Goal: Task Accomplishment & Management: Use online tool/utility

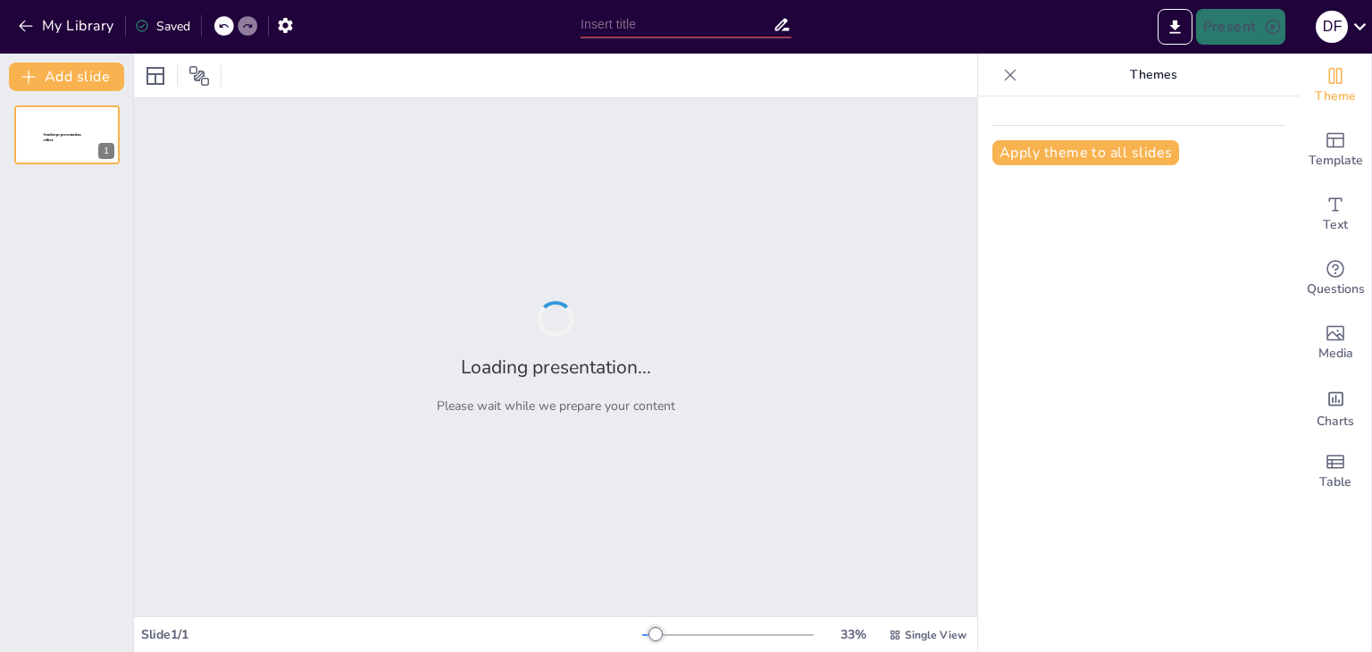
type input "Ley Ángel: Un Compromiso por la Protección Animal en Colombia"
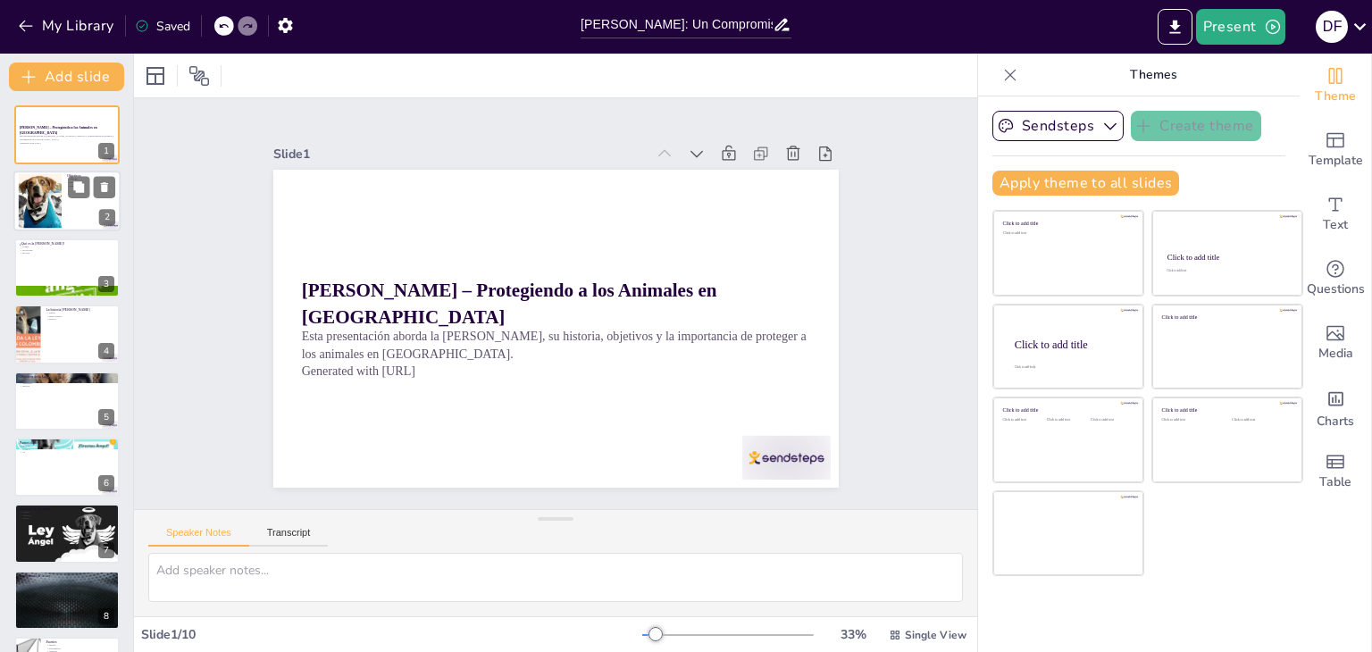
click at [71, 200] on div at bounding box center [66, 201] width 107 height 61
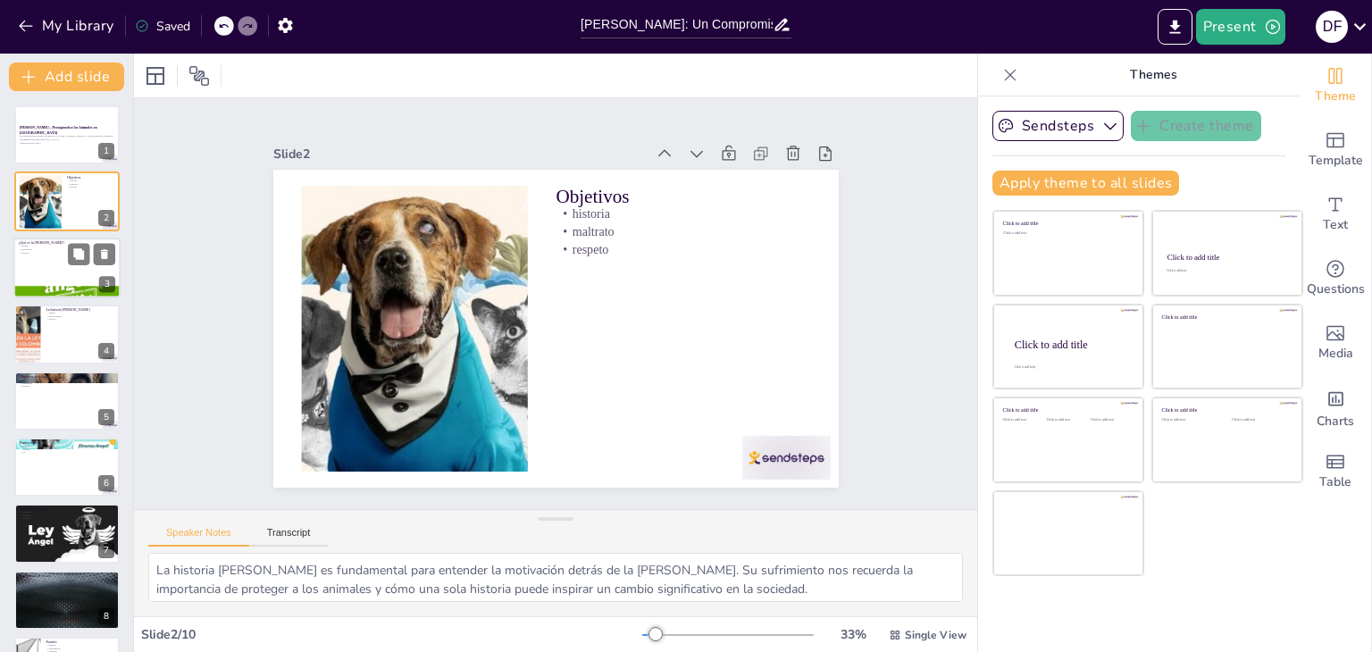
click at [50, 269] on div at bounding box center [66, 268] width 107 height 61
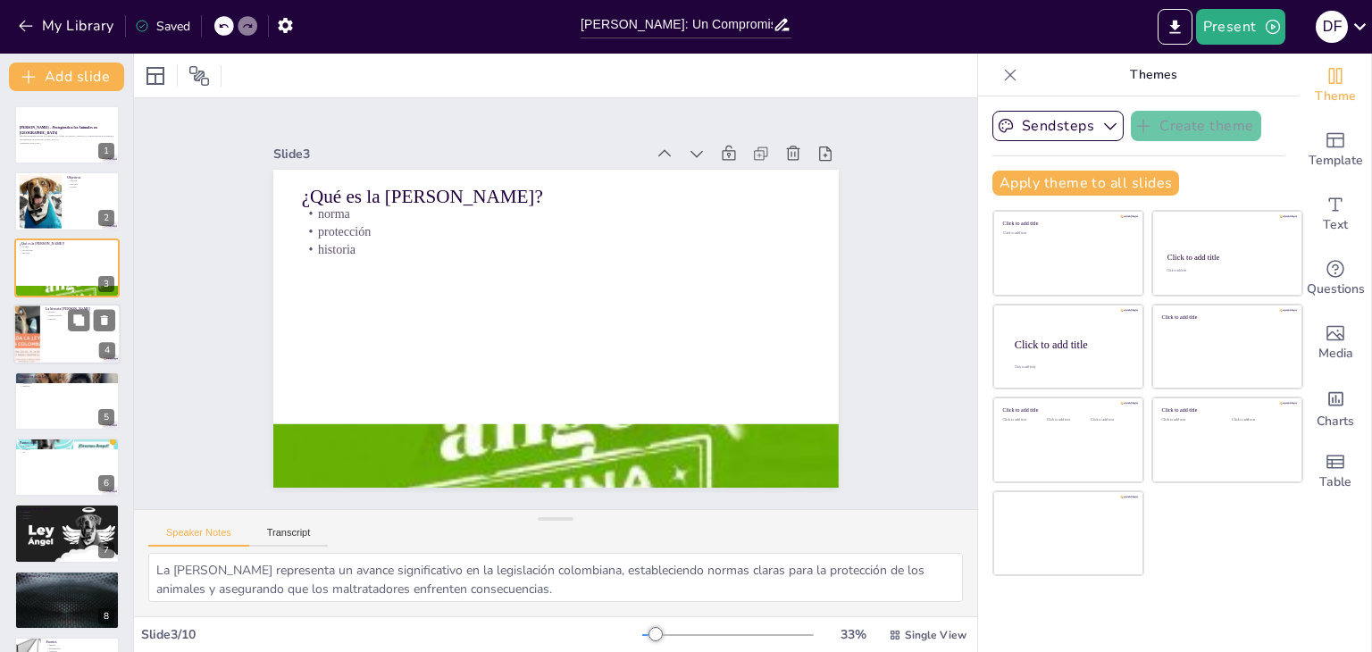
click at [57, 349] on div at bounding box center [66, 334] width 107 height 61
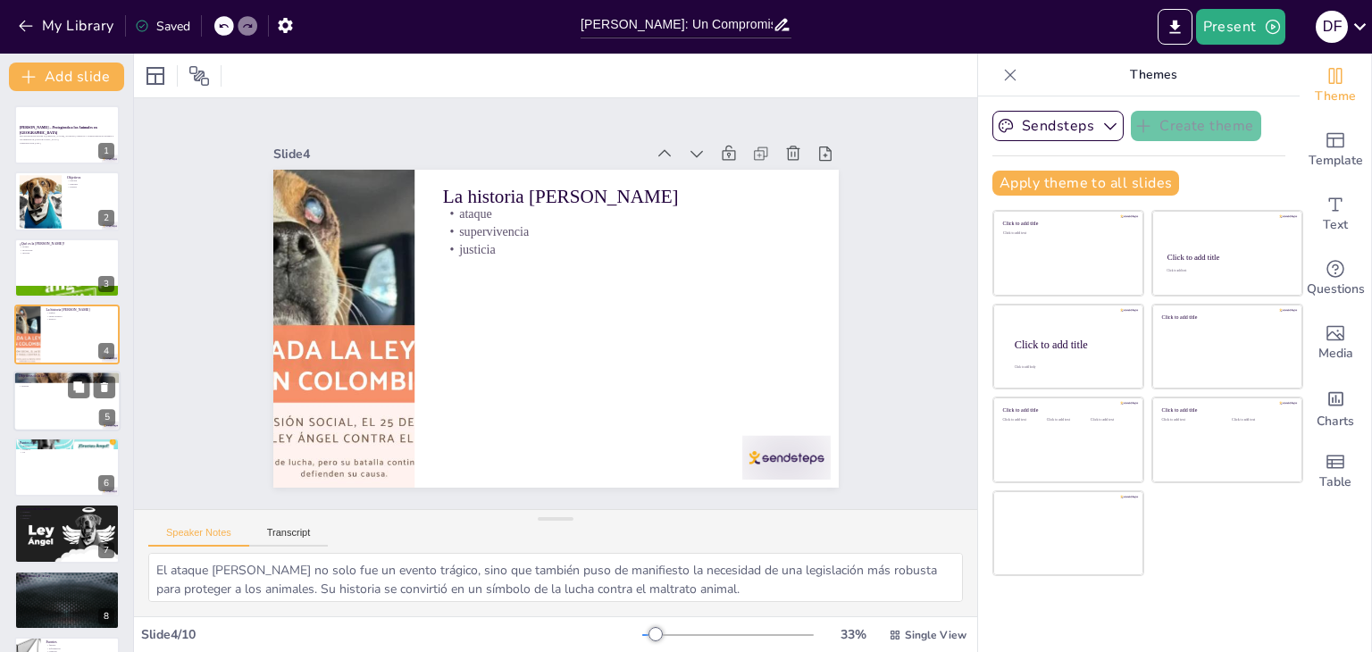
click at [64, 415] on div at bounding box center [66, 401] width 107 height 61
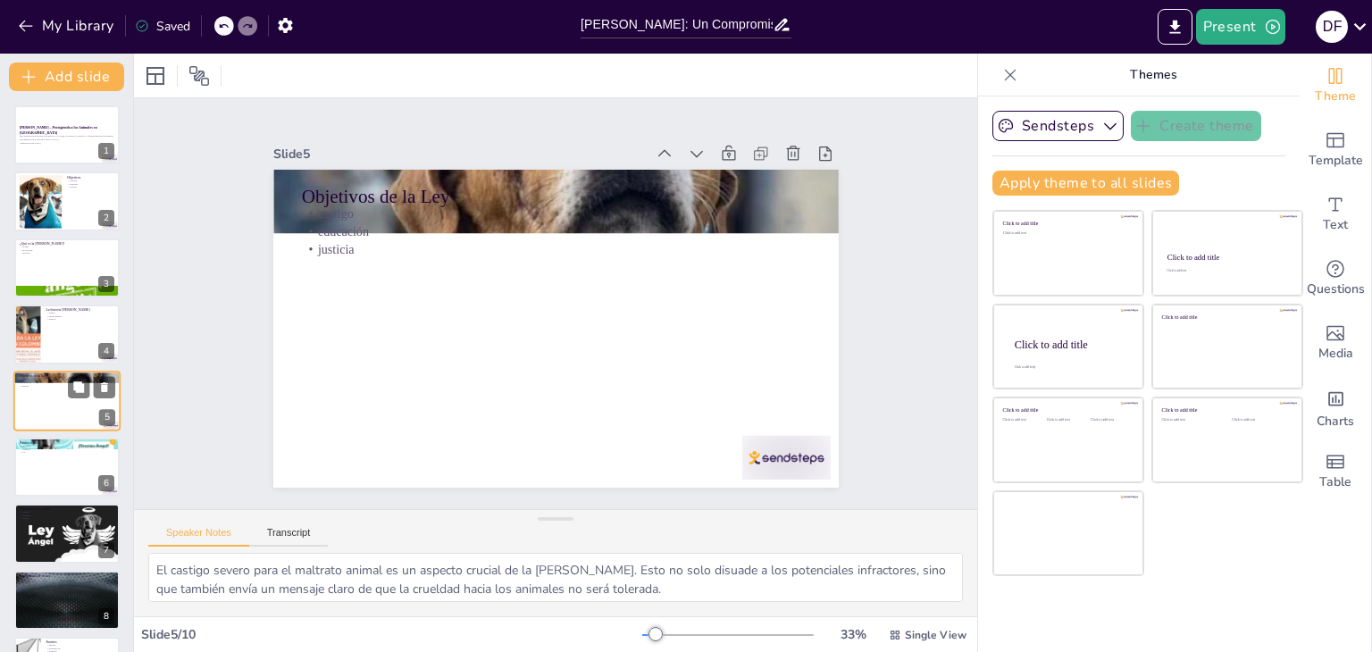
scroll to position [29, 0]
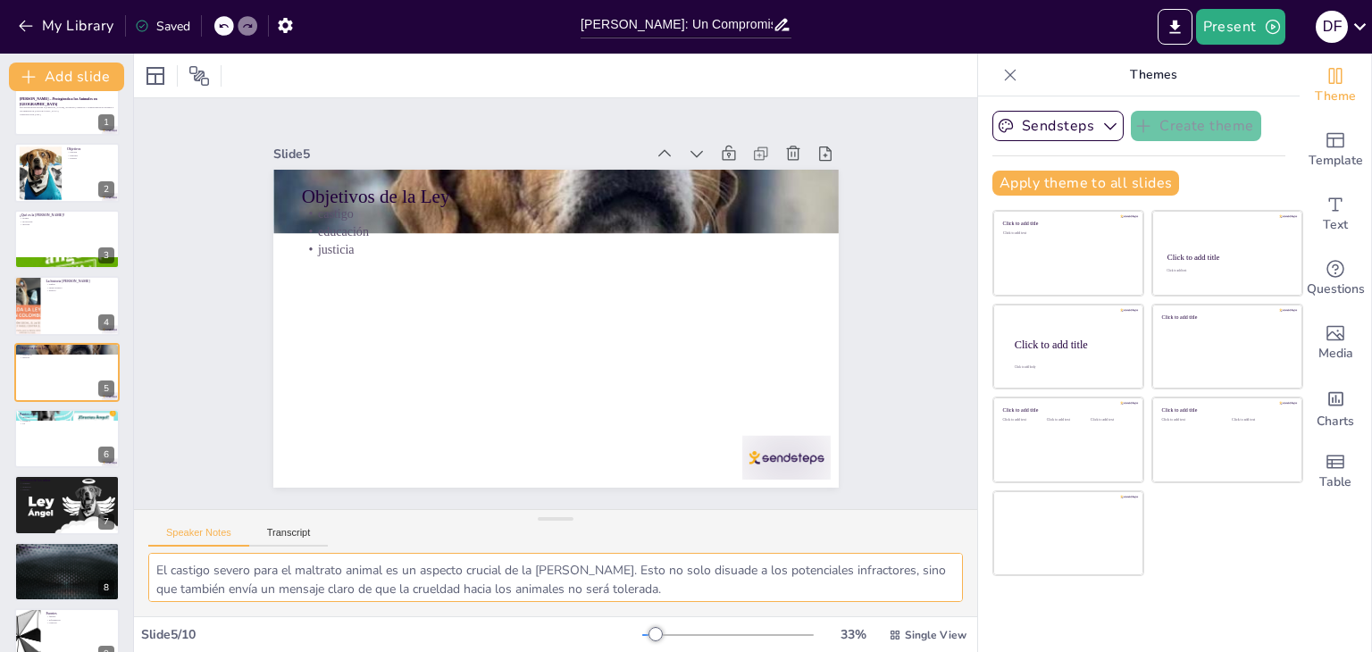
click at [231, 572] on textarea "El castigo severo para el maltrato animal es un aspecto crucial de la Ley Ángel…" at bounding box center [555, 577] width 815 height 49
click at [50, 440] on div at bounding box center [66, 438] width 107 height 61
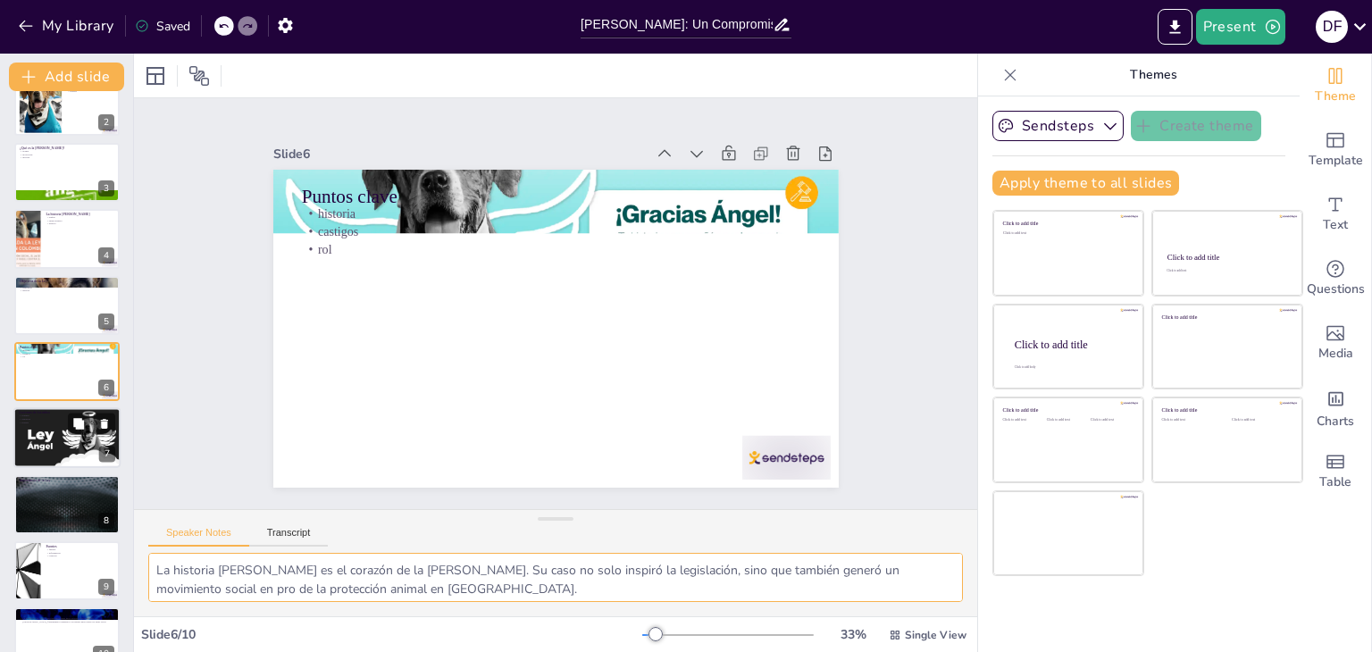
click at [42, 437] on div at bounding box center [67, 438] width 108 height 61
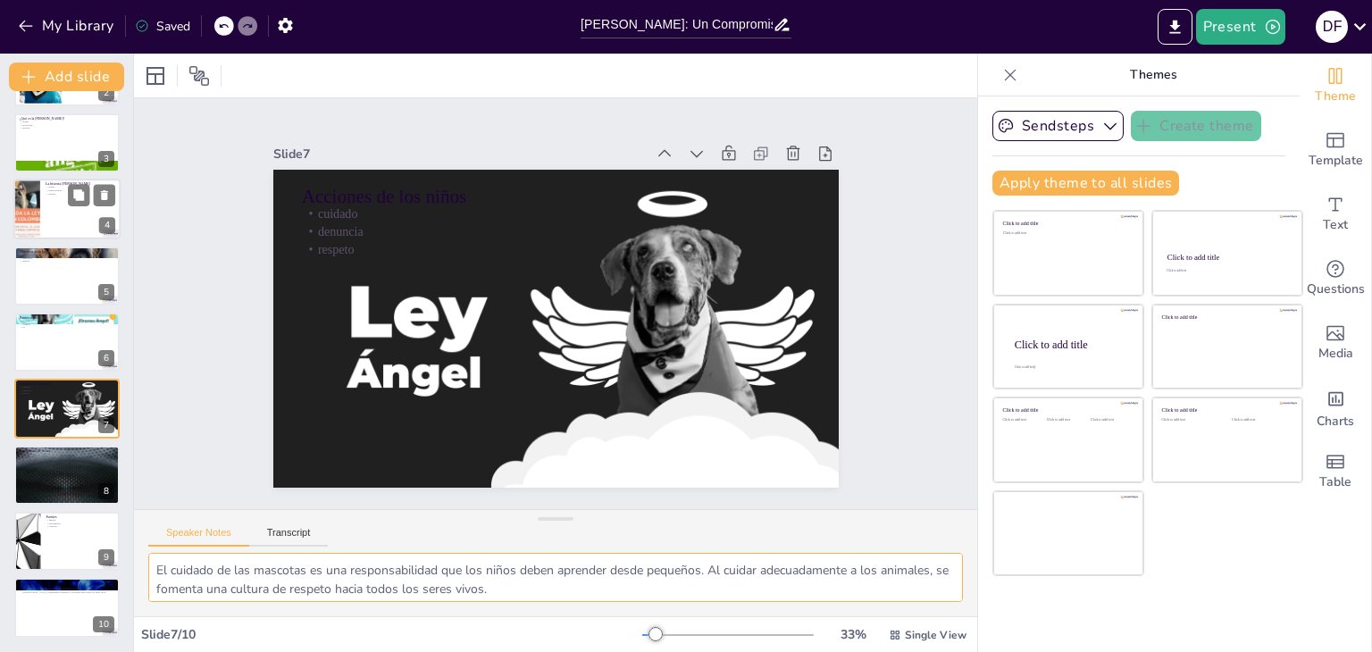
click at [57, 212] on div at bounding box center [66, 209] width 107 height 61
type textarea "El ataque a Ángel no solo fue un evento trágico, sino que también puso de manif…"
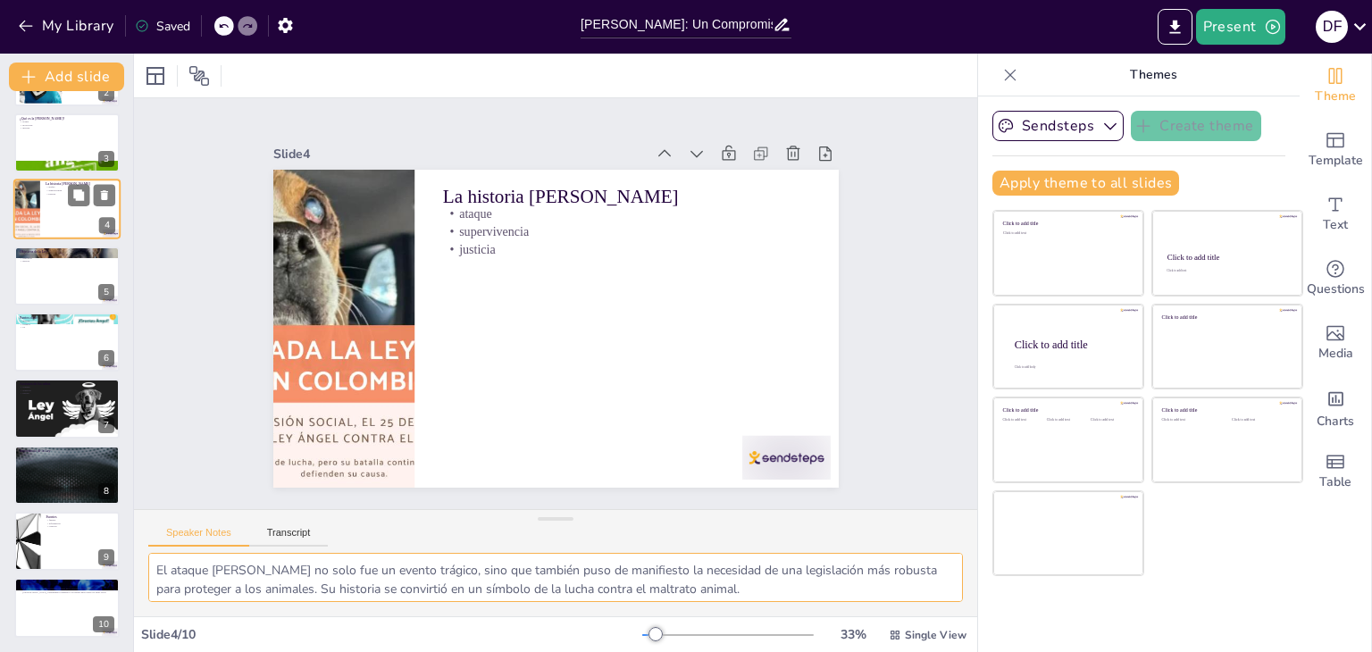
scroll to position [0, 0]
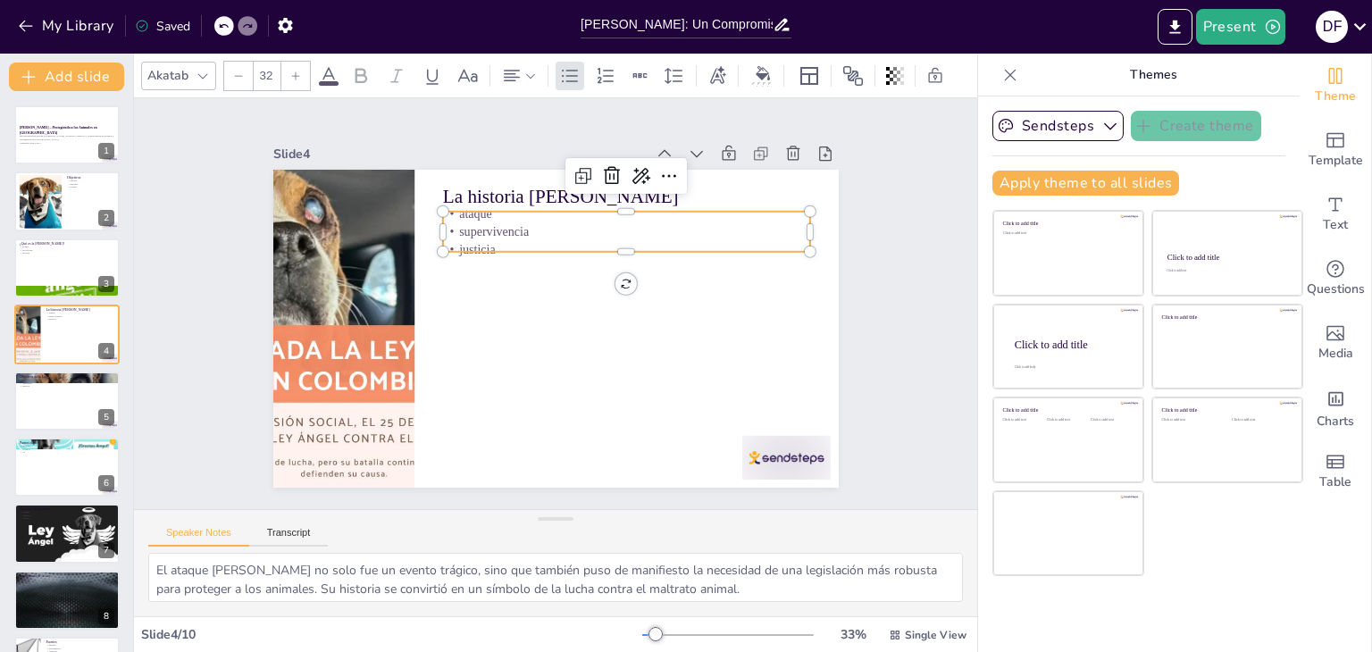
click at [456, 205] on p "ataque" at bounding box center [625, 214] width 367 height 18
click at [130, 622] on div at bounding box center [133, 353] width 7 height 598
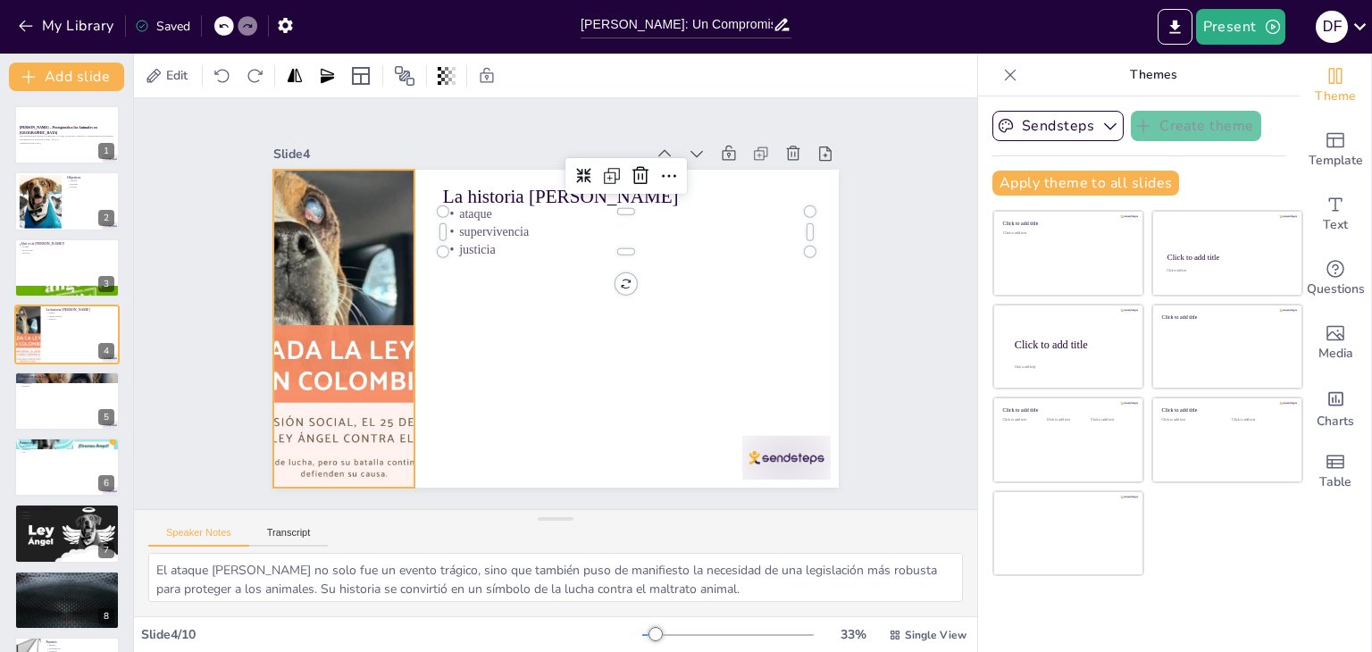
click at [281, 389] on div at bounding box center [344, 329] width 318 height 318
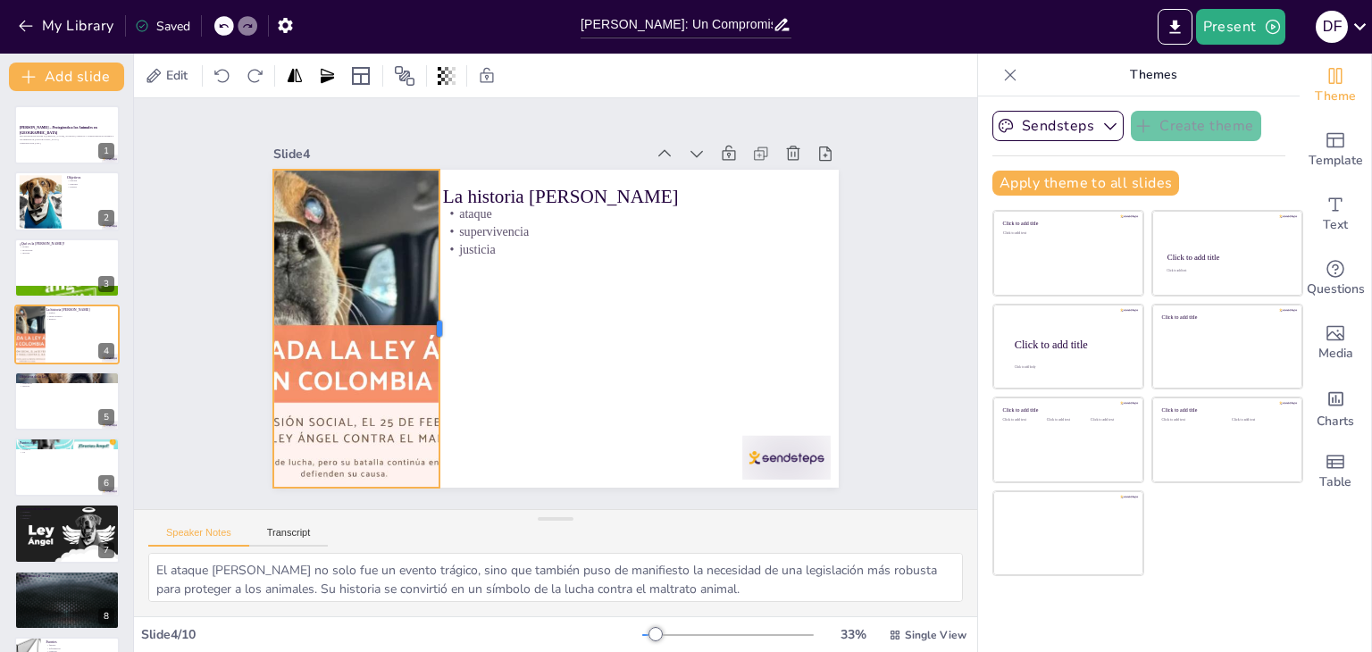
drag, startPoint x: 400, startPoint y: 319, endPoint x: 425, endPoint y: 312, distance: 26.0
click at [439, 312] on div at bounding box center [446, 329] width 14 height 318
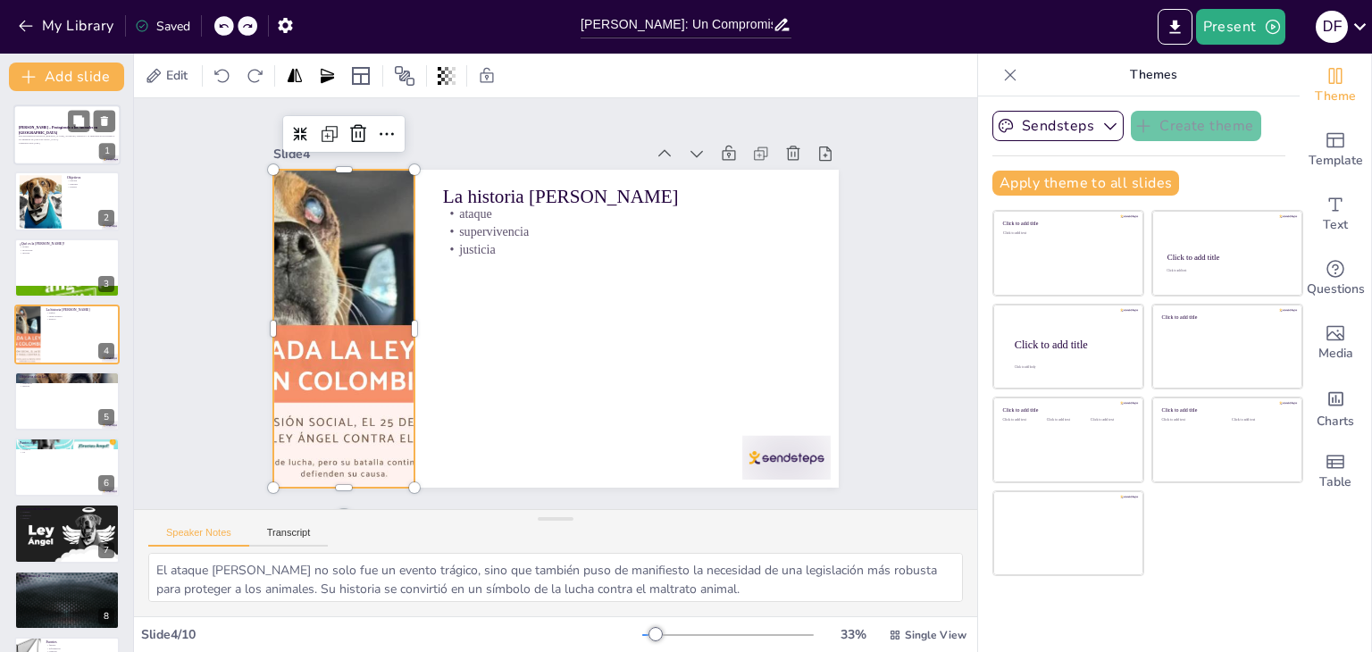
click at [61, 146] on div at bounding box center [66, 135] width 107 height 61
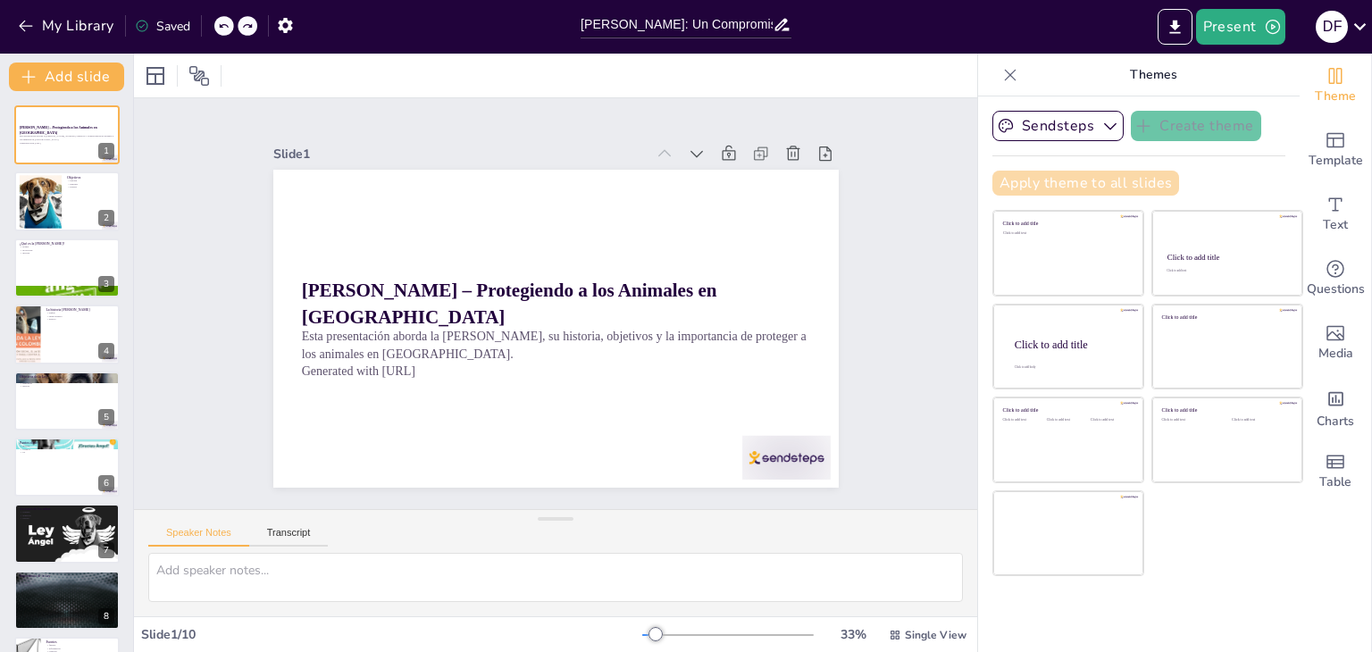
click at [1123, 183] on button "Apply theme to all slides" at bounding box center [1085, 183] width 187 height 25
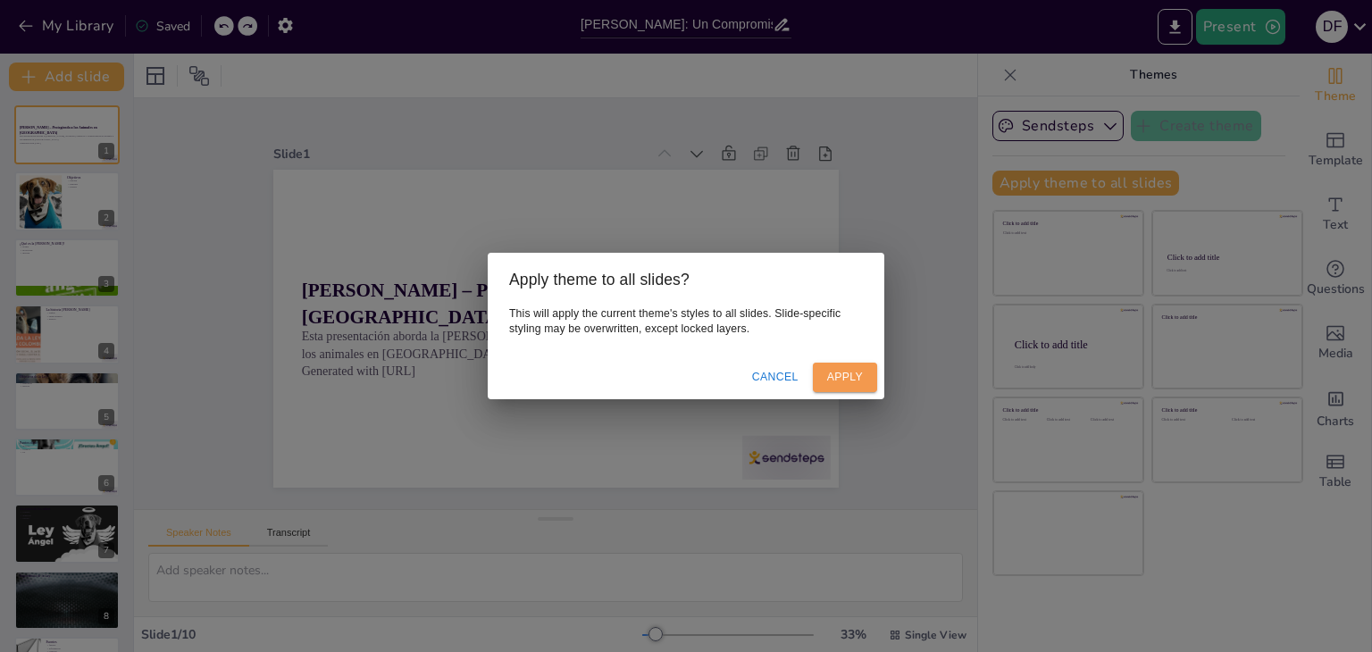
click at [854, 372] on button "Apply" at bounding box center [845, 377] width 64 height 29
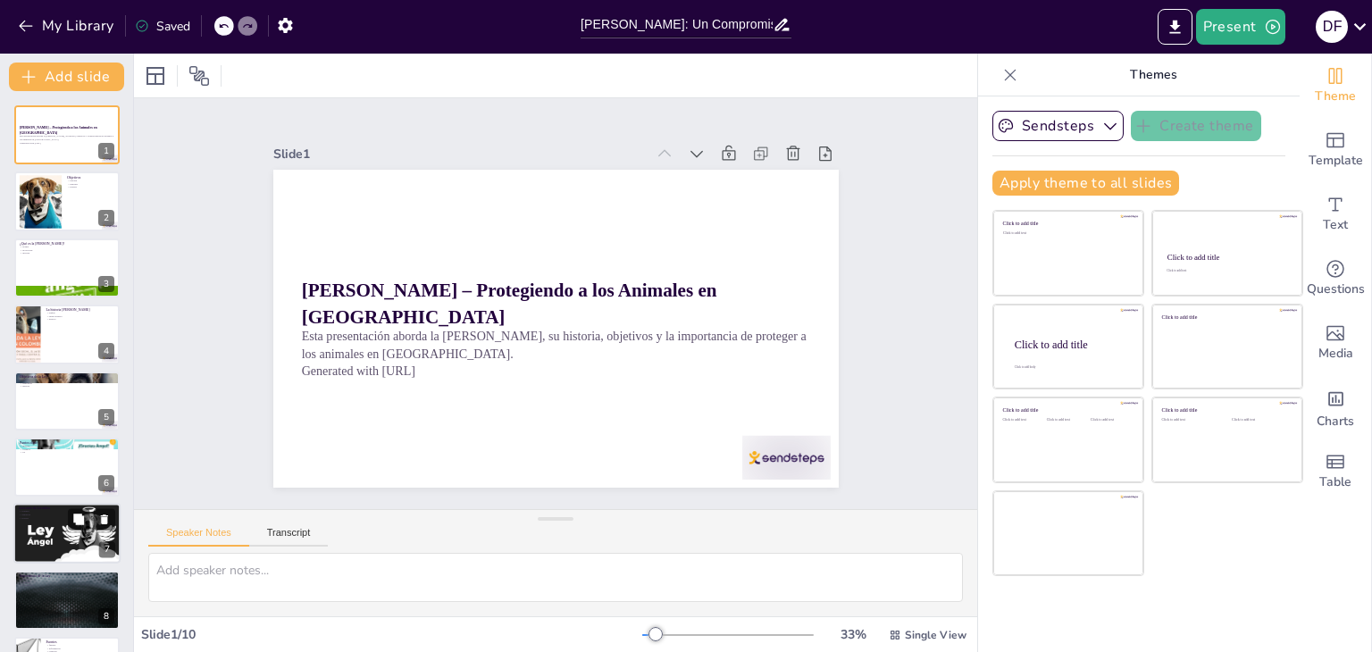
click at [54, 544] on div at bounding box center [67, 534] width 108 height 61
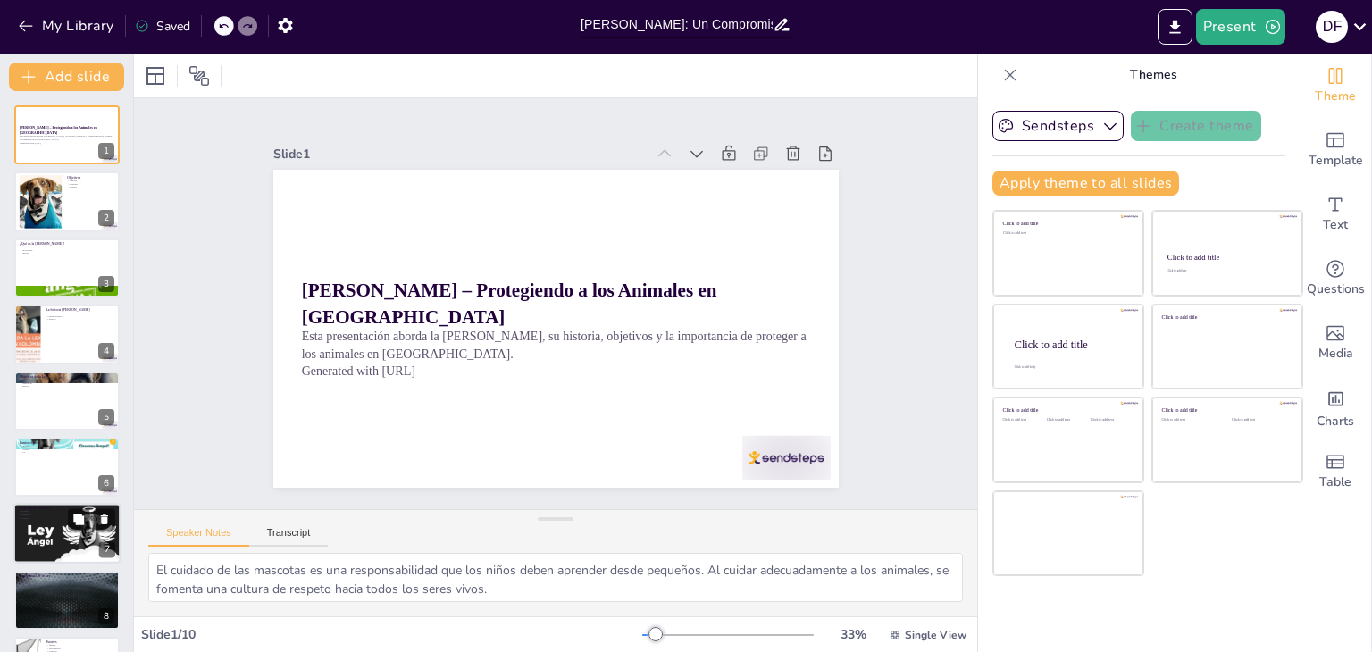
scroll to position [125, 0]
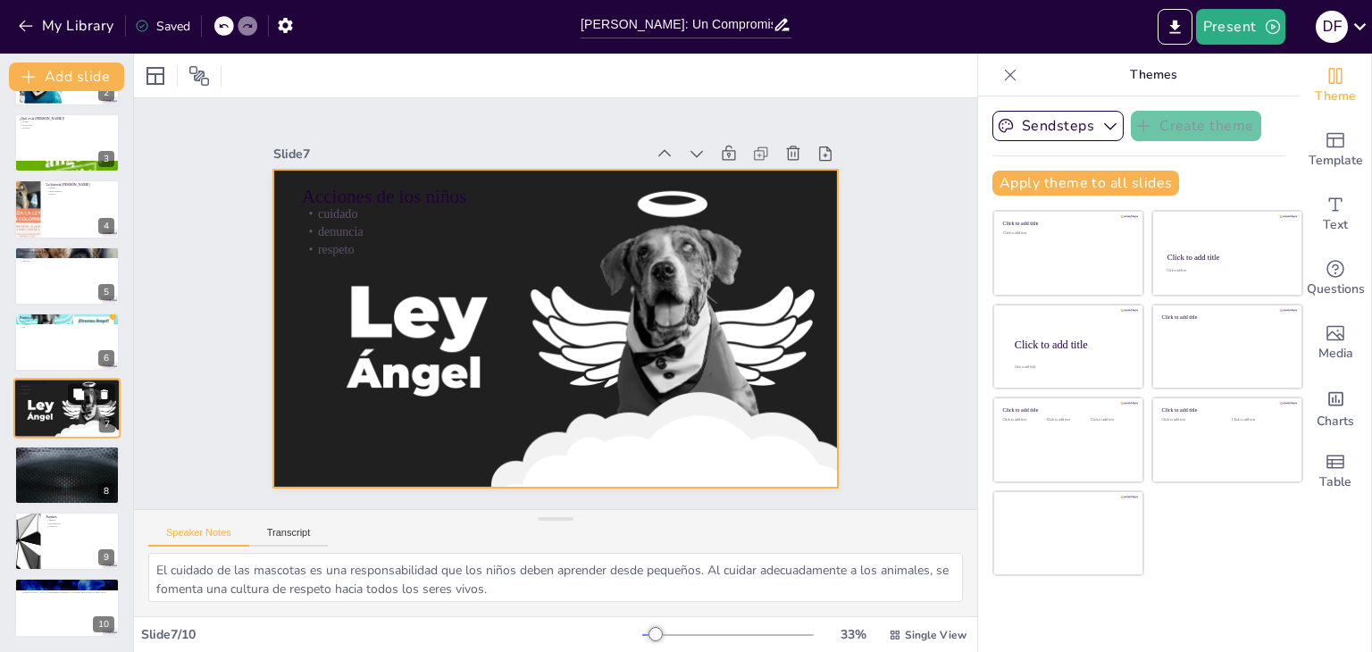
click at [32, 423] on div at bounding box center [67, 409] width 108 height 61
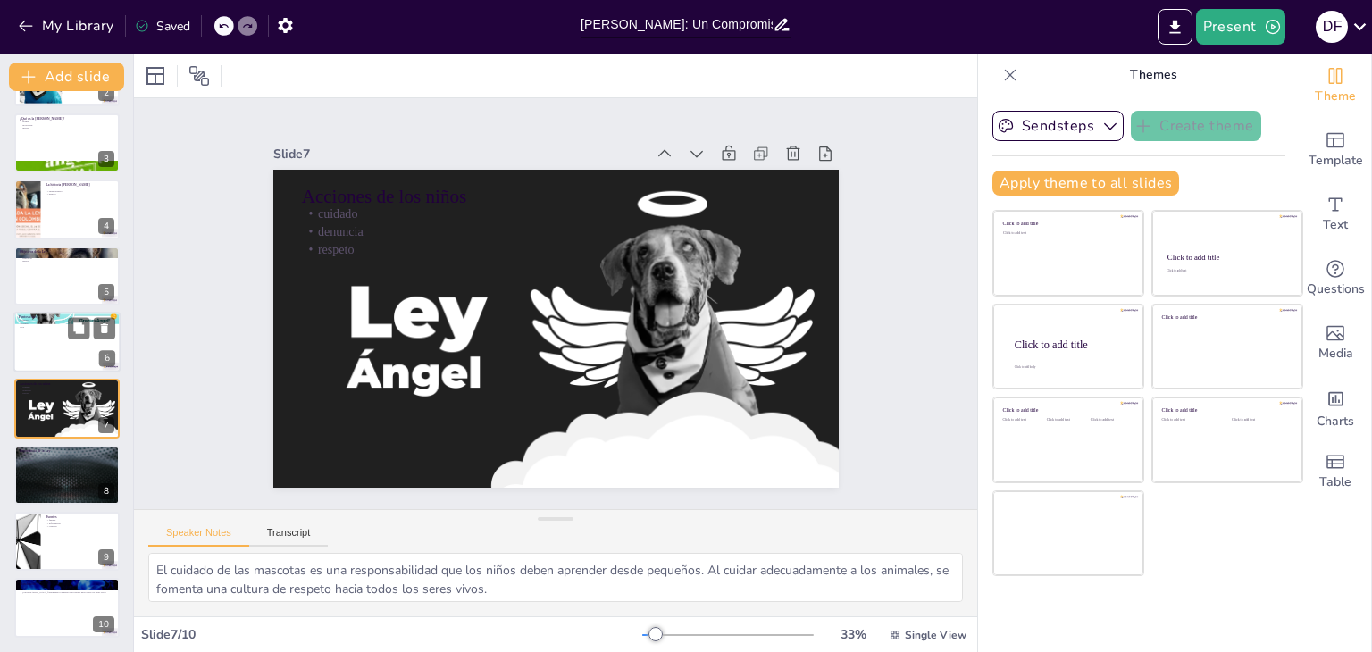
click at [26, 344] on div at bounding box center [66, 342] width 107 height 61
type textarea "La historia de Ángel es el corazón de la Ley Ángel. Su caso no solo inspiró la …"
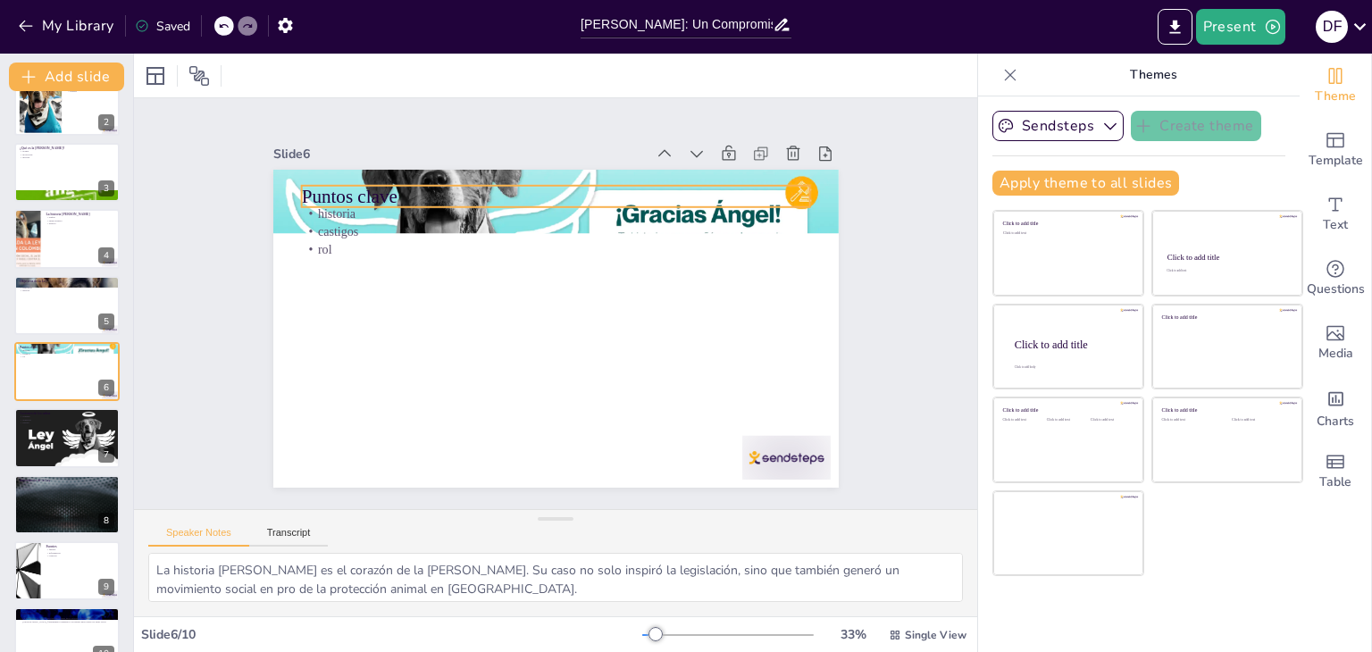
scroll to position [121, 0]
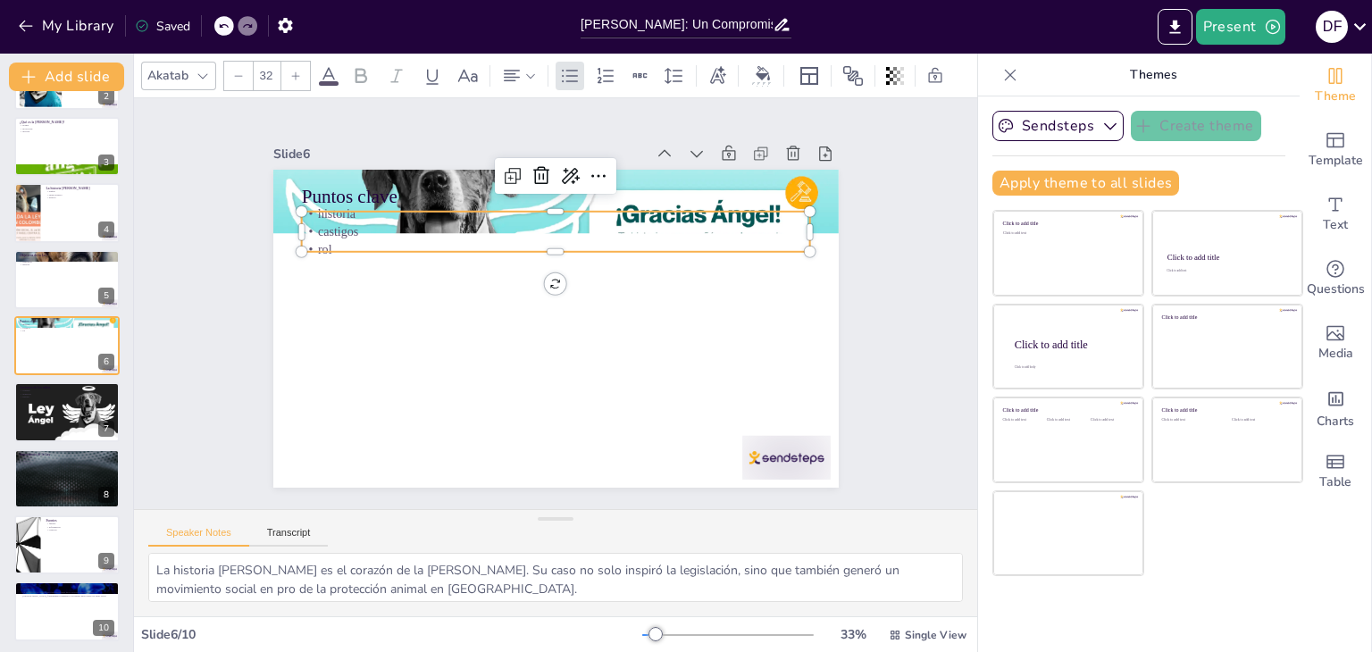
click at [472, 208] on p "historia" at bounding box center [555, 214] width 509 height 18
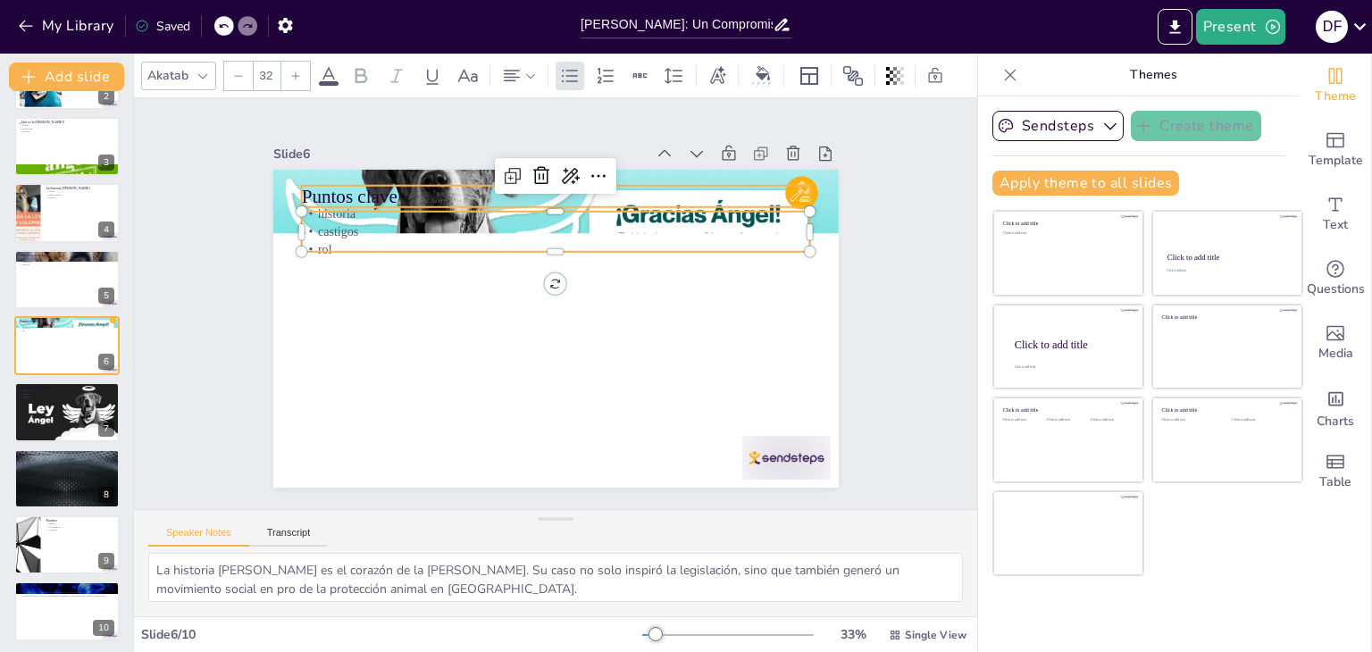
type input "48"
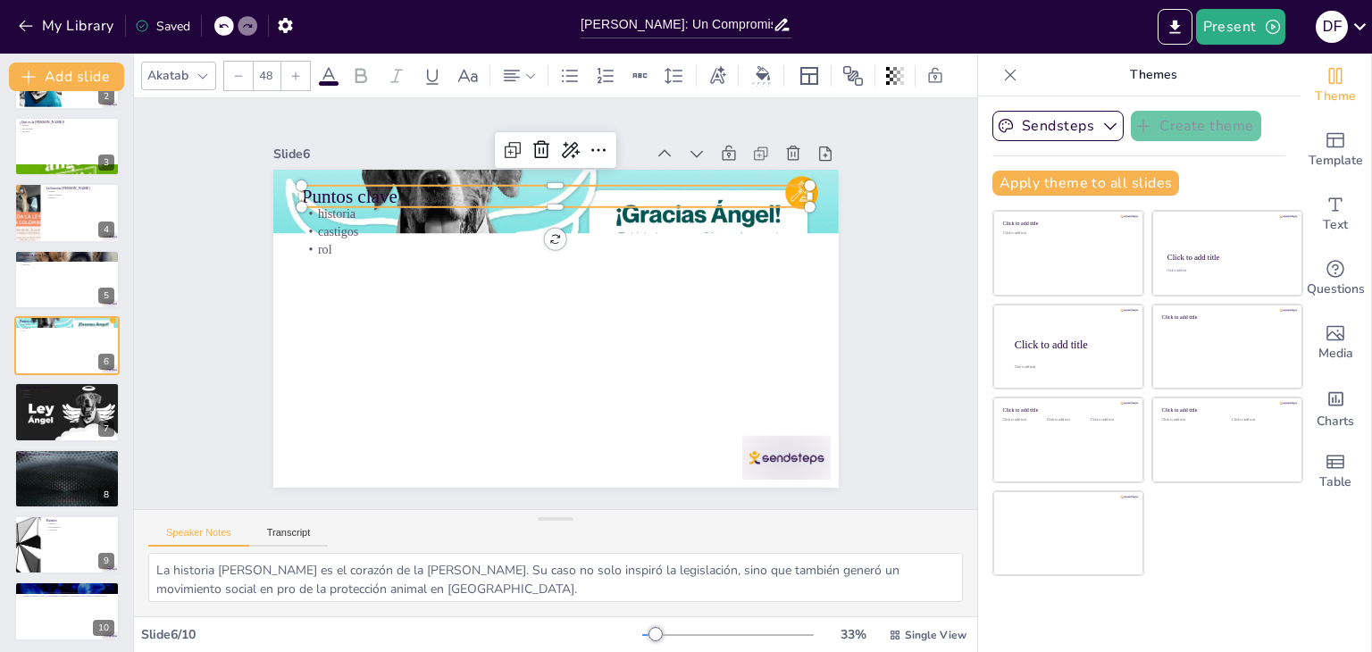
click at [449, 181] on p "Puntos clave" at bounding box center [567, 196] width 509 height 79
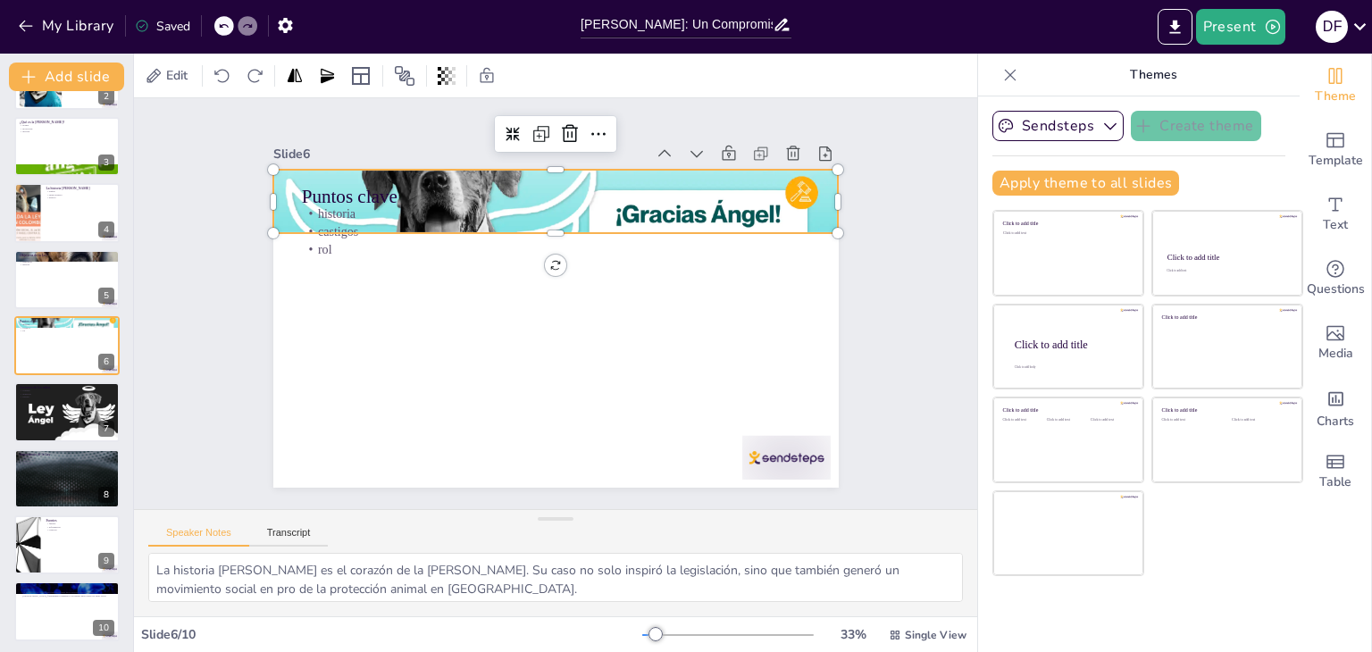
click at [814, 222] on div at bounding box center [567, 201] width 596 height 375
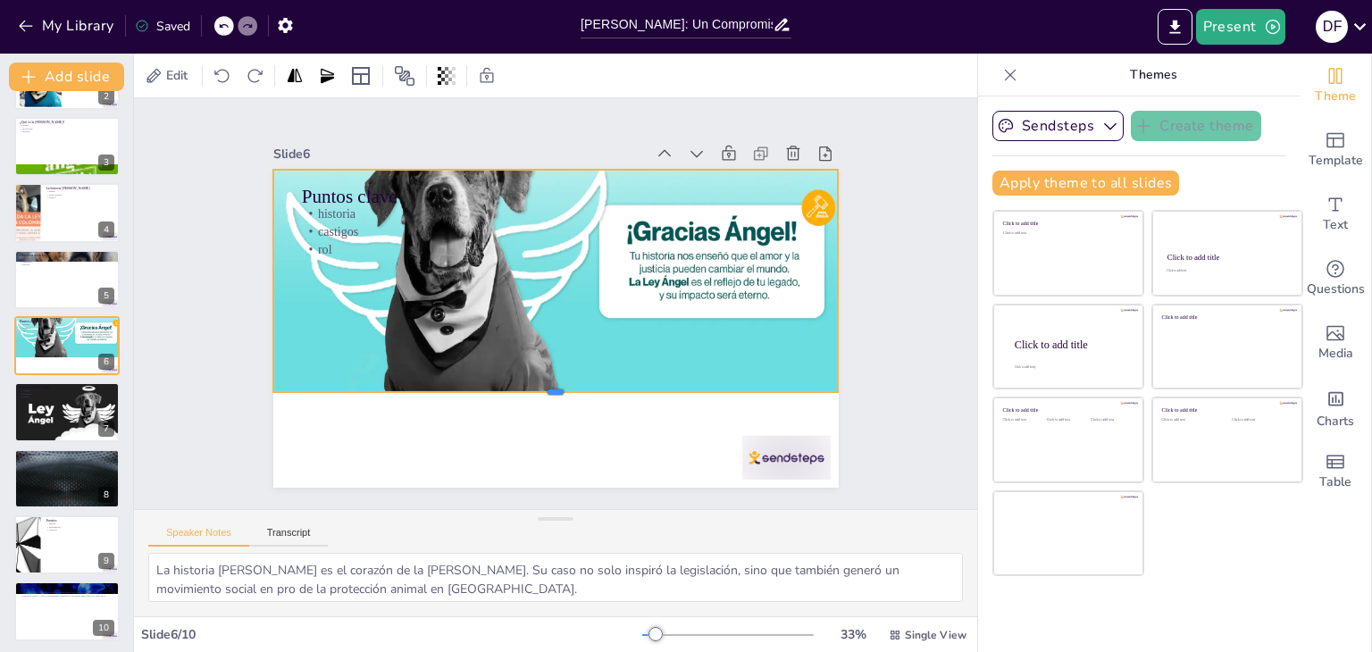
drag, startPoint x: 532, startPoint y: 232, endPoint x: 397, endPoint y: 389, distance: 207.7
click at [397, 389] on div at bounding box center [545, 399] width 564 height 73
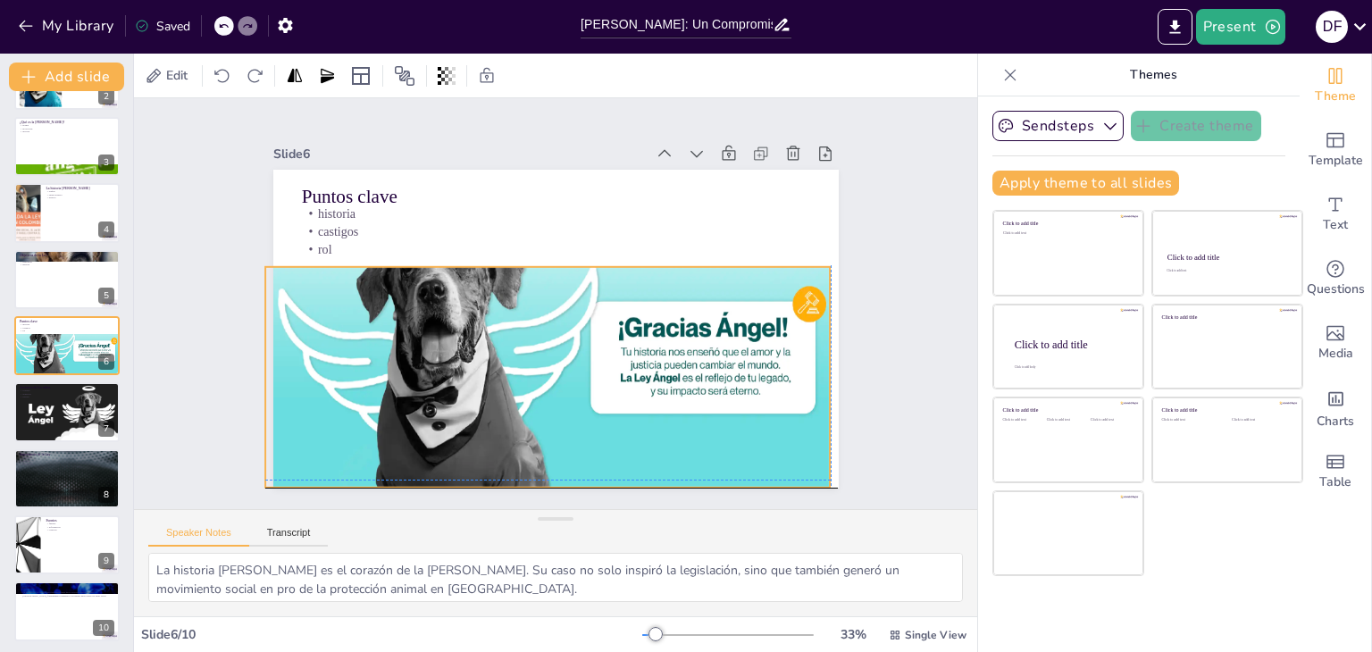
drag, startPoint x: 556, startPoint y: 257, endPoint x: 548, endPoint y: 354, distance: 96.8
click at [548, 354] on div at bounding box center [554, 313] width 615 height 406
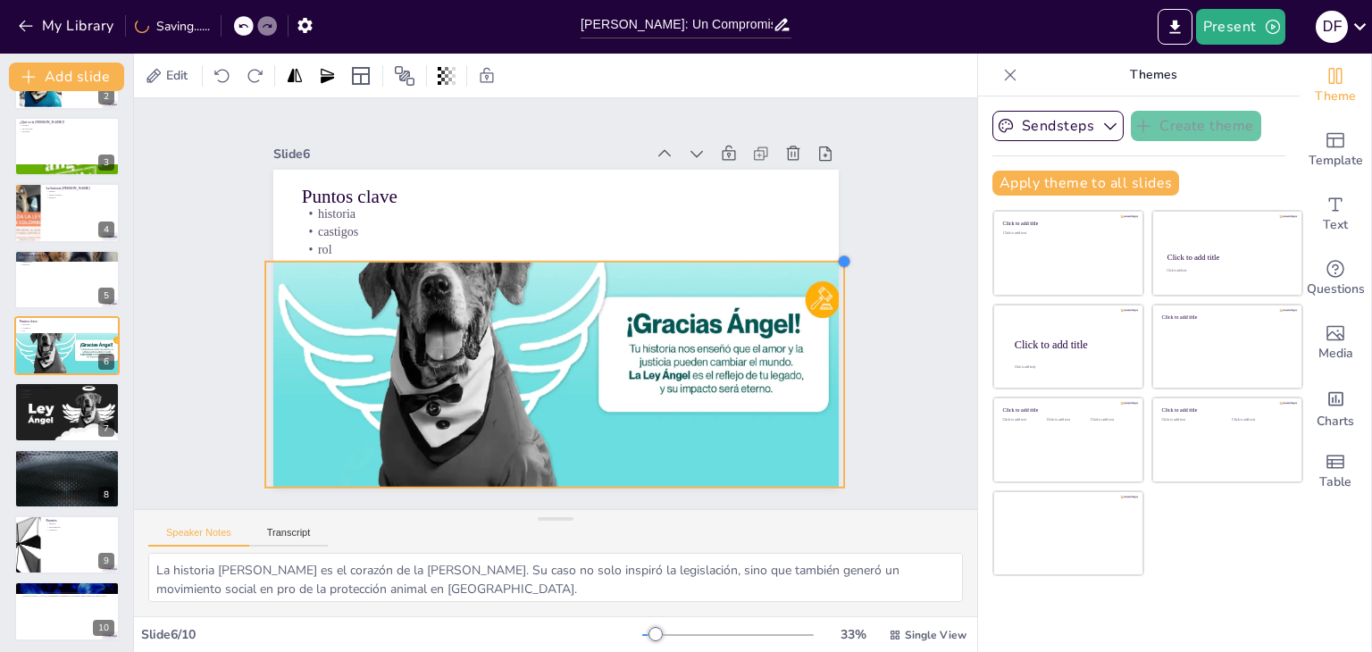
click at [815, 255] on div "Puntos clave historia castigos rol" at bounding box center [553, 328] width 596 height 375
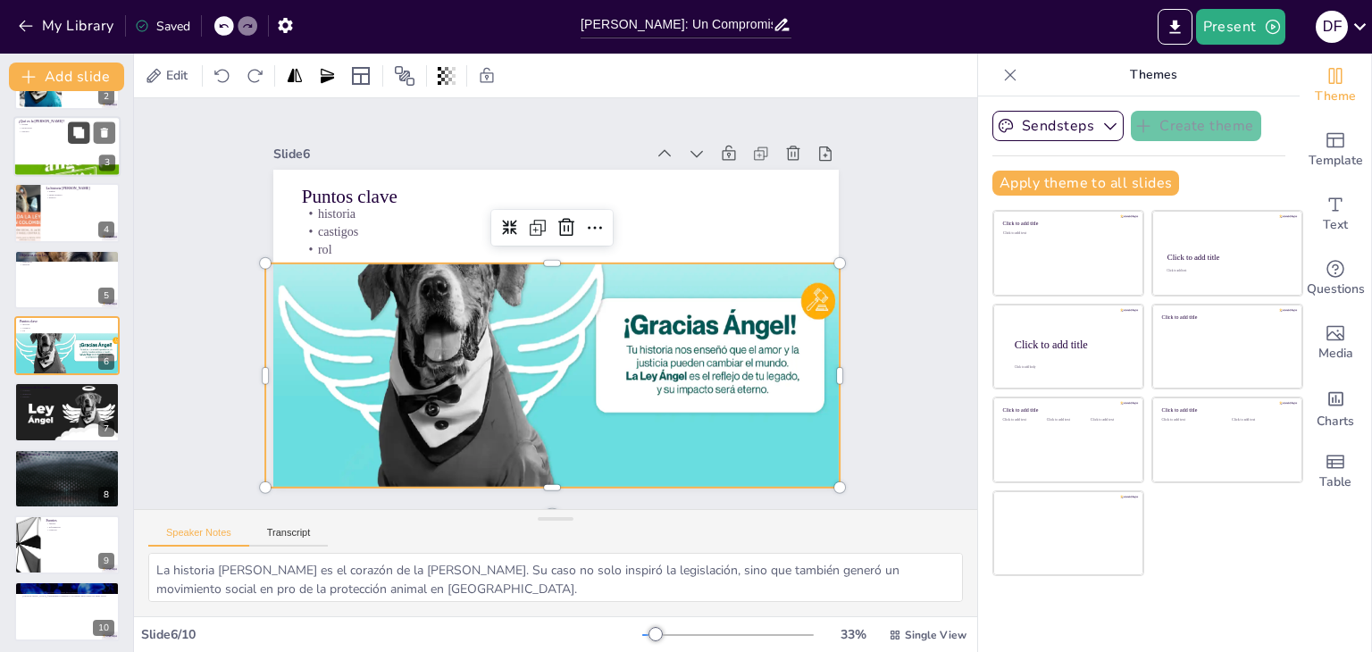
click at [76, 126] on icon at bounding box center [78, 132] width 13 height 13
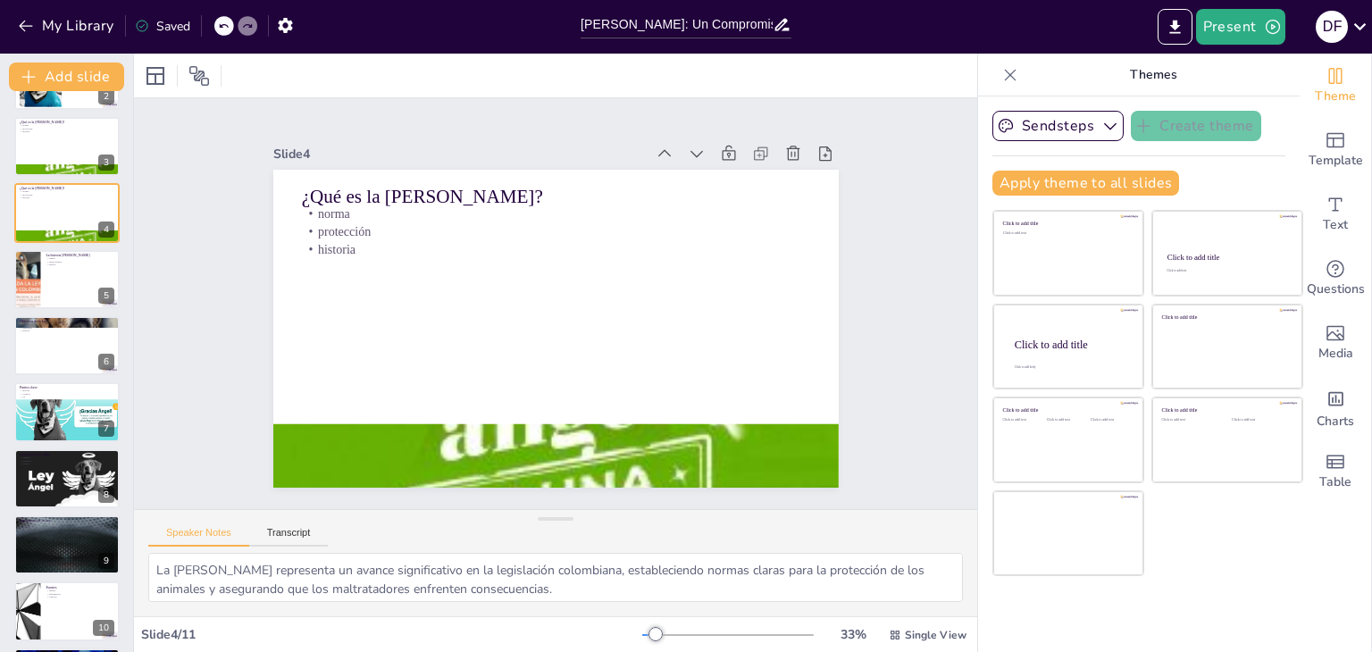
scroll to position [0, 0]
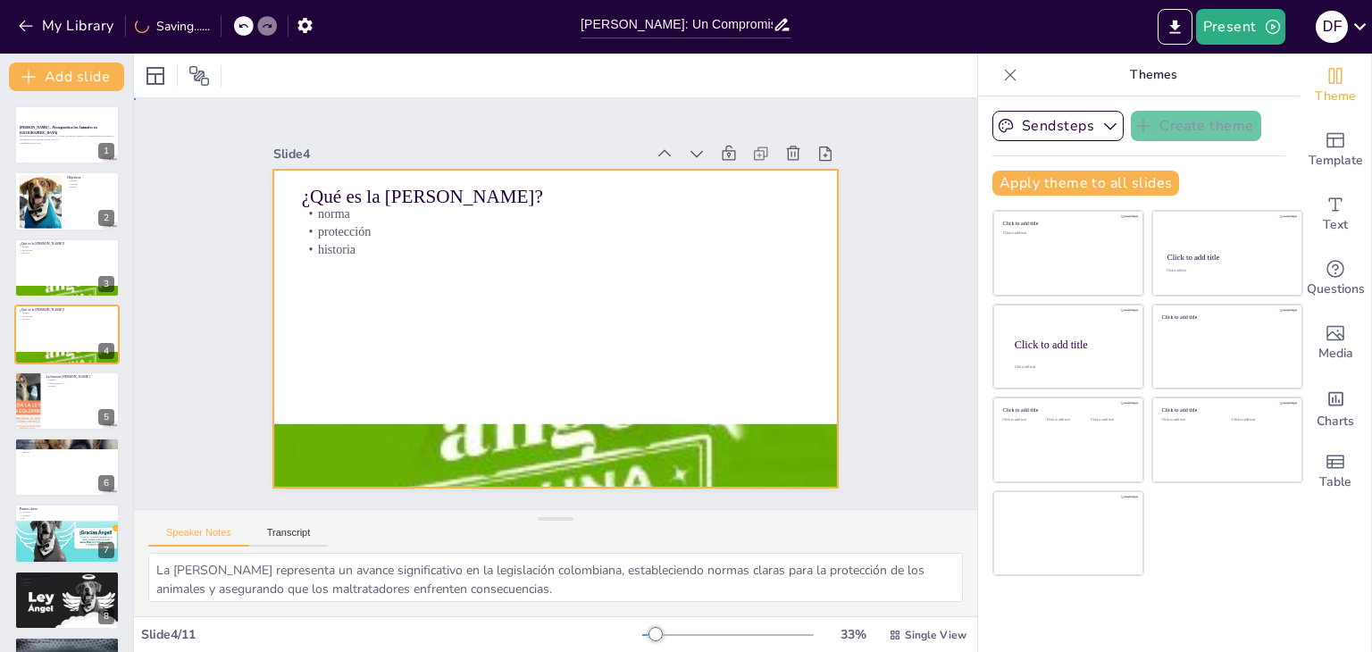
click at [436, 414] on div at bounding box center [555, 329] width 565 height 318
click at [441, 431] on div at bounding box center [555, 456] width 565 height 707
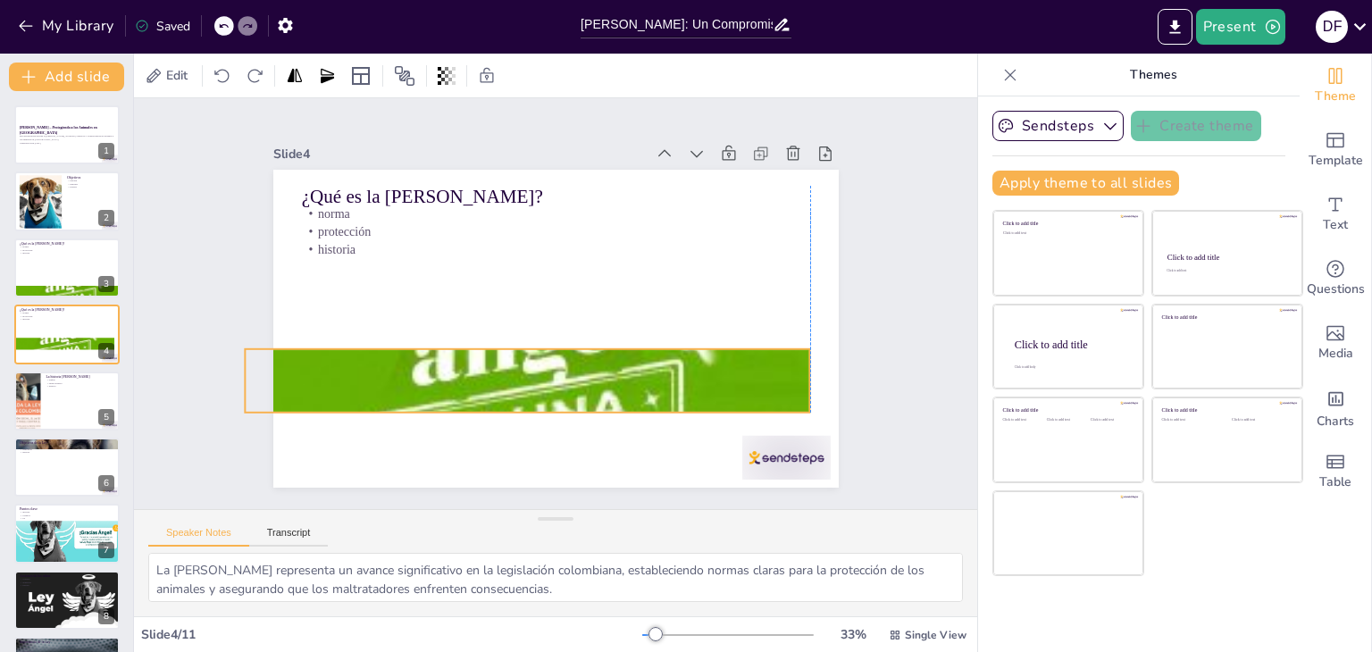
drag, startPoint x: 441, startPoint y: 431, endPoint x: 418, endPoint y: 359, distance: 76.0
click at [418, 359] on div at bounding box center [527, 381] width 565 height 707
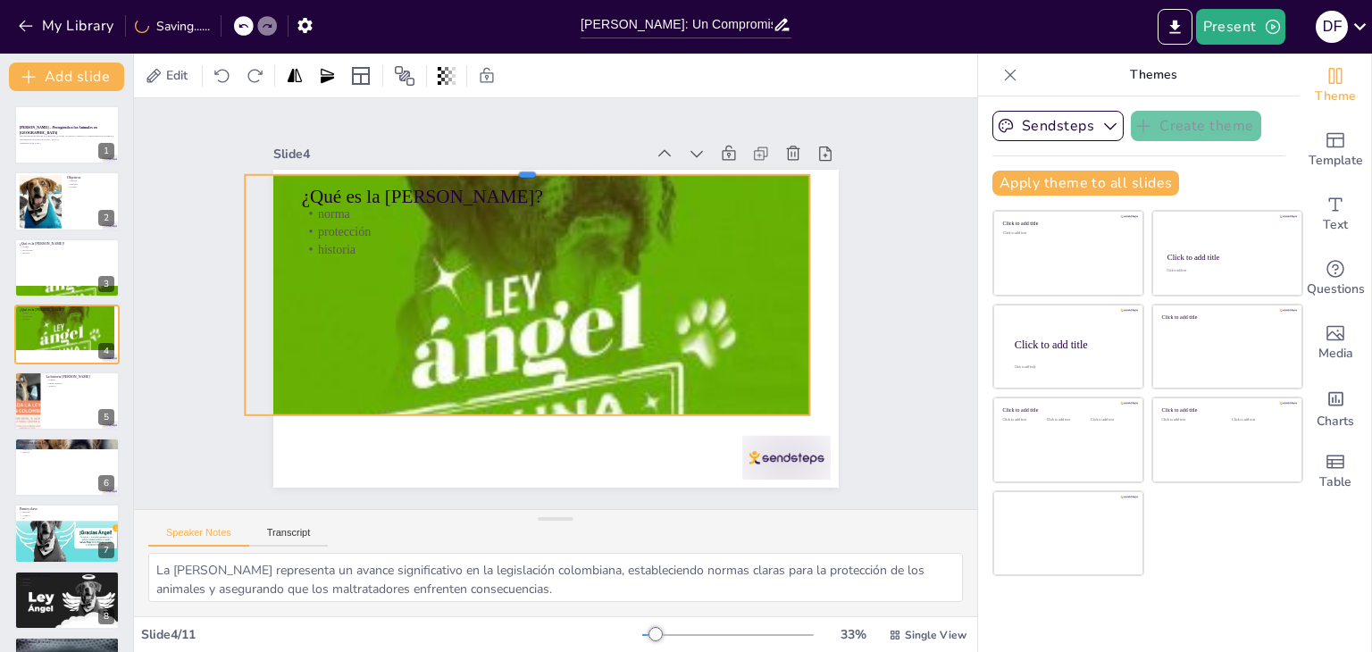
drag, startPoint x: 517, startPoint y: 339, endPoint x: 503, endPoint y: 162, distance: 177.4
click at [503, 162] on div at bounding box center [527, 168] width 565 height 14
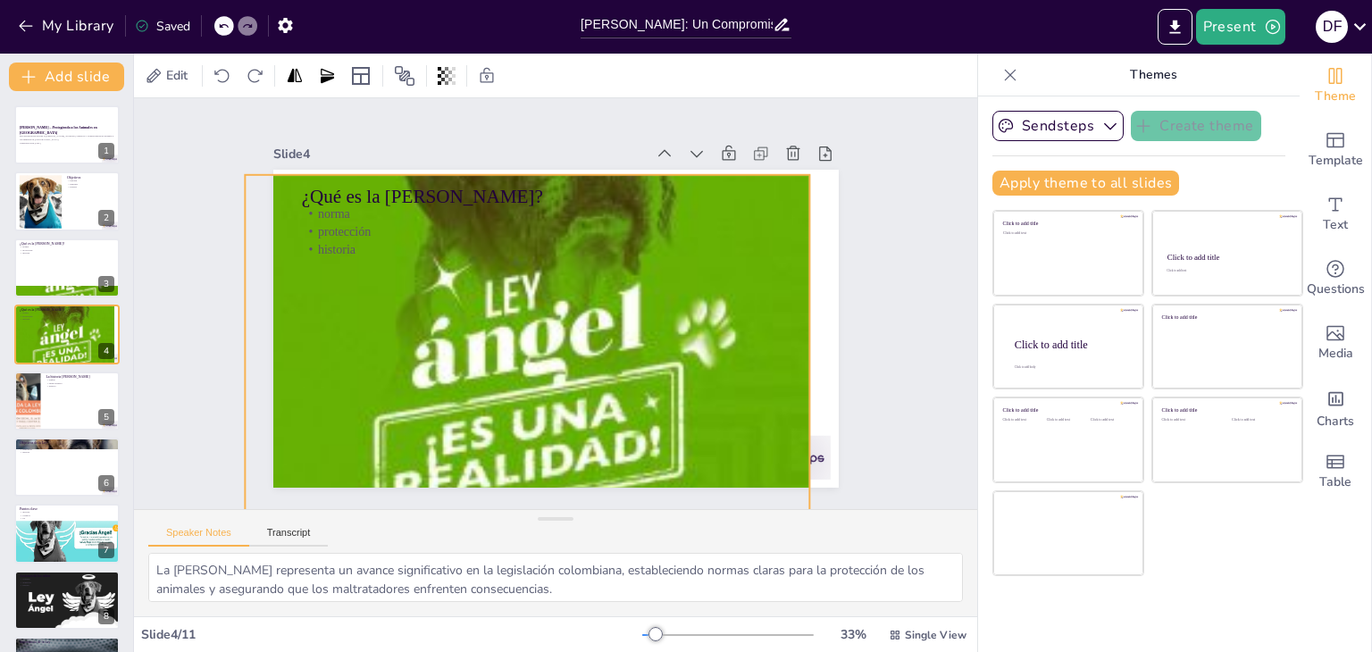
drag, startPoint x: 516, startPoint y: 409, endPoint x: 510, endPoint y: 537, distance: 127.9
click at [510, 537] on div "Slide 1 Ley Ángel – Protegiendo a los Animales en Colombia Esta presentación ab…" at bounding box center [555, 357] width 843 height 518
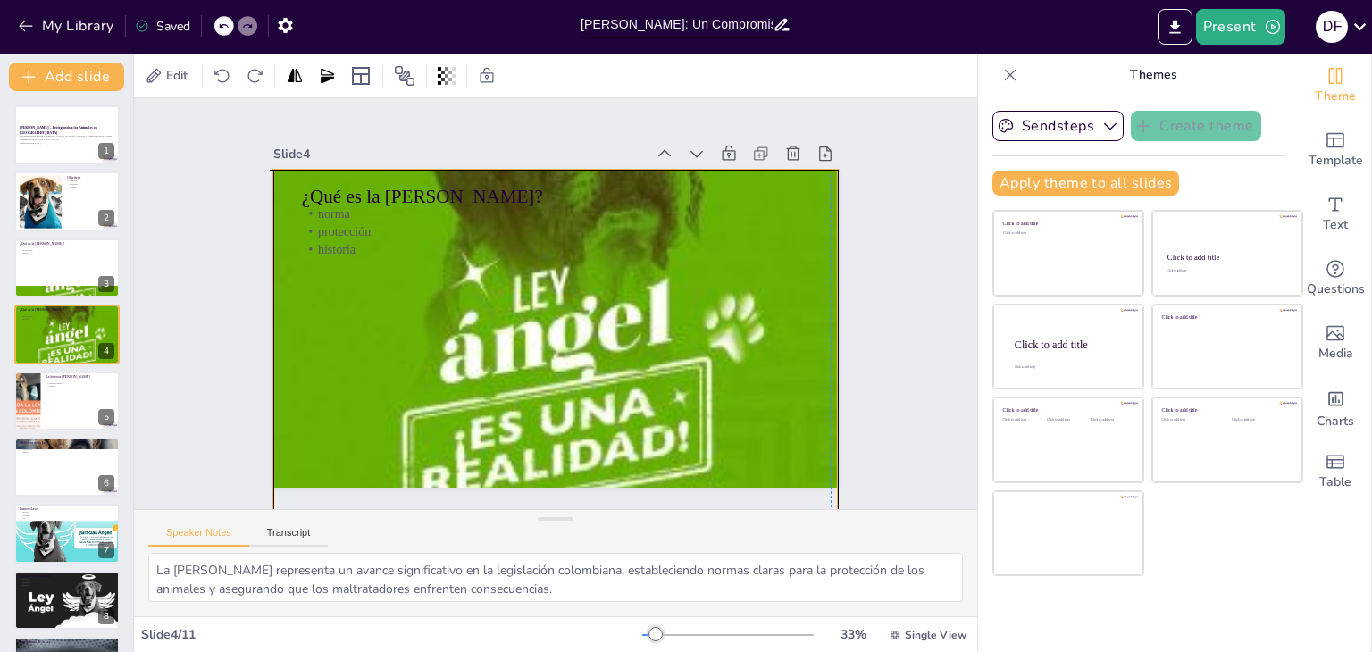
drag, startPoint x: 593, startPoint y: 353, endPoint x: 618, endPoint y: 353, distance: 25.0
click at [618, 353] on div at bounding box center [548, 378] width 636 height 762
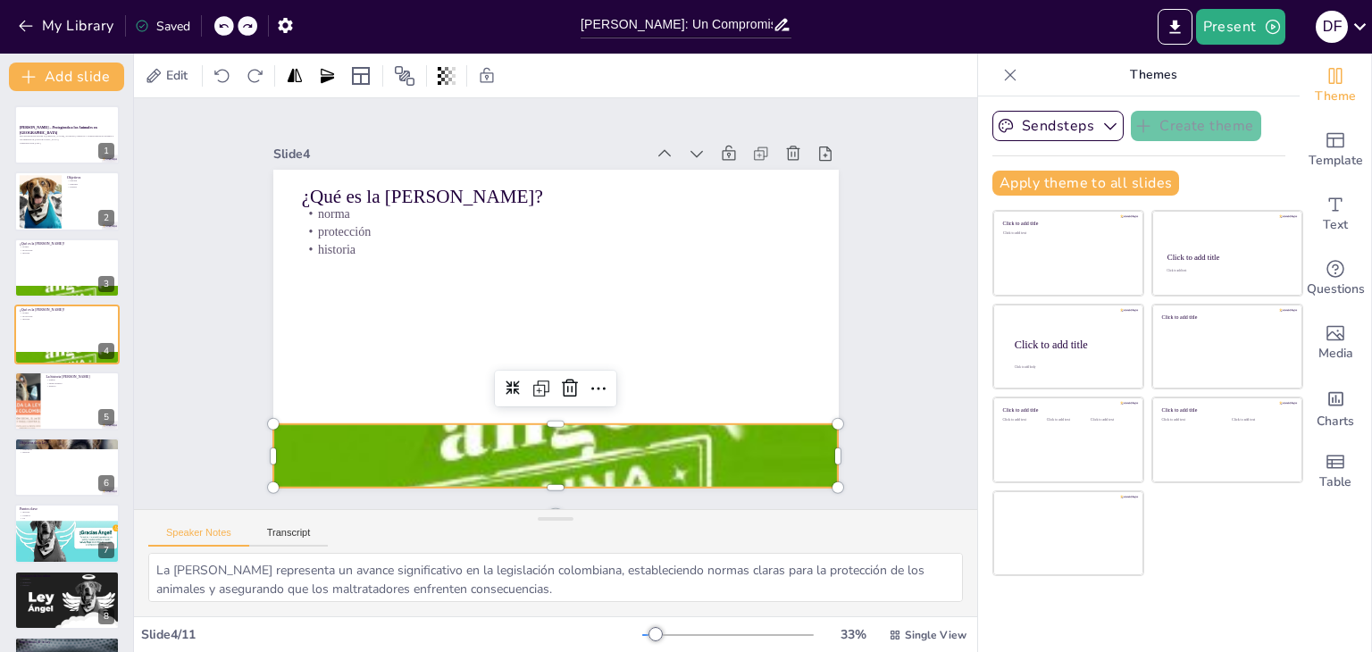
type textarea "La historia de Ángel es el corazón de la Ley Ángel. Su caso no solo inspiró la …"
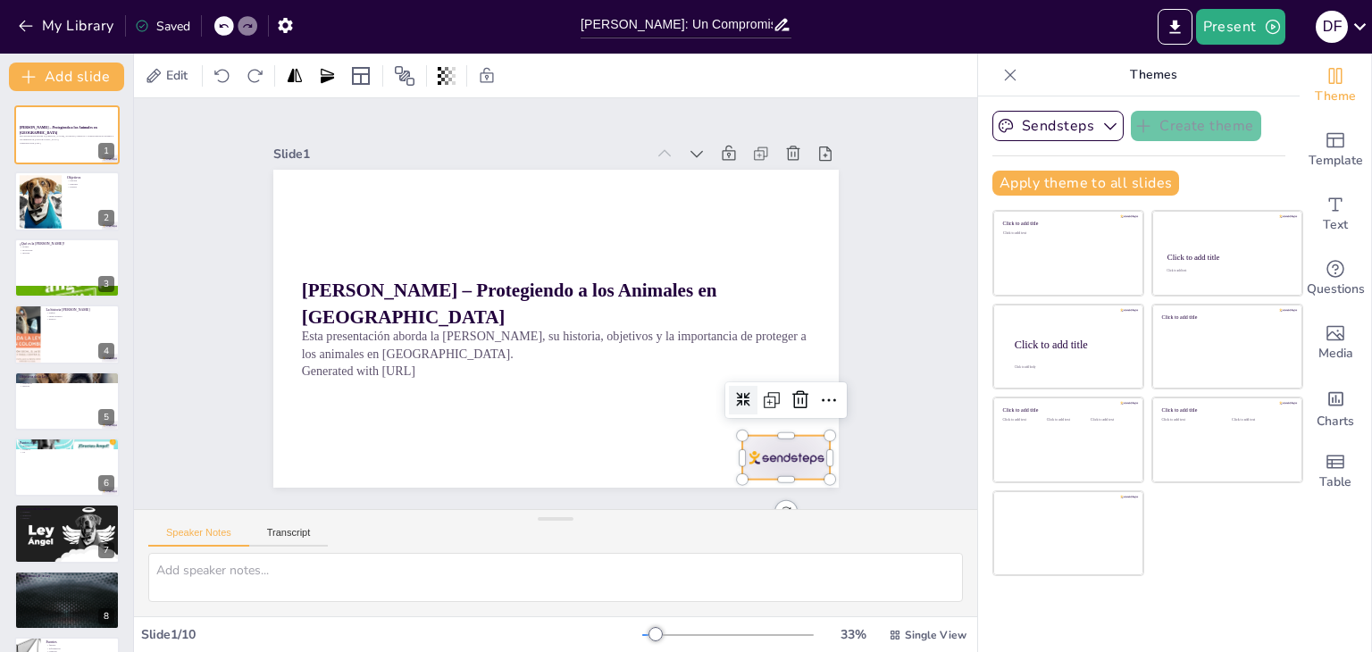
click at [758, 463] on div at bounding box center [786, 458] width 88 height 44
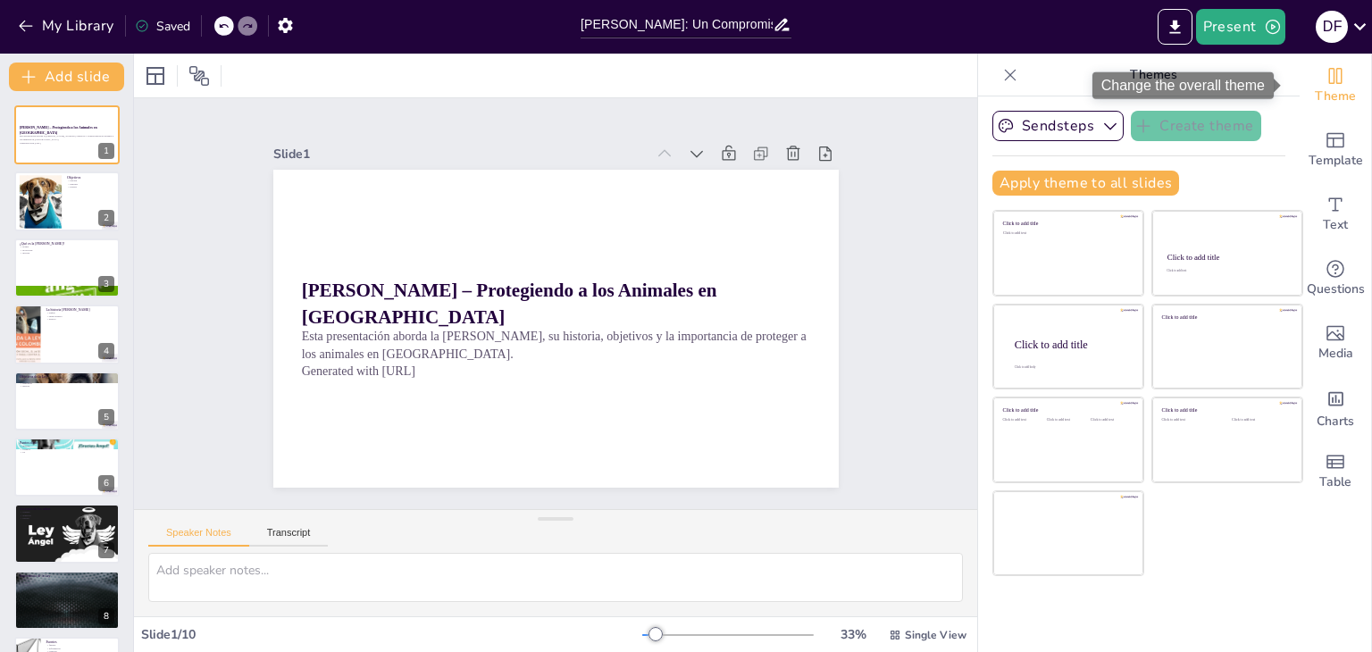
click at [1325, 79] on icon "Change the overall theme" at bounding box center [1335, 75] width 21 height 21
click at [1322, 106] on div "Theme" at bounding box center [1335, 86] width 71 height 64
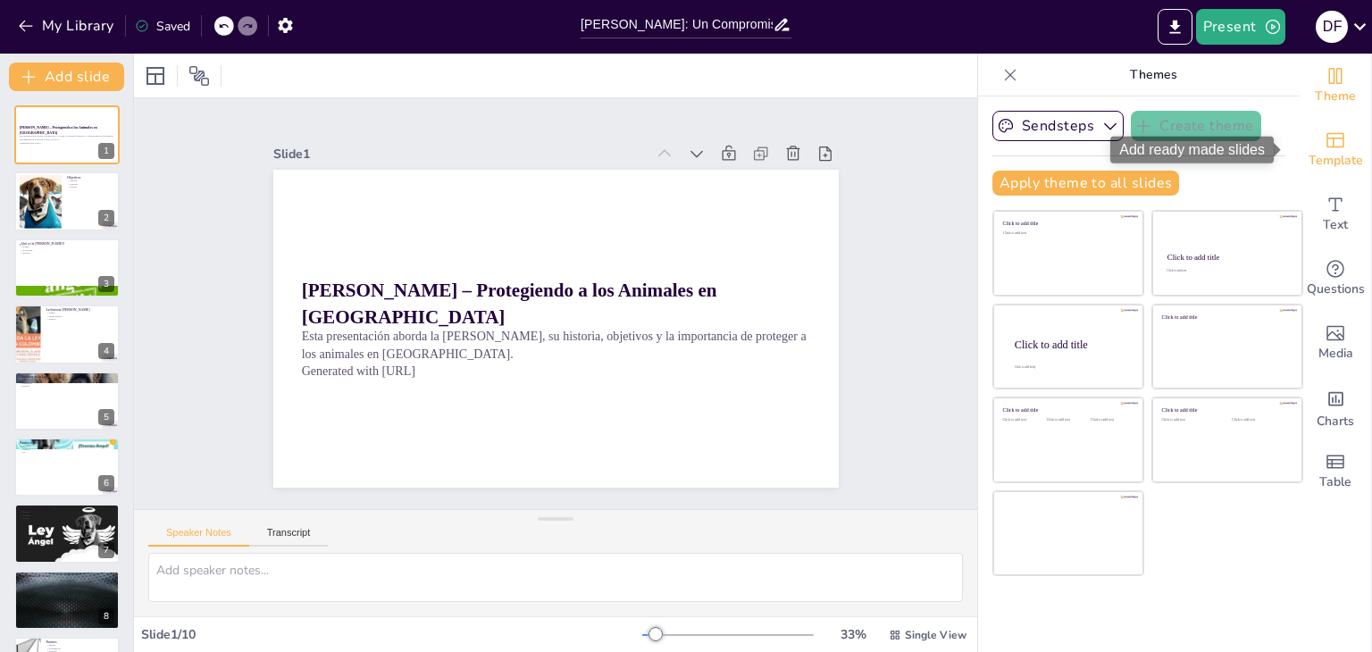
click at [1325, 136] on icon "Add ready made slides" at bounding box center [1335, 140] width 21 height 21
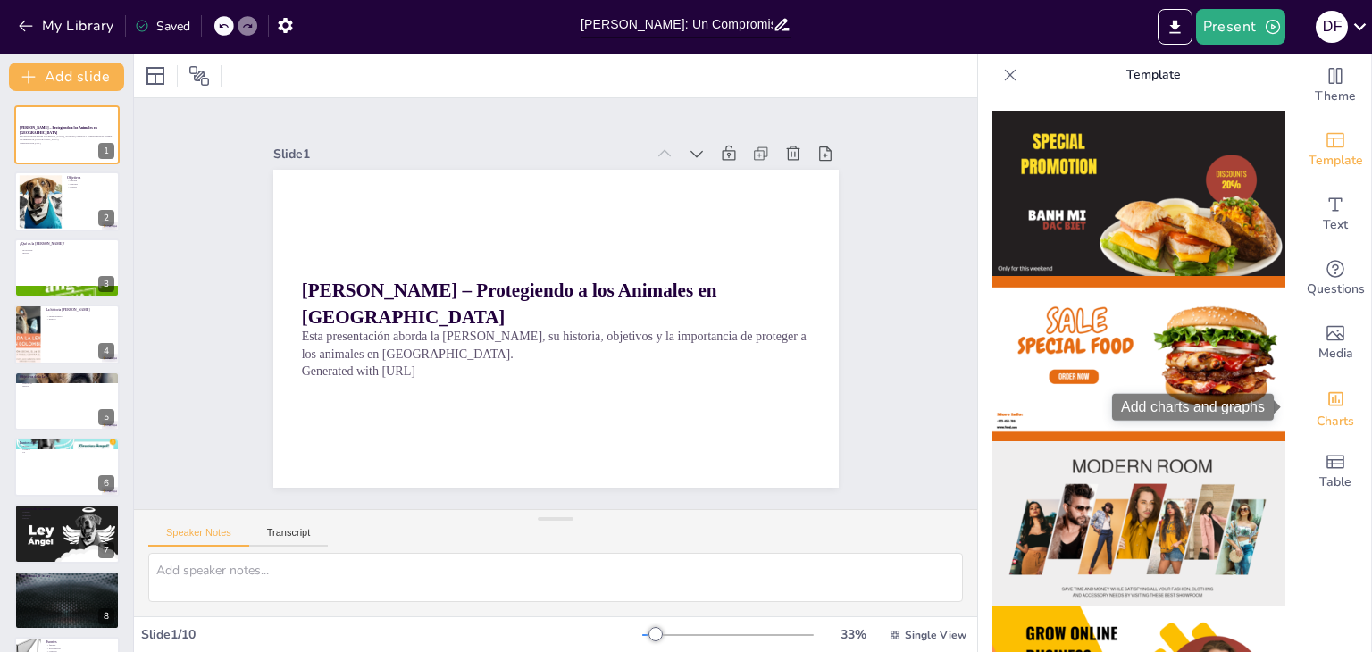
click at [1300, 433] on div "Charts" at bounding box center [1335, 407] width 71 height 64
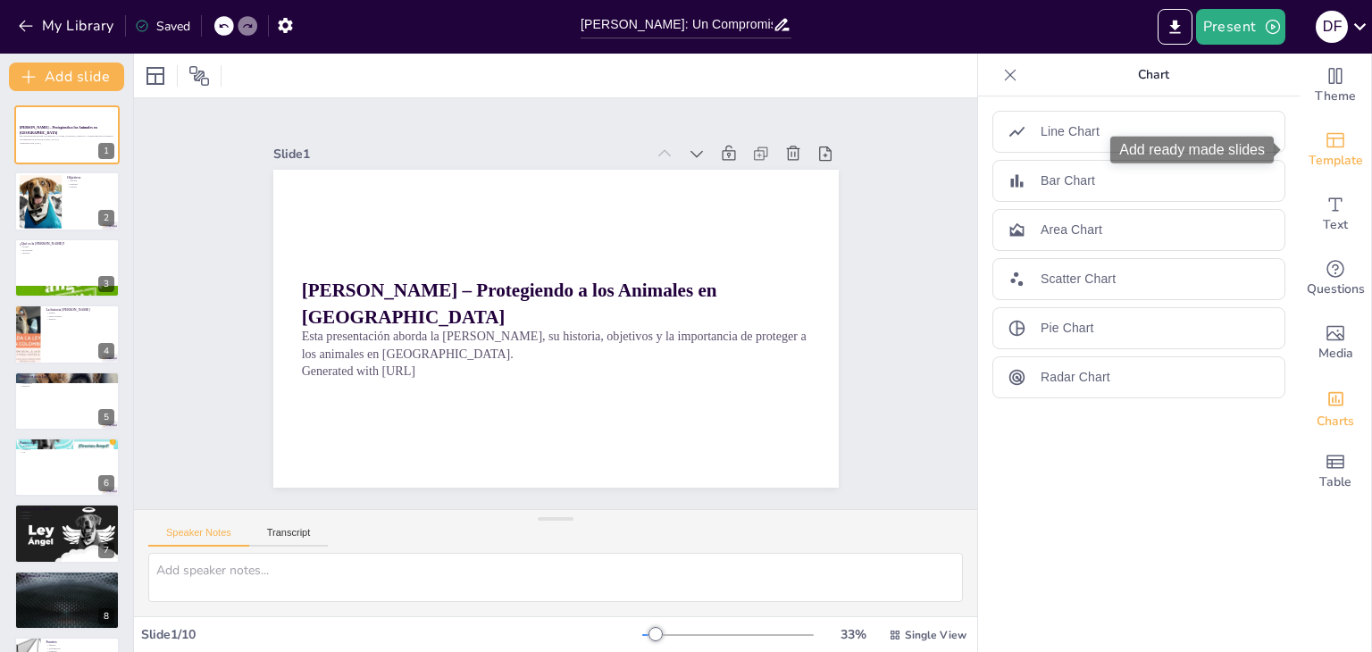
click at [1325, 139] on icon "Add ready made slides" at bounding box center [1335, 140] width 21 height 21
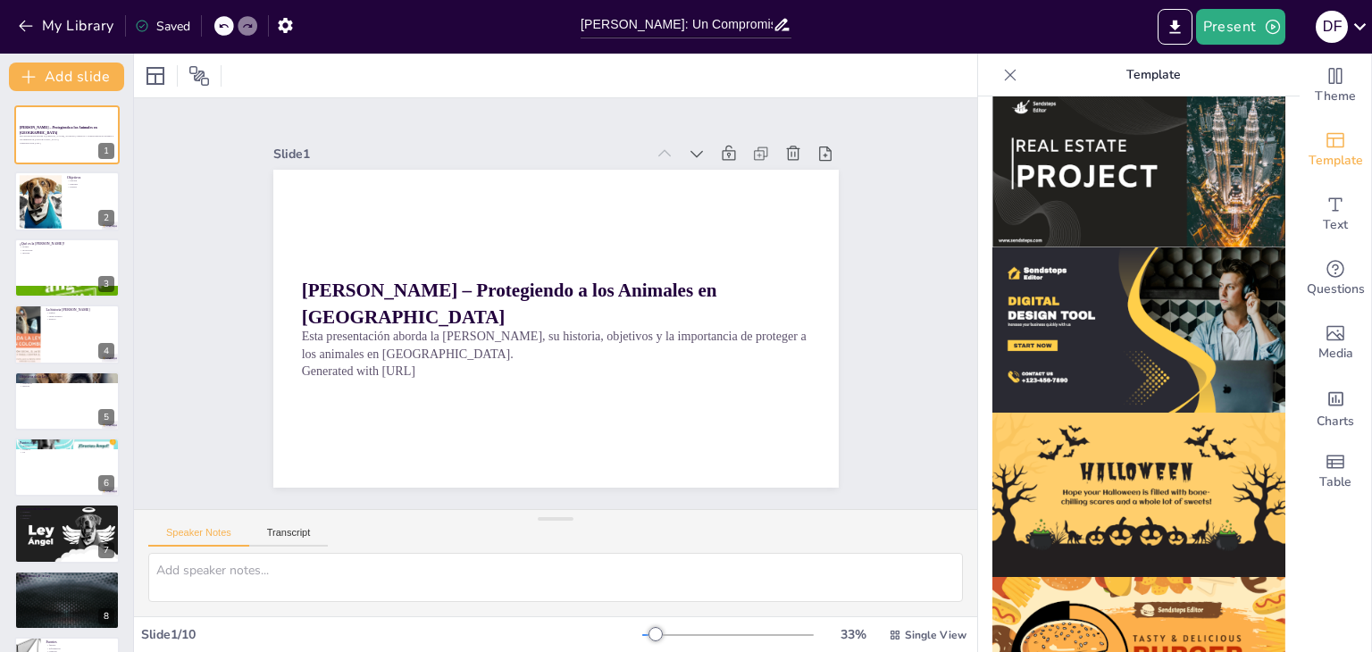
scroll to position [1710, 0]
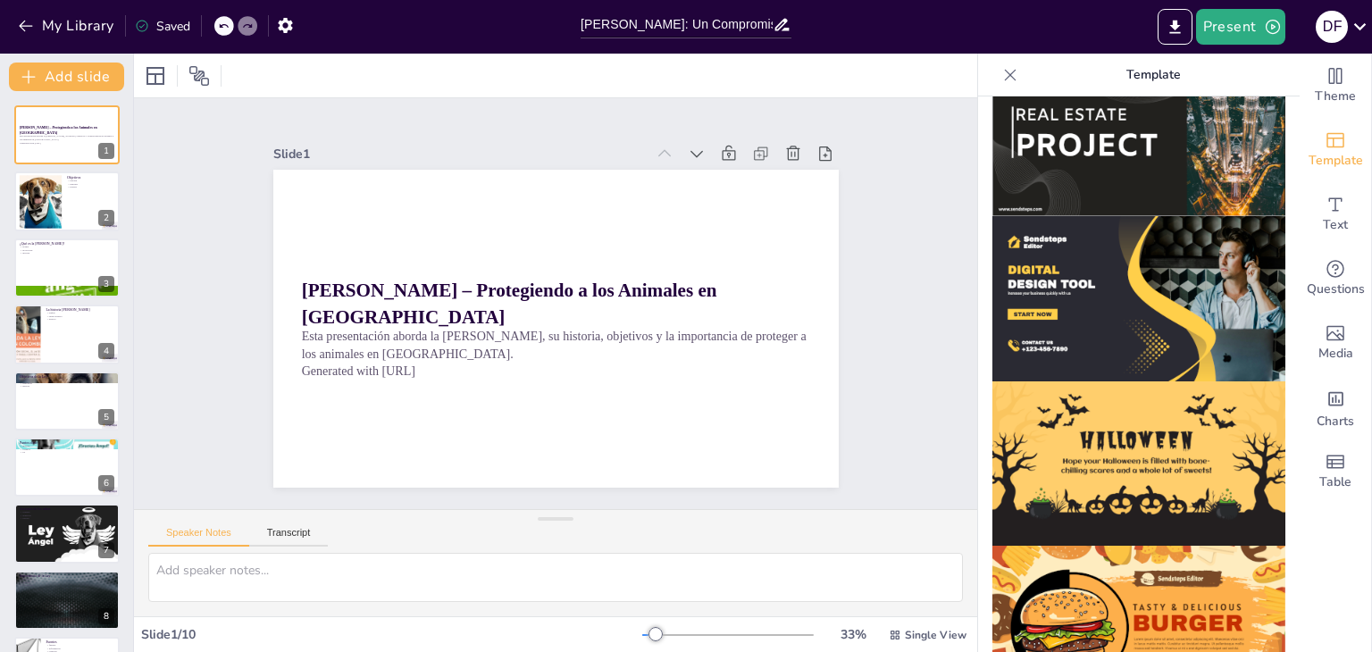
click at [1001, 72] on icon at bounding box center [1010, 75] width 18 height 18
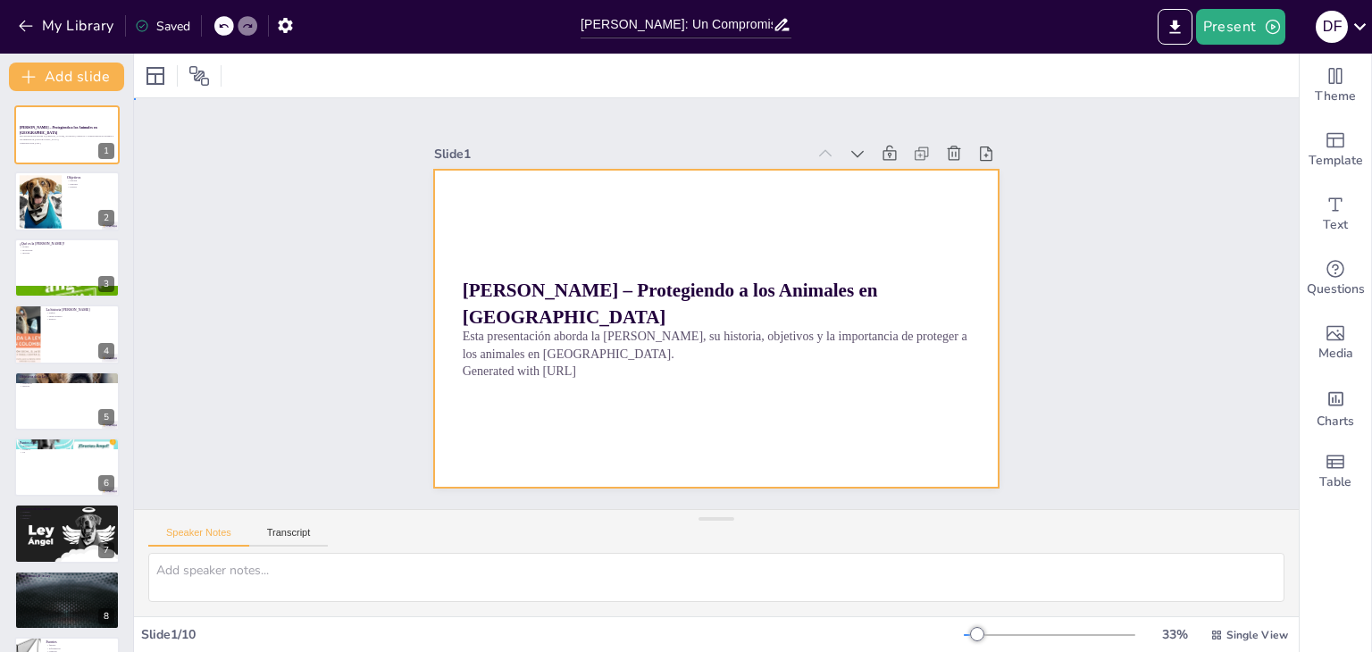
click at [765, 208] on div at bounding box center [716, 329] width 565 height 318
click at [498, 244] on div at bounding box center [711, 328] width 619 height 429
click at [498, 244] on div at bounding box center [716, 329] width 565 height 318
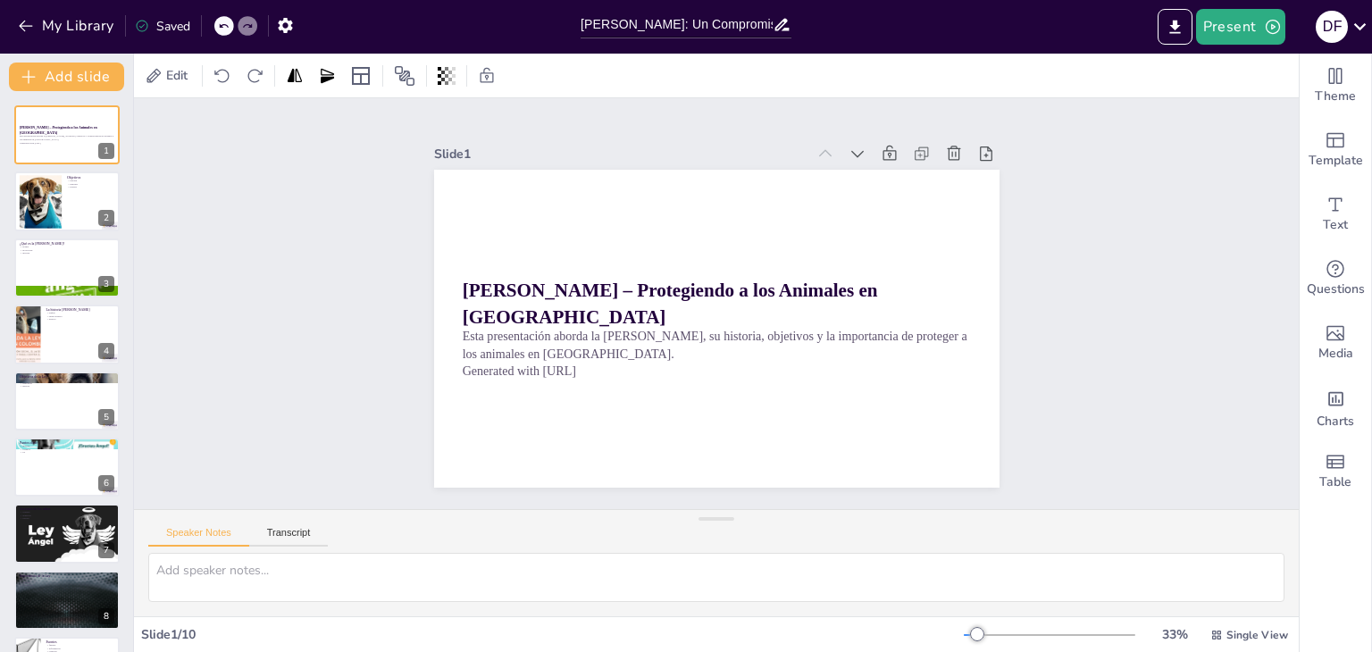
click at [472, 261] on div at bounding box center [716, 329] width 565 height 318
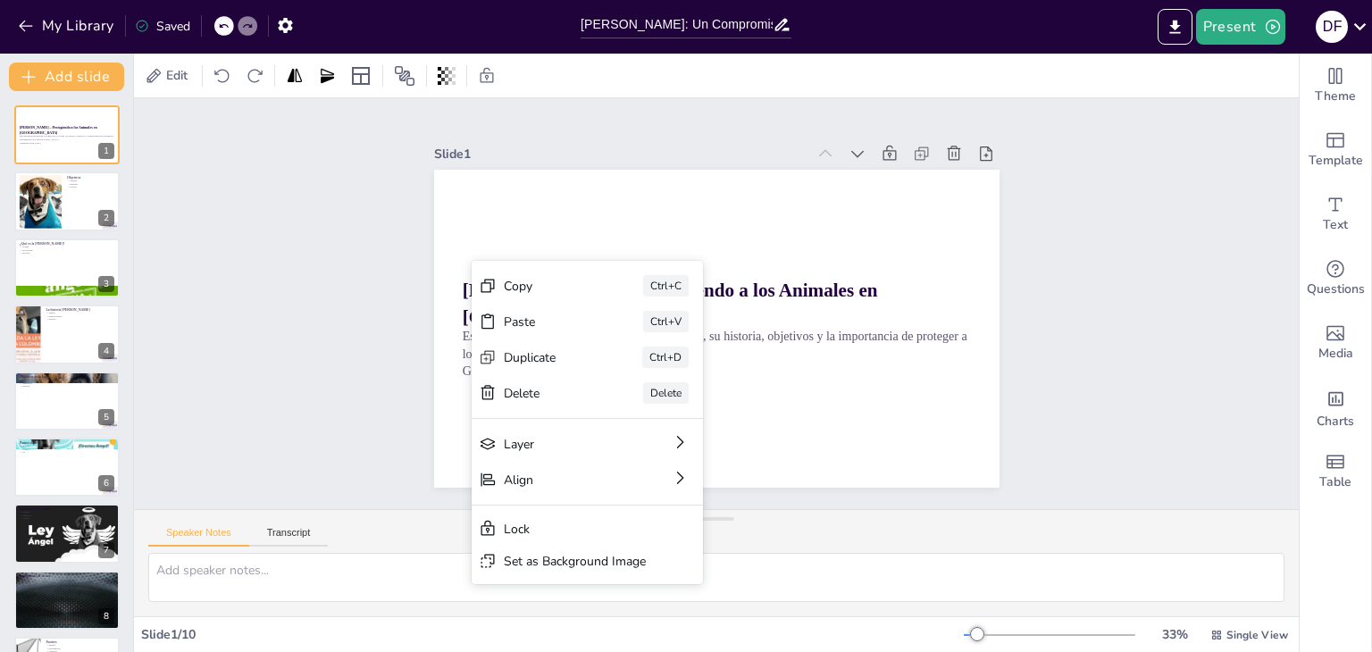
click at [441, 246] on div at bounding box center [713, 328] width 595 height 375
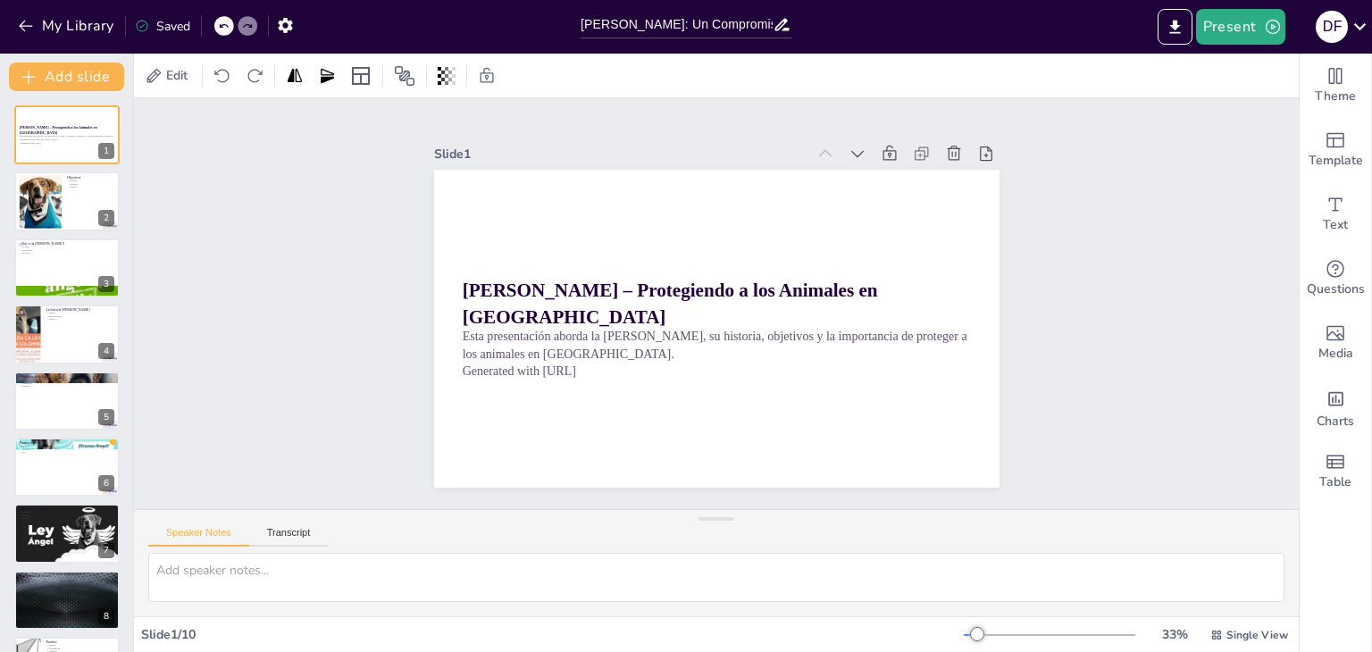
click at [441, 246] on div at bounding box center [716, 329] width 565 height 318
click at [439, 297] on div at bounding box center [711, 327] width 619 height 429
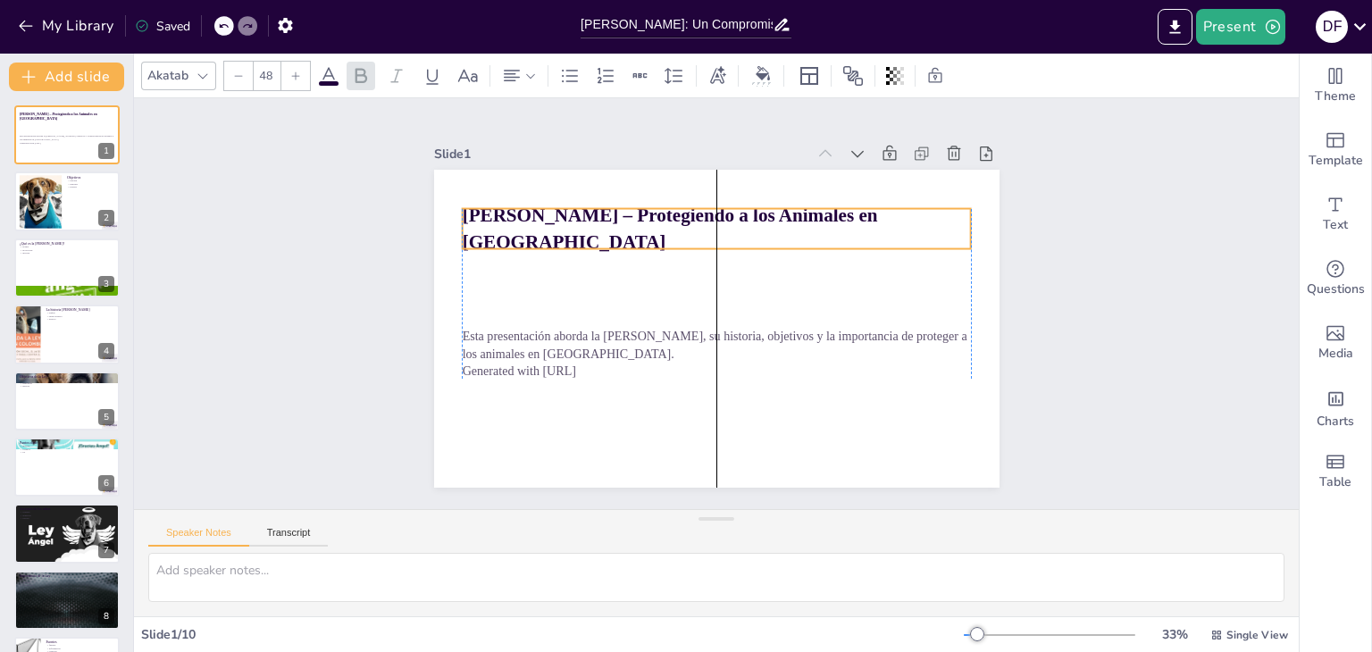
drag, startPoint x: 500, startPoint y: 297, endPoint x: 500, endPoint y: 222, distance: 75.0
click at [500, 222] on strong "[PERSON_NAME] – Protegiendo a los Animales en [GEOGRAPHIC_DATA]" at bounding box center [678, 213] width 418 height 68
click at [358, 305] on div "Slide 1 Ley Ángel – Protegiendo a los Animales en Colombia Esta presentación ab…" at bounding box center [716, 304] width 1225 height 644
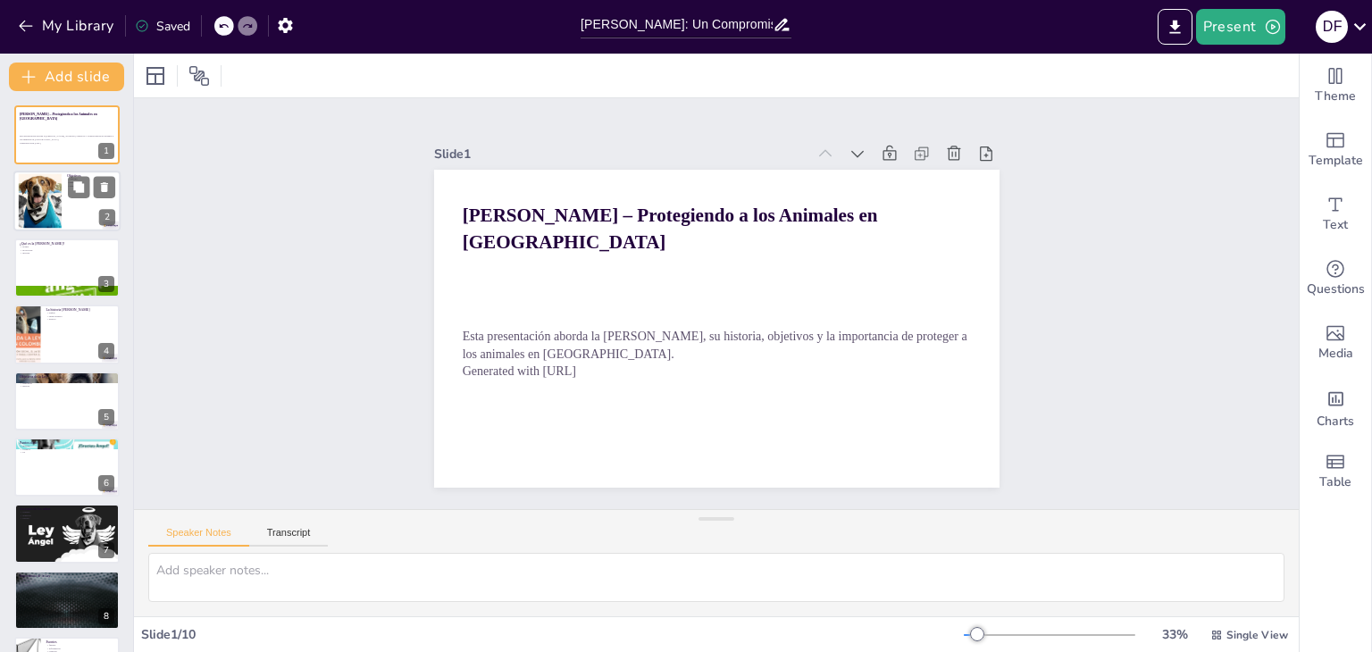
click at [63, 210] on div at bounding box center [66, 201] width 107 height 61
type textarea "La historia de Ángel es fundamental para entender la motivación detrás de la Le…"
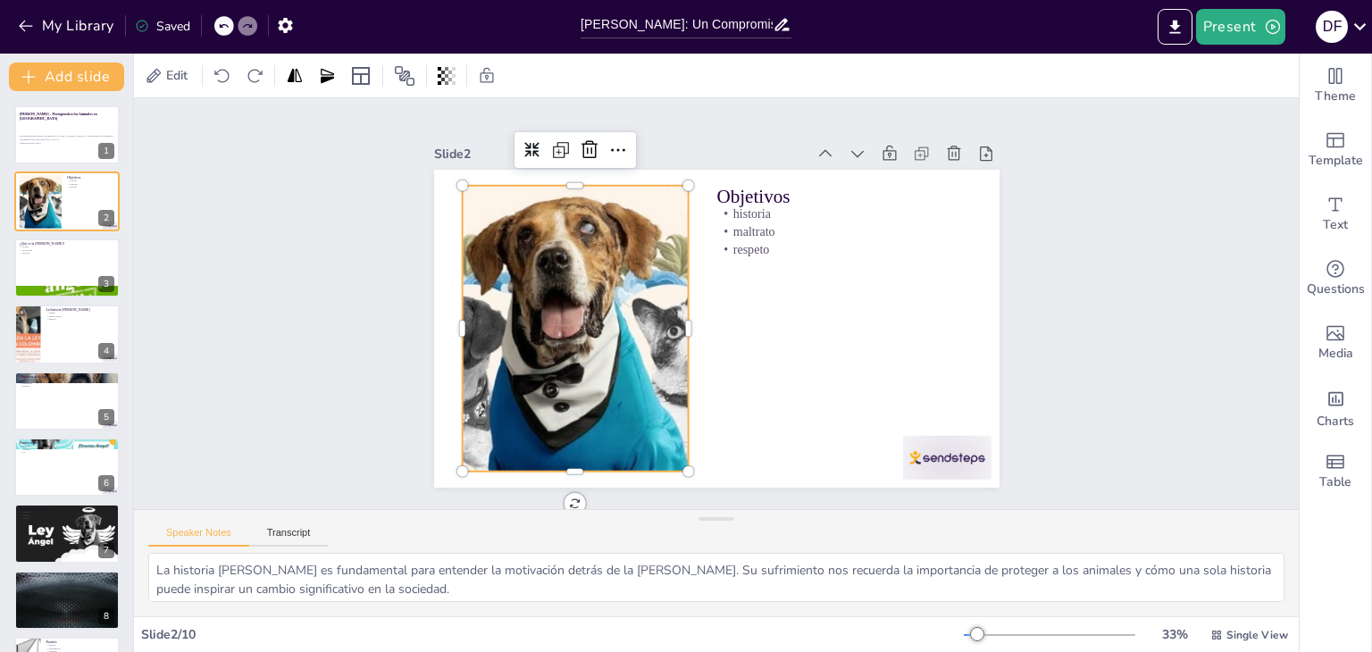
click at [465, 334] on div at bounding box center [575, 329] width 588 height 286
click at [57, 137] on p "Esta presentación aborda la [PERSON_NAME], su historia, objetivos y la importan…" at bounding box center [67, 138] width 96 height 6
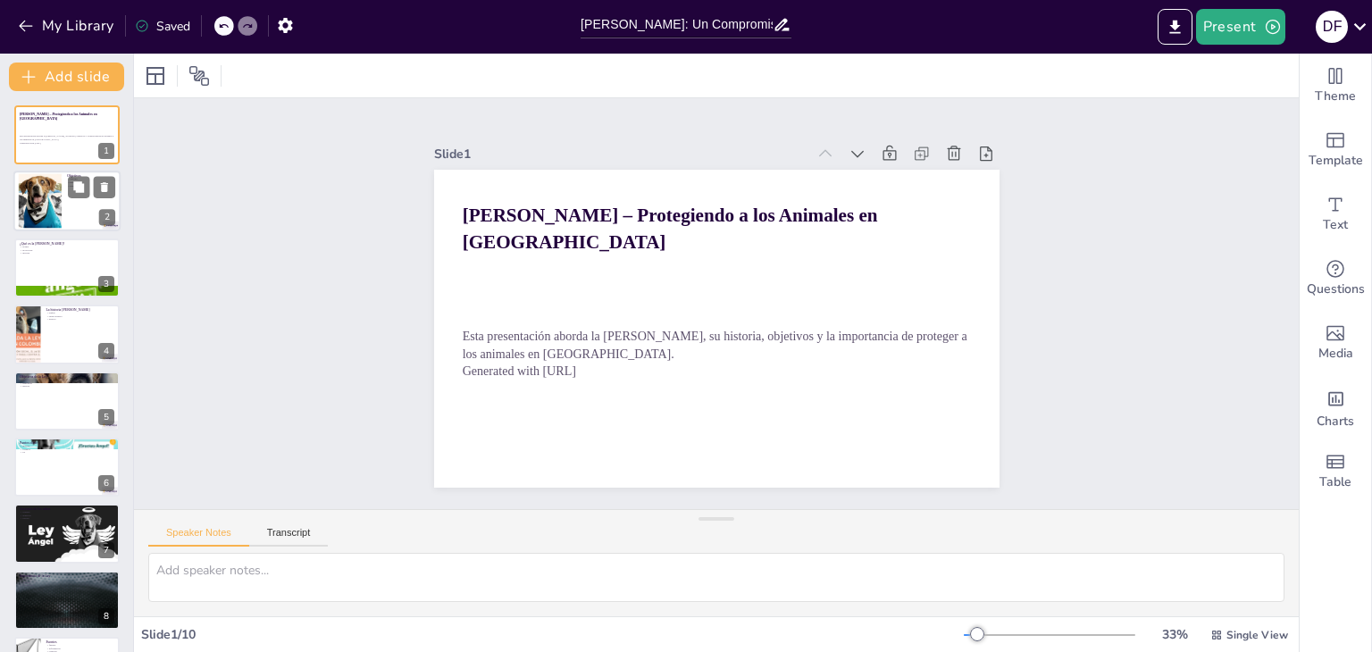
click at [63, 212] on div at bounding box center [66, 201] width 107 height 61
type textarea "La historia de Ángel es fundamental para entender la motivación detrás de la Le…"
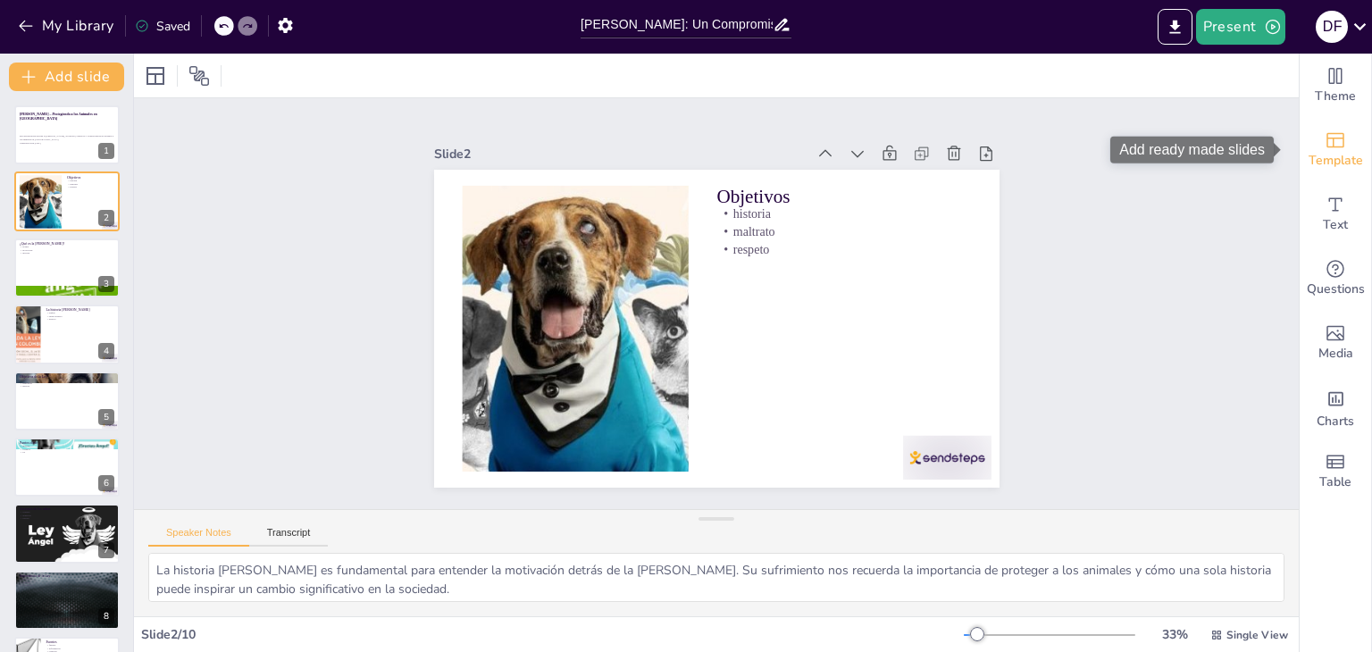
click at [1322, 161] on span "Template" at bounding box center [1336, 161] width 54 height 20
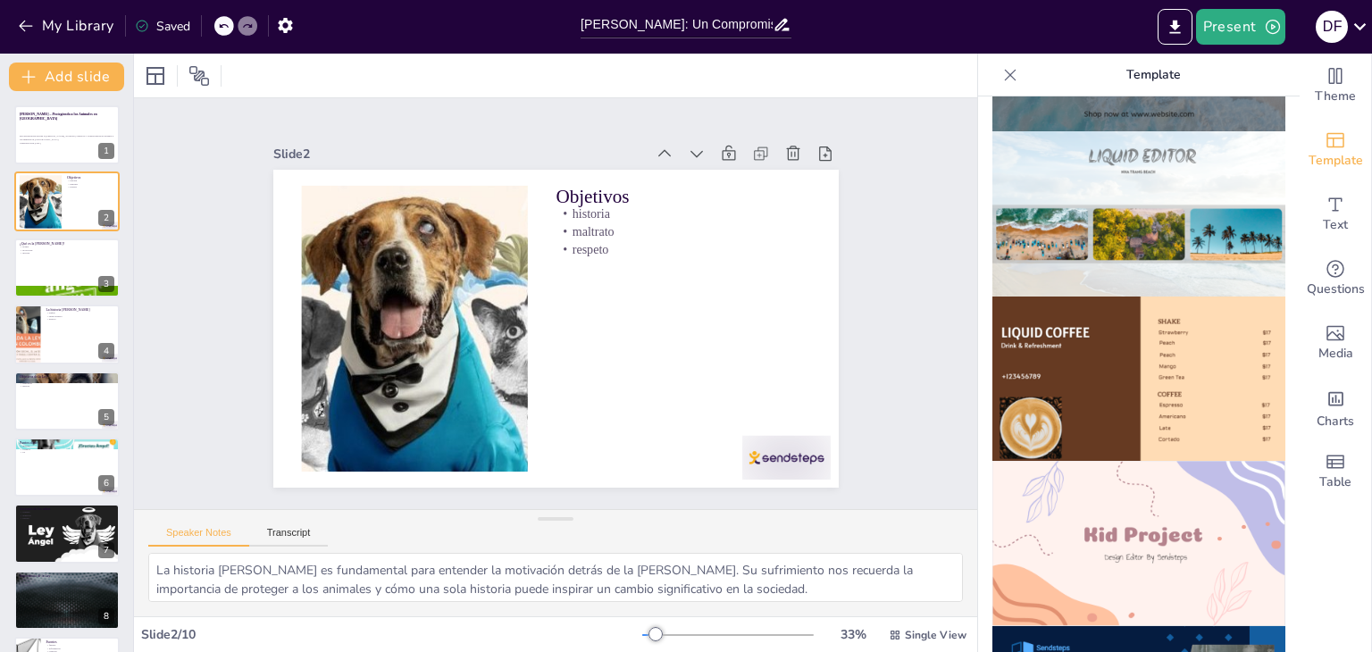
scroll to position [1455, 0]
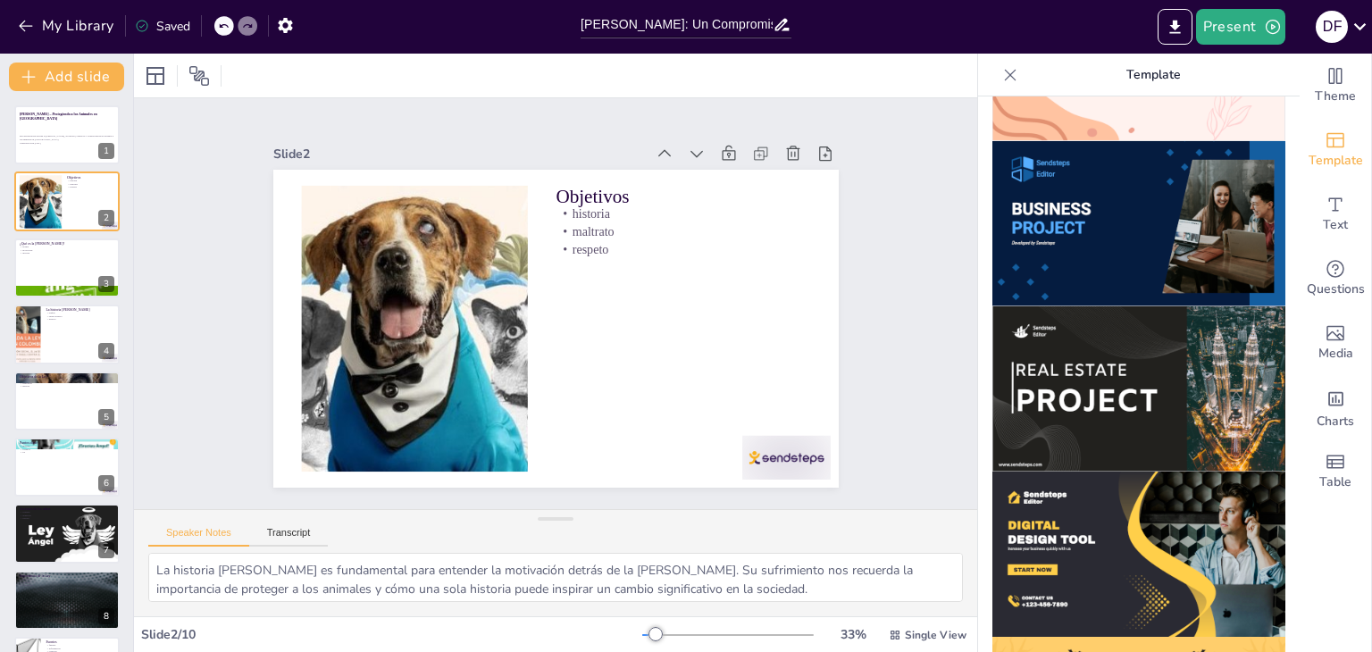
click at [1272, 574] on div at bounding box center [1139, 374] width 322 height 556
click at [82, 146] on div at bounding box center [66, 135] width 107 height 61
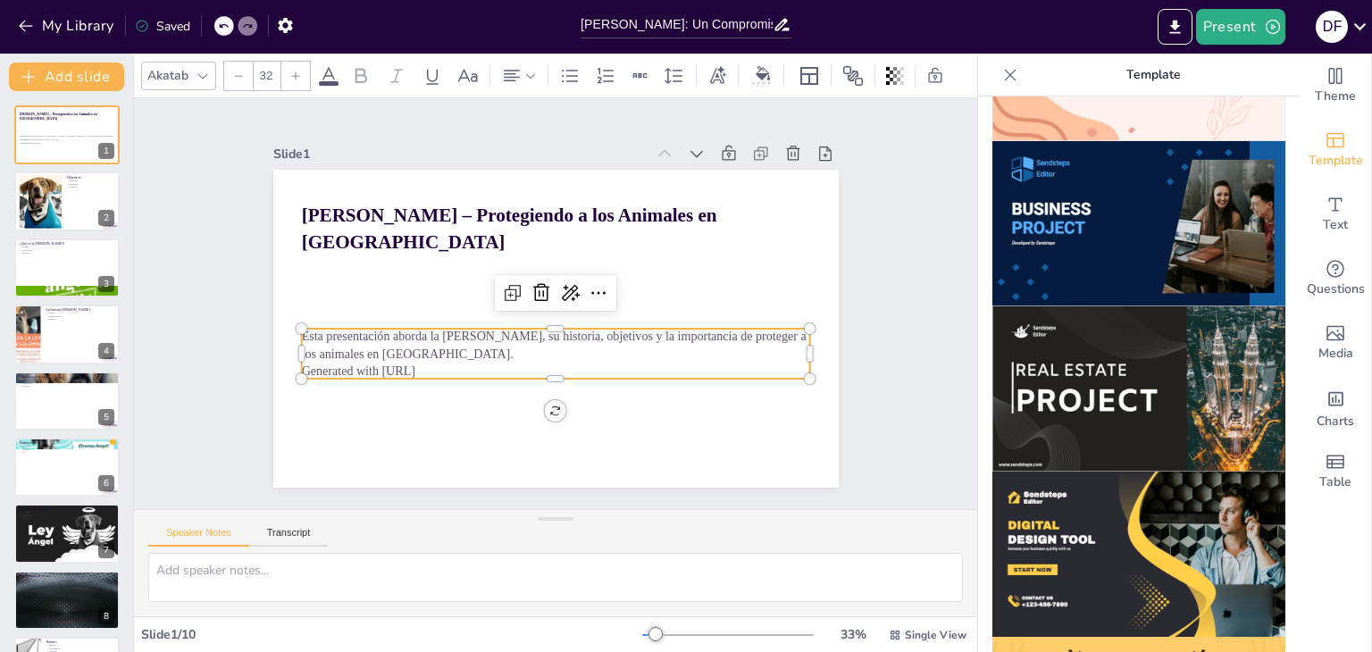
click at [347, 329] on p "Esta presentación aborda la [PERSON_NAME], su historia, objetivos y la importan…" at bounding box center [543, 342] width 495 height 191
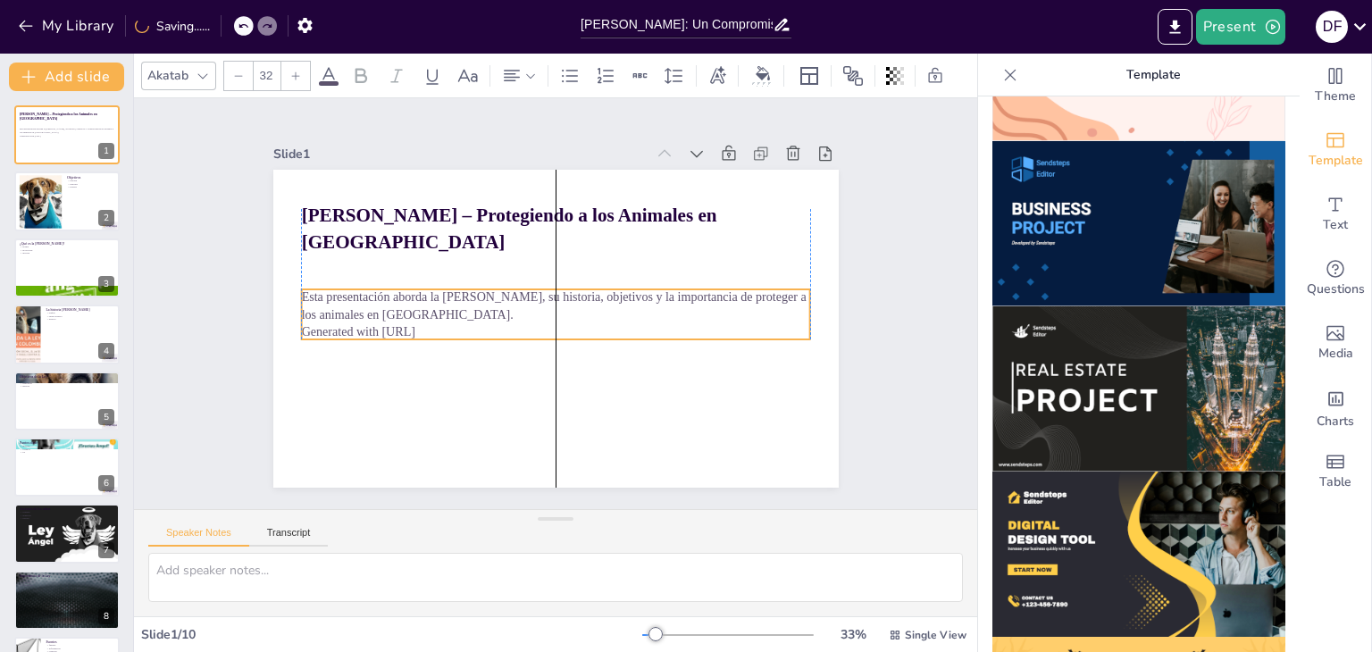
drag, startPoint x: 468, startPoint y: 330, endPoint x: 464, endPoint y: 290, distance: 39.6
click at [464, 290] on p "Esta presentación aborda la [PERSON_NAME], su historia, objetivos y la importan…" at bounding box center [555, 305] width 509 height 35
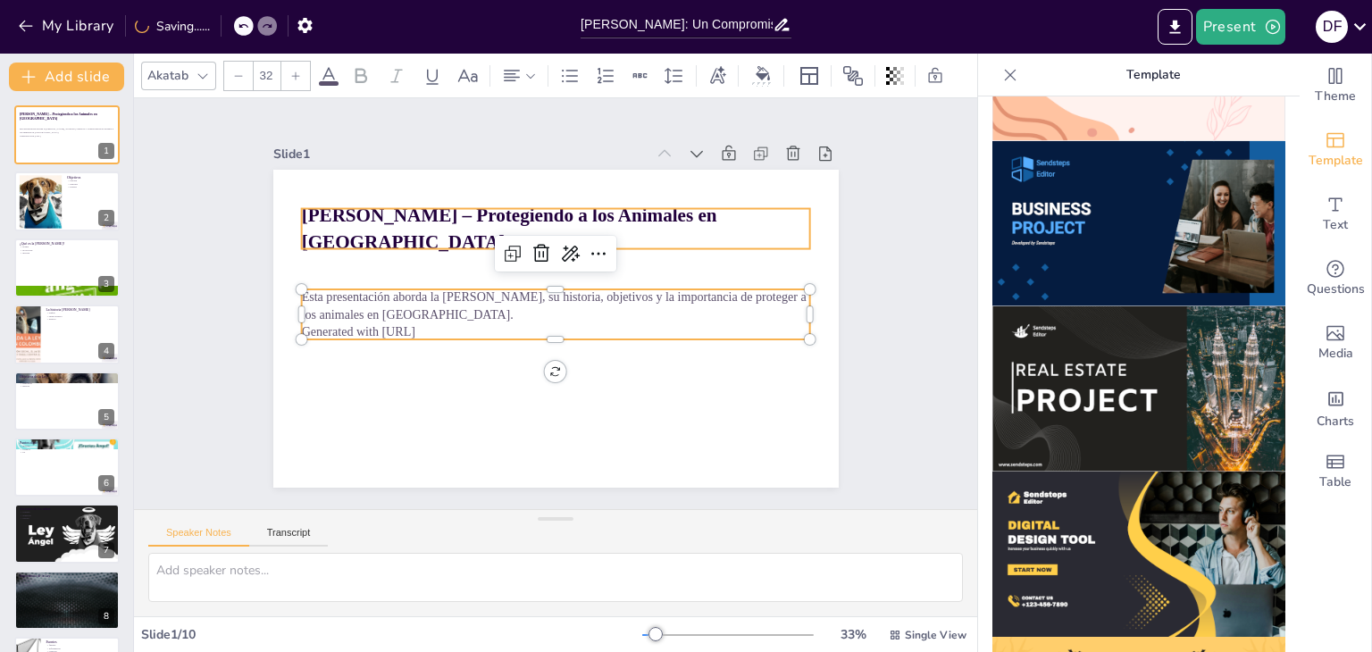
type input "48"
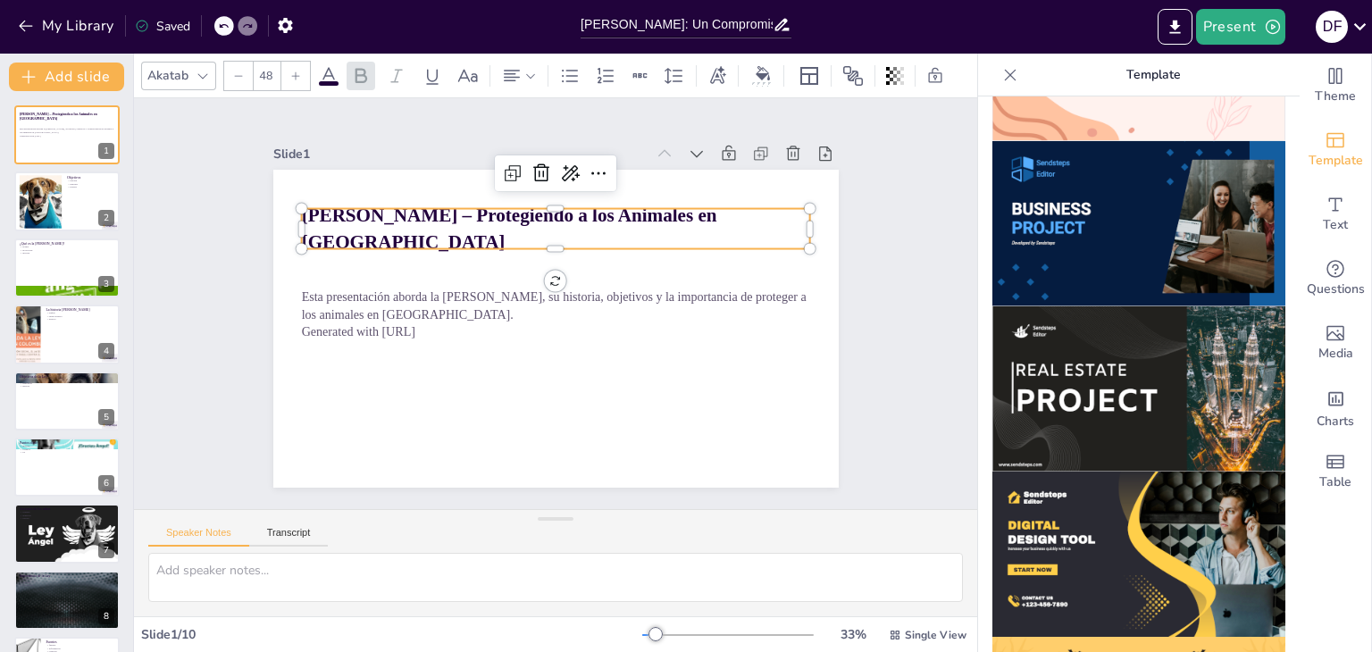
click at [457, 216] on strong "[PERSON_NAME] – Protegiendo a los Animales en [GEOGRAPHIC_DATA]" at bounding box center [517, 213] width 418 height 69
click at [565, 203] on div "[PERSON_NAME] – Protegiendo a los Animales en [GEOGRAPHIC_DATA]" at bounding box center [563, 229] width 510 height 94
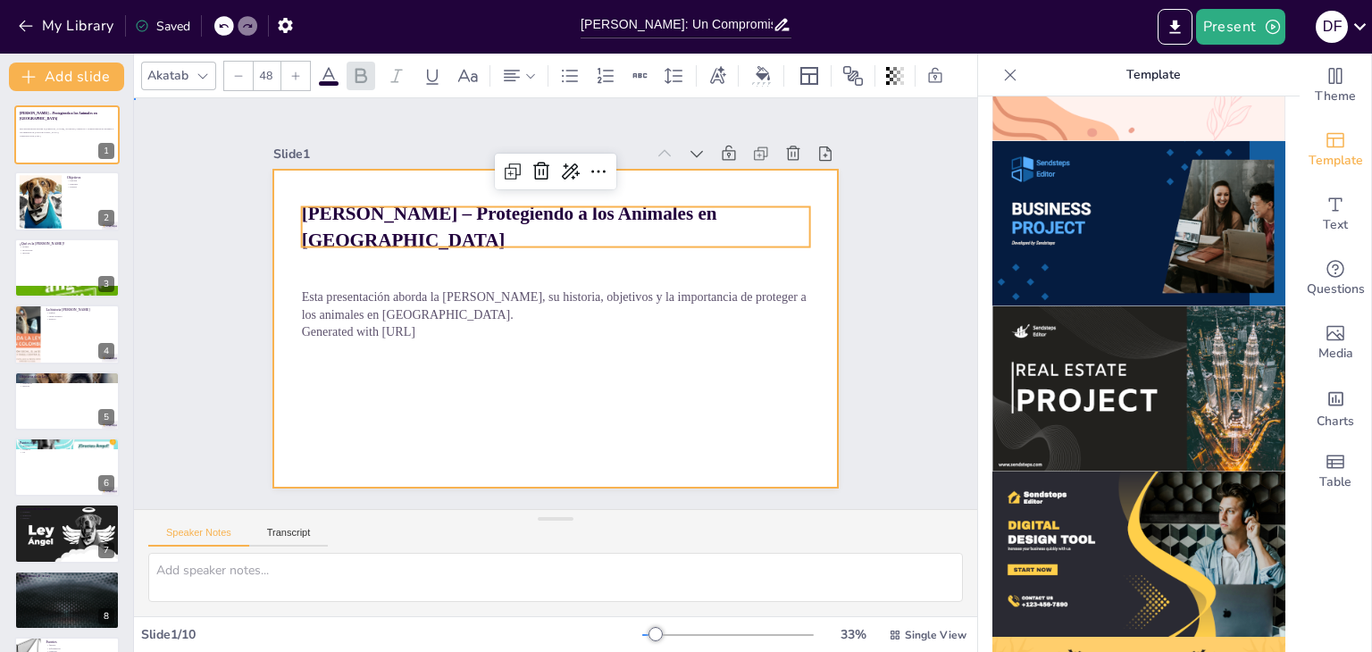
click at [426, 394] on div at bounding box center [553, 328] width 596 height 375
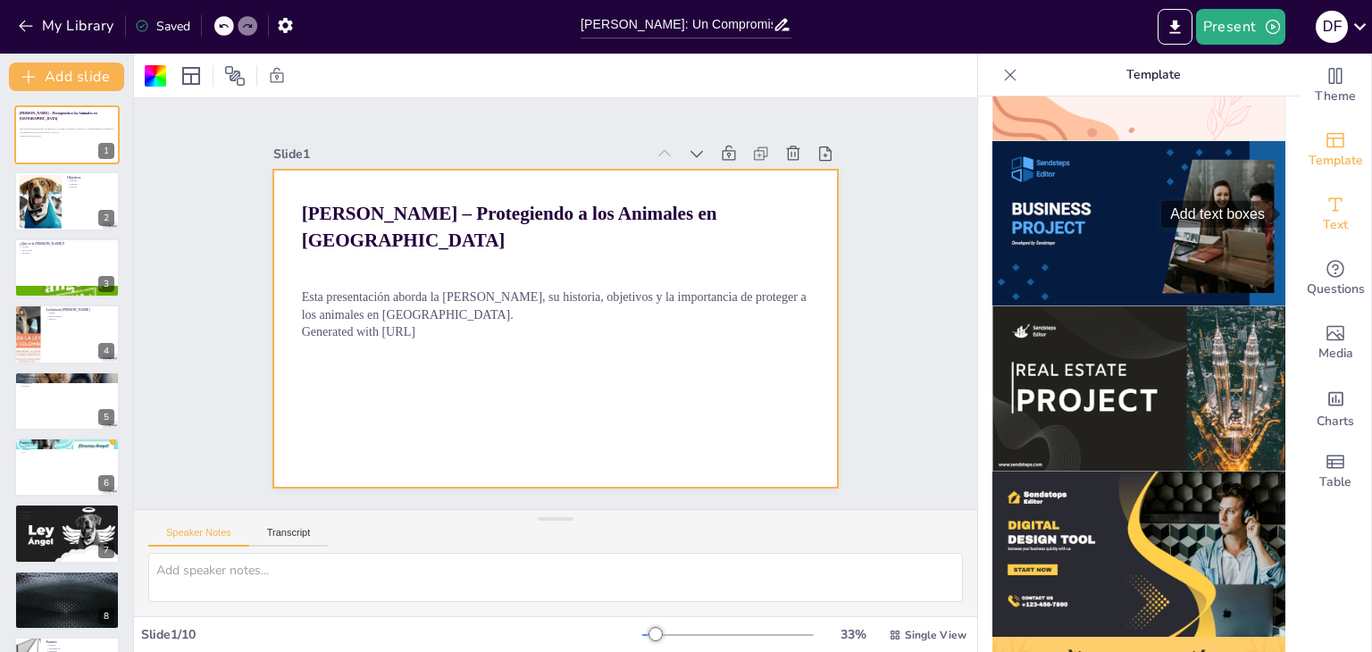
click at [1307, 191] on div "Text" at bounding box center [1335, 214] width 71 height 64
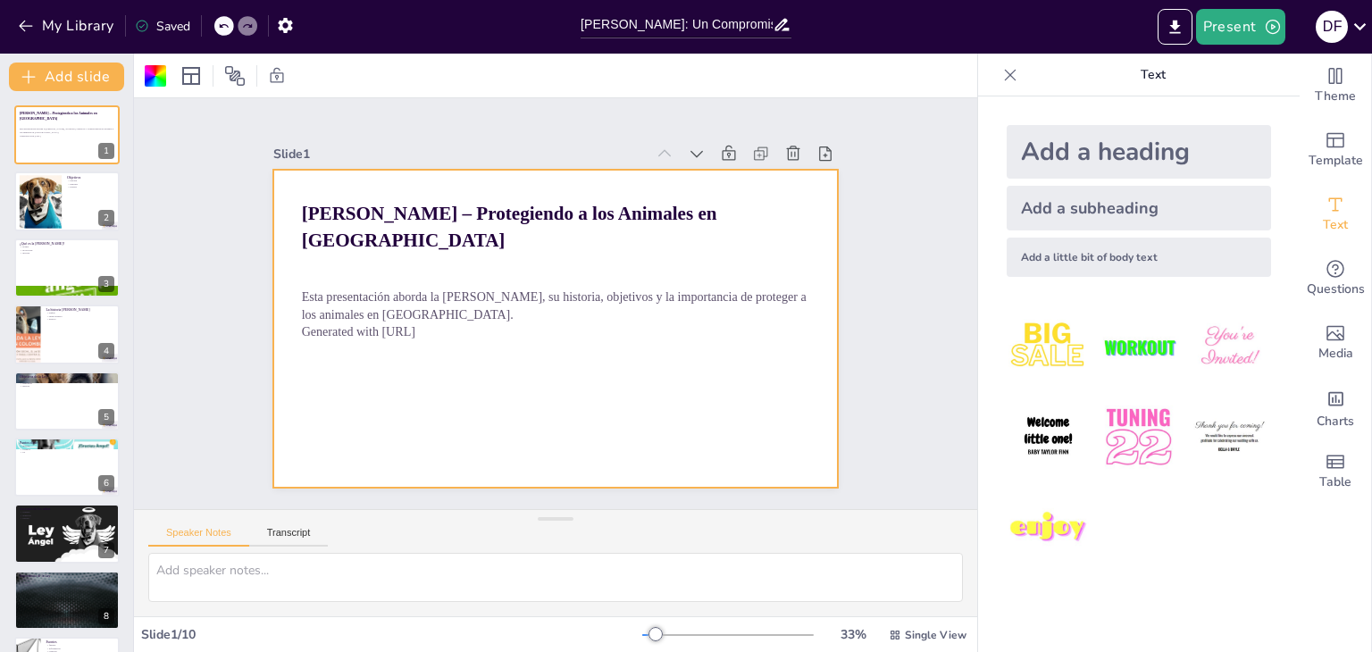
click at [1035, 205] on div "Add a subheading" at bounding box center [1139, 208] width 264 height 45
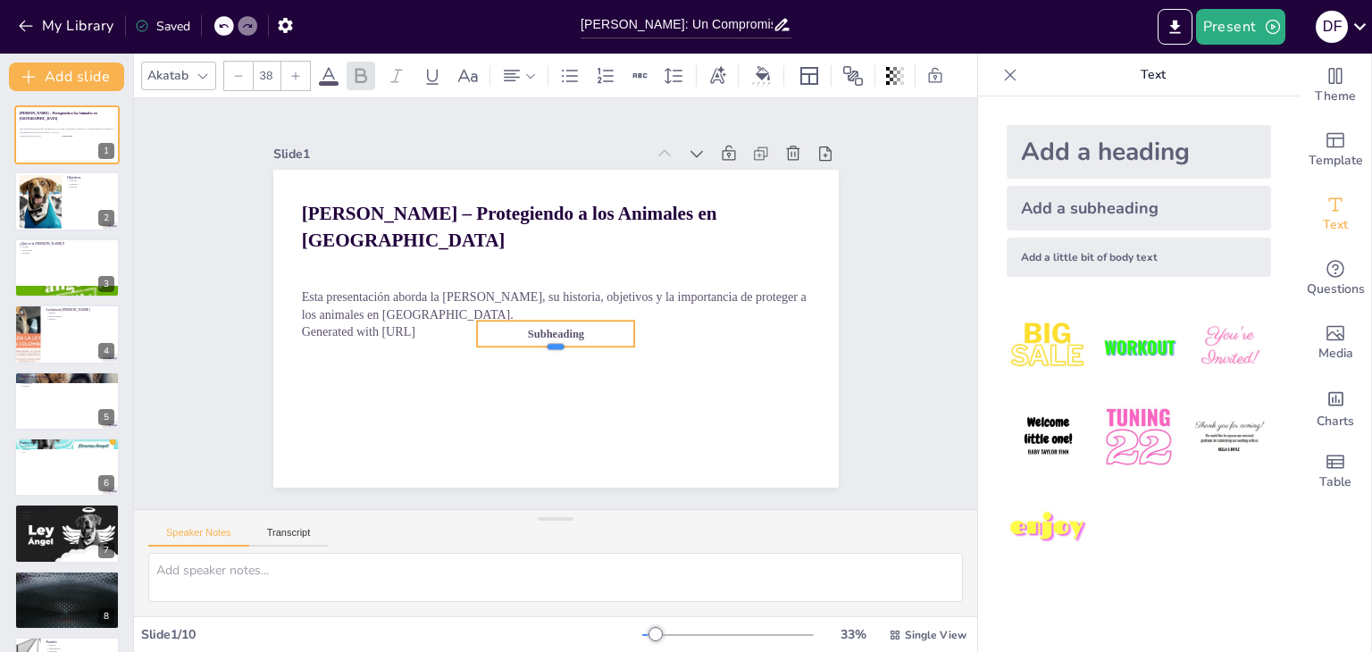
drag, startPoint x: 543, startPoint y: 330, endPoint x: 543, endPoint y: 340, distance: 10.7
click at [543, 347] on div at bounding box center [556, 354] width 158 height 14
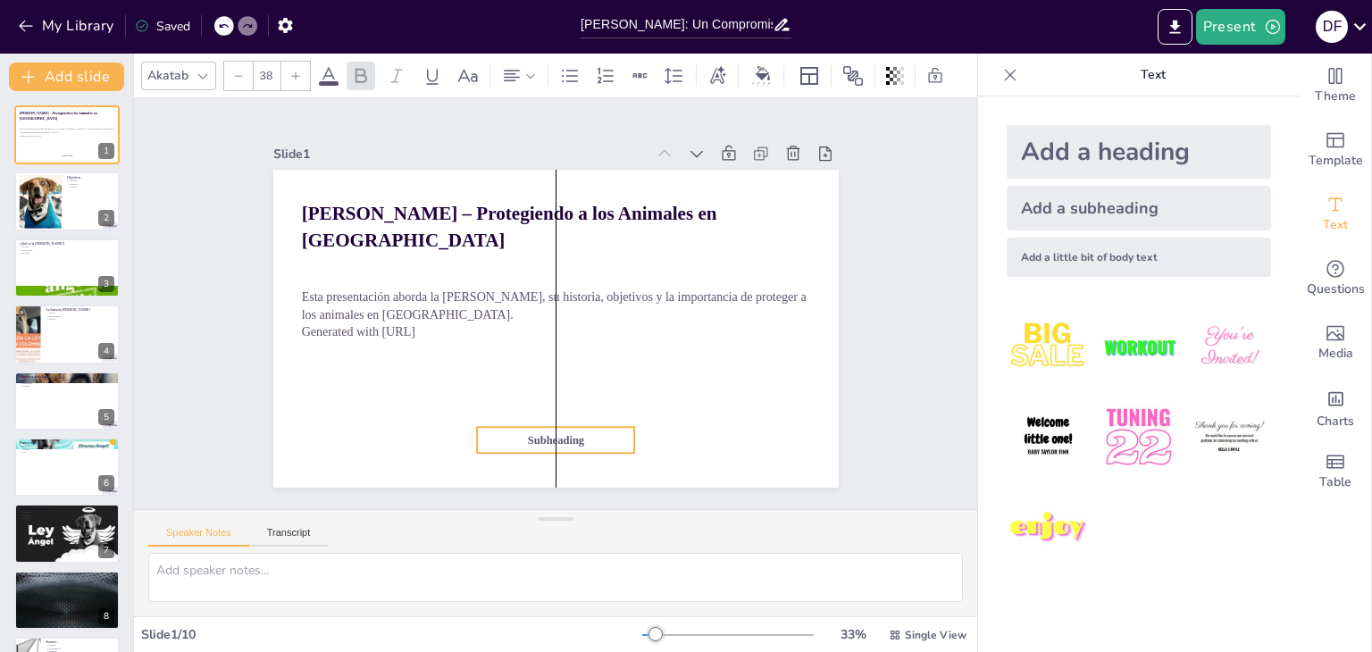
drag, startPoint x: 576, startPoint y: 323, endPoint x: 573, endPoint y: 430, distance: 106.4
click at [573, 432] on p "Subheading" at bounding box center [556, 440] width 158 height 16
click at [568, 434] on span "Subheading" at bounding box center [555, 440] width 56 height 13
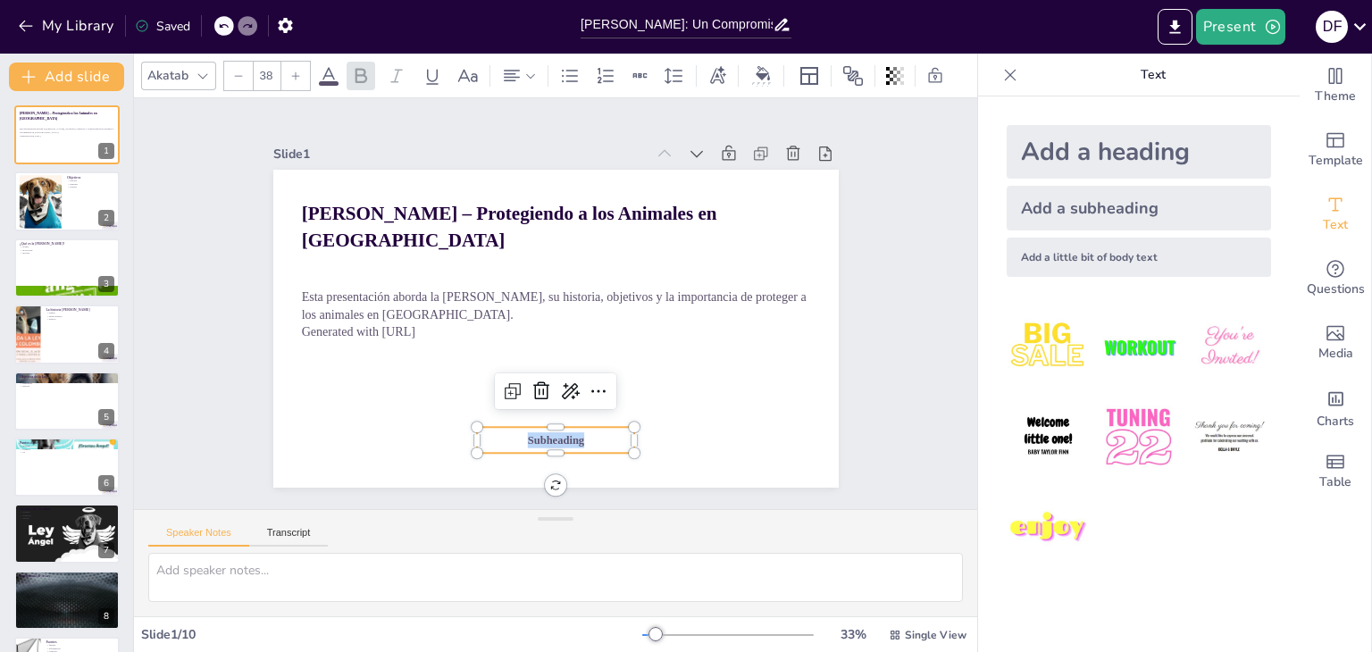
click at [568, 434] on span "Subheading" at bounding box center [555, 440] width 56 height 13
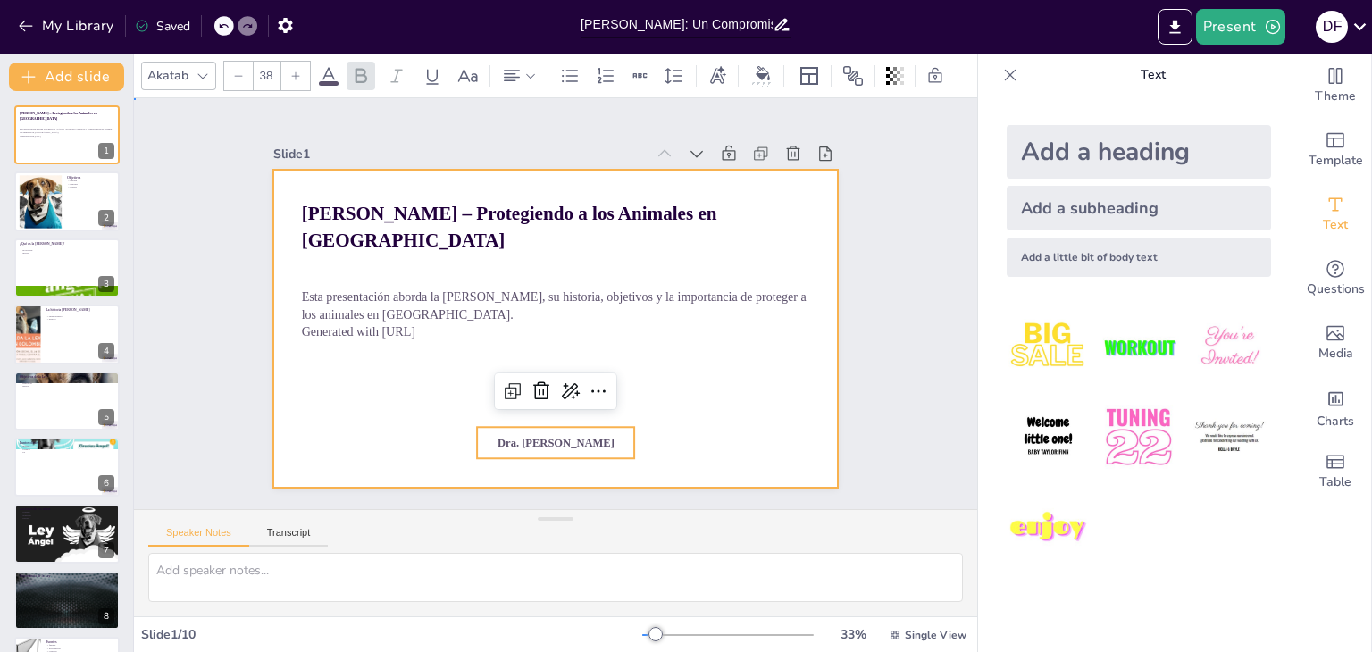
click at [746, 409] on div at bounding box center [553, 328] width 596 height 375
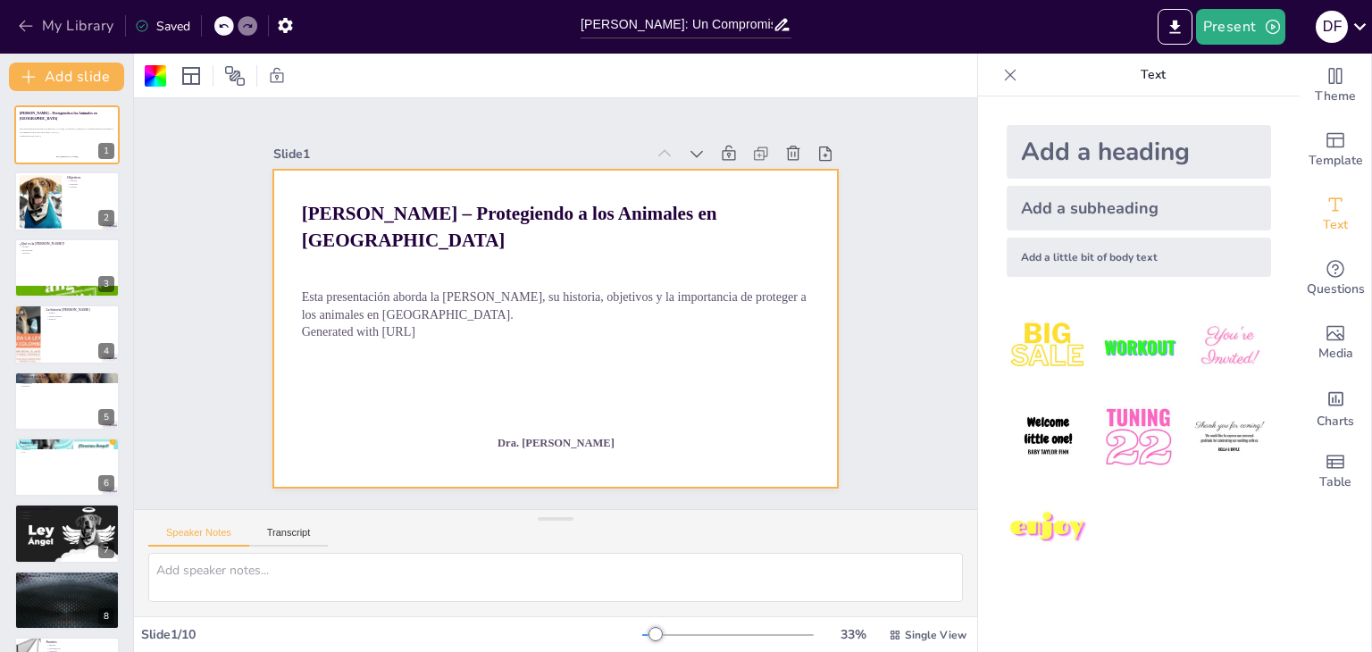
click at [42, 28] on button "My Library" at bounding box center [67, 26] width 108 height 29
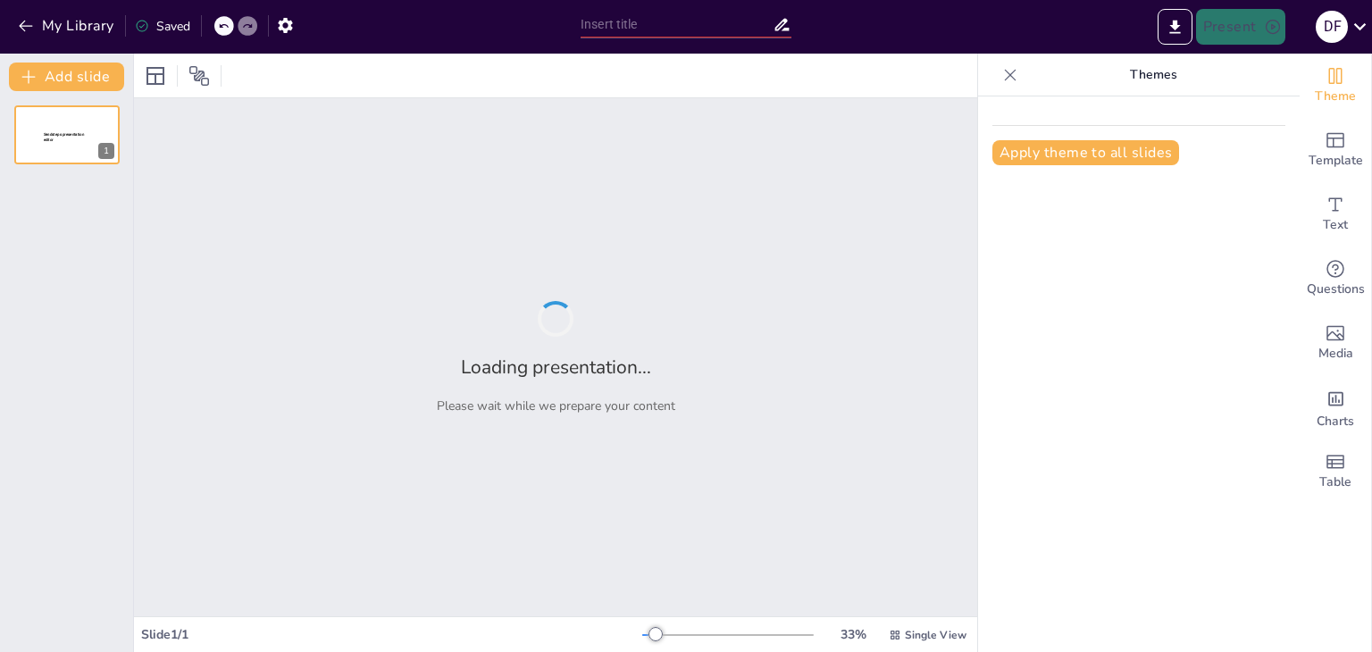
type input "Ley Ángel: Un Compromiso por la Protección Animal en Colombia"
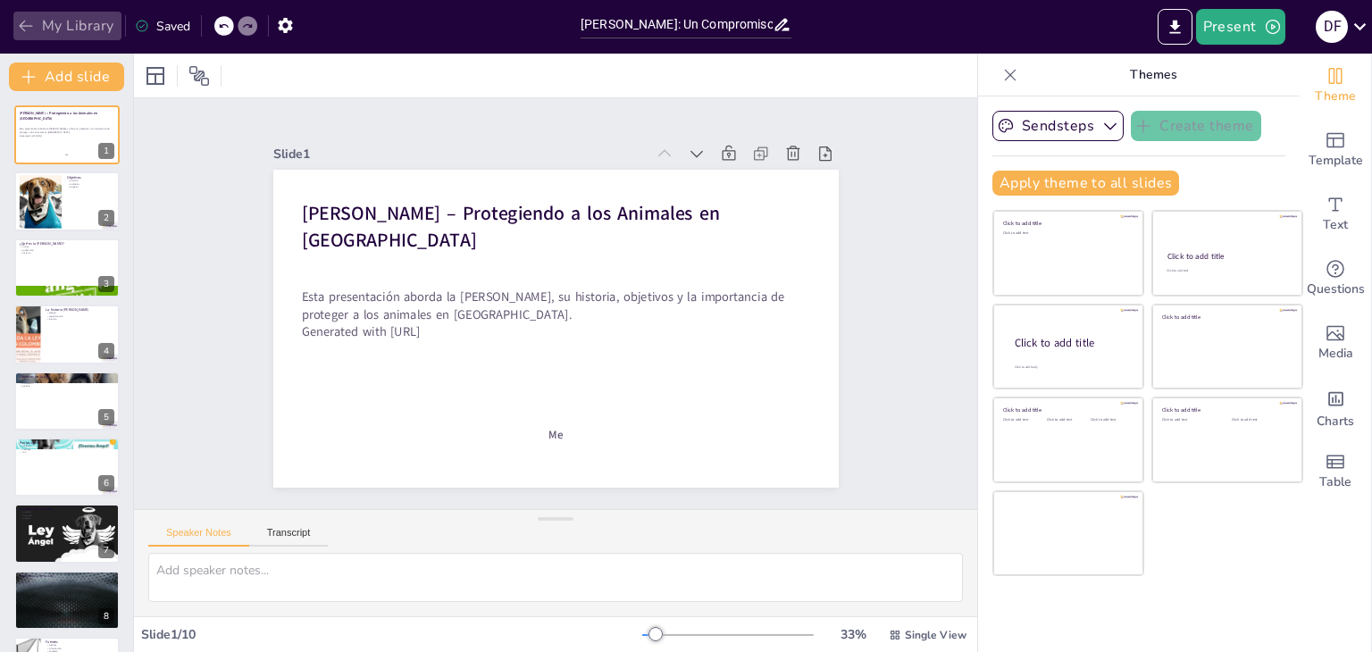
click at [56, 25] on button "My Library" at bounding box center [67, 26] width 108 height 29
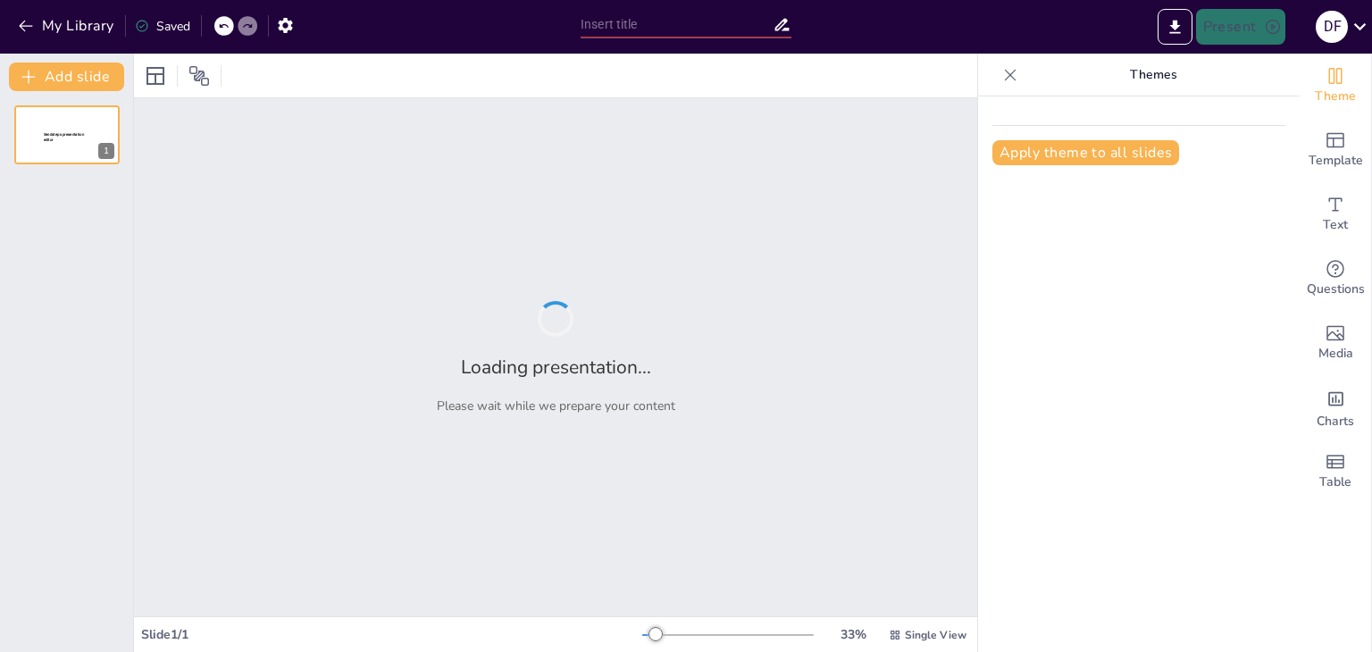
type input "[PERSON_NAME]: Un Compromiso con la Protección Animal en [GEOGRAPHIC_DATA]"
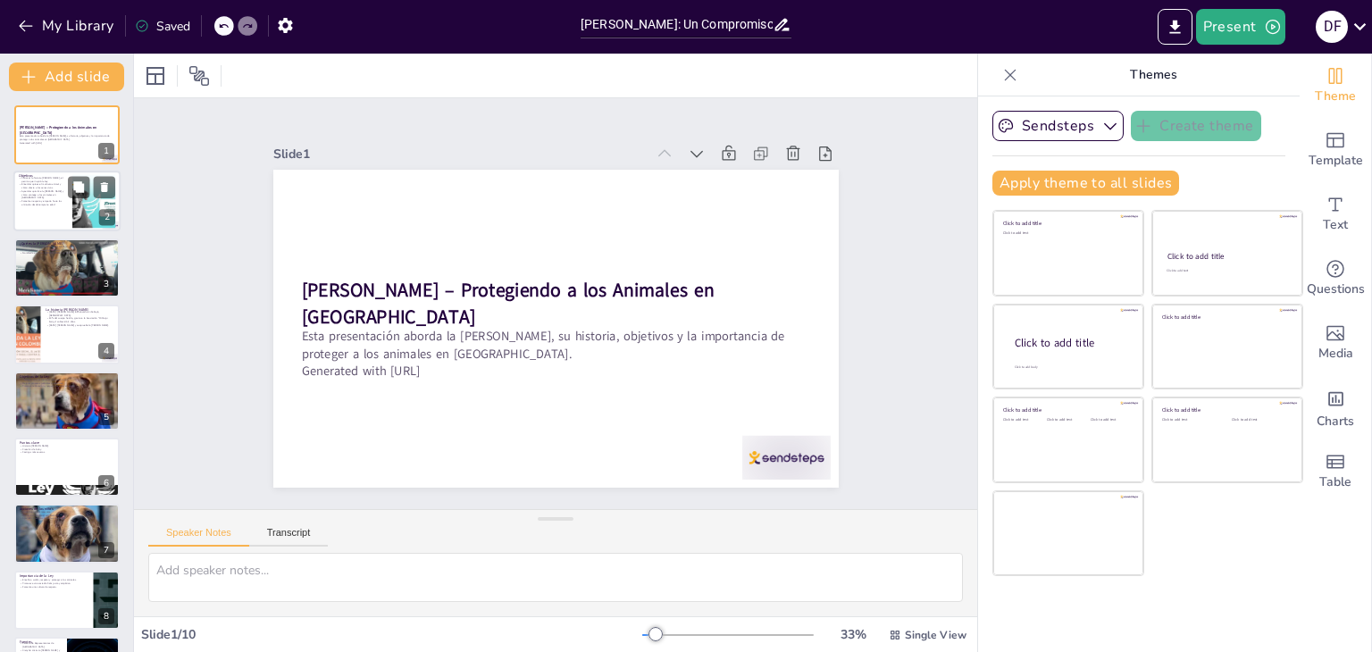
click at [83, 208] on div at bounding box center [94, 201] width 96 height 54
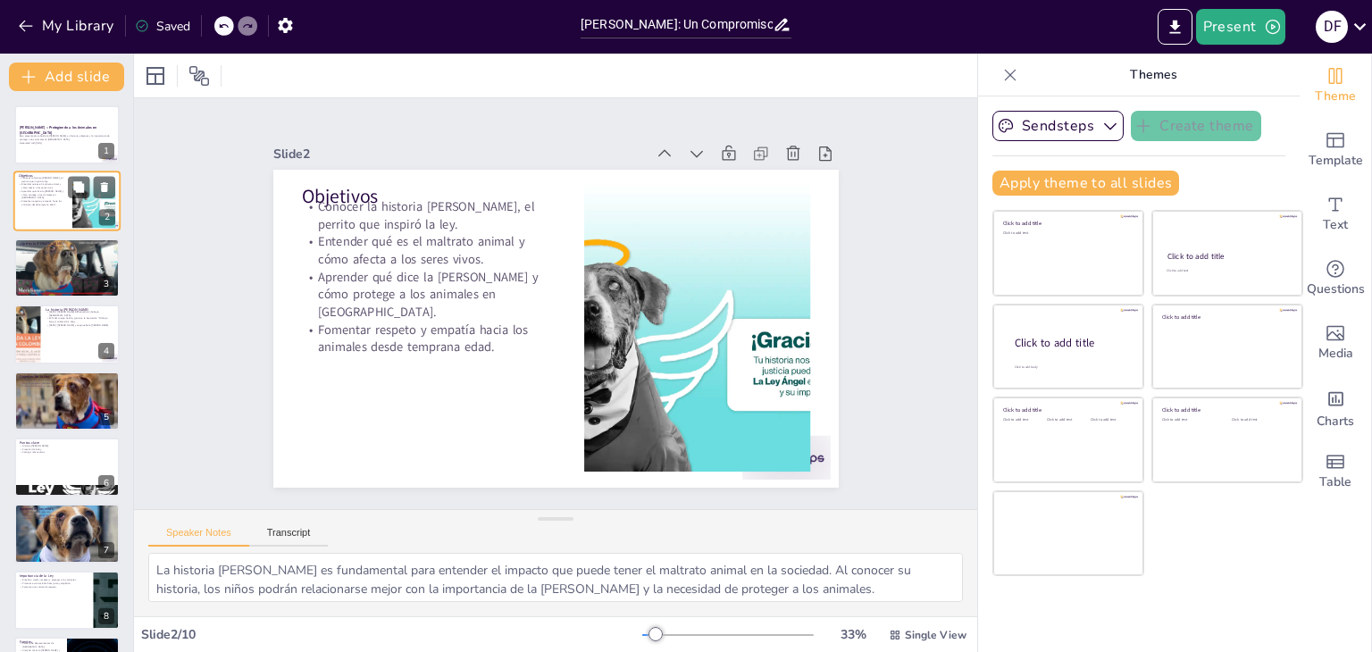
type textarea "La historia [PERSON_NAME] es fundamental para entender el impacto que puede ten…"
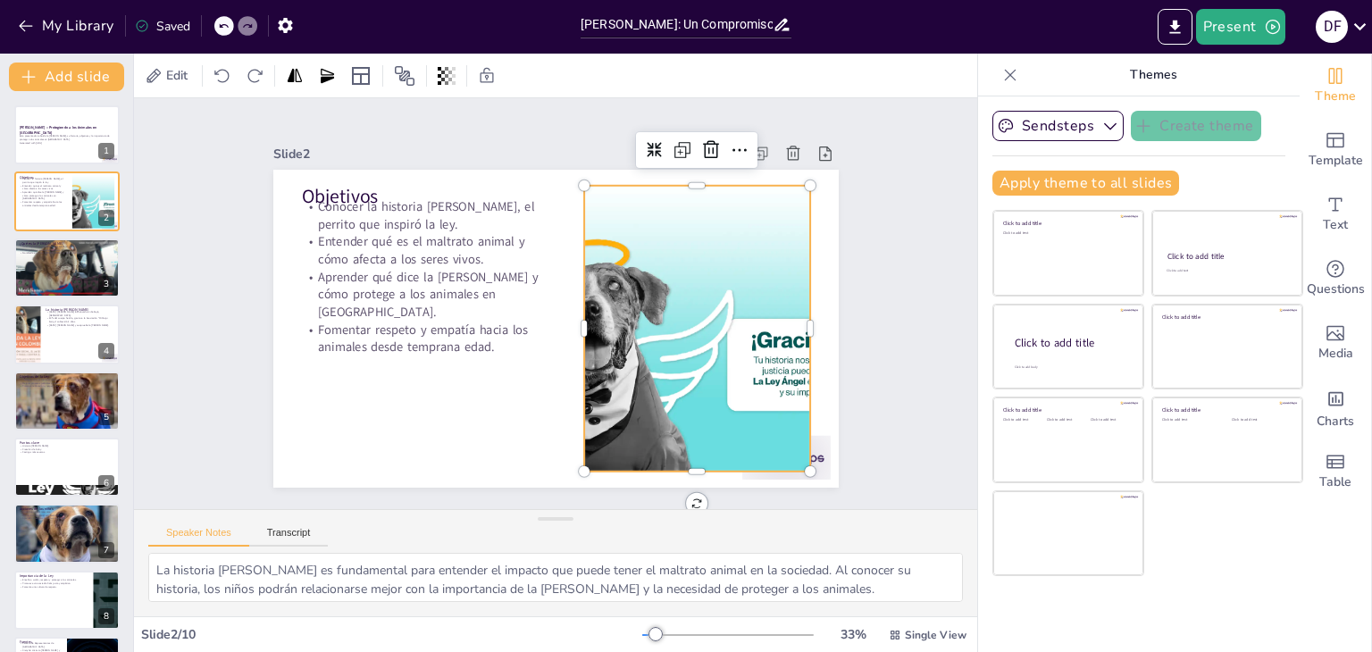
click at [631, 316] on div at bounding box center [696, 329] width 509 height 286
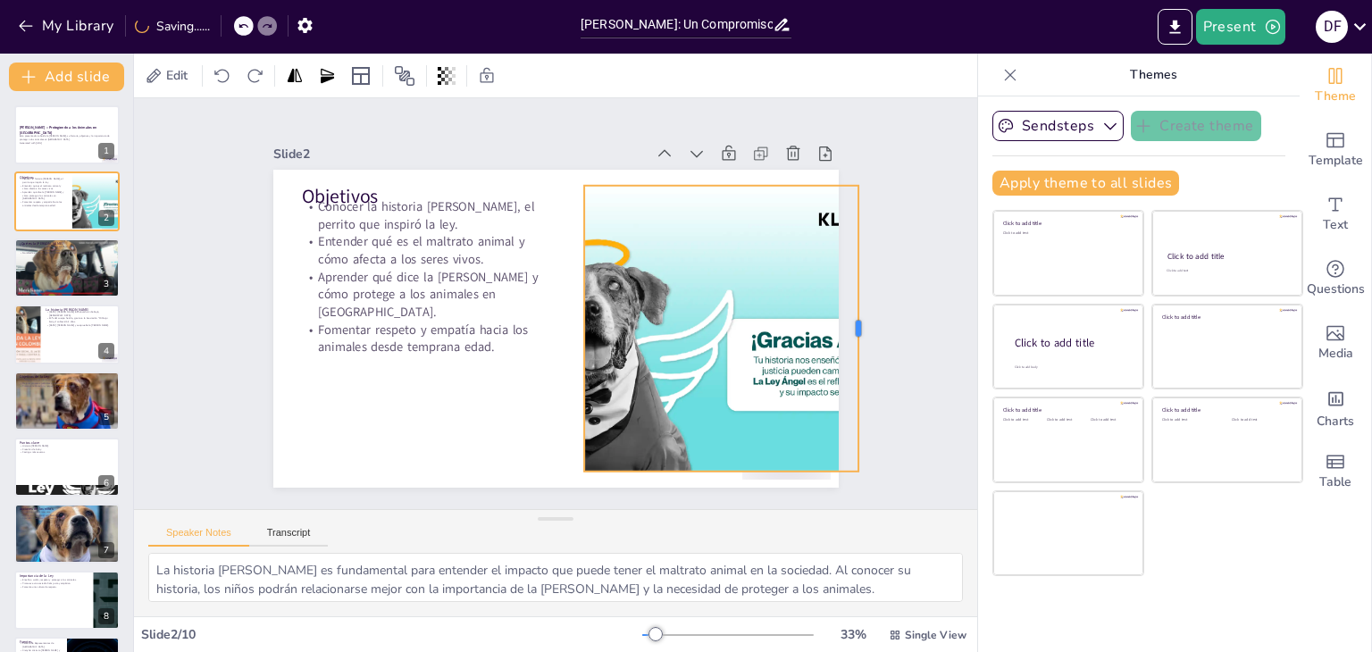
drag, startPoint x: 797, startPoint y: 322, endPoint x: 845, endPoint y: 308, distance: 50.3
click at [858, 308] on div at bounding box center [865, 329] width 14 height 286
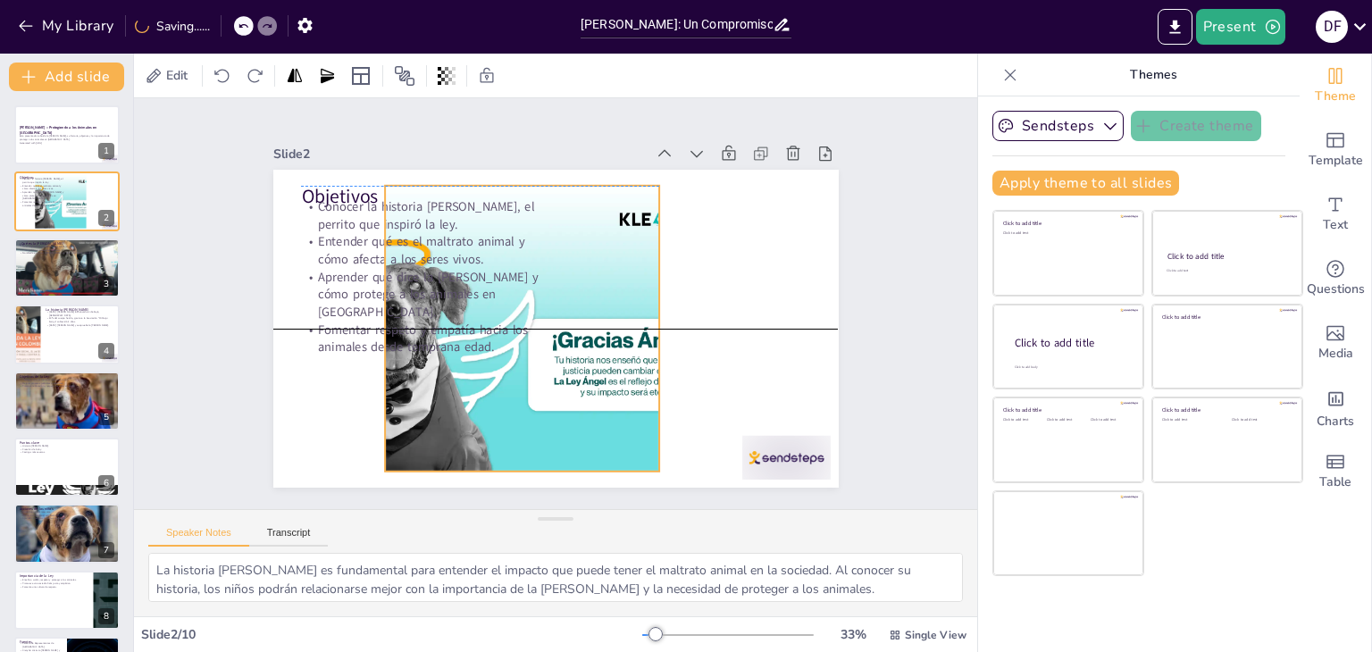
drag, startPoint x: 661, startPoint y: 298, endPoint x: 462, endPoint y: 297, distance: 199.2
click at [462, 170] on div "Objetivos Conocer la historia de Ángel, el perrito que inspiró la ley. Entender…" at bounding box center [555, 170] width 565 height 0
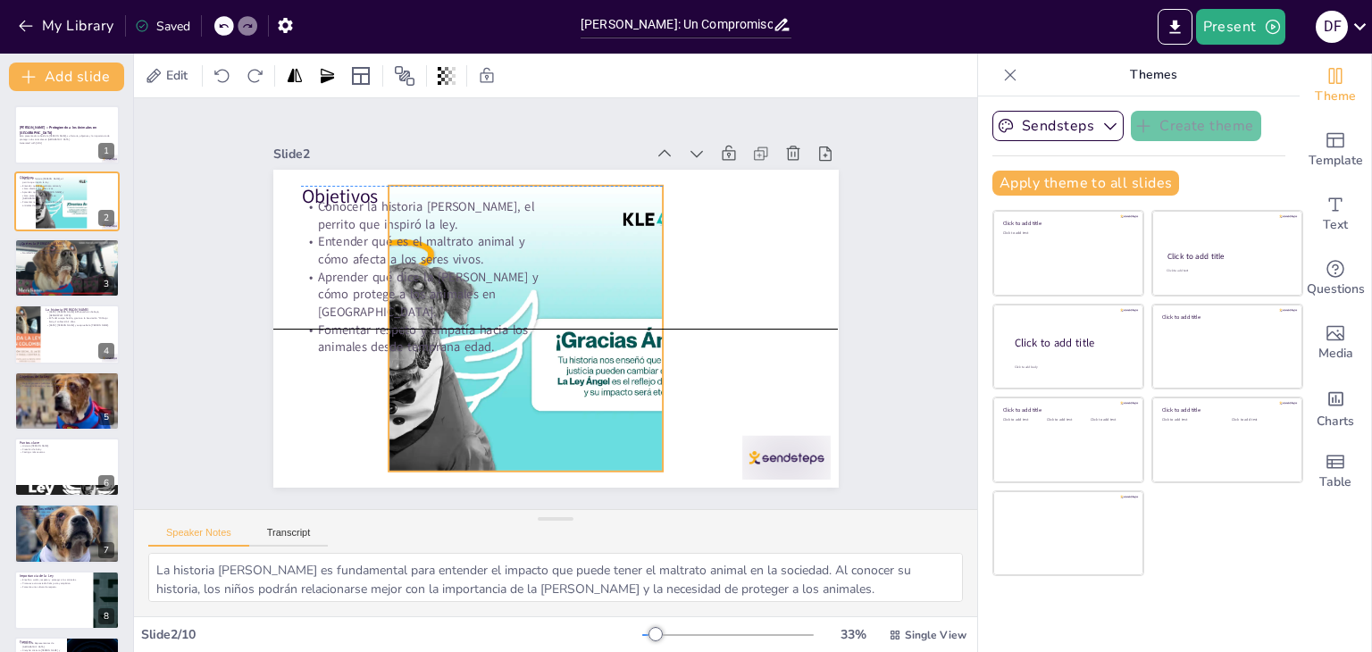
click at [651, 322] on div at bounding box center [501, 329] width 509 height 286
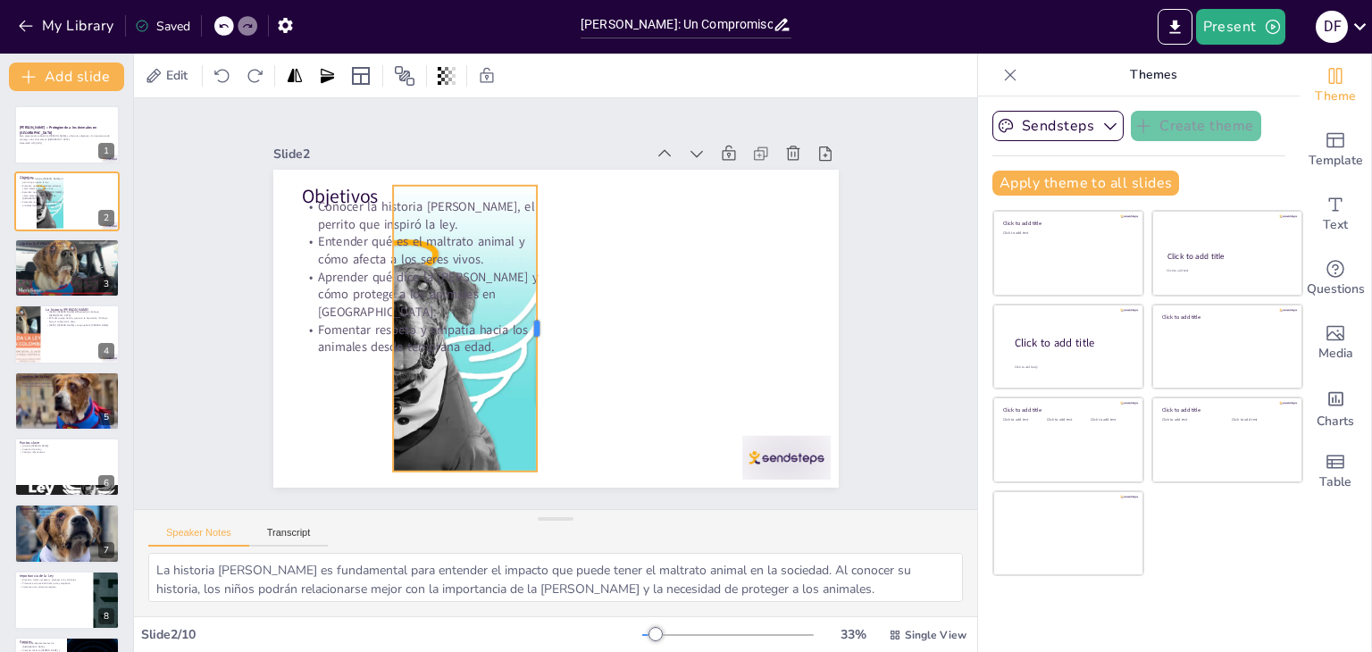
drag, startPoint x: 660, startPoint y: 321, endPoint x: 530, endPoint y: 328, distance: 130.6
click at [537, 328] on div at bounding box center [544, 329] width 14 height 286
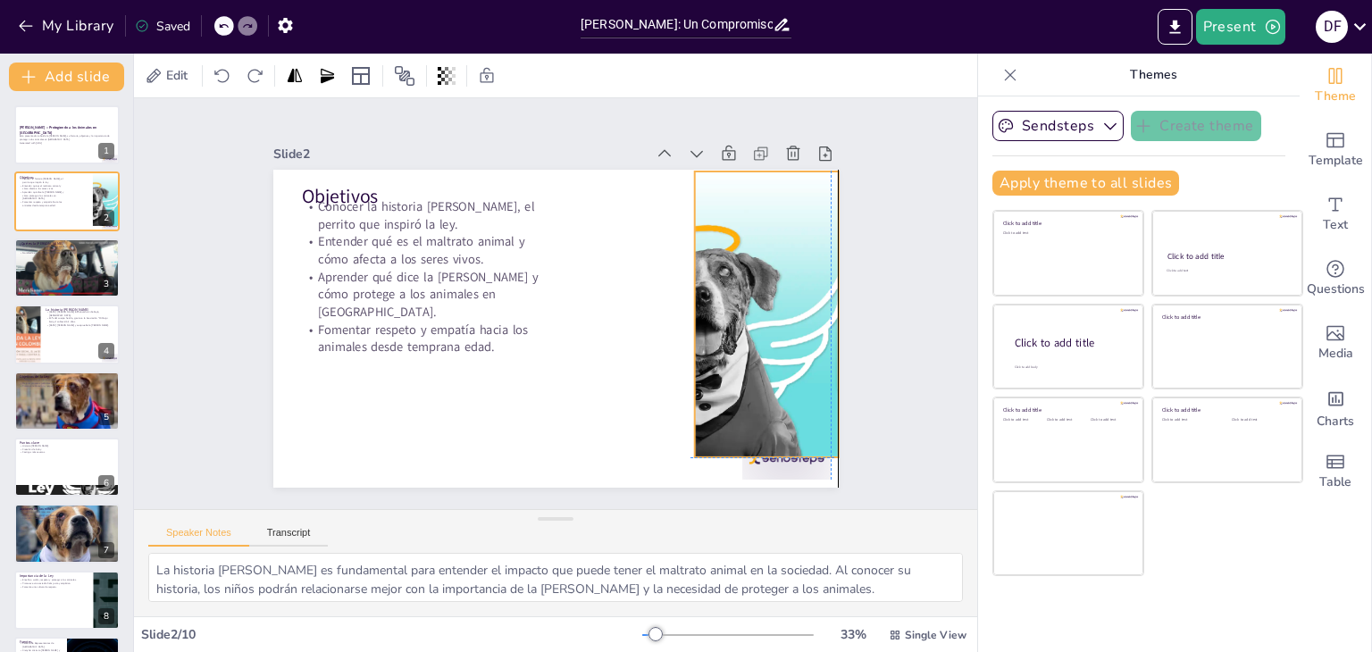
drag, startPoint x: 492, startPoint y: 358, endPoint x: 790, endPoint y: 343, distance: 297.8
click at [790, 343] on div at bounding box center [807, 314] width 509 height 286
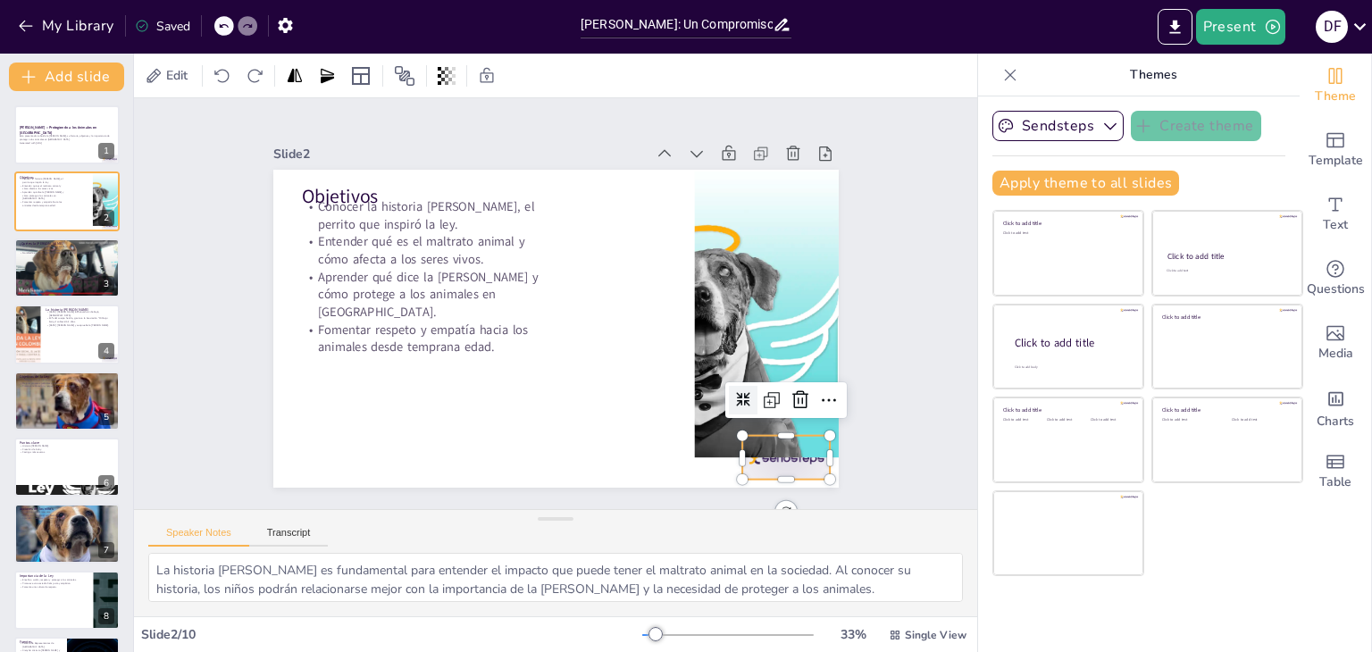
click at [775, 458] on div at bounding box center [786, 458] width 88 height 44
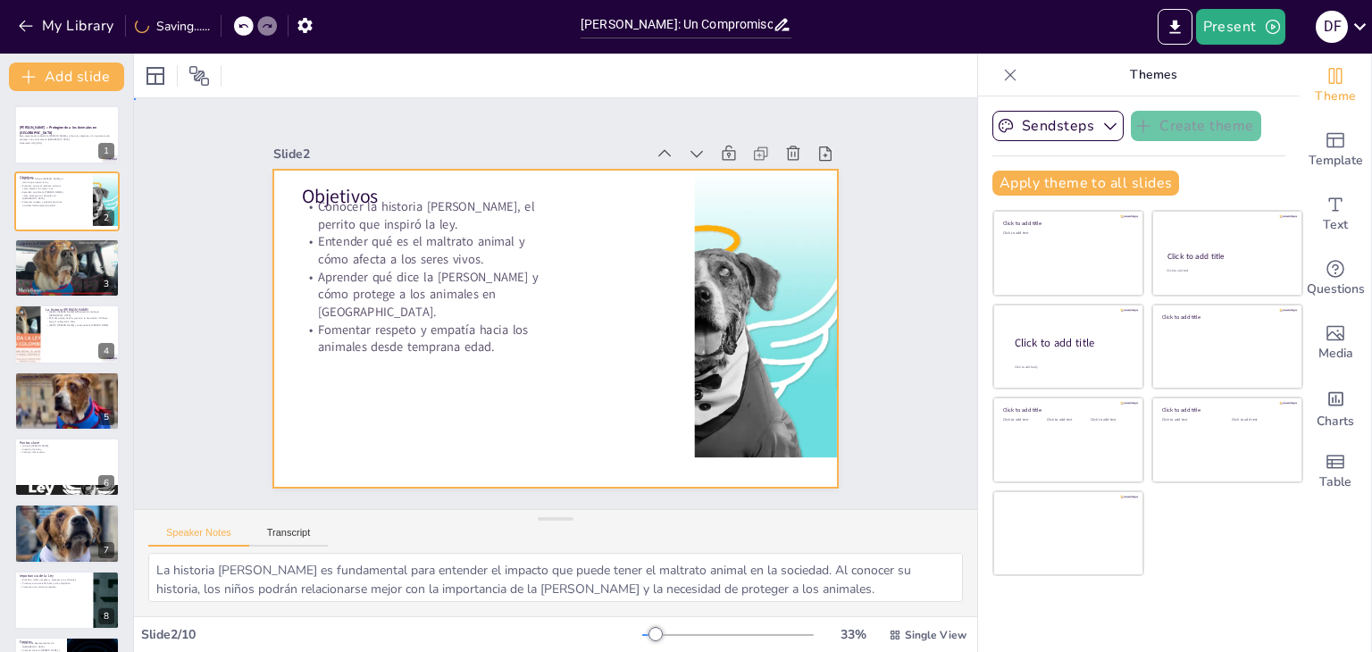
click at [775, 458] on div at bounding box center [555, 329] width 565 height 318
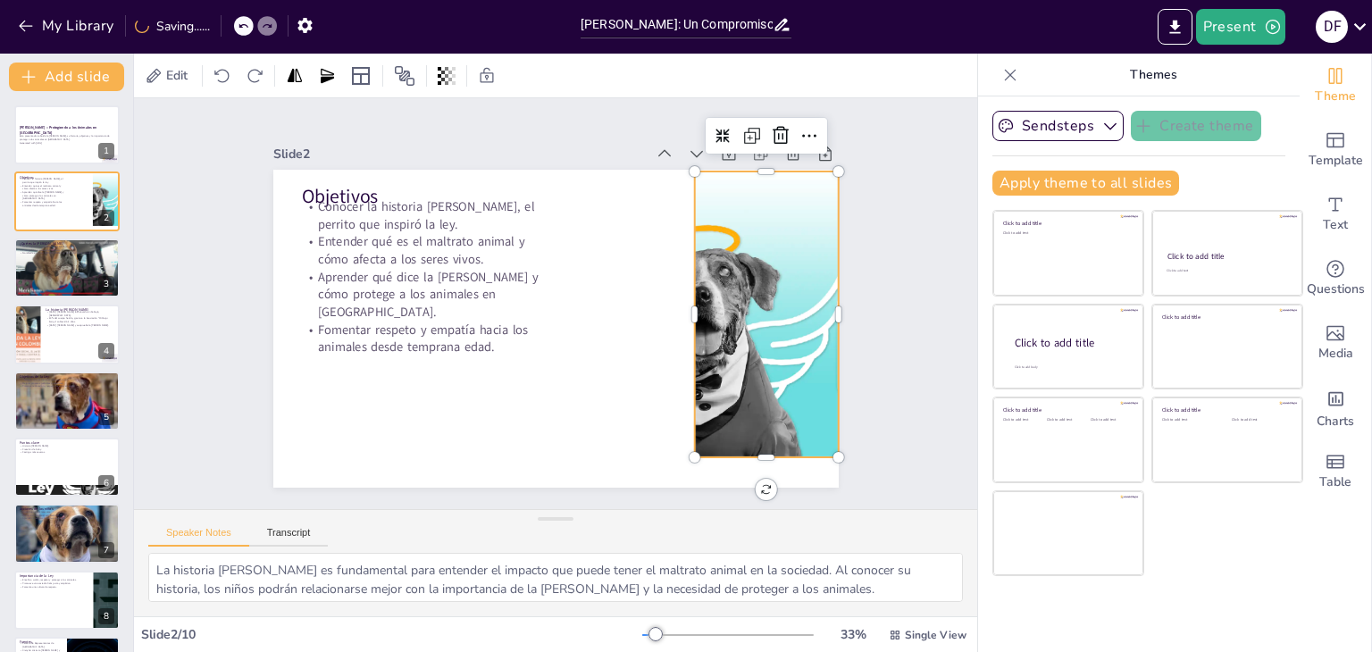
click at [760, 419] on div at bounding box center [807, 314] width 509 height 286
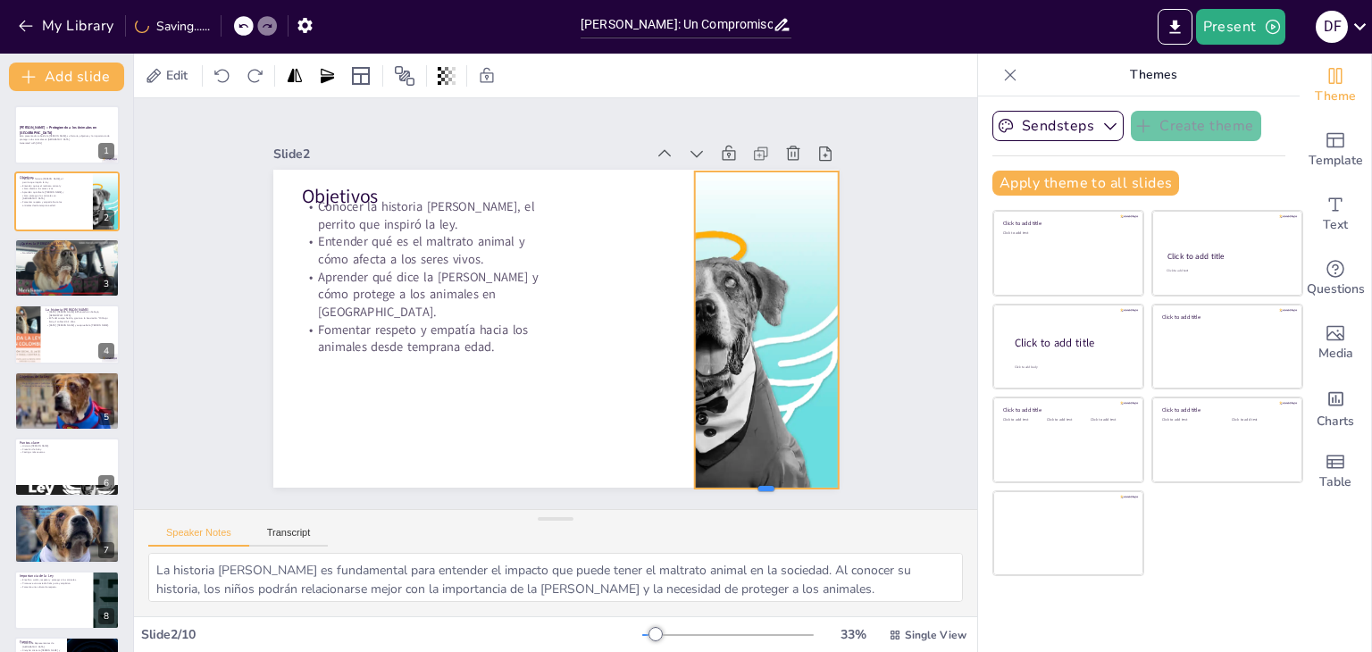
drag, startPoint x: 740, startPoint y: 456, endPoint x: 740, endPoint y: 488, distance: 31.3
click at [740, 503] on div at bounding box center [745, 517] width 145 height 29
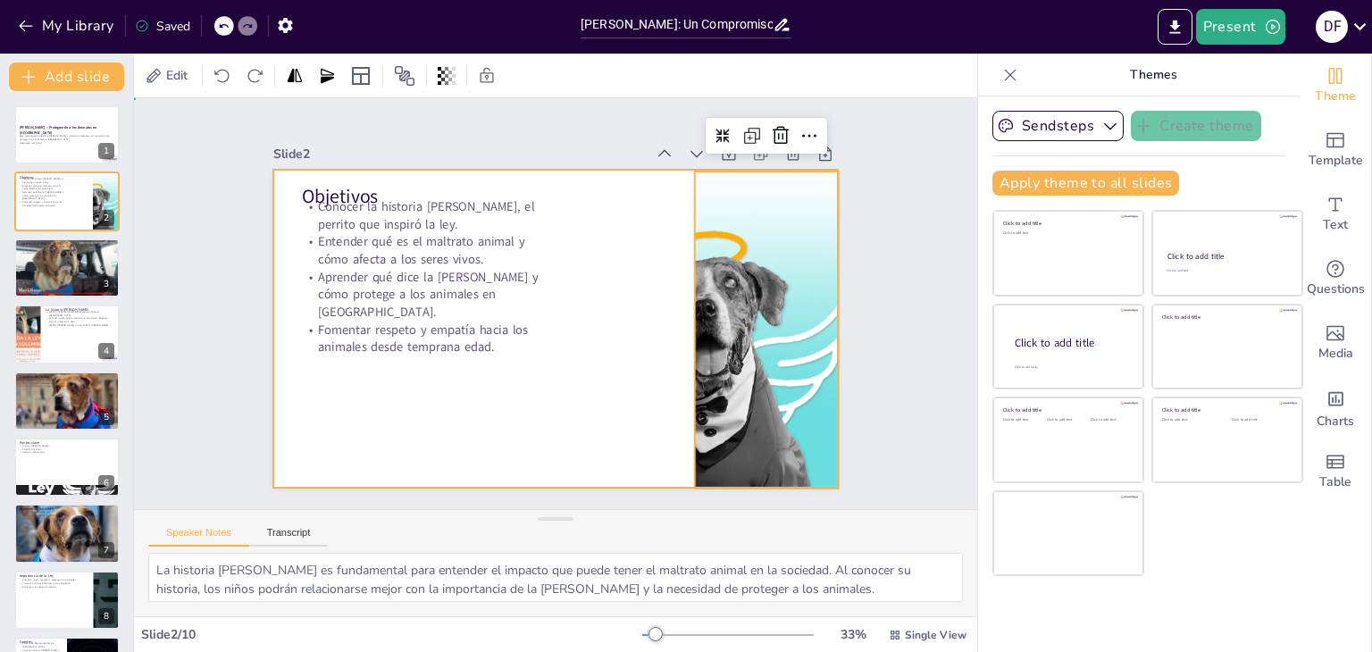
click at [282, 183] on div at bounding box center [555, 329] width 565 height 318
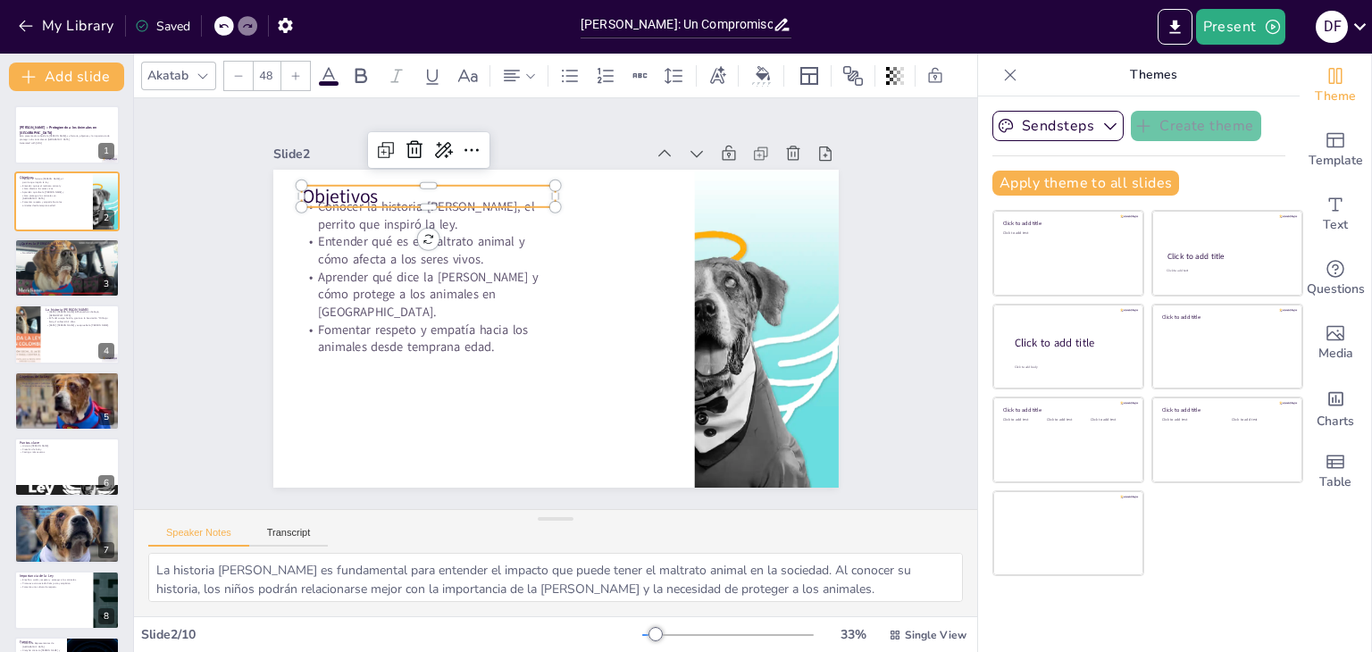
click at [304, 188] on p "Objetivos" at bounding box center [428, 196] width 255 height 27
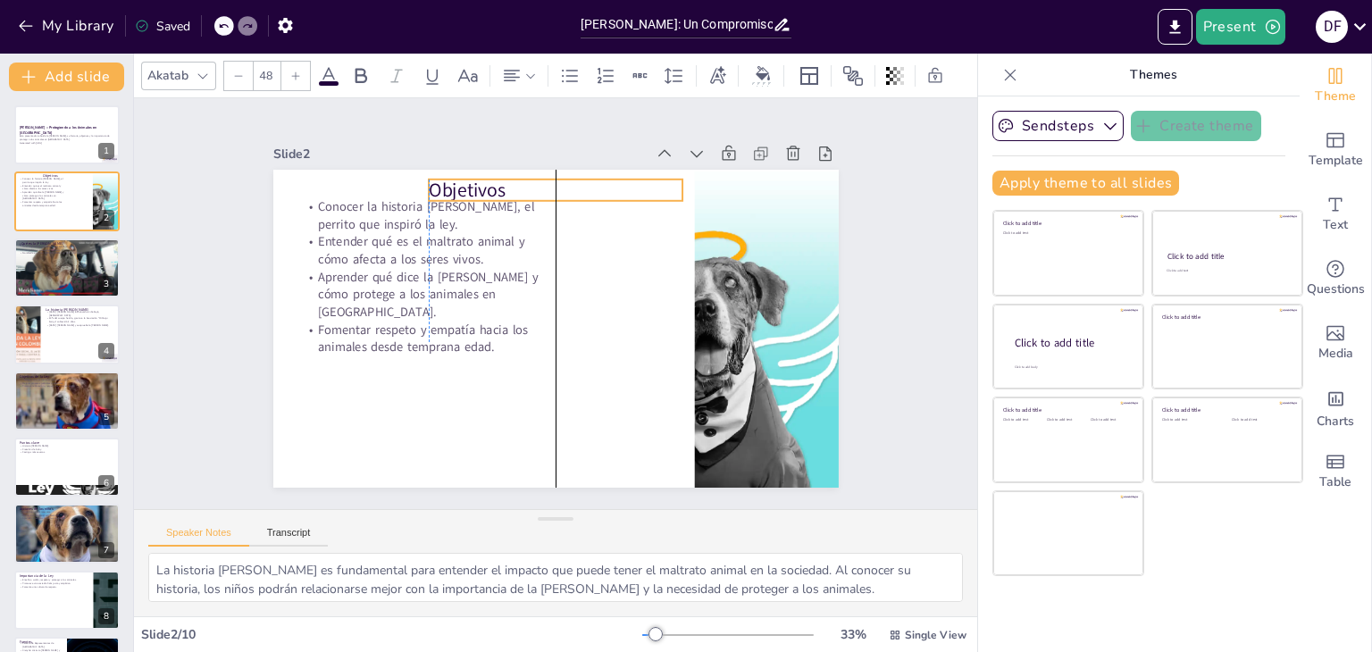
drag, startPoint x: 306, startPoint y: 191, endPoint x: 436, endPoint y: 185, distance: 129.7
click at [436, 185] on p "Objetivos" at bounding box center [556, 190] width 255 height 27
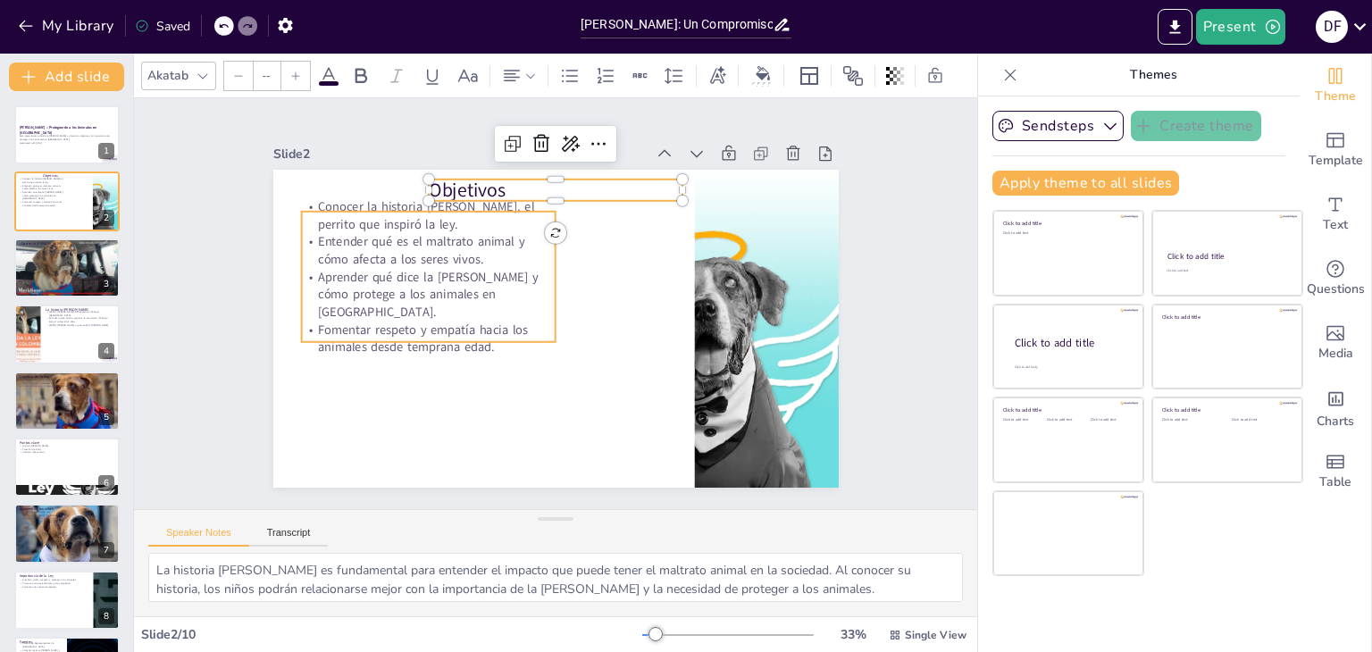
type input "32"
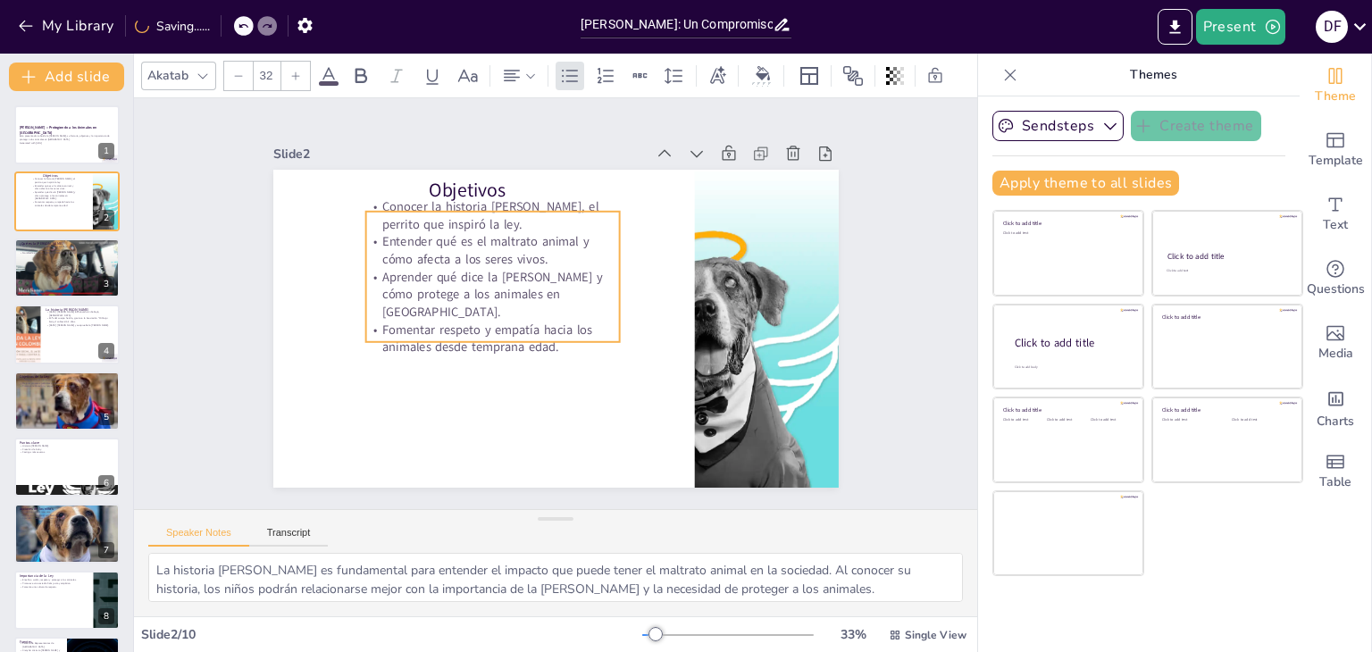
drag, startPoint x: 314, startPoint y: 247, endPoint x: 381, endPoint y: 247, distance: 66.1
click at [381, 247] on p "Entender qué es el maltrato animal y cómo afecta a los seres vivos." at bounding box center [492, 250] width 255 height 35
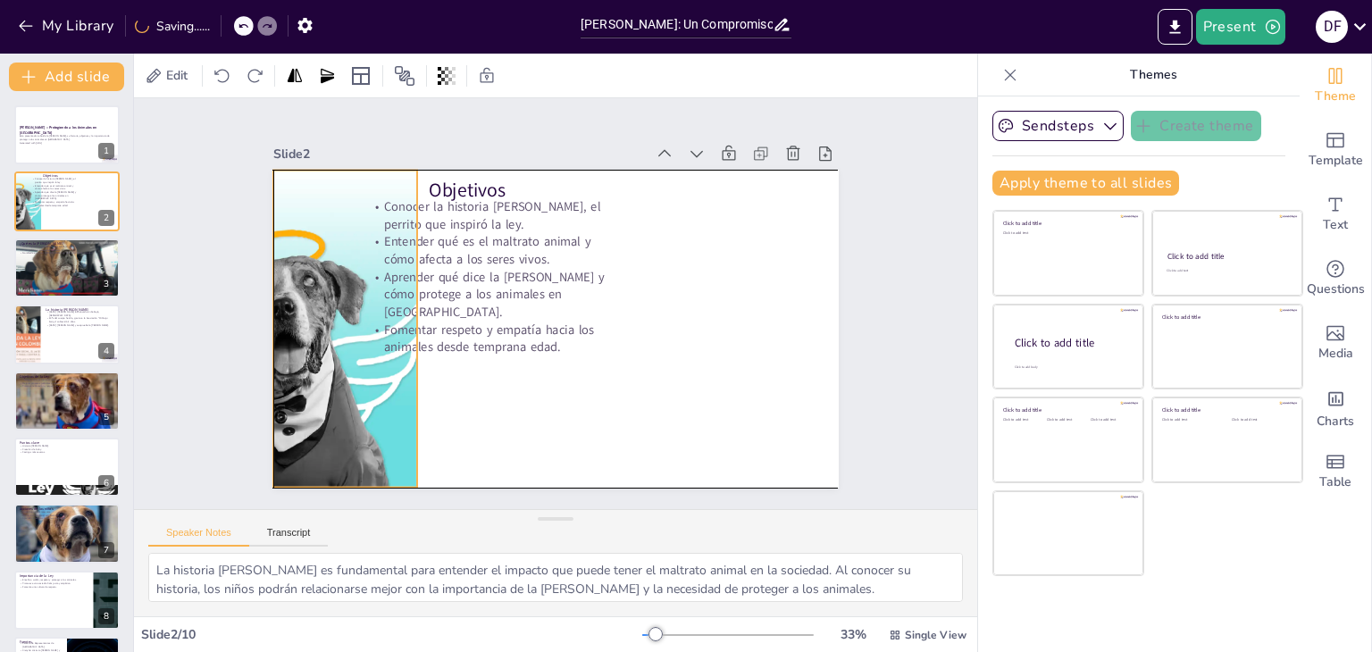
drag, startPoint x: 739, startPoint y: 272, endPoint x: 318, endPoint y: 271, distance: 420.7
click at [318, 271] on div at bounding box center [394, 329] width 526 height 317
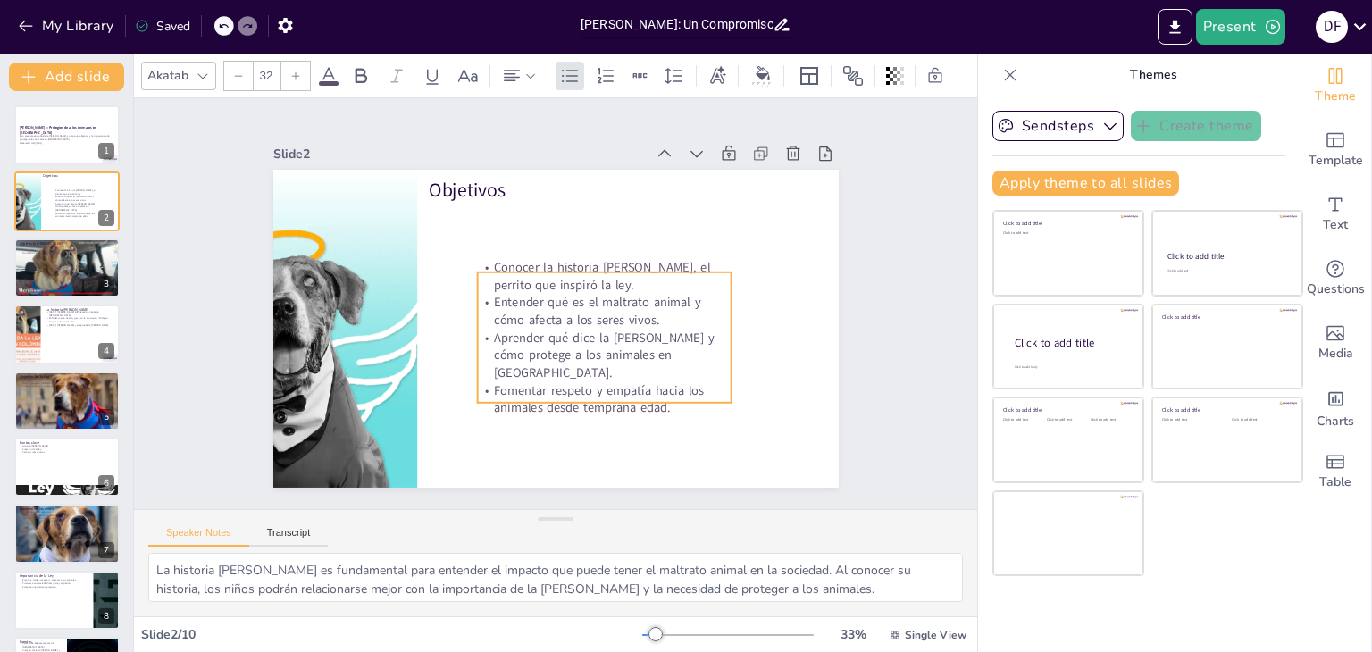
drag, startPoint x: 458, startPoint y: 263, endPoint x: 568, endPoint y: 324, distance: 125.5
click at [568, 324] on p "Entender qué es el maltrato animal y cómo afecta a los seres vivos." at bounding box center [604, 311] width 255 height 35
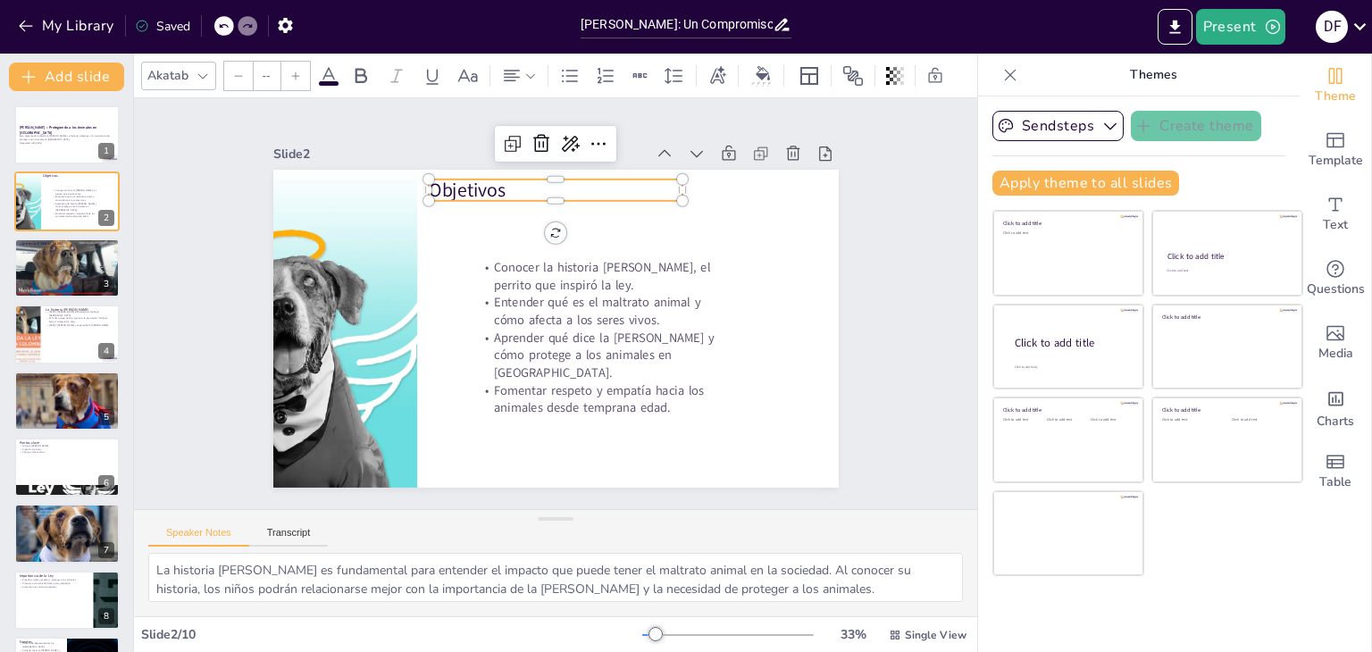
type input "48"
click at [438, 185] on p "Objetivos" at bounding box center [556, 190] width 255 height 27
click at [591, 130] on div at bounding box center [598, 144] width 29 height 29
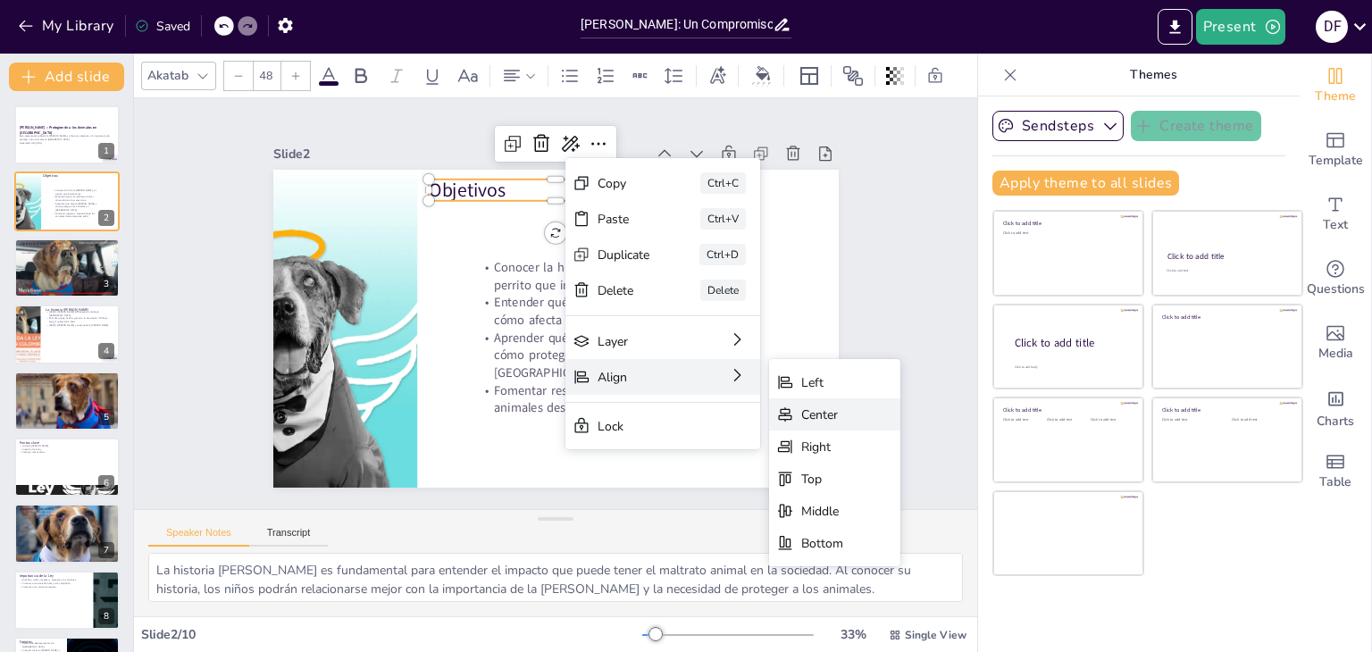
click at [878, 531] on div "Center" at bounding box center [945, 554] width 134 height 46
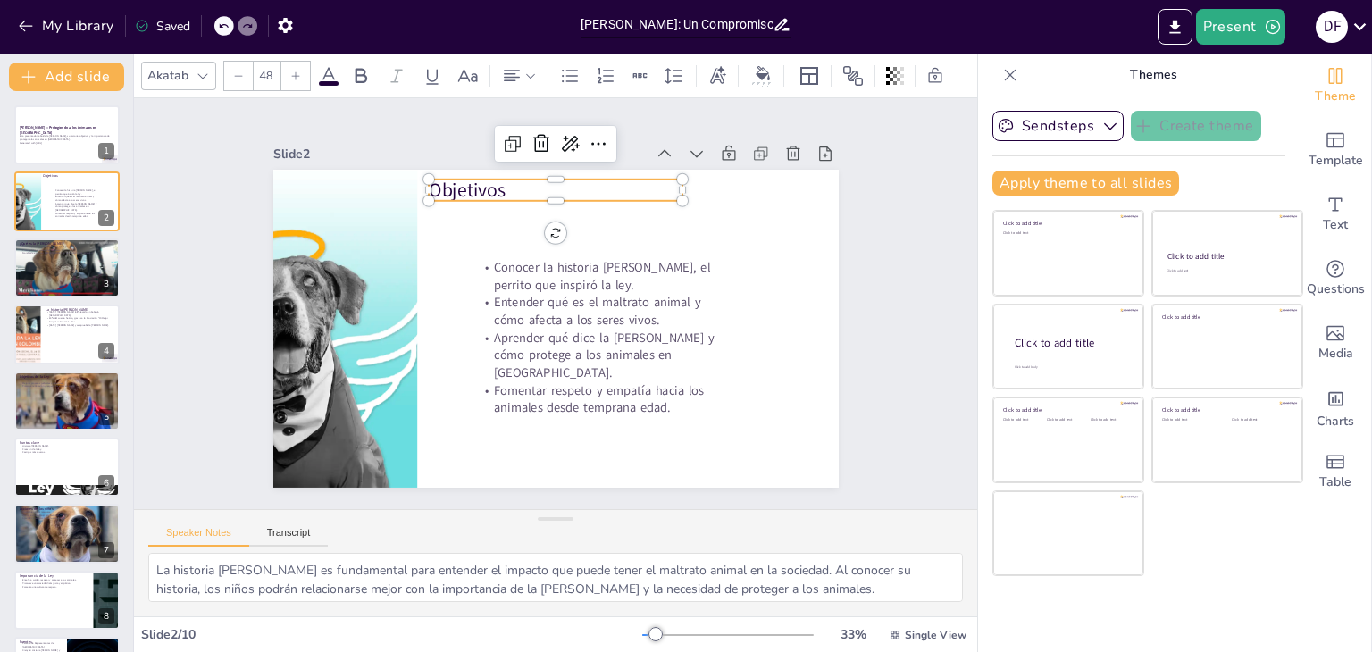
click at [612, 183] on p "Objetivos" at bounding box center [556, 190] width 255 height 27
click at [574, 181] on p "Objetivos" at bounding box center [556, 190] width 255 height 27
click at [525, 70] on icon at bounding box center [530, 76] width 13 height 13
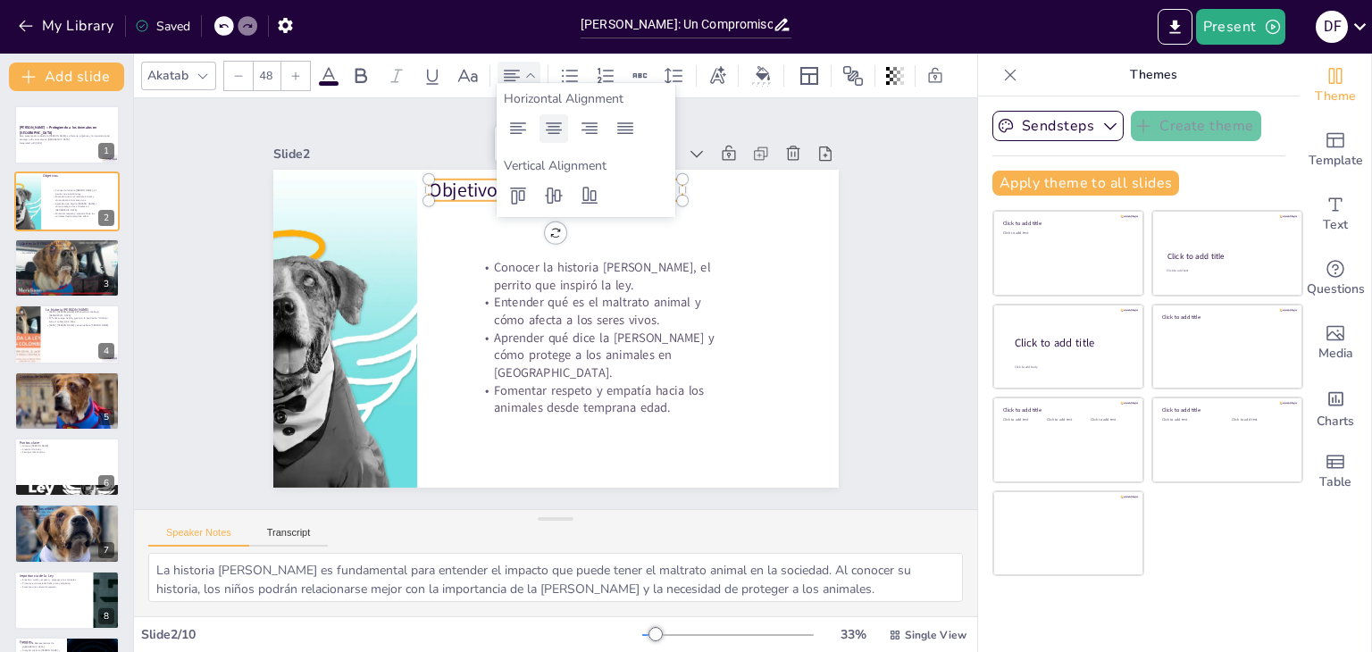
click at [556, 130] on icon at bounding box center [553, 128] width 21 height 21
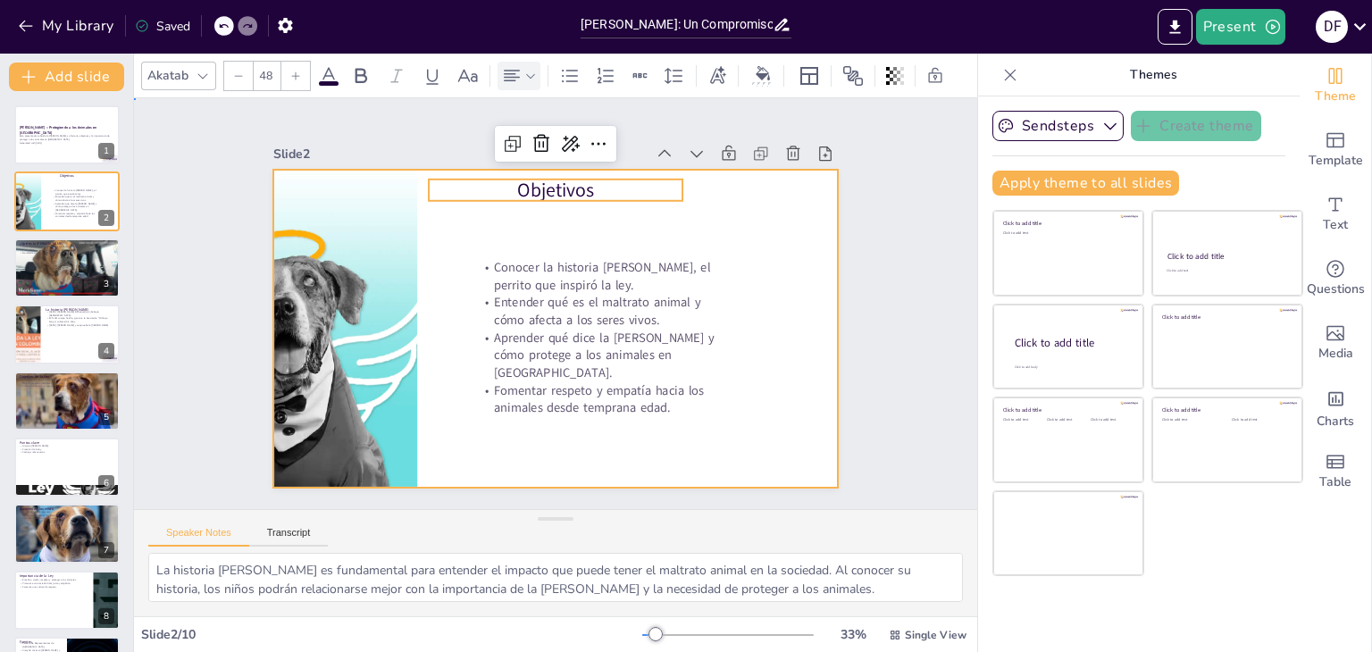
click at [704, 235] on div at bounding box center [555, 329] width 565 height 318
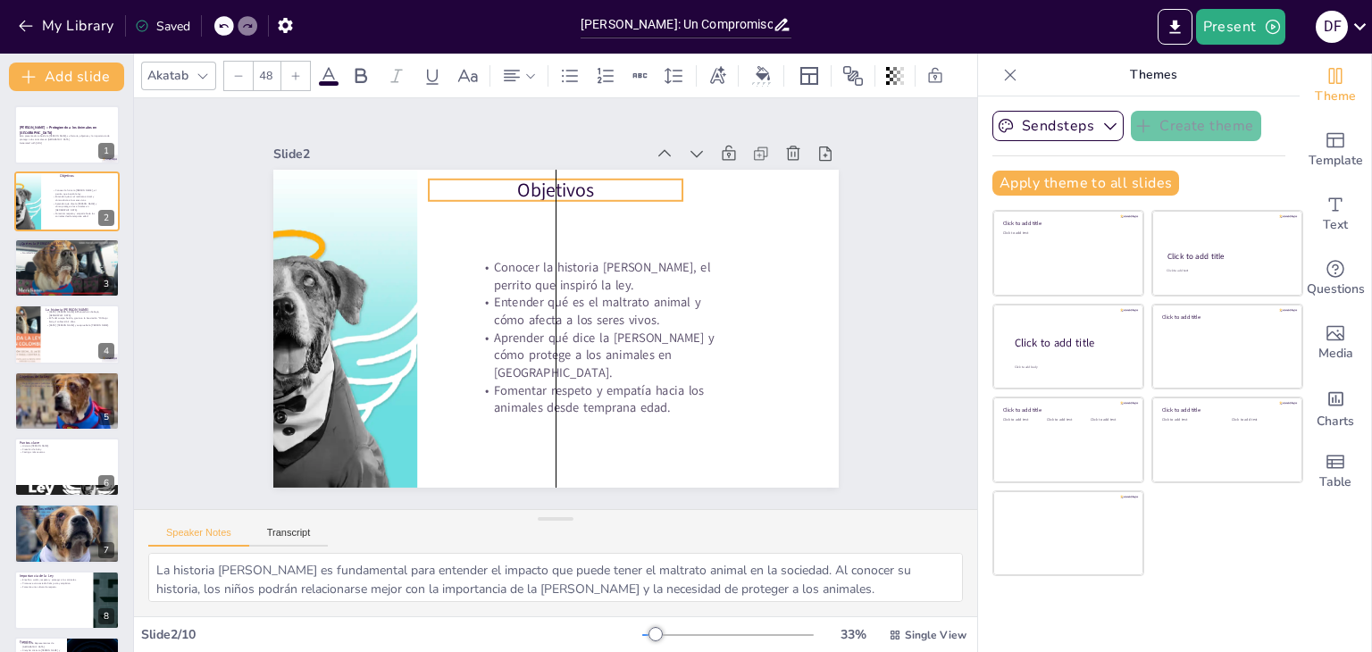
click at [577, 189] on p "Objetivos" at bounding box center [556, 190] width 255 height 27
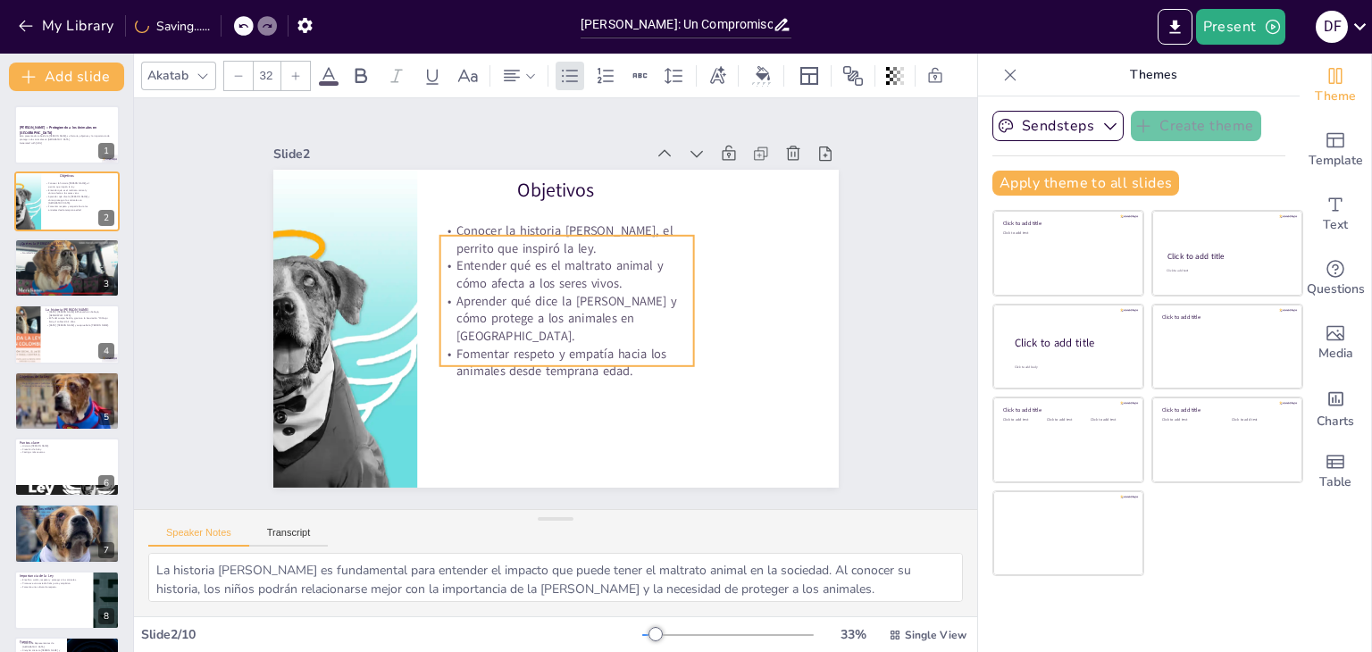
drag, startPoint x: 540, startPoint y: 310, endPoint x: 503, endPoint y: 273, distance: 52.4
click at [503, 273] on p "Entender qué es el maltrato animal y cómo afecta a los seres vivos." at bounding box center [566, 274] width 255 height 35
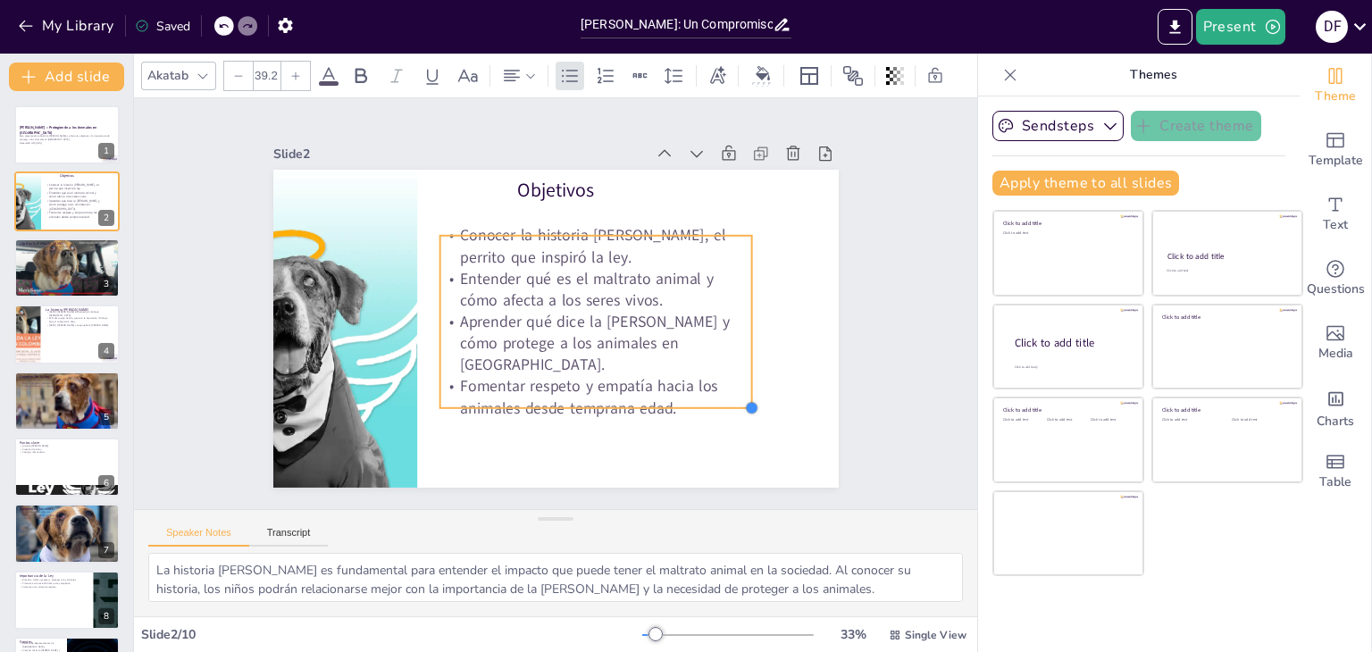
type input "39.4"
drag, startPoint x: 677, startPoint y: 361, endPoint x: 700, endPoint y: 391, distance: 38.2
click at [700, 391] on div "Objetivos Conocer la historia de Ángel, el perrito que inspiró la ley. Entender…" at bounding box center [555, 329] width 565 height 318
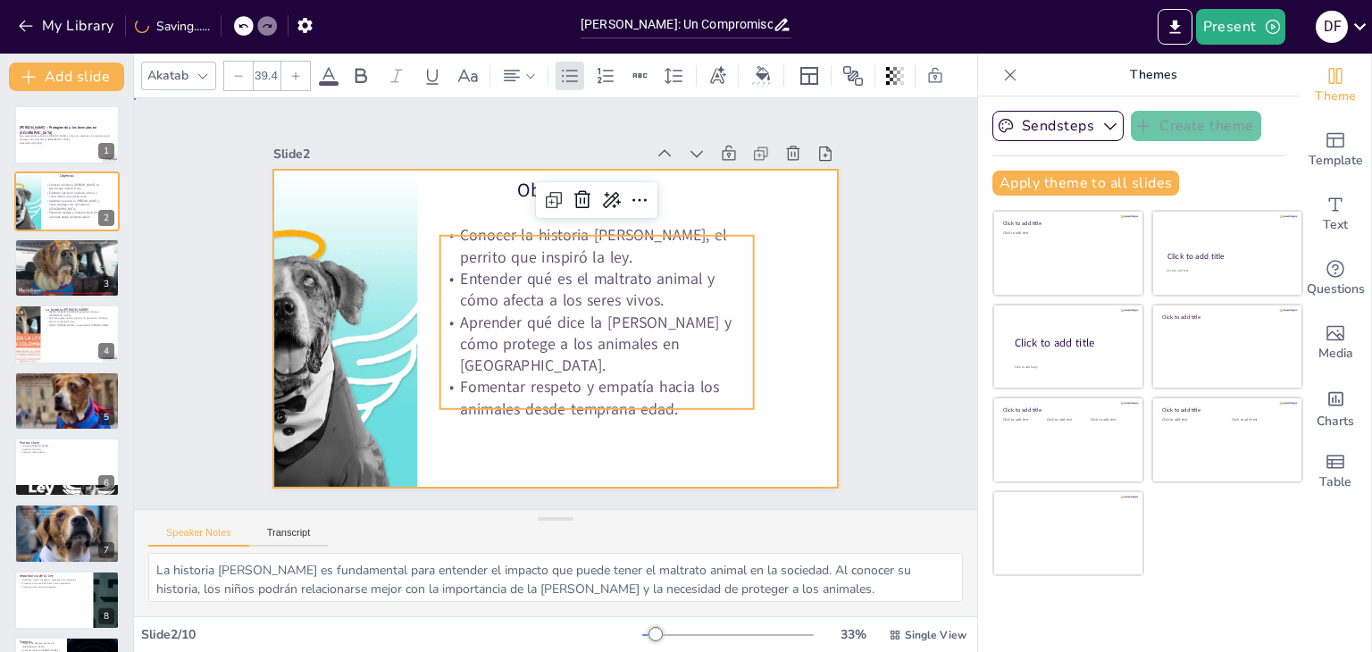
click at [517, 456] on div at bounding box center [553, 328] width 596 height 375
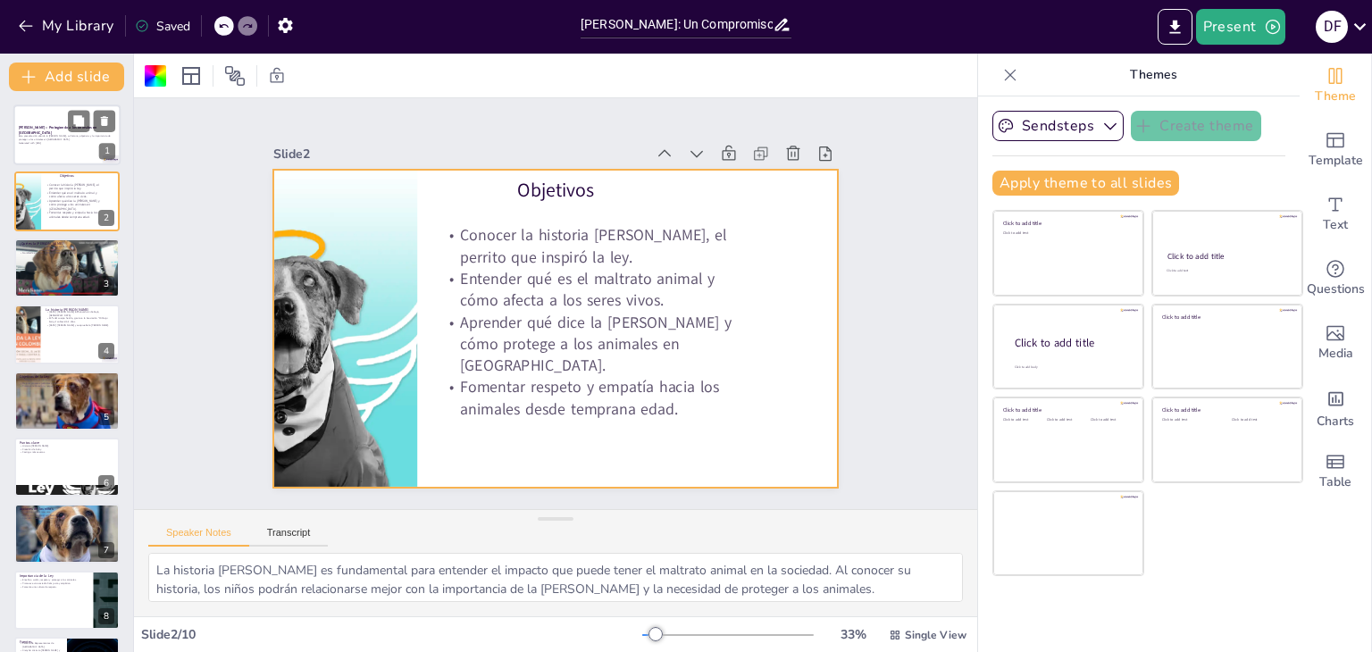
click at [81, 157] on div at bounding box center [66, 135] width 107 height 61
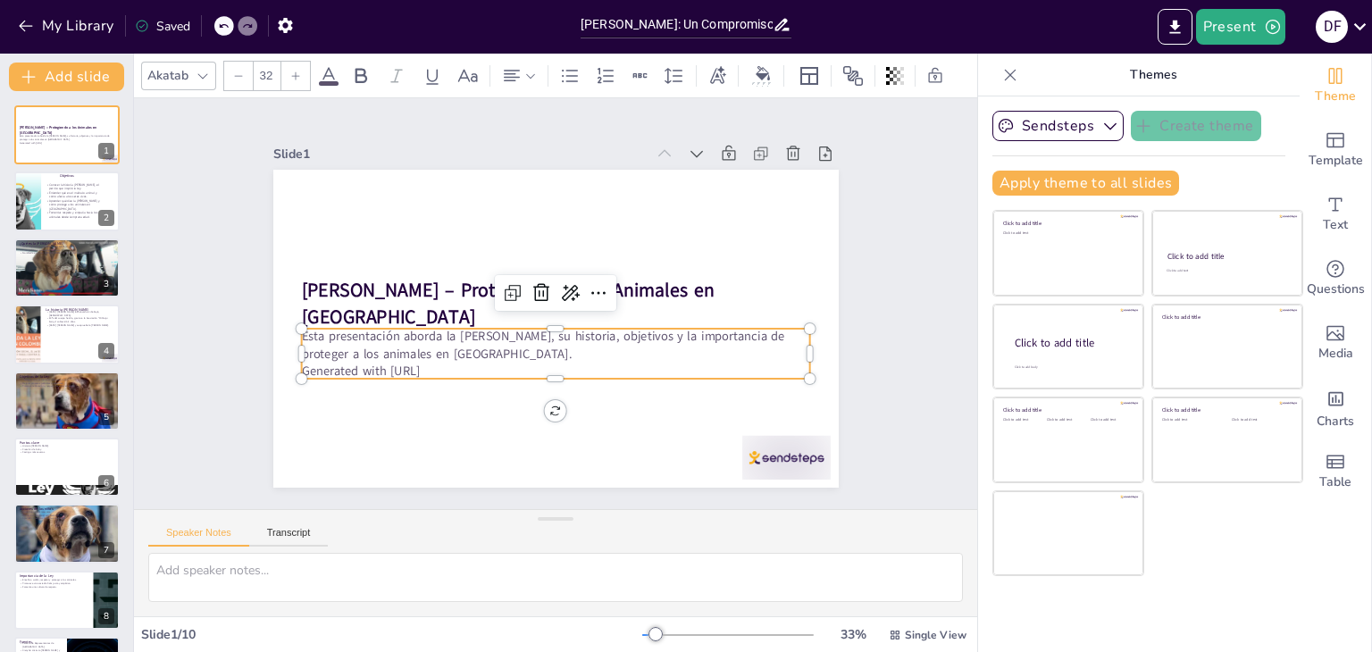
click at [448, 327] on p "Esta presentación aborda la [PERSON_NAME], su historia, objetivos y la importan…" at bounding box center [555, 344] width 509 height 35
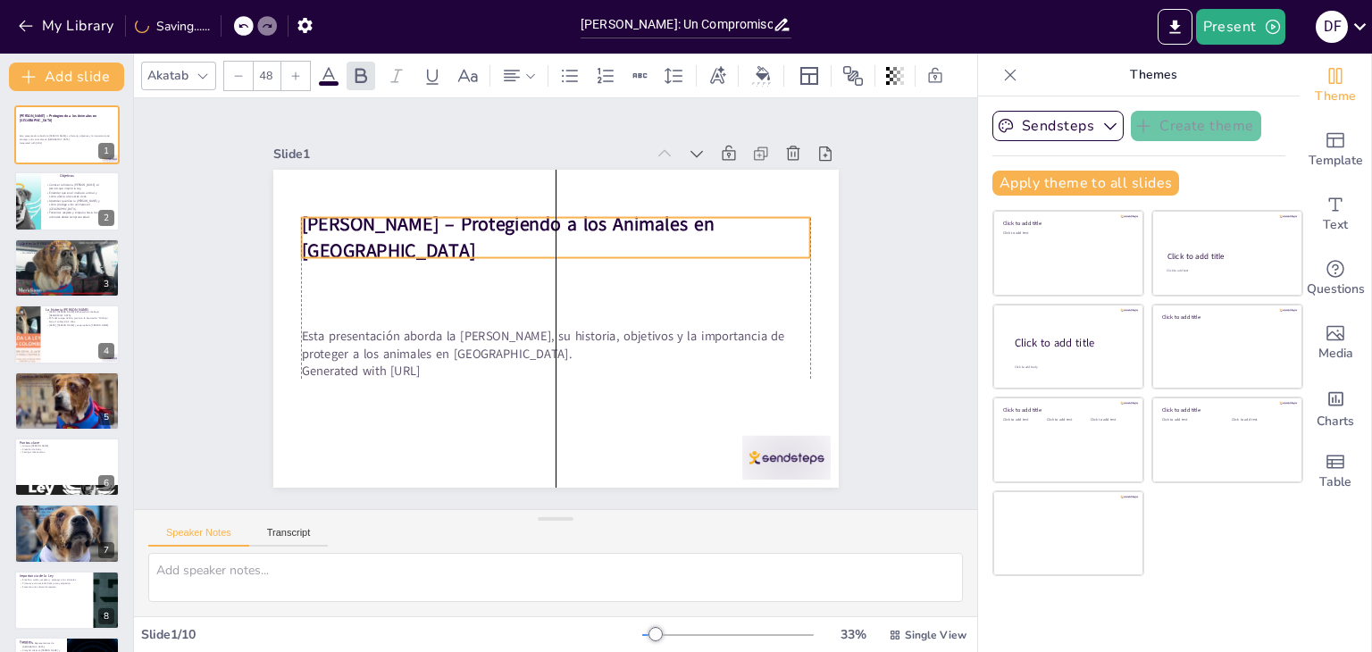
drag, startPoint x: 451, startPoint y: 301, endPoint x: 451, endPoint y: 235, distance: 66.1
click at [451, 235] on strong "[PERSON_NAME] – Protegiendo a los Animales en [GEOGRAPHIC_DATA]" at bounding box center [507, 238] width 413 height 52
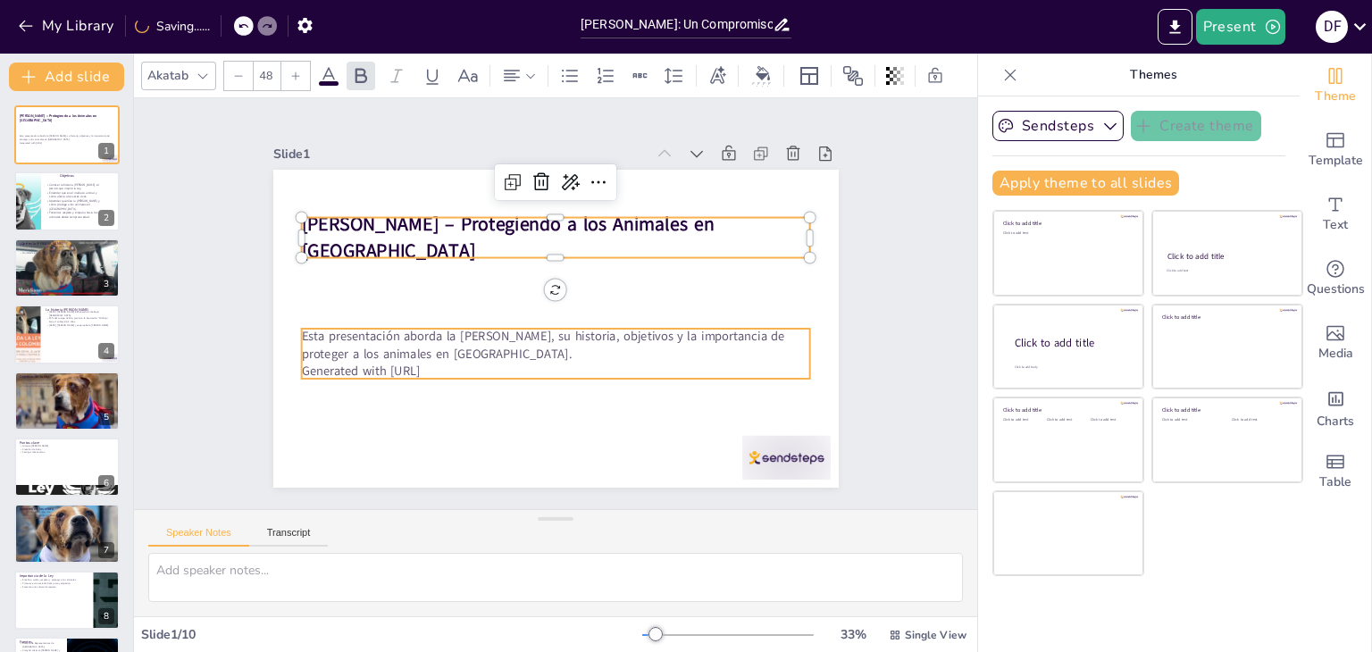
type input "32"
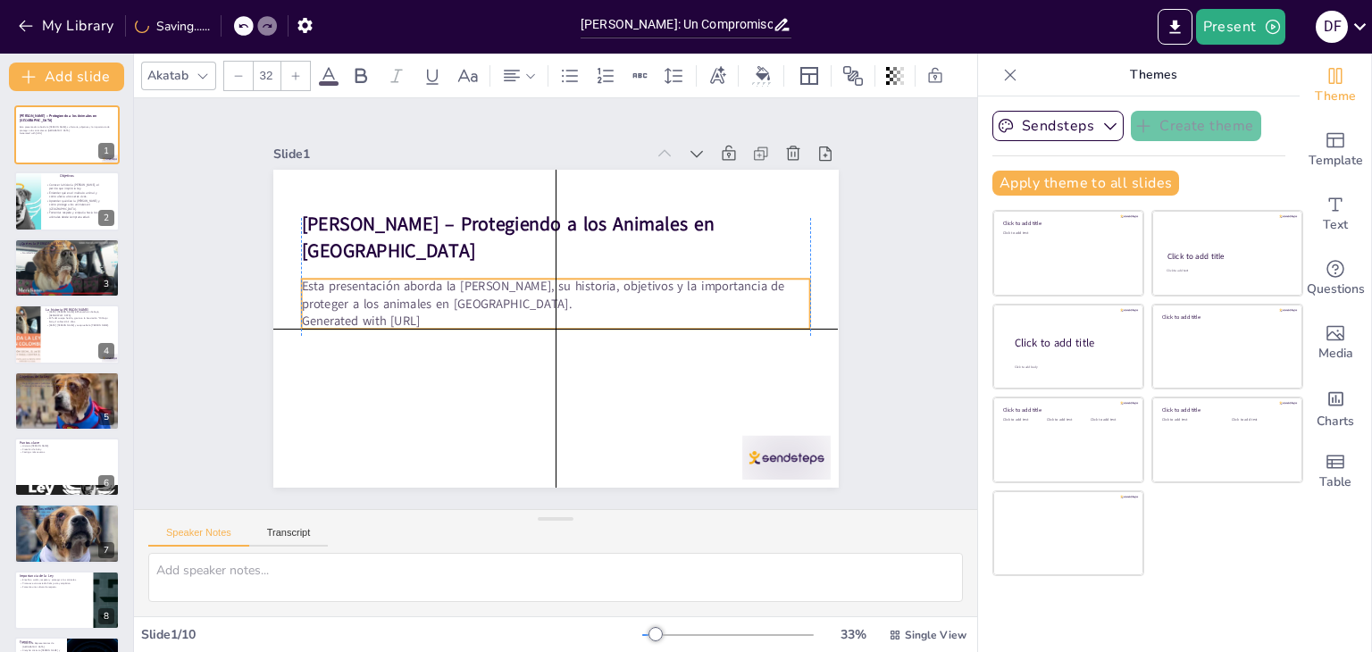
drag, startPoint x: 419, startPoint y: 340, endPoint x: 420, endPoint y: 297, distance: 42.9
click at [420, 297] on p "Esta presentación aborda la [PERSON_NAME], su historia, objetivos y la importan…" at bounding box center [555, 295] width 509 height 35
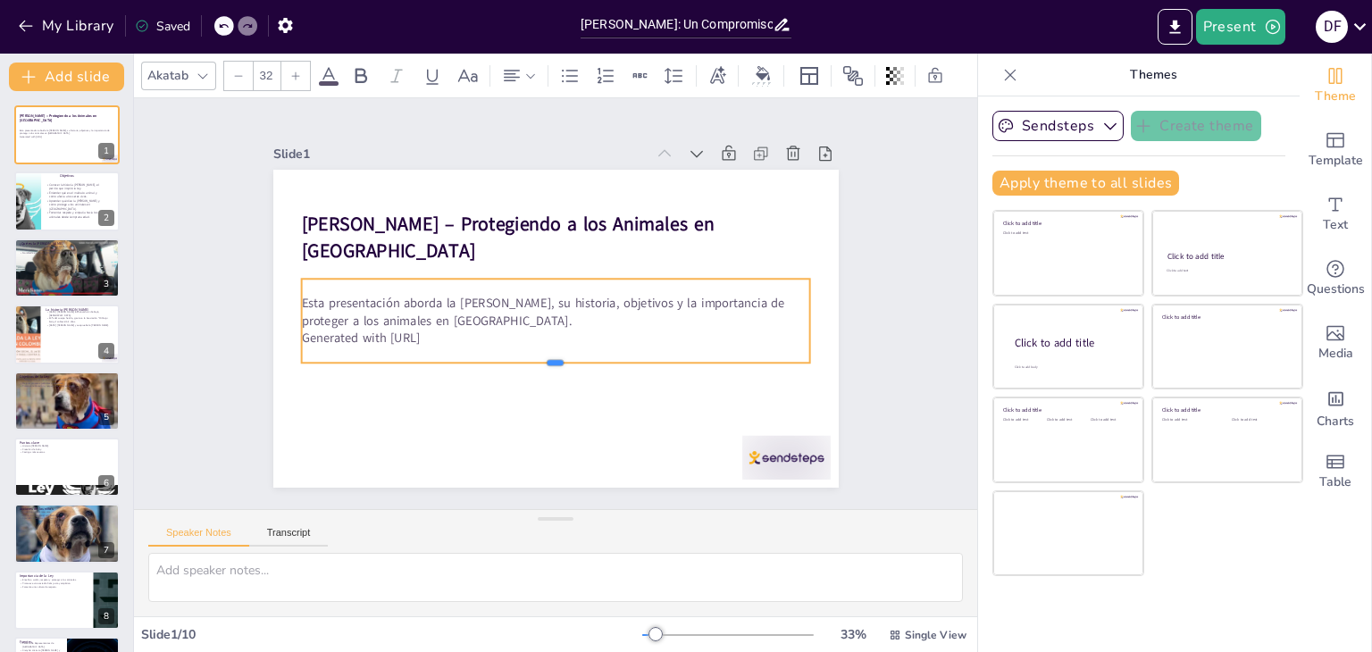
drag, startPoint x: 539, startPoint y: 322, endPoint x: 537, endPoint y: 356, distance: 34.0
click at [537, 356] on div at bounding box center [548, 369] width 507 height 67
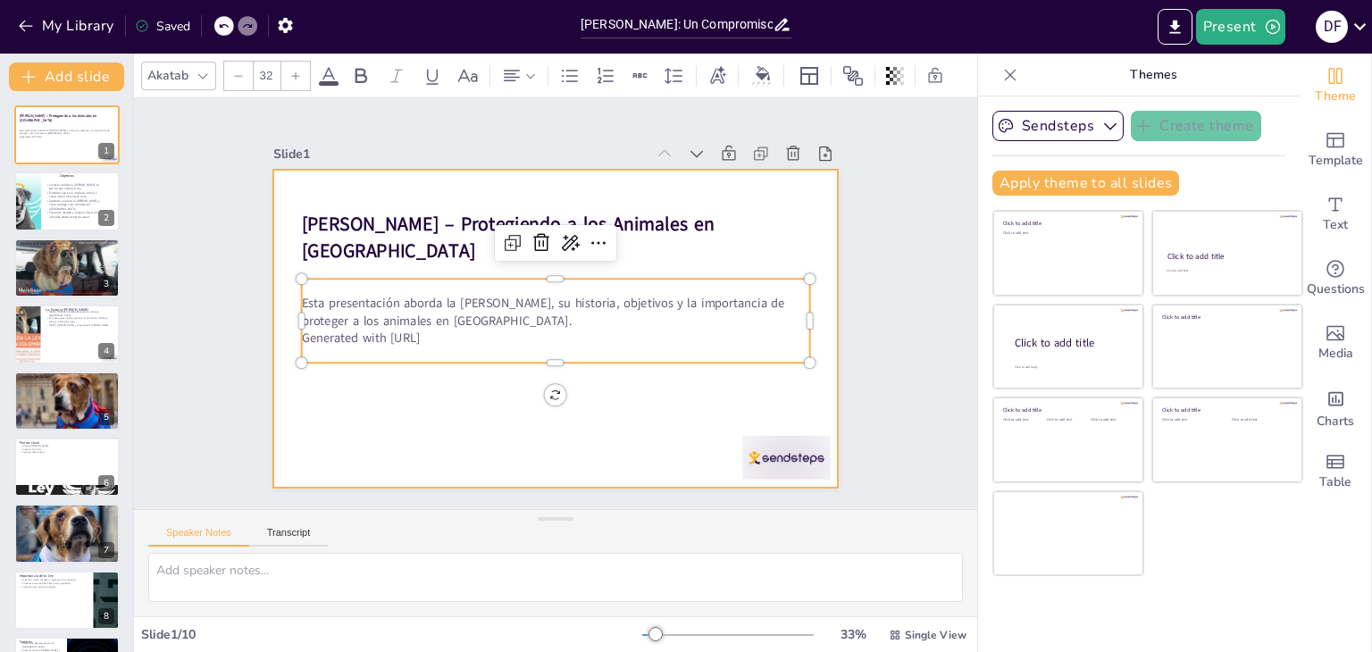
click at [480, 411] on div at bounding box center [555, 329] width 565 height 318
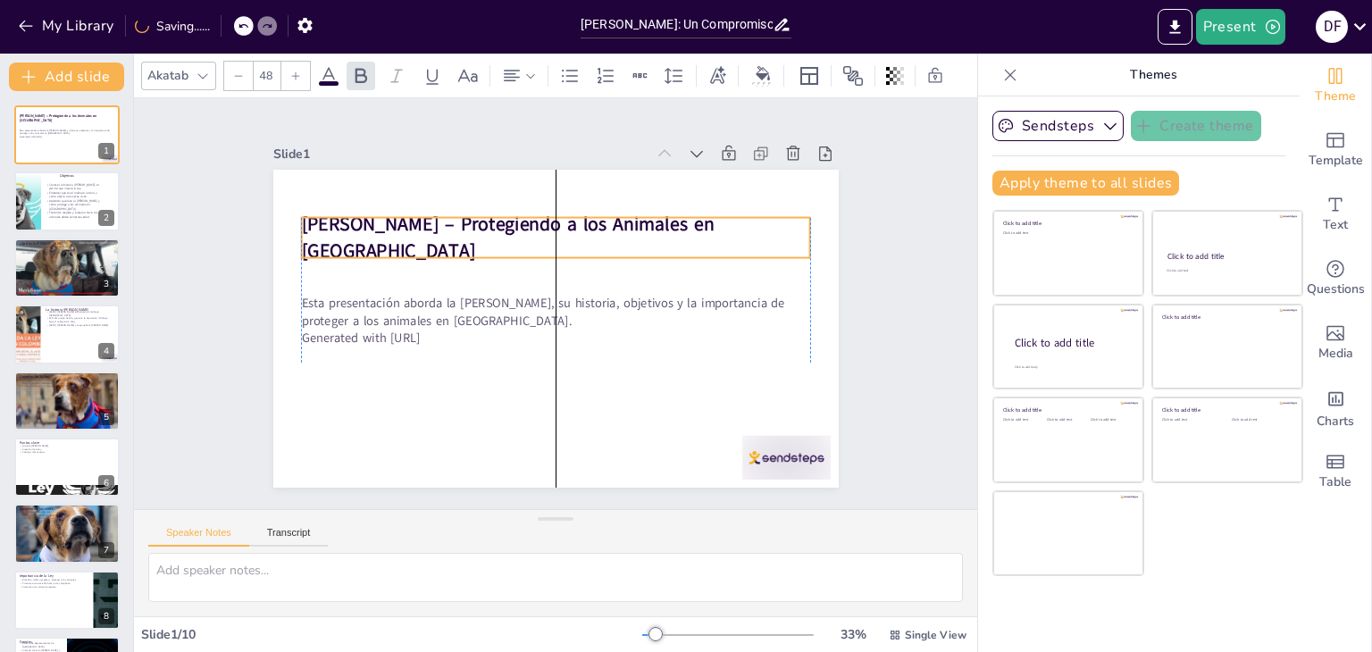
click at [559, 220] on strong "[PERSON_NAME] – Protegiendo a los Animales en [GEOGRAPHIC_DATA]" at bounding box center [507, 238] width 413 height 52
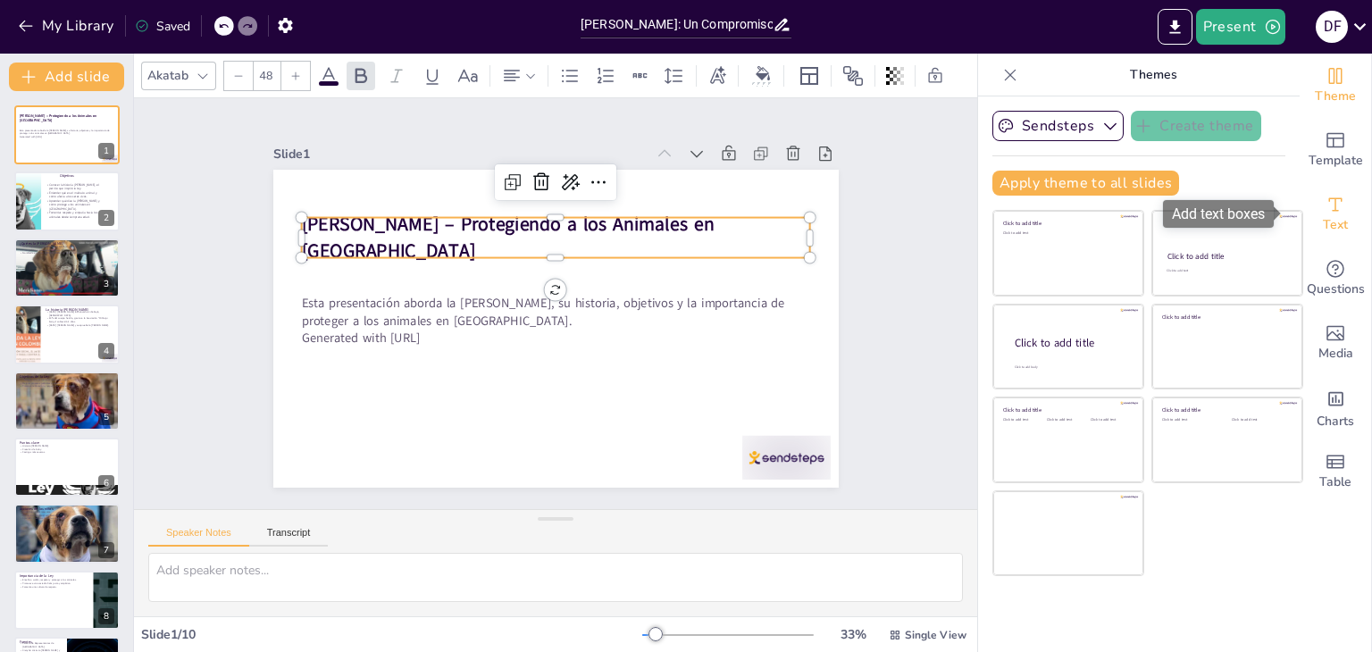
click at [1323, 226] on span "Text" at bounding box center [1335, 225] width 25 height 20
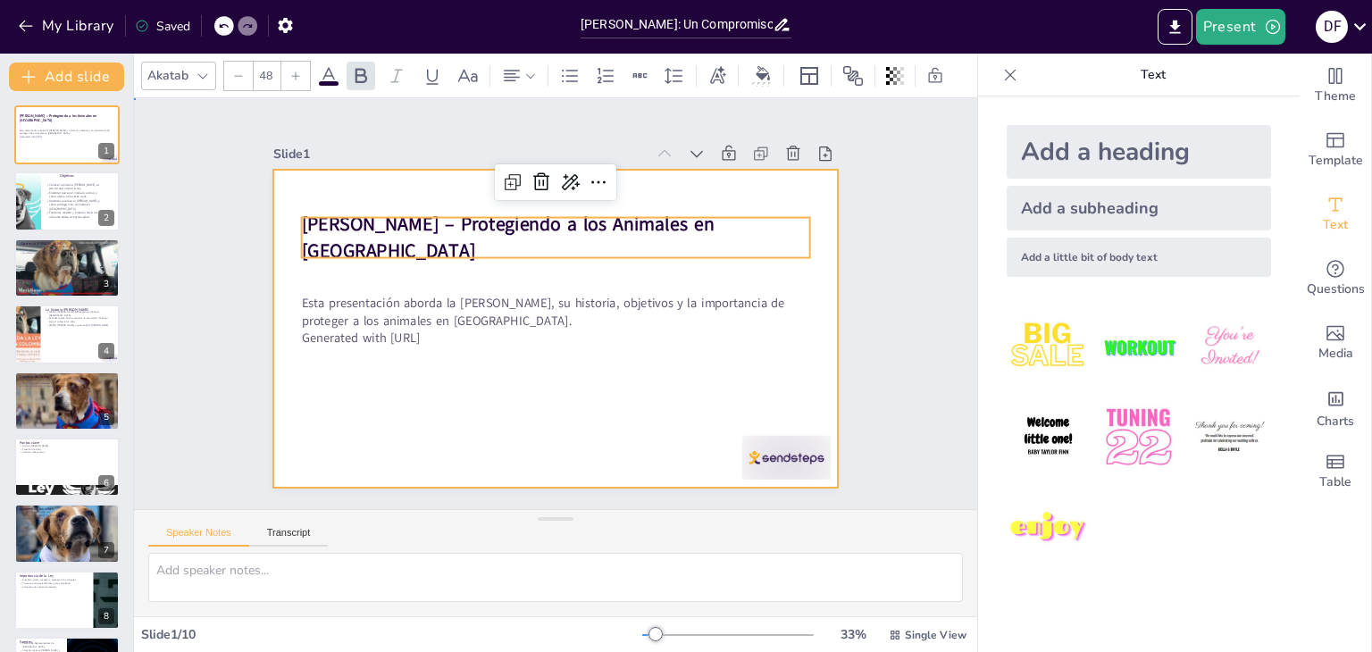
click at [565, 440] on div at bounding box center [555, 329] width 565 height 318
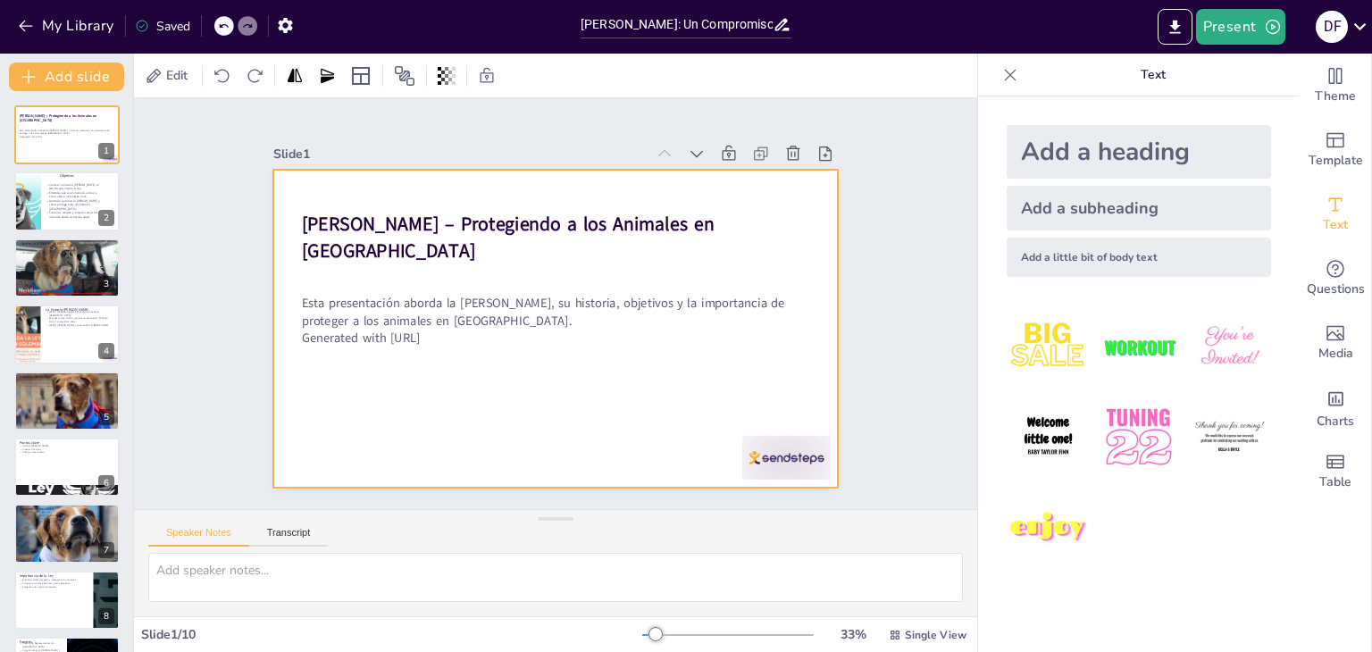
drag, startPoint x: 720, startPoint y: 442, endPoint x: 730, endPoint y: 442, distance: 9.8
click at [730, 170] on div "Ley Ángel – Protegiendo a los Animales en Colombia Esta presentación aborda la …" at bounding box center [555, 170] width 565 height 0
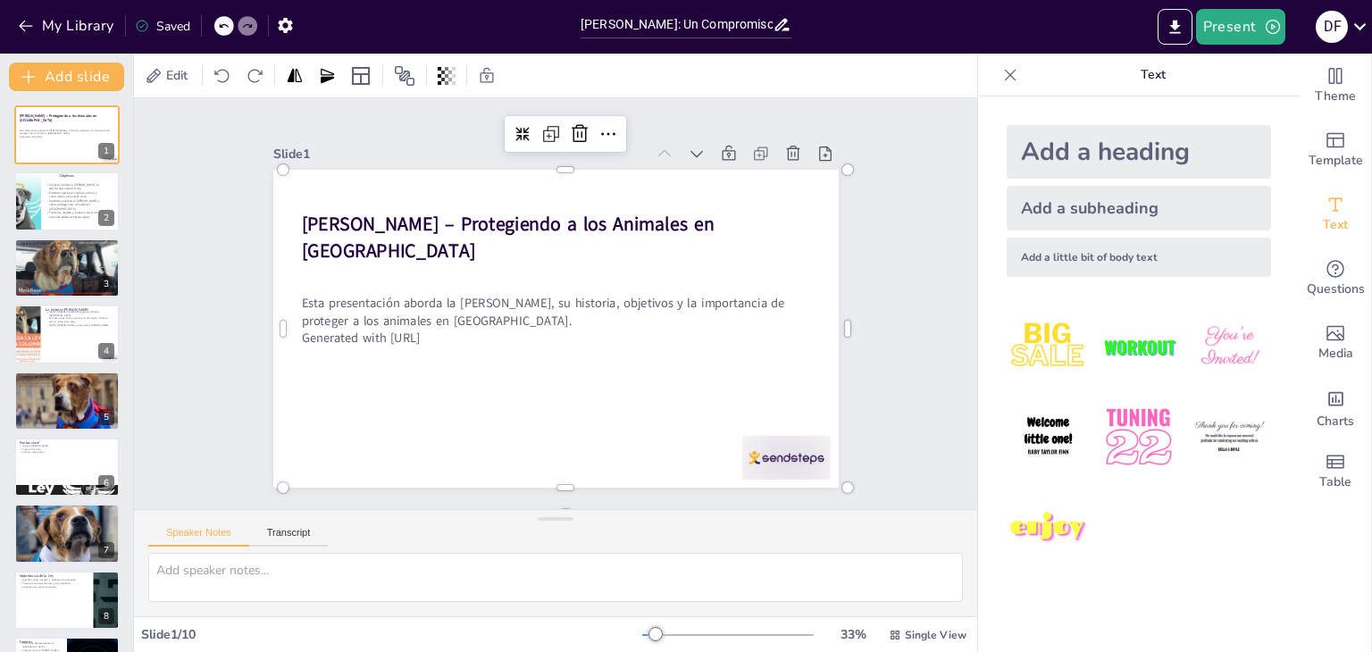
click at [730, 455] on div at bounding box center [769, 482] width 93 height 54
click at [757, 455] on div at bounding box center [769, 482] width 93 height 54
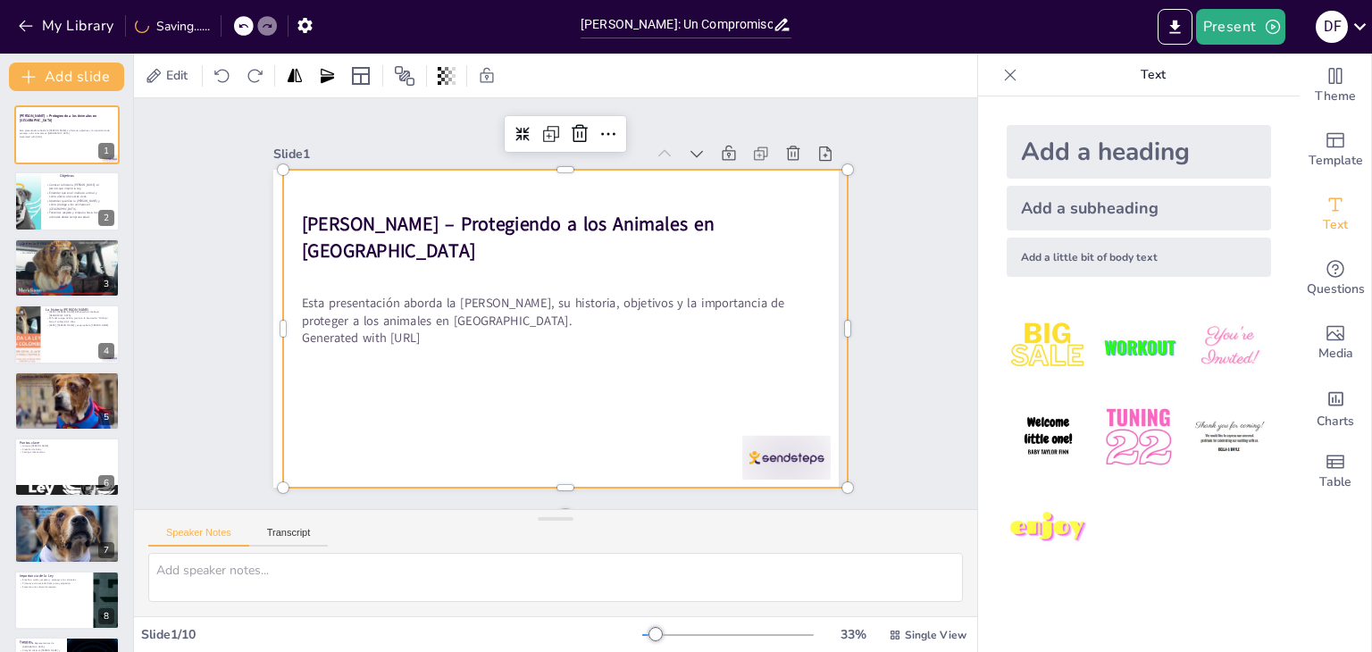
click at [774, 389] on div at bounding box center [553, 328] width 596 height 375
click at [933, 269] on div "Slide 1 Ley Ángel – Protegiendo a los Animales en Colombia Esta presentación ab…" at bounding box center [555, 303] width 843 height 411
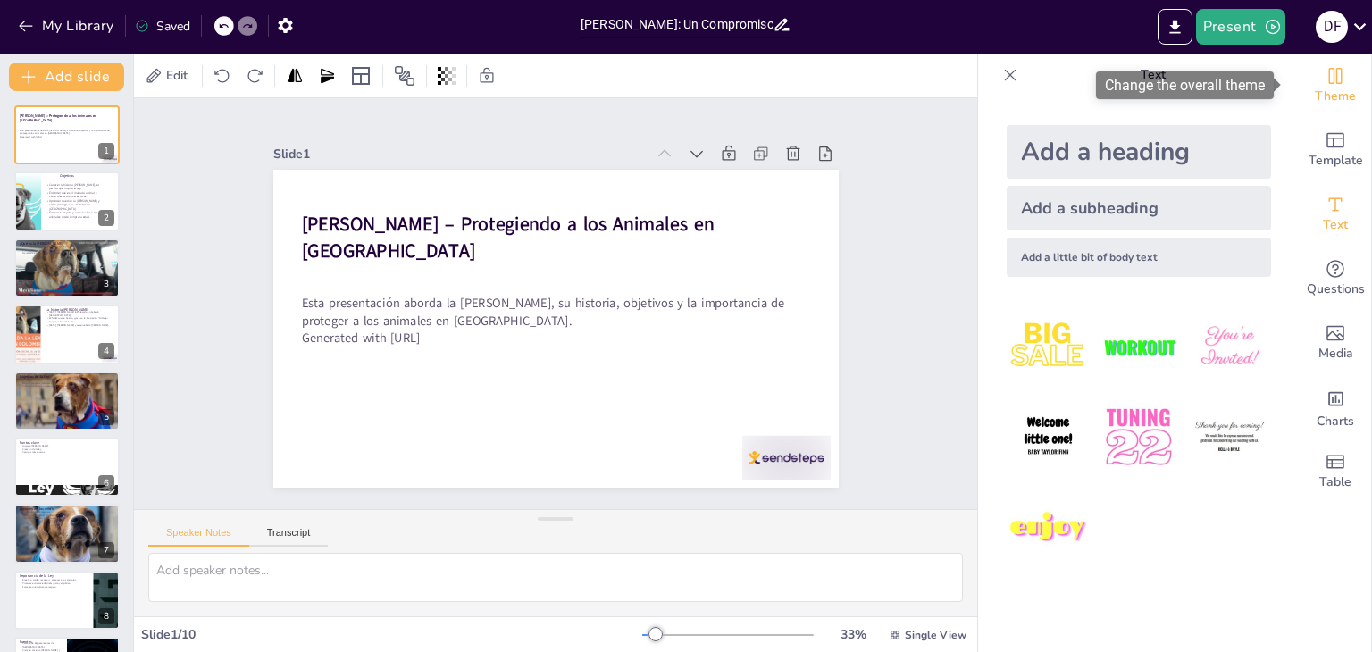
click at [1327, 84] on icon "Change the overall theme" at bounding box center [1335, 75] width 21 height 21
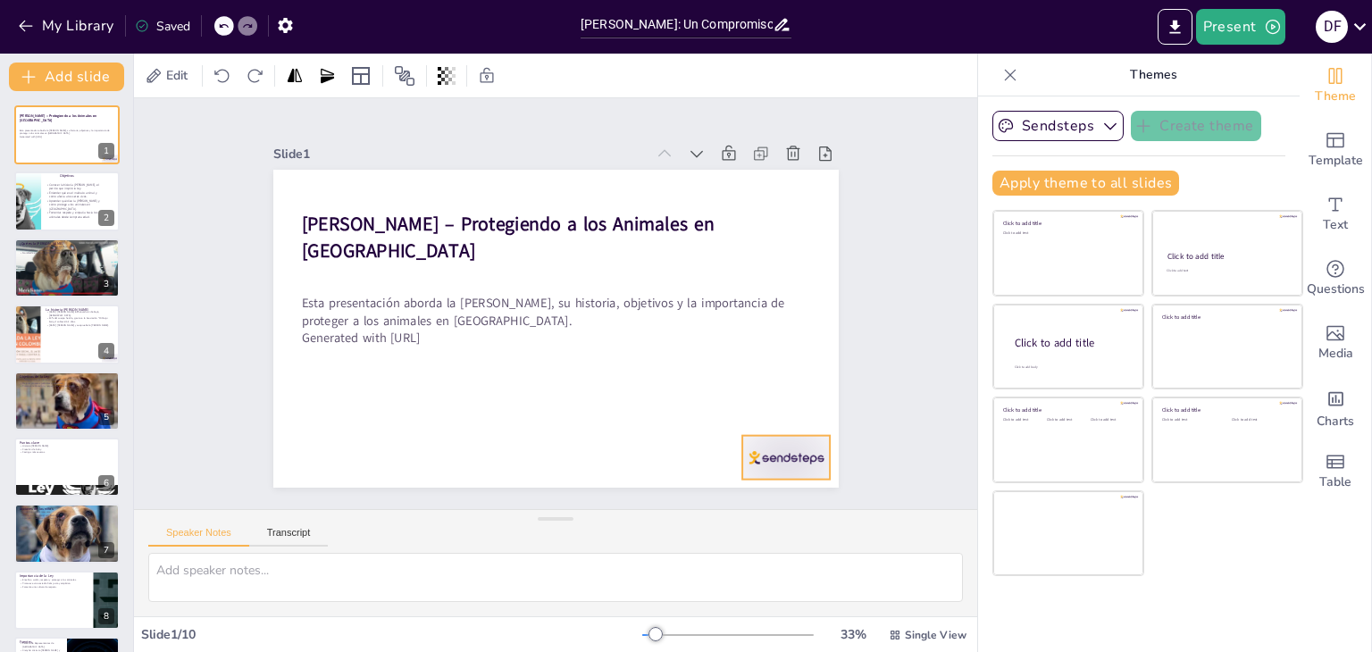
click at [787, 440] on div at bounding box center [786, 458] width 88 height 44
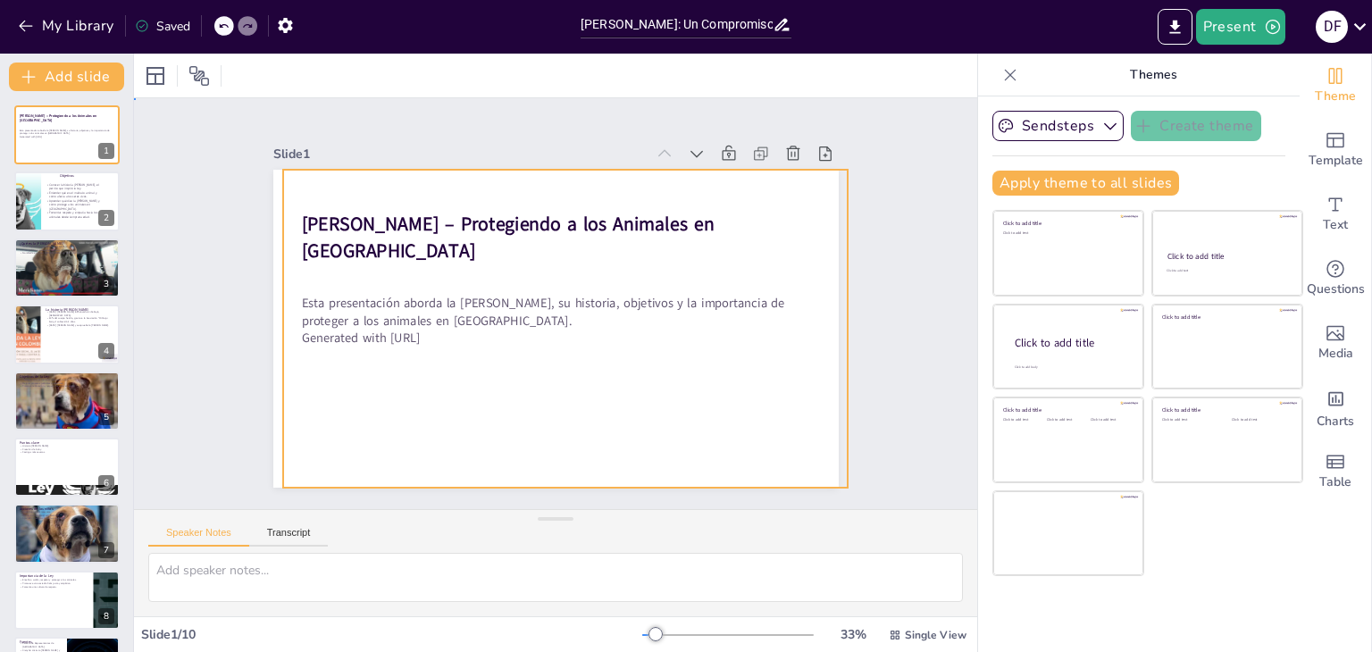
click at [440, 378] on div at bounding box center [555, 329] width 565 height 318
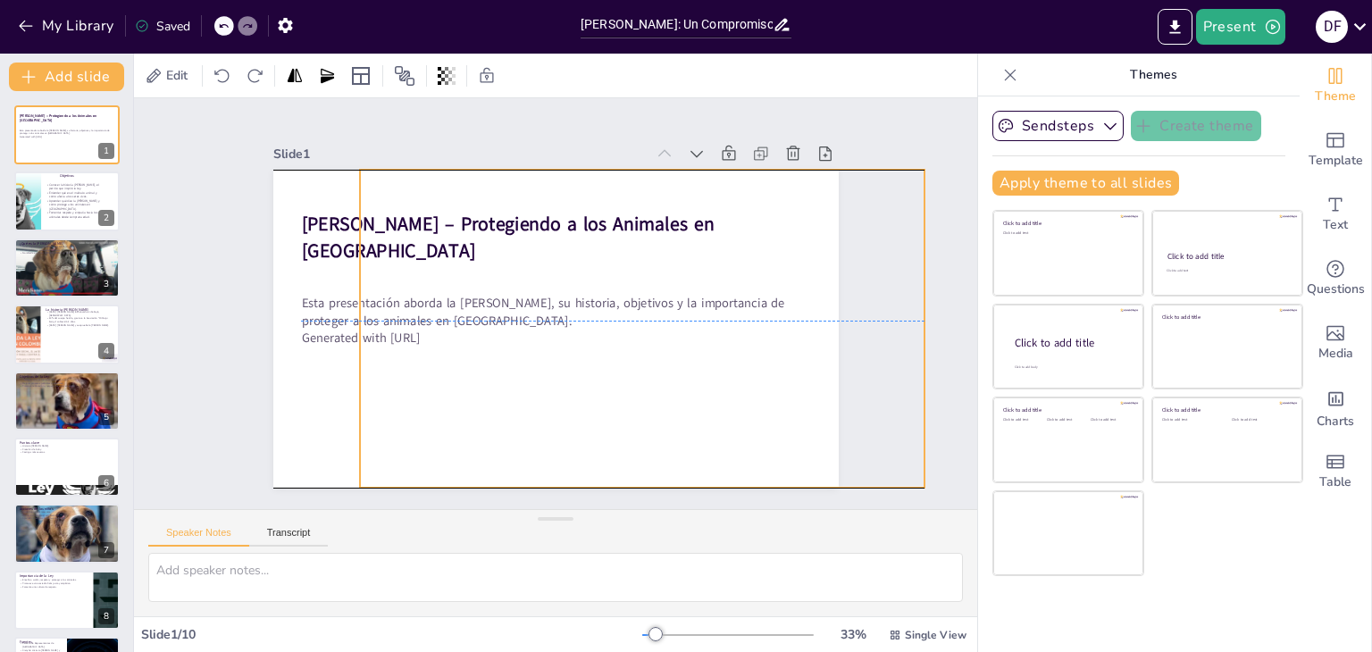
drag, startPoint x: 438, startPoint y: 384, endPoint x: 517, endPoint y: 383, distance: 79.5
click at [517, 383] on div at bounding box center [555, 329] width 565 height 318
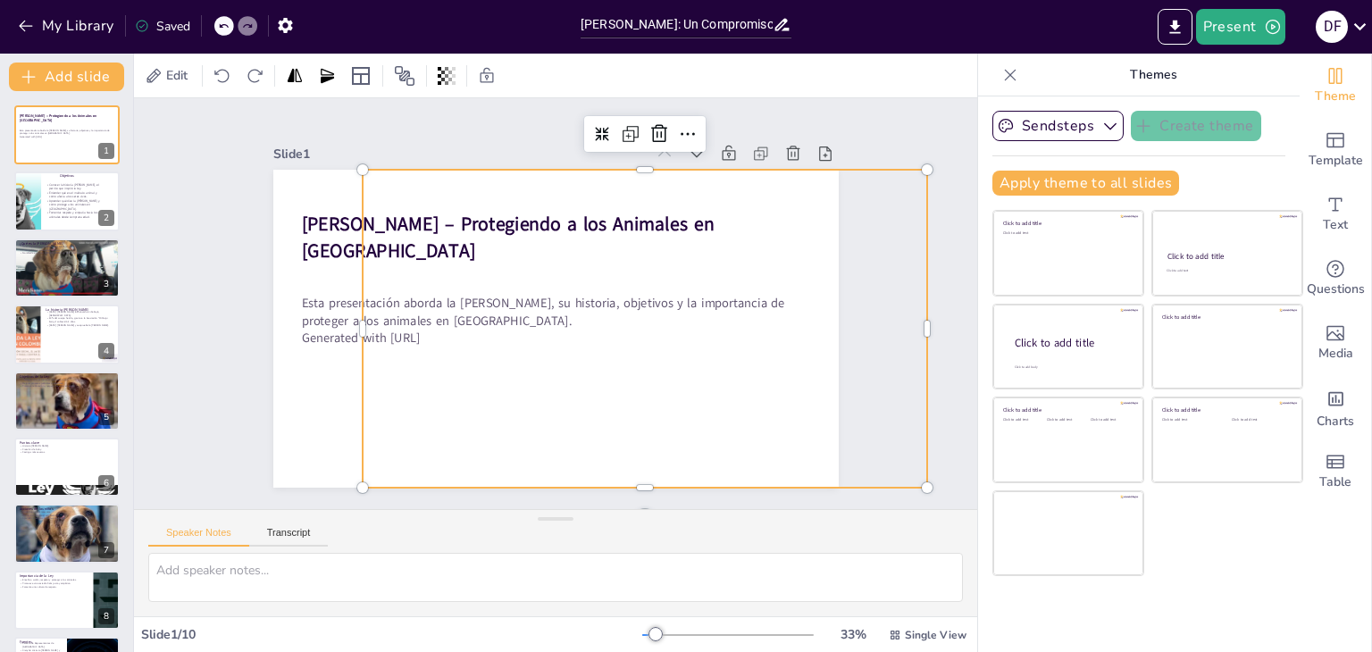
click at [517, 383] on div at bounding box center [555, 329] width 565 height 318
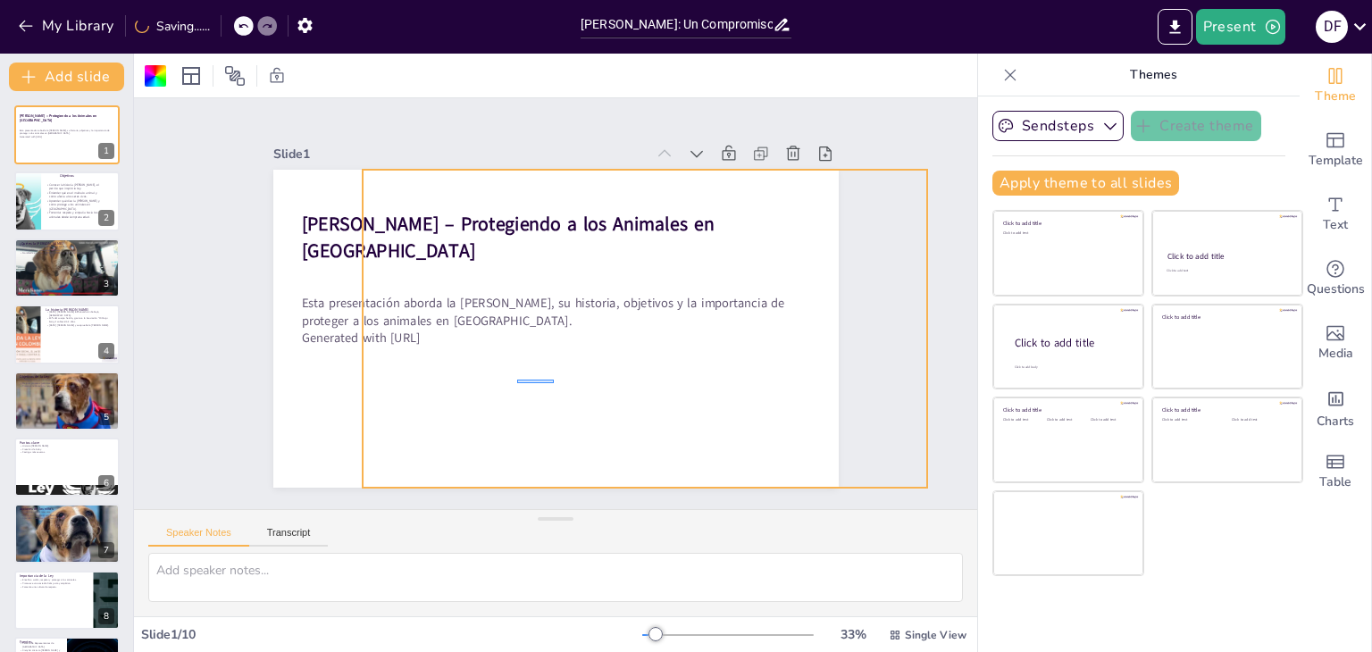
drag, startPoint x: 517, startPoint y: 383, endPoint x: 555, endPoint y: 380, distance: 37.7
click at [555, 380] on div at bounding box center [555, 329] width 565 height 318
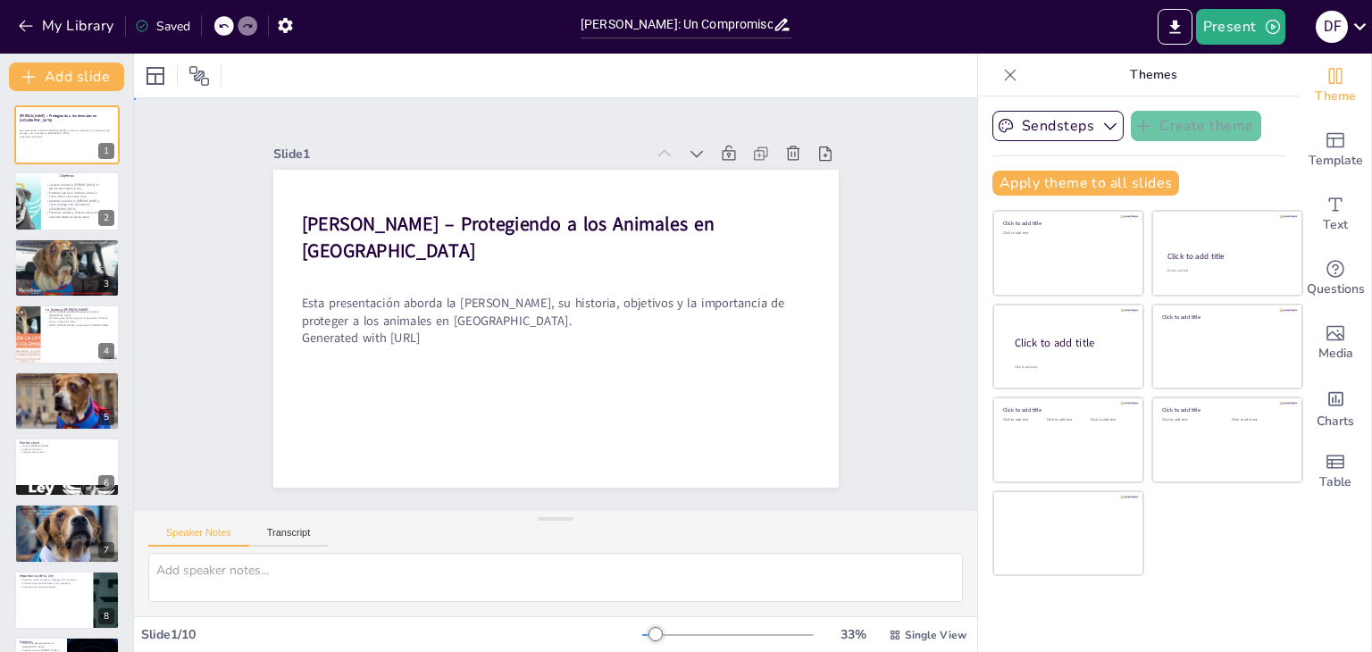
click at [555, 380] on div at bounding box center [555, 329] width 565 height 318
click at [472, 388] on div at bounding box center [553, 328] width 596 height 375
click at [432, 387] on div at bounding box center [553, 328] width 596 height 375
click at [432, 387] on div at bounding box center [555, 329] width 565 height 318
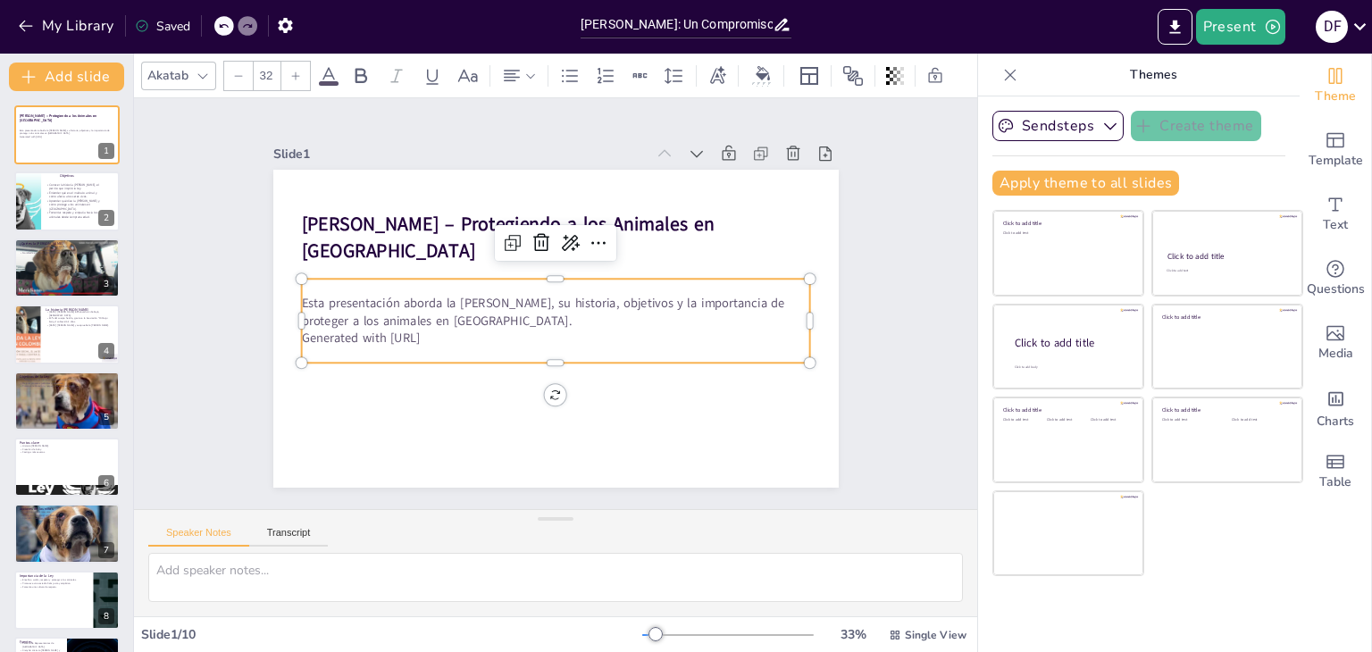
click at [407, 343] on div "Esta presentación aborda la Ley Ángel, su historia, objetivos y la importancia …" at bounding box center [554, 321] width 514 height 137
click at [439, 330] on p "Generated with Sendsteps.ai" at bounding box center [555, 339] width 509 height 18
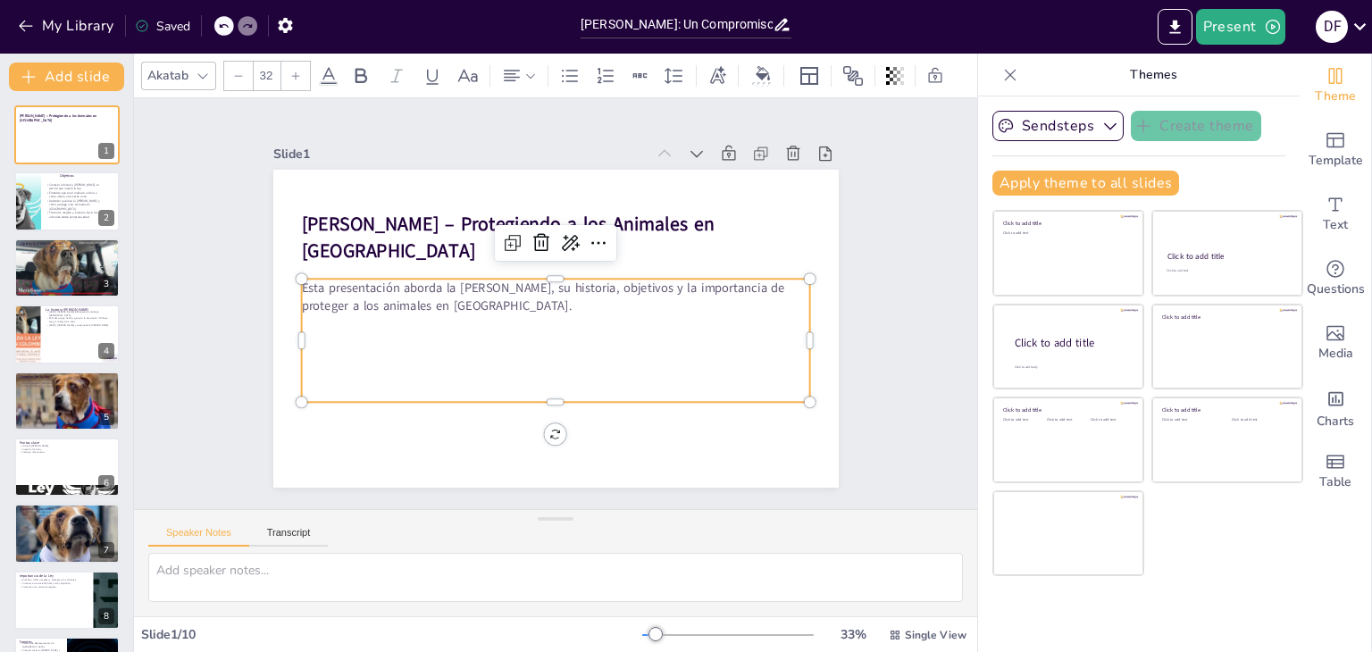
click at [362, 385] on p at bounding box center [546, 392] width 508 height 71
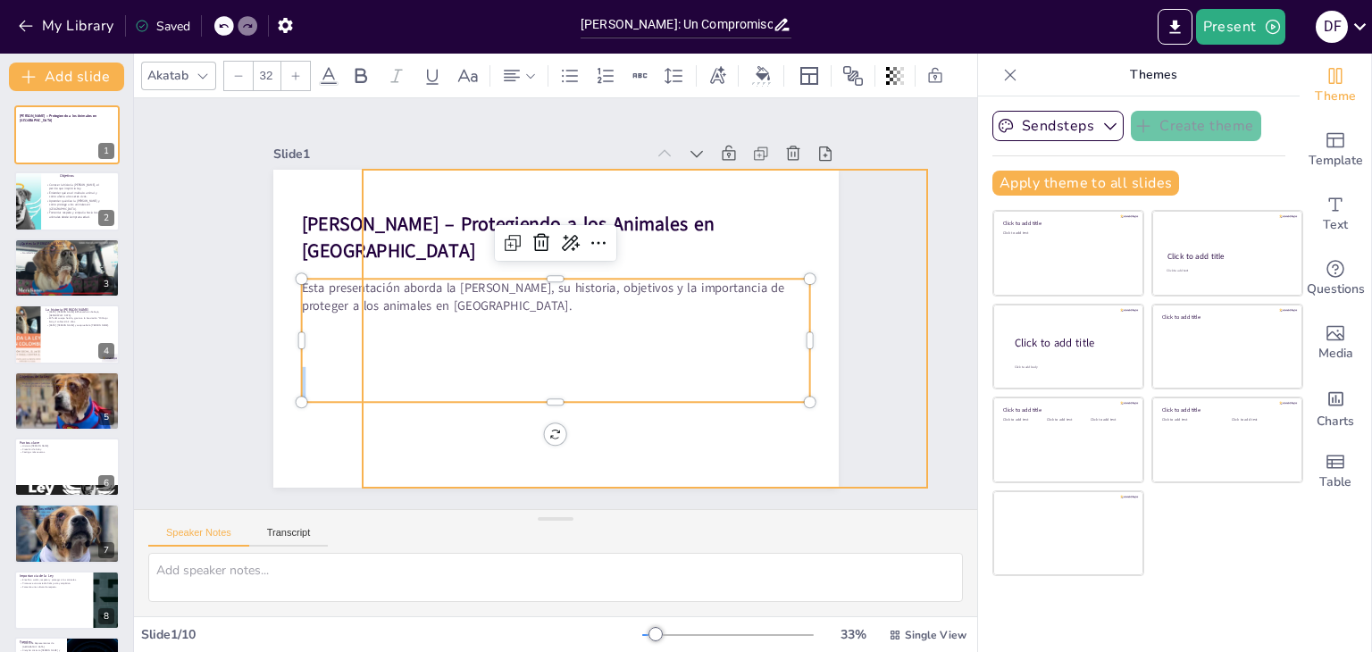
drag, startPoint x: 372, startPoint y: 368, endPoint x: 523, endPoint y: 443, distance: 168.6
click at [523, 443] on div "Ley Ángel – Protegiendo a los Animales en Colombia Esta presentación aborda la …" at bounding box center [553, 328] width 596 height 375
click at [437, 454] on div at bounding box center [553, 328] width 596 height 375
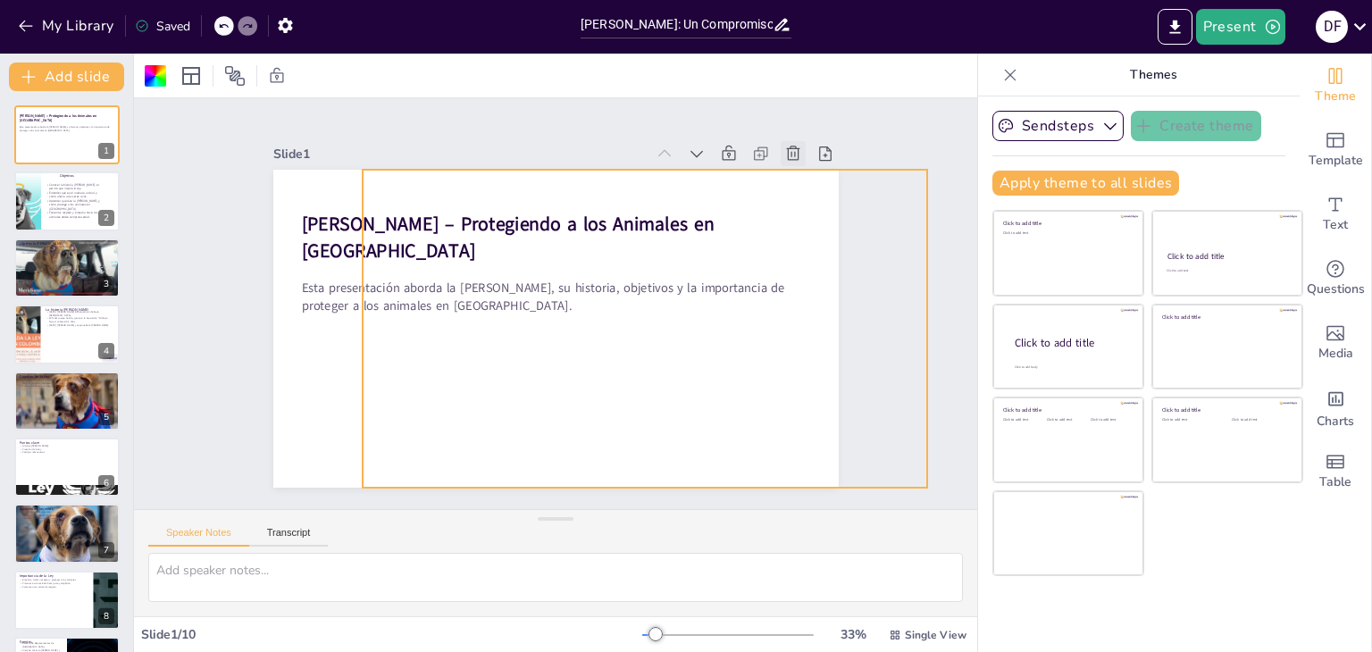
click at [799, 170] on icon at bounding box center [809, 180] width 20 height 20
type textarea "La historia [PERSON_NAME] es fundamental para entender el impacto que puede ten…"
click at [317, 421] on div at bounding box center [555, 329] width 565 height 318
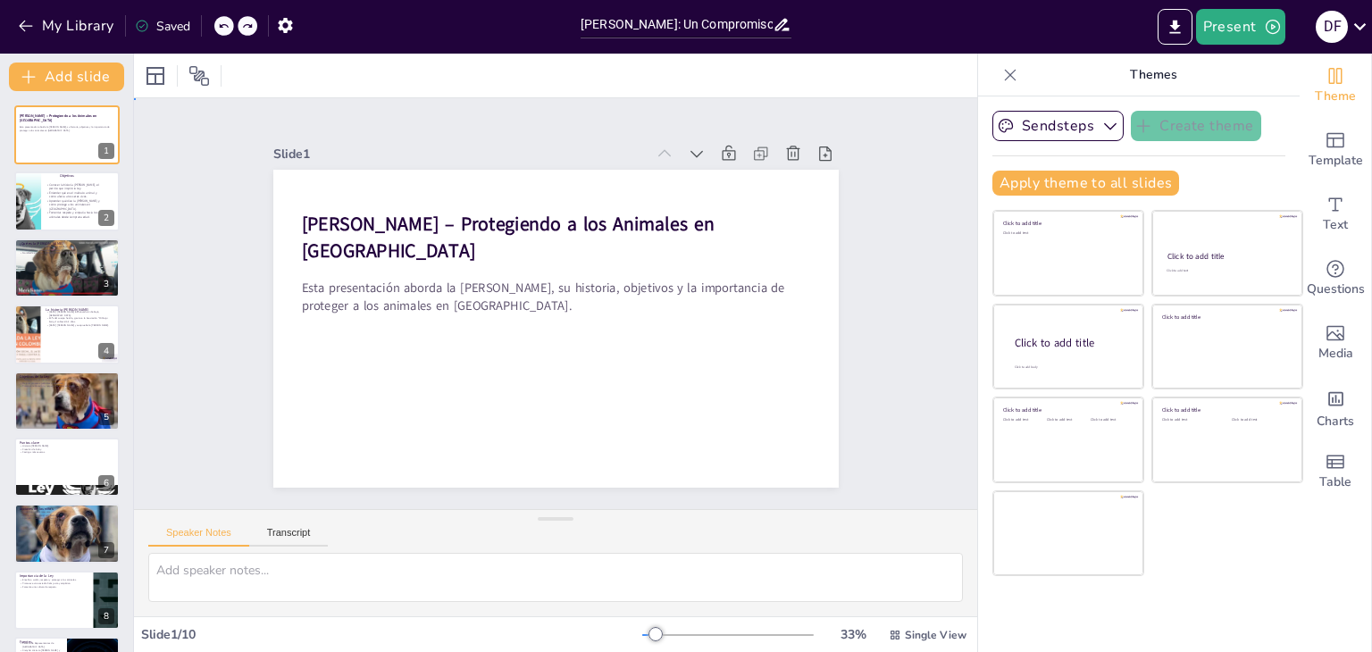
click at [319, 443] on div at bounding box center [555, 329] width 565 height 318
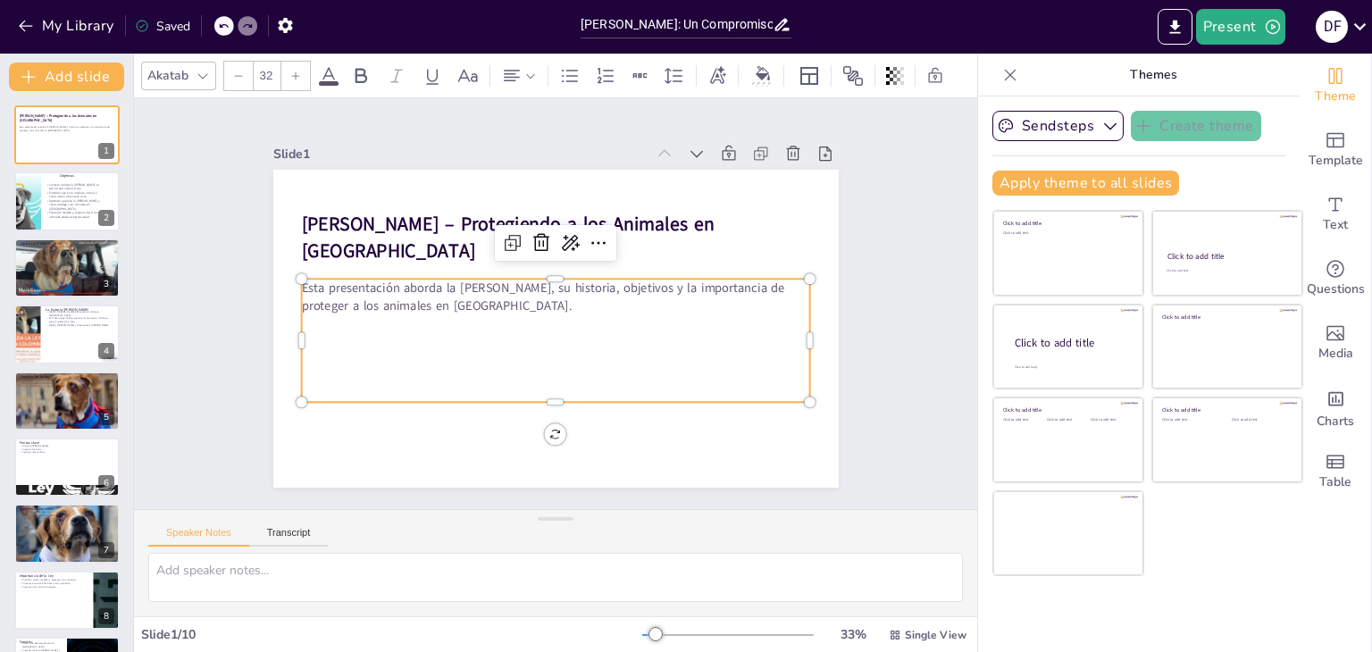
click at [482, 392] on p at bounding box center [546, 392] width 508 height 71
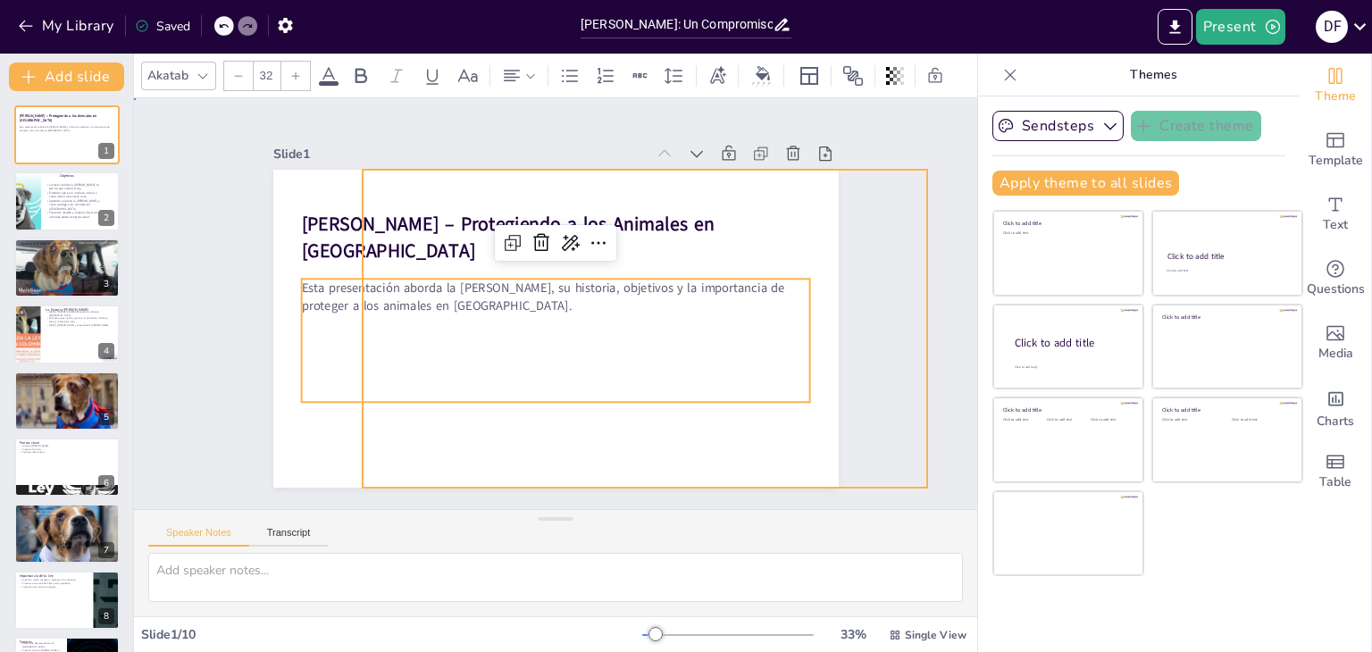
click at [539, 403] on div at bounding box center [553, 328] width 596 height 375
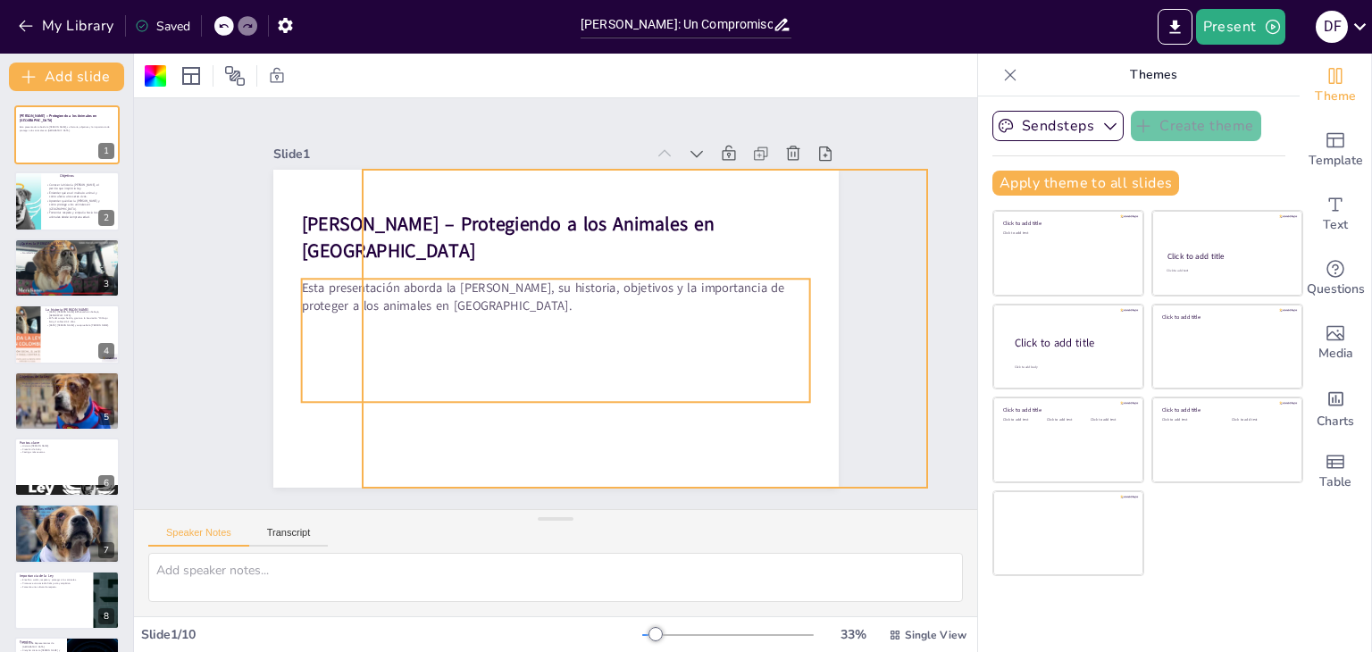
click at [550, 341] on p at bounding box center [551, 340] width 508 height 71
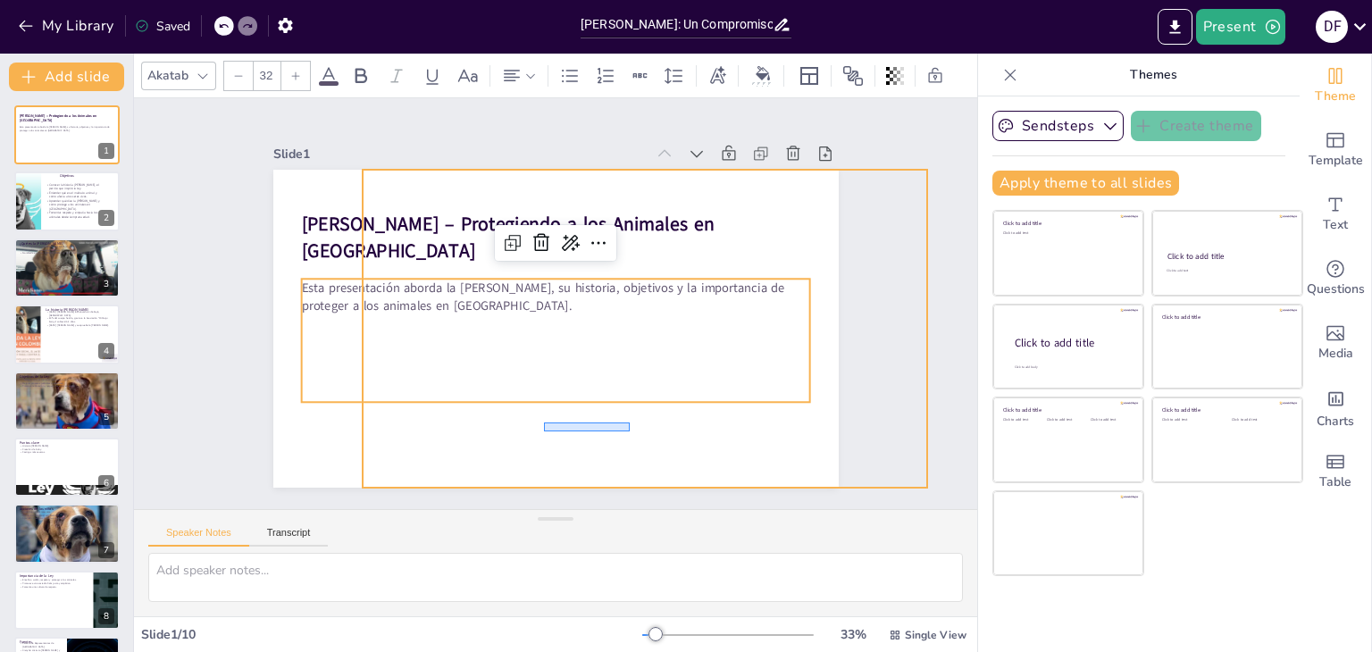
drag, startPoint x: 630, startPoint y: 422, endPoint x: 536, endPoint y: 429, distance: 94.0
click at [536, 429] on div at bounding box center [555, 329] width 565 height 318
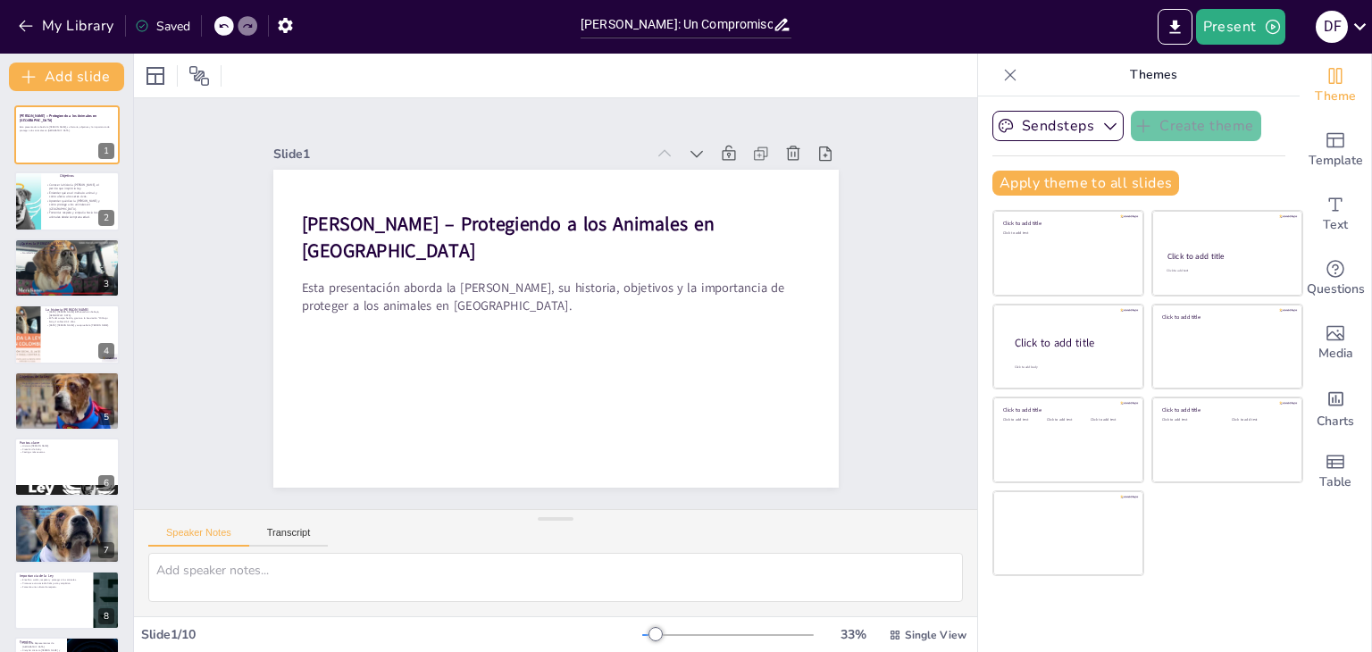
click at [536, 429] on div at bounding box center [555, 329] width 565 height 318
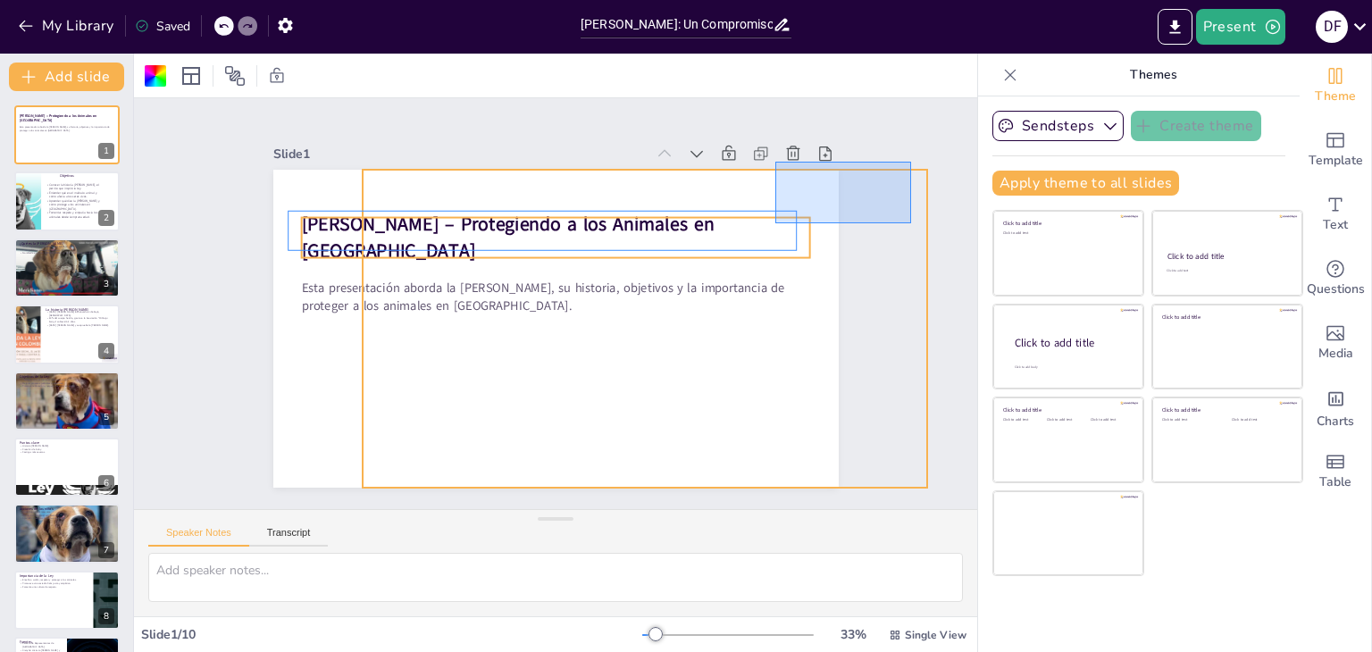
drag, startPoint x: 911, startPoint y: 162, endPoint x: 785, endPoint y: 215, distance: 136.9
click at [785, 215] on div "Slide 1 Ley Ángel – Protegiendo a los Animales en Colombia Esta presentación ab…" at bounding box center [555, 303] width 843 height 411
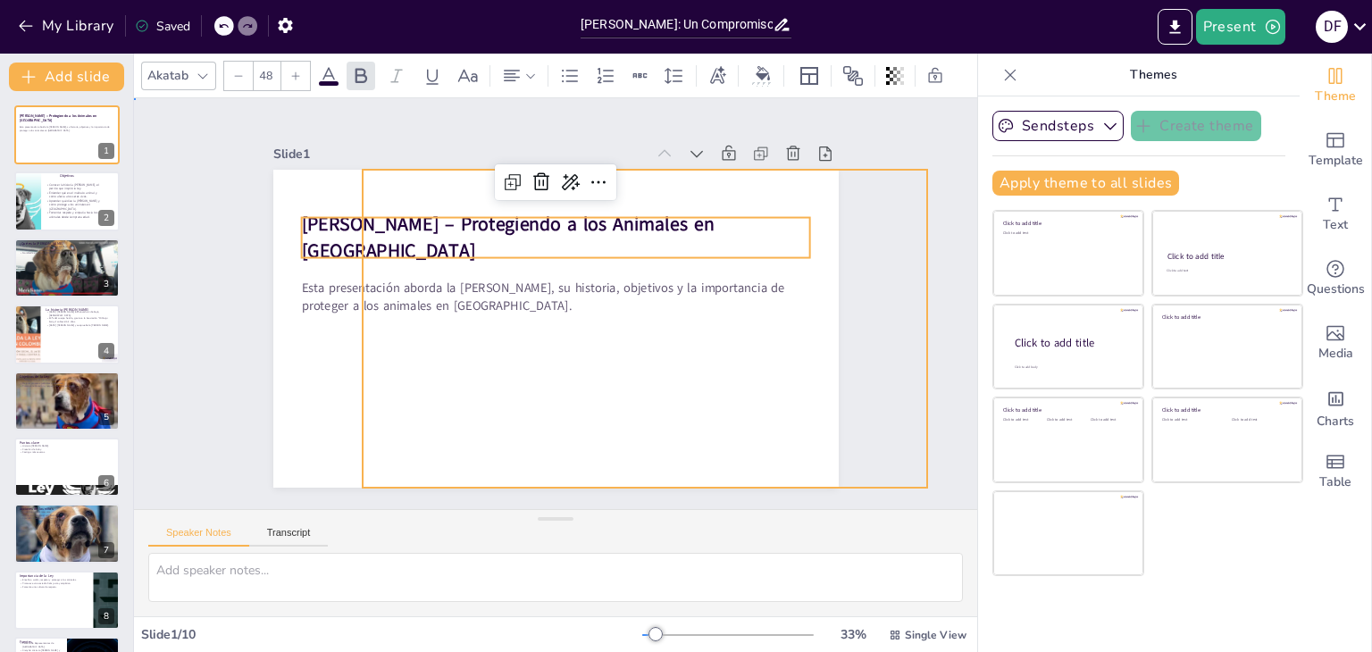
click at [397, 170] on div at bounding box center [555, 329] width 565 height 318
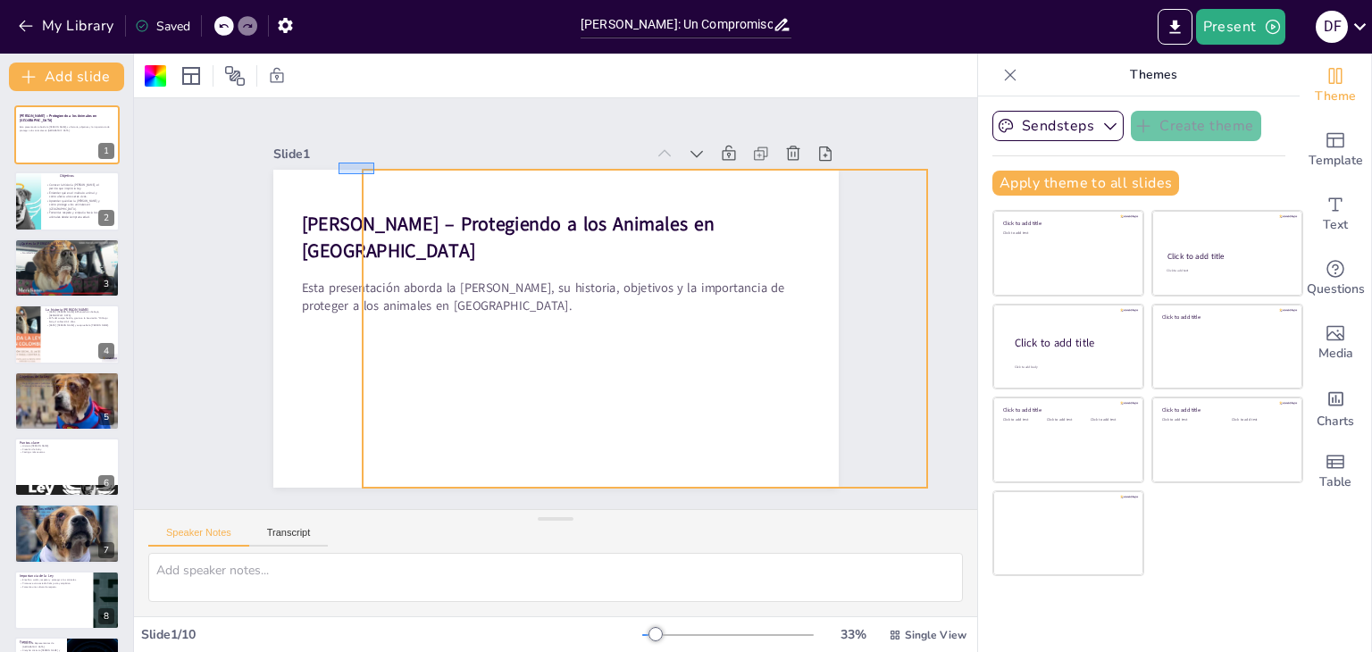
drag, startPoint x: 374, startPoint y: 163, endPoint x: 351, endPoint y: 175, distance: 26.4
click at [351, 175] on div at bounding box center [555, 329] width 565 height 318
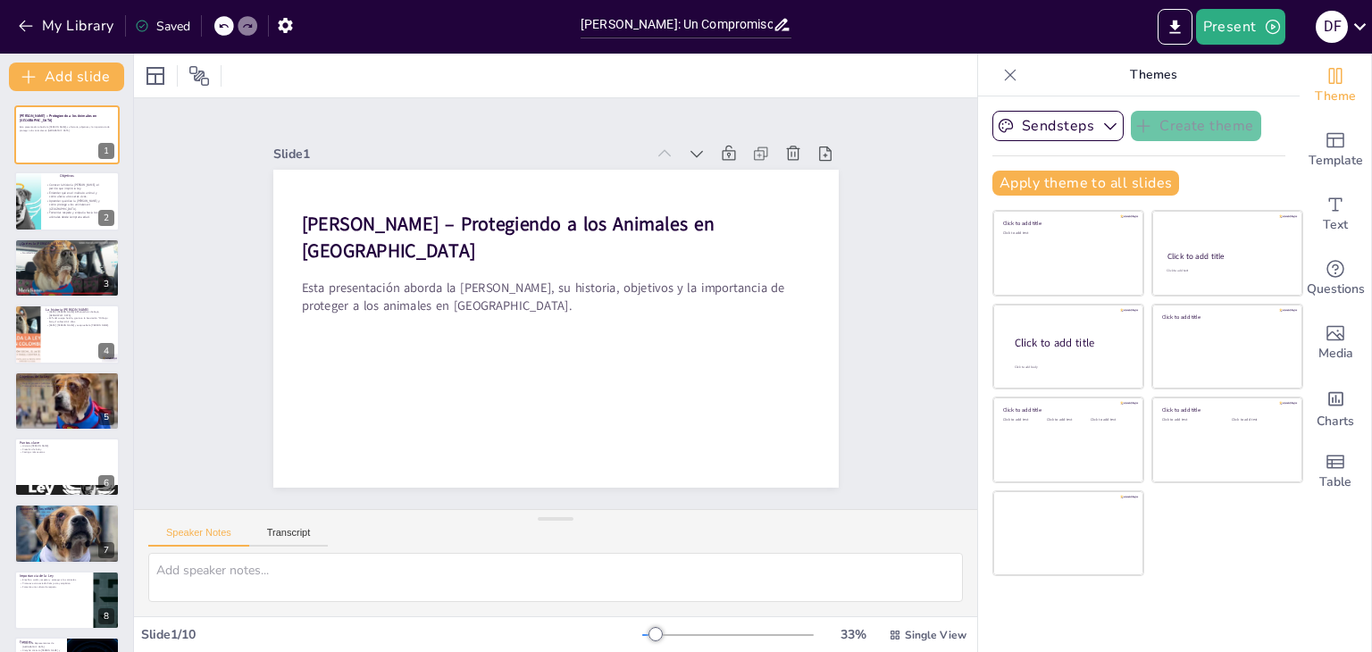
click at [340, 194] on div at bounding box center [555, 329] width 565 height 318
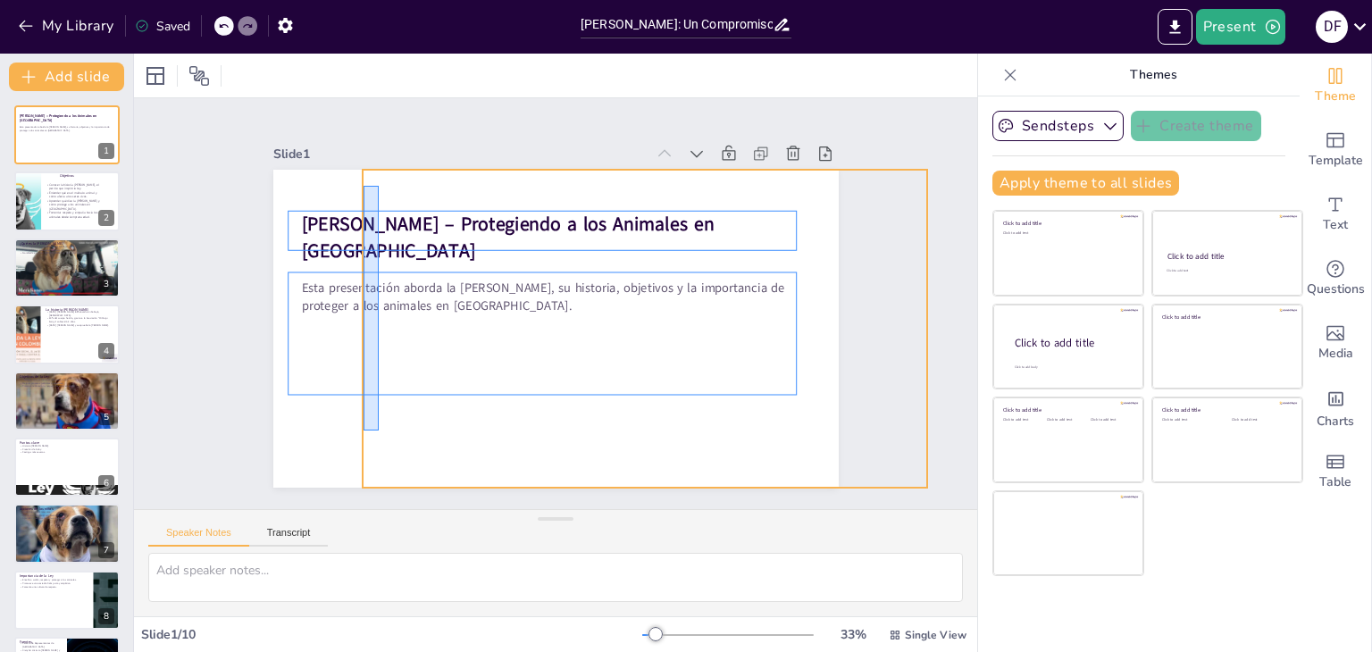
drag, startPoint x: 379, startPoint y: 186, endPoint x: 357, endPoint y: 442, distance: 257.2
click at [357, 442] on div at bounding box center [555, 329] width 565 height 318
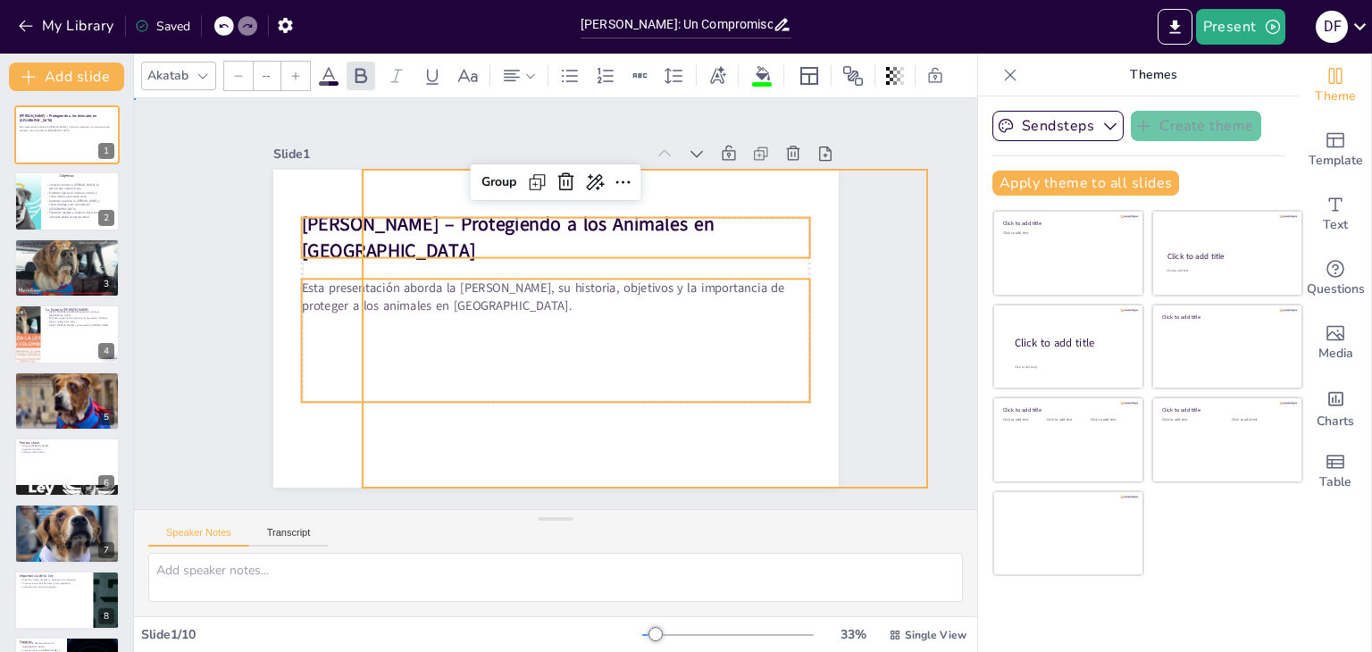
click at [357, 442] on div at bounding box center [555, 329] width 565 height 318
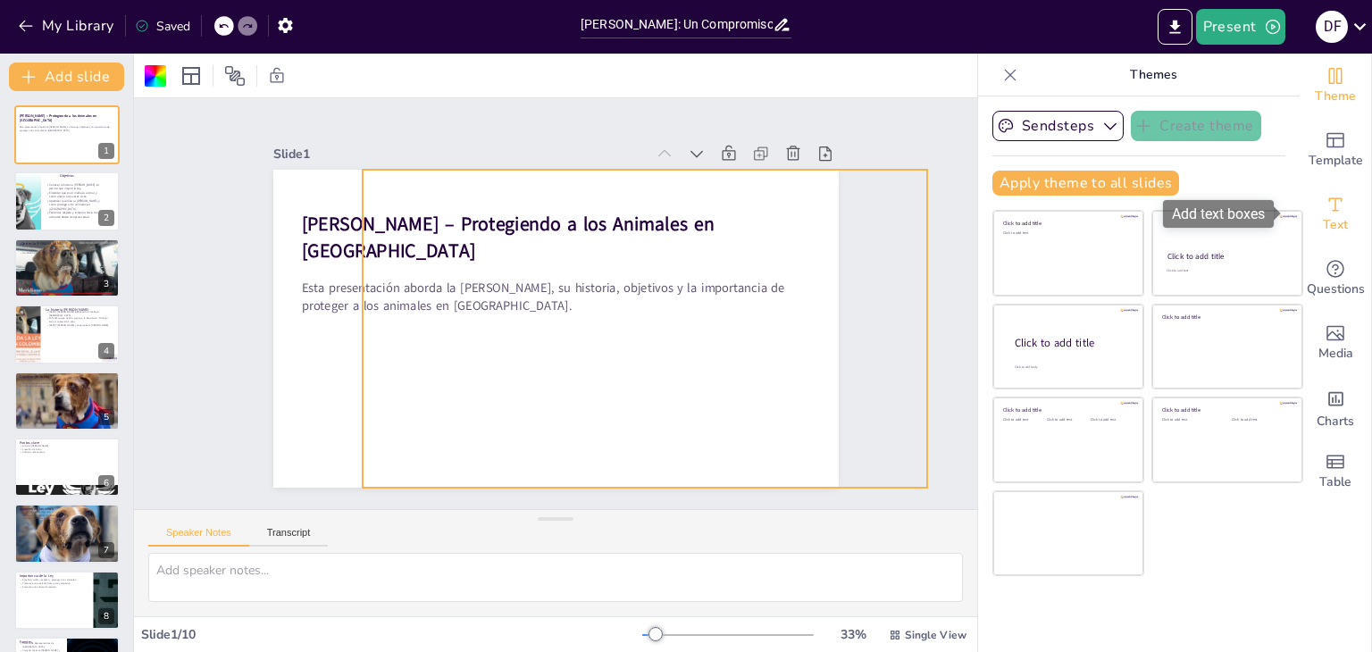
click at [1337, 211] on div "Text" at bounding box center [1335, 214] width 71 height 64
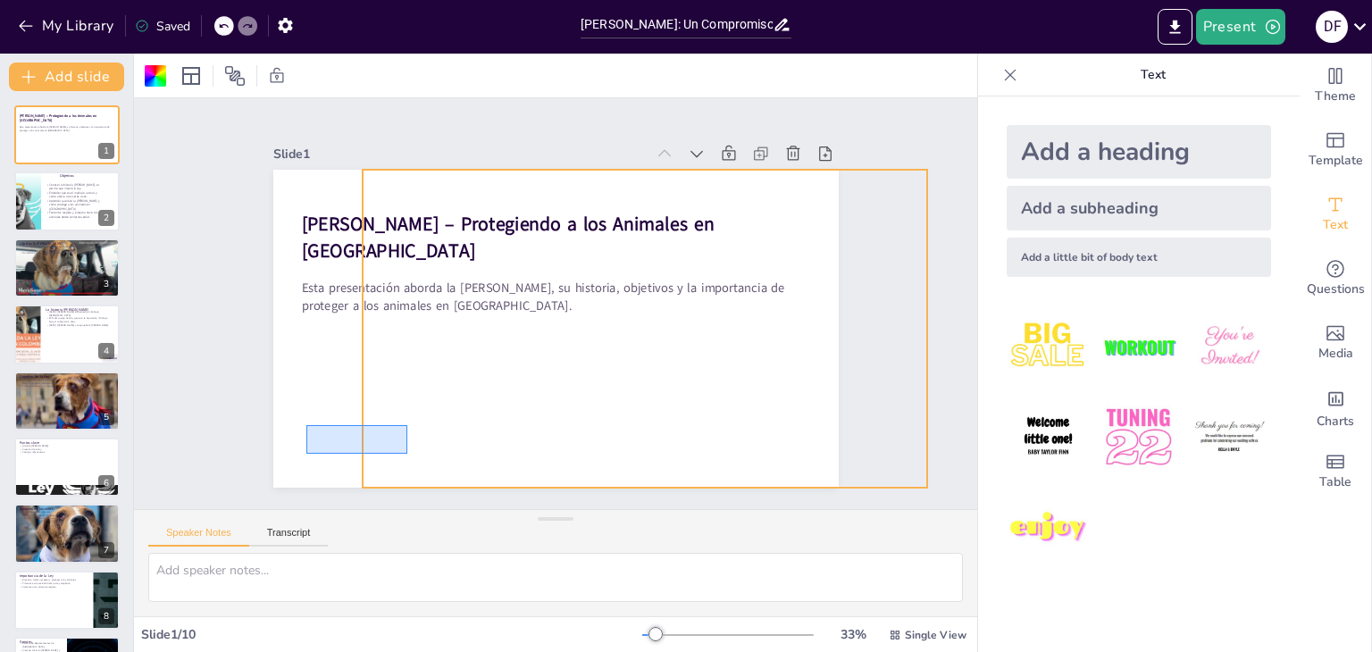
drag, startPoint x: 306, startPoint y: 425, endPoint x: 411, endPoint y: 455, distance: 108.6
click at [411, 455] on div at bounding box center [555, 329] width 565 height 318
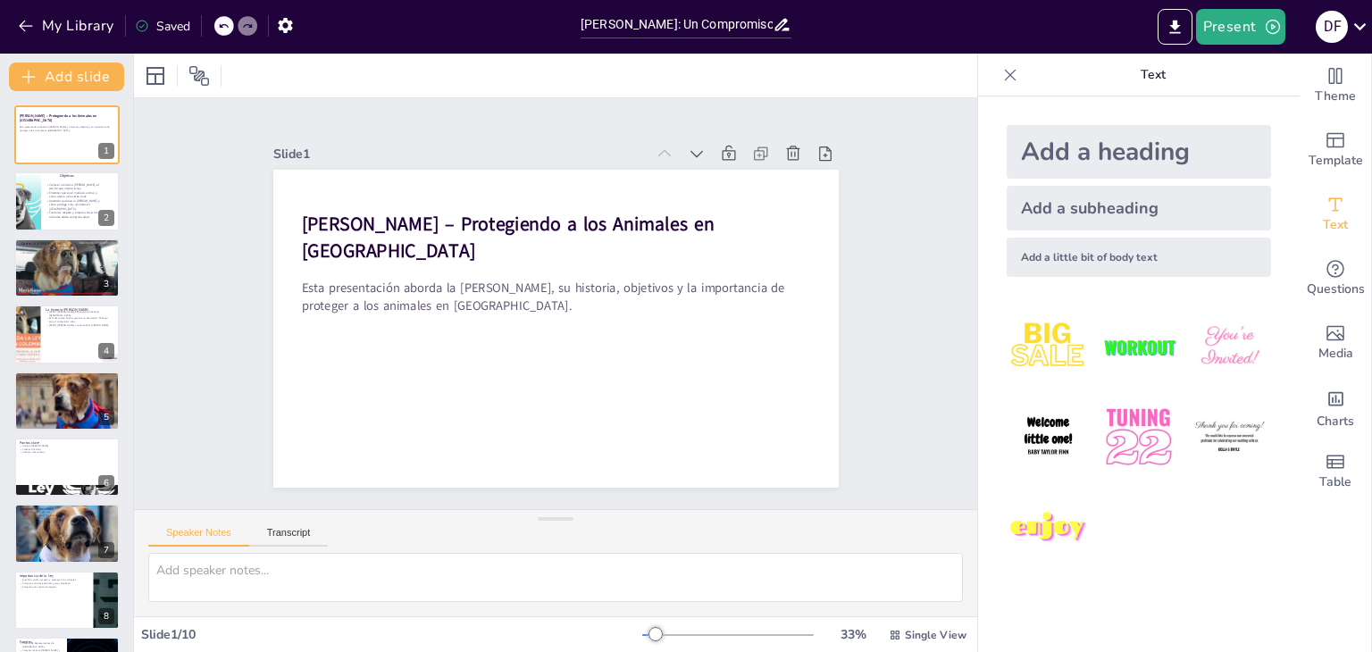
click at [1092, 207] on div "Add a subheading" at bounding box center [1139, 208] width 264 height 45
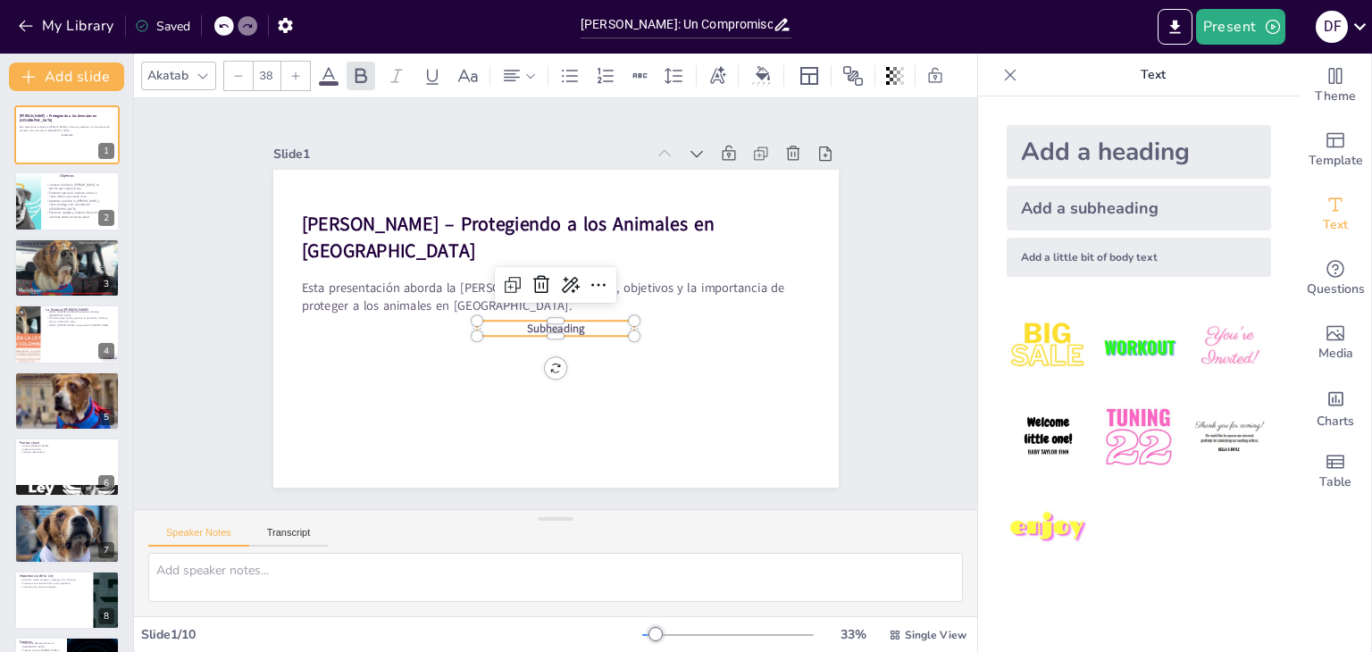
click at [1092, 207] on div "Add a subheading" at bounding box center [1139, 208] width 264 height 45
drag, startPoint x: 539, startPoint y: 331, endPoint x: 538, endPoint y: 362, distance: 30.4
click at [538, 362] on div at bounding box center [548, 373] width 158 height 30
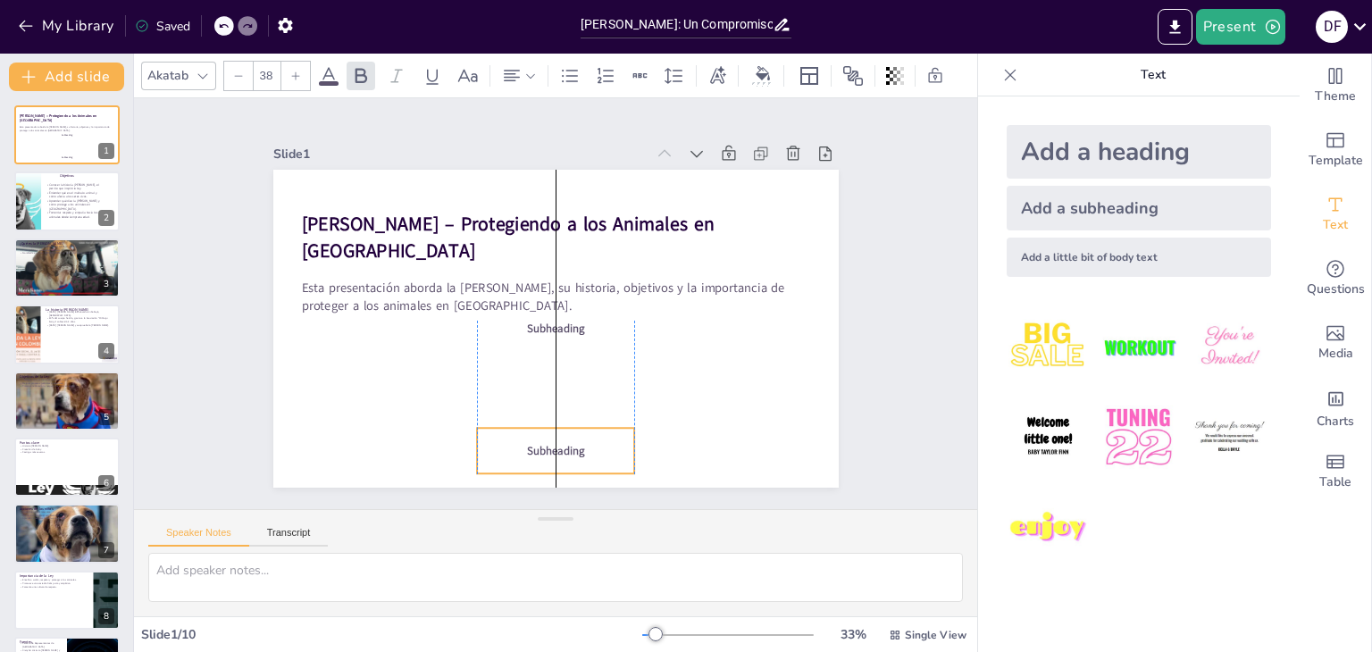
drag, startPoint x: 540, startPoint y: 344, endPoint x: 547, endPoint y: 451, distance: 107.4
click at [547, 451] on span "Subheading" at bounding box center [556, 450] width 58 height 15
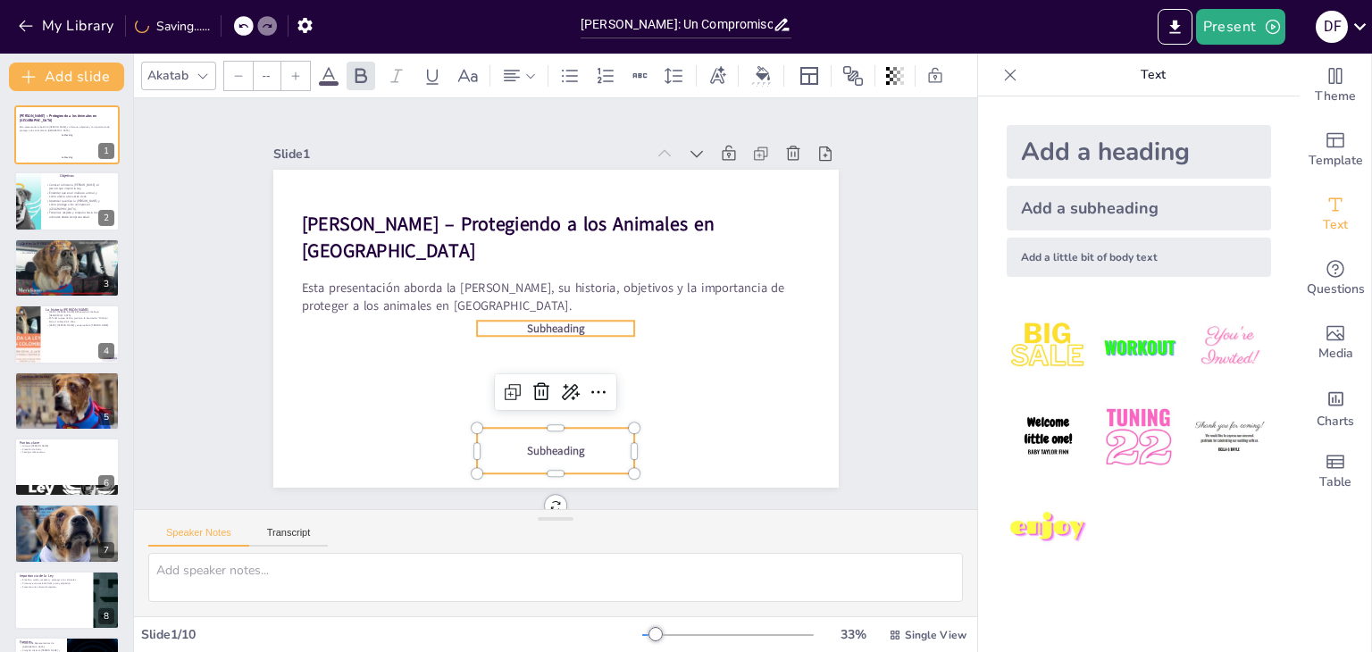
type input "38"
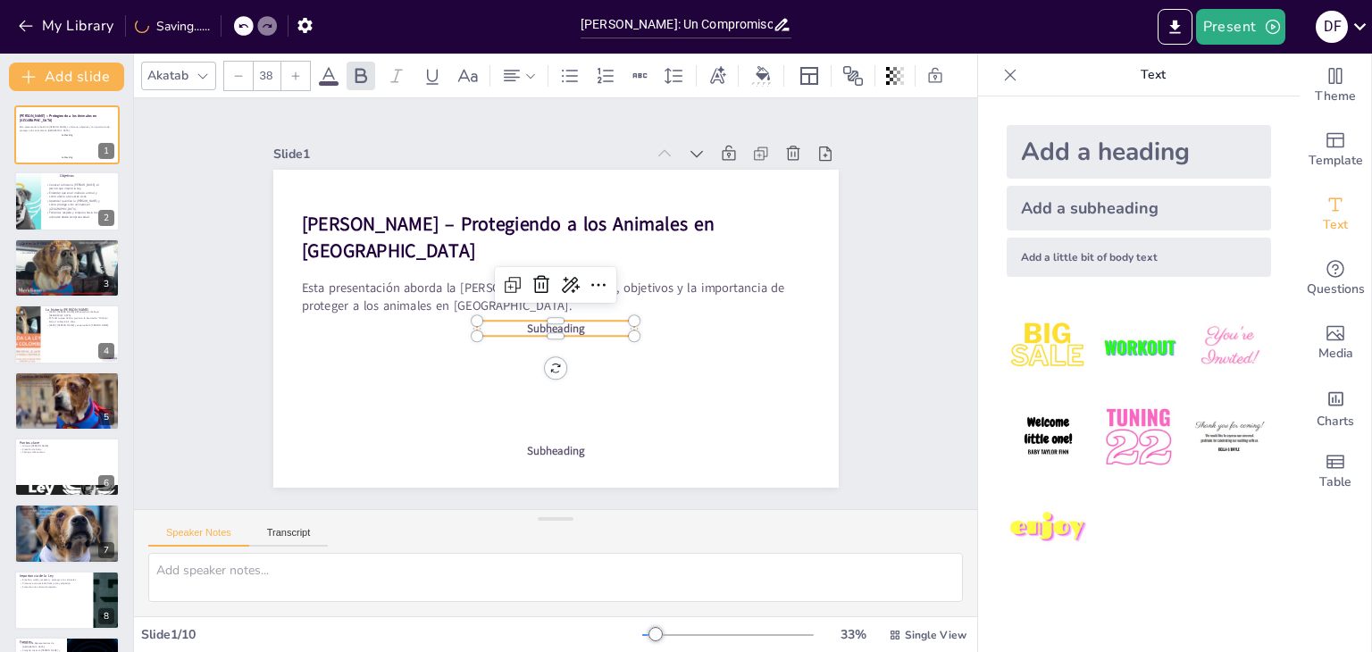
click at [534, 329] on div "Ley Ángel – Protegiendo a los Animales en Colombia Esta presentación aborda la …" at bounding box center [553, 328] width 596 height 375
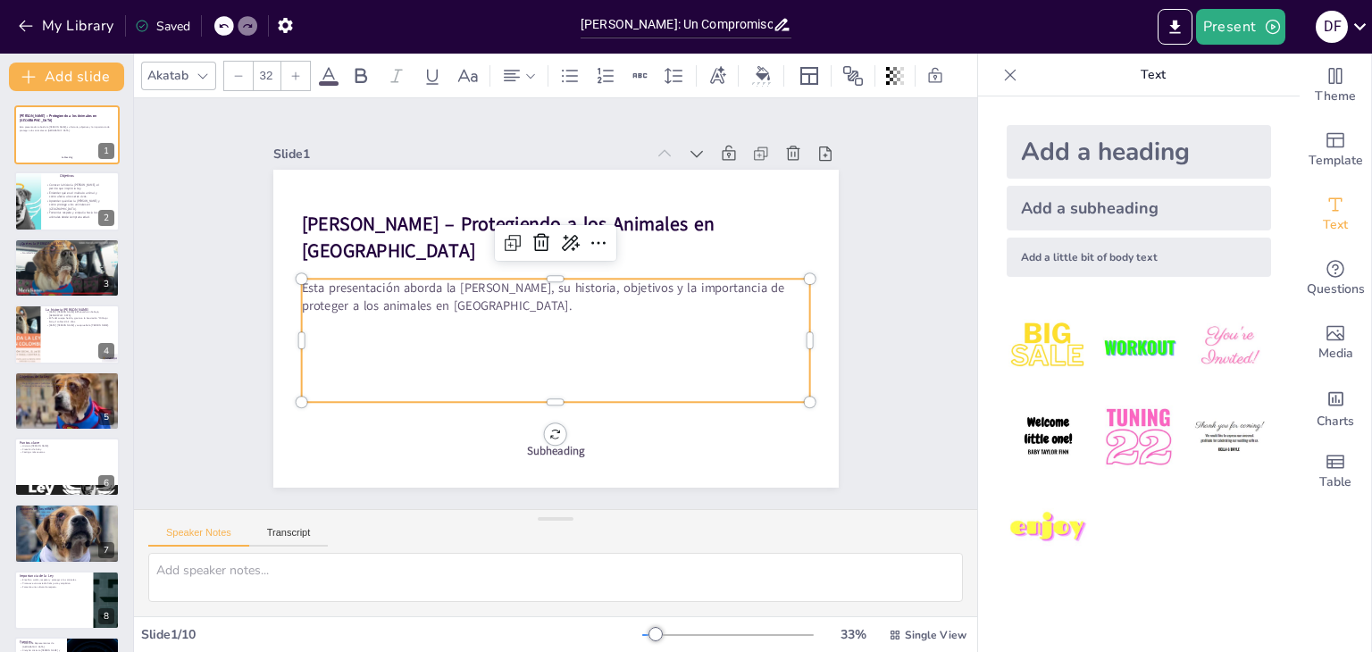
click at [534, 329] on p at bounding box center [551, 340] width 508 height 71
type input "38"
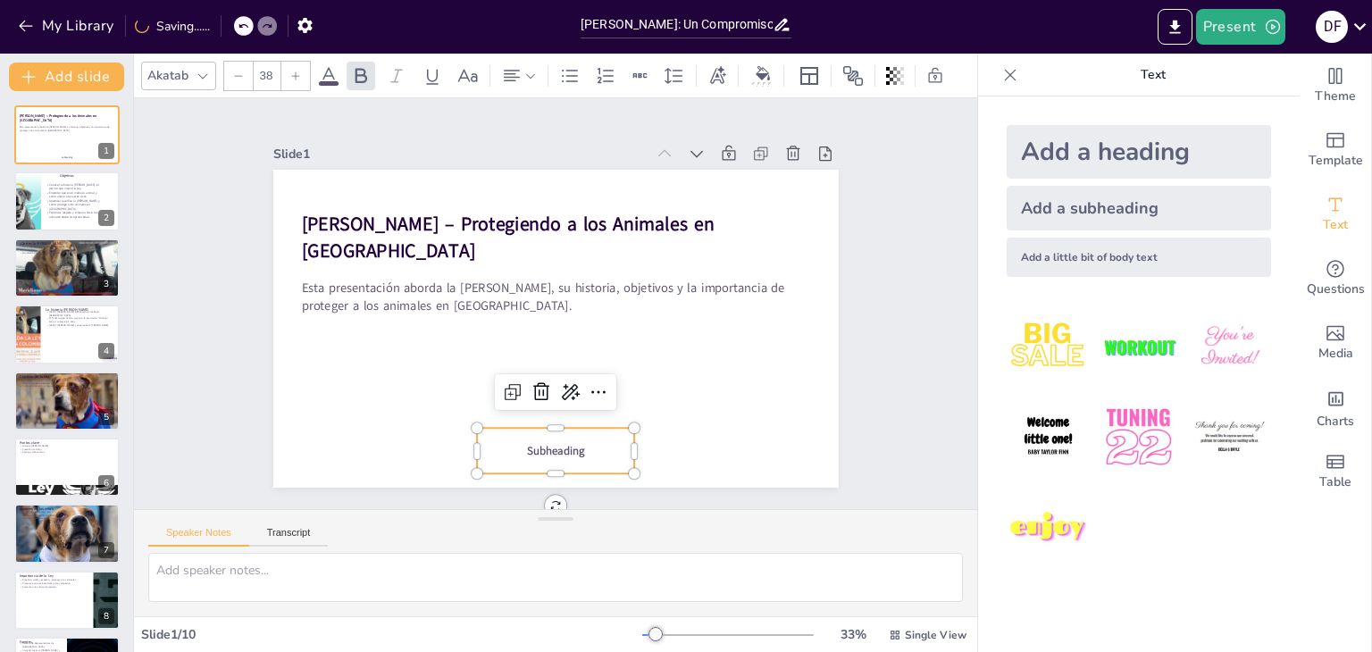
click at [527, 448] on span "Subheading" at bounding box center [556, 450] width 58 height 15
click at [537, 443] on span "Subheading" at bounding box center [556, 450] width 58 height 15
click at [537, 439] on span "Subheading" at bounding box center [540, 449] width 59 height 21
click at [550, 443] on span "Subheading" at bounding box center [556, 450] width 58 height 15
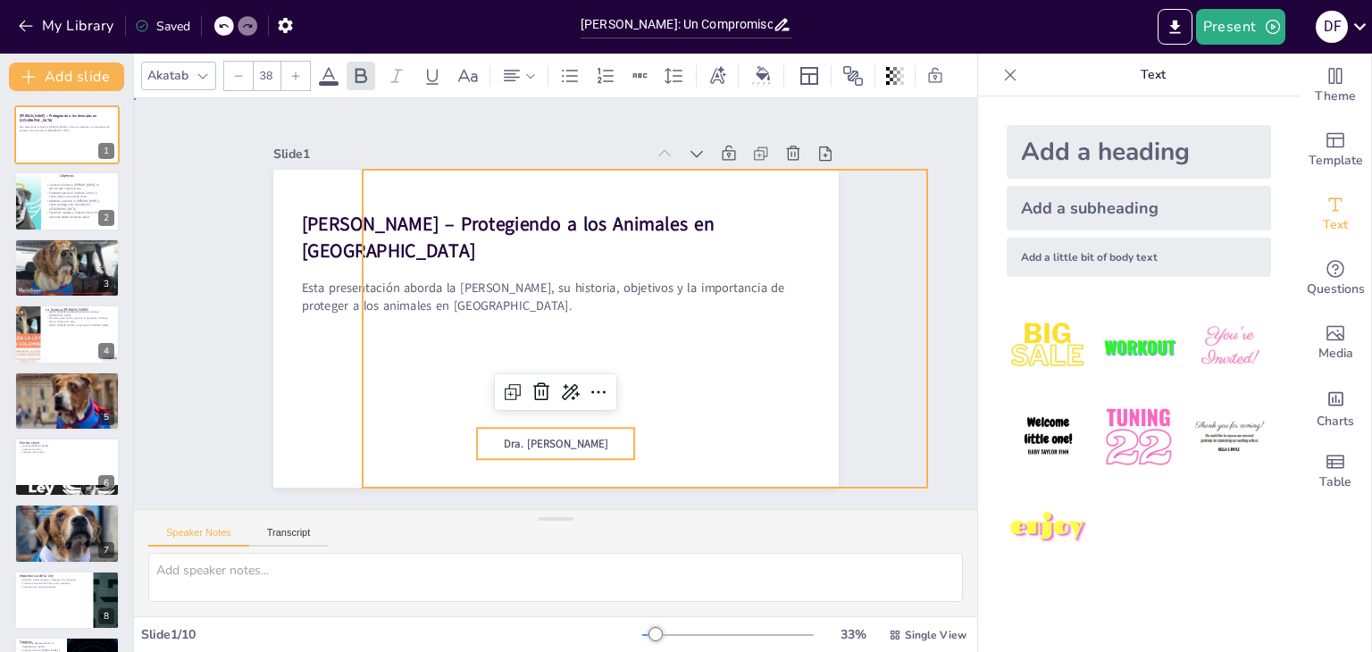
click at [661, 403] on div at bounding box center [555, 329] width 565 height 318
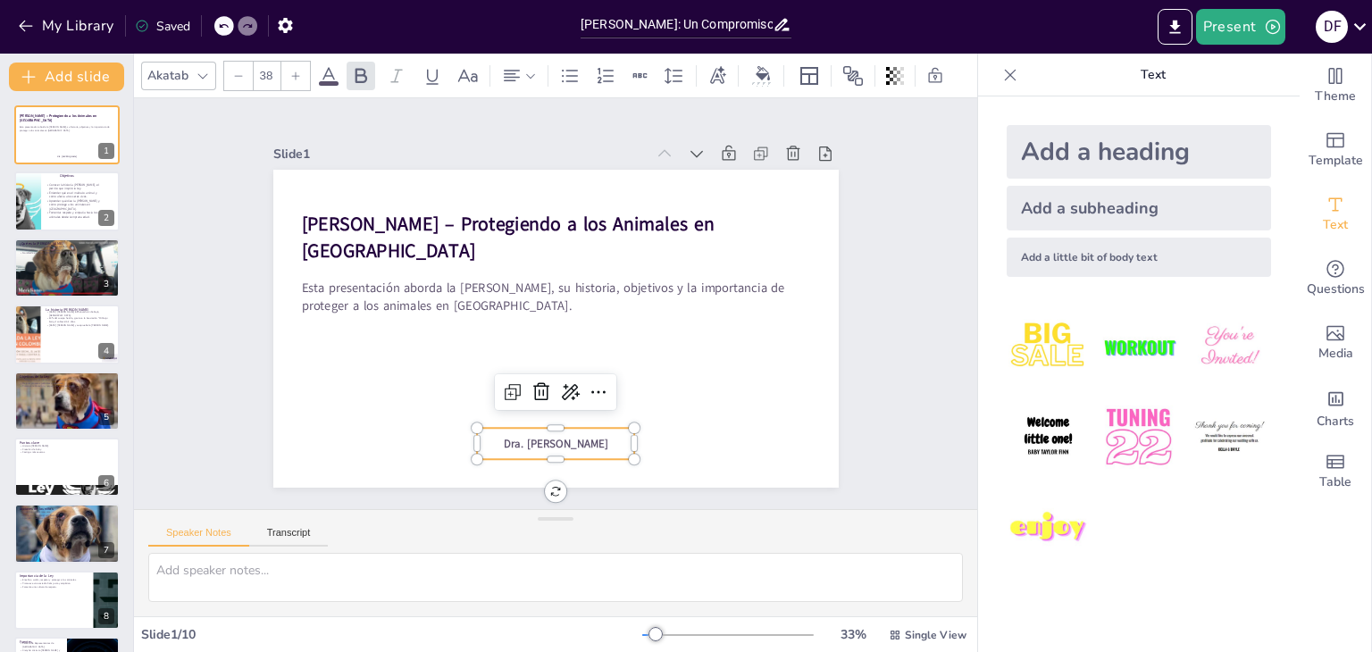
click at [588, 450] on p "Dra. [PERSON_NAME]" at bounding box center [556, 444] width 158 height 16
drag, startPoint x: 623, startPoint y: 433, endPoint x: 675, endPoint y: 426, distance: 52.3
click at [675, 426] on div "Ley Ángel – Protegiendo a los Animales en Colombia Esta presentación aborda la …" at bounding box center [552, 328] width 595 height 375
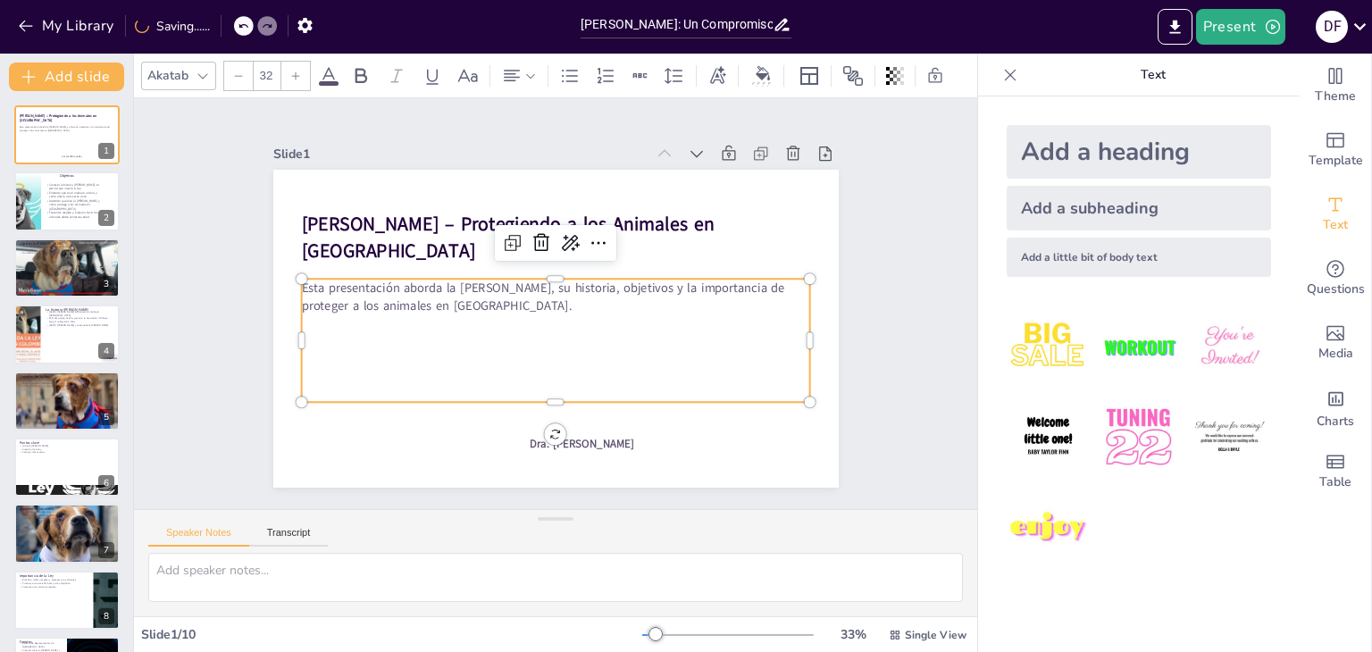
click at [421, 272] on div "Ley Ángel – Protegiendo a los Animales en Colombia Esta presentación aborda la …" at bounding box center [555, 329] width 565 height 318
click at [404, 294] on p "Esta presentación aborda la [PERSON_NAME], su historia, objetivos y la importan…" at bounding box center [555, 296] width 509 height 35
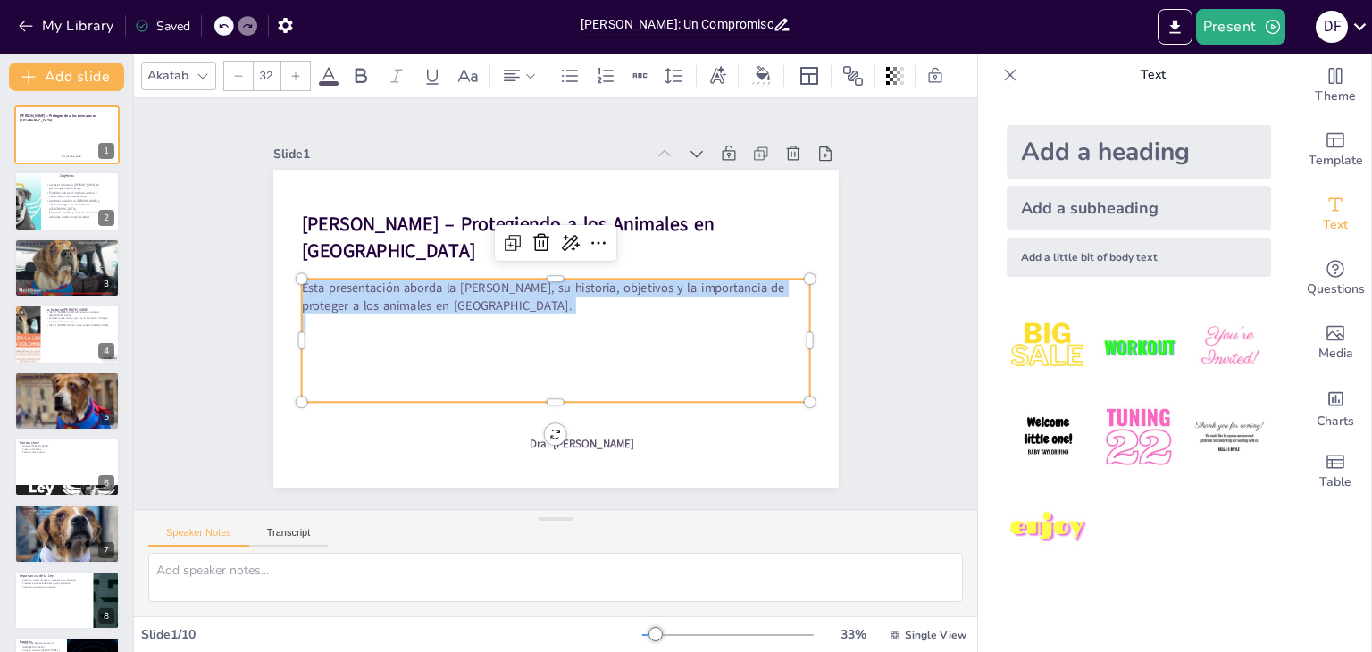
click at [404, 294] on p "Esta presentación aborda la [PERSON_NAME], su historia, objetivos y la importan…" at bounding box center [555, 296] width 509 height 35
click at [300, 71] on icon at bounding box center [295, 76] width 11 height 11
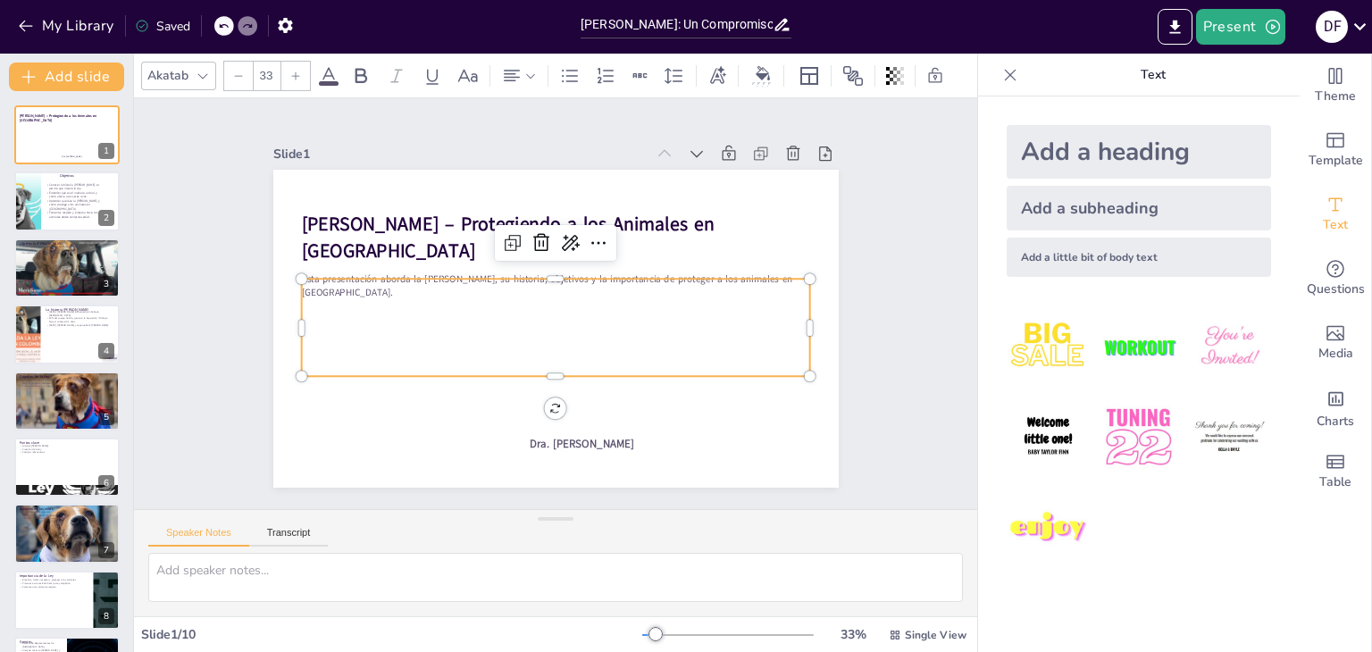
click at [300, 71] on icon at bounding box center [295, 76] width 11 height 11
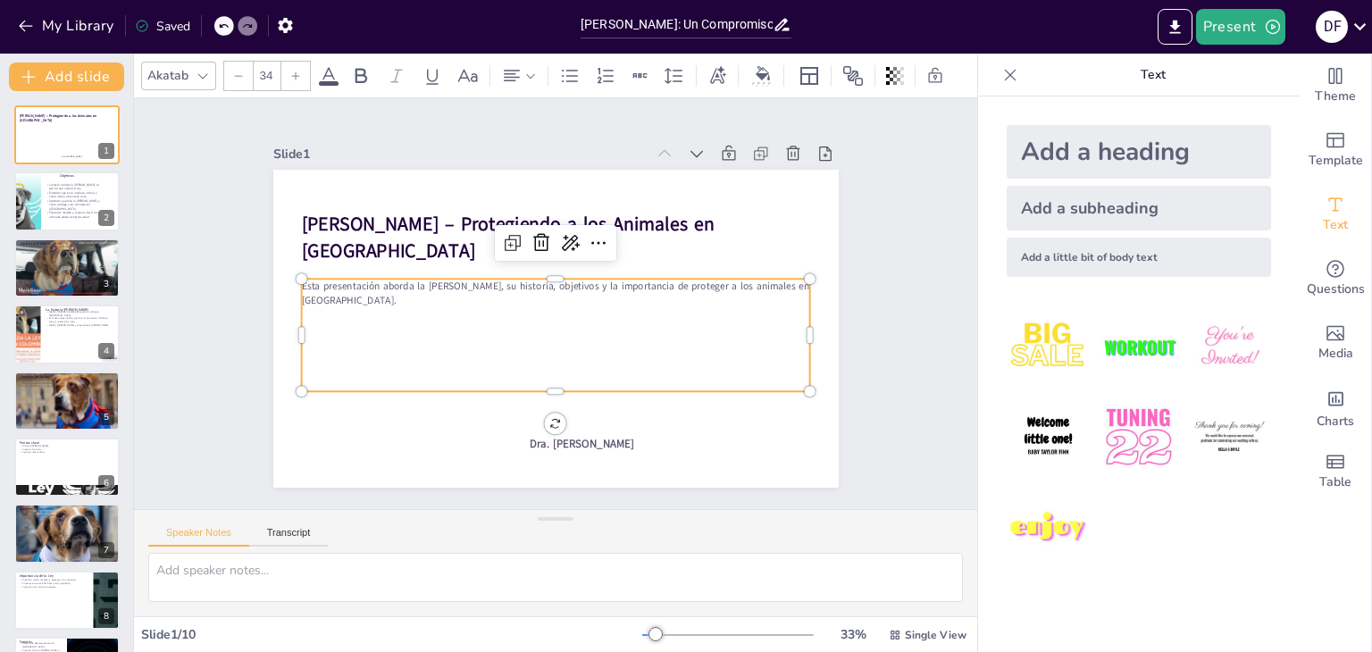
click at [300, 71] on icon at bounding box center [295, 76] width 11 height 11
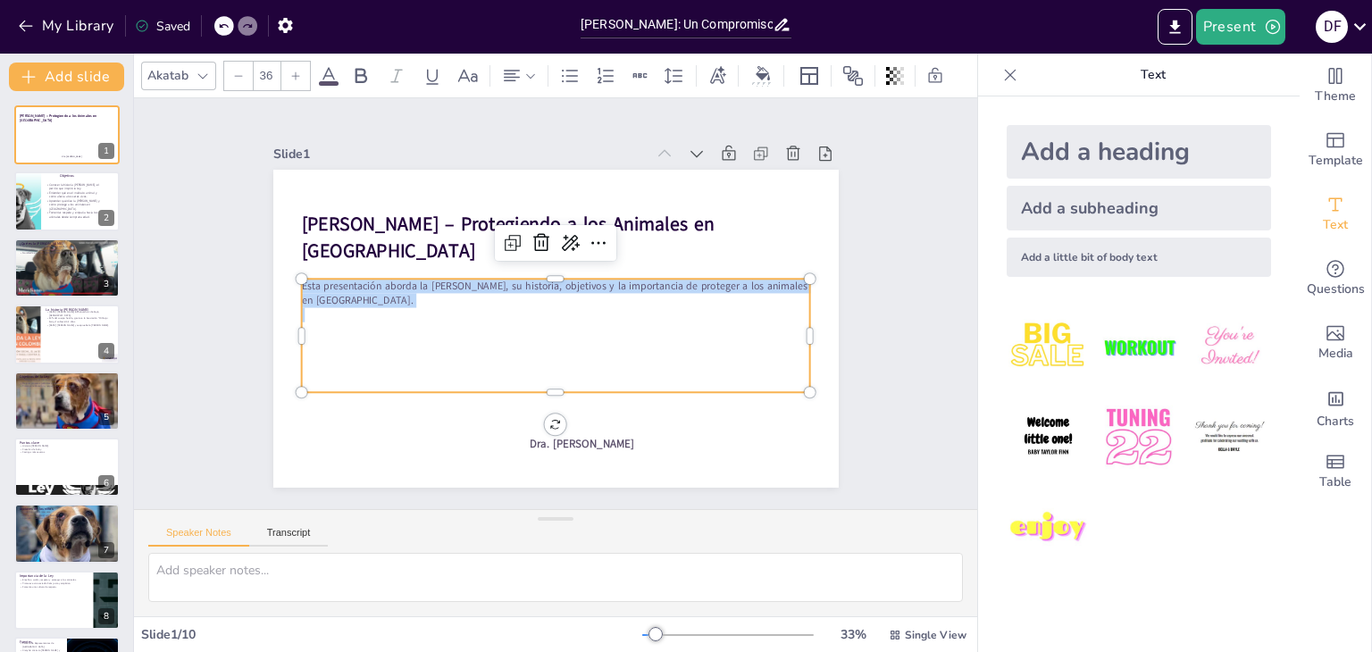
click at [300, 71] on icon at bounding box center [295, 76] width 11 height 11
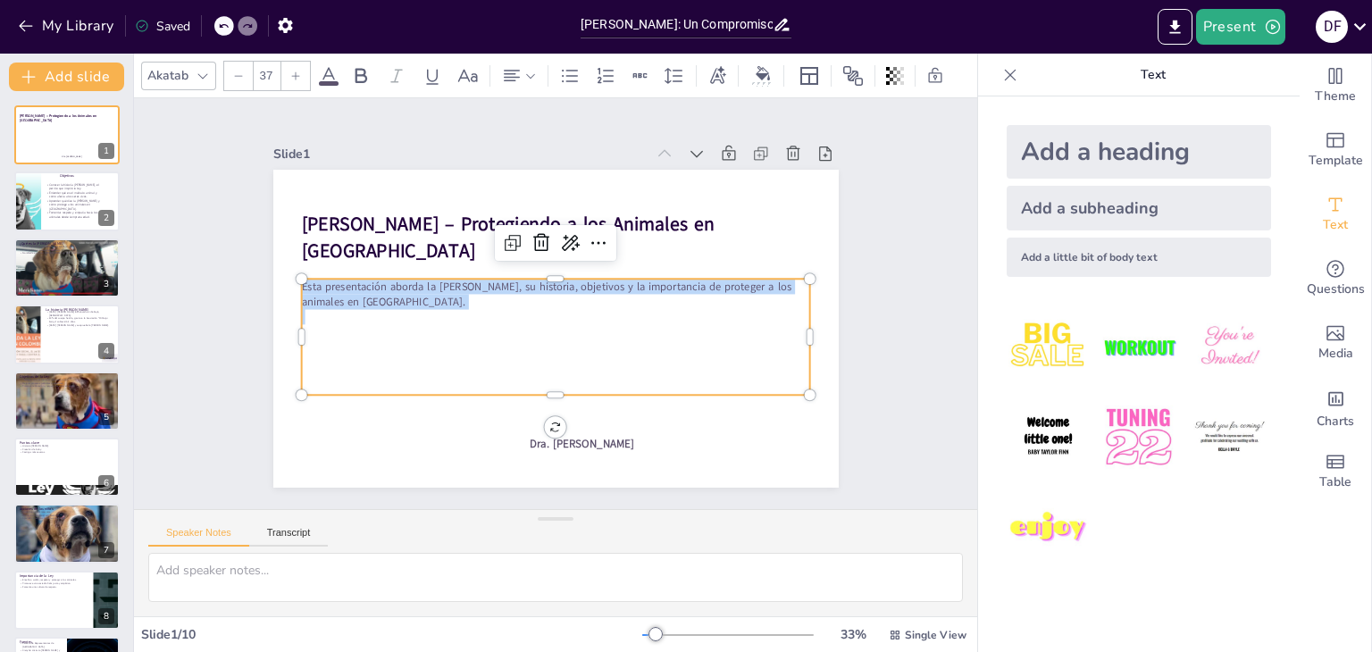
click at [300, 71] on icon at bounding box center [295, 76] width 11 height 11
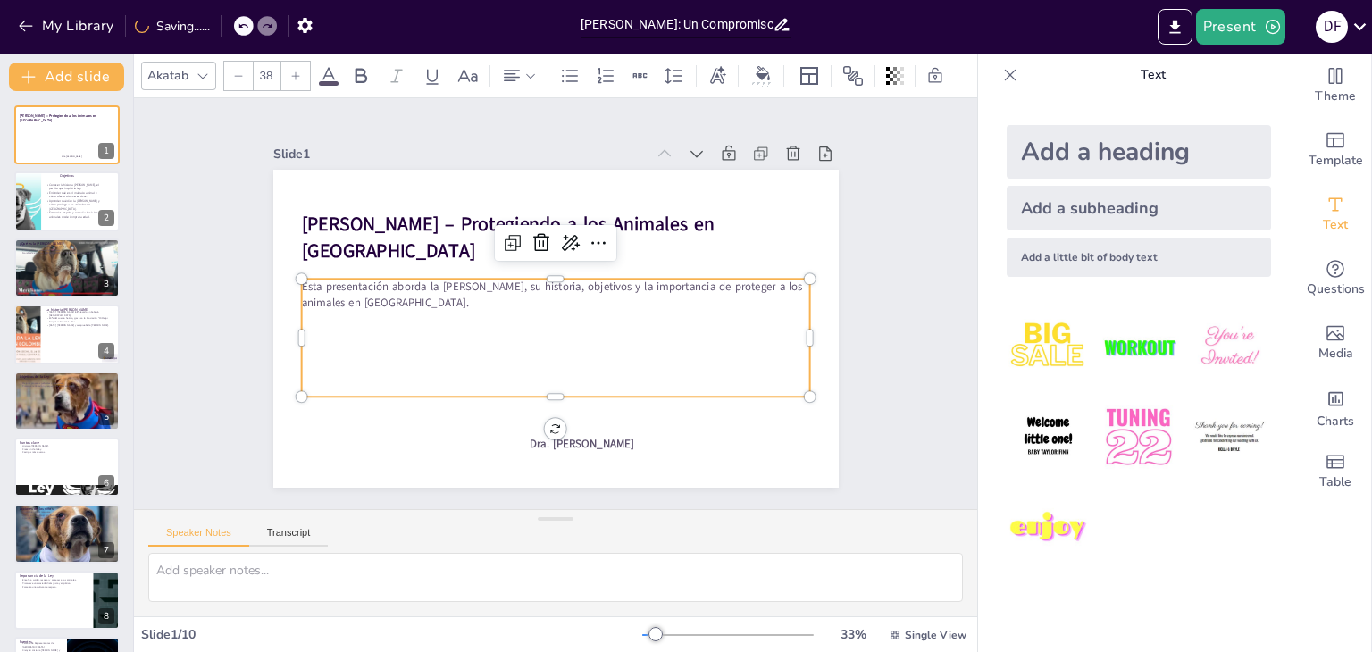
click at [300, 71] on icon at bounding box center [295, 76] width 11 height 11
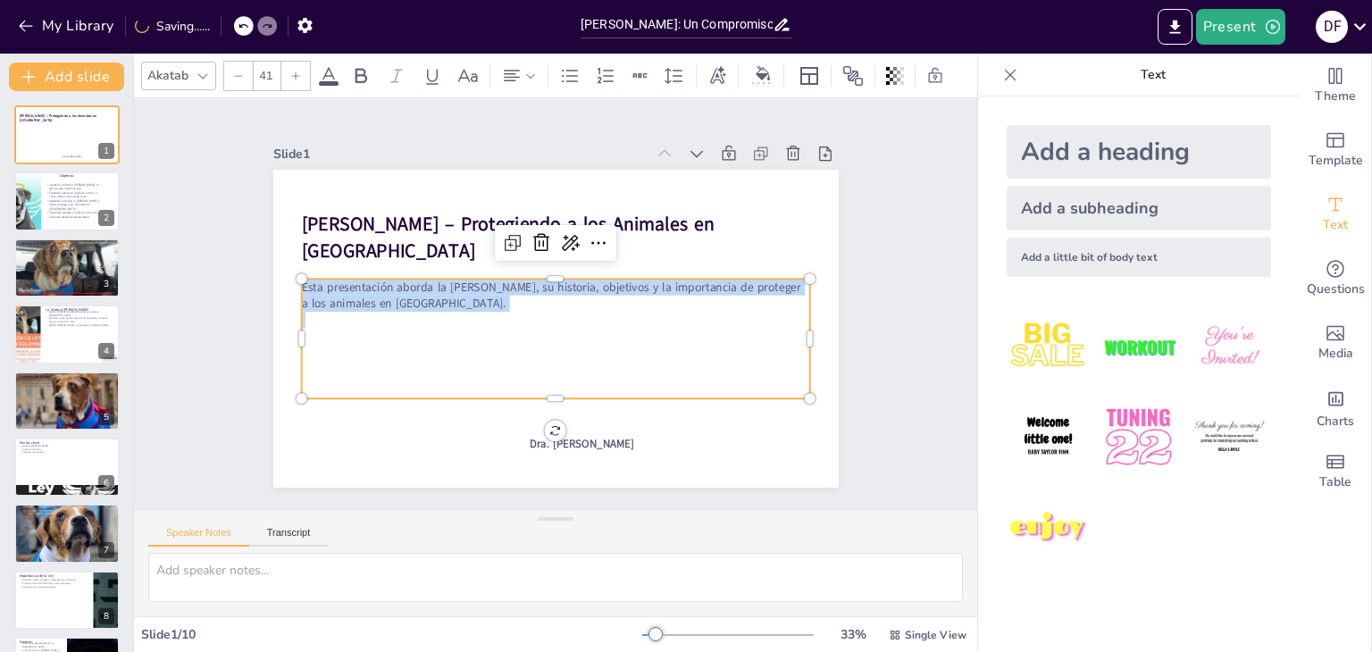
click at [300, 71] on icon at bounding box center [295, 76] width 11 height 11
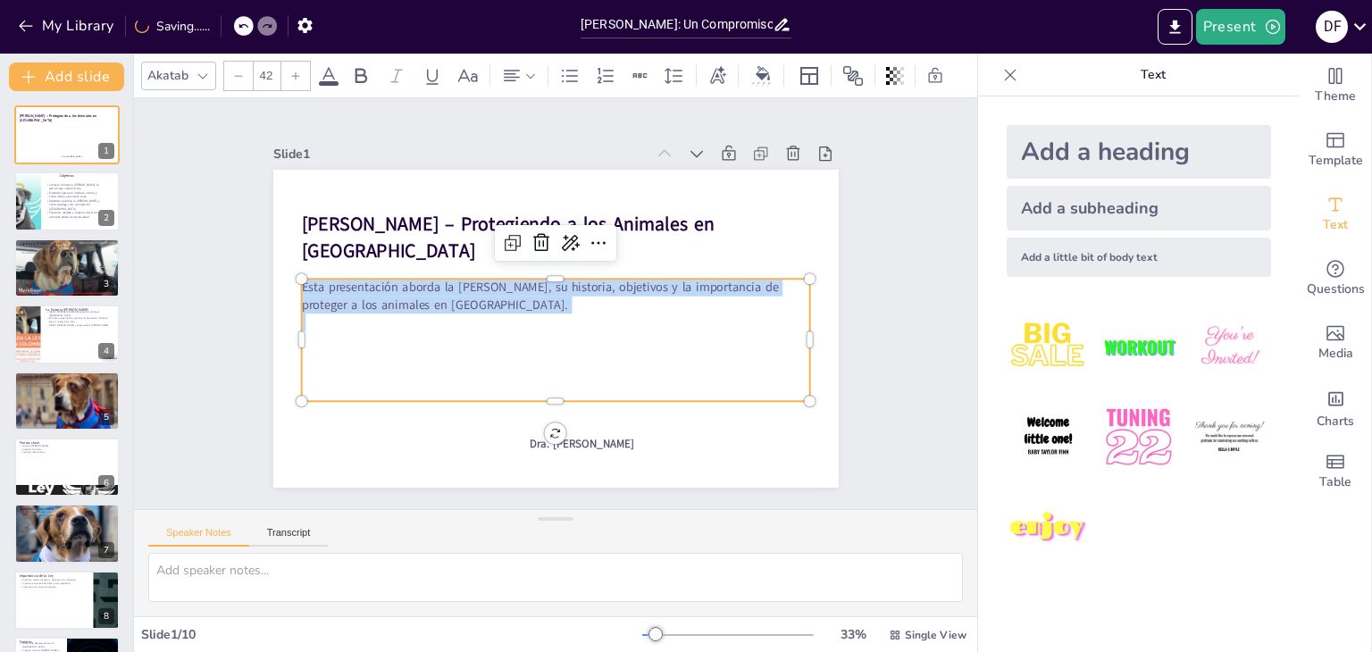
click at [300, 71] on icon at bounding box center [295, 76] width 11 height 11
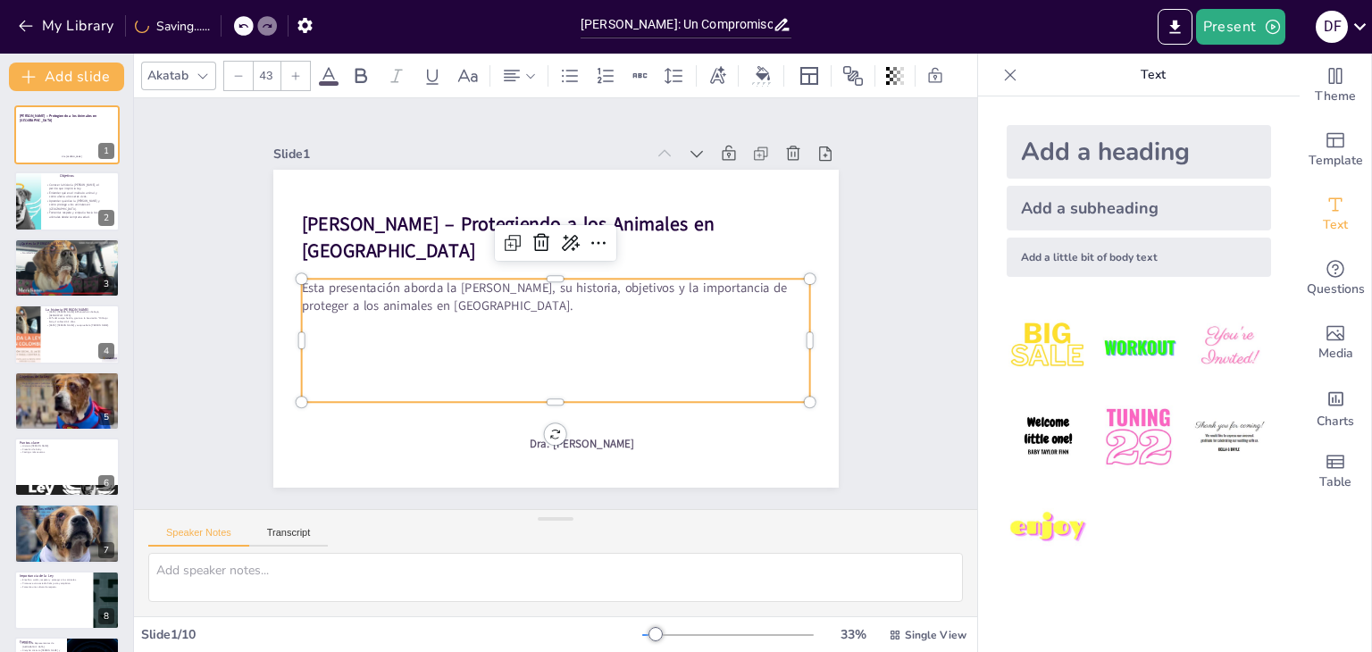
click at [300, 71] on icon at bounding box center [295, 76] width 11 height 11
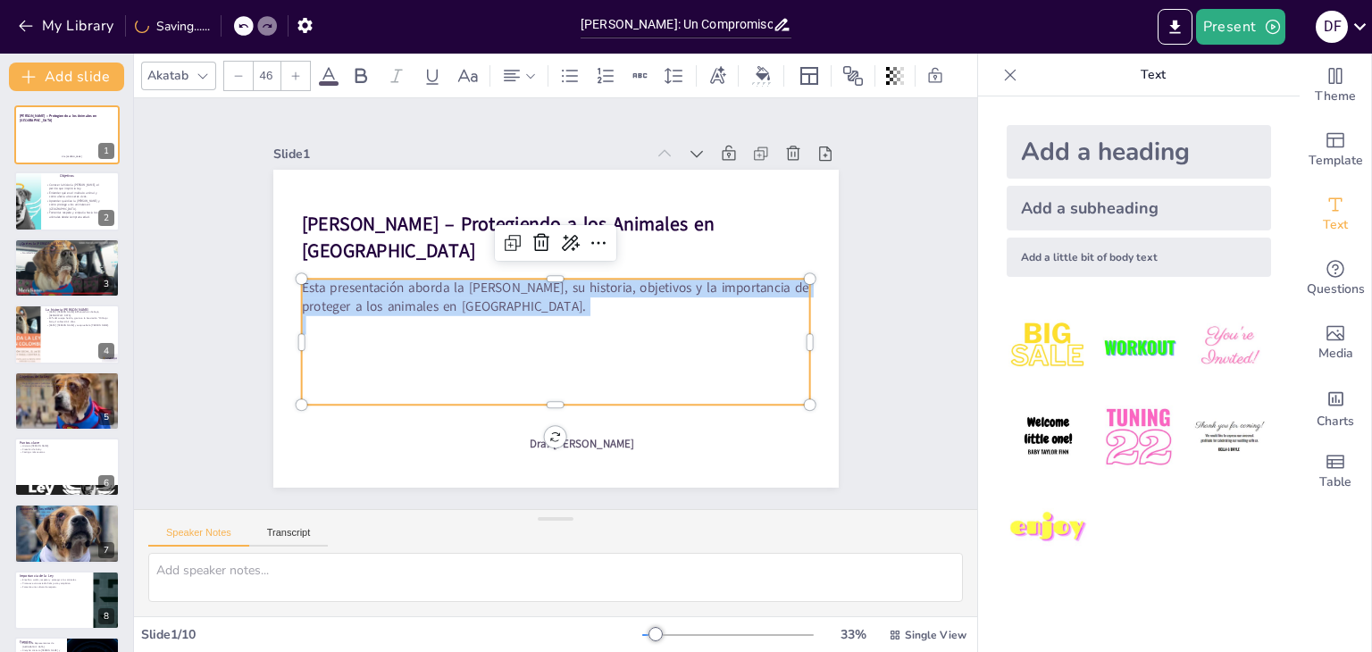
click at [300, 71] on icon at bounding box center [295, 76] width 11 height 11
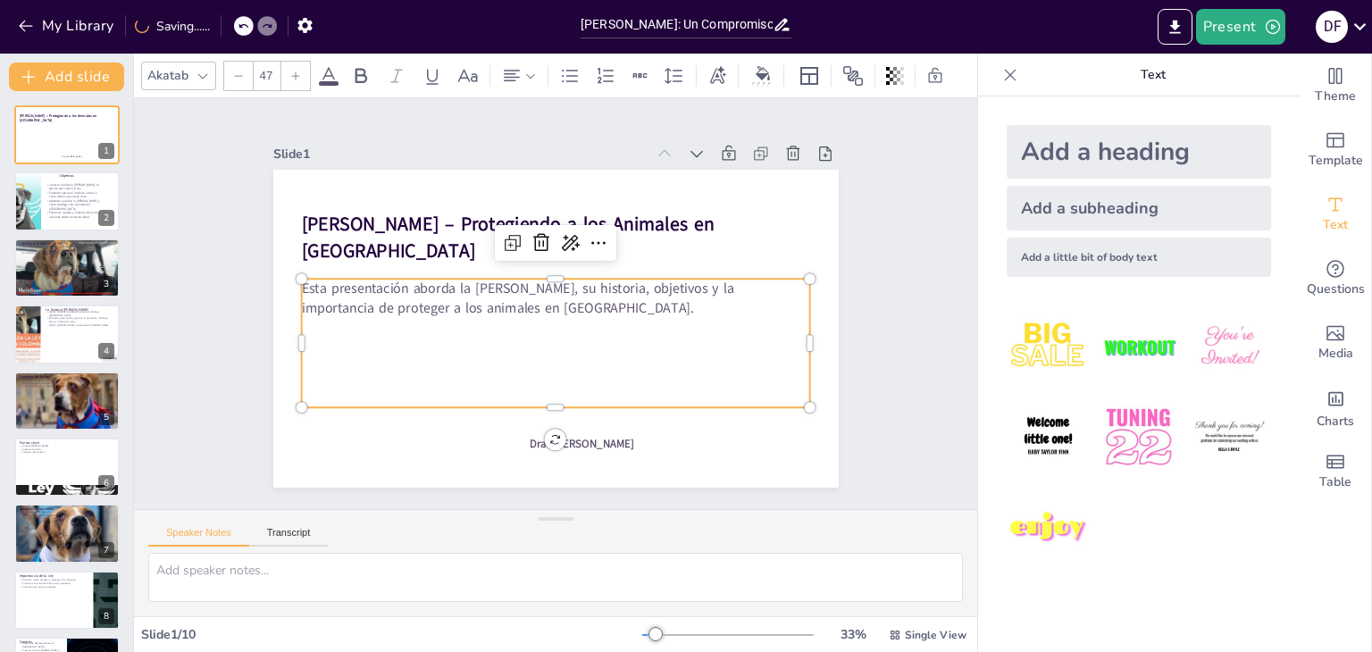
click at [300, 71] on icon at bounding box center [295, 76] width 11 height 11
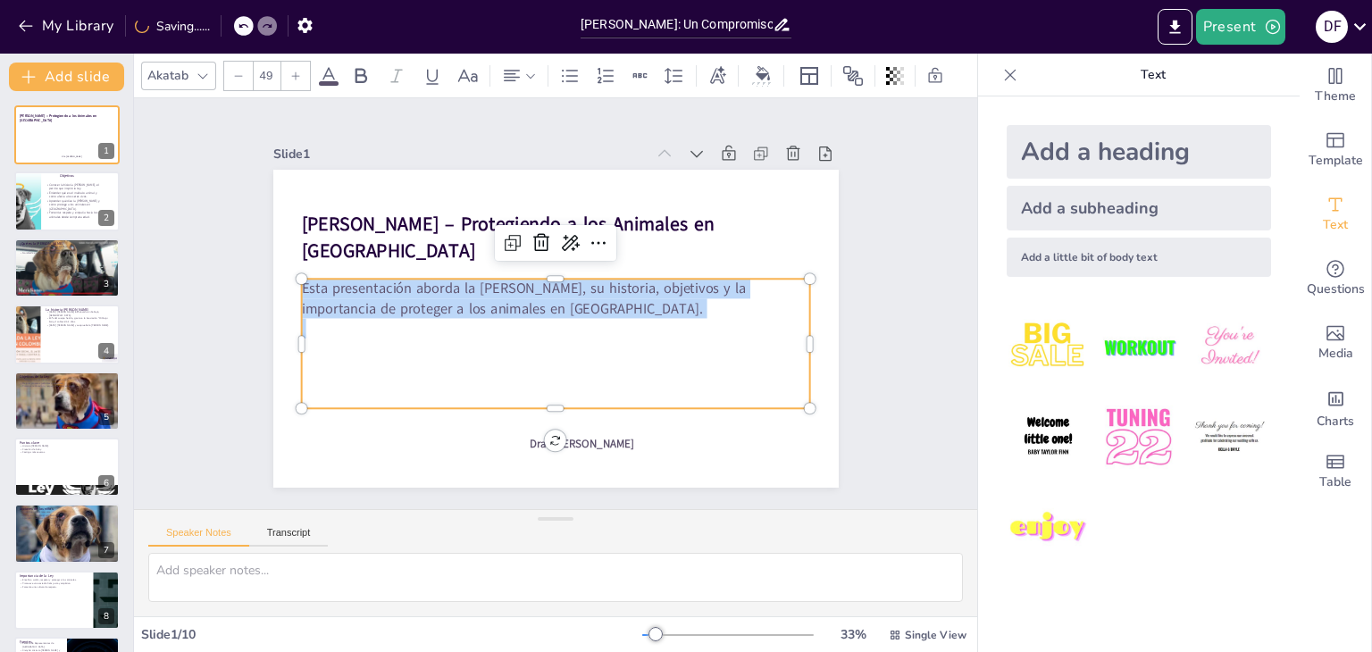
click at [300, 71] on icon at bounding box center [295, 76] width 11 height 11
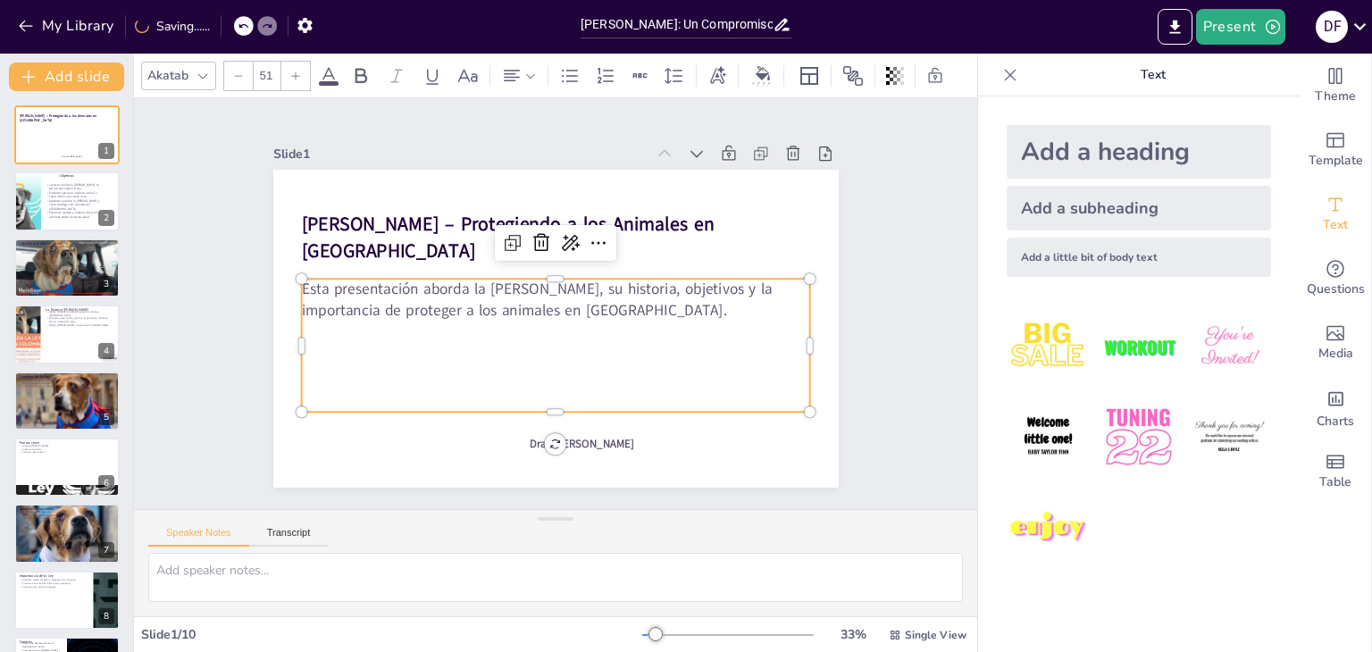
click at [300, 71] on icon at bounding box center [295, 76] width 11 height 11
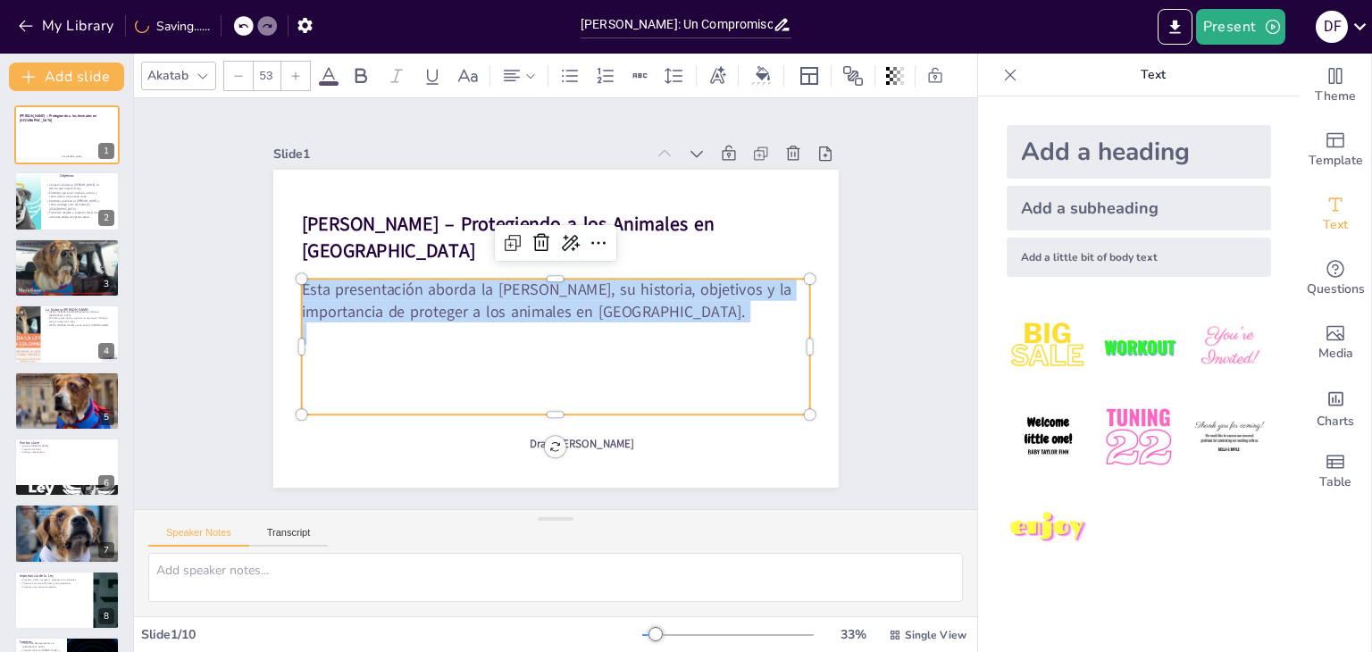
type input "32"
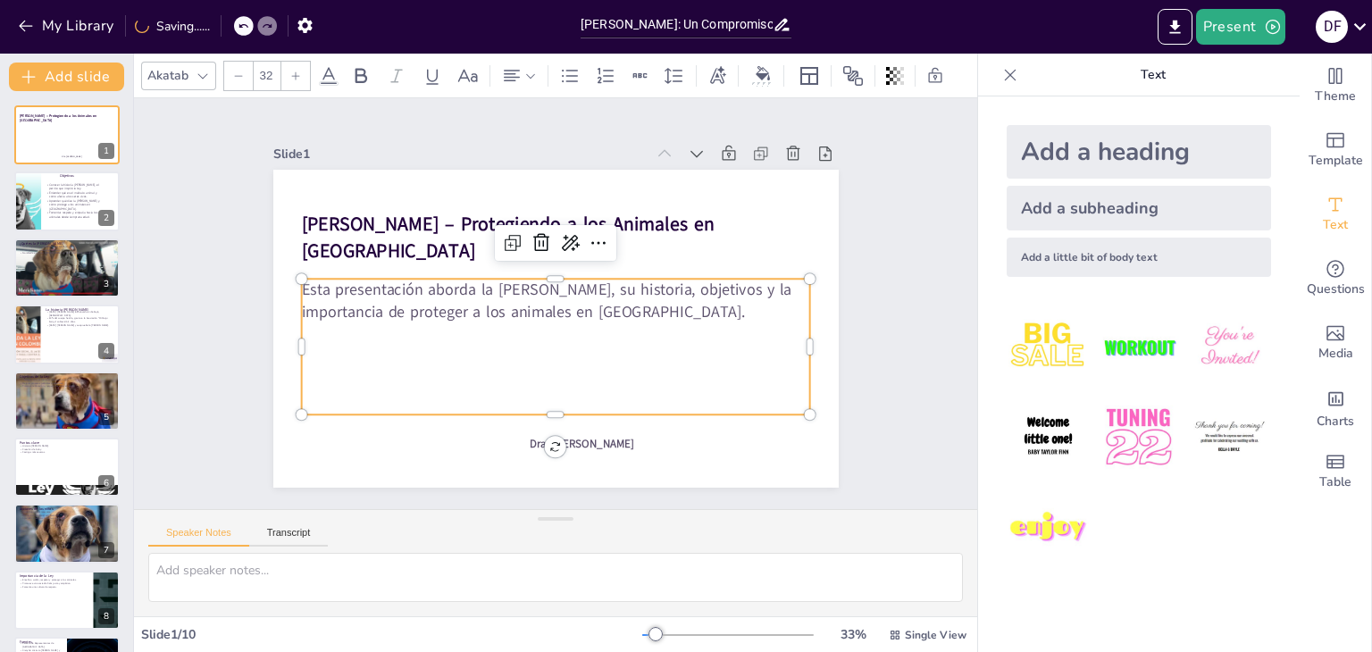
click at [505, 367] on p at bounding box center [555, 371] width 509 height 18
drag, startPoint x: 551, startPoint y: 405, endPoint x: 536, endPoint y: 388, distance: 22.8
click at [536, 388] on div "Esta presentación aborda la [PERSON_NAME], su historia, objetivos y la importan…" at bounding box center [555, 347] width 509 height 136
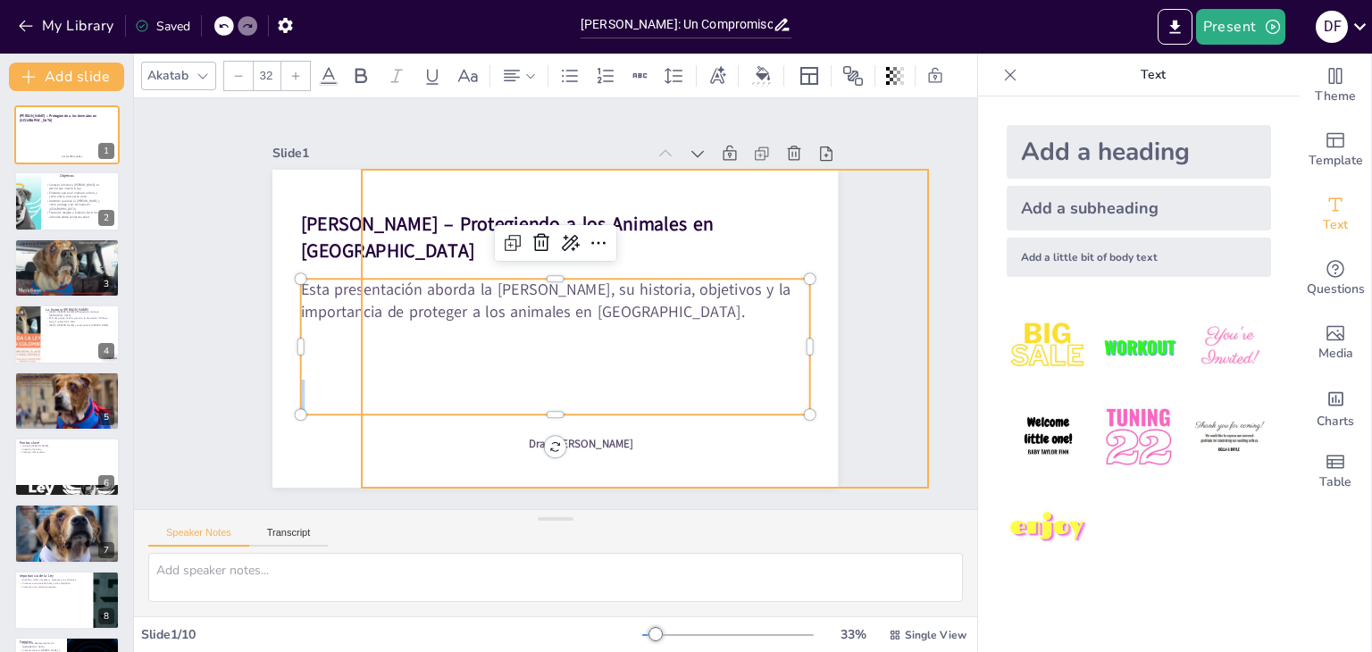
click at [736, 427] on div at bounding box center [554, 329] width 565 height 318
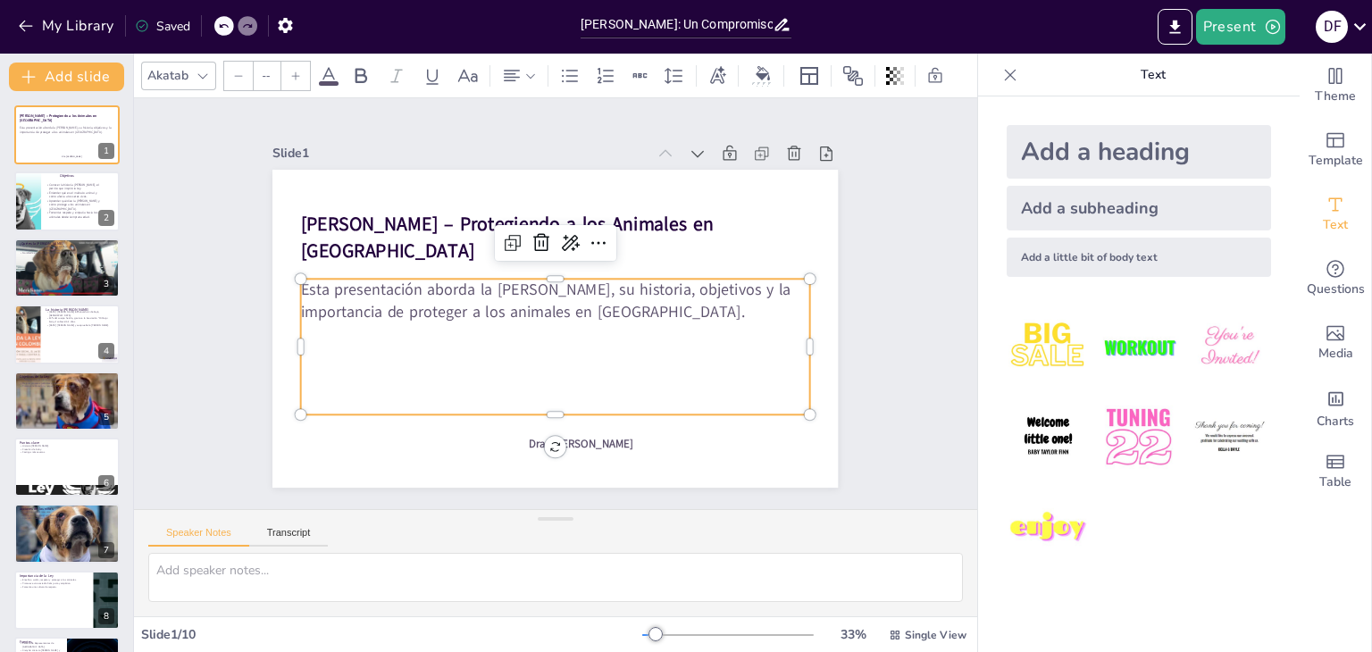
click at [485, 362] on p at bounding box center [555, 371] width 509 height 18
click at [575, 438] on span "Dra. [PERSON_NAME]" at bounding box center [581, 443] width 105 height 15
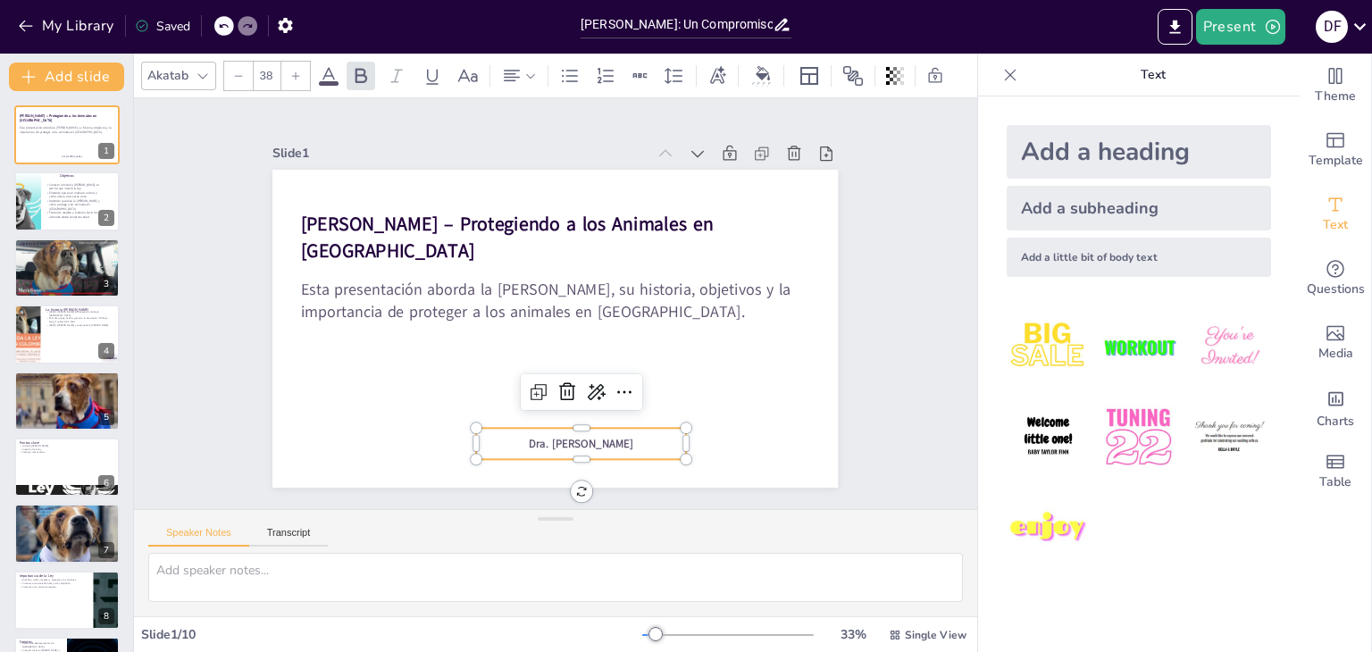
click at [285, 63] on div at bounding box center [295, 76] width 29 height 29
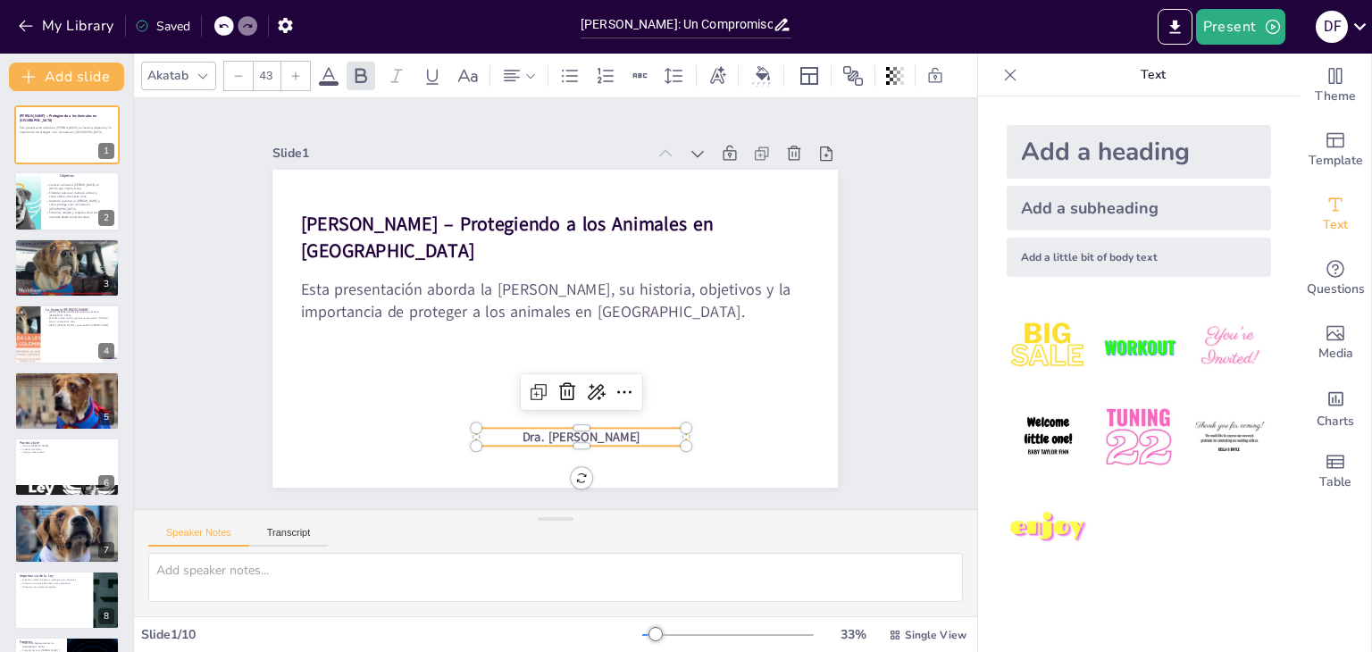
click at [285, 63] on div at bounding box center [295, 76] width 29 height 29
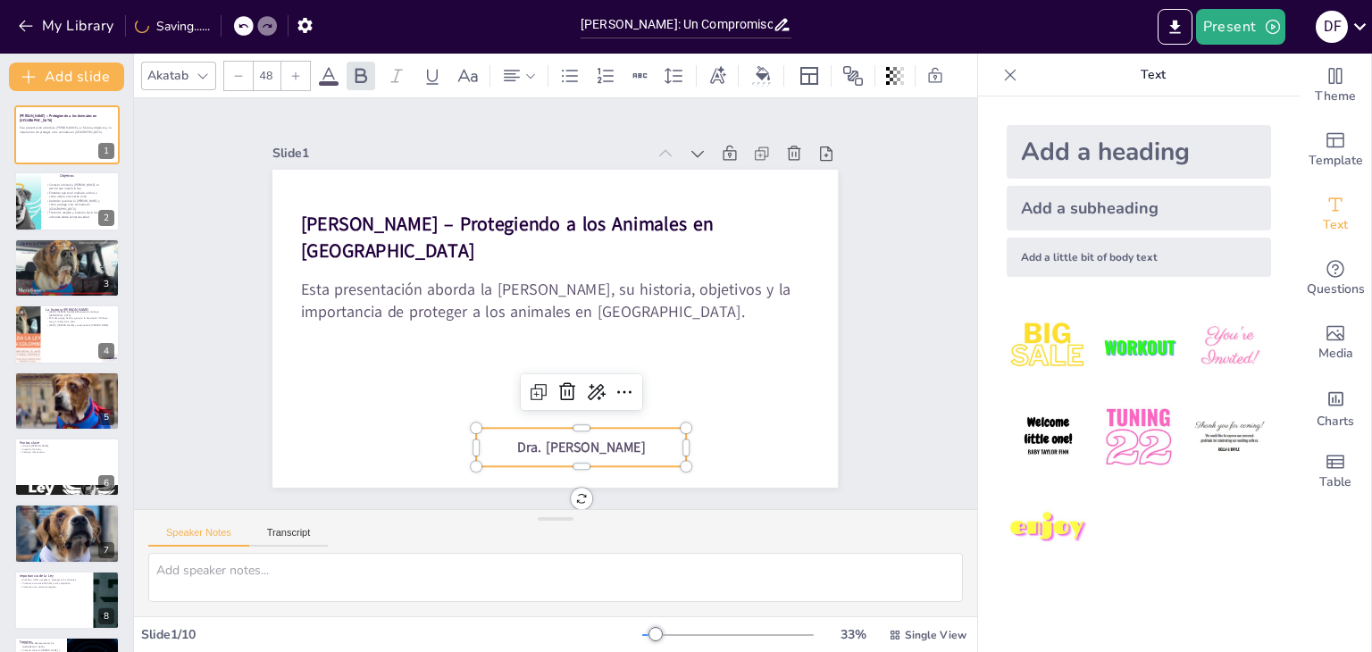
click at [285, 63] on div at bounding box center [295, 76] width 29 height 29
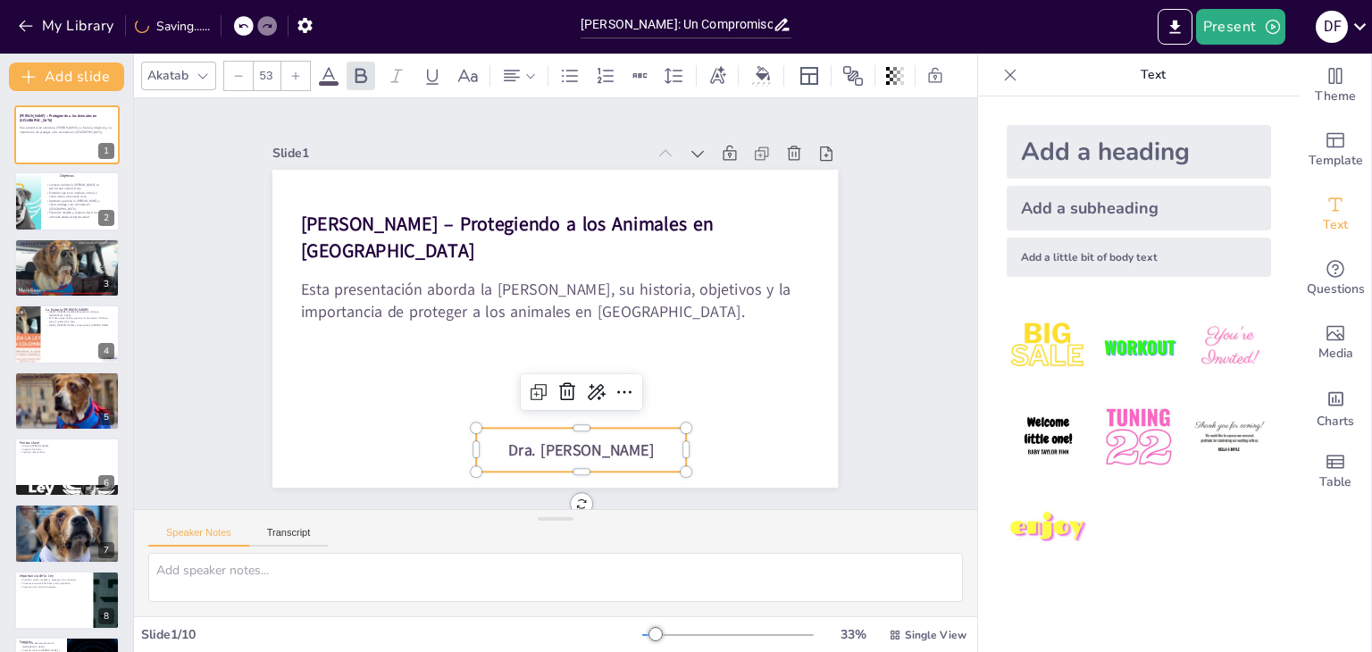
click at [285, 63] on div at bounding box center [295, 76] width 29 height 29
type input "56"
drag, startPoint x: 461, startPoint y: 444, endPoint x: 382, endPoint y: 450, distance: 78.9
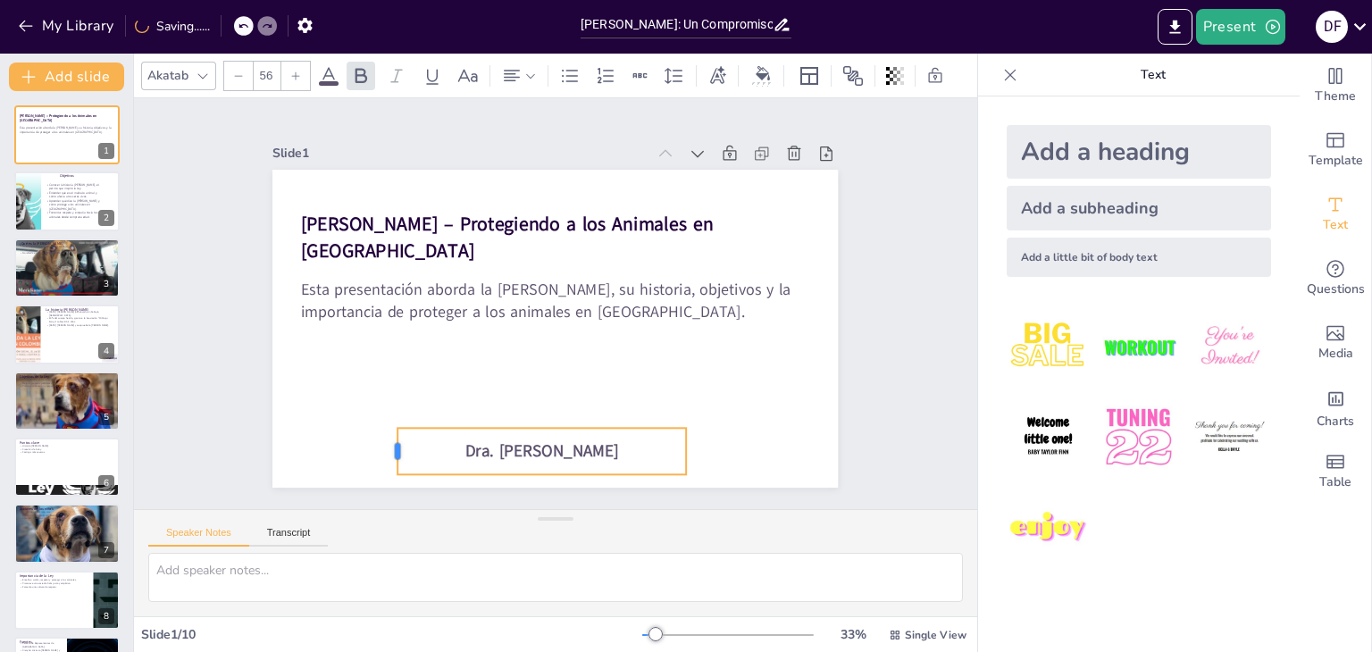
click at [382, 450] on div at bounding box center [376, 432] width 19 height 47
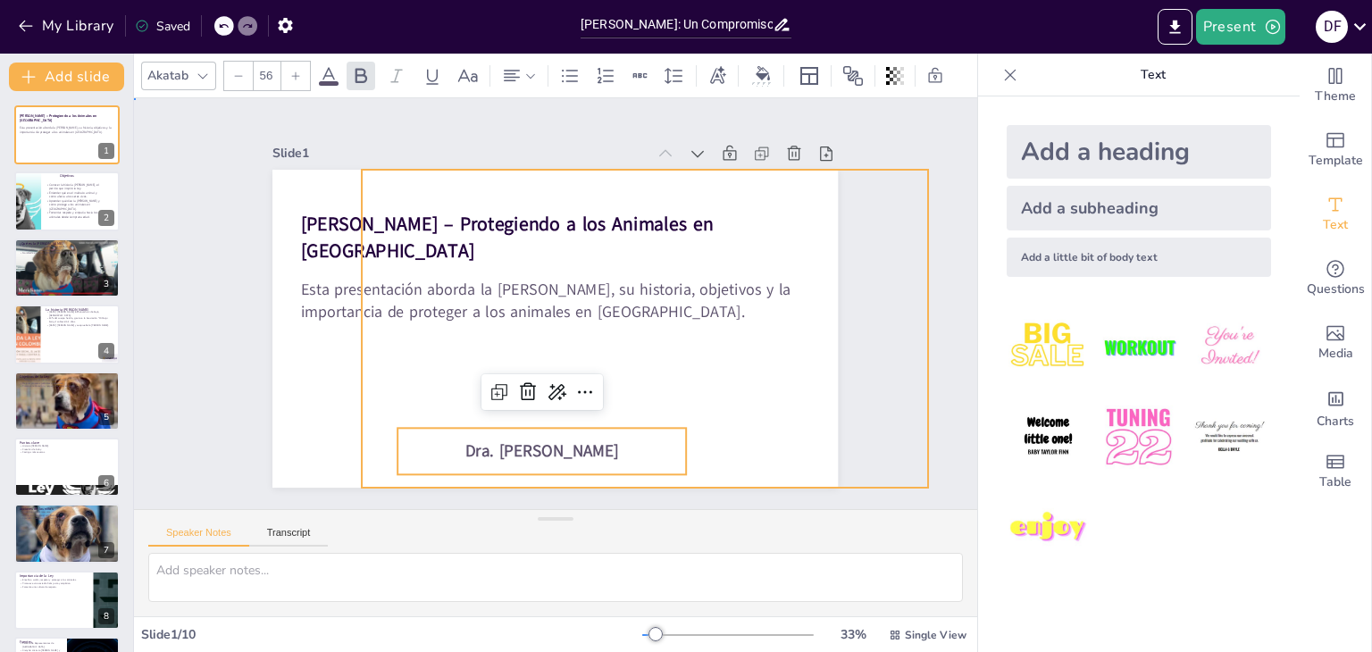
click at [325, 448] on div at bounding box center [554, 329] width 565 height 318
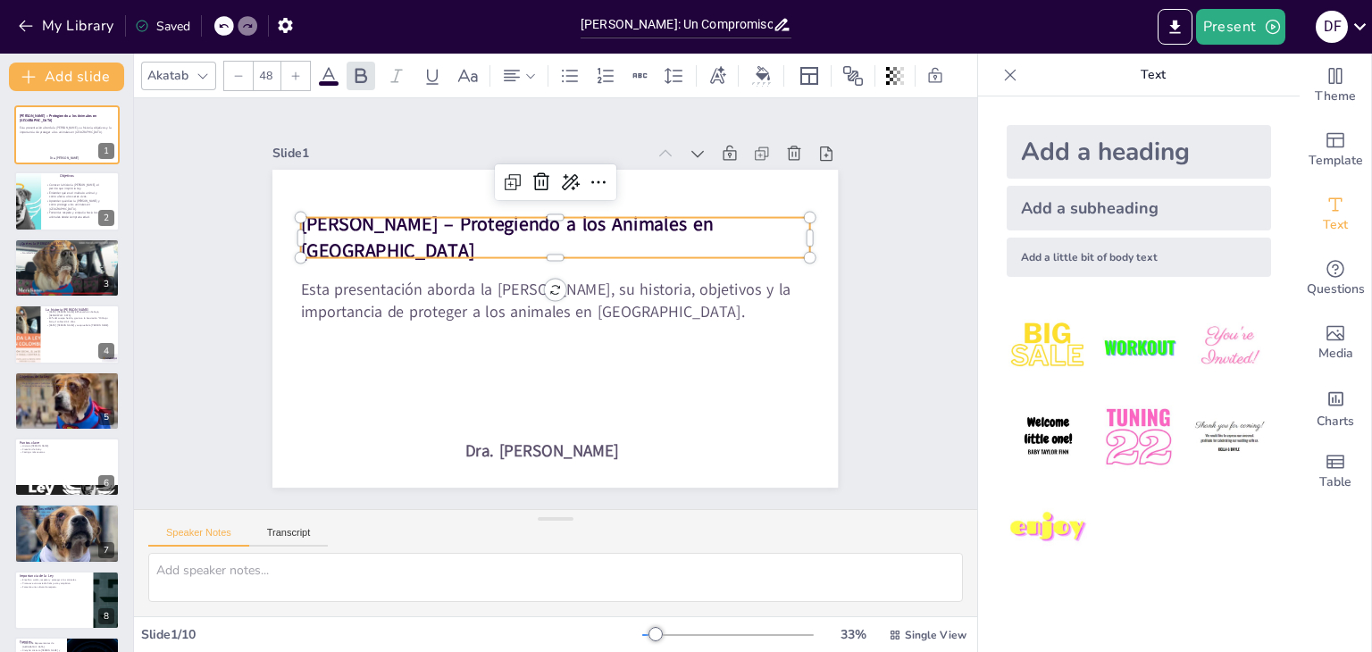
click at [490, 218] on strong "[PERSON_NAME] – Protegiendo a los Animales en [GEOGRAPHIC_DATA]" at bounding box center [513, 221] width 415 height 70
click at [297, 62] on div at bounding box center [295, 76] width 29 height 29
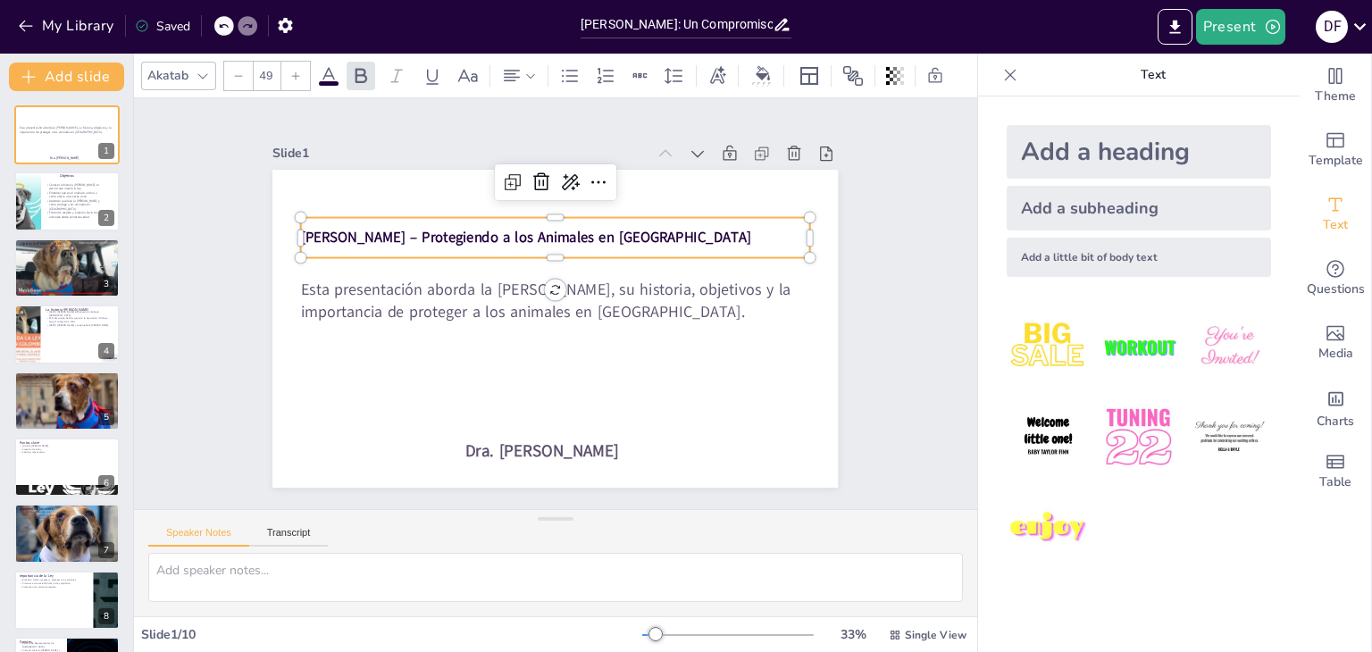
click at [297, 62] on div at bounding box center [295, 76] width 29 height 29
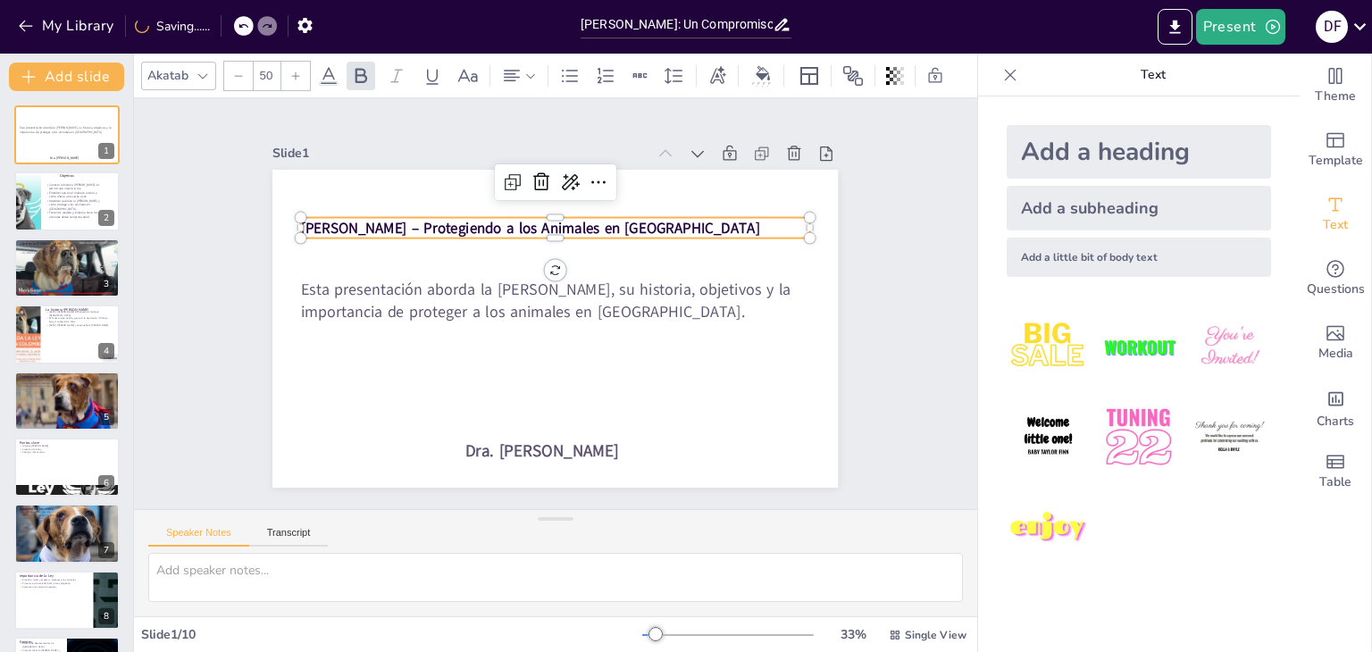
click at [297, 62] on div at bounding box center [295, 76] width 29 height 29
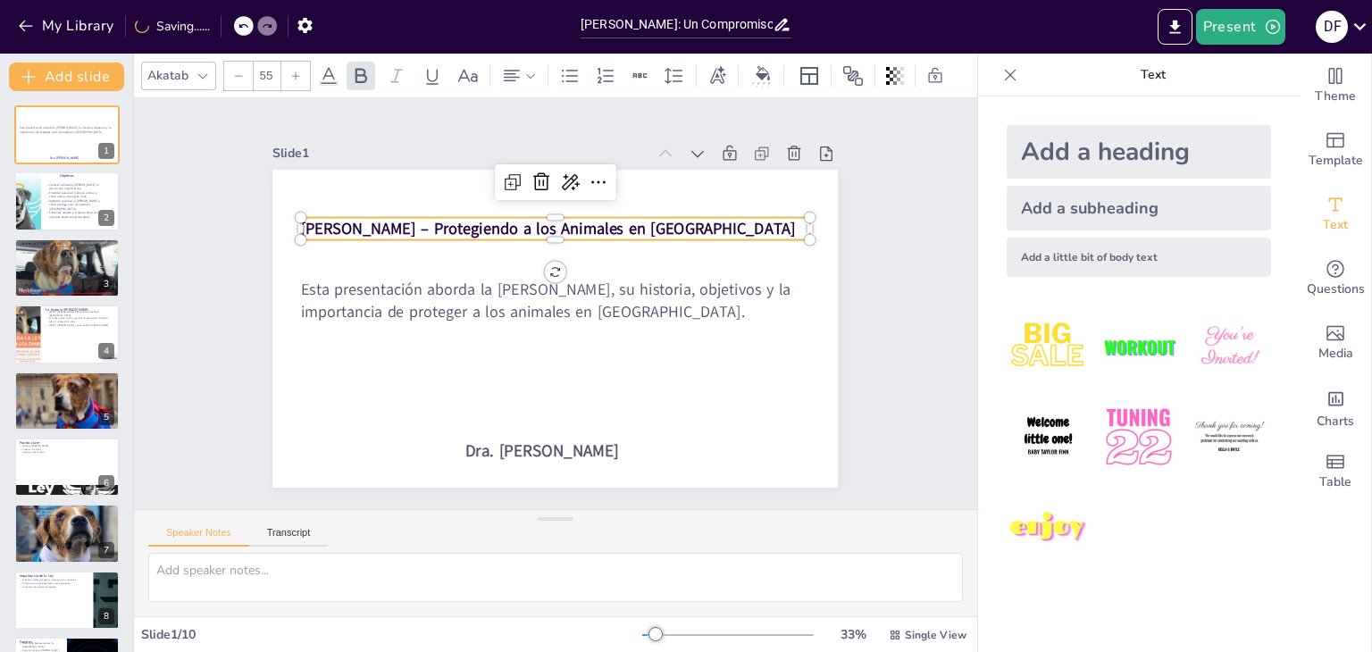
click at [297, 62] on div at bounding box center [295, 76] width 29 height 29
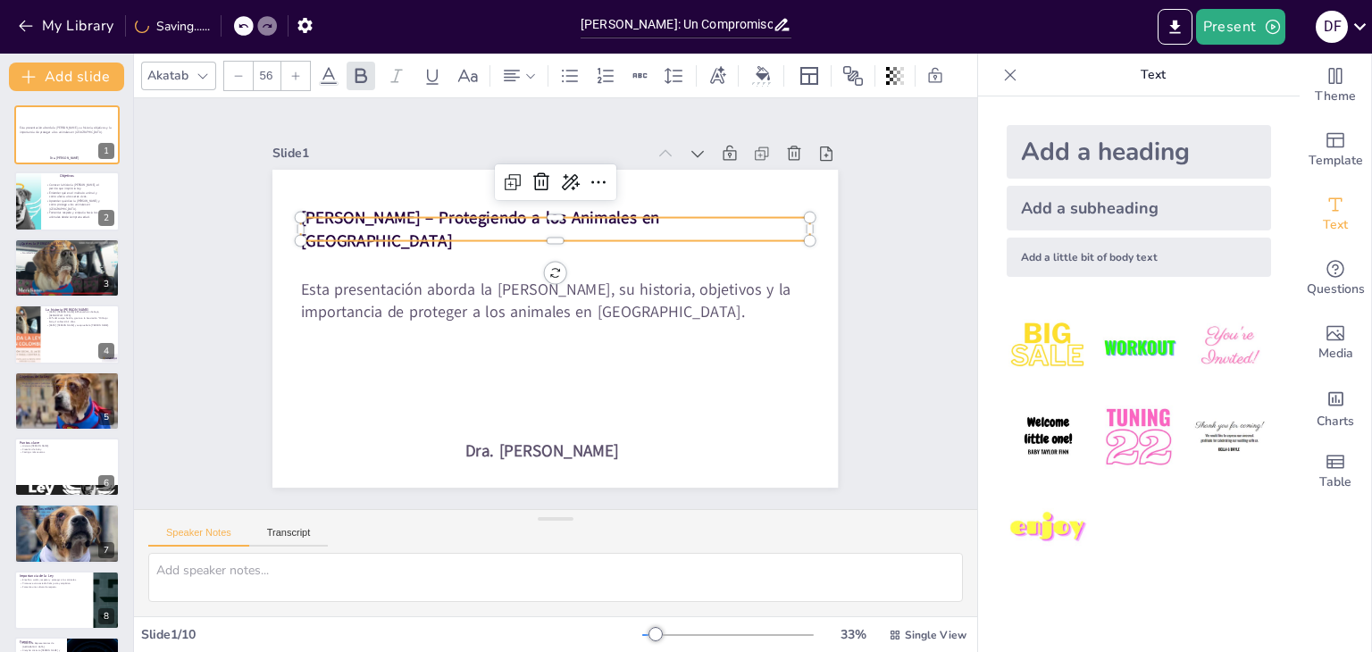
click at [297, 62] on div at bounding box center [295, 76] width 29 height 29
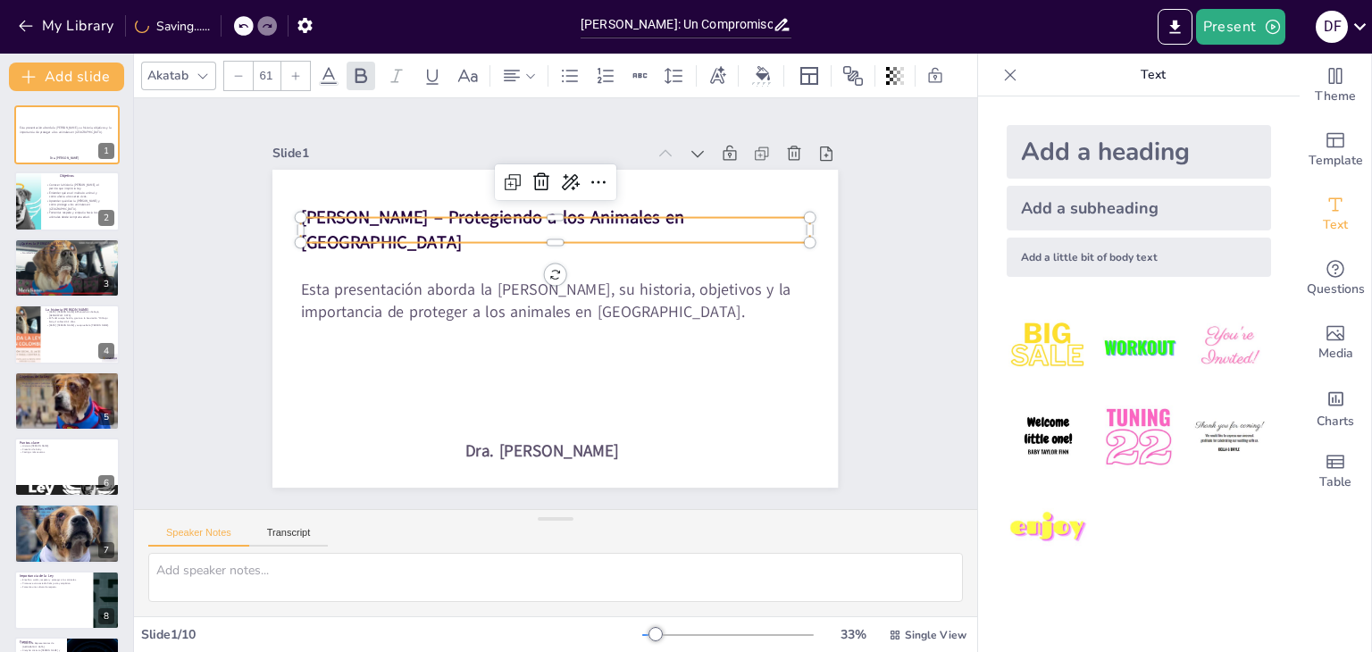
click at [297, 62] on div at bounding box center [295, 76] width 29 height 29
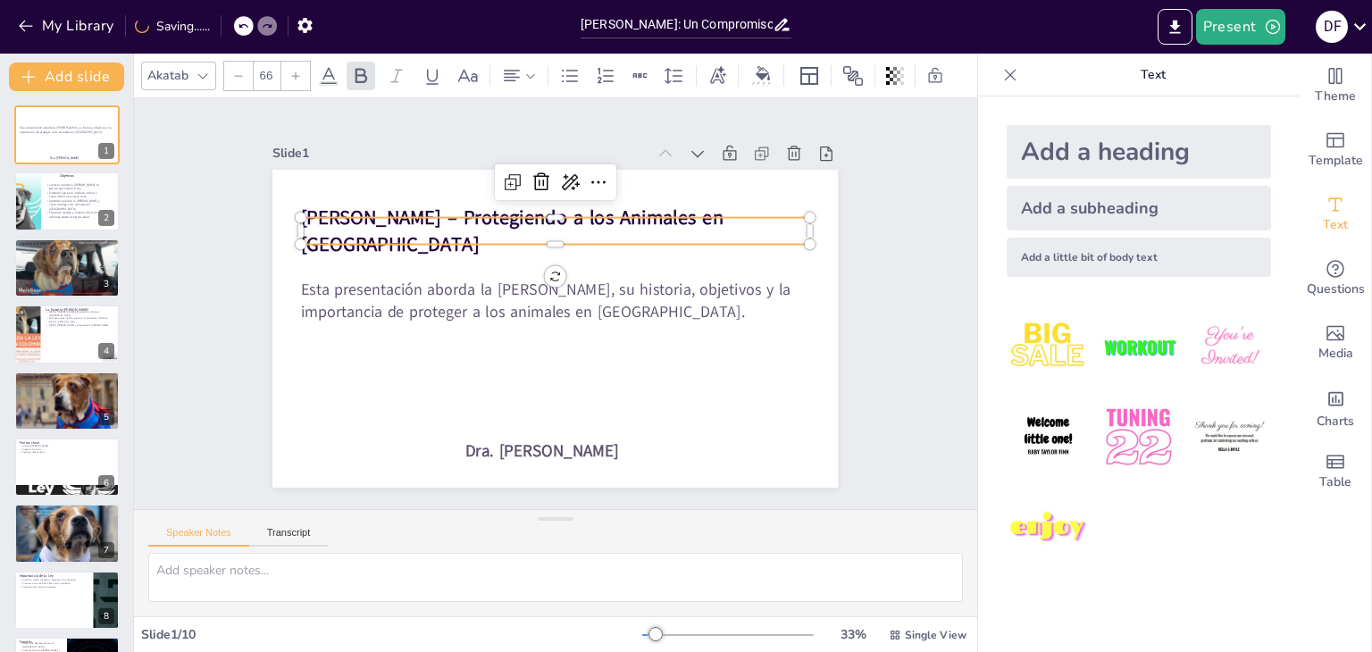
click at [297, 62] on div at bounding box center [295, 76] width 29 height 29
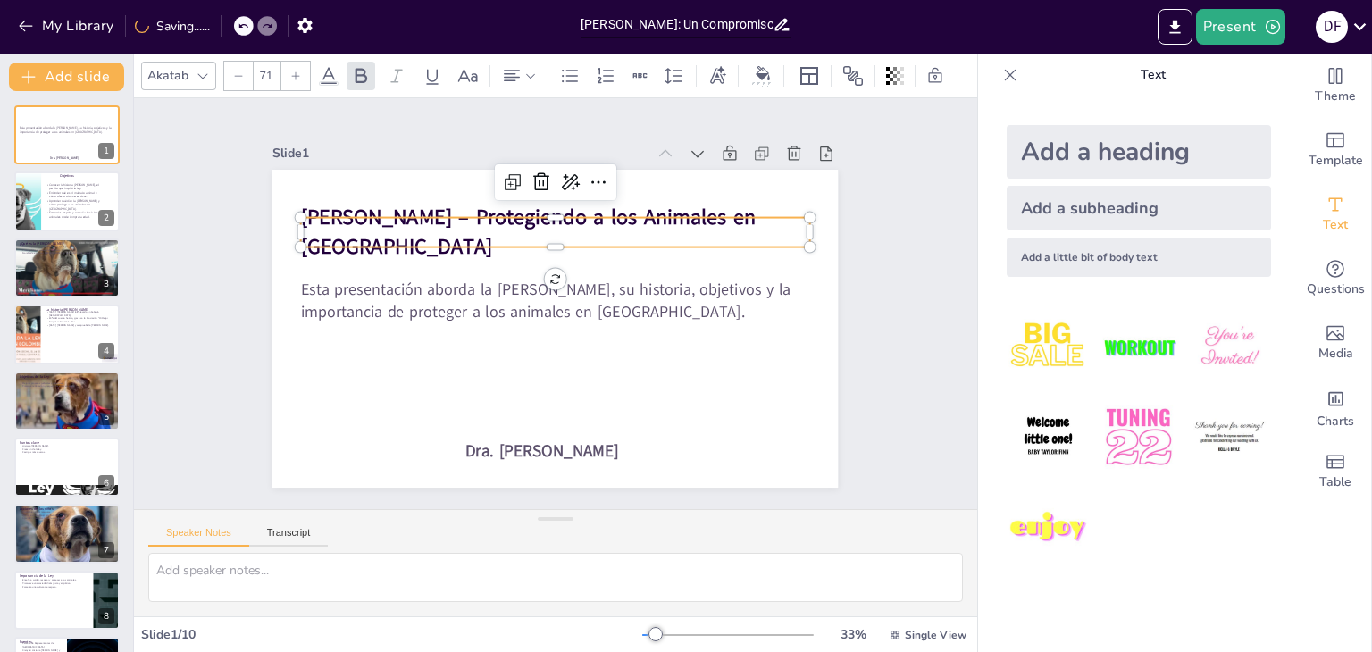
click at [297, 62] on div at bounding box center [295, 76] width 29 height 29
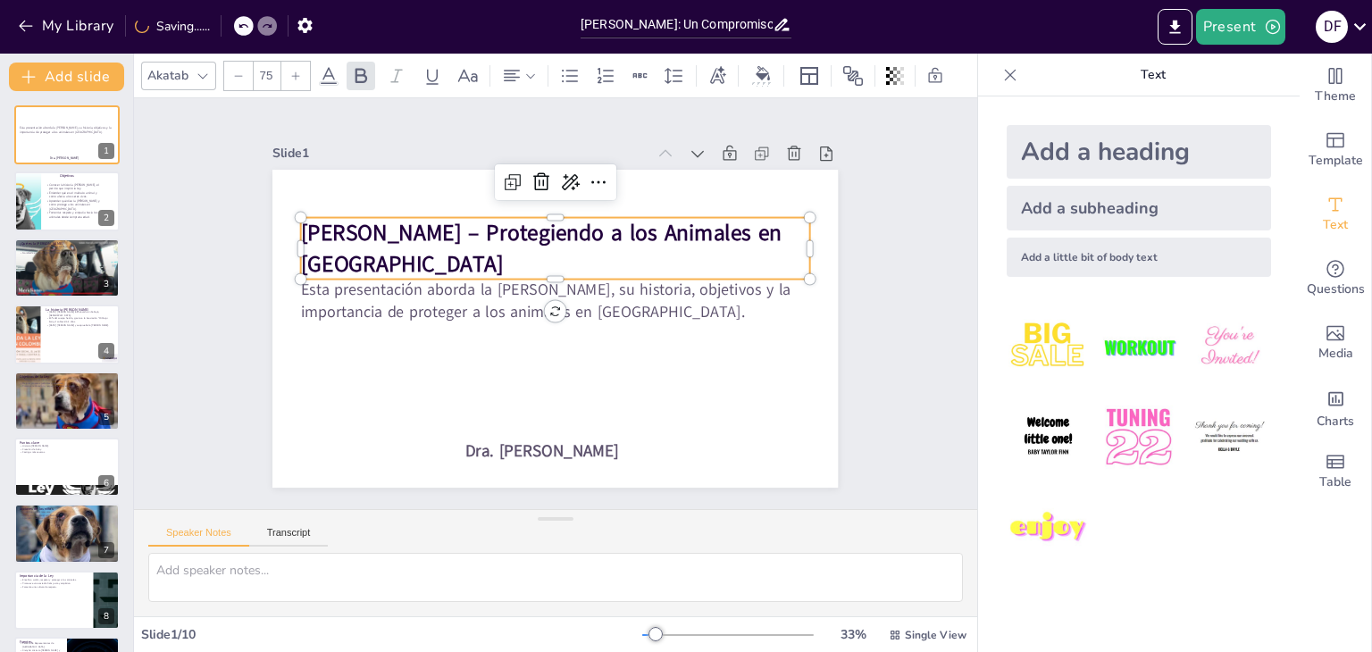
click at [297, 62] on div at bounding box center [295, 76] width 29 height 29
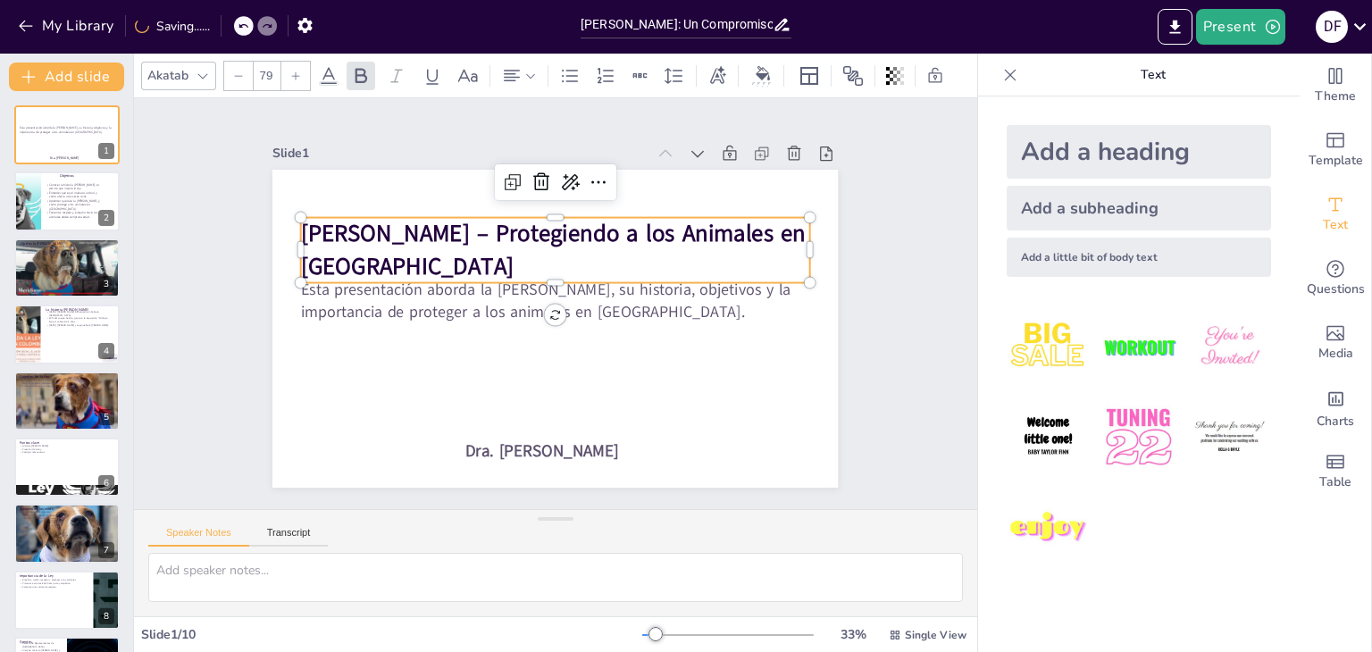
click at [297, 62] on div at bounding box center [295, 76] width 29 height 29
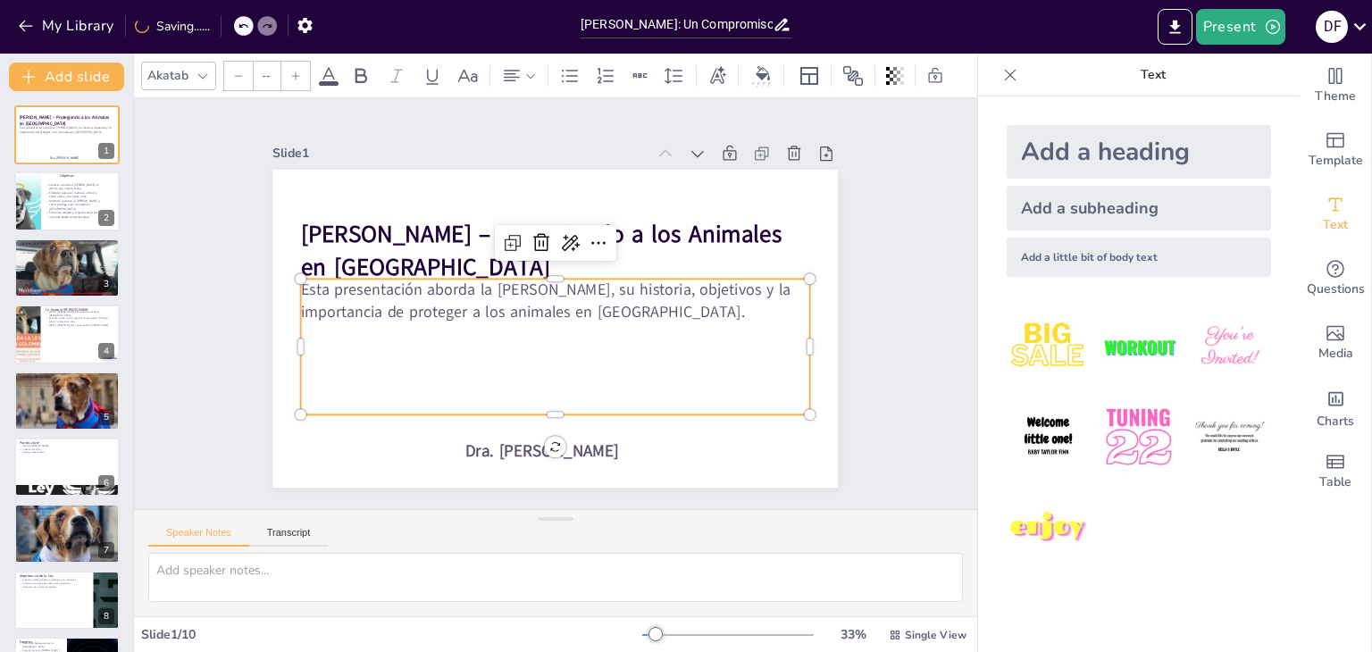
click at [489, 297] on p "Esta presentación aborda la [PERSON_NAME], su historia, objetivos y la importan…" at bounding box center [555, 301] width 511 height 96
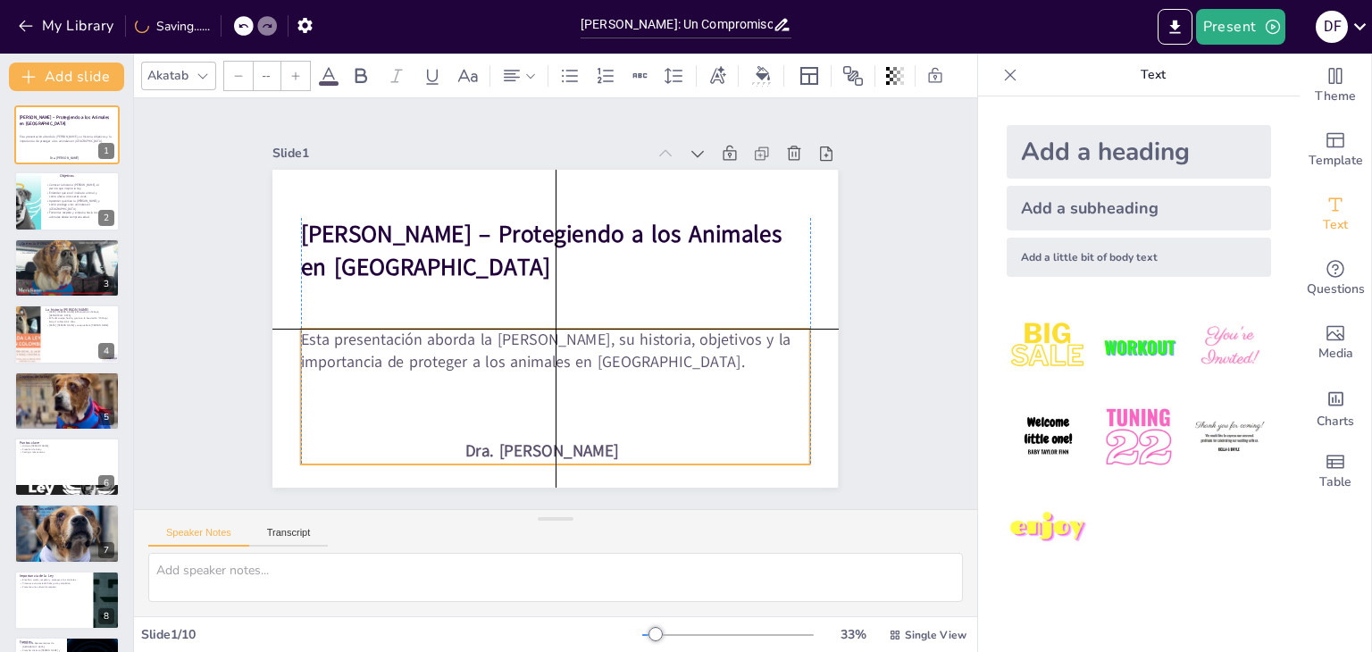
drag, startPoint x: 558, startPoint y: 405, endPoint x: 553, endPoint y: 453, distance: 48.5
click at [553, 200] on div "Ley Ángel – Protegiendo a los Animales en Colombia Esta presentación aborda la …" at bounding box center [570, 170] width 563 height 59
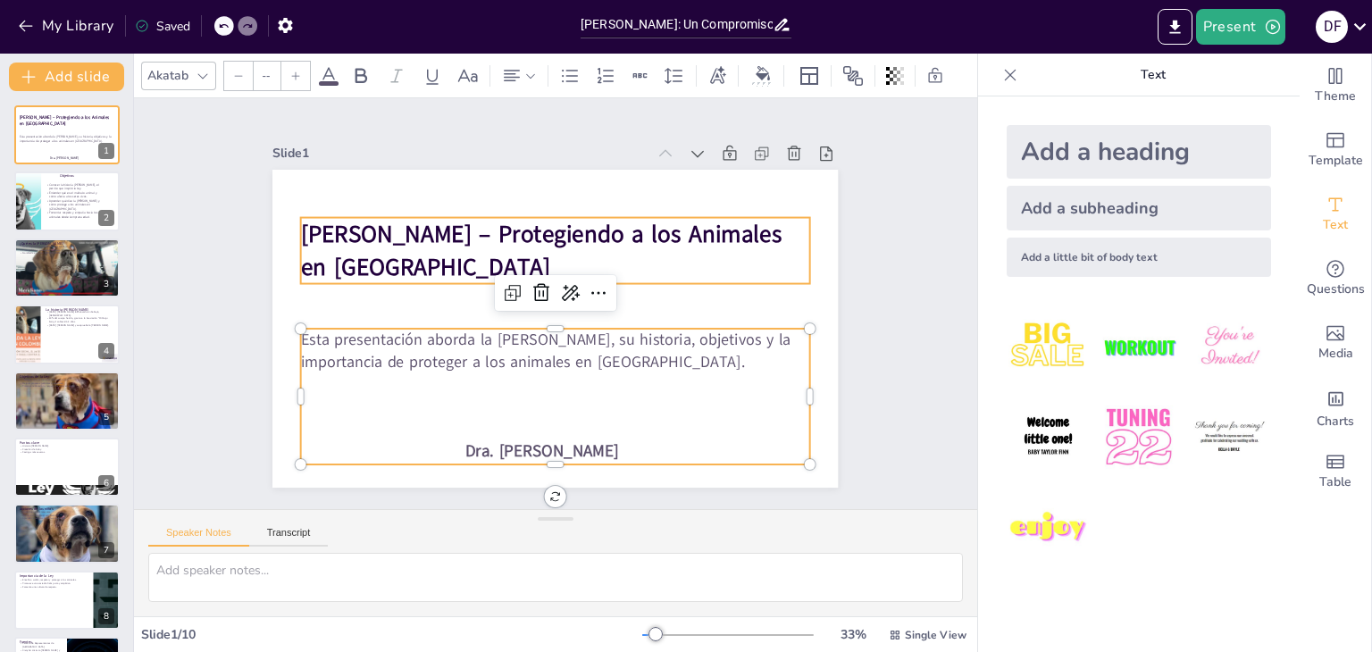
type input "80"
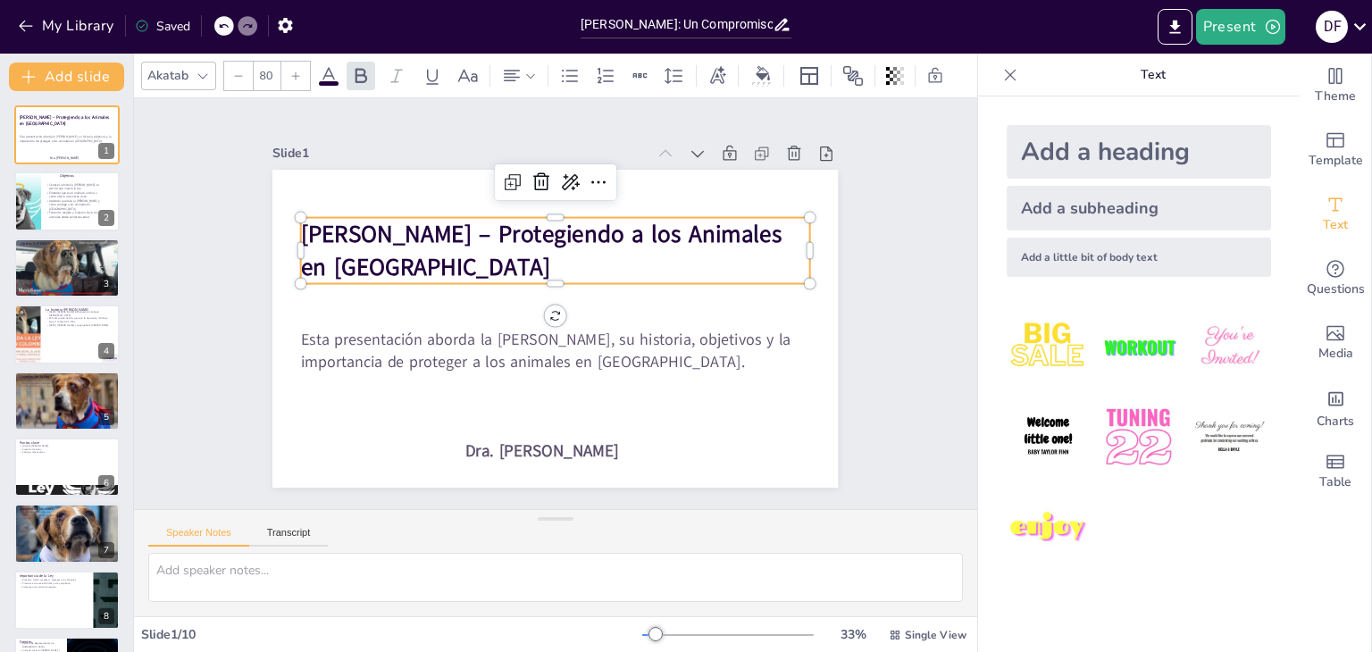
click at [585, 221] on strong "[PERSON_NAME] – Protegiendo a los Animales en [GEOGRAPHIC_DATA]" at bounding box center [547, 237] width 485 height 91
drag, startPoint x: 802, startPoint y: 242, endPoint x: 835, endPoint y: 238, distance: 33.2
click at [842, 238] on div at bounding box center [849, 251] width 14 height 66
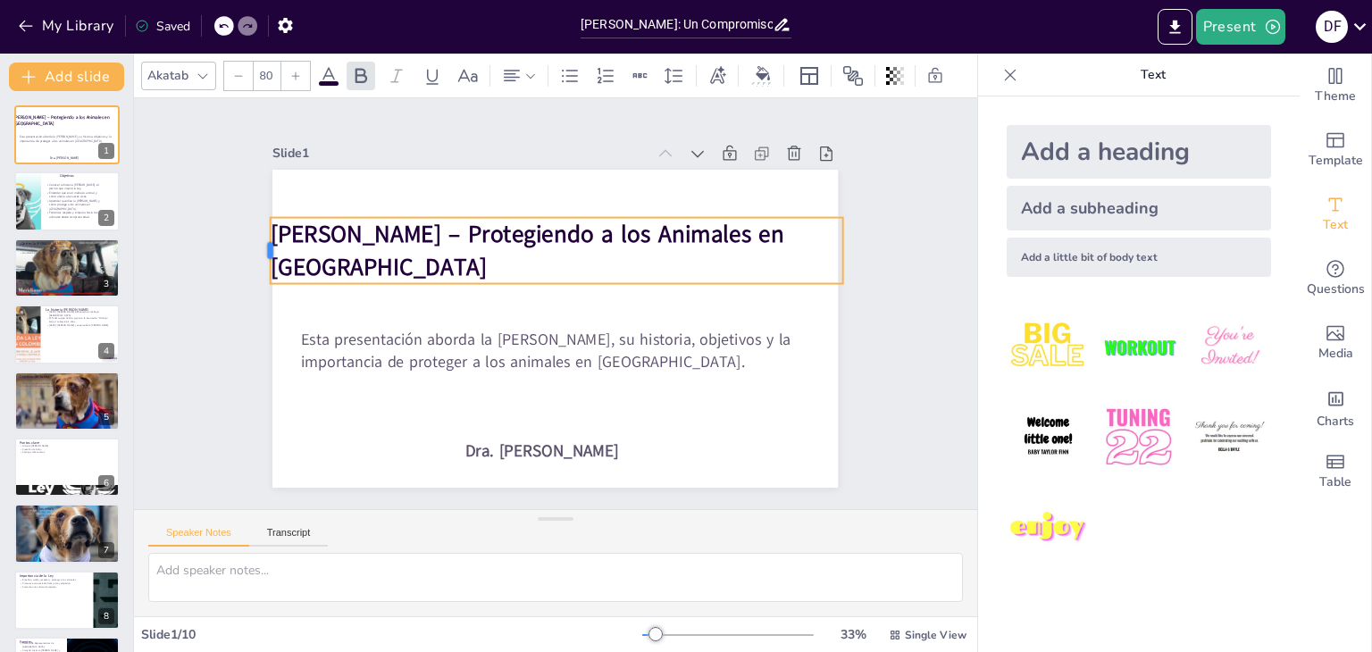
drag, startPoint x: 284, startPoint y: 242, endPoint x: 254, endPoint y: 248, distance: 31.0
click at [256, 248] on div at bounding box center [263, 251] width 14 height 66
click at [222, 238] on div "Slide 1 Ley Ángel – Protegiendo a los Animales en Colombia Esta presentación ab…" at bounding box center [554, 304] width 665 height 368
click at [329, 239] on strong "[PERSON_NAME] – Protegiendo a los Animales en [GEOGRAPHIC_DATA]" at bounding box center [529, 250] width 514 height 65
click at [243, 71] on icon at bounding box center [238, 76] width 11 height 11
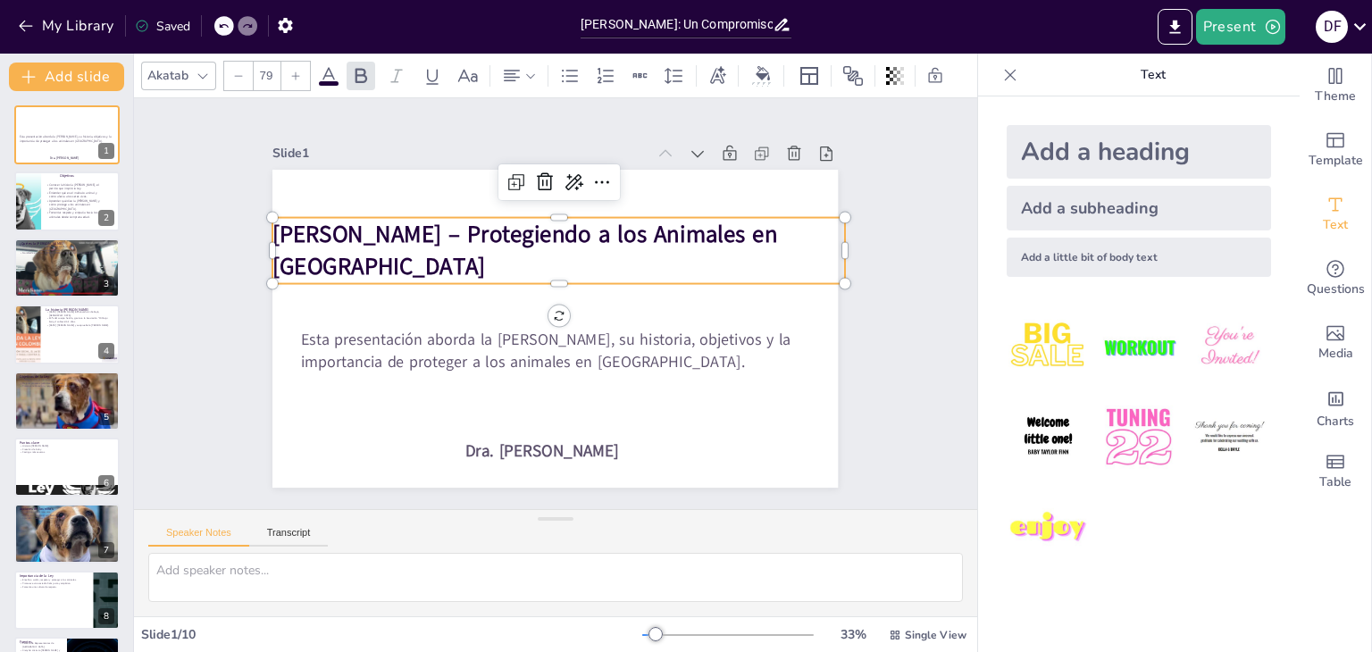
click at [243, 71] on icon at bounding box center [238, 76] width 11 height 11
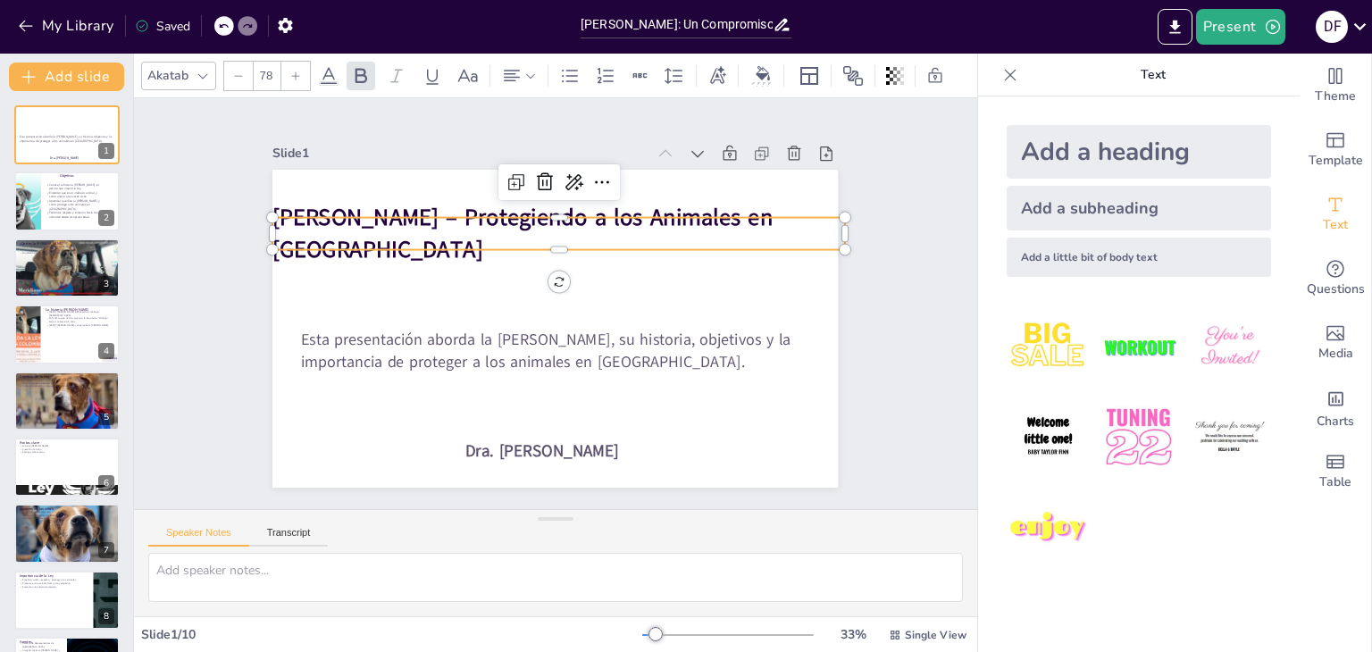
click at [243, 71] on icon at bounding box center [238, 76] width 11 height 11
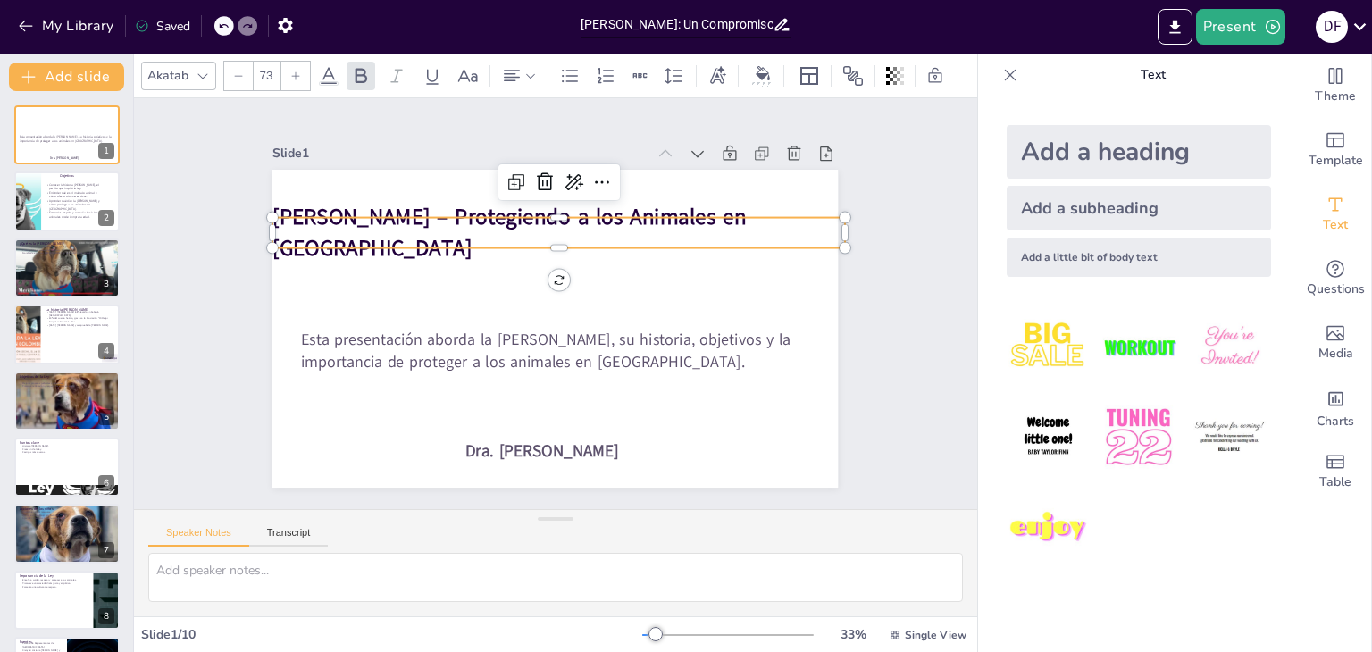
click at [243, 71] on icon at bounding box center [238, 76] width 11 height 11
click at [299, 71] on icon at bounding box center [295, 76] width 11 height 11
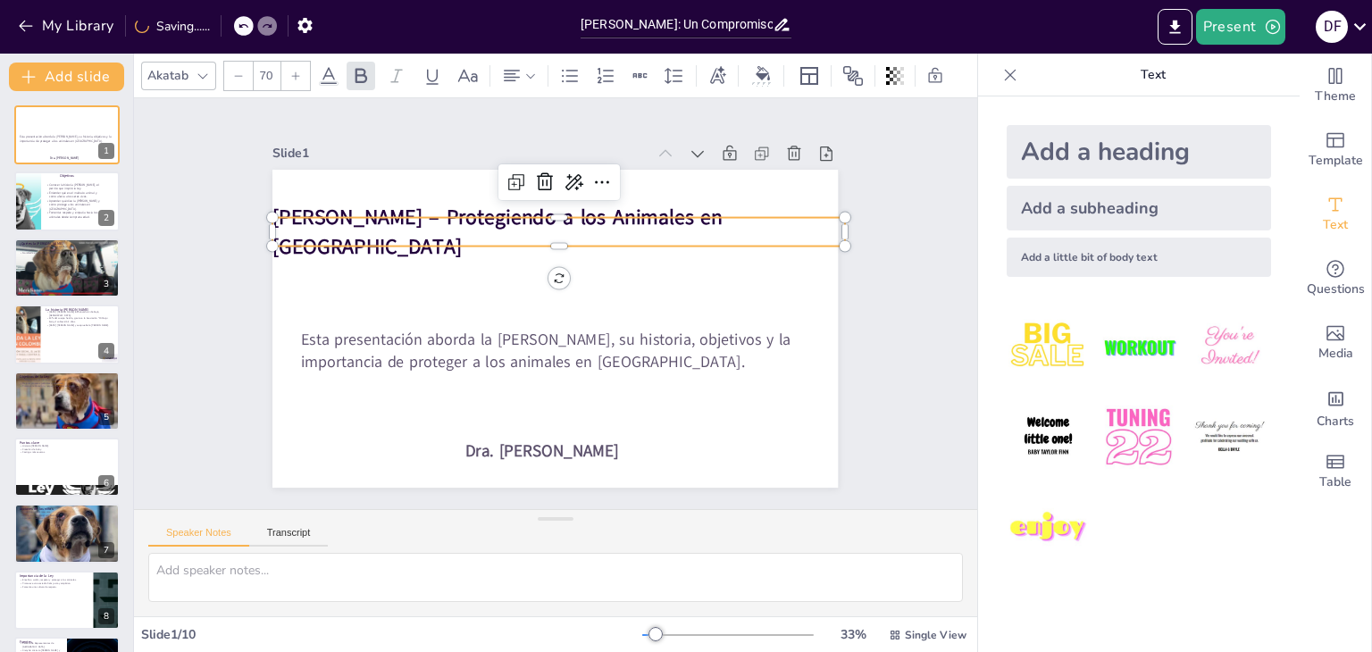
click at [299, 71] on icon at bounding box center [295, 76] width 11 height 11
type input "71"
drag, startPoint x: 489, startPoint y: 227, endPoint x: 500, endPoint y: 226, distance: 11.6
click at [500, 226] on strong "[PERSON_NAME] – Protegiendo a los Animales en [GEOGRAPHIC_DATA]" at bounding box center [499, 232] width 455 height 58
click at [522, 219] on strong "[PERSON_NAME] – Protegiendo a los Animales en [GEOGRAPHIC_DATA]" at bounding box center [499, 232] width 455 height 58
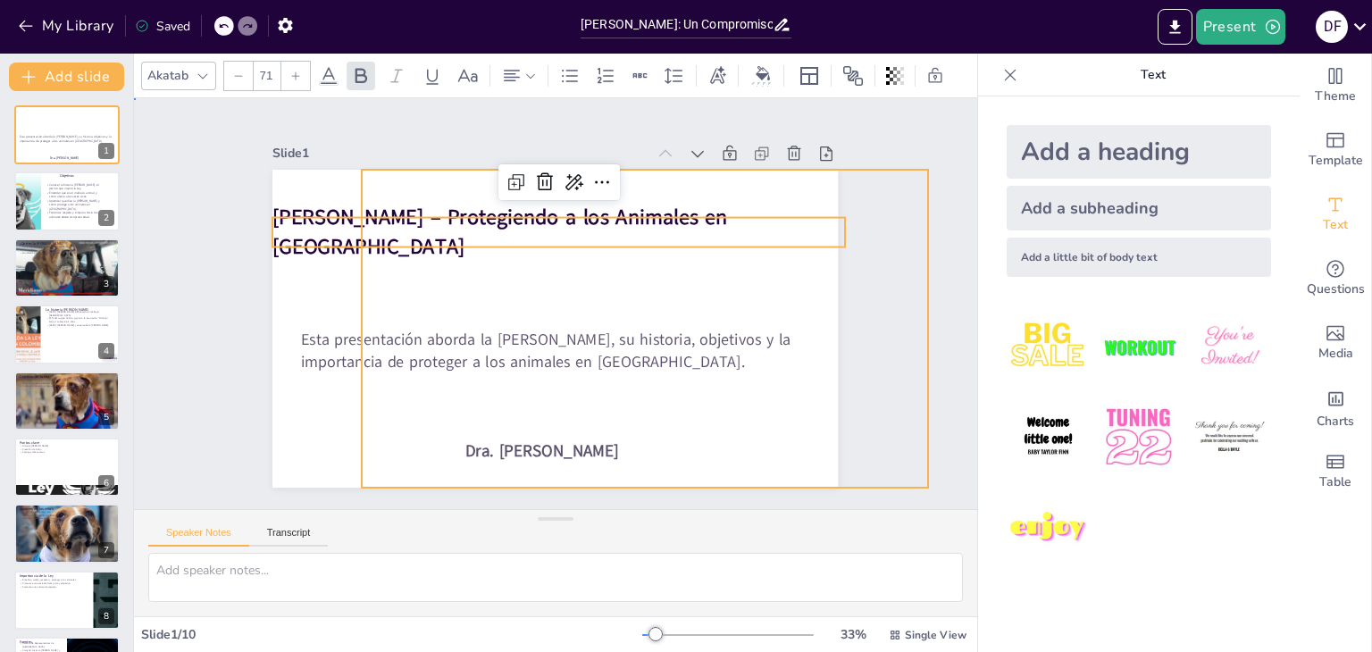
click at [672, 308] on div at bounding box center [554, 329] width 565 height 318
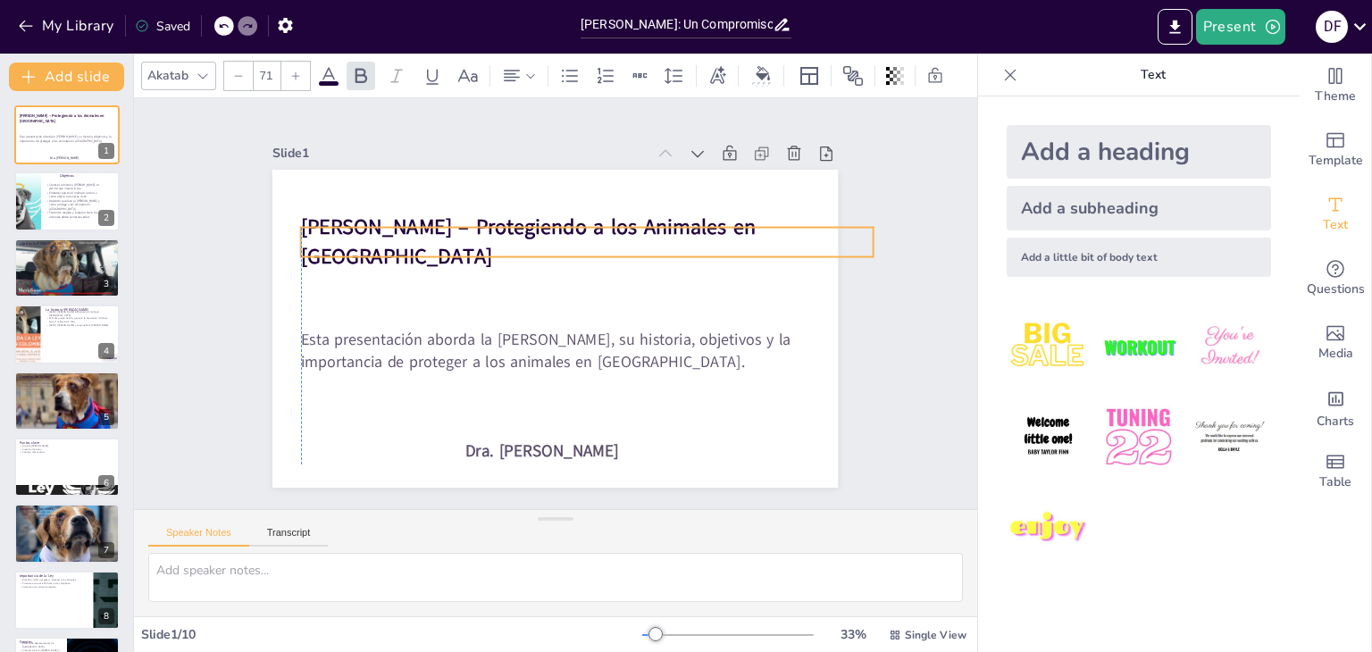
drag, startPoint x: 754, startPoint y: 233, endPoint x: 779, endPoint y: 243, distance: 26.9
click at [779, 243] on p "[PERSON_NAME] – Protegiendo a los Animales en [GEOGRAPHIC_DATA]" at bounding box center [587, 242] width 573 height 59
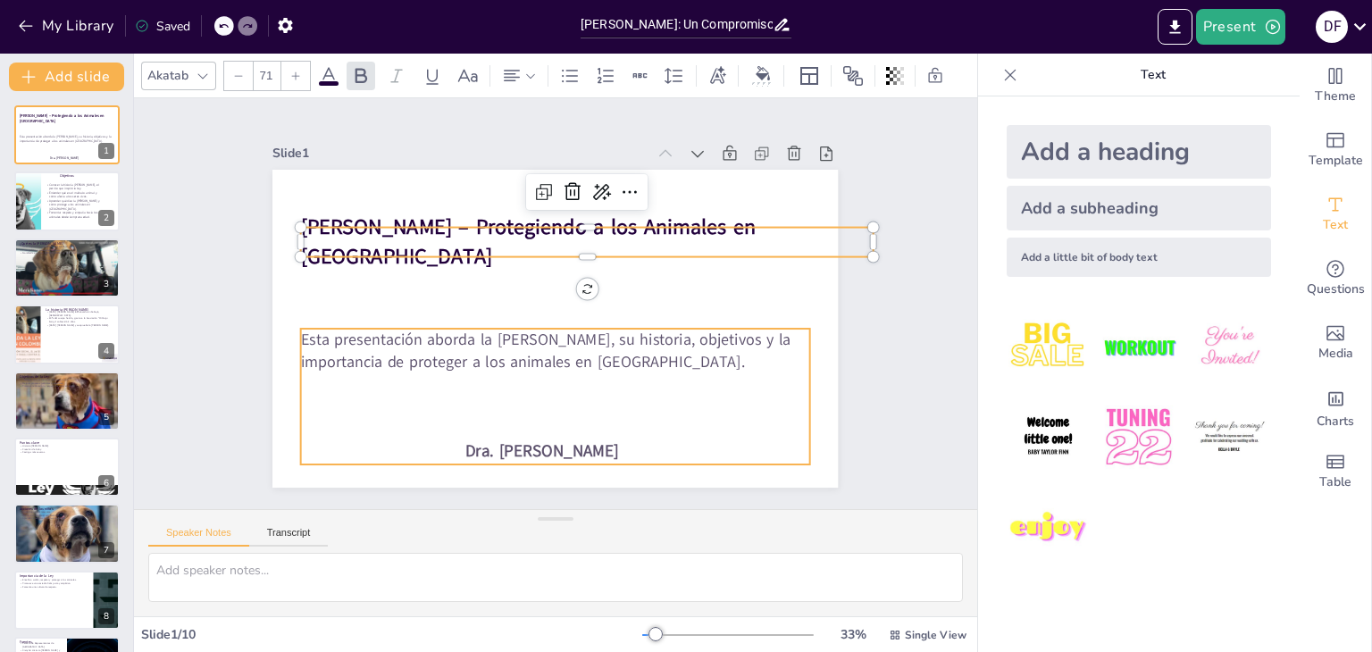
type input "--"
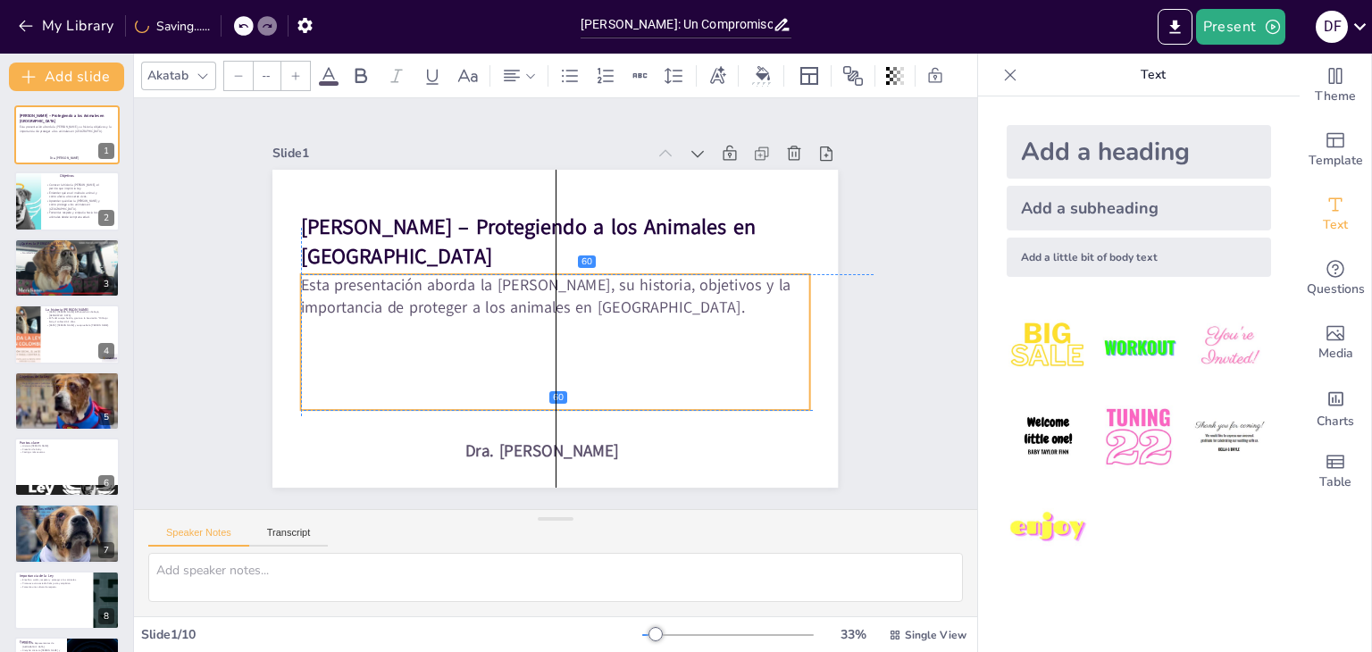
drag, startPoint x: 623, startPoint y: 353, endPoint x: 626, endPoint y: 305, distance: 48.3
click at [626, 305] on p "Esta presentación aborda la [PERSON_NAME], su historia, objetivos y la importan…" at bounding box center [556, 296] width 511 height 96
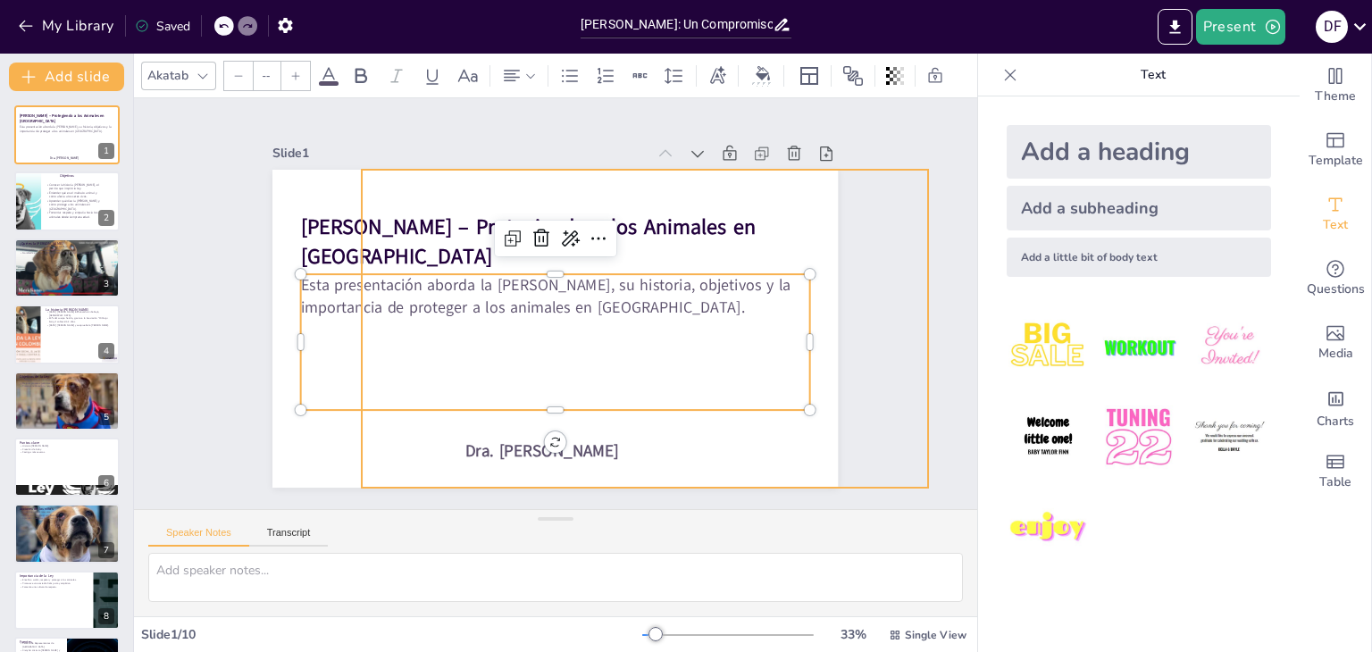
click at [352, 464] on div at bounding box center [553, 328] width 596 height 375
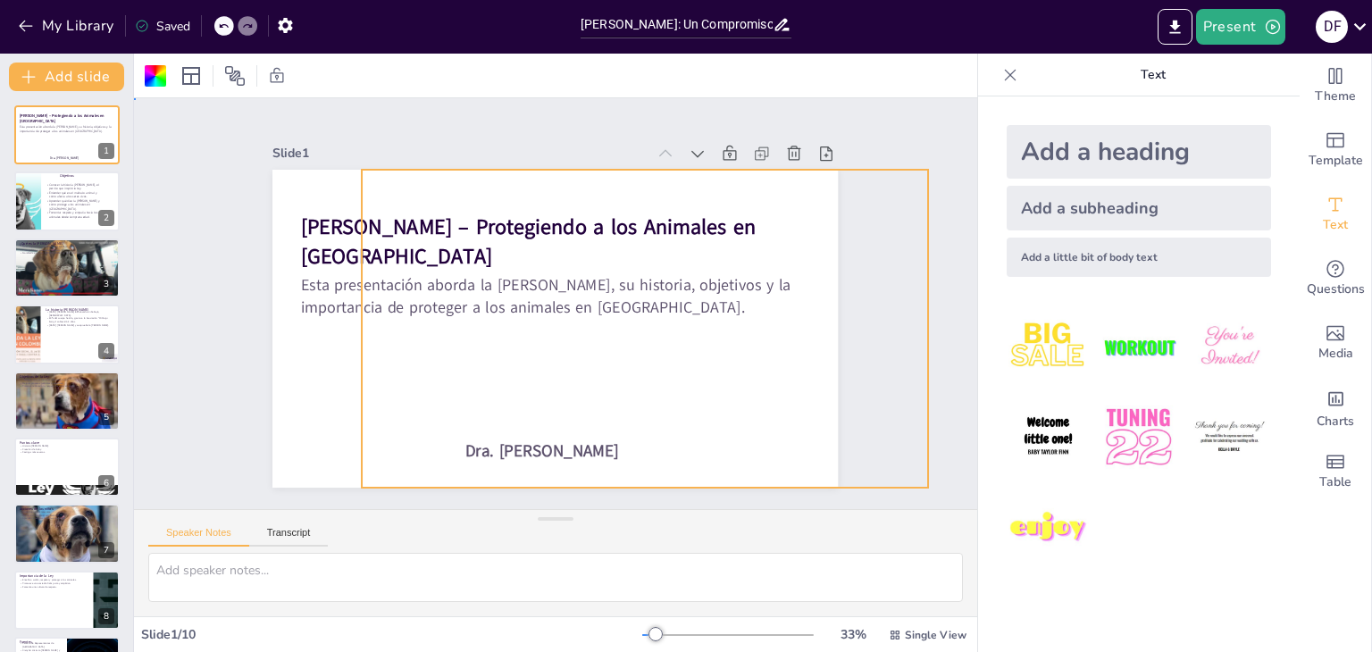
click at [248, 447] on div "Slide 1 Ley Ángel – Protegiendo a los Animales en Colombia Esta presentación ab…" at bounding box center [554, 304] width 665 height 368
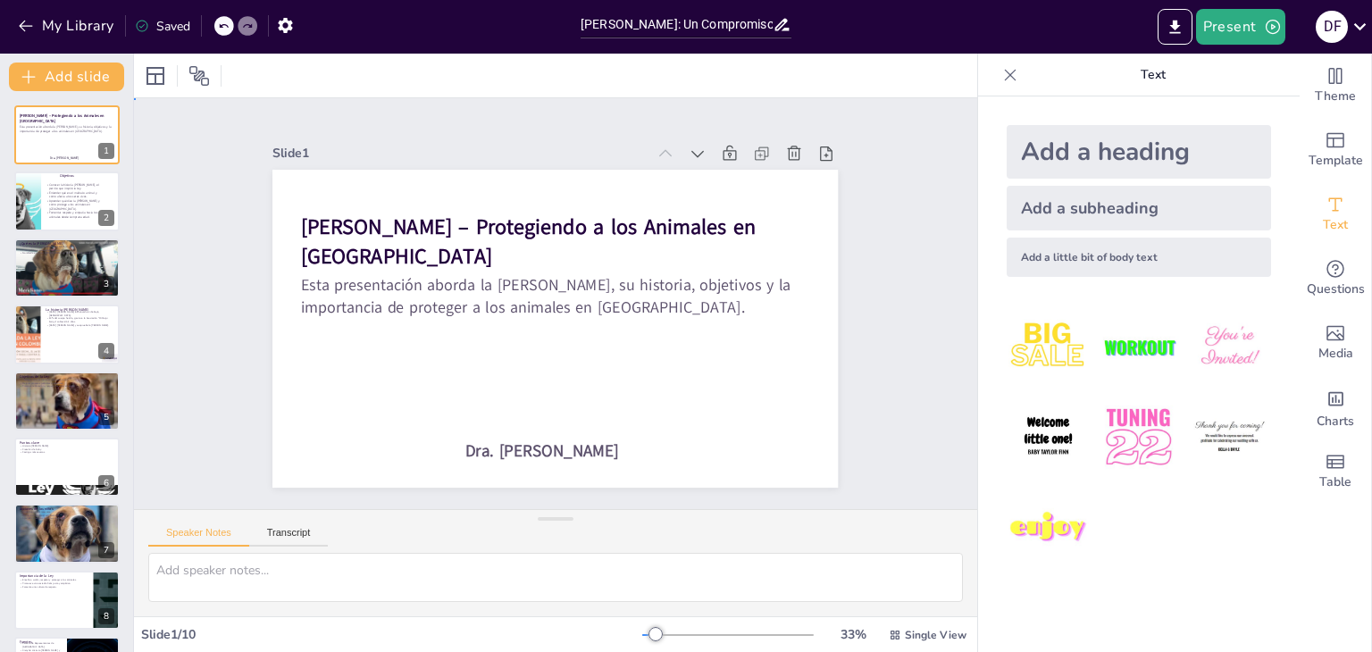
click at [248, 447] on div "Slide 1 Ley Ángel – Protegiendo a los Animales en Colombia Esta presentación ab…" at bounding box center [555, 304] width 700 height 436
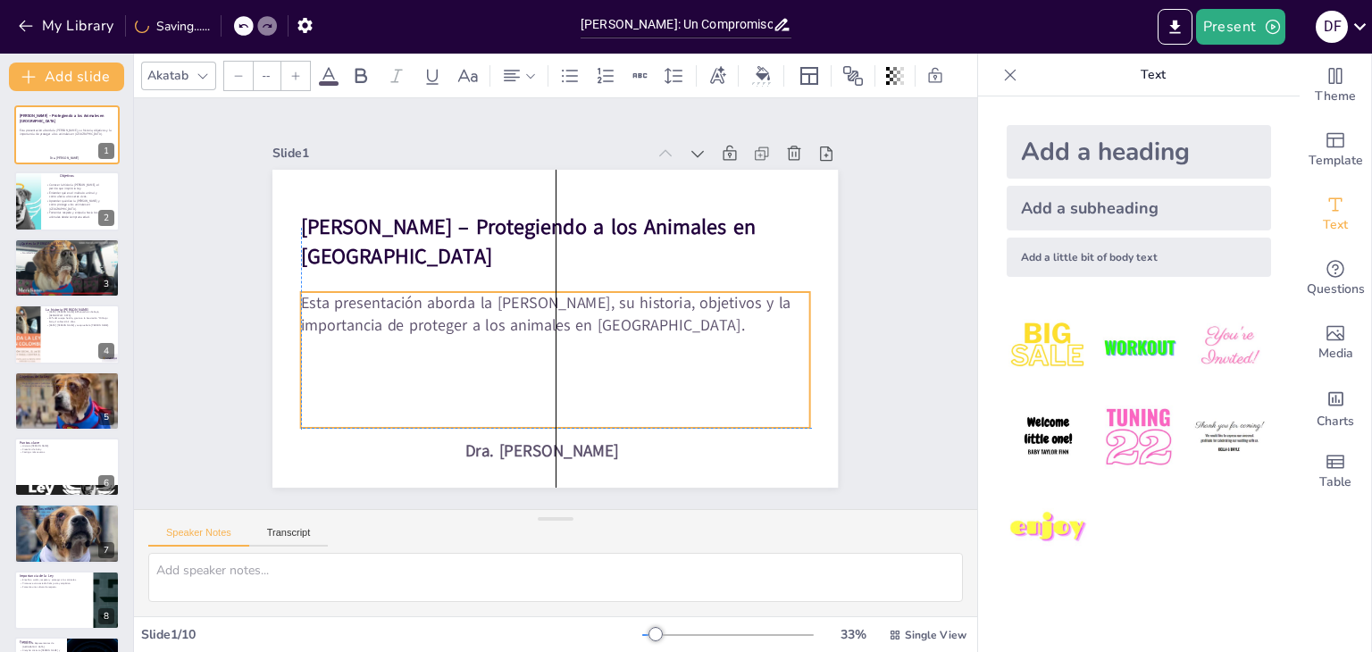
drag, startPoint x: 373, startPoint y: 300, endPoint x: 375, endPoint y: 320, distance: 19.7
click at [375, 320] on p "Esta presentación aborda la [PERSON_NAME], su historia, objetivos y la importan…" at bounding box center [555, 314] width 509 height 44
click at [222, 344] on div "Slide 1 Ley Ángel – Protegiendo a los Animales en Colombia Esta presentación ab…" at bounding box center [554, 304] width 665 height 368
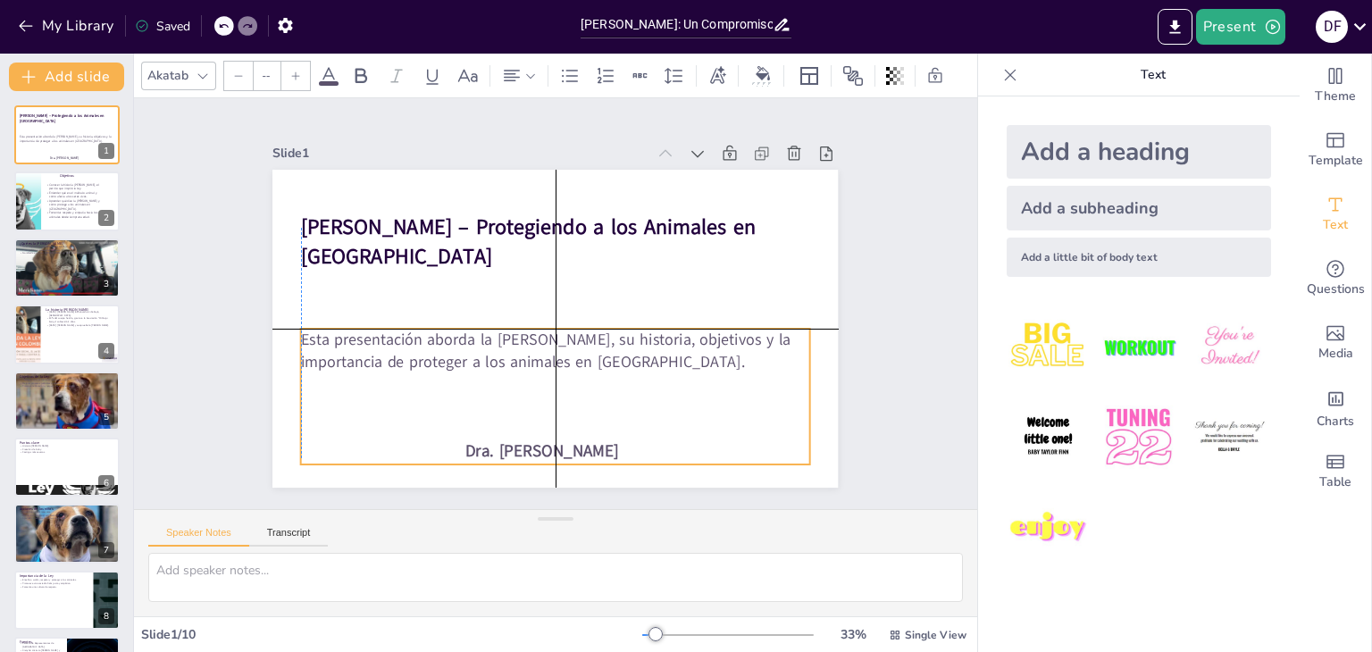
drag, startPoint x: 300, startPoint y: 305, endPoint x: 300, endPoint y: 335, distance: 30.4
click at [301, 335] on p "Esta presentación aborda la [PERSON_NAME], su historia, objetivos y la importan…" at bounding box center [555, 351] width 509 height 44
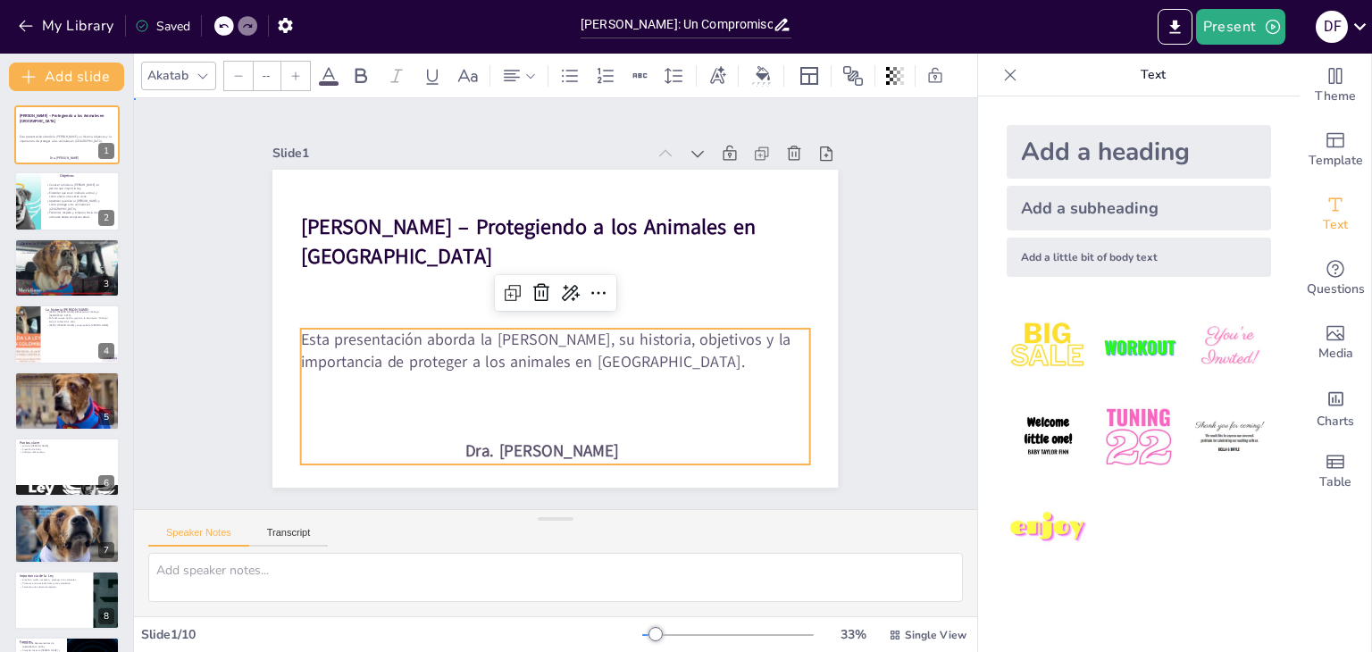
click at [186, 284] on div "Slide 1 Ley Ángel – Protegiendo a los Animales en Colombia Esta presentación ab…" at bounding box center [556, 303] width 882 height 497
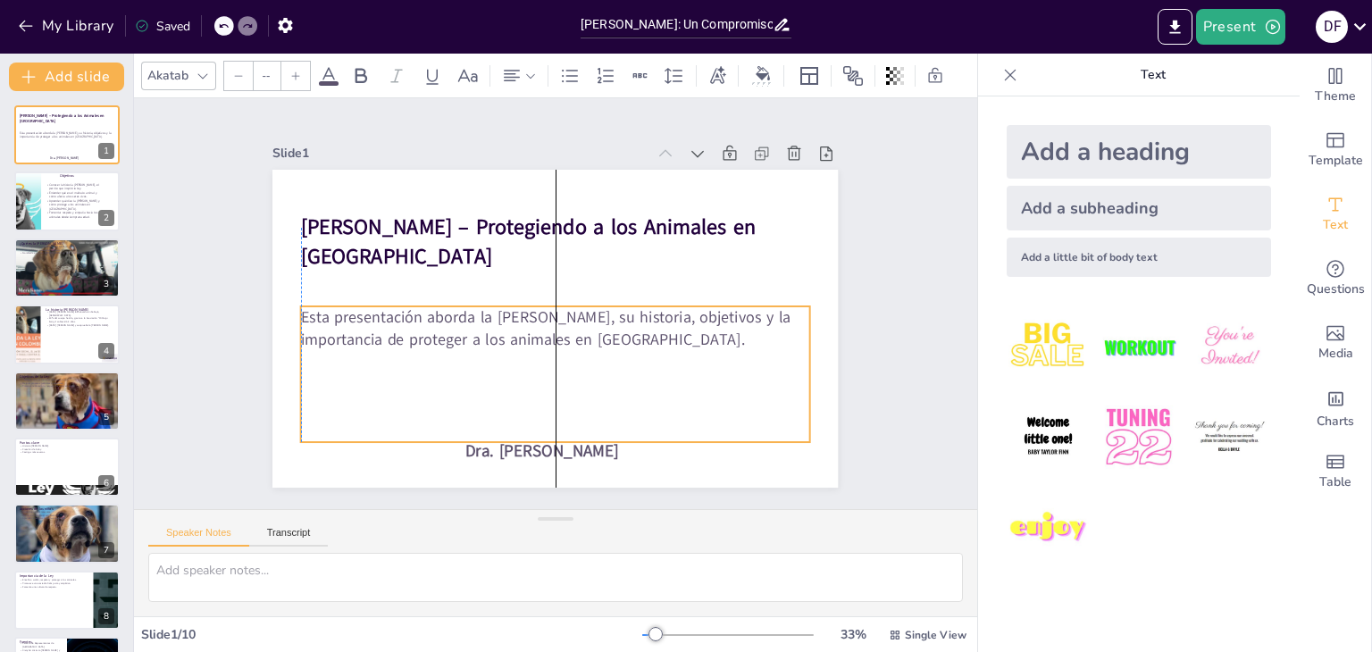
drag, startPoint x: 324, startPoint y: 336, endPoint x: 325, endPoint y: 314, distance: 22.3
click at [325, 314] on p "Esta presentación aborda la [PERSON_NAME], su historia, objetivos y la importan…" at bounding box center [555, 328] width 509 height 44
click at [208, 249] on div "Slide 1 Ley Ángel – Protegiendo a los Animales en Colombia Esta presentación ab…" at bounding box center [555, 303] width 843 height 411
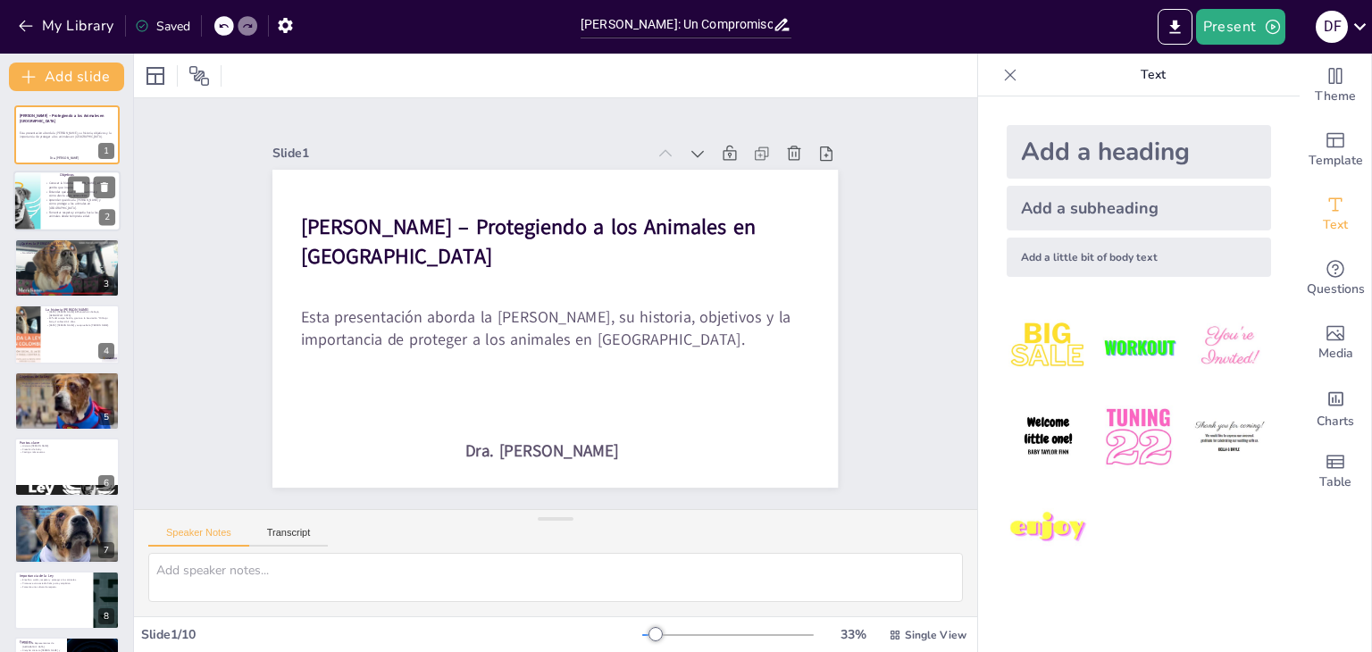
click at [76, 221] on div at bounding box center [66, 201] width 107 height 61
type textarea "La historia [PERSON_NAME] es fundamental para entender el impacto que puede ten…"
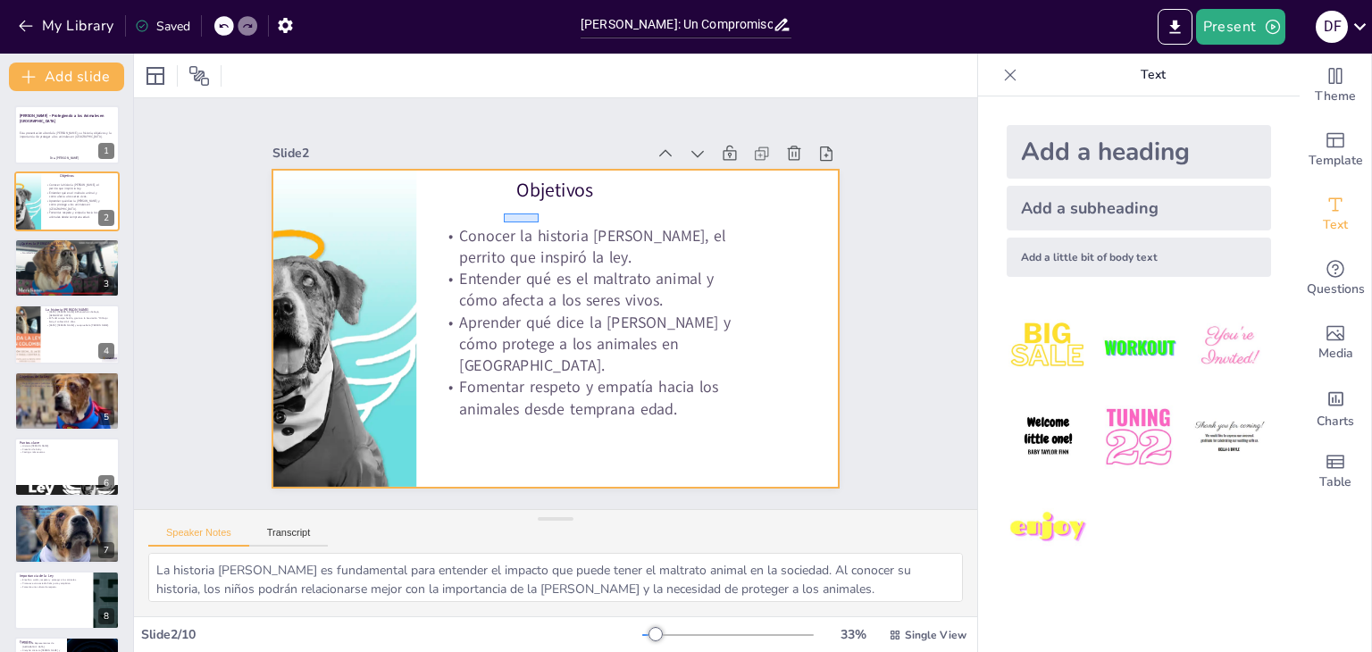
drag, startPoint x: 504, startPoint y: 213, endPoint x: 539, endPoint y: 222, distance: 36.8
click at [539, 222] on div at bounding box center [554, 329] width 565 height 318
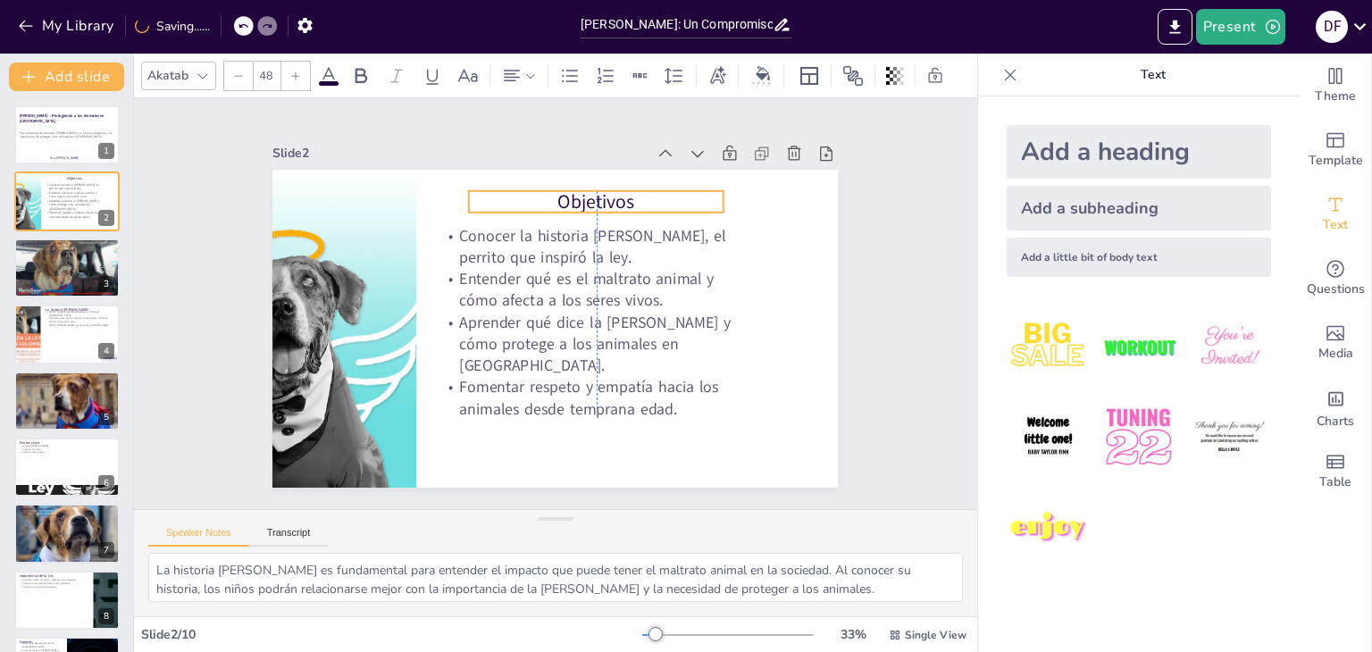
drag, startPoint x: 546, startPoint y: 187, endPoint x: 589, endPoint y: 198, distance: 44.4
click at [589, 198] on p "Objetivos" at bounding box center [606, 206] width 255 height 53
click at [364, 69] on icon at bounding box center [361, 75] width 12 height 15
click at [297, 73] on icon at bounding box center [295, 76] width 11 height 11
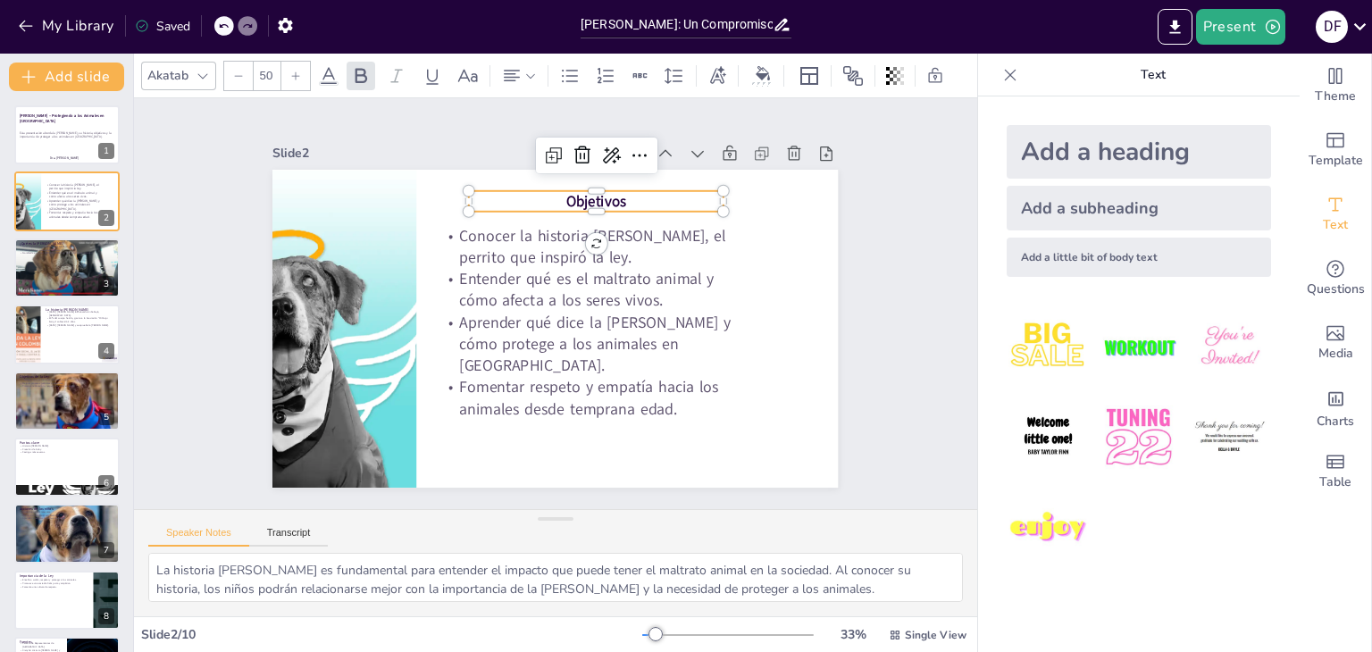
click at [297, 73] on icon at bounding box center [295, 76] width 11 height 11
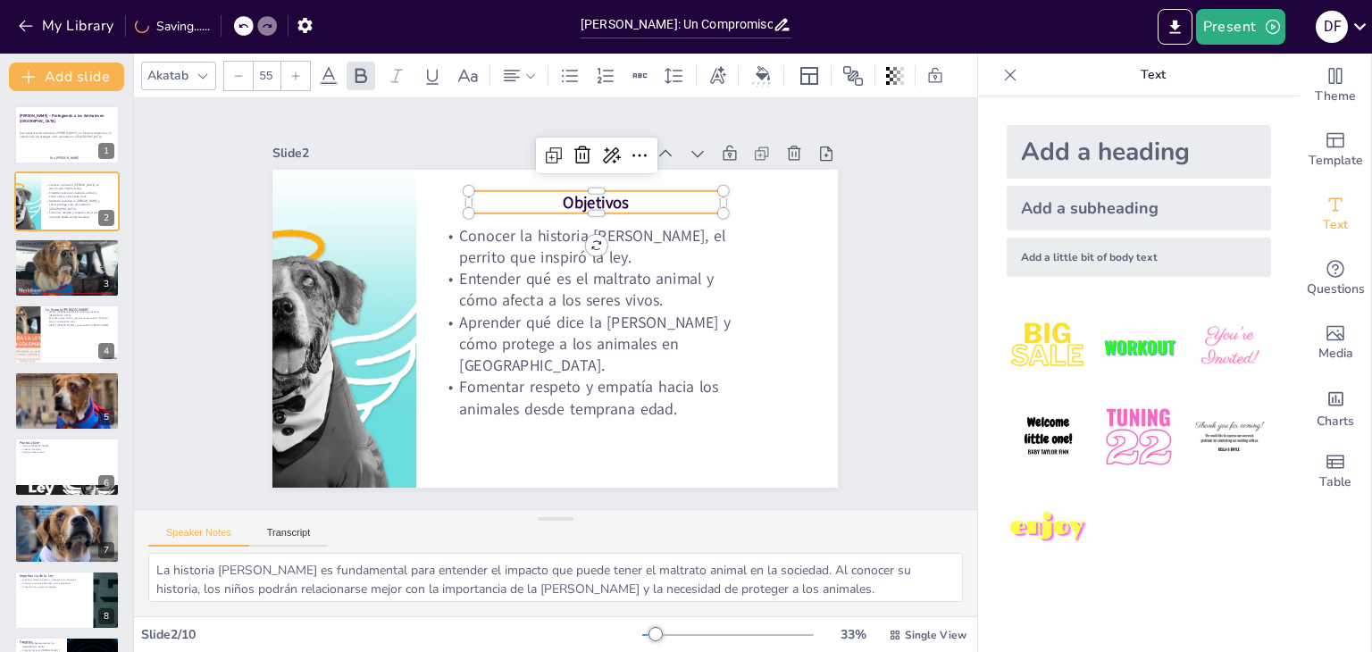
click at [297, 73] on icon at bounding box center [295, 76] width 11 height 11
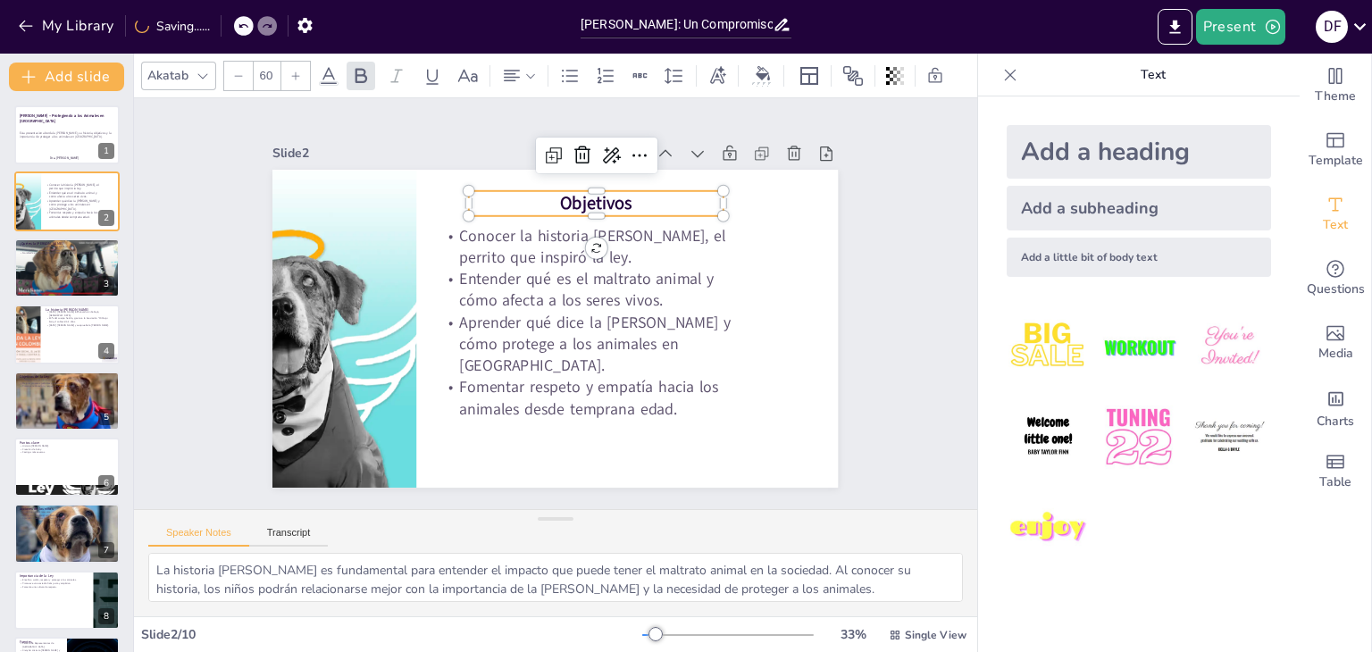
click at [297, 73] on icon at bounding box center [295, 76] width 11 height 11
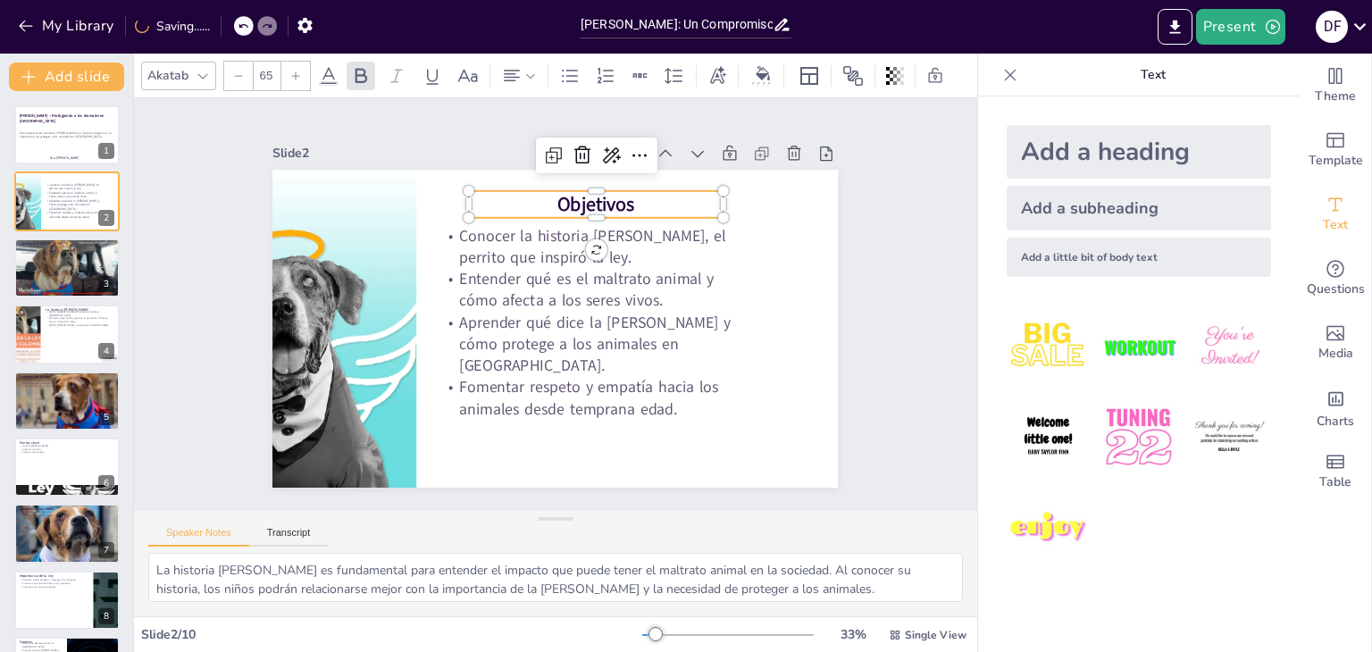
click at [297, 73] on icon at bounding box center [295, 76] width 11 height 11
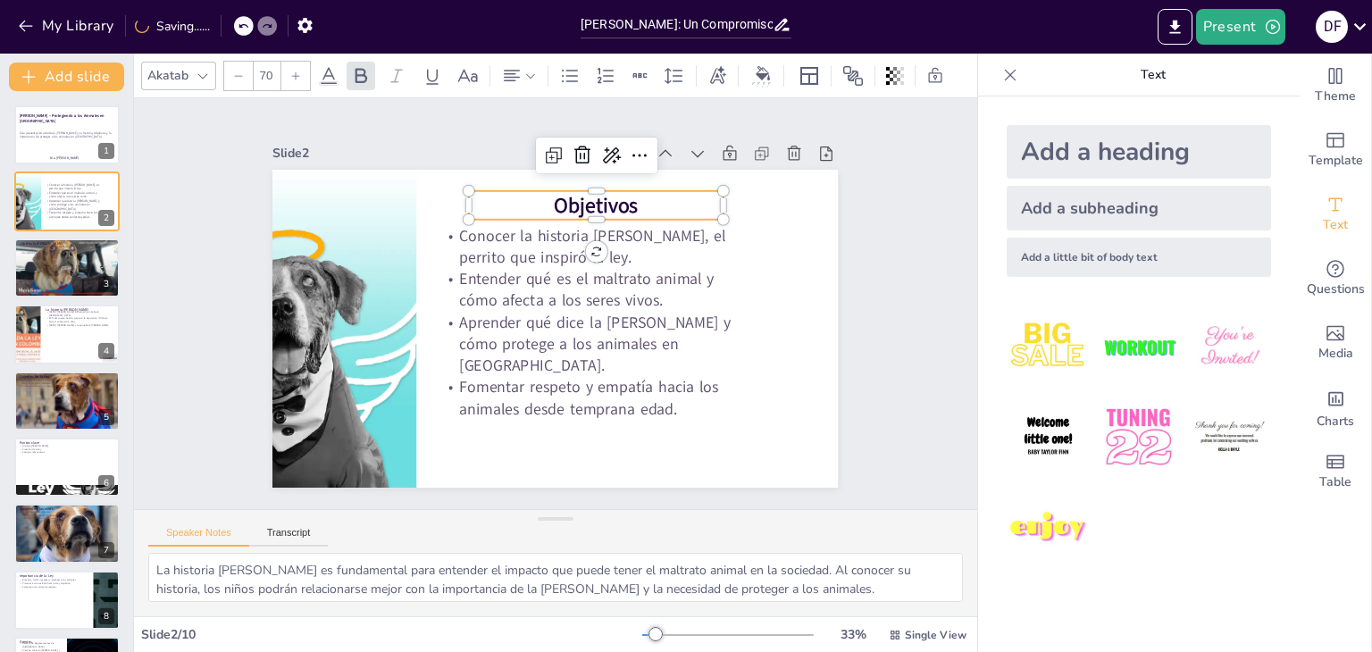
click at [297, 73] on icon at bounding box center [295, 76] width 11 height 11
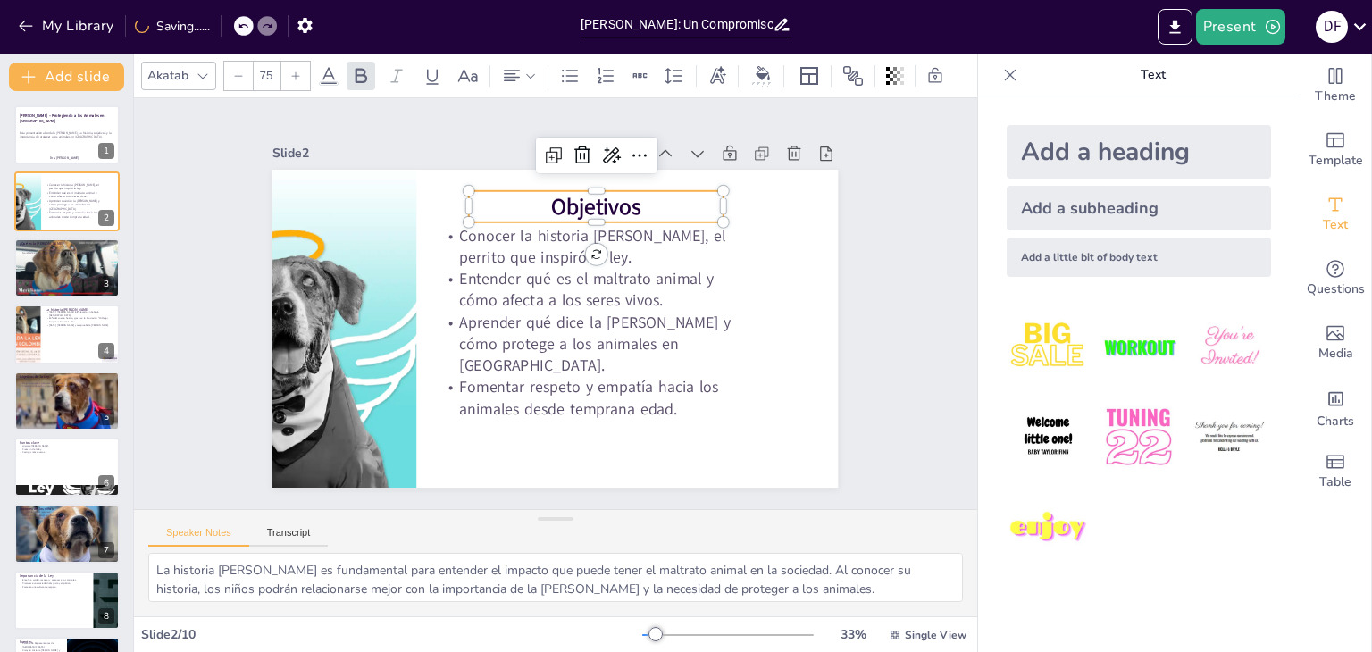
click at [297, 73] on icon at bounding box center [295, 76] width 11 height 11
type input "76"
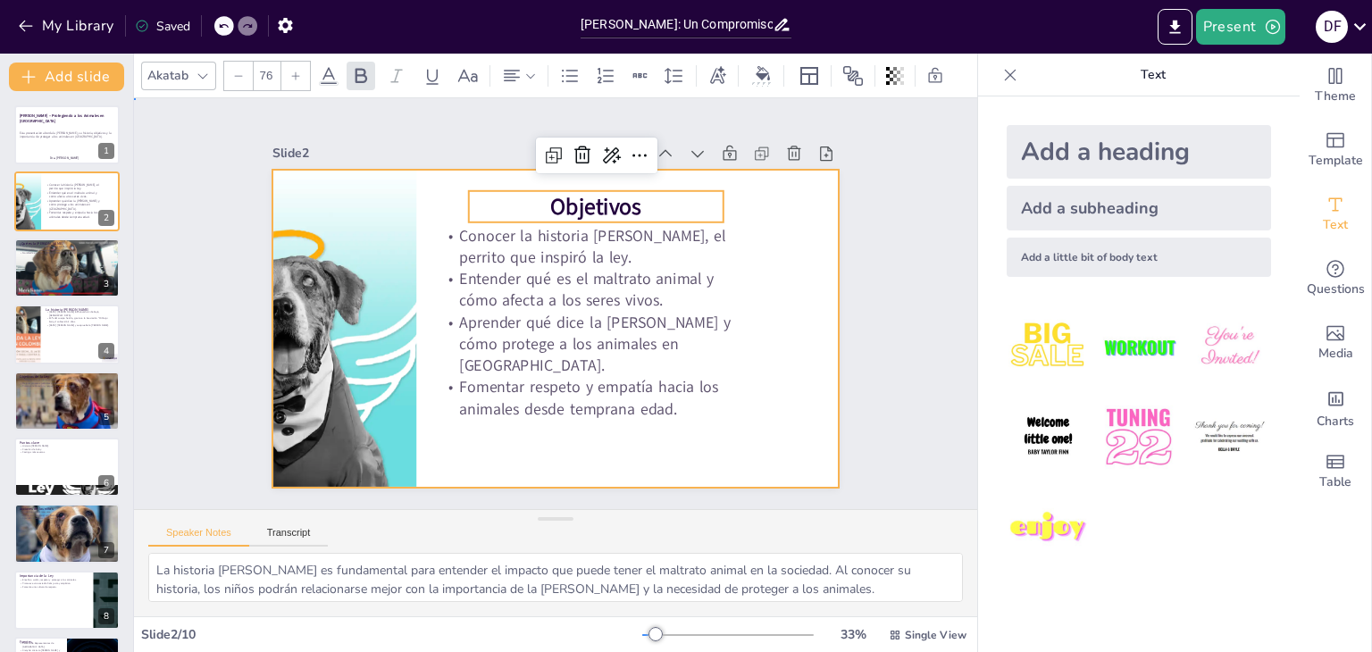
click at [765, 364] on div at bounding box center [554, 329] width 565 height 318
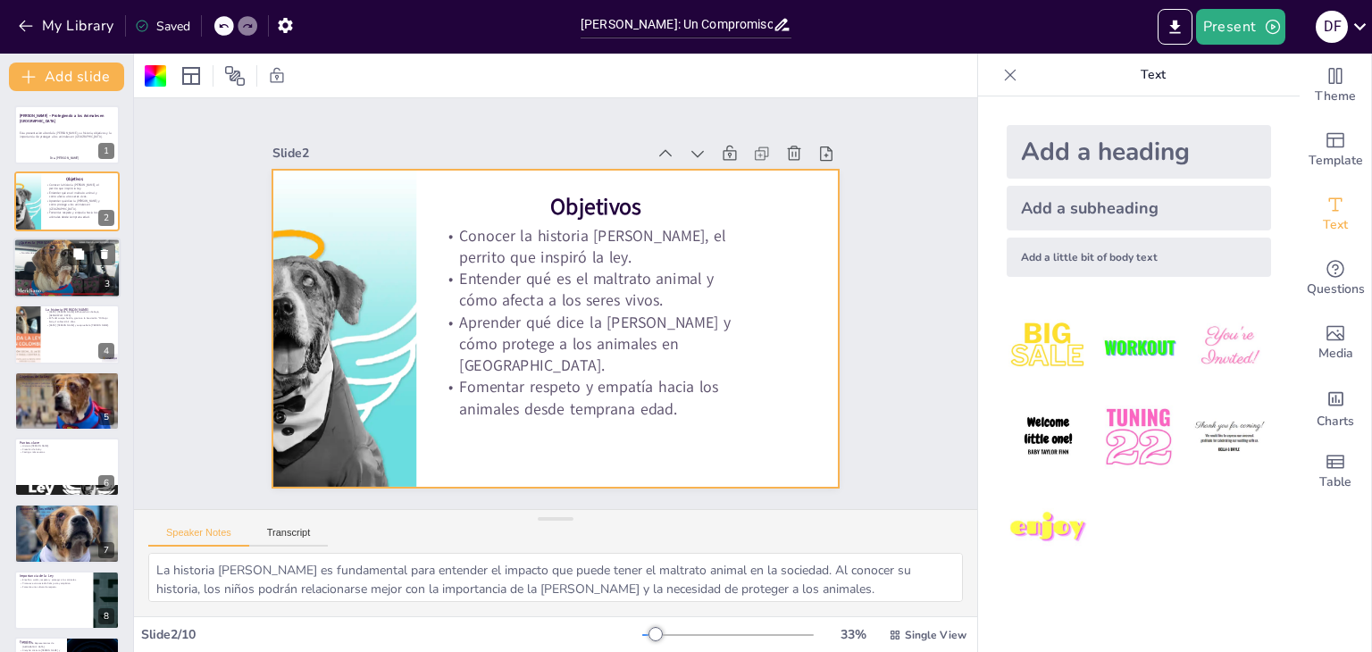
click at [77, 283] on div at bounding box center [66, 268] width 107 height 61
type textarea "La aprobación de la [PERSON_NAME] en 2025 es un hito significativo en la lucha …"
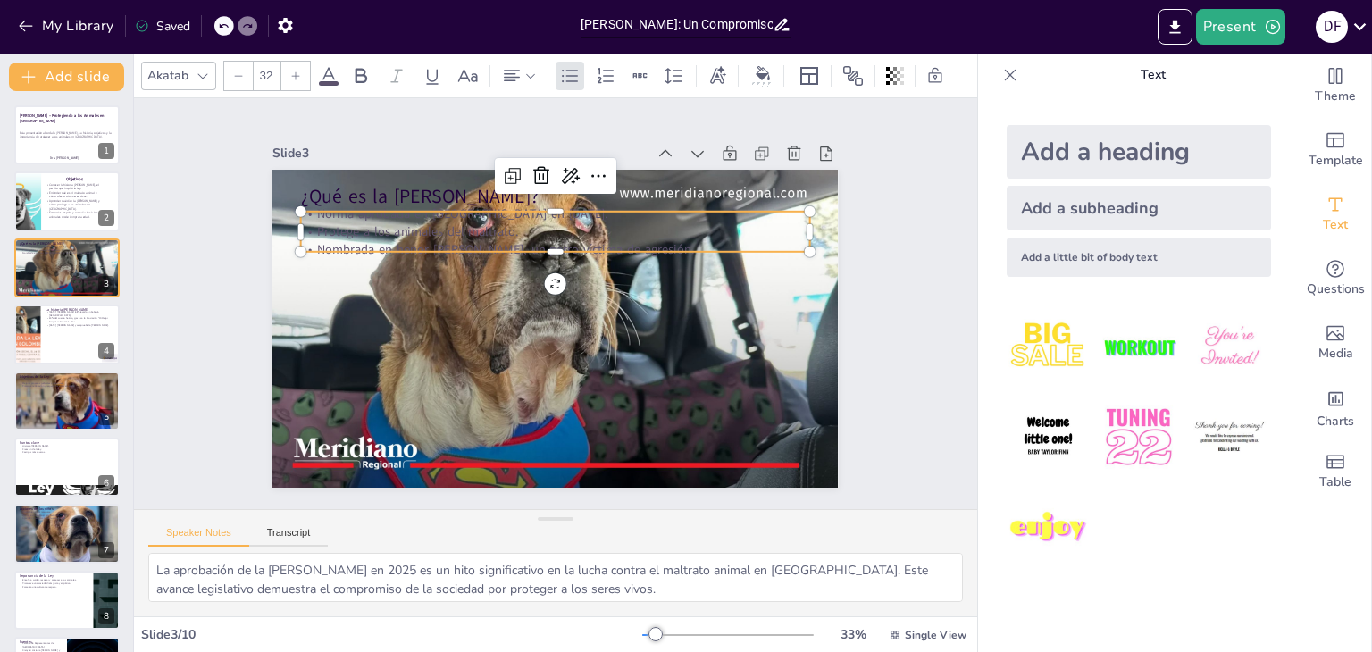
click at [348, 230] on p "Protege a los animales del maltrato." at bounding box center [555, 232] width 509 height 18
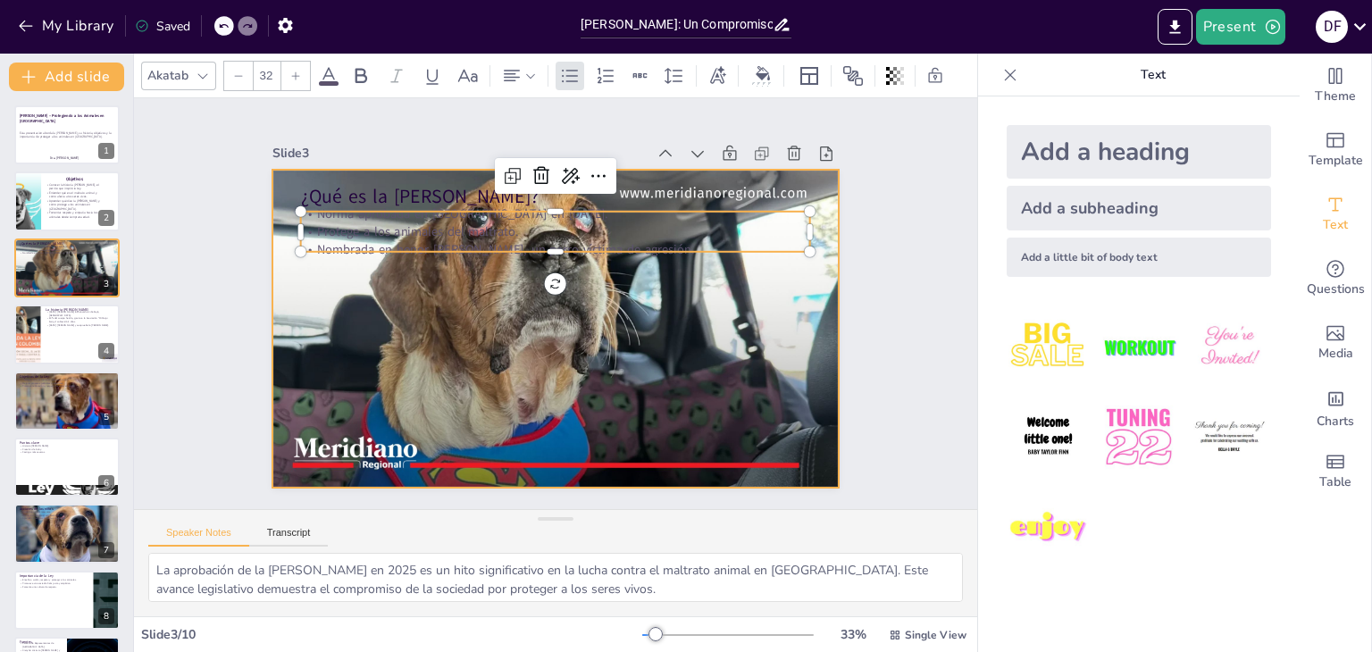
click at [425, 314] on div at bounding box center [553, 328] width 596 height 375
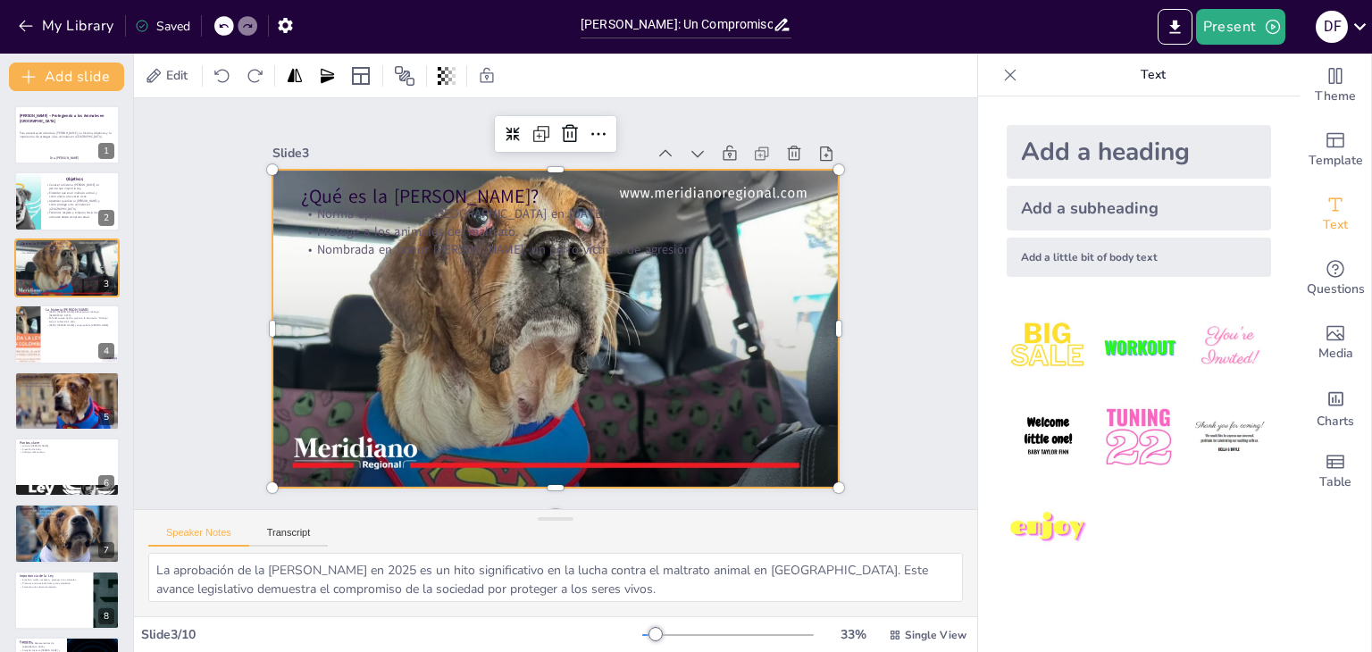
click at [272, 301] on div at bounding box center [554, 329] width 565 height 318
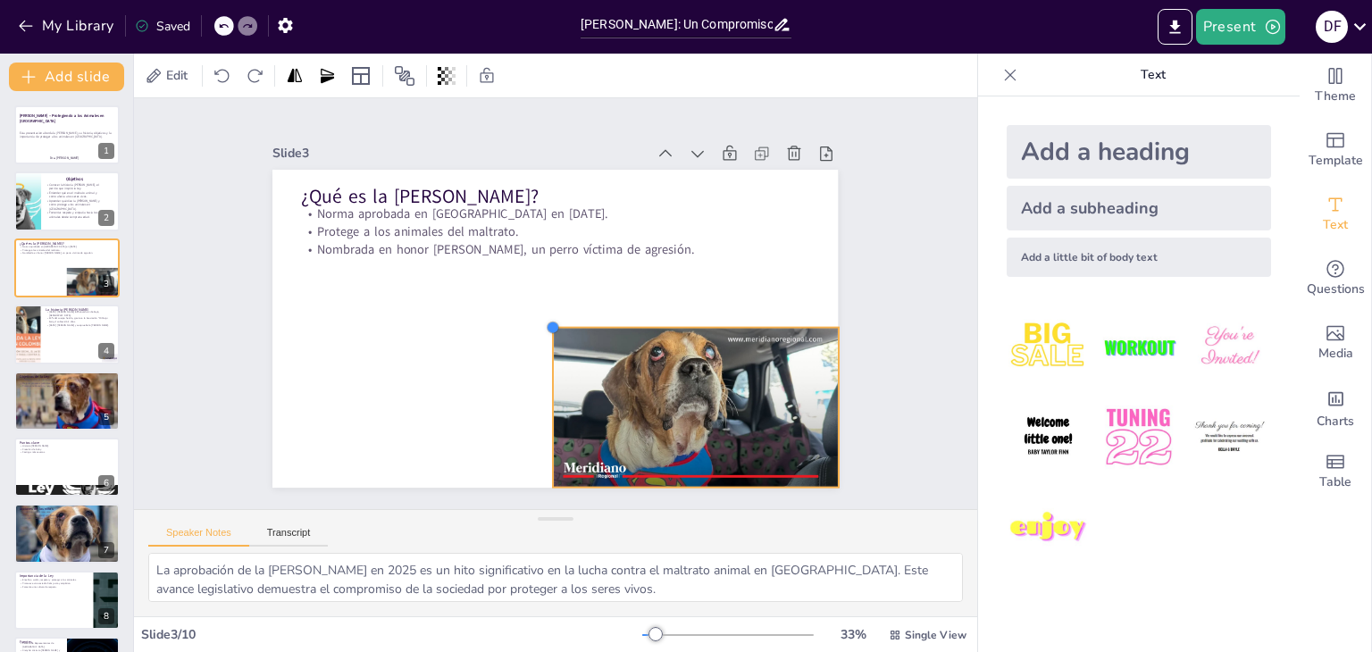
drag, startPoint x: 264, startPoint y: 155, endPoint x: 545, endPoint y: 330, distance: 330.6
click at [545, 330] on div "¿Qué es la Ley Ángel? Norma aprobada en Colombia en febrero de 2025. Protege a …" at bounding box center [553, 328] width 596 height 375
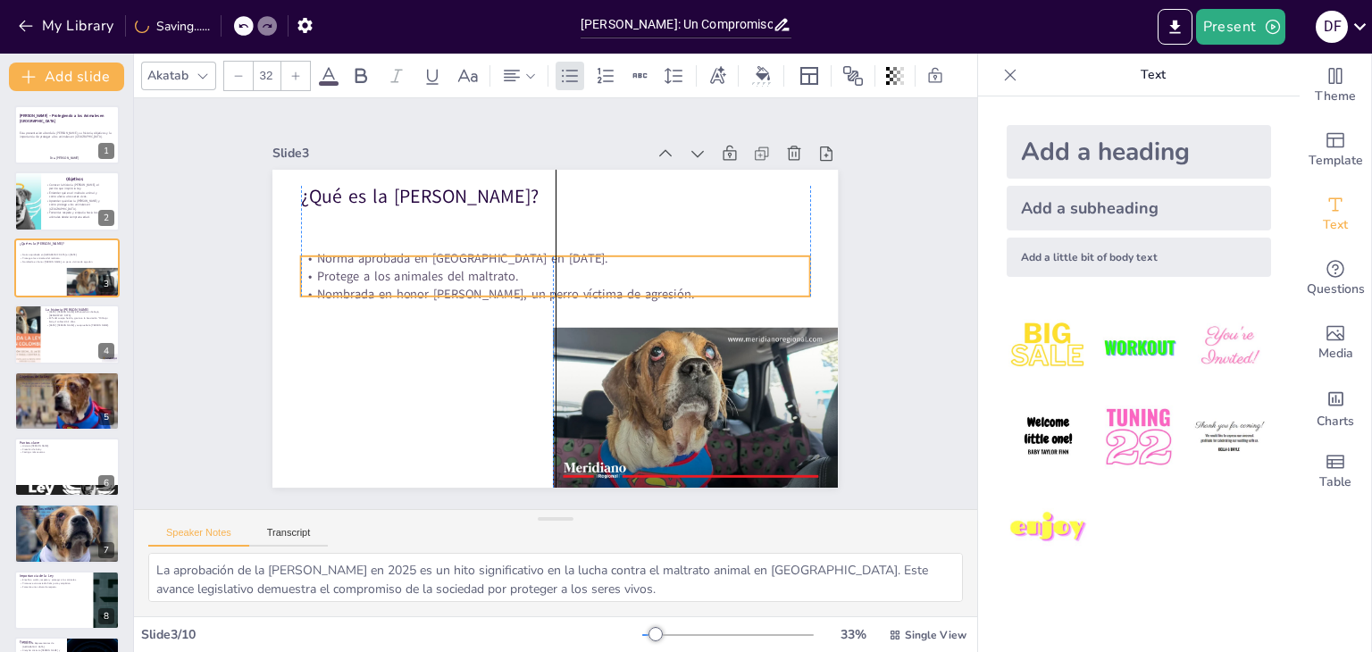
drag, startPoint x: 339, startPoint y: 217, endPoint x: 337, endPoint y: 262, distance: 44.7
click at [337, 268] on p "Protege a los animales del maltrato." at bounding box center [555, 277] width 509 height 18
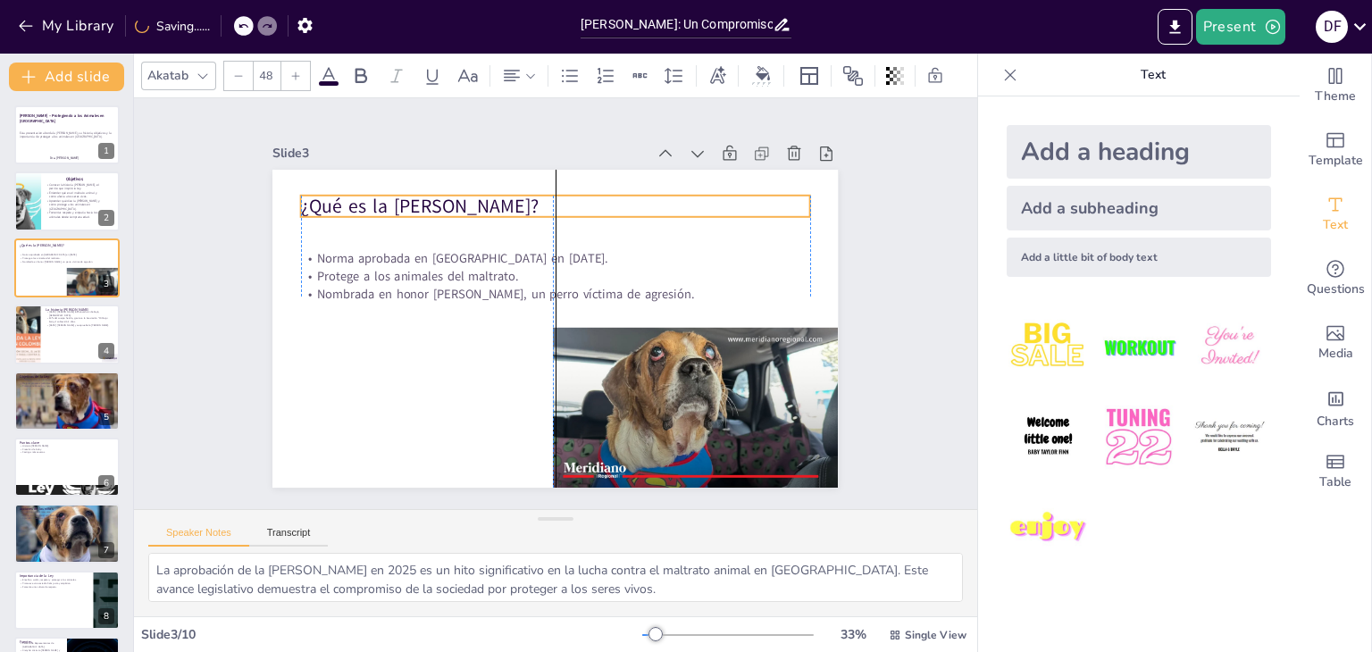
drag, startPoint x: 364, startPoint y: 187, endPoint x: 364, endPoint y: 197, distance: 9.8
click at [364, 197] on p "¿Qué es la [PERSON_NAME]?" at bounding box center [566, 206] width 509 height 79
click at [302, 70] on div at bounding box center [295, 76] width 29 height 29
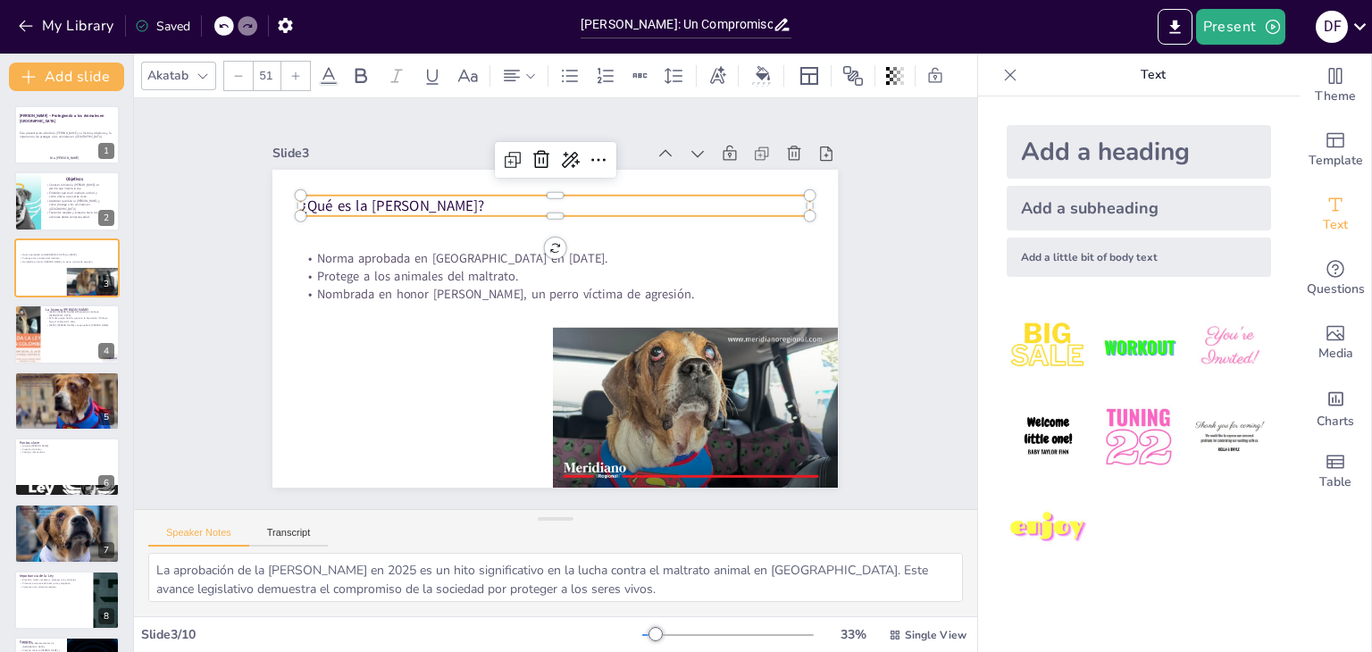
click at [302, 70] on div at bounding box center [295, 76] width 29 height 29
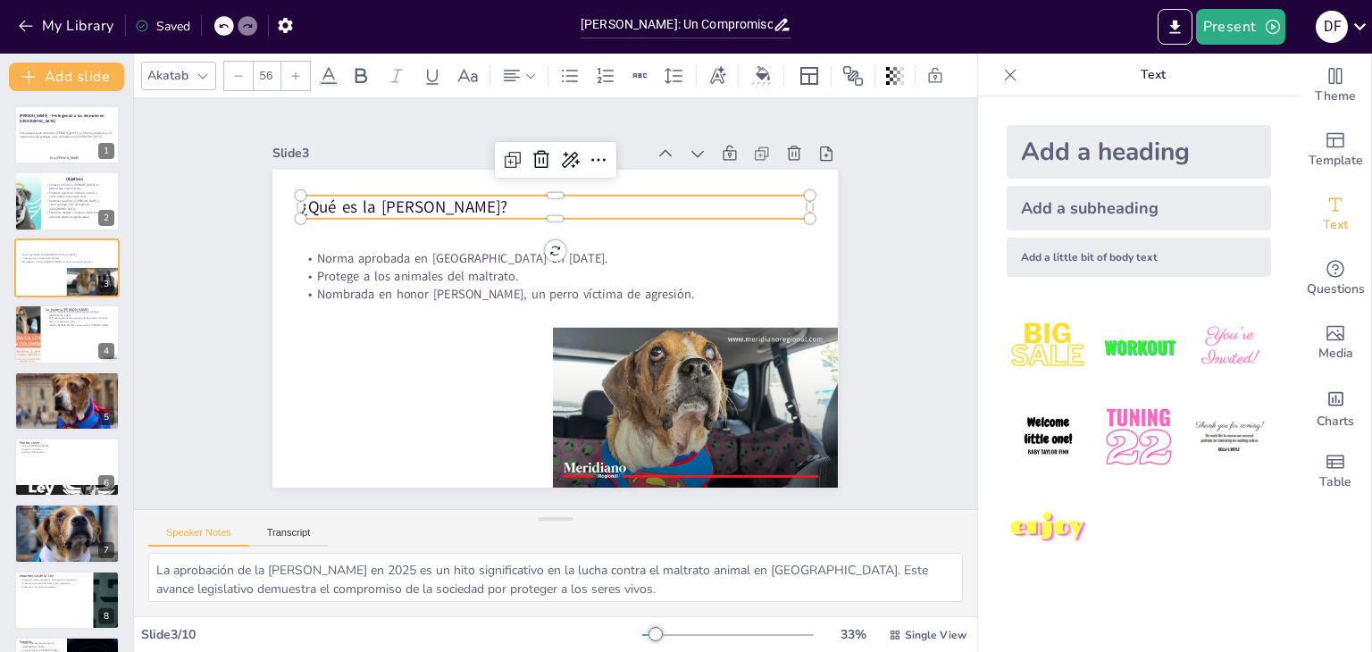
click at [302, 70] on div at bounding box center [295, 76] width 29 height 29
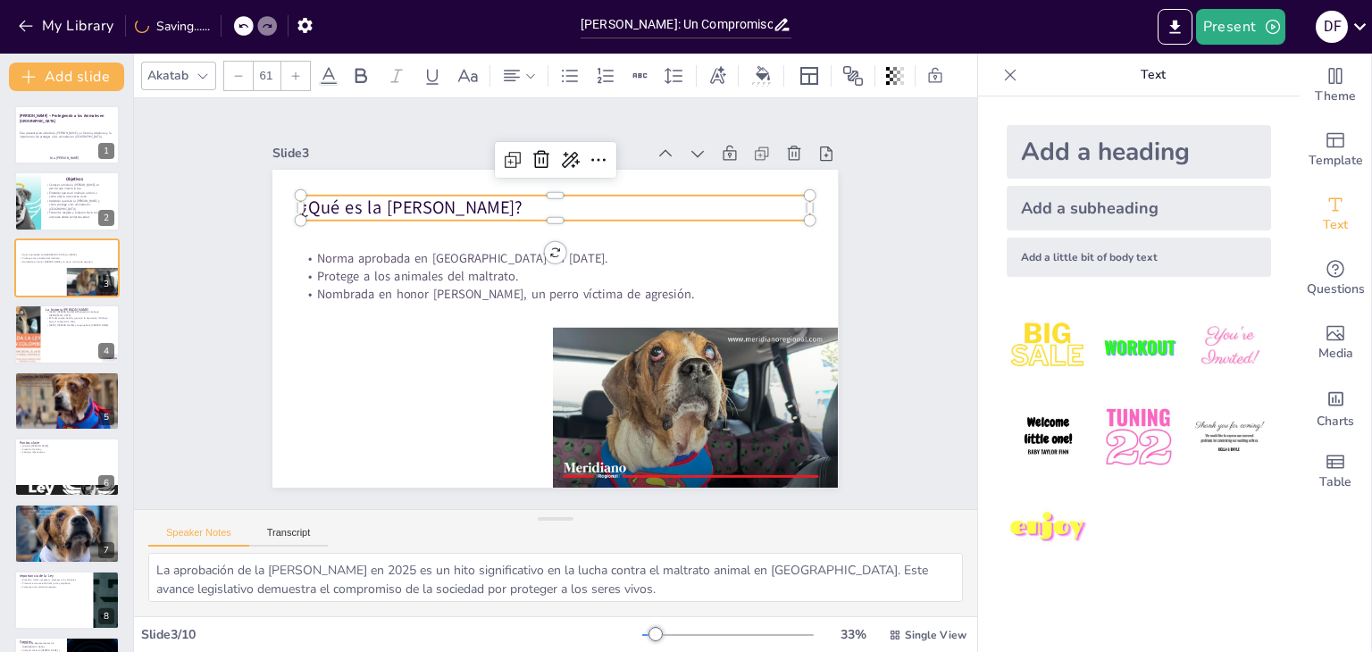
click at [302, 70] on div at bounding box center [295, 76] width 29 height 29
type input "64"
drag, startPoint x: 302, startPoint y: 70, endPoint x: 387, endPoint y: 58, distance: 85.6
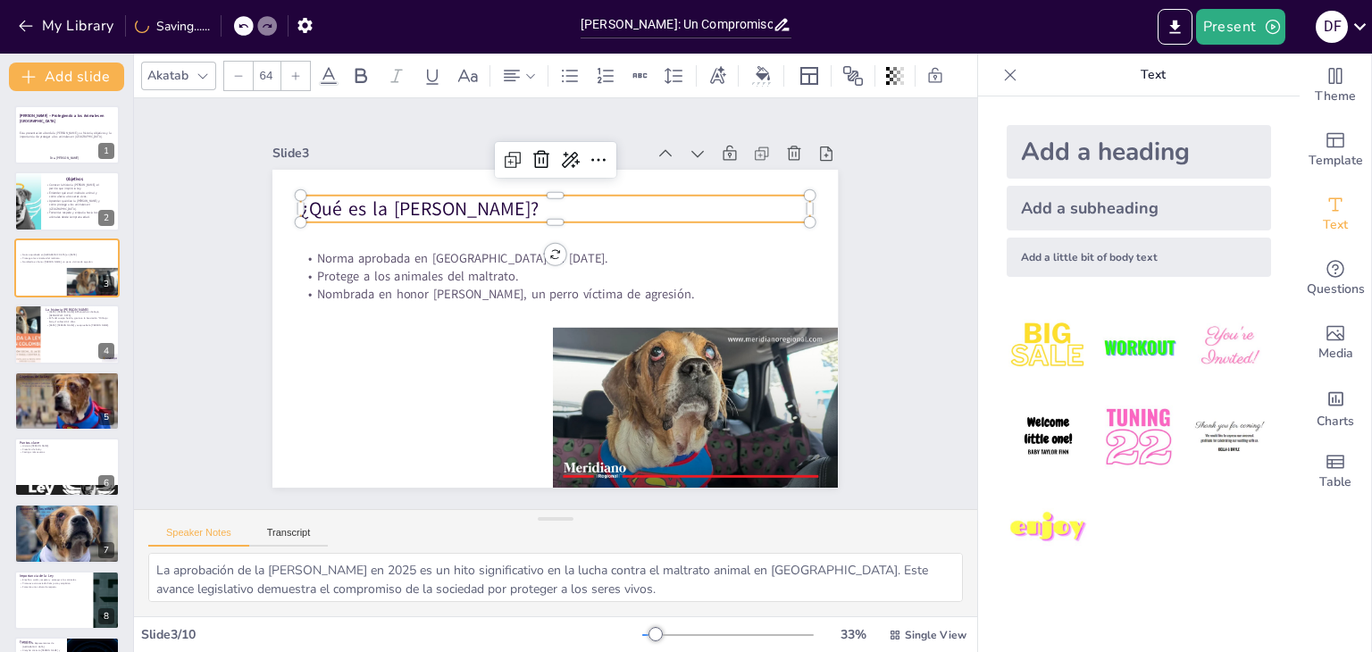
click at [387, 61] on div "Akatab 64" at bounding box center [553, 76] width 824 height 30
click at [378, 63] on div "Akatab 64" at bounding box center [553, 76] width 824 height 30
click at [367, 65] on icon at bounding box center [360, 75] width 21 height 21
click at [355, 76] on icon at bounding box center [360, 75] width 21 height 21
click at [352, 76] on icon at bounding box center [360, 75] width 21 height 21
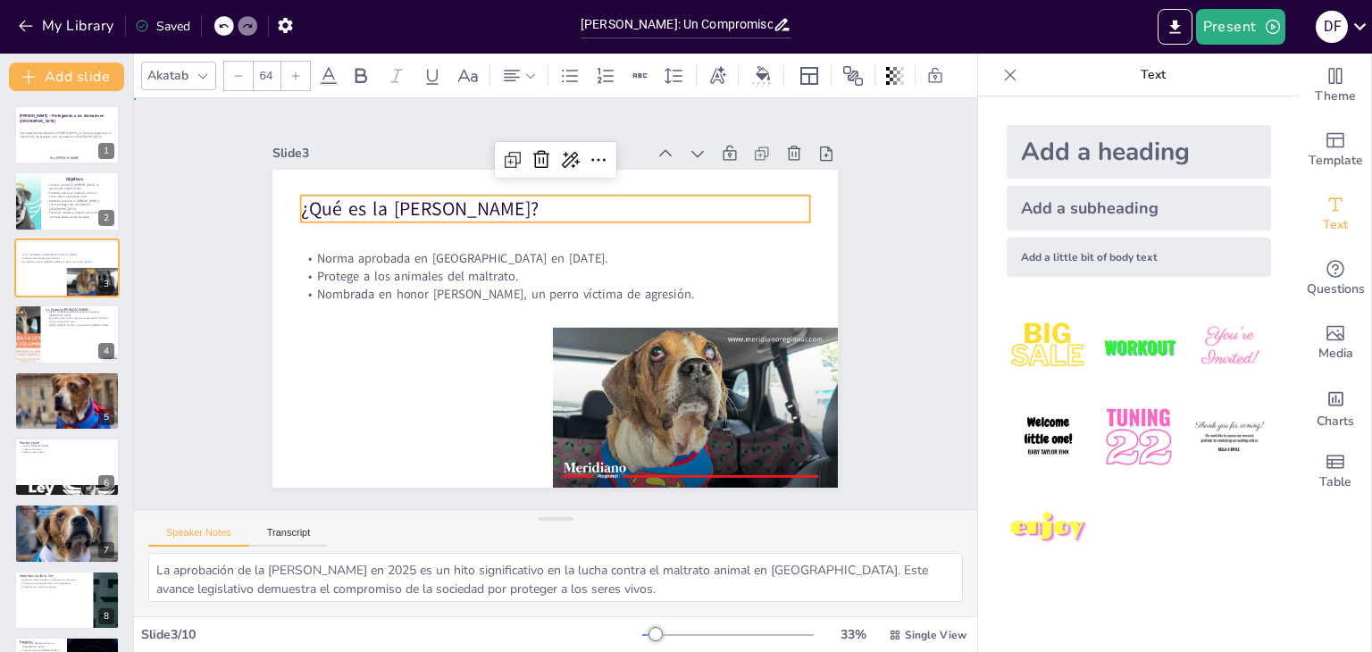
click at [361, 129] on div "Slide 1 Ley Ángel – Protegiendo a los Animales en Colombia Esta presentación ab…" at bounding box center [555, 303] width 601 height 425
click at [381, 202] on p "¿Qué es la [PERSON_NAME]?" at bounding box center [555, 209] width 509 height 27
click at [365, 66] on icon at bounding box center [360, 75] width 21 height 21
click at [297, 71] on icon at bounding box center [295, 76] width 11 height 11
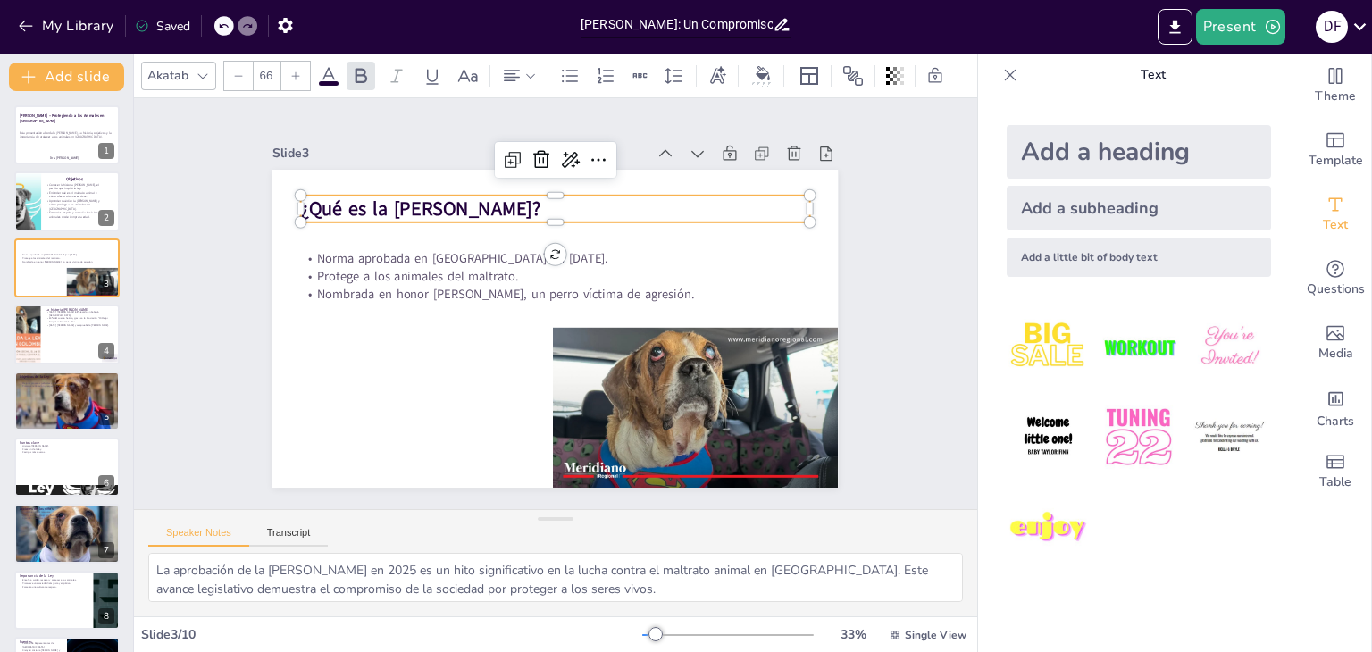
click at [297, 71] on icon at bounding box center [295, 76] width 11 height 11
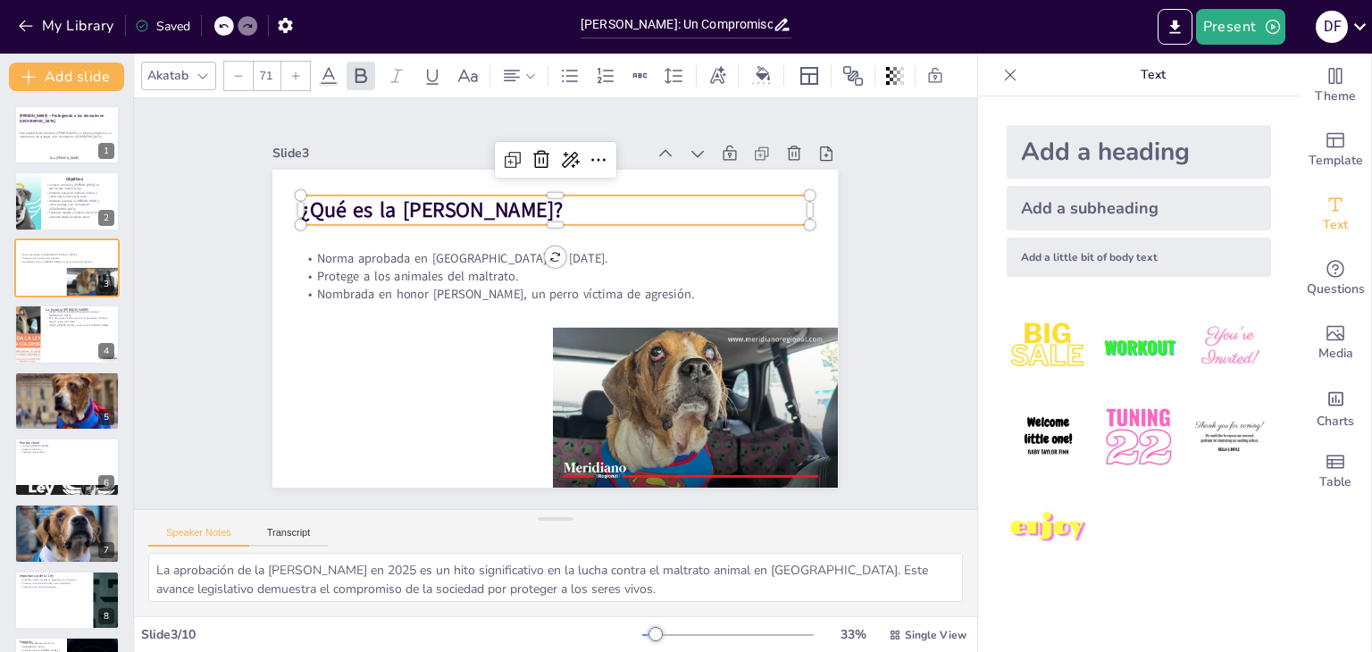
click at [297, 71] on icon at bounding box center [295, 76] width 11 height 11
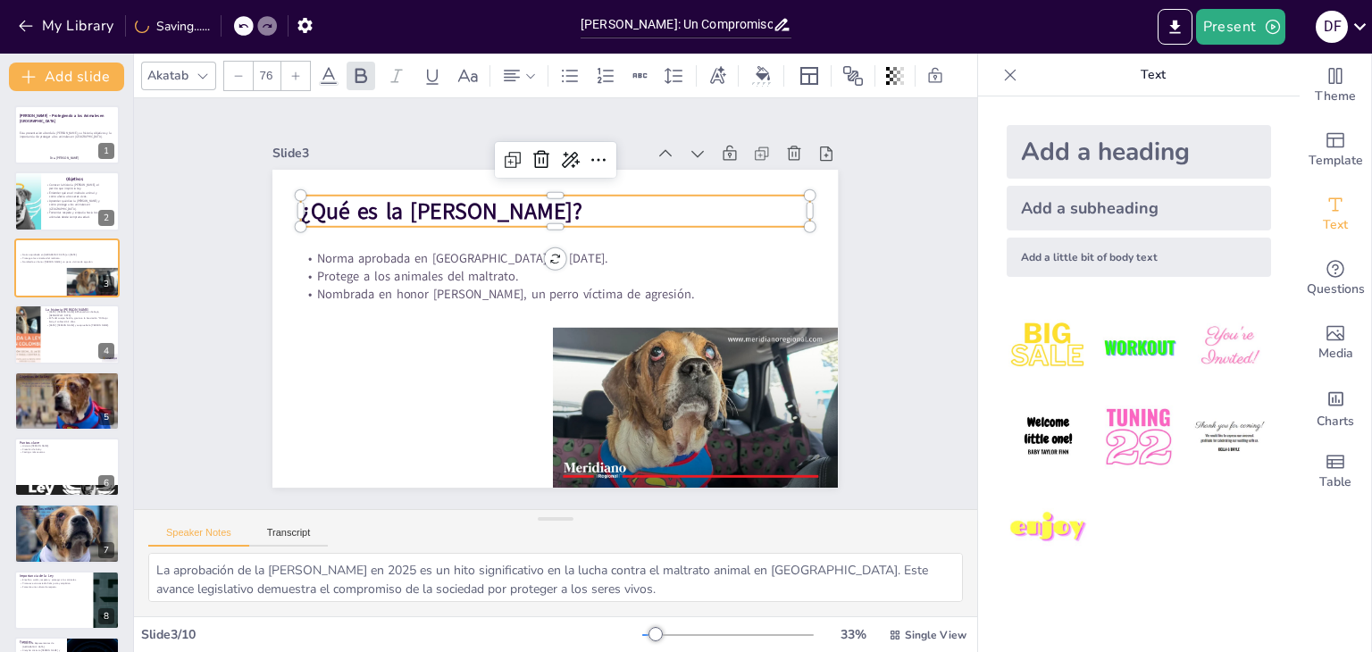
click at [297, 71] on icon at bounding box center [295, 76] width 11 height 11
type input "78"
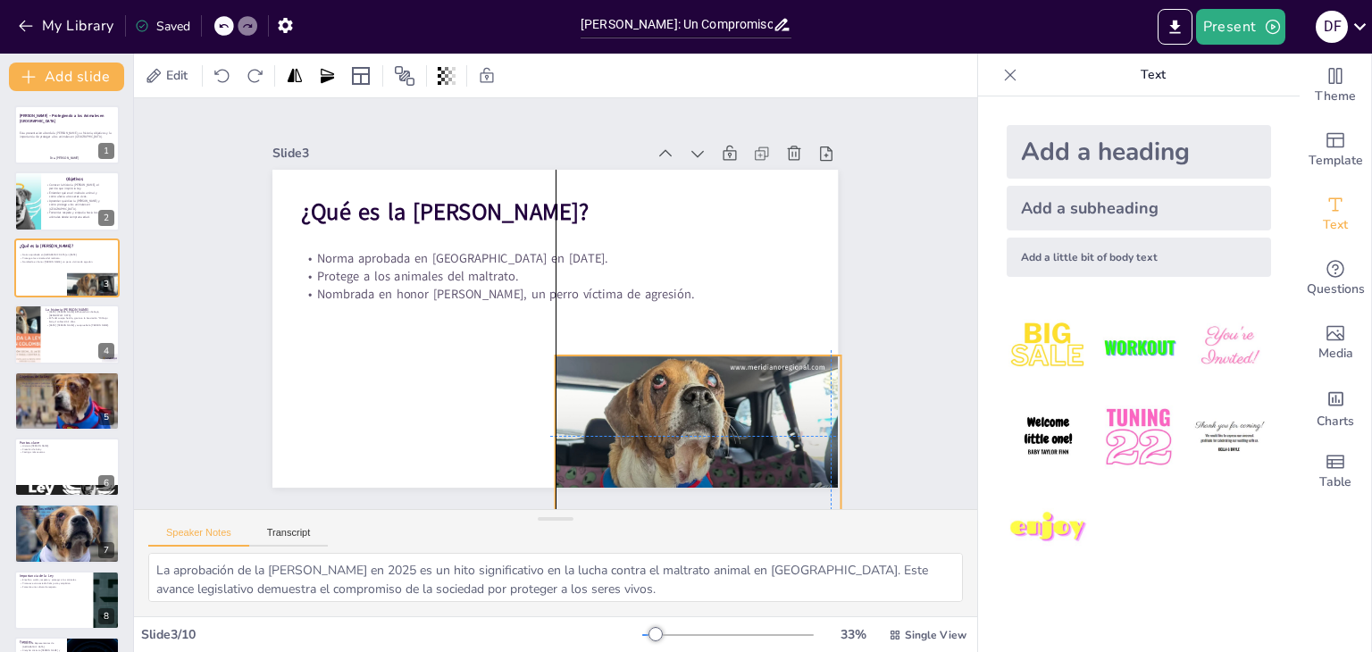
drag, startPoint x: 653, startPoint y: 396, endPoint x: 650, endPoint y: 418, distance: 22.5
click at [650, 418] on div at bounding box center [698, 435] width 285 height 160
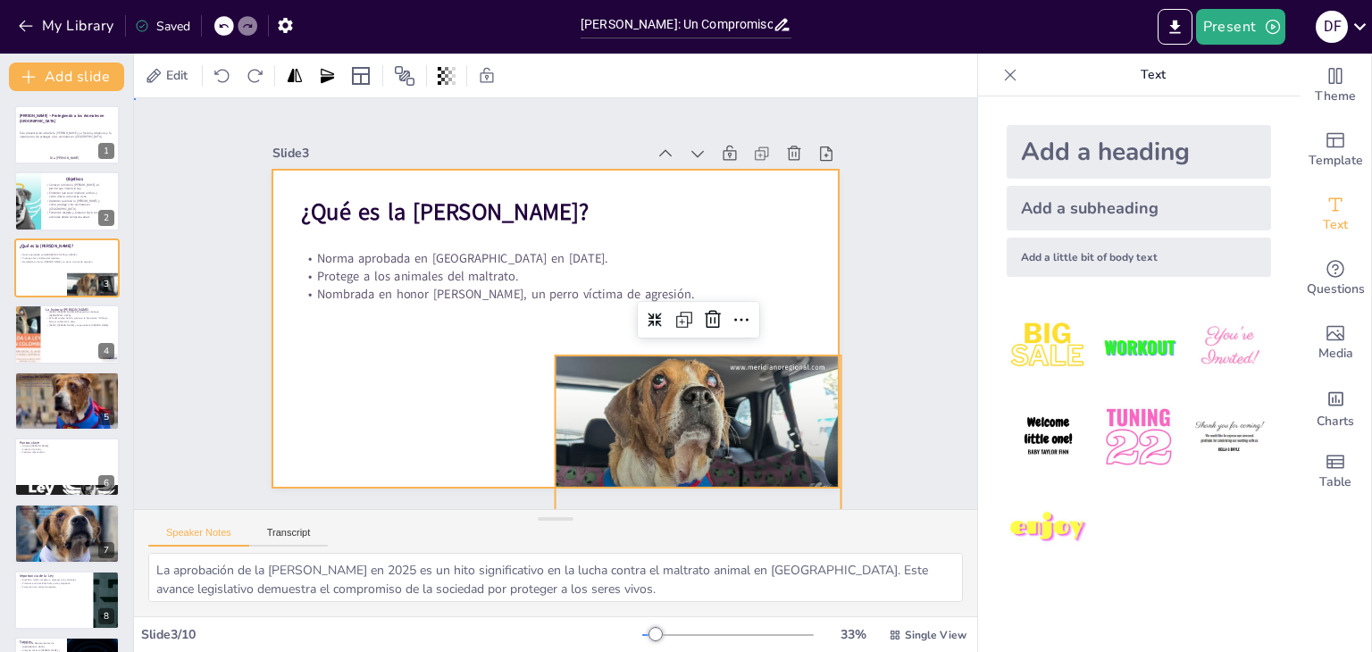
click at [431, 386] on div at bounding box center [554, 329] width 565 height 318
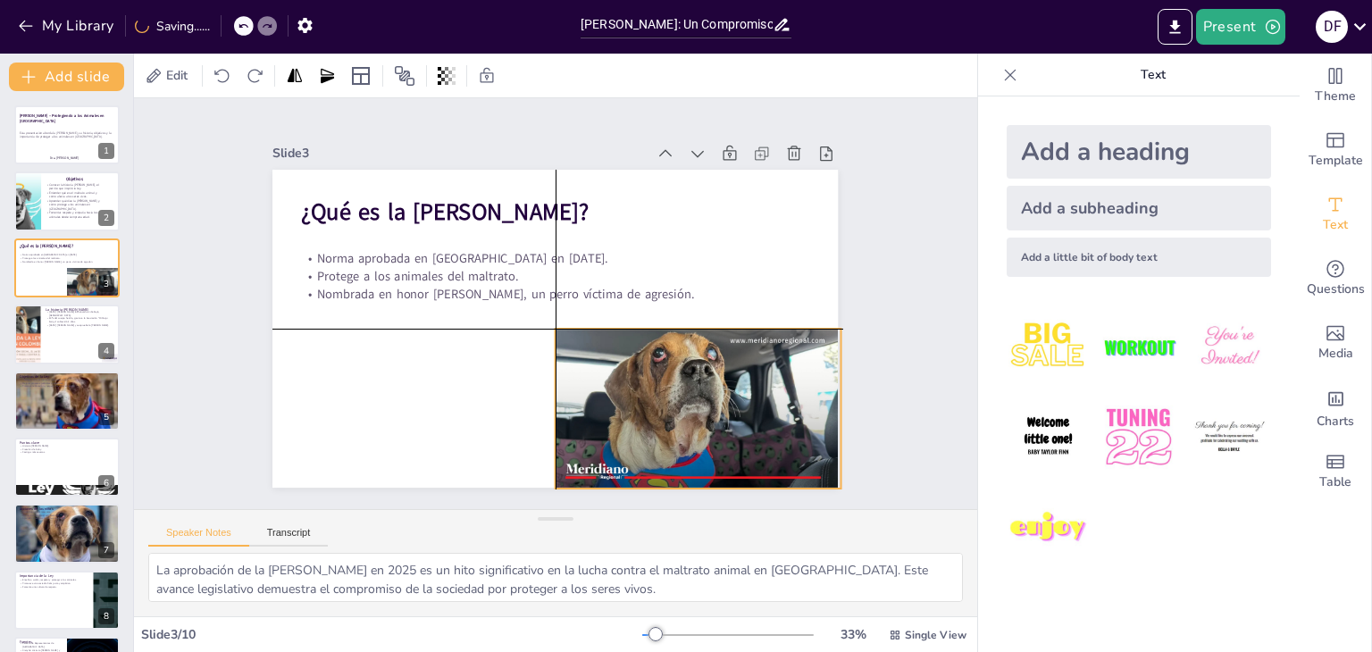
drag, startPoint x: 566, startPoint y: 373, endPoint x: 569, endPoint y: 347, distance: 26.0
click at [569, 347] on div at bounding box center [698, 409] width 285 height 160
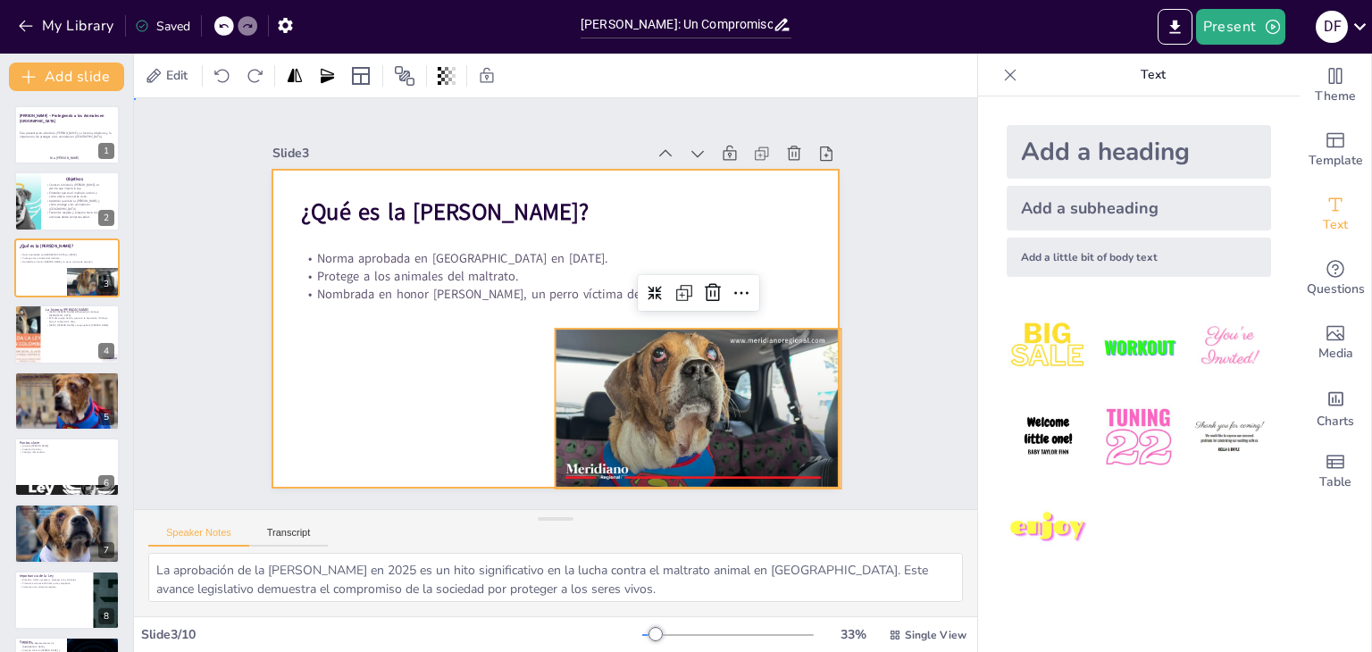
click at [415, 369] on div at bounding box center [554, 329] width 565 height 318
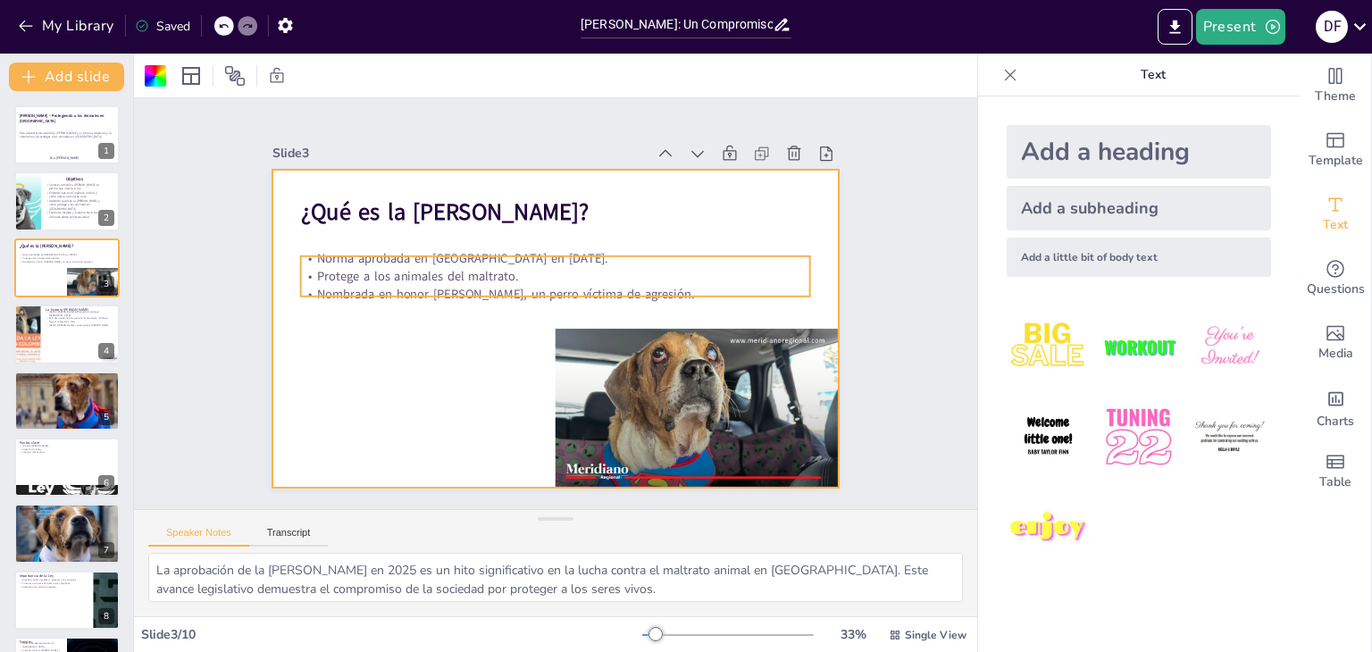
click at [349, 268] on p "Protege a los animales del maltrato." at bounding box center [559, 276] width 508 height 71
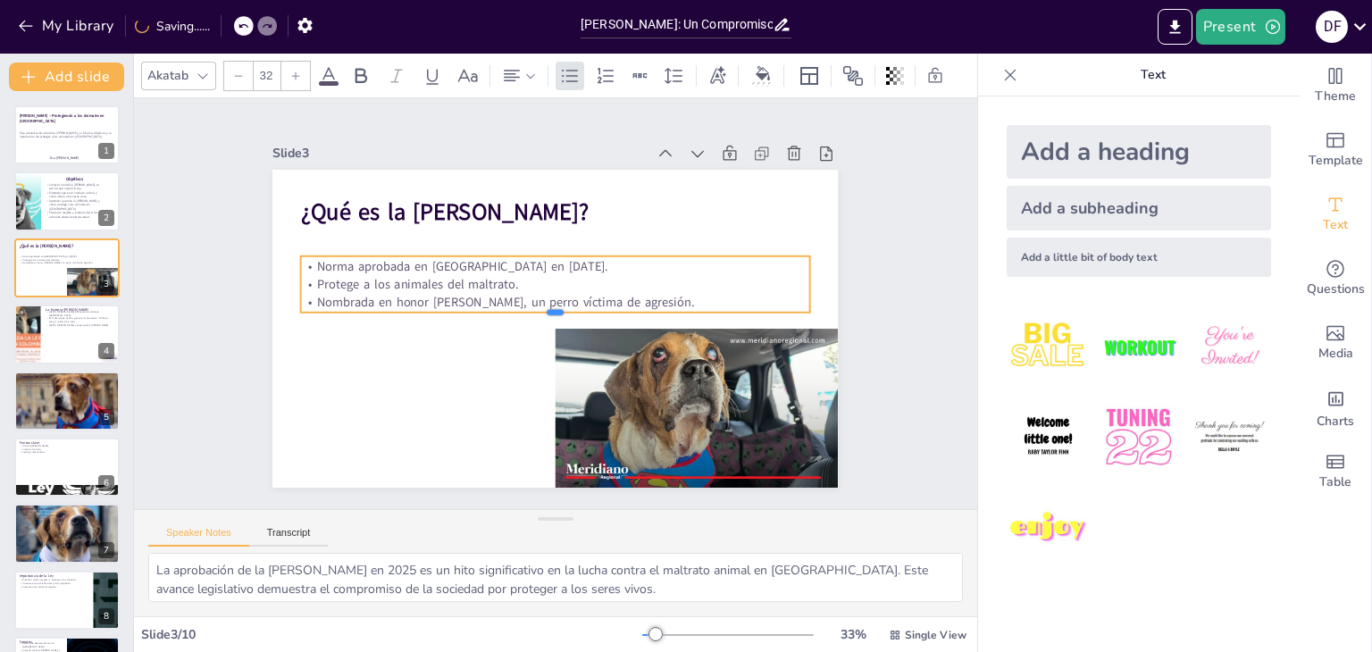
drag, startPoint x: 534, startPoint y: 290, endPoint x: 532, endPoint y: 306, distance: 16.2
click at [532, 313] on div at bounding box center [555, 320] width 509 height 14
click at [423, 258] on p "Norma aprobada en [GEOGRAPHIC_DATA] en [DATE]." at bounding box center [555, 267] width 509 height 18
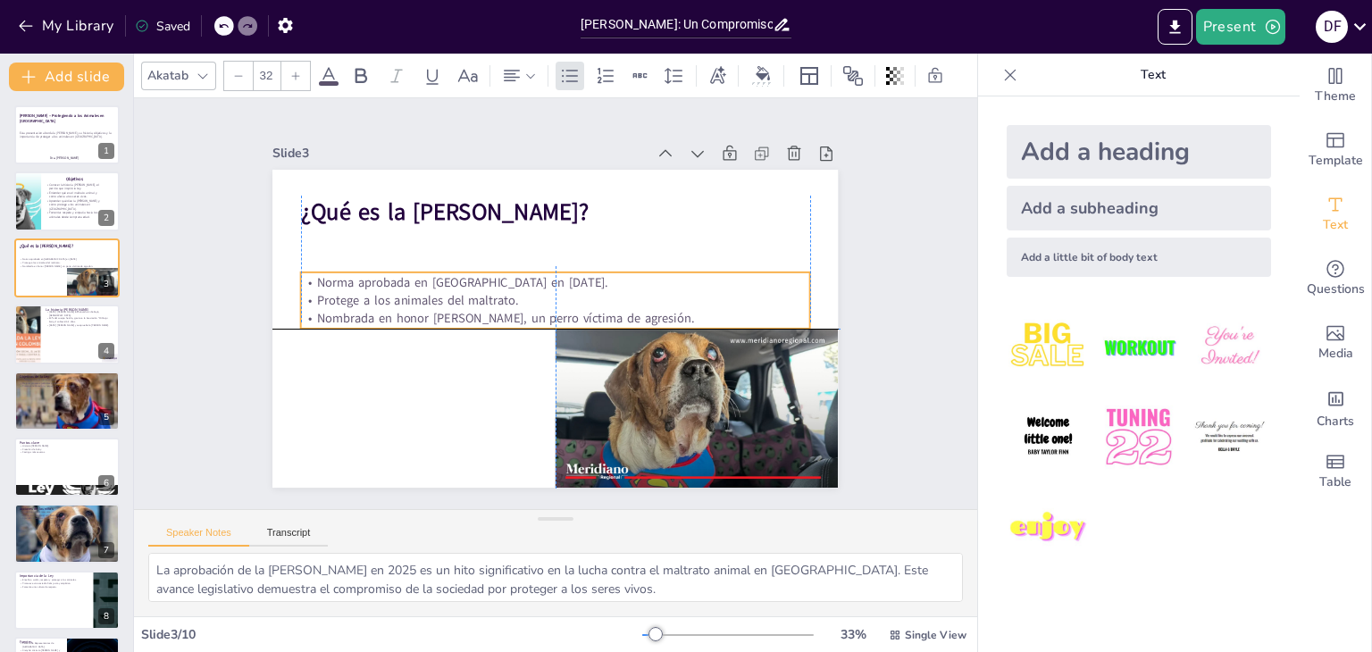
drag, startPoint x: 423, startPoint y: 251, endPoint x: 417, endPoint y: 261, distance: 11.6
click at [417, 200] on div "¿Qué es la Ley Ángel? Norma aprobada en Colombia en febrero de 2025. Protege a …" at bounding box center [570, 170] width 563 height 59
click at [417, 261] on div at bounding box center [558, 264] width 507 height 67
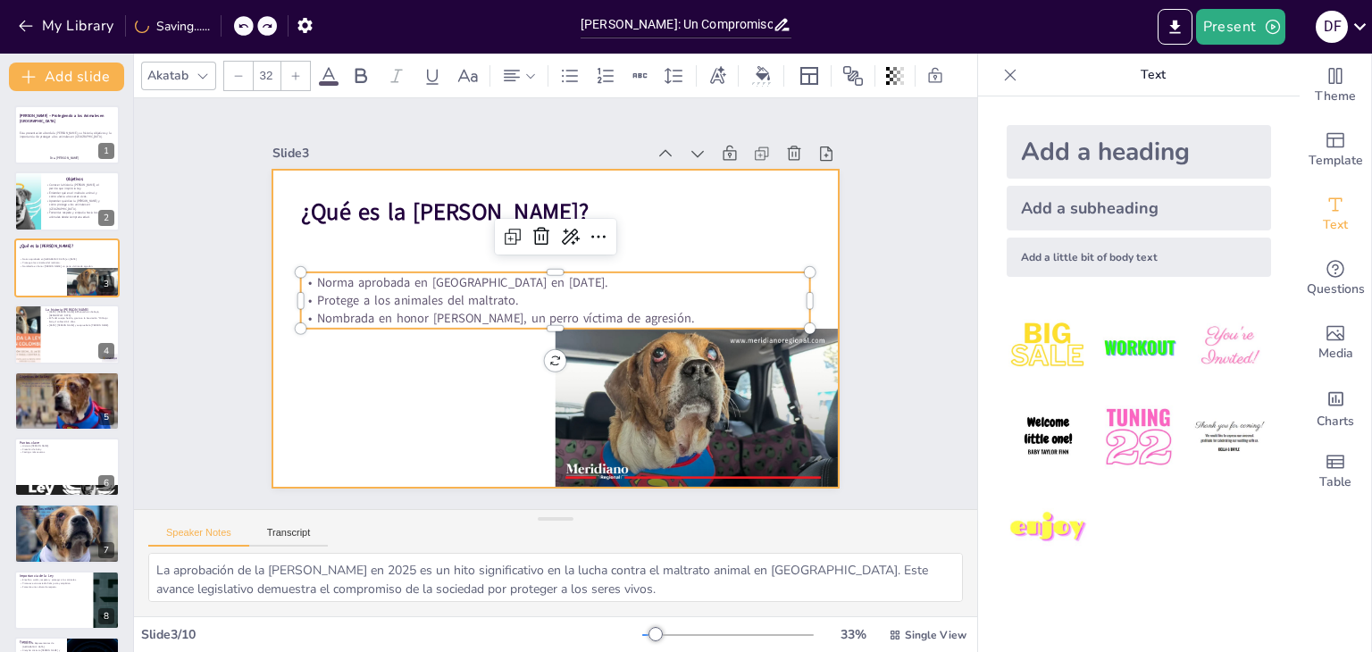
click at [411, 240] on div at bounding box center [550, 327] width 619 height 429
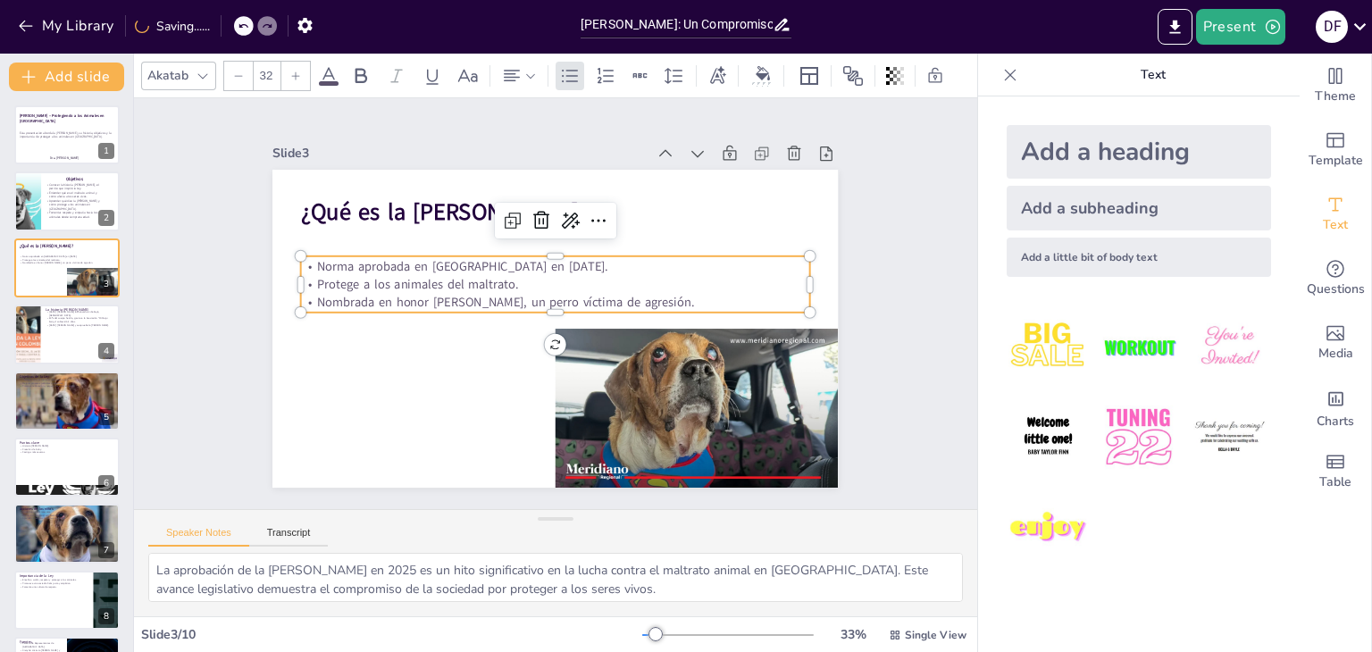
click at [408, 274] on p "Protege a los animales del maltrato." at bounding box center [558, 284] width 508 height 71
click at [408, 276] on p "Protege a los animales del maltrato." at bounding box center [555, 285] width 509 height 18
click at [408, 276] on span "Protege a los animales del maltrato." at bounding box center [418, 284] width 202 height 17
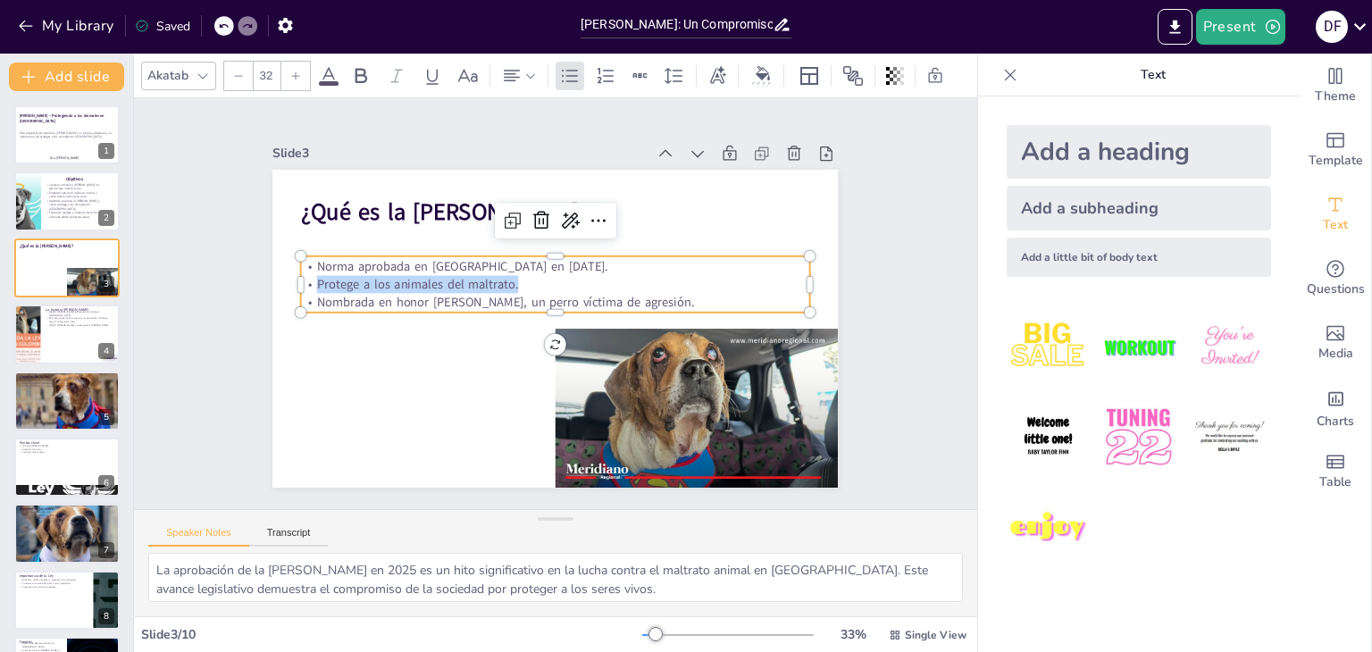
click at [408, 276] on span "Protege a los animales del maltrato." at bounding box center [418, 284] width 202 height 17
click at [629, 295] on span "Nombrada en honor [PERSON_NAME], un perro víctima de agresión." at bounding box center [505, 301] width 377 height 17
click at [615, 293] on span "Nombrada en honor [PERSON_NAME], un perro víctima de agresión." at bounding box center [505, 301] width 377 height 17
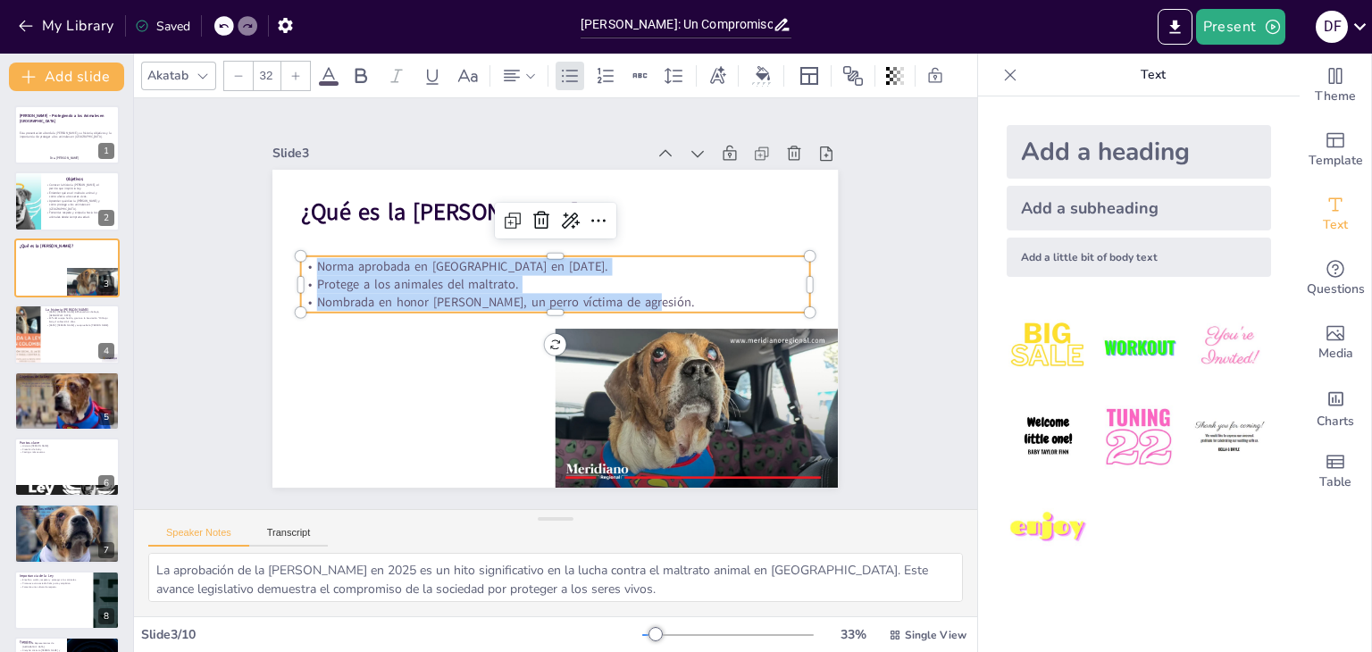
click at [291, 75] on div at bounding box center [295, 76] width 29 height 29
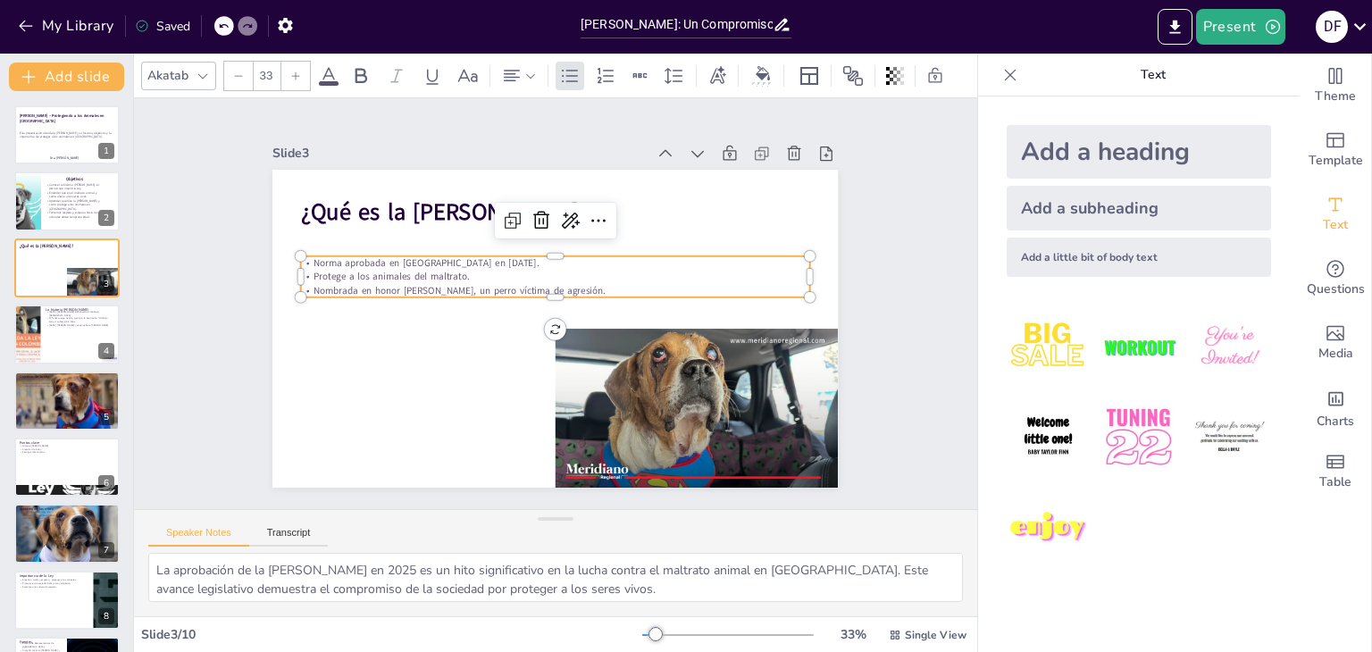
click at [291, 75] on div at bounding box center [295, 76] width 29 height 29
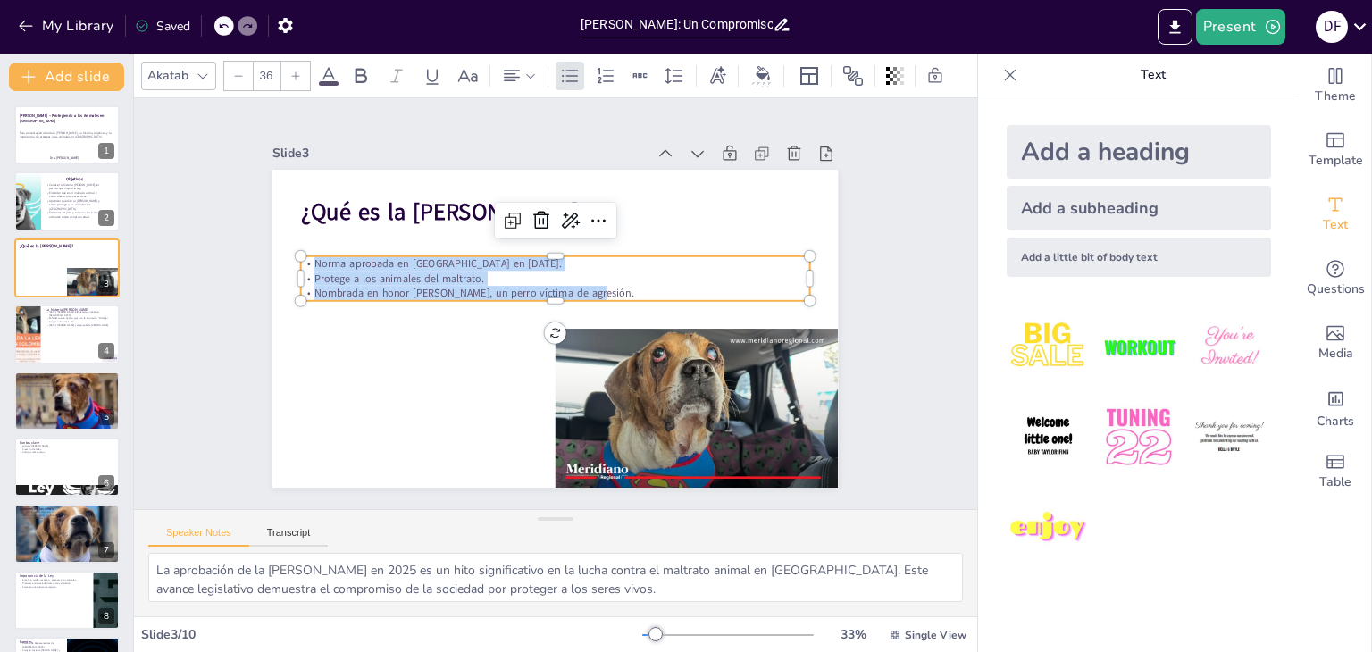
click at [291, 75] on div at bounding box center [295, 76] width 29 height 29
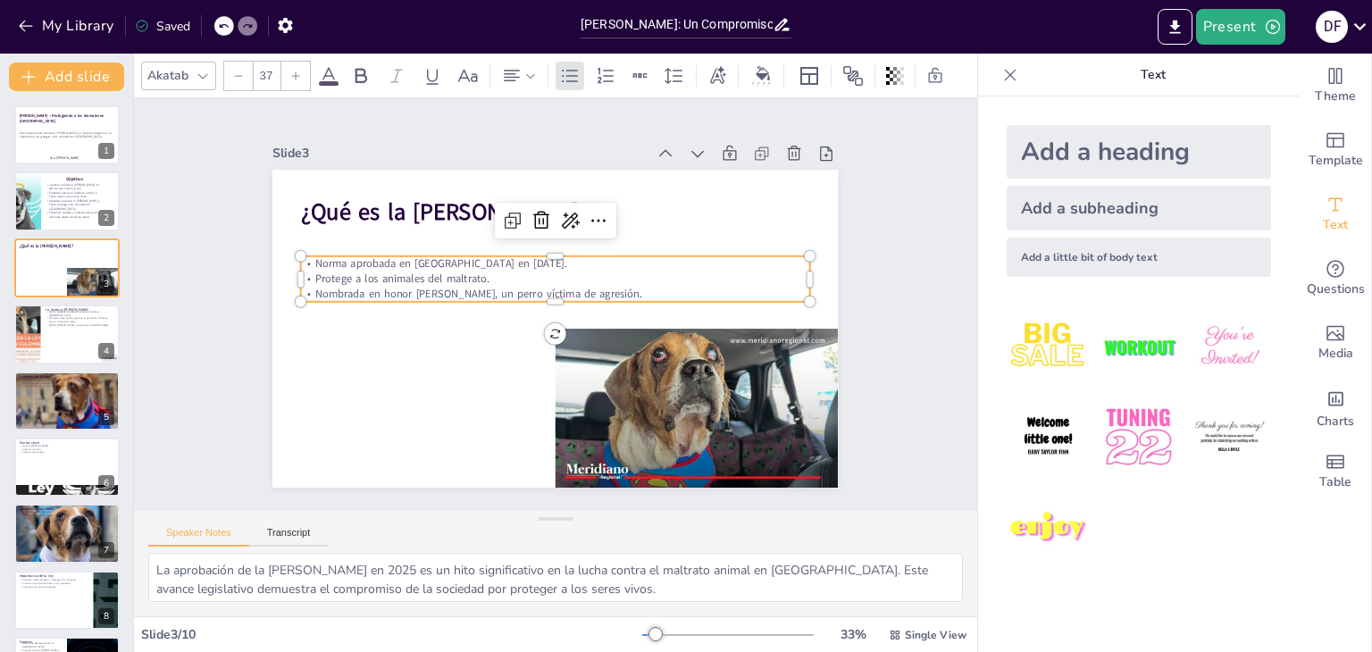
click at [291, 75] on div at bounding box center [295, 76] width 29 height 29
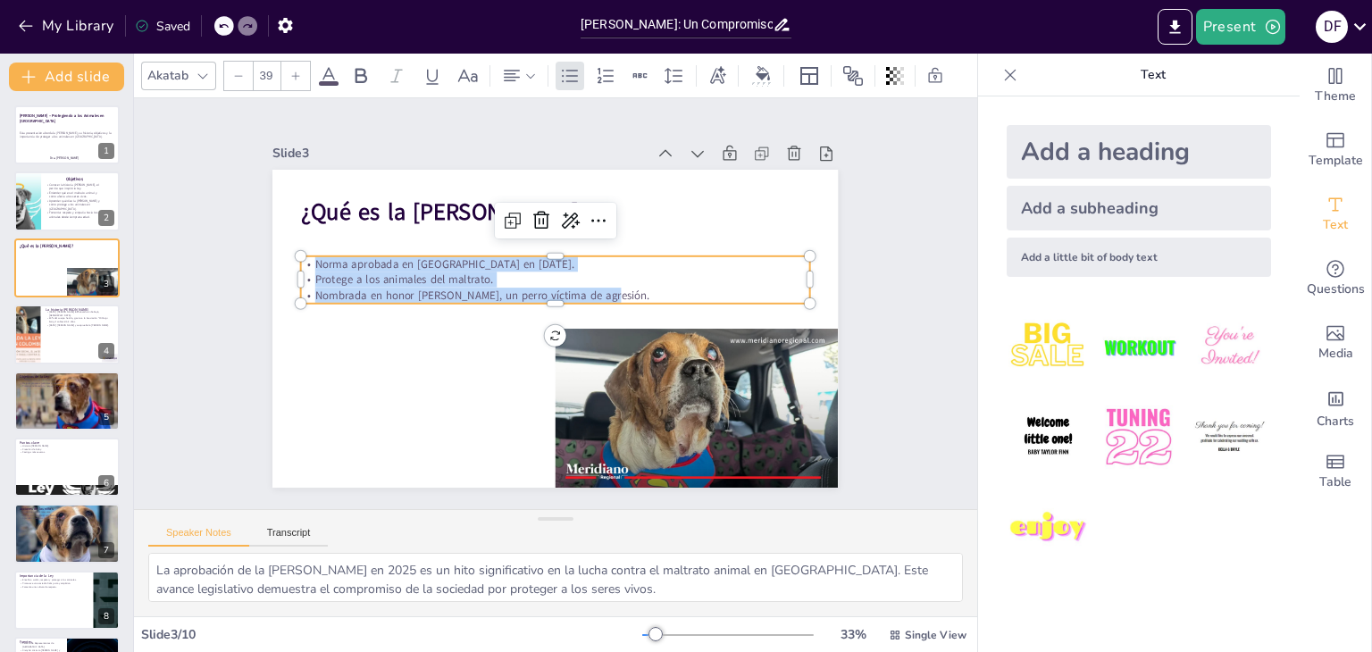
click at [291, 75] on div at bounding box center [295, 76] width 29 height 29
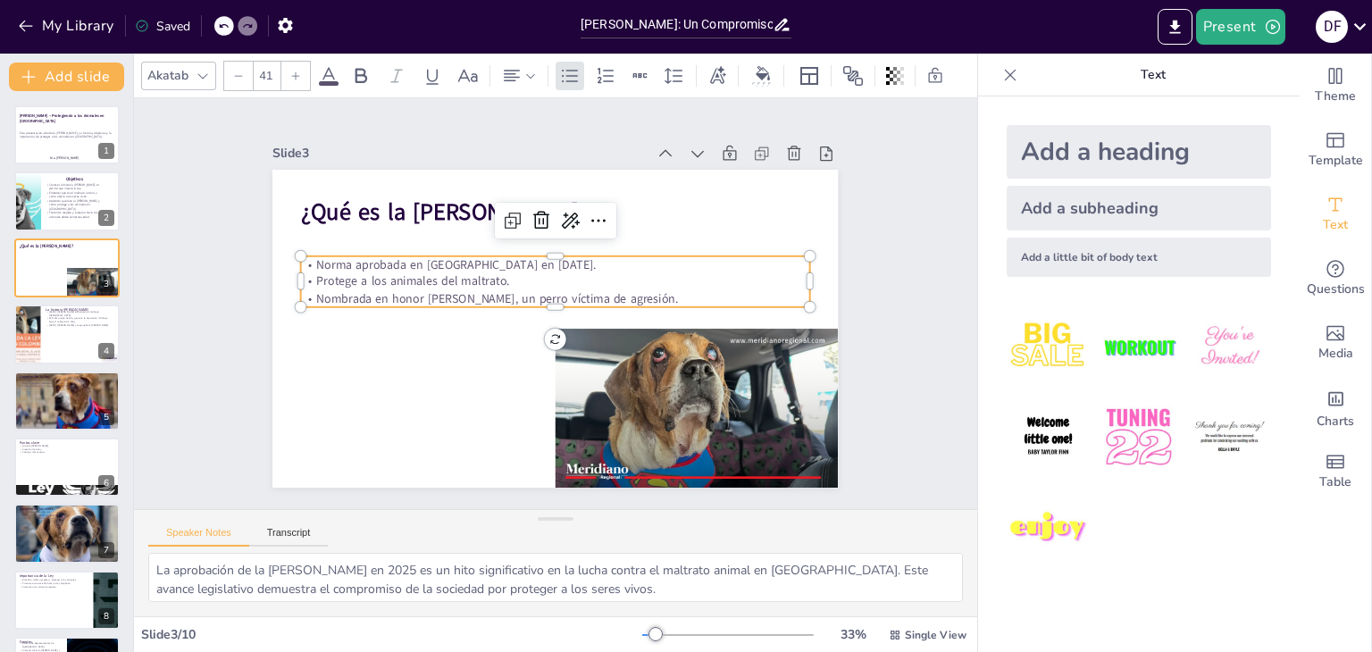
click at [291, 75] on div at bounding box center [295, 76] width 29 height 29
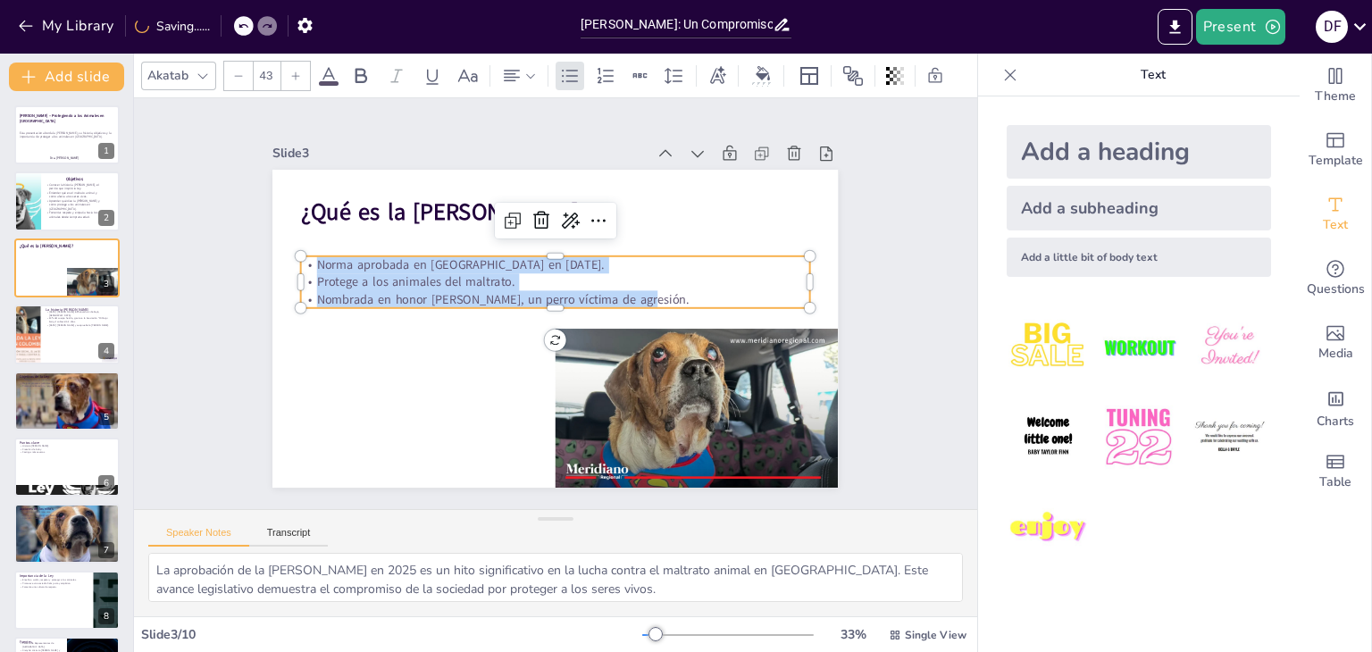
click at [291, 75] on div at bounding box center [295, 76] width 29 height 29
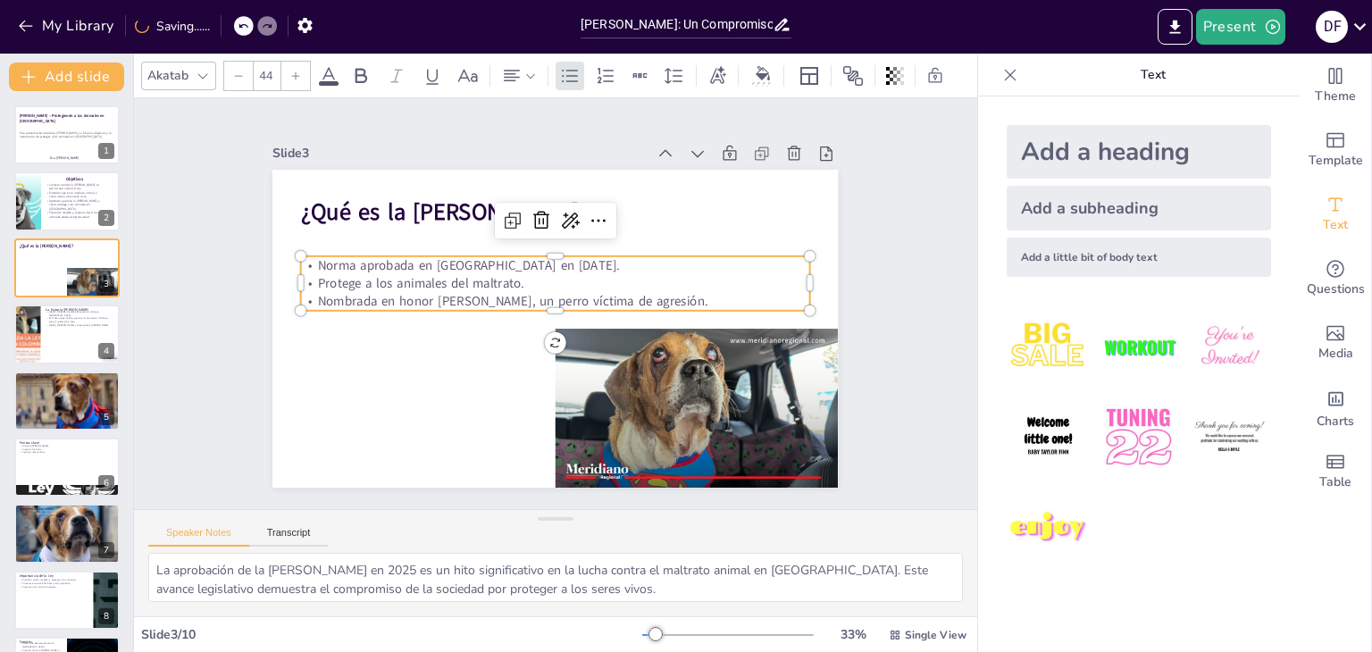
click at [291, 75] on div at bounding box center [295, 76] width 29 height 29
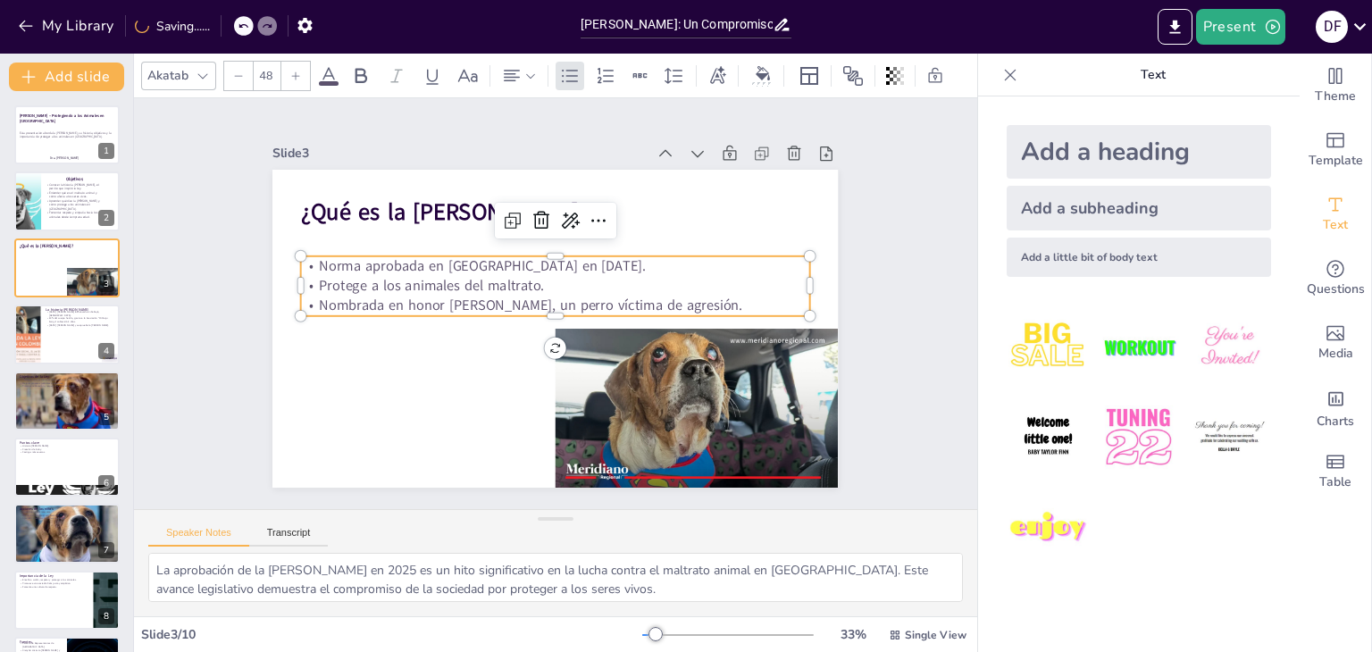
type input "49"
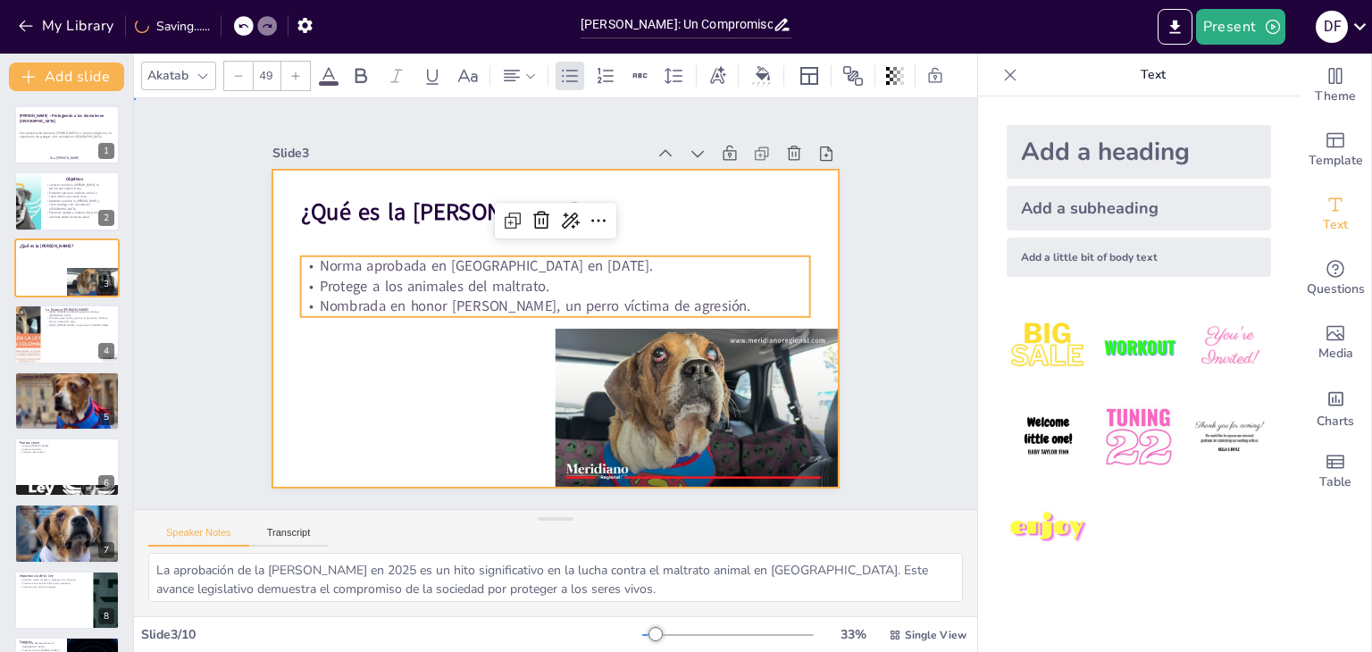
click at [311, 427] on div at bounding box center [554, 329] width 565 height 318
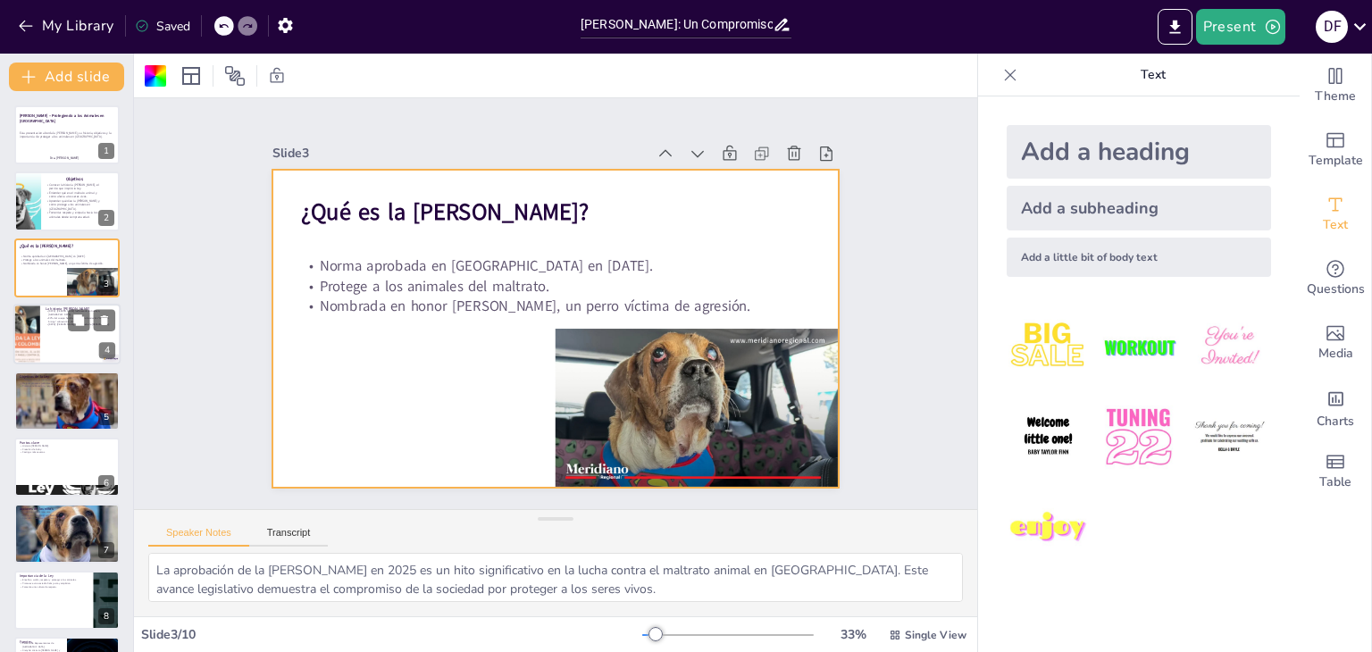
click at [71, 332] on div at bounding box center [66, 334] width 107 height 61
type textarea "El ataque [PERSON_NAME] es un ejemplo claro de la crueldad que enfrentan muchos…"
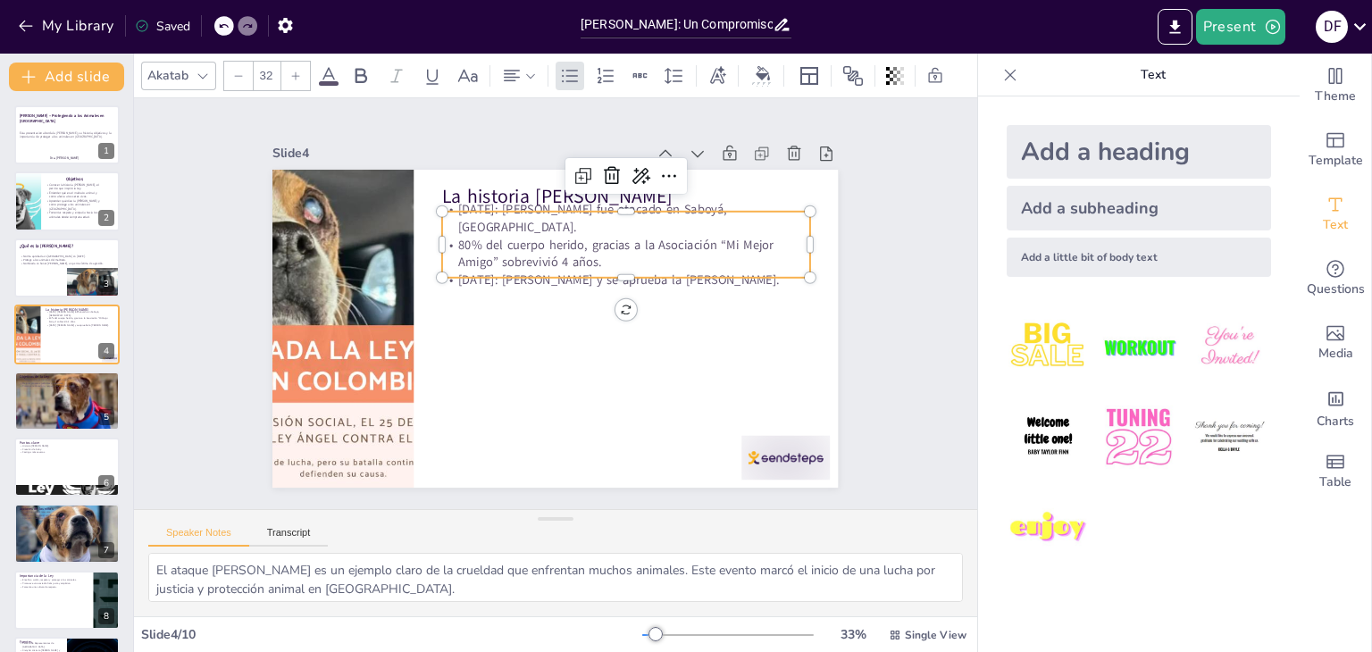
click at [465, 215] on p "[DATE]: [PERSON_NAME] fue atacado en Saboyá, [GEOGRAPHIC_DATA]." at bounding box center [625, 218] width 367 height 35
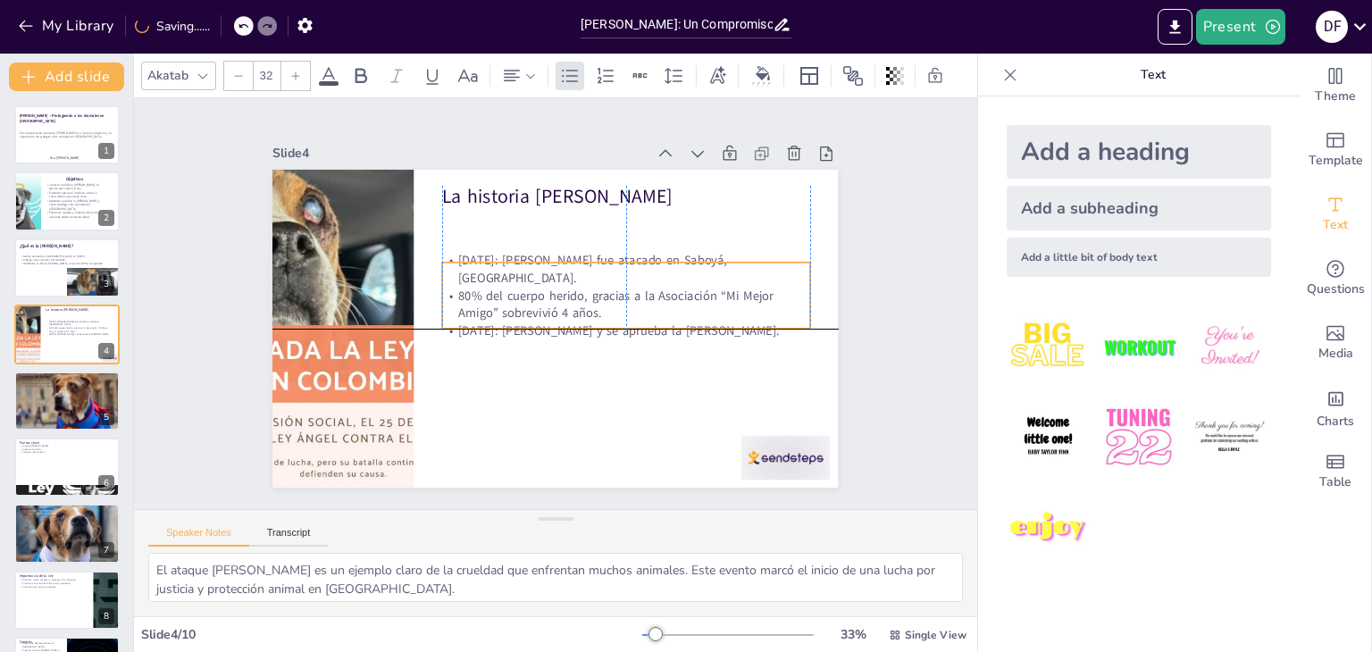
drag, startPoint x: 465, startPoint y: 215, endPoint x: 472, endPoint y: 268, distance: 53.1
click at [472, 268] on p "[DATE]: [PERSON_NAME] fue atacado en Saboyá, [GEOGRAPHIC_DATA]." at bounding box center [625, 269] width 367 height 35
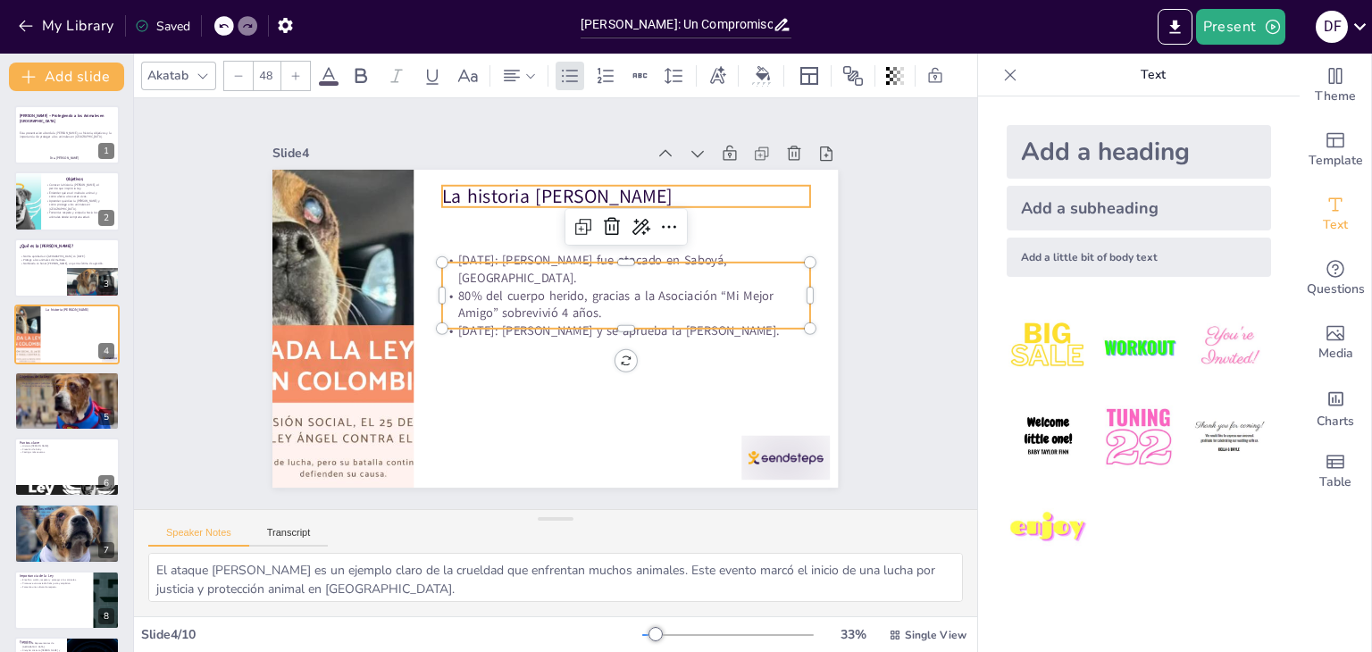
click at [479, 192] on p "La historia [PERSON_NAME]" at bounding box center [625, 196] width 367 height 27
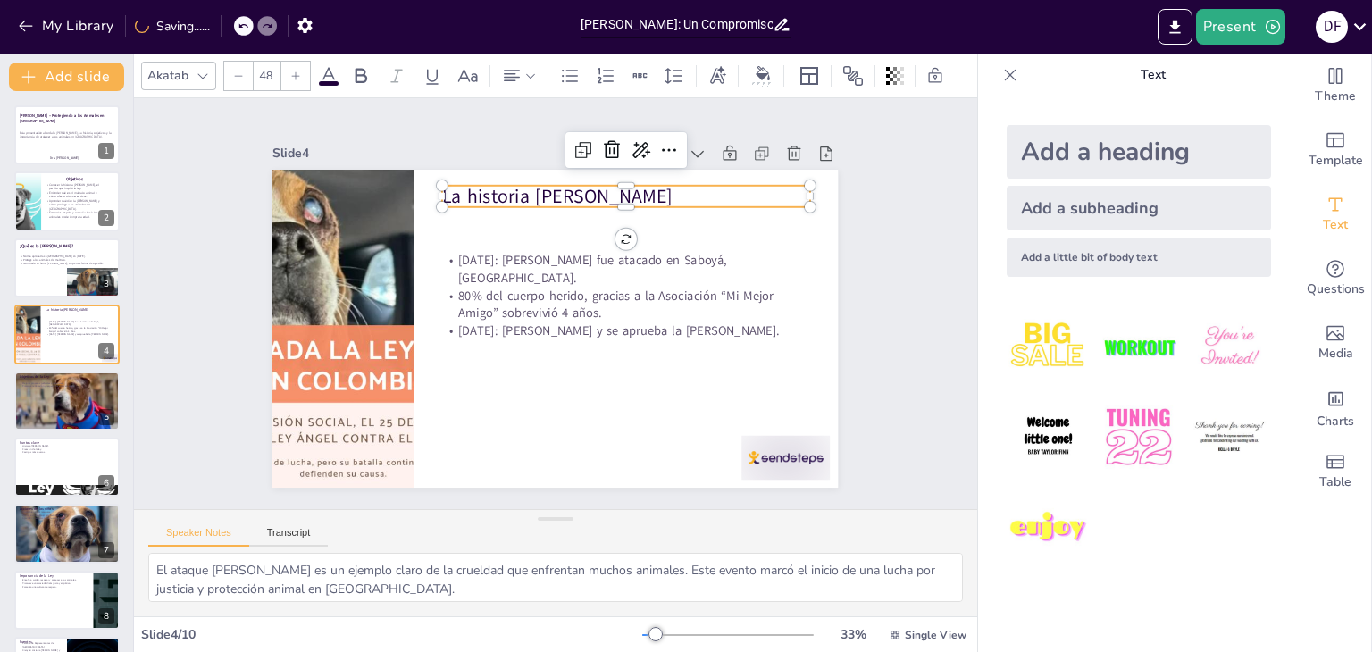
click at [479, 192] on p "La historia [PERSON_NAME]" at bounding box center [637, 203] width 368 height 64
click at [307, 67] on div at bounding box center [295, 76] width 29 height 29
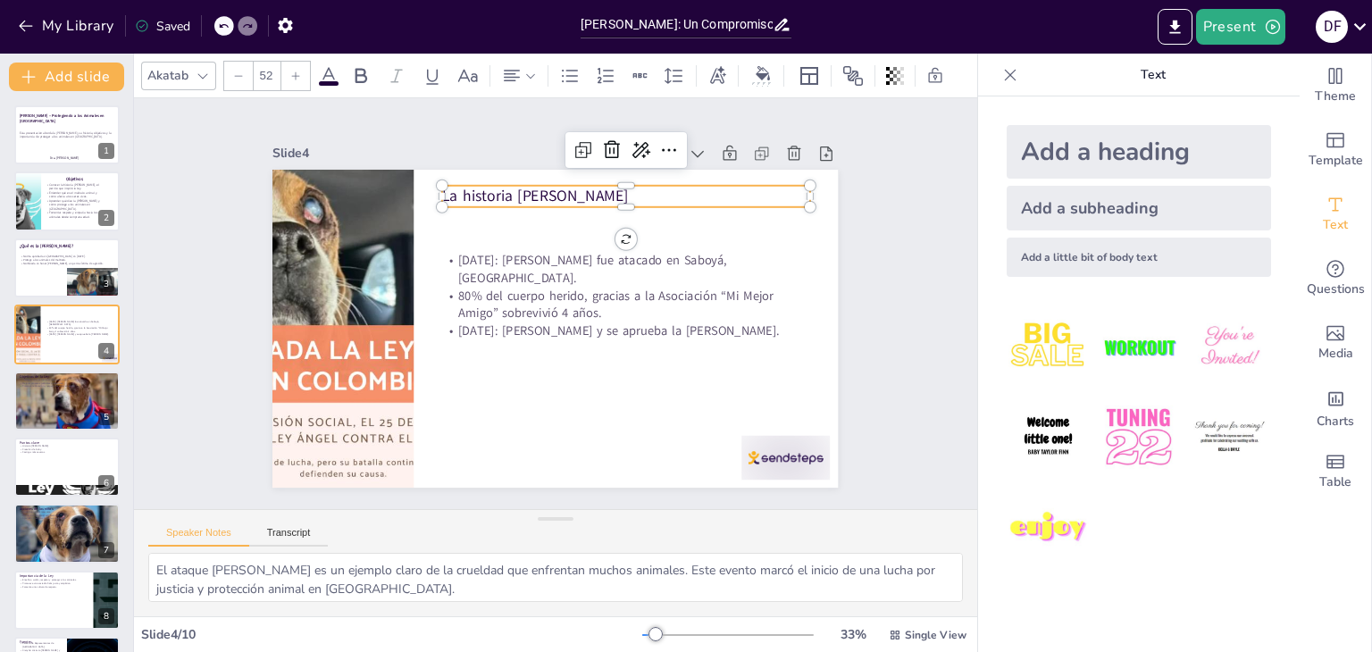
click at [307, 67] on div at bounding box center [295, 76] width 29 height 29
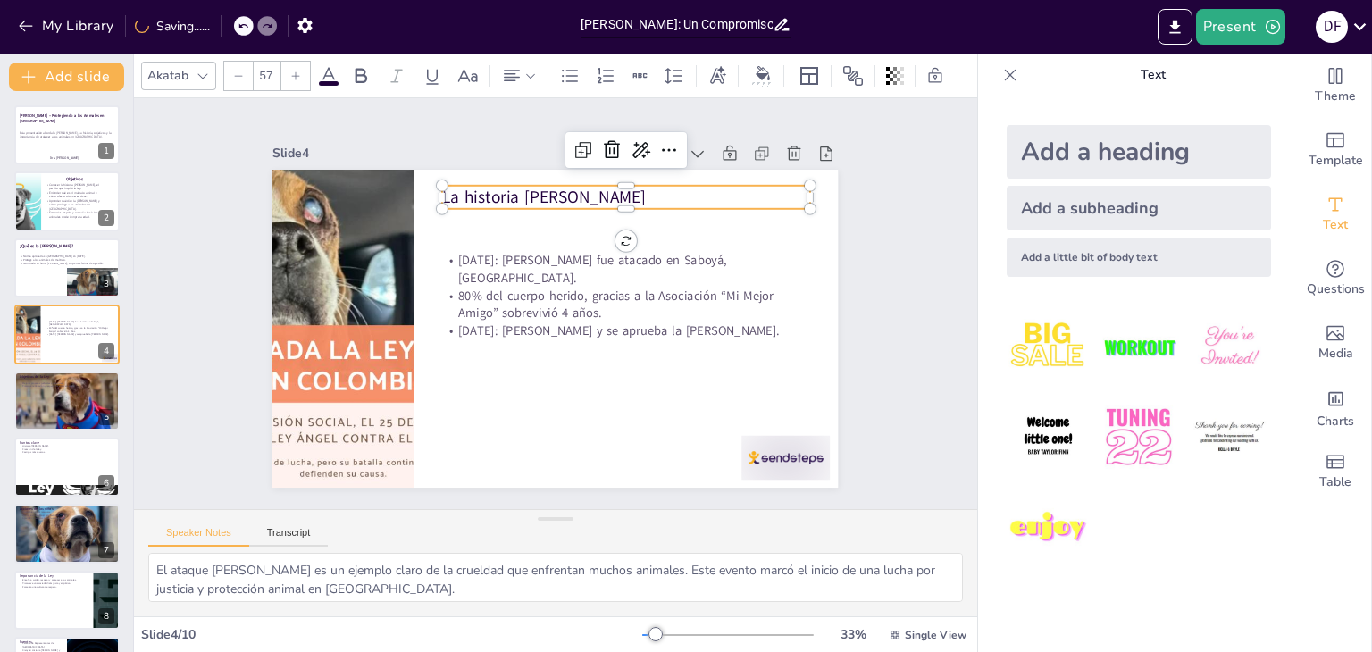
click at [307, 67] on div at bounding box center [295, 76] width 29 height 29
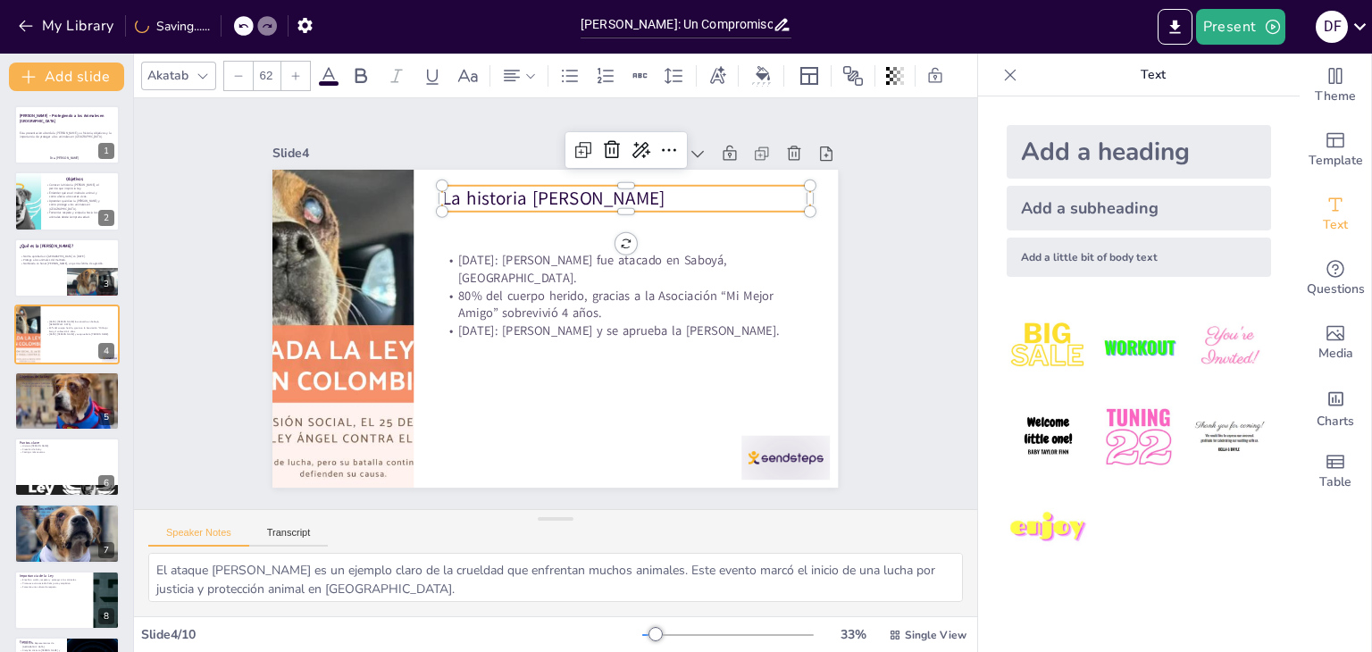
click at [307, 67] on div at bounding box center [295, 76] width 29 height 29
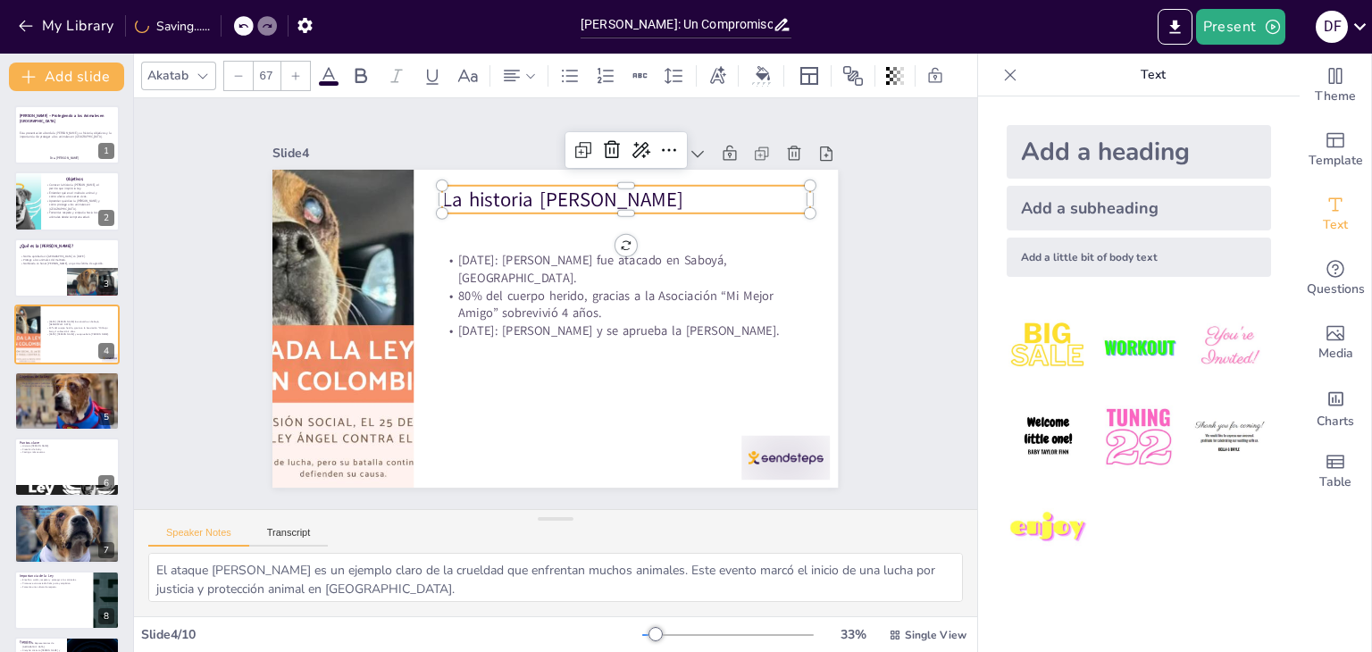
click at [307, 67] on div at bounding box center [295, 76] width 29 height 29
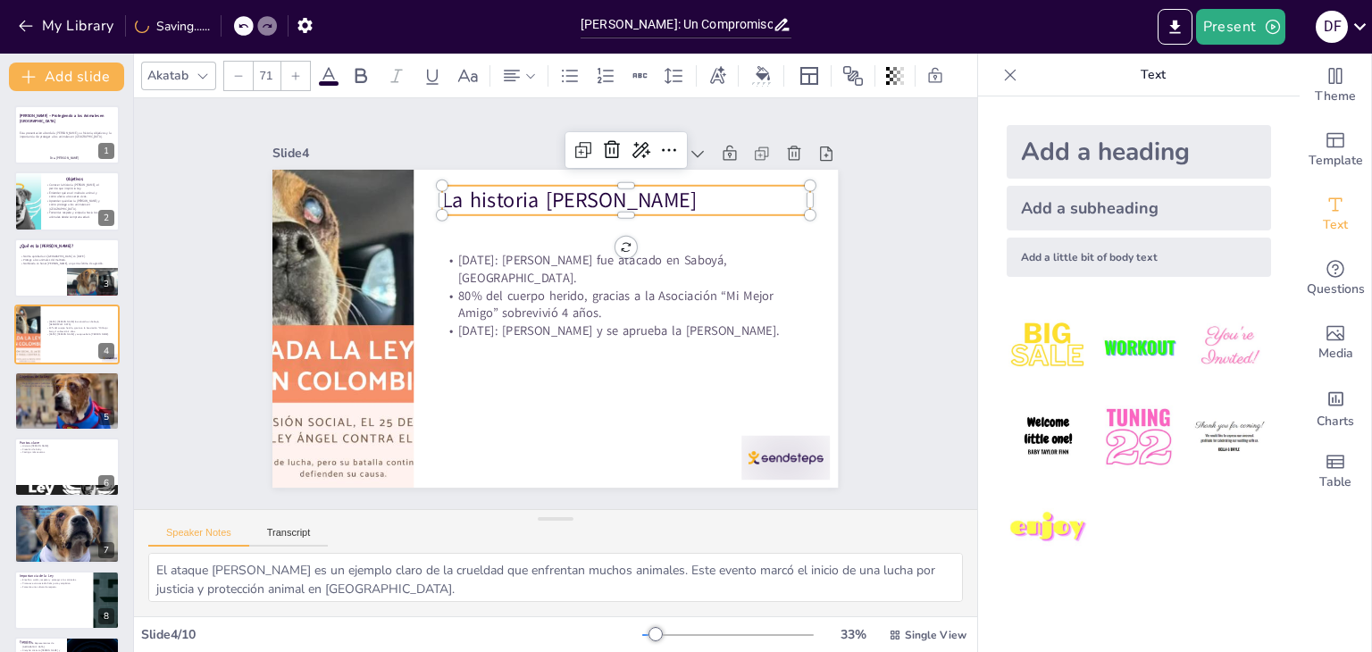
type input "72"
click at [363, 68] on icon at bounding box center [361, 75] width 12 height 15
click at [359, 76] on icon at bounding box center [360, 75] width 21 height 21
click at [397, 130] on div "Slide 1 Ley Ángel – Protegiendo a los Animales en Colombia Esta presentación ab…" at bounding box center [554, 304] width 565 height 368
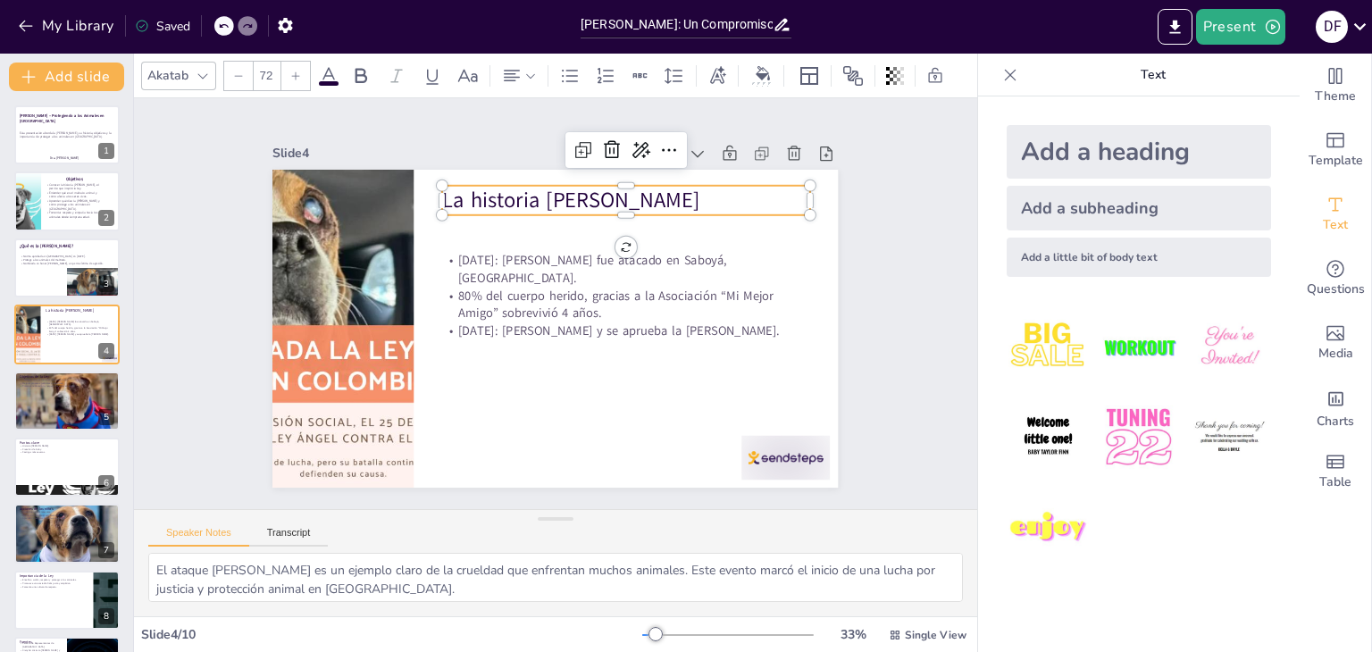
click at [464, 193] on span "La historia [PERSON_NAME]" at bounding box center [570, 200] width 257 height 29
click at [357, 68] on icon at bounding box center [360, 75] width 21 height 21
click at [357, 68] on icon at bounding box center [361, 75] width 12 height 15
click at [359, 65] on icon at bounding box center [360, 75] width 21 height 21
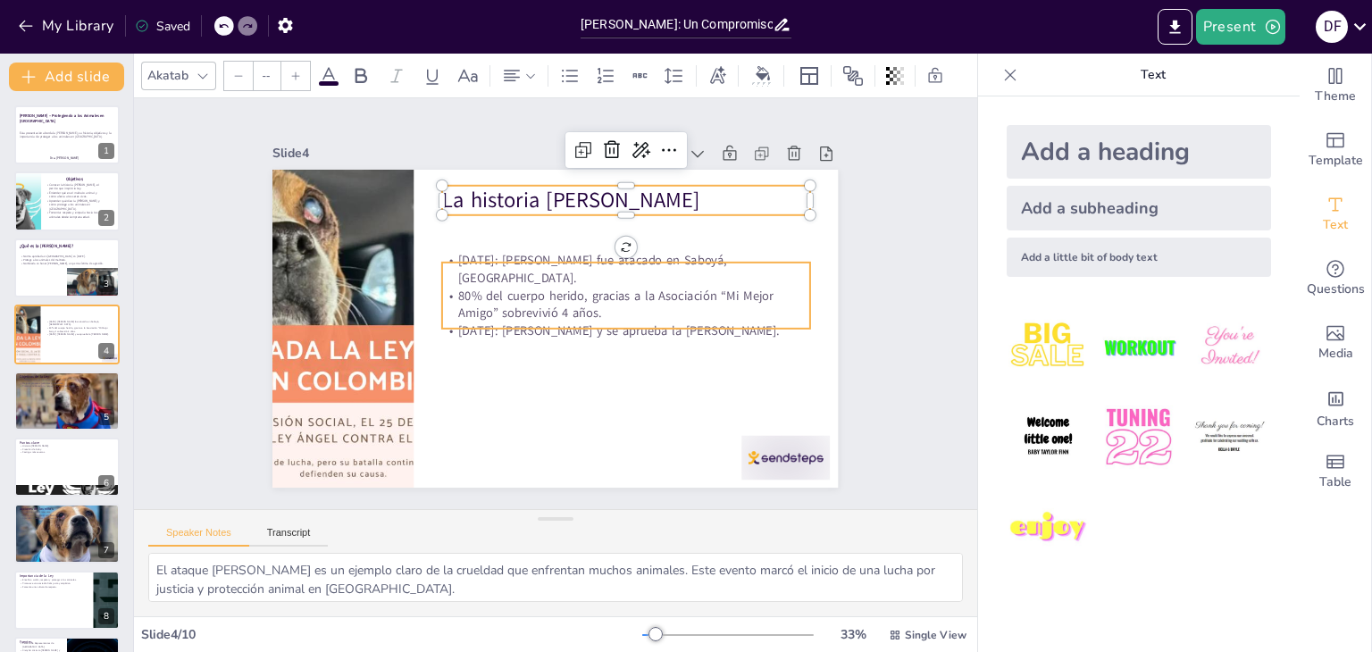
type input "32"
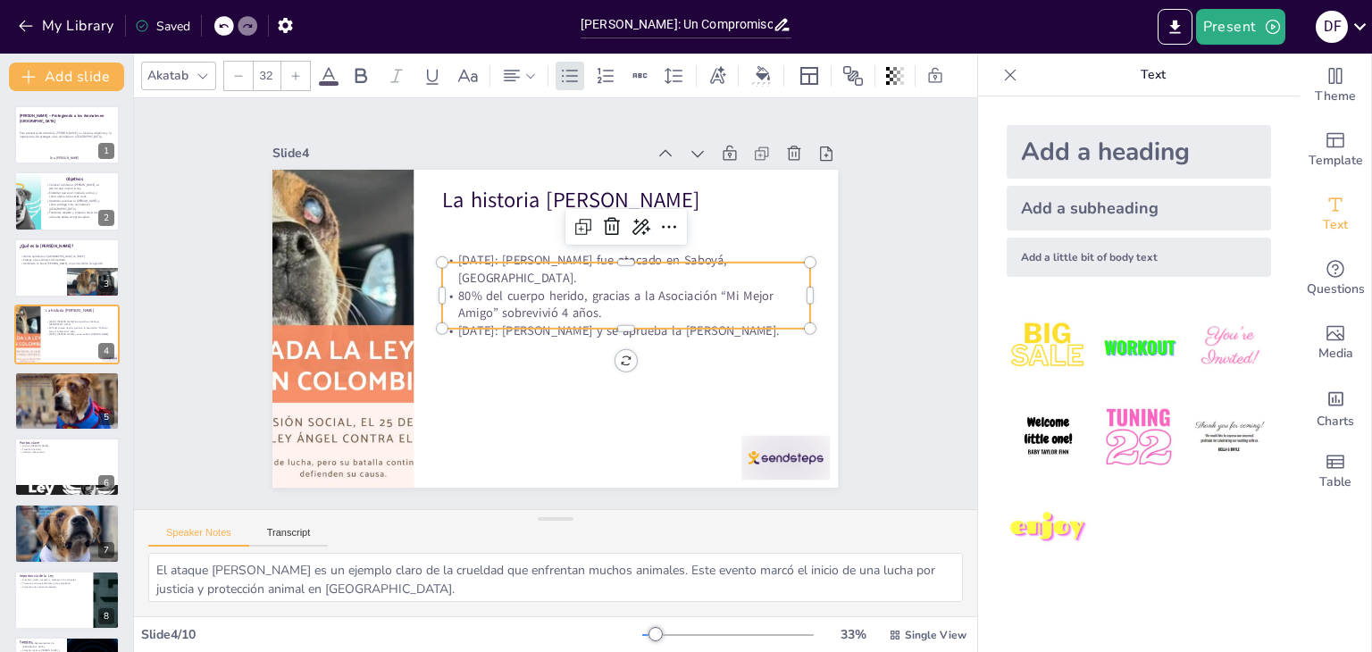
click at [534, 301] on p "80% del cuerpo herido, gracias a la Asociación “Mi Mejor Amigo” sobrevivió 4 añ…" at bounding box center [625, 304] width 367 height 35
click at [566, 287] on p "80% del cuerpo herido, gracias a la Asociación “Mi Mejor Amigo” sobrevivió 4 añ…" at bounding box center [625, 304] width 367 height 35
click at [609, 329] on div at bounding box center [625, 336] width 367 height 14
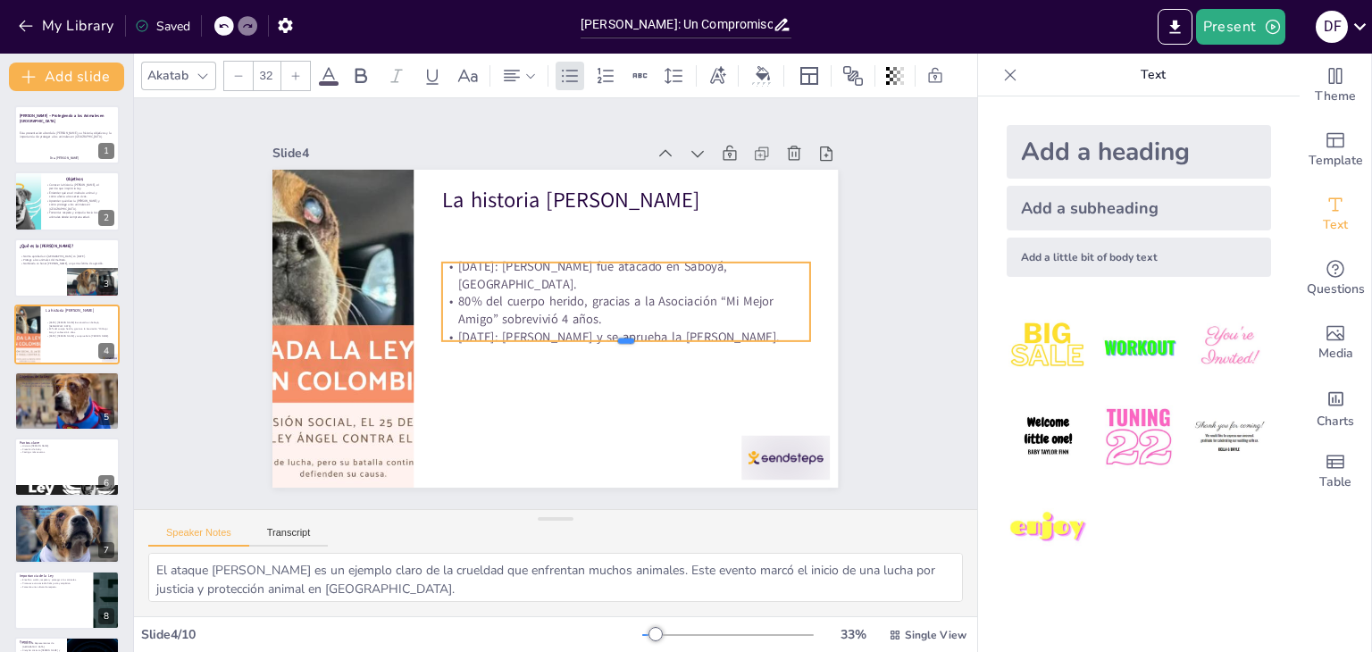
drag, startPoint x: 612, startPoint y: 325, endPoint x: 612, endPoint y: 336, distance: 10.7
click at [612, 341] on div at bounding box center [625, 348] width 367 height 14
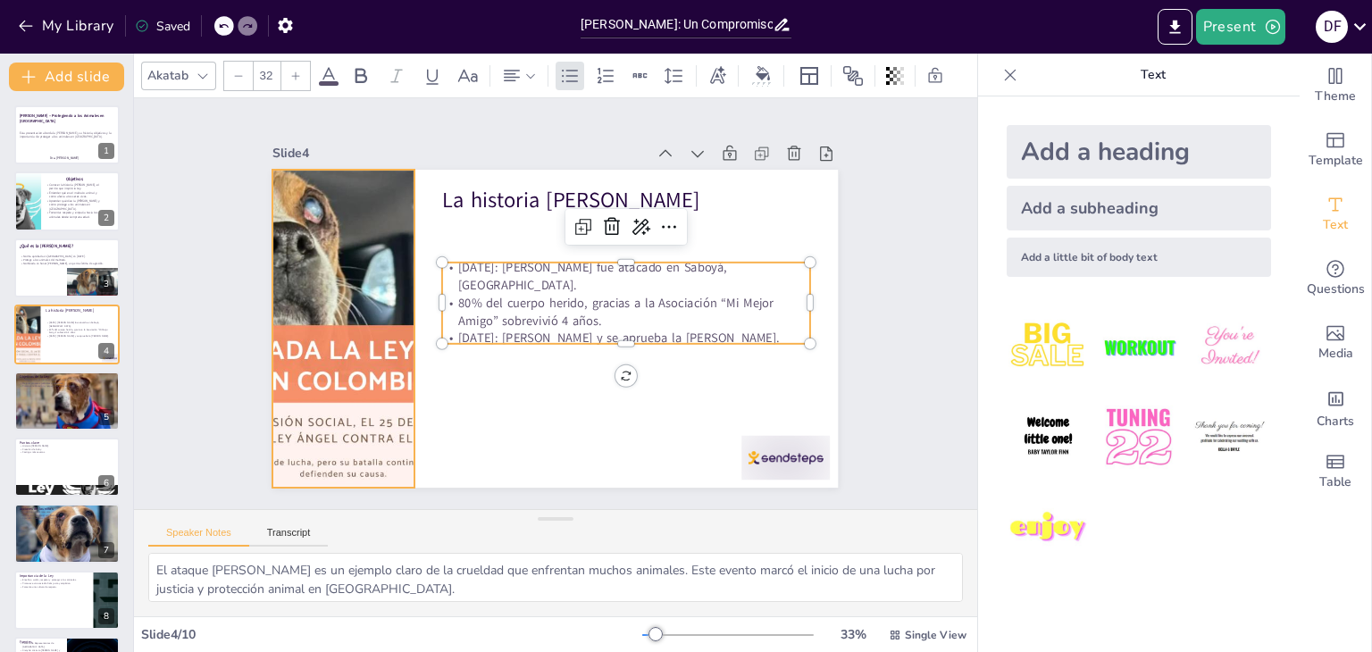
click at [356, 275] on div at bounding box center [344, 329] width 318 height 318
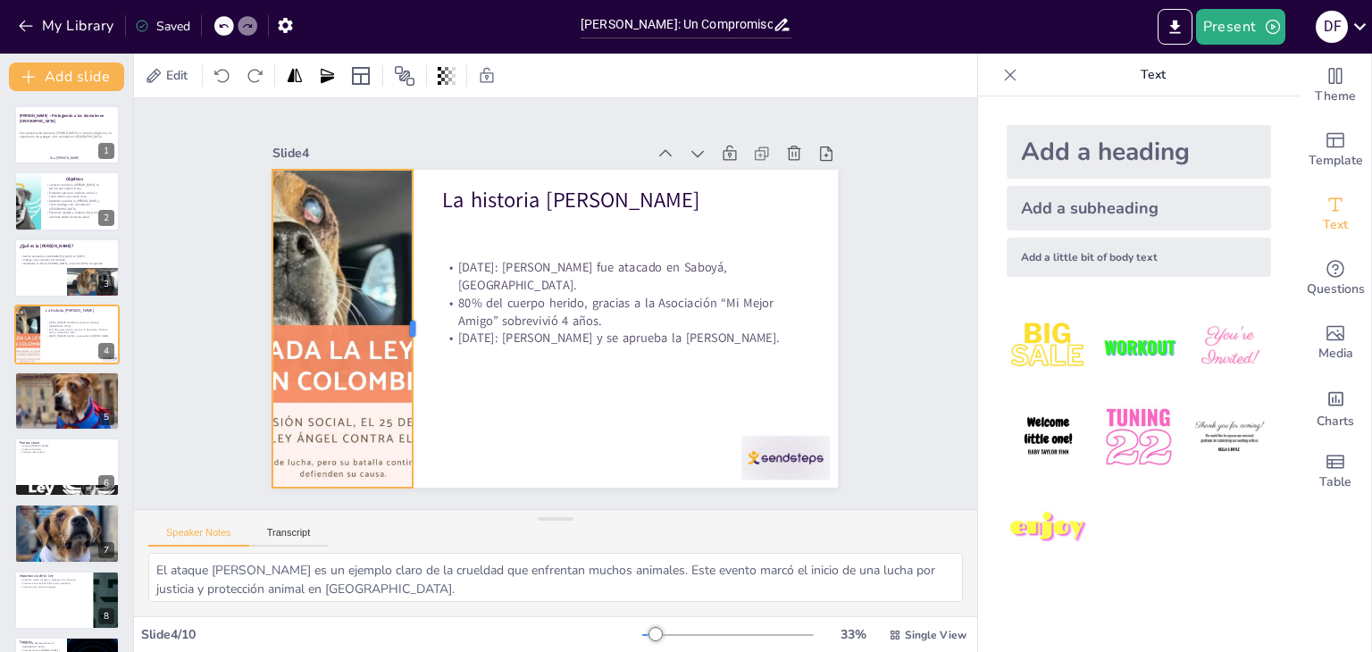
drag, startPoint x: 402, startPoint y: 321, endPoint x: 439, endPoint y: 315, distance: 37.9
click at [427, 315] on div at bounding box center [420, 329] width 14 height 318
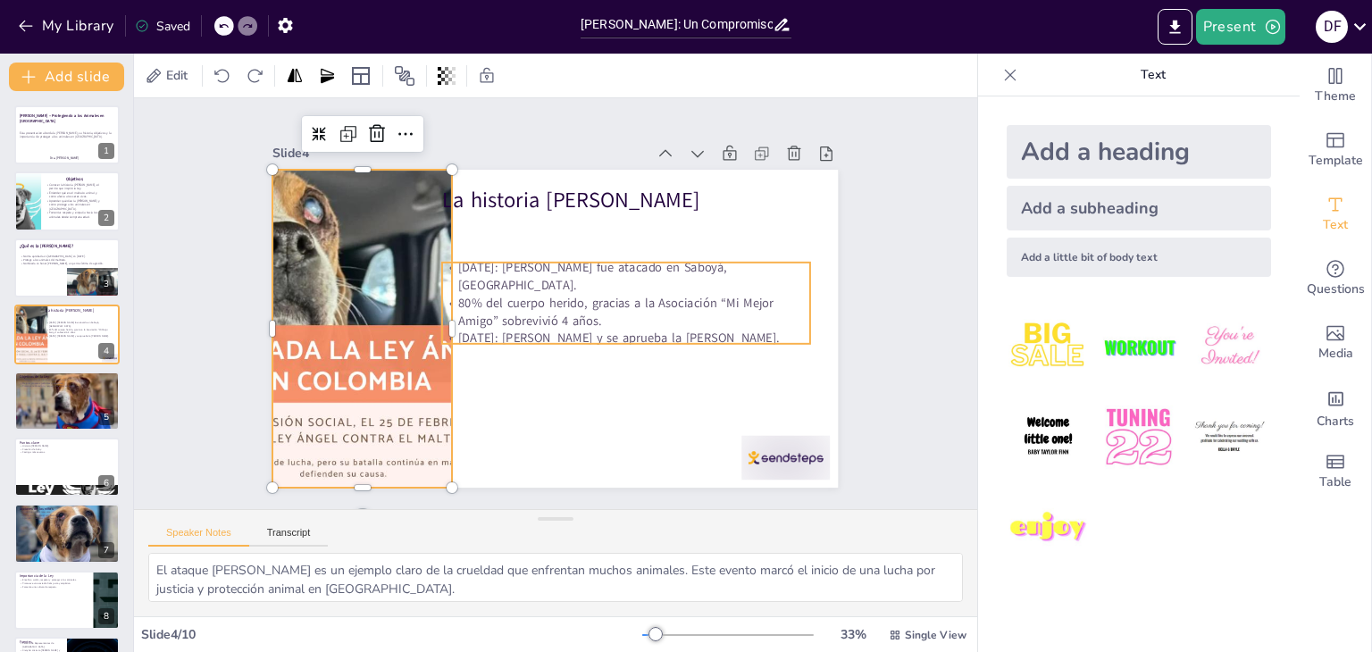
click at [439, 317] on p "[DATE]: [PERSON_NAME] y se aprueba la [PERSON_NAME]." at bounding box center [622, 345] width 367 height 56
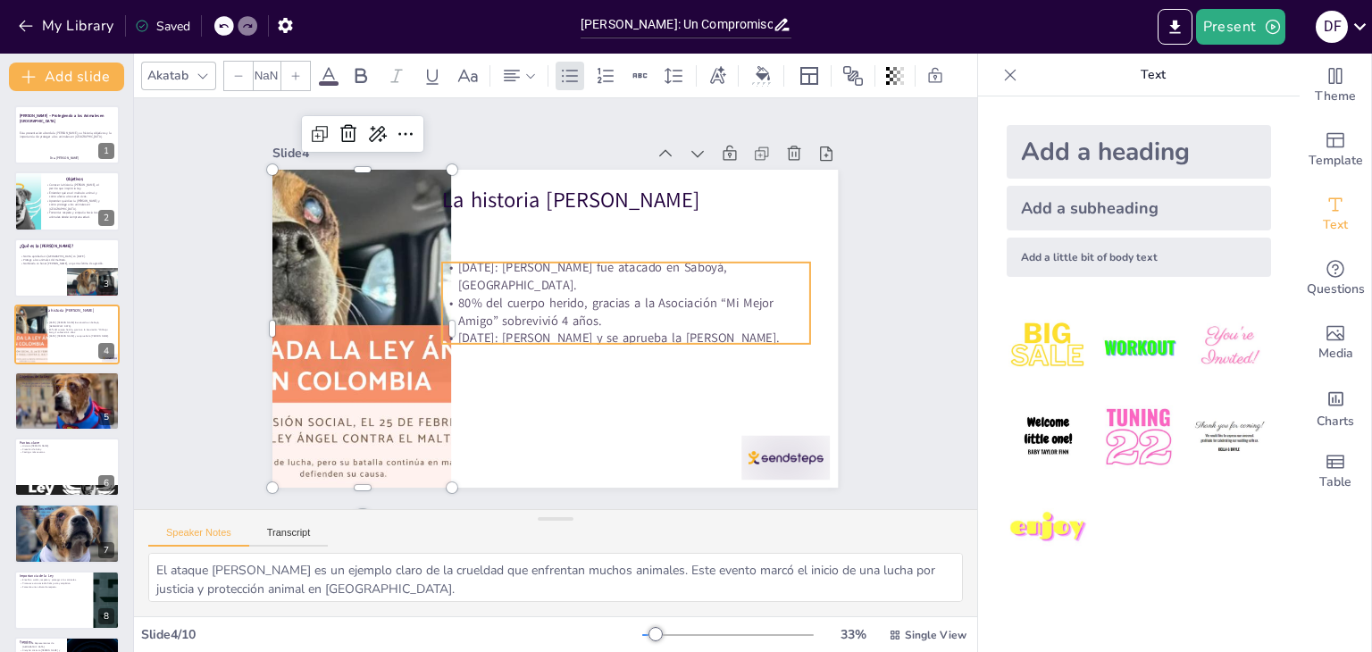
type input "32"
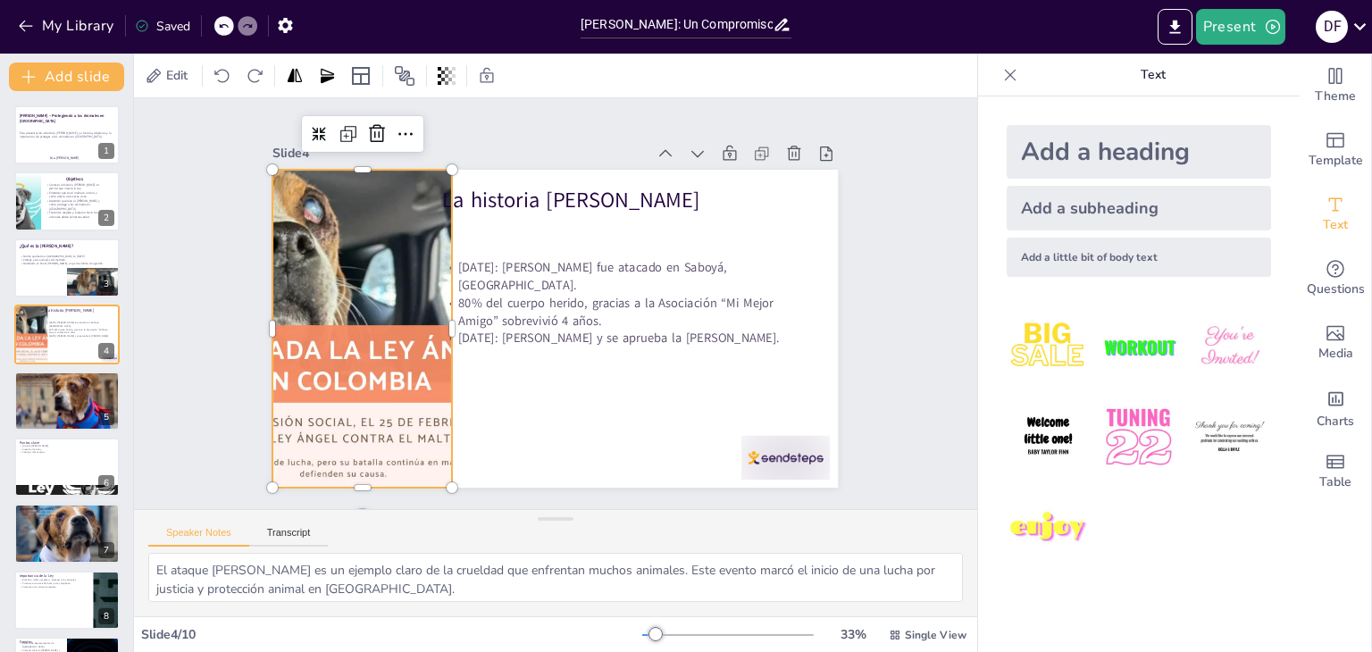
click at [391, 356] on div at bounding box center [344, 329] width 318 height 318
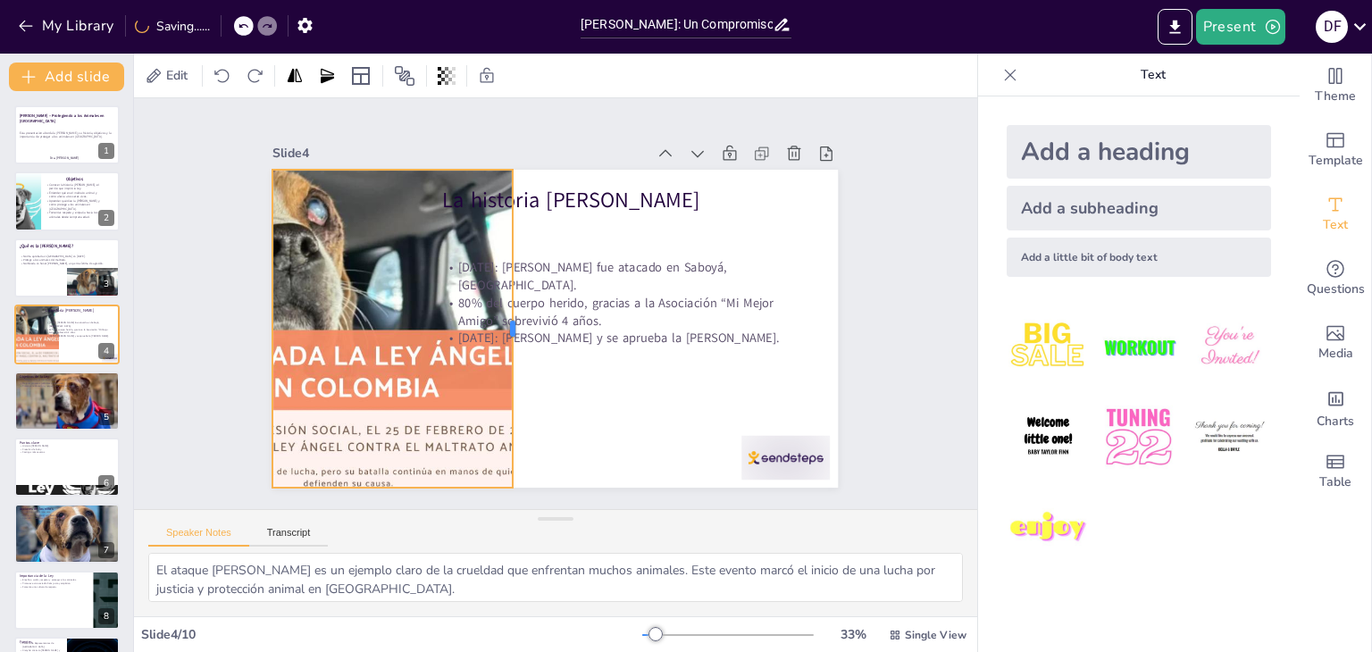
drag, startPoint x: 439, startPoint y: 321, endPoint x: 482, endPoint y: 219, distance: 110.5
click at [493, 219] on div at bounding box center [516, 325] width 47 height 318
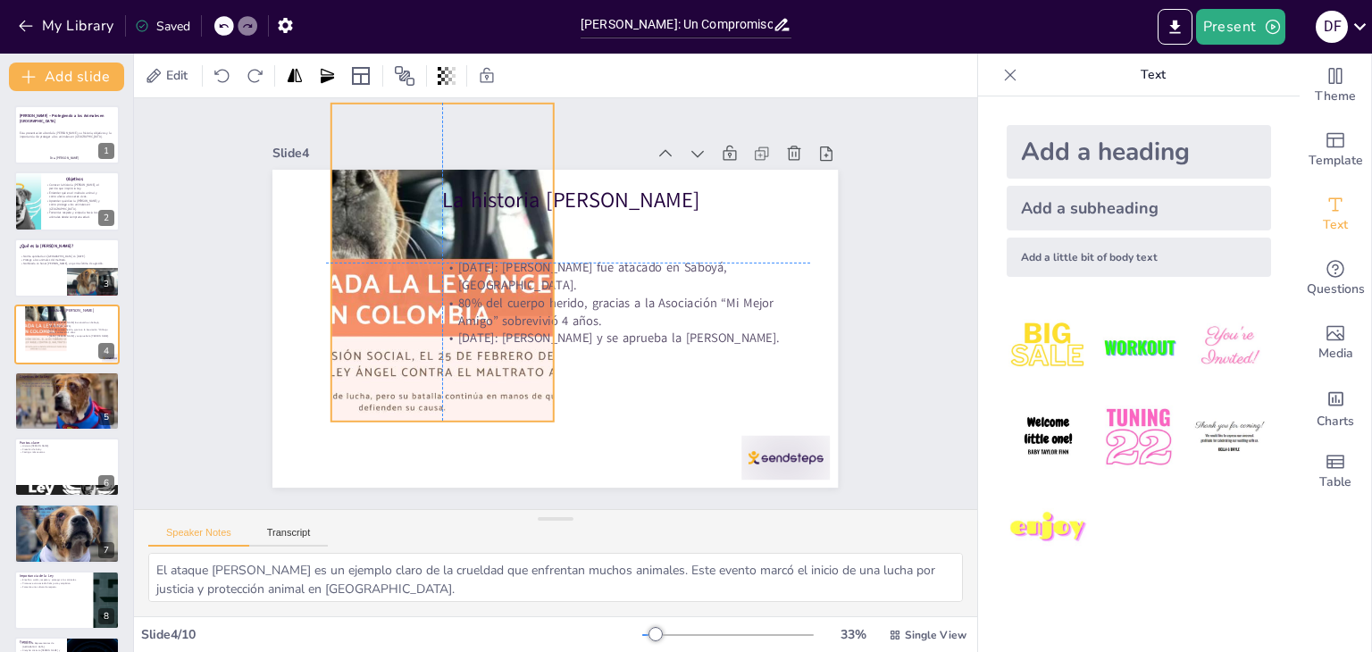
drag, startPoint x: 410, startPoint y: 391, endPoint x: 464, endPoint y: 324, distance: 85.8
click at [464, 324] on div "La historia de Ángel Octubre 2021: Ángel fue atacado en Saboyá, Boyacá. 80% del…" at bounding box center [634, 195] width 457 height 332
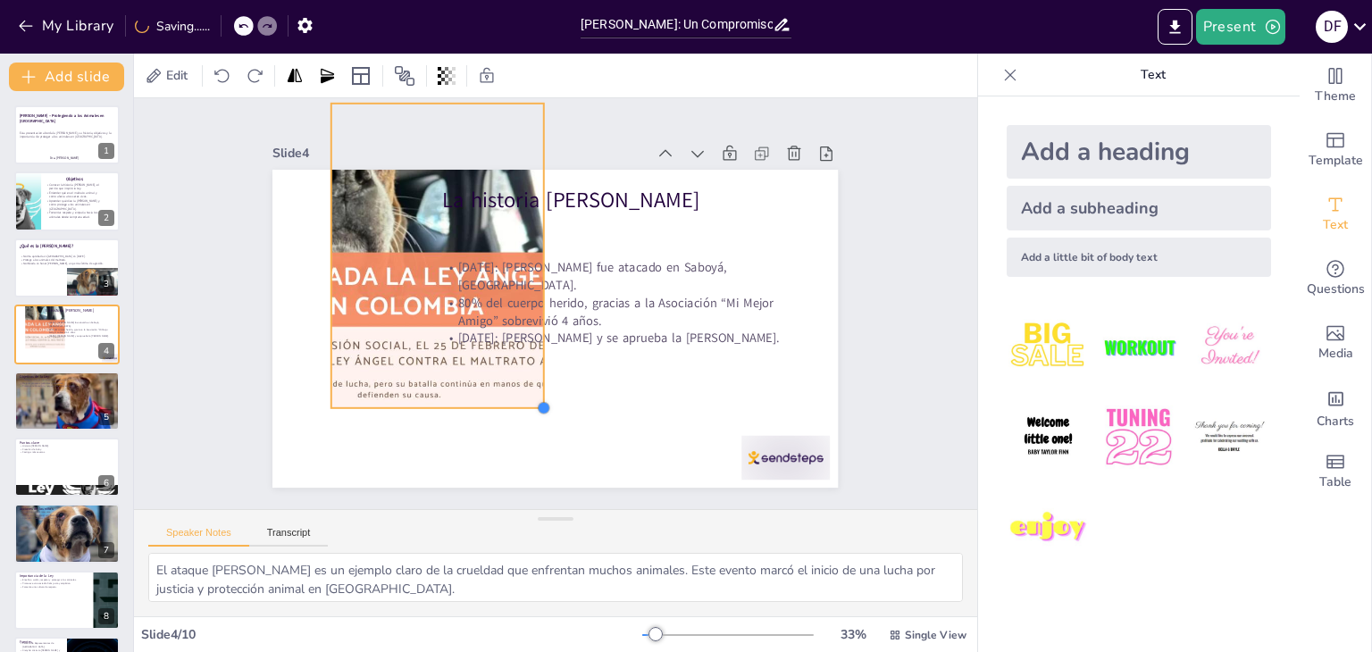
drag, startPoint x: 539, startPoint y: 414, endPoint x: 470, endPoint y: 401, distance: 70.9
click at [470, 401] on div "La historia de Ángel Octubre 2021: Ángel fue atacado en Saboyá, Boyacá. 80% del…" at bounding box center [554, 329] width 565 height 318
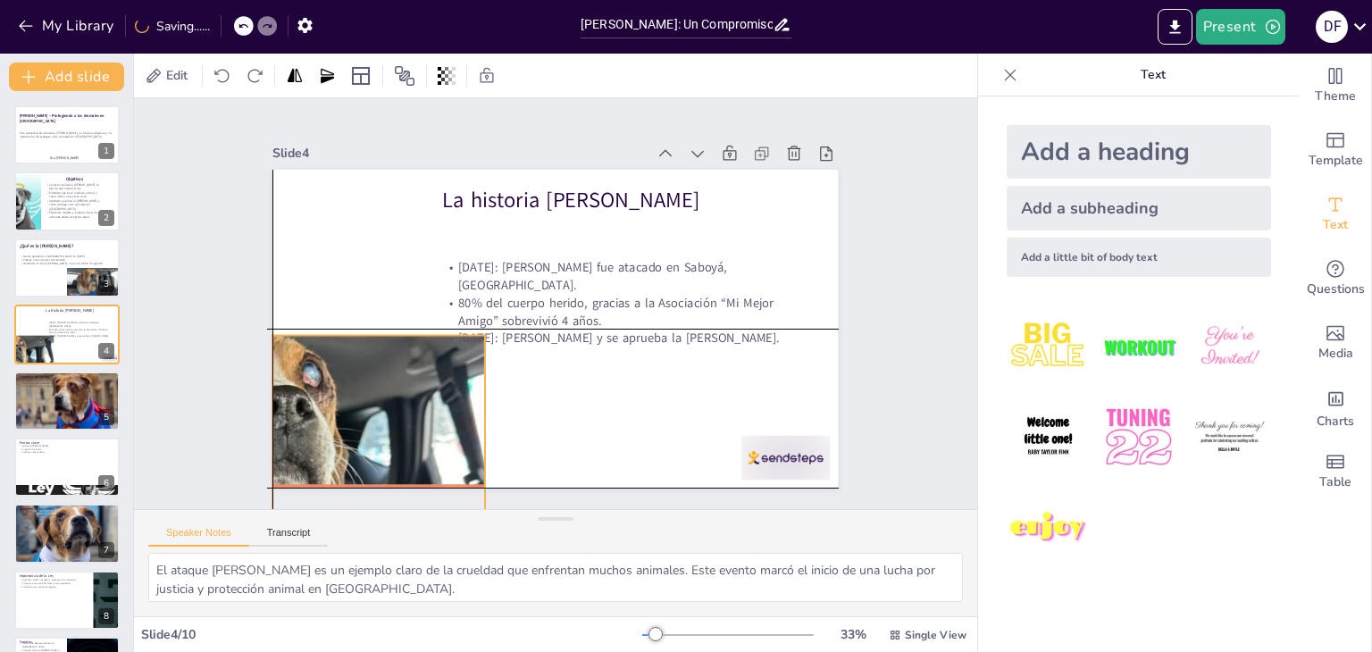
drag, startPoint x: 393, startPoint y: 341, endPoint x: 329, endPoint y: 573, distance: 240.1
click at [329, 573] on div "Slide 1 Ley Ángel – Protegiendo a los Animales en Colombia Esta presentación ab…" at bounding box center [555, 357] width 843 height 518
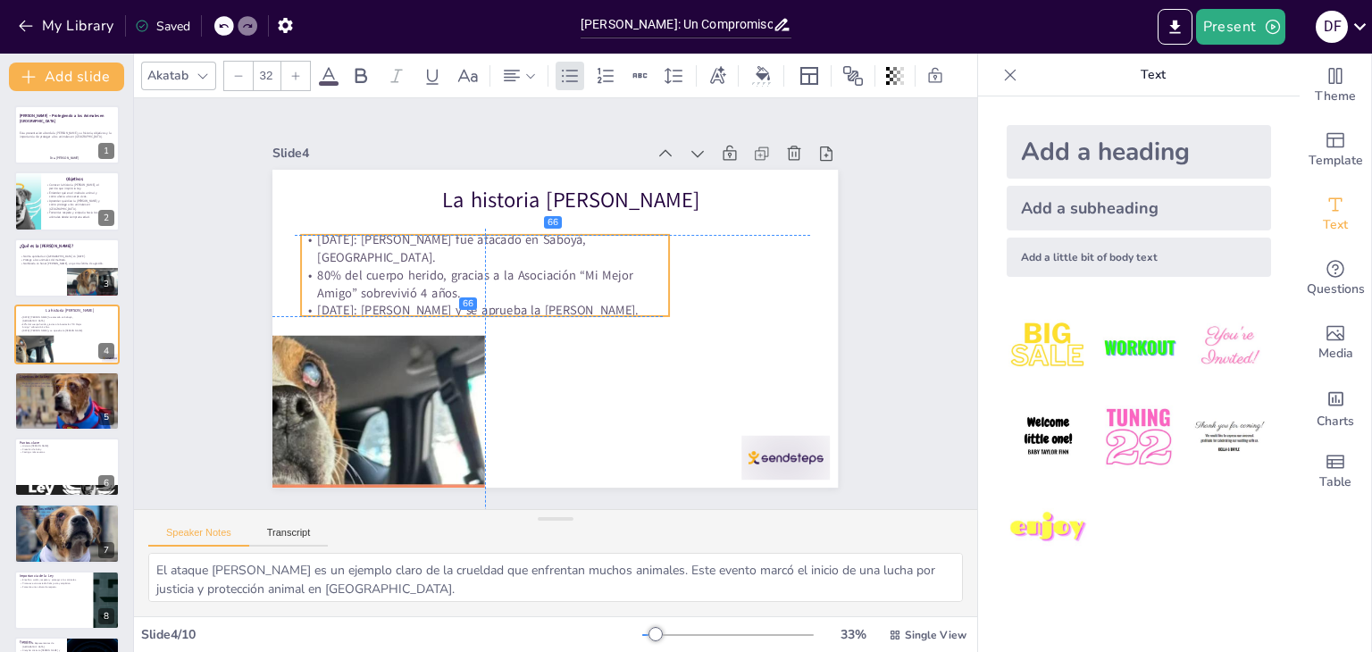
drag, startPoint x: 490, startPoint y: 291, endPoint x: 343, endPoint y: 257, distance: 151.2
click at [343, 266] on p "80% del cuerpo herido, gracias a la Asociación “Mi Mejor Amigo” sobrevivió 4 añ…" at bounding box center [485, 283] width 367 height 35
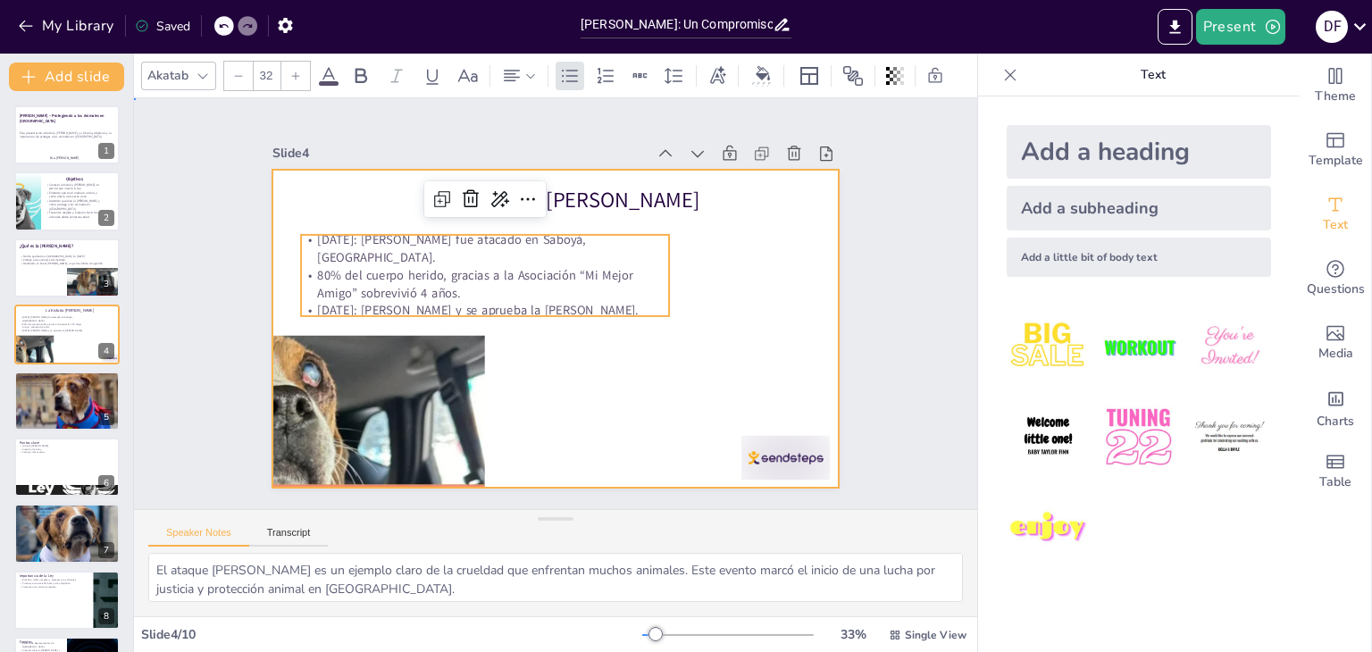
click at [541, 352] on div at bounding box center [554, 329] width 565 height 318
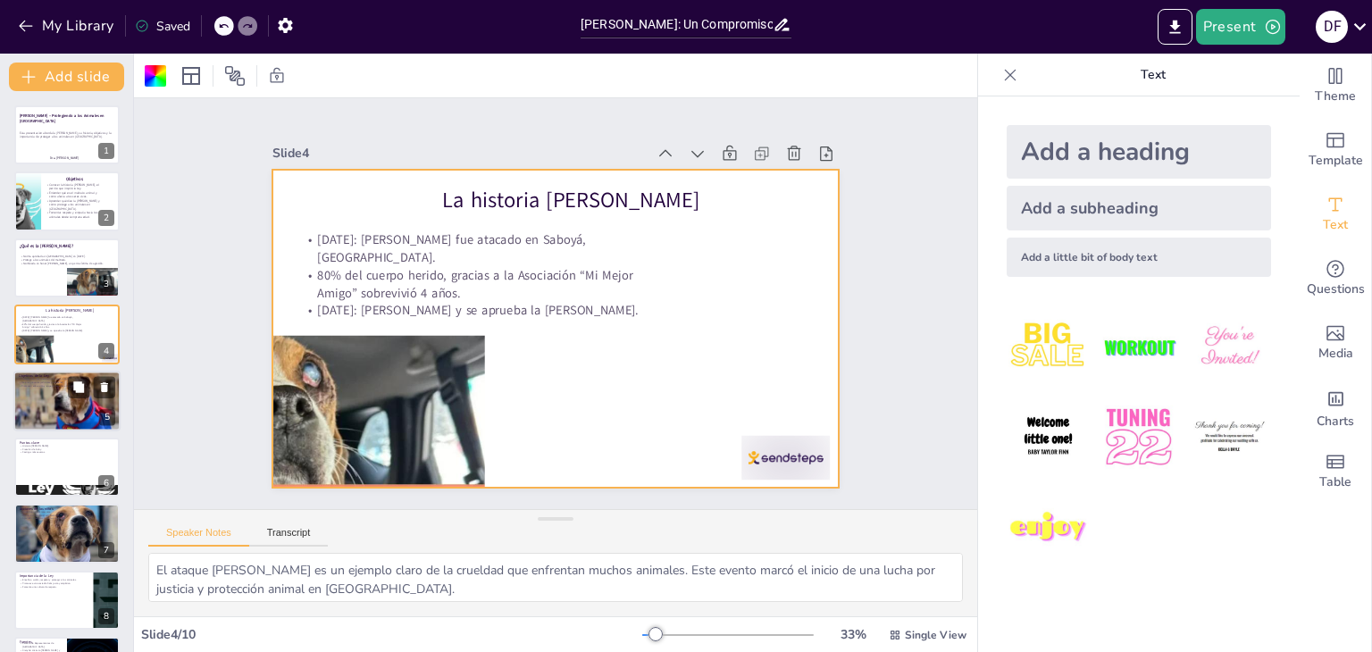
click at [75, 401] on div at bounding box center [67, 401] width 108 height 61
type textarea "El castigo más severo para el maltrato animal es esencial para disuadir a los a…"
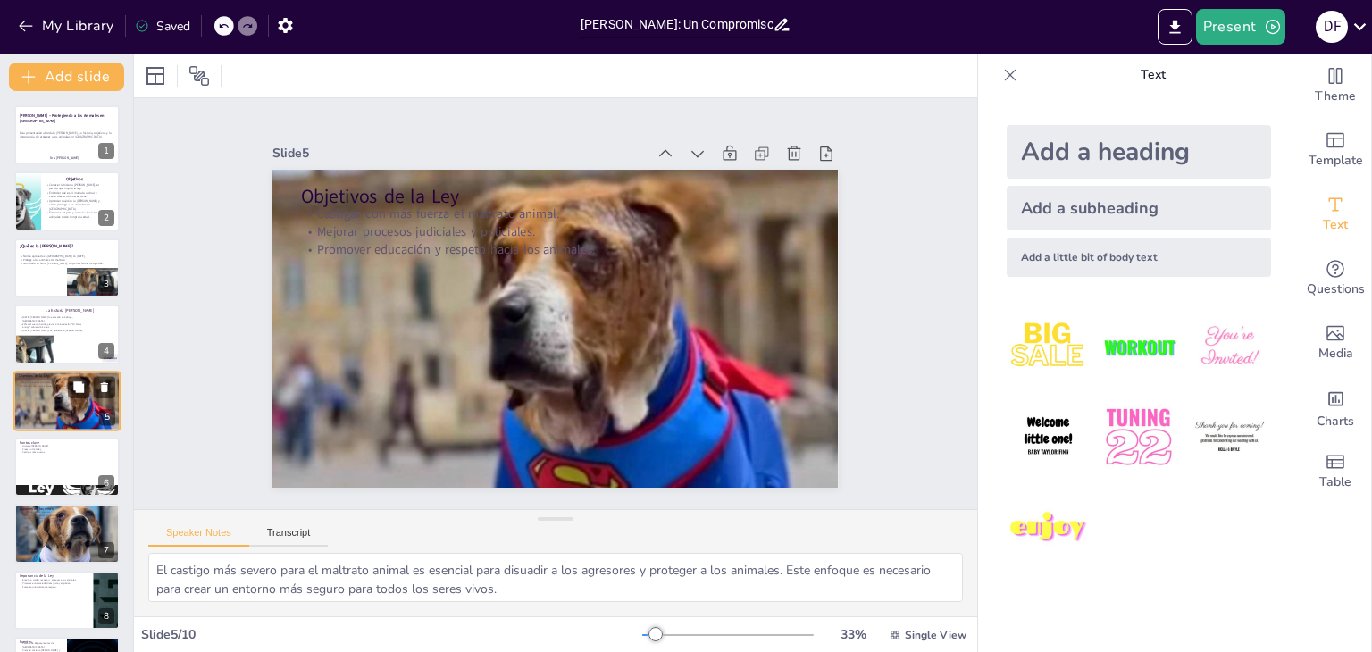
scroll to position [29, 0]
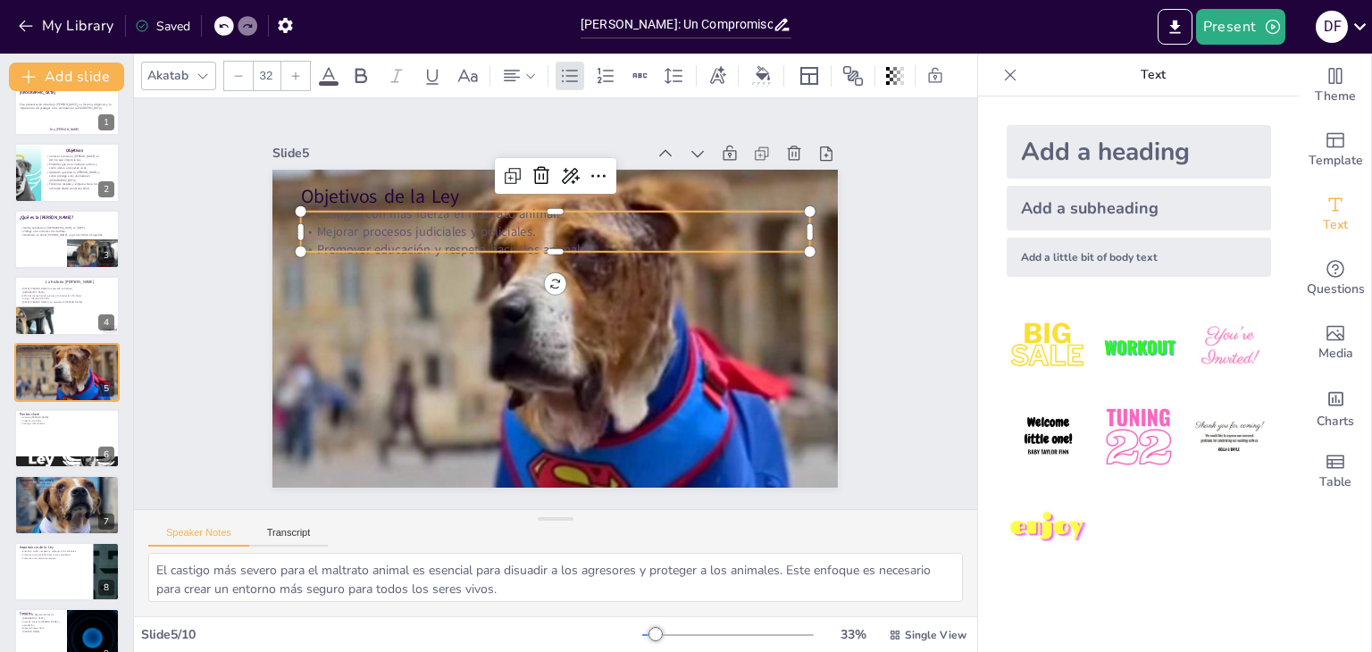
click at [385, 239] on p "Promover educación y respeto hacia los animales." at bounding box center [561, 249] width 508 height 71
click at [385, 240] on p "Promover educación y respeto hacia los animales." at bounding box center [555, 249] width 509 height 18
click at [385, 239] on span "Promover educación y respeto hacia los animales." at bounding box center [462, 239] width 279 height 46
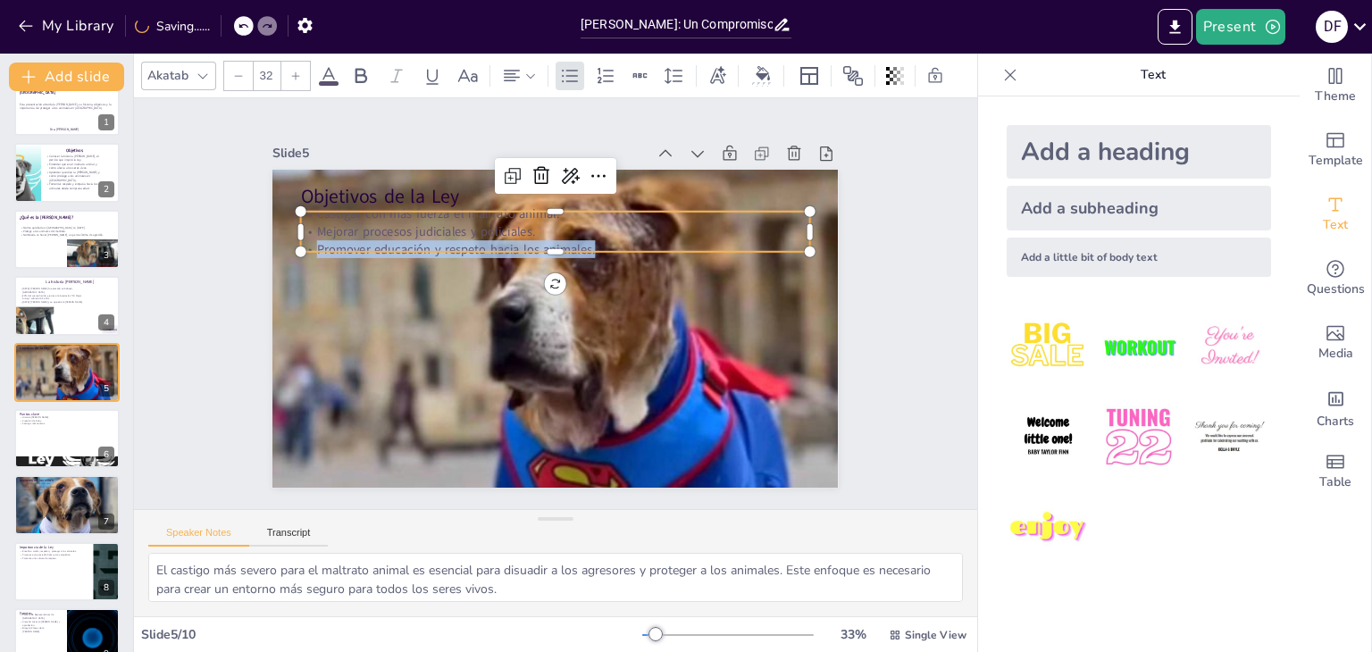
click at [431, 239] on span "Promover educación y respeto hacia los animales." at bounding box center [530, 193] width 199 height 219
click at [385, 239] on span "Promover educación y respeto hacia los animales." at bounding box center [462, 239] width 279 height 46
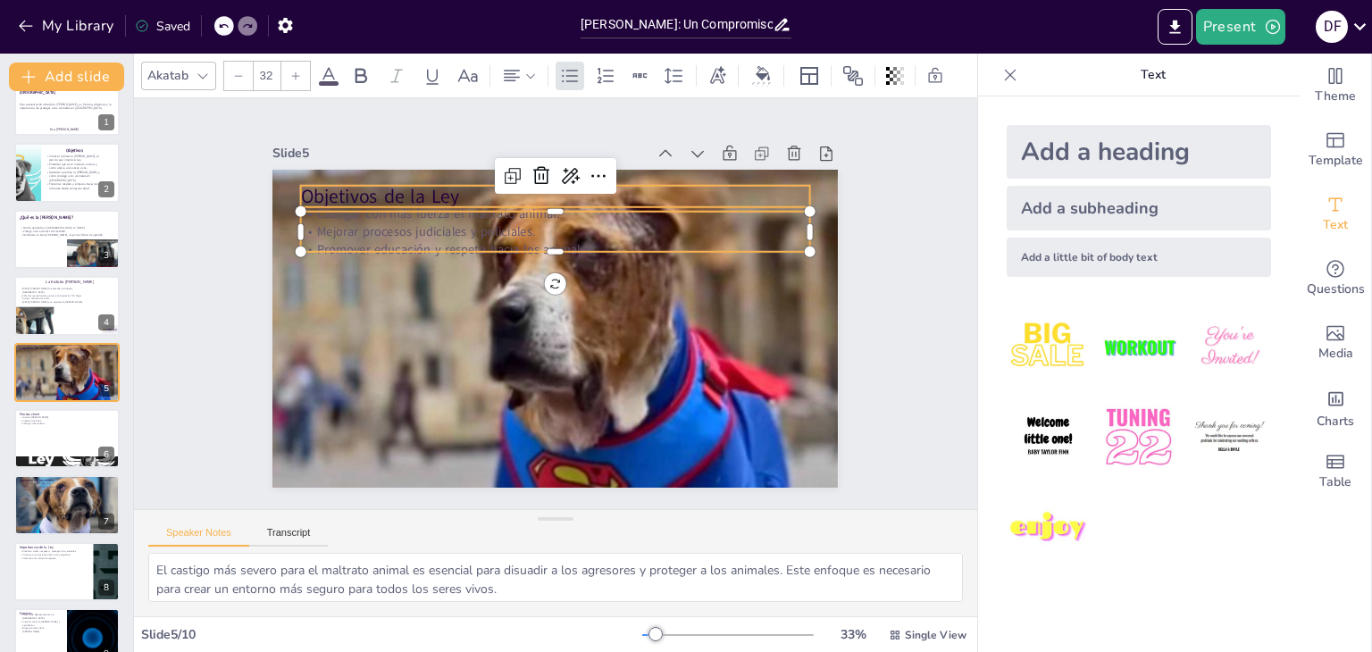
type input "48"
click at [329, 185] on p "Objetivos de la Ley" at bounding box center [567, 196] width 509 height 79
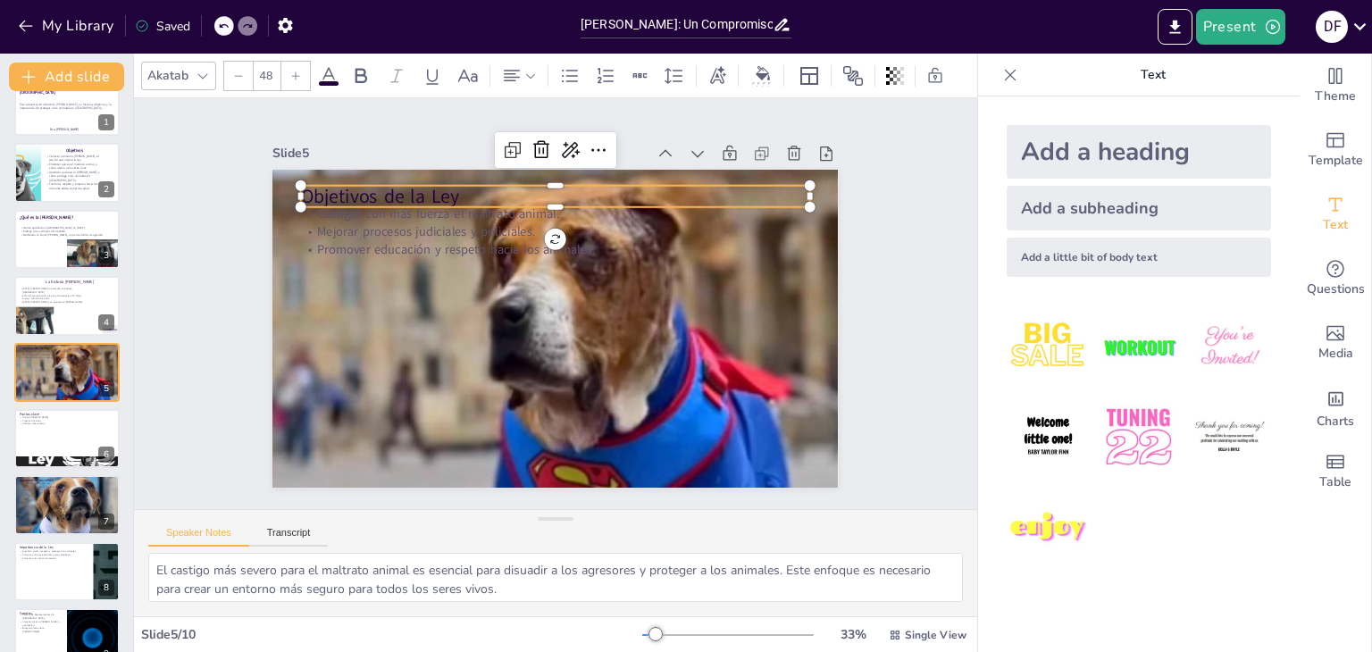
click at [329, 185] on p "Objetivos de la Ley" at bounding box center [567, 196] width 509 height 79
click at [329, 185] on span "Objetivos de la Ley" at bounding box center [393, 178] width 161 height 42
click at [325, 81] on span at bounding box center [329, 83] width 20 height 4
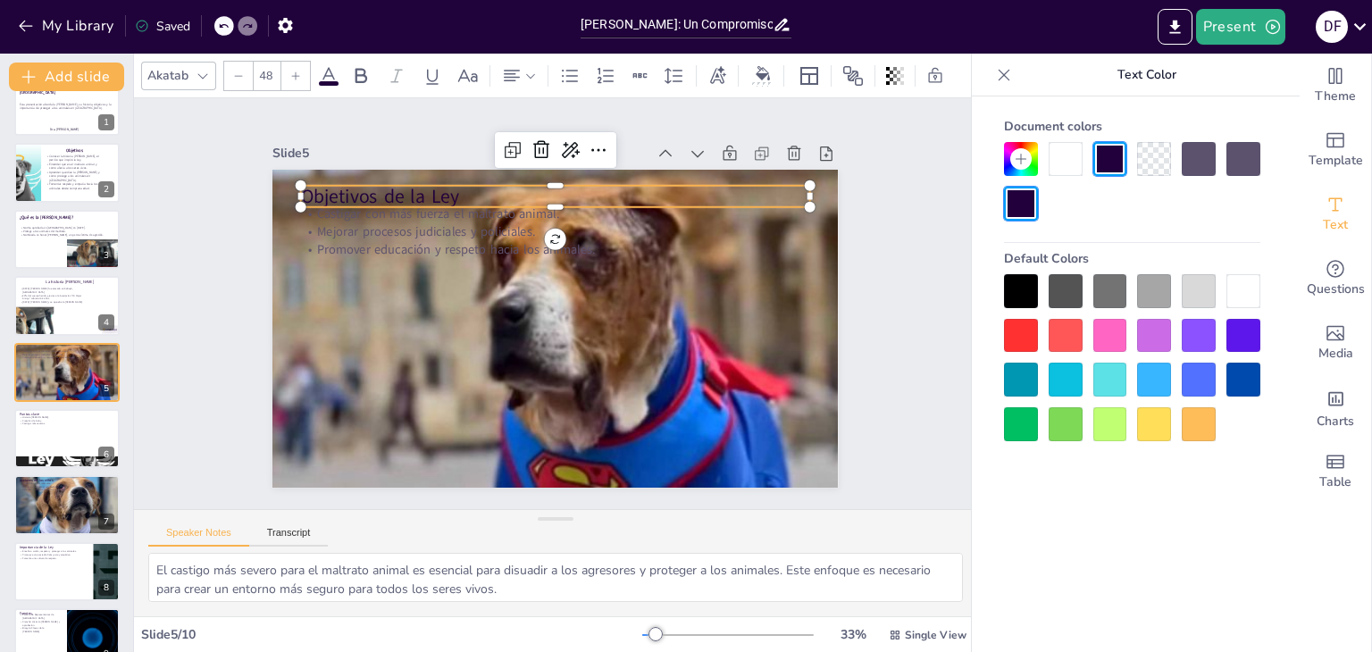
click at [1243, 283] on div at bounding box center [1243, 291] width 34 height 34
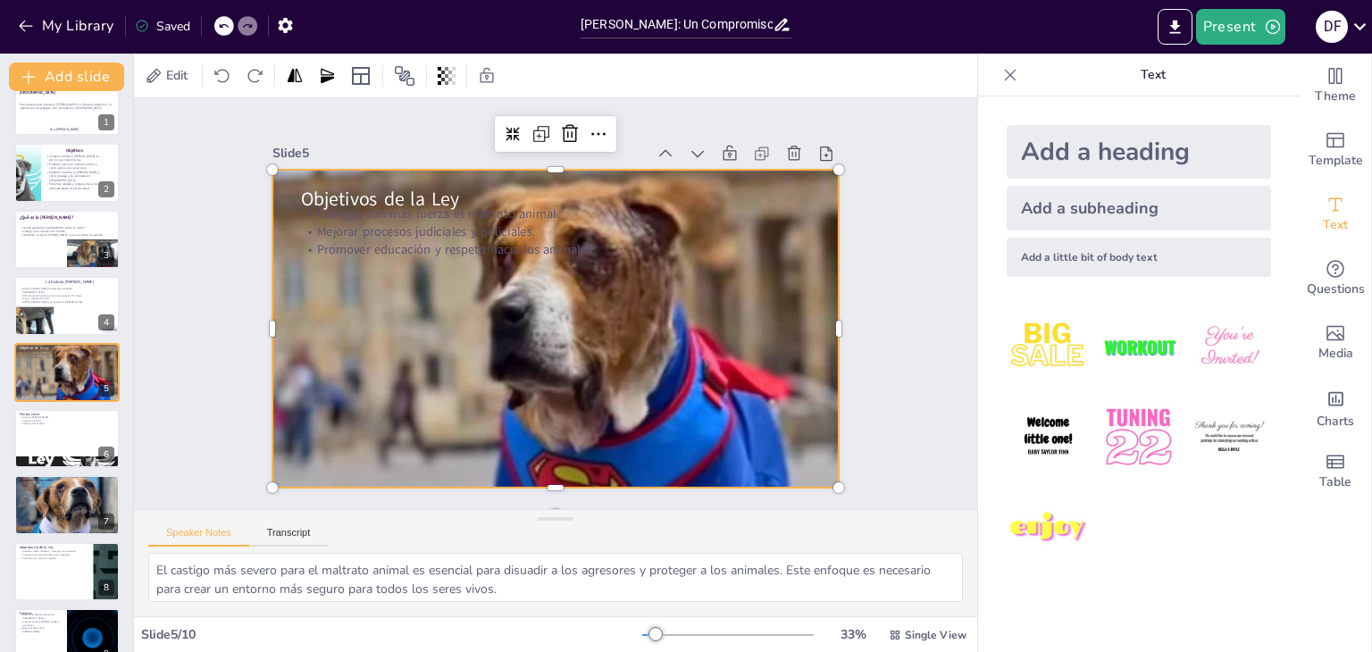
click at [583, 320] on div at bounding box center [553, 328] width 596 height 375
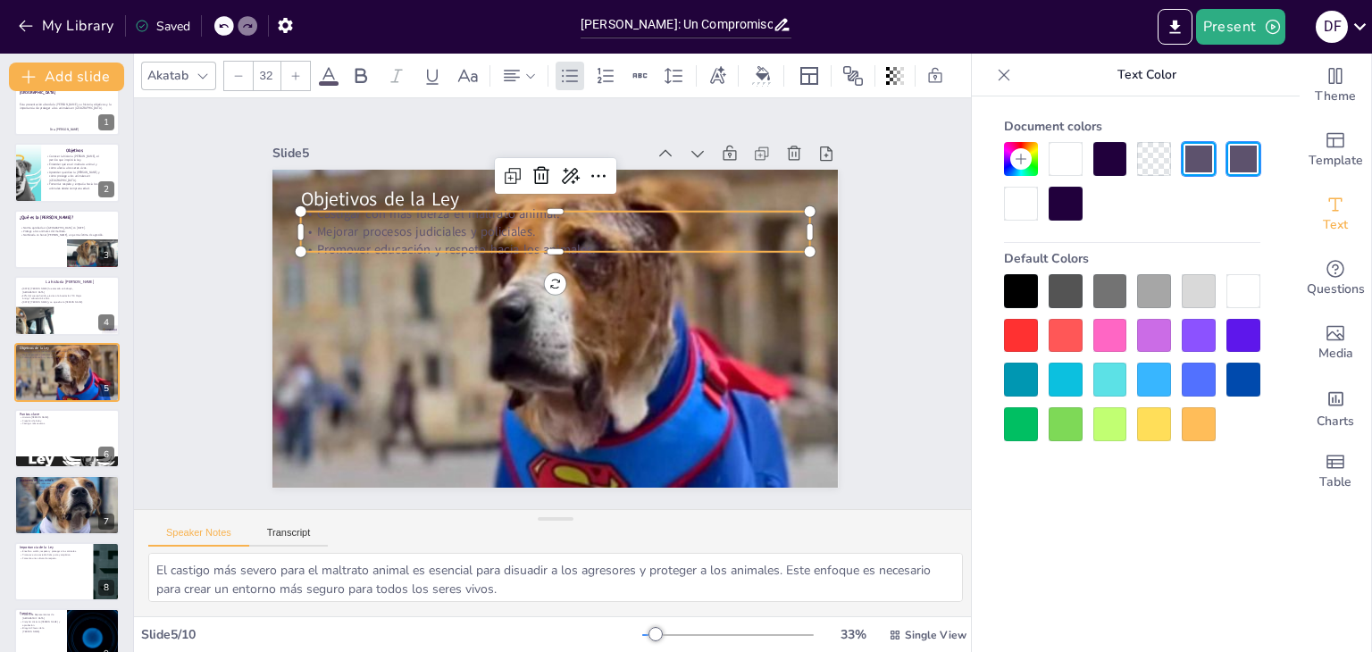
click at [411, 223] on p "Mejorar procesos judiciales y policiales." at bounding box center [555, 232] width 509 height 18
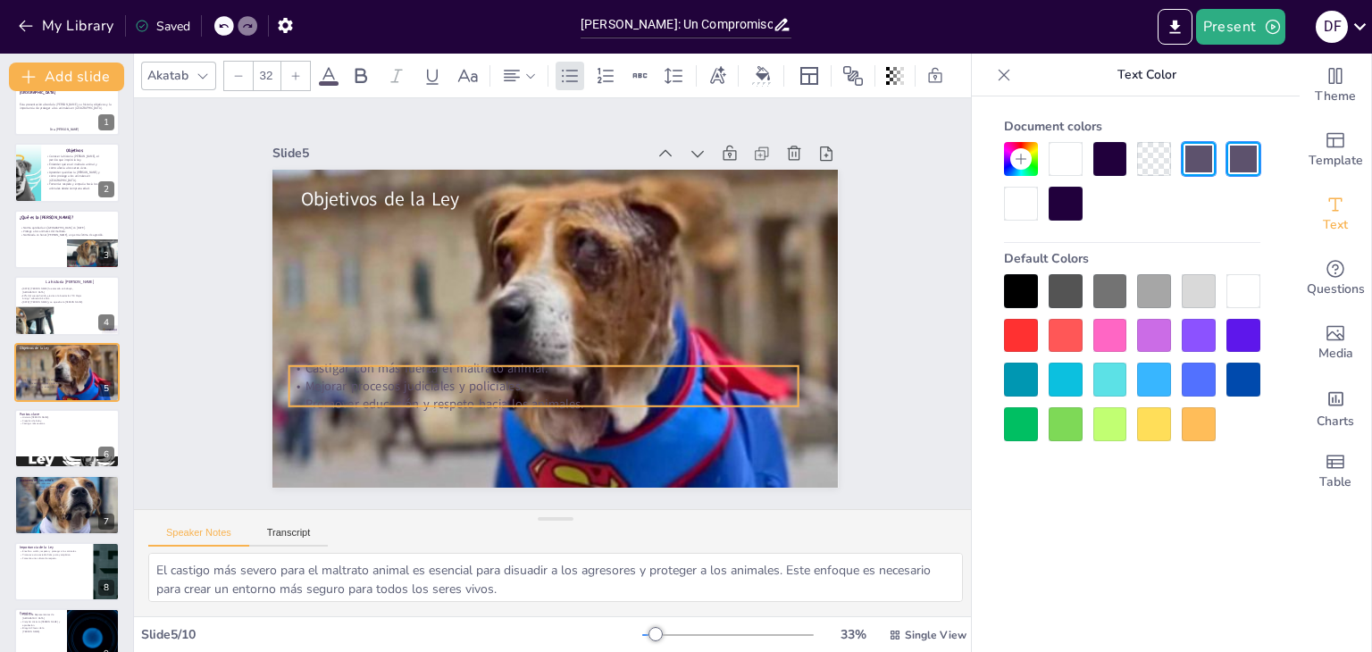
drag, startPoint x: 411, startPoint y: 223, endPoint x: 398, endPoint y: 376, distance: 153.2
click at [398, 378] on p "Mejorar procesos judiciales y policiales." at bounding box center [543, 387] width 509 height 18
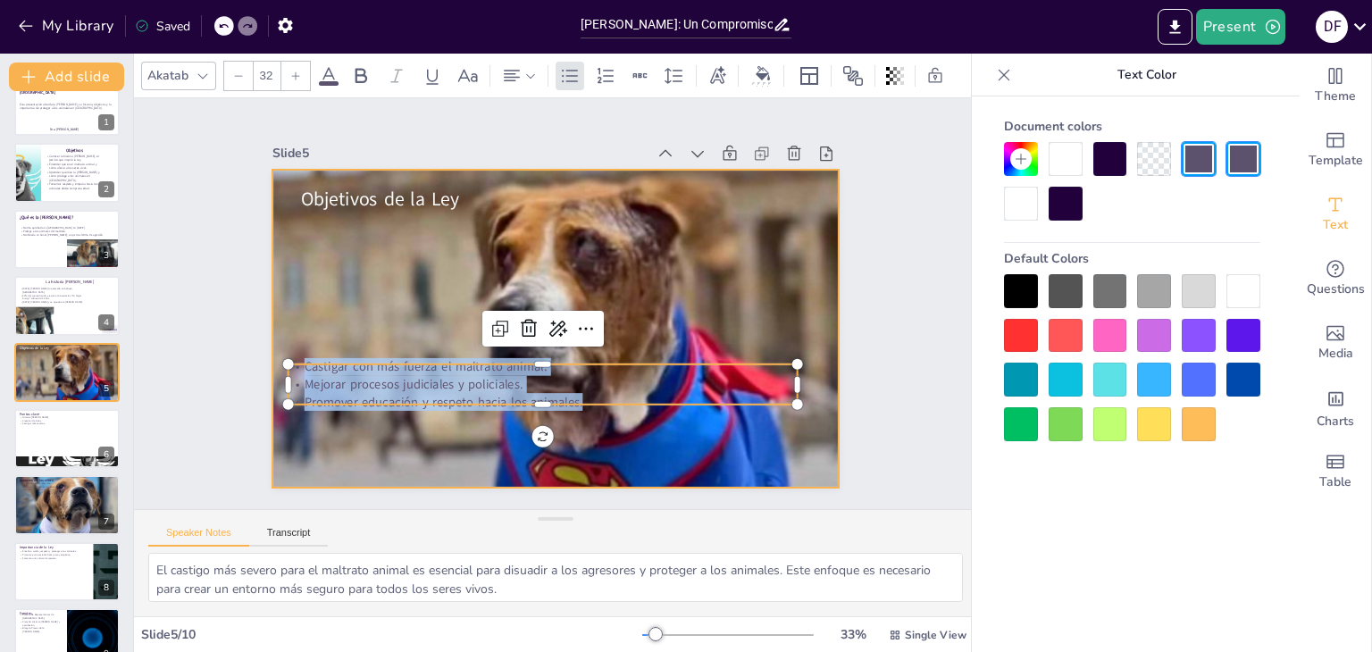
drag, startPoint x: 295, startPoint y: 362, endPoint x: 565, endPoint y: 412, distance: 274.3
click at [565, 412] on div "Objetivos de la Ley Castigar con más fuerza el maltrato animal. Mejorar proceso…" at bounding box center [553, 328] width 596 height 375
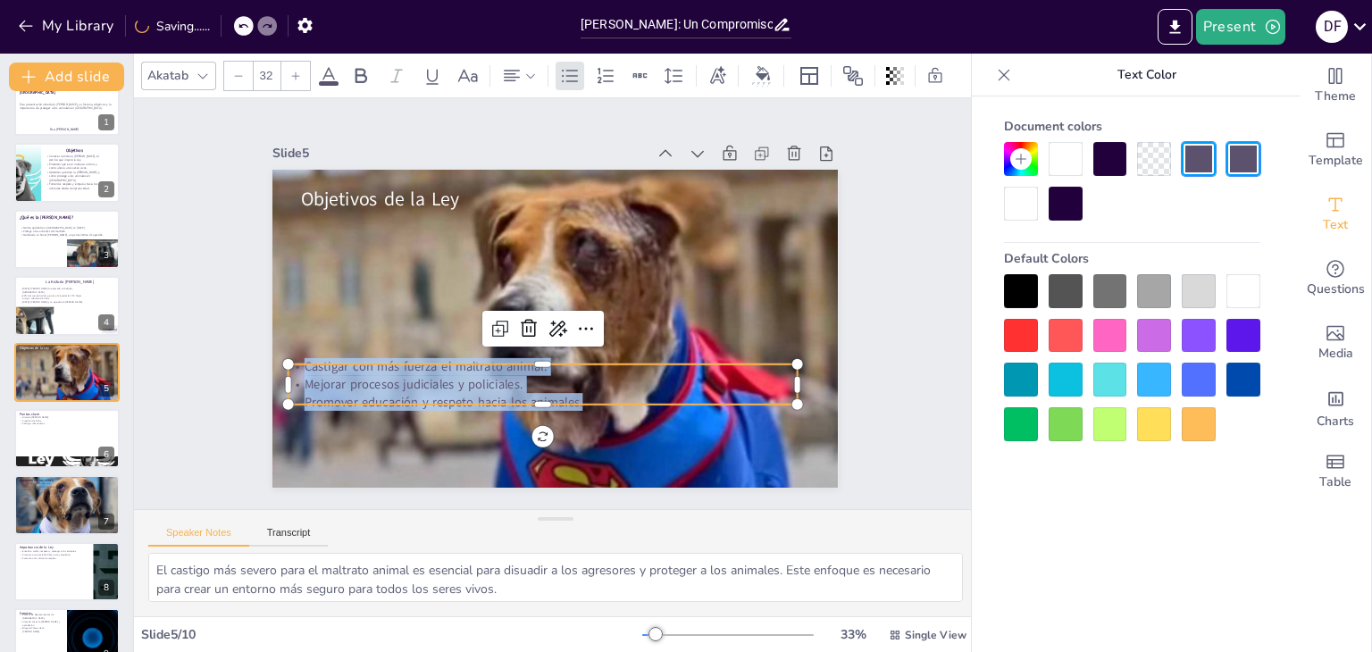
click at [1229, 291] on div at bounding box center [1243, 291] width 34 height 34
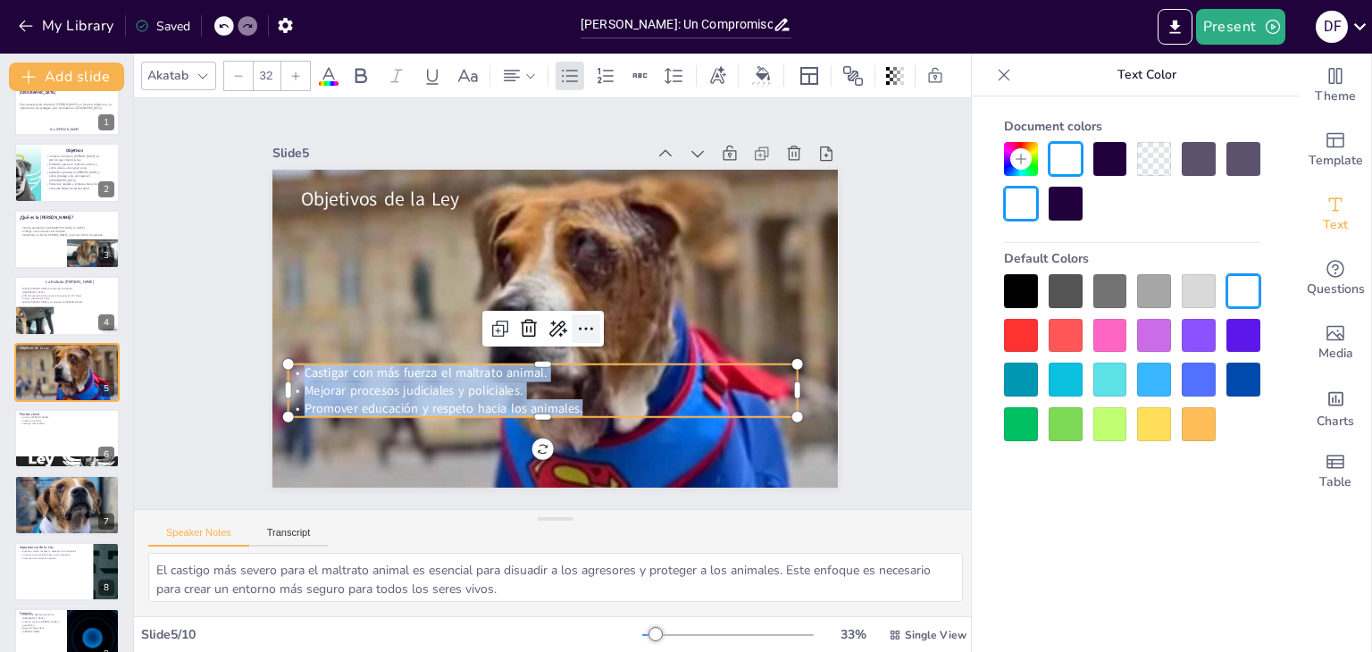
click at [573, 330] on icon at bounding box center [583, 331] width 23 height 23
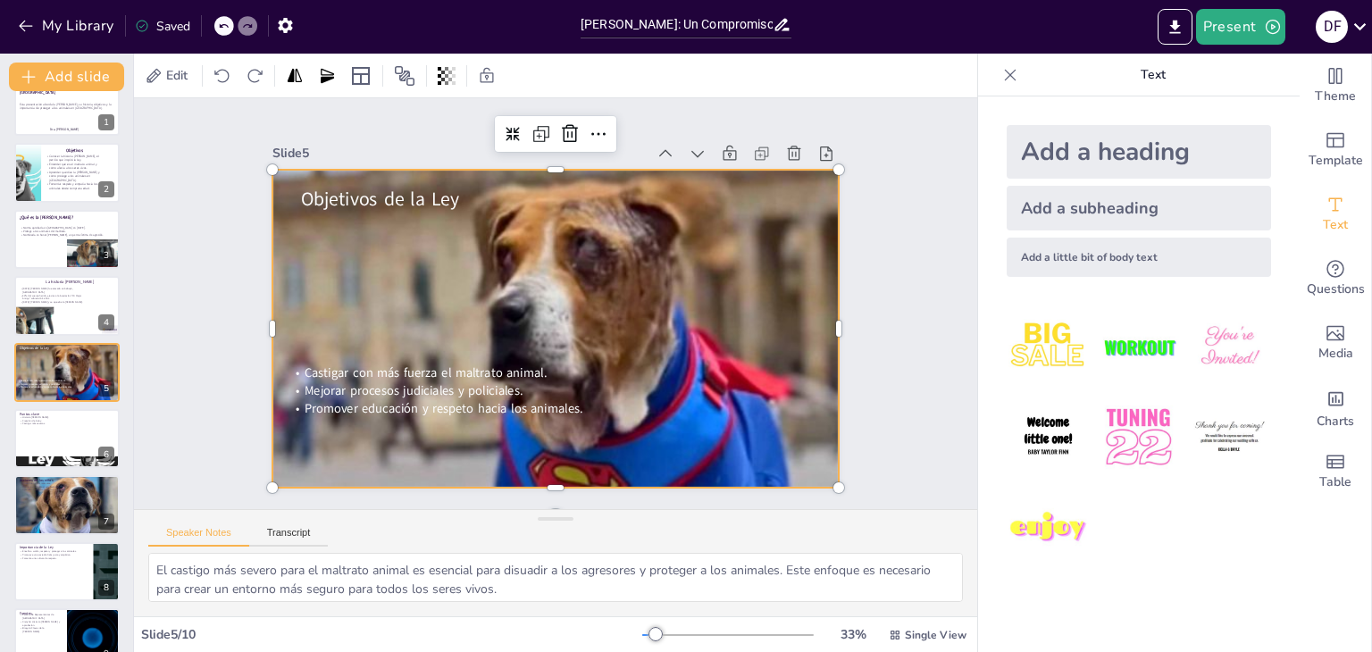
click at [655, 283] on div at bounding box center [553, 328] width 597 height 375
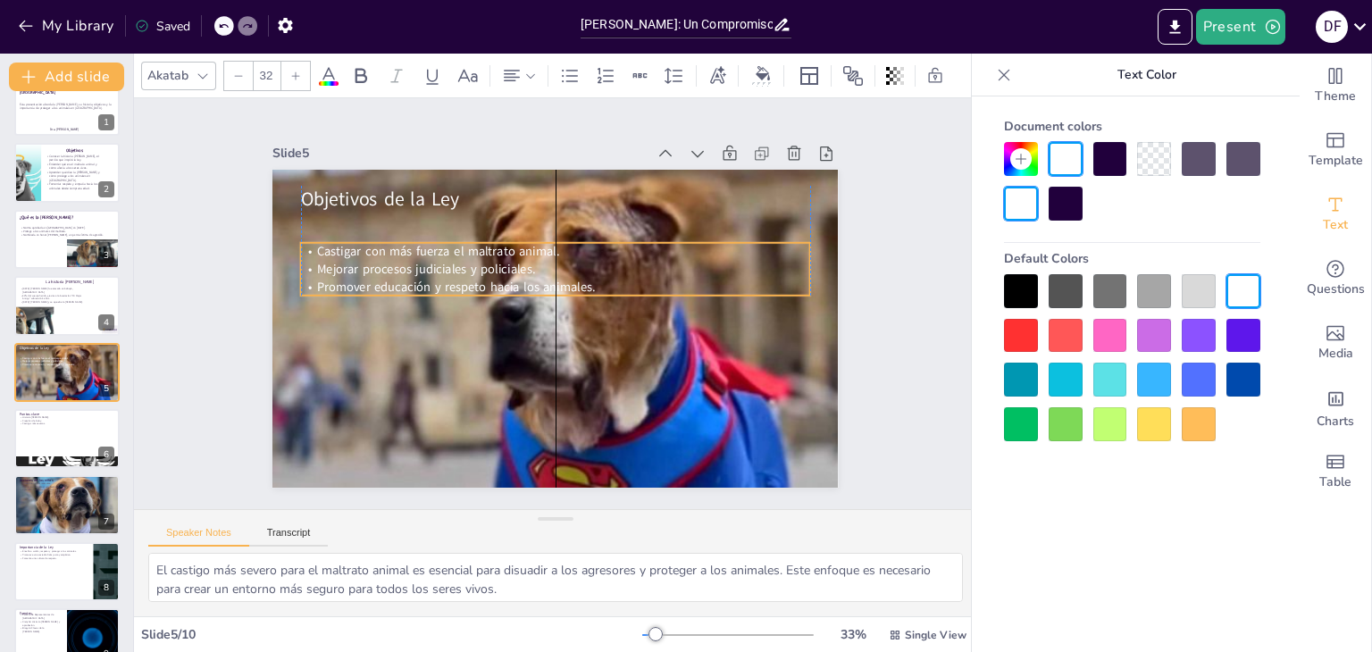
drag, startPoint x: 407, startPoint y: 408, endPoint x: 417, endPoint y: 287, distance: 121.9
click at [417, 287] on span "Promover educación y respeto hacia los animales." at bounding box center [456, 286] width 279 height 17
click at [836, 225] on div "Slide 1 Ley Ángel – Protegiendo a los Animales en Colombia Esta presentación ab…" at bounding box center [554, 304] width 665 height 368
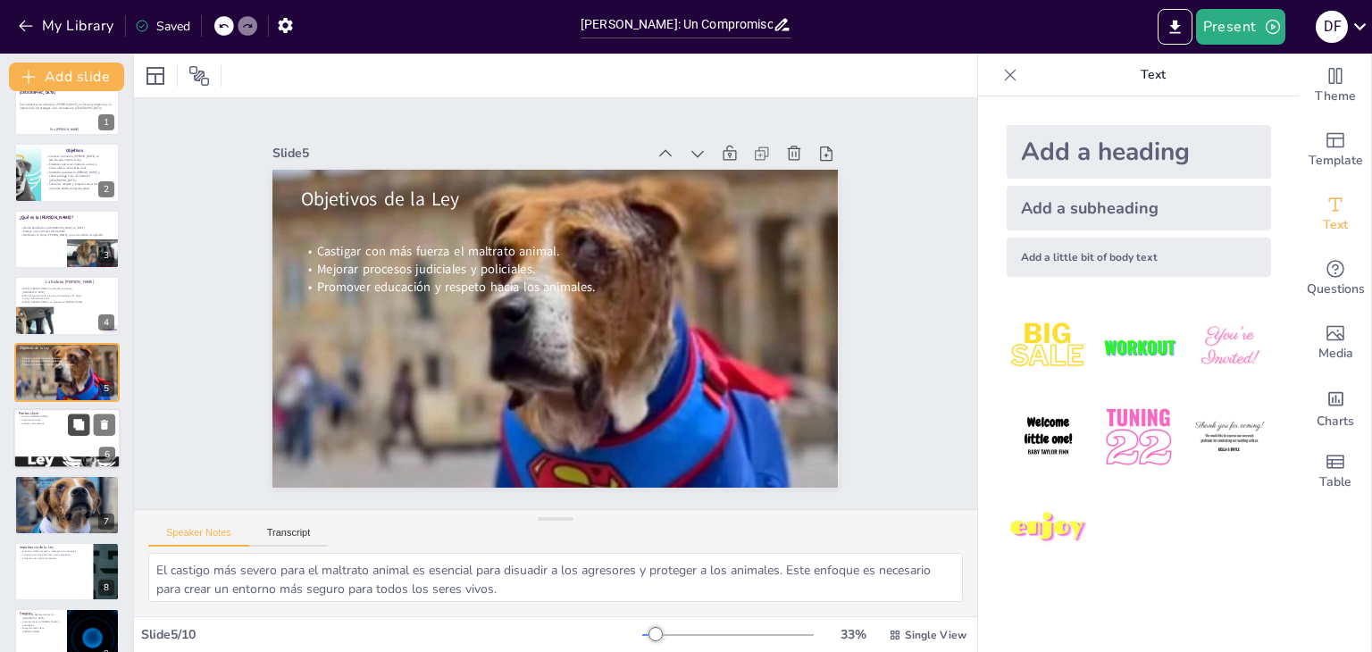
click at [72, 422] on icon at bounding box center [78, 424] width 13 height 13
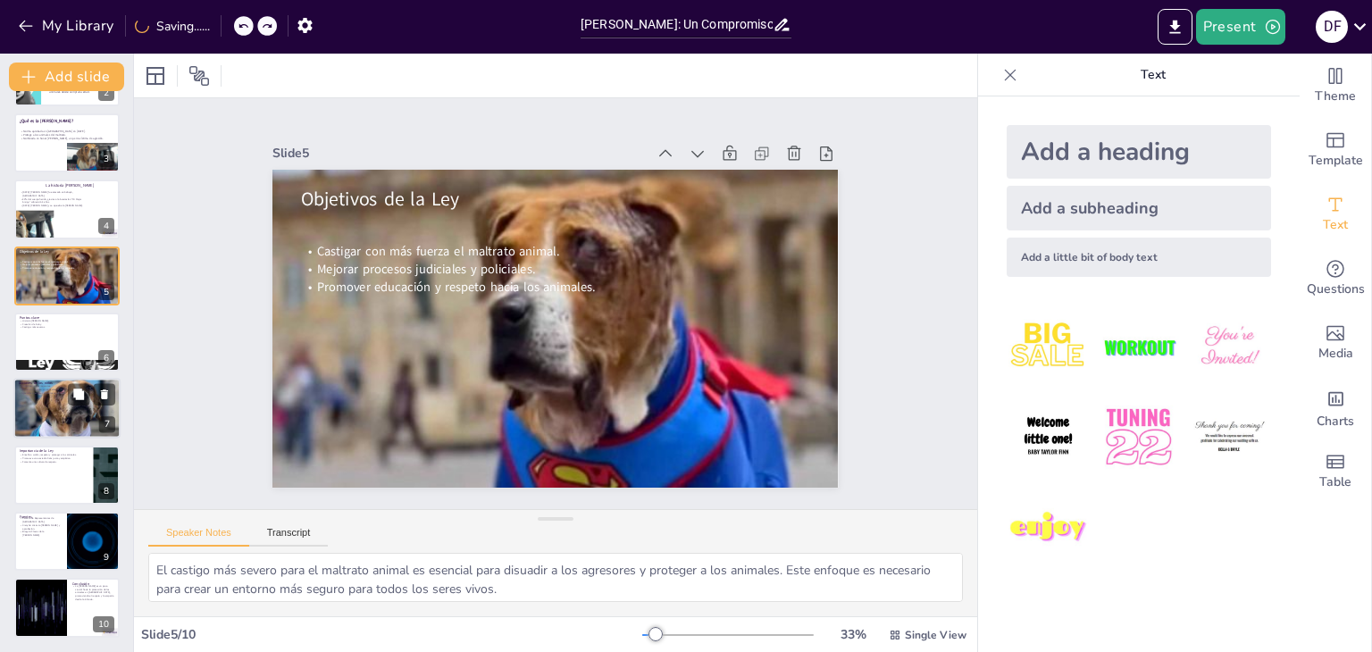
scroll to position [125, 0]
click at [31, 347] on div at bounding box center [66, 342] width 107 height 61
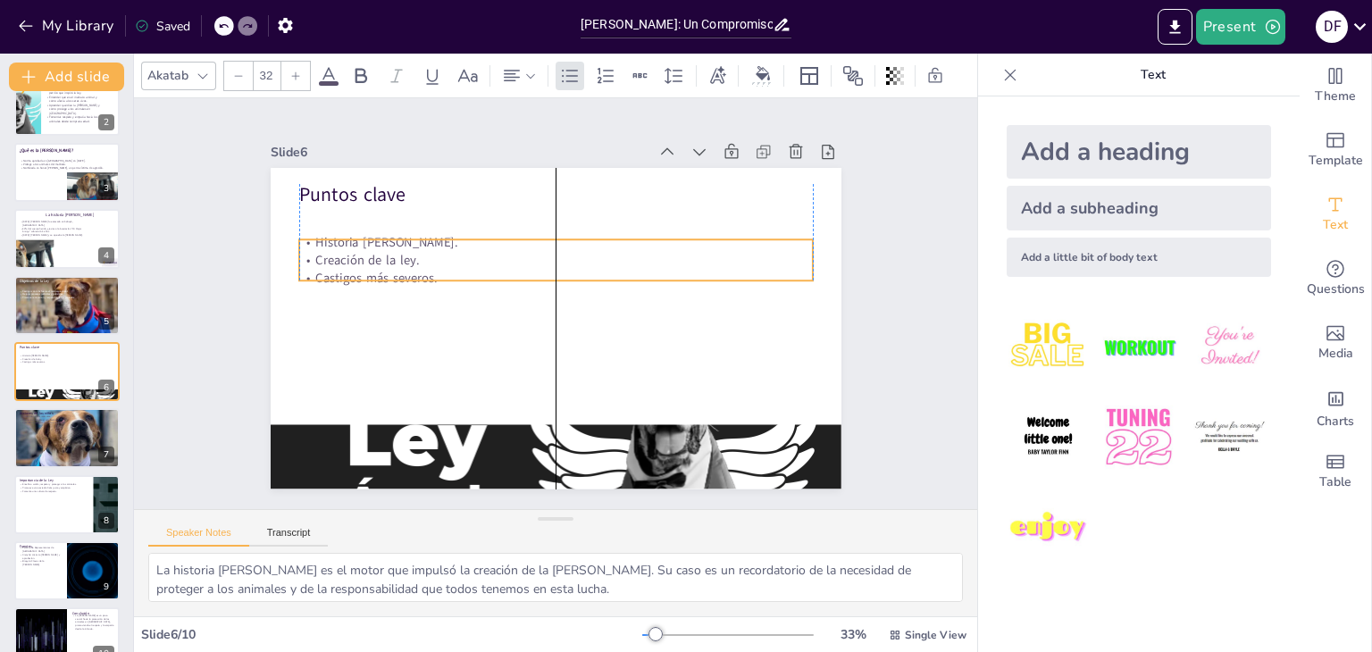
drag, startPoint x: 341, startPoint y: 225, endPoint x: 344, endPoint y: 255, distance: 29.6
click at [344, 255] on p "Creación de la ley." at bounding box center [556, 260] width 514 height 18
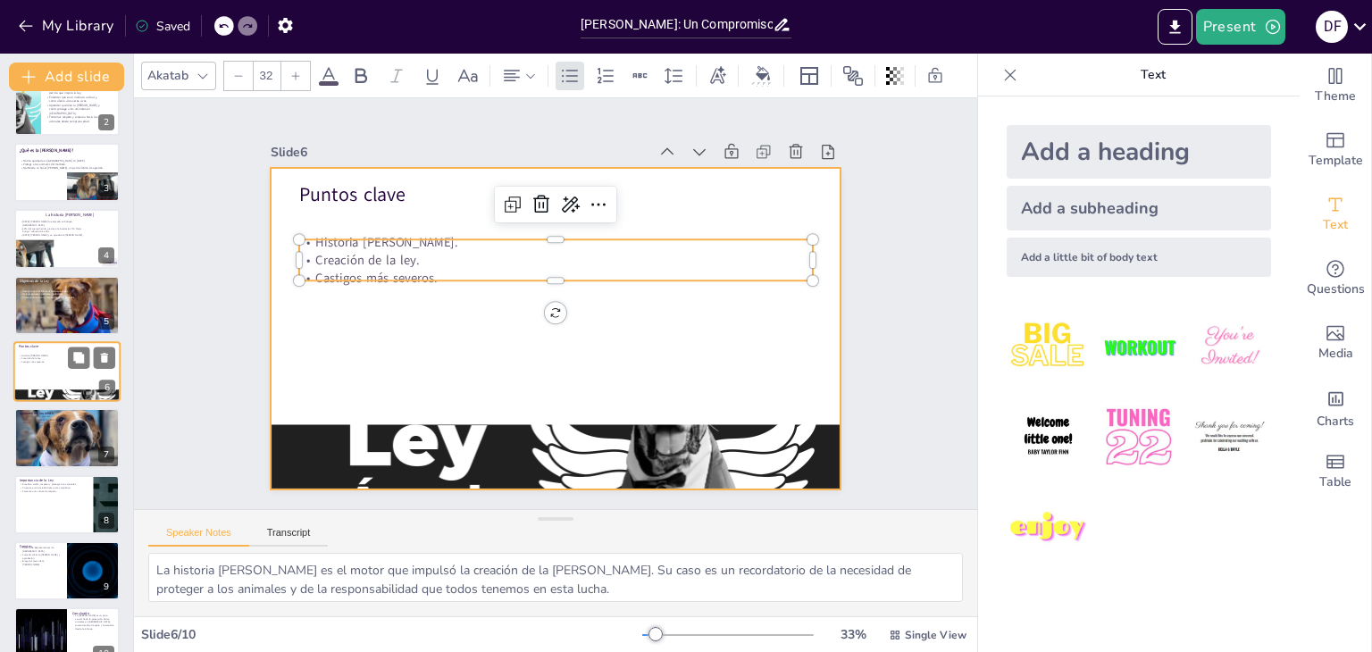
click at [71, 372] on div at bounding box center [66, 371] width 107 height 61
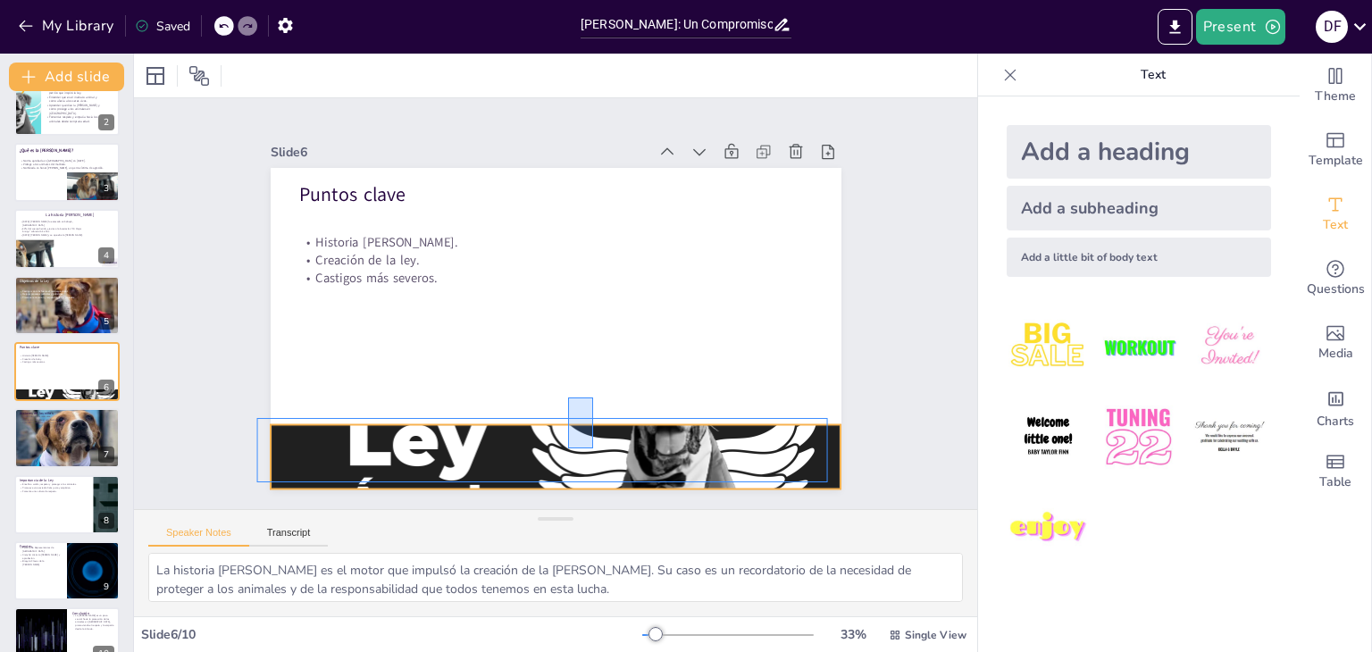
drag, startPoint x: 593, startPoint y: 397, endPoint x: 567, endPoint y: 451, distance: 59.5
click at [567, 168] on div "Puntos clave Historia de Ángel. Creación de la ley. Castigos más severos." at bounding box center [556, 168] width 571 height 0
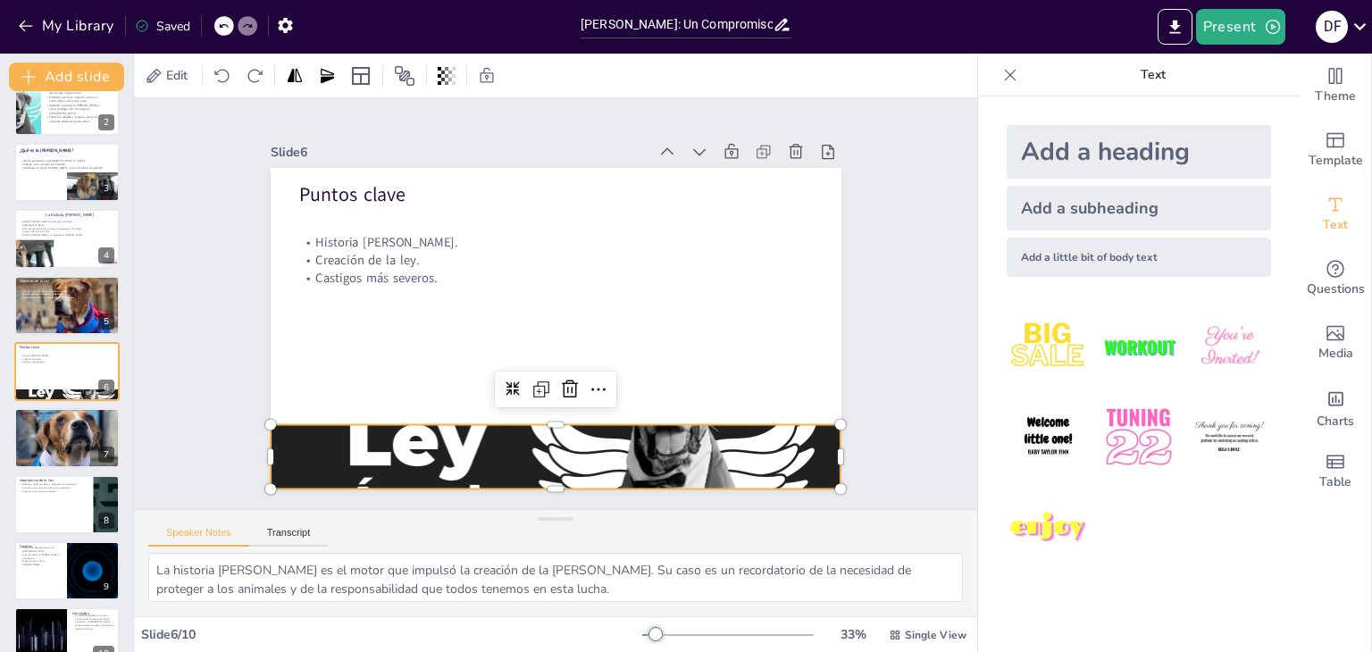
click at [567, 451] on div at bounding box center [556, 457] width 571 height 320
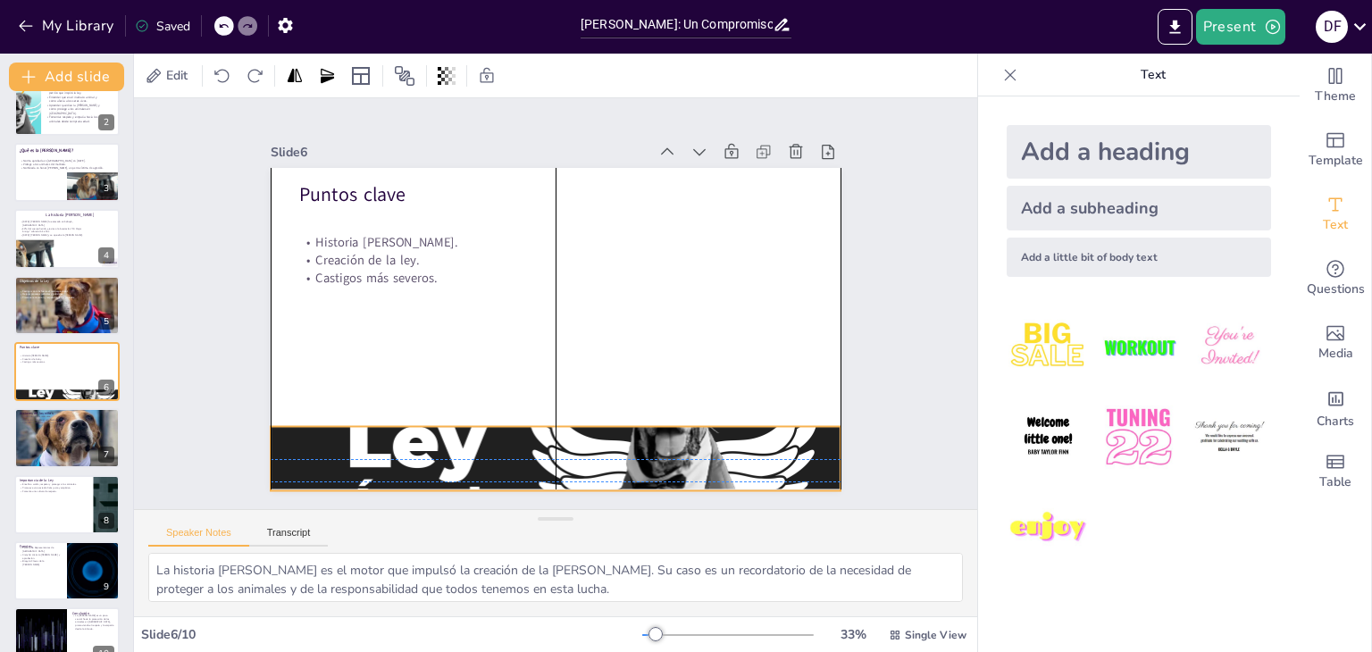
click at [539, 199] on div "Puntos clave Historia de Ángel. Creación de la ley. Castigos más severos." at bounding box center [569, 169] width 567 height 60
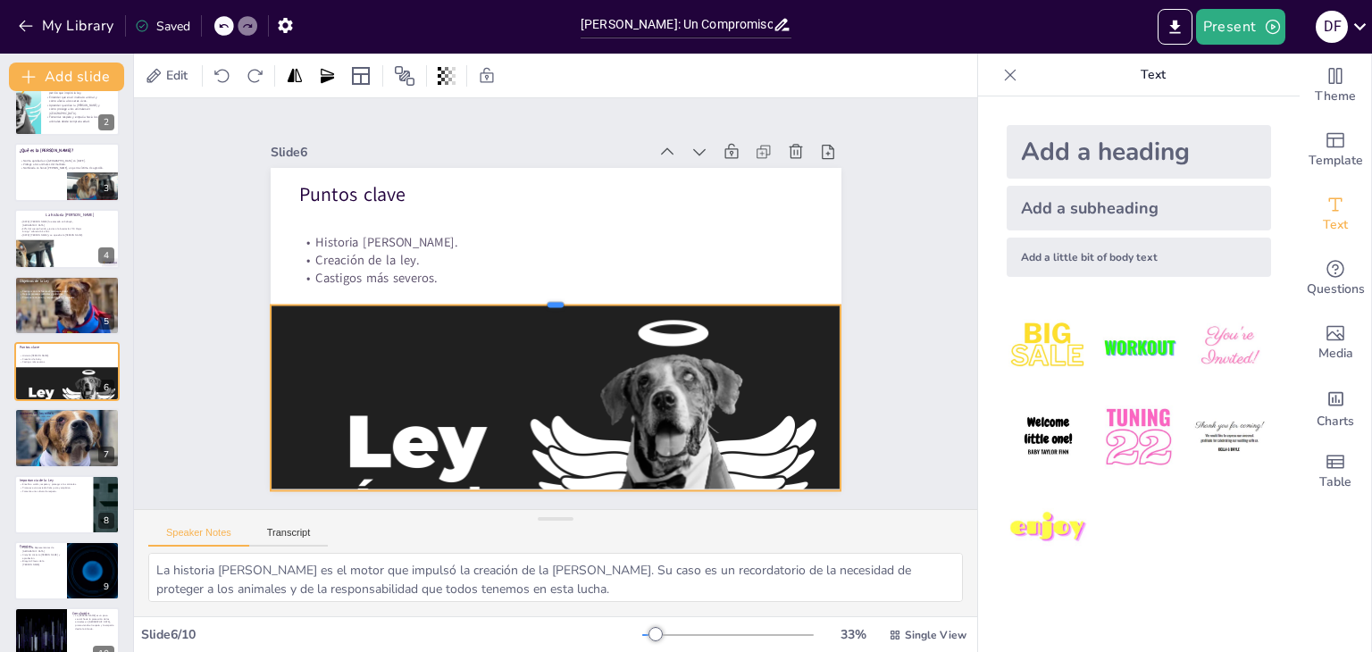
drag, startPoint x: 539, startPoint y: 416, endPoint x: 529, endPoint y: 287, distance: 130.0
click at [529, 291] on div at bounding box center [556, 298] width 571 height 14
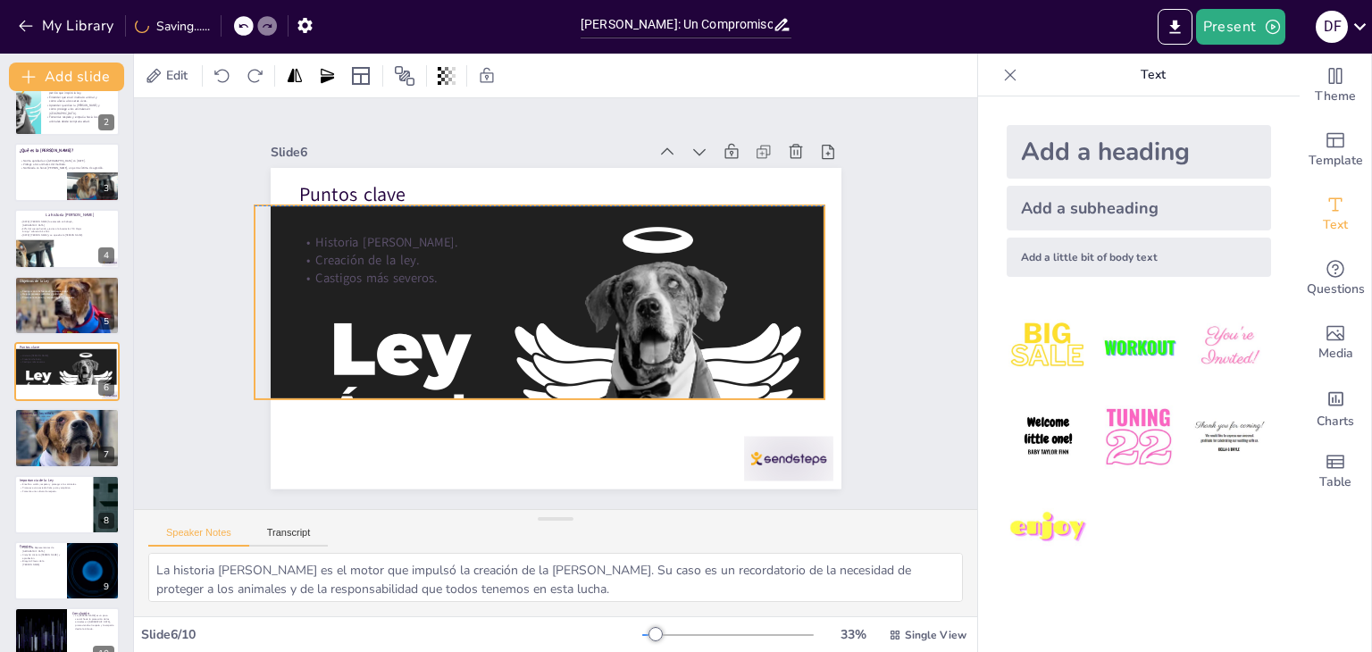
drag, startPoint x: 535, startPoint y: 335, endPoint x: 519, endPoint y: 238, distance: 98.7
click at [519, 168] on div "Puntos clave Historia de Ángel. Creación de la ley. Castigos más severos." at bounding box center [556, 168] width 571 height 0
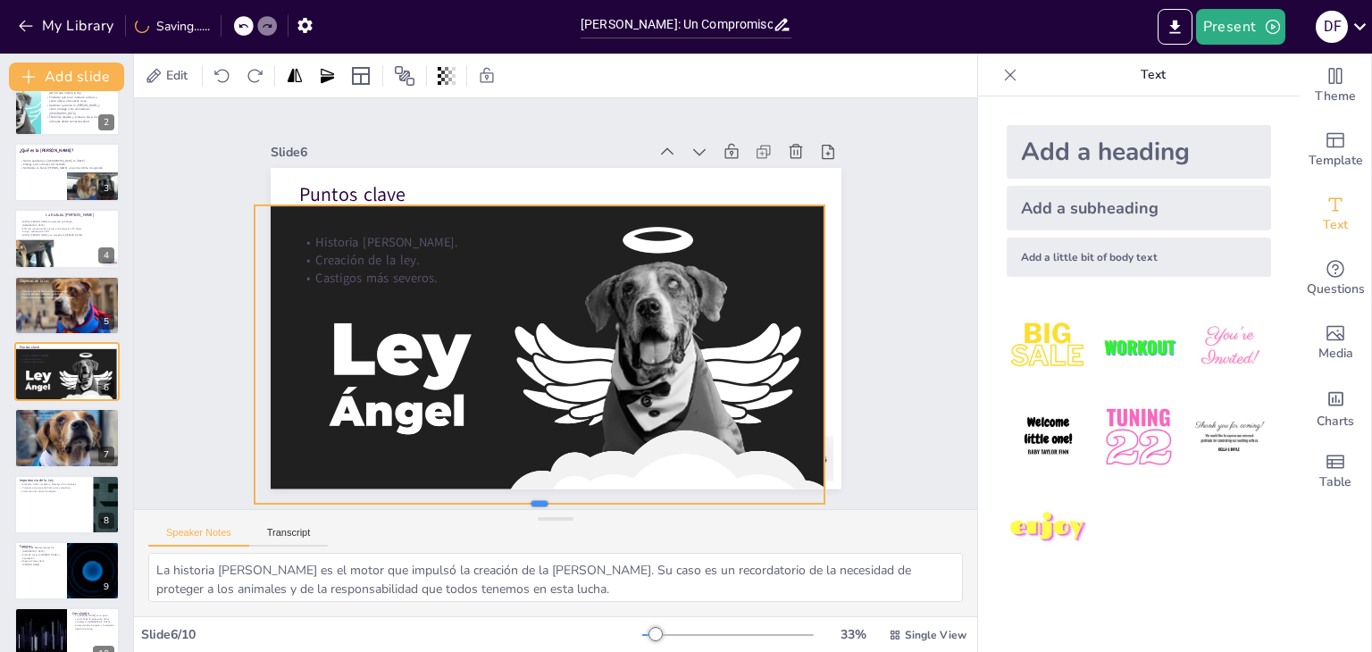
drag, startPoint x: 523, startPoint y: 397, endPoint x: 523, endPoint y: 499, distance: 102.7
click at [523, 499] on div "Slide 1 Ley Ángel – Protegiendo a los Animales en Colombia Esta presentación ab…" at bounding box center [555, 303] width 843 height 411
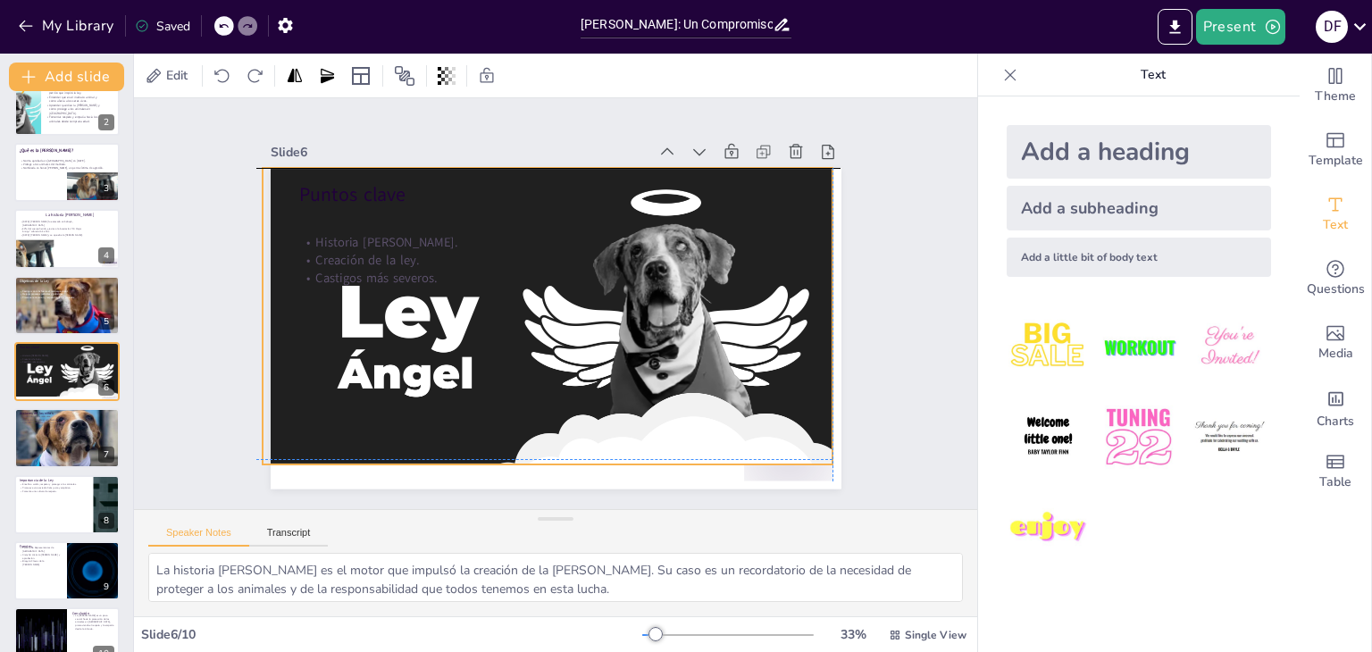
drag, startPoint x: 491, startPoint y: 322, endPoint x: 493, endPoint y: 284, distance: 37.6
click at [493, 284] on div at bounding box center [546, 328] width 602 height 380
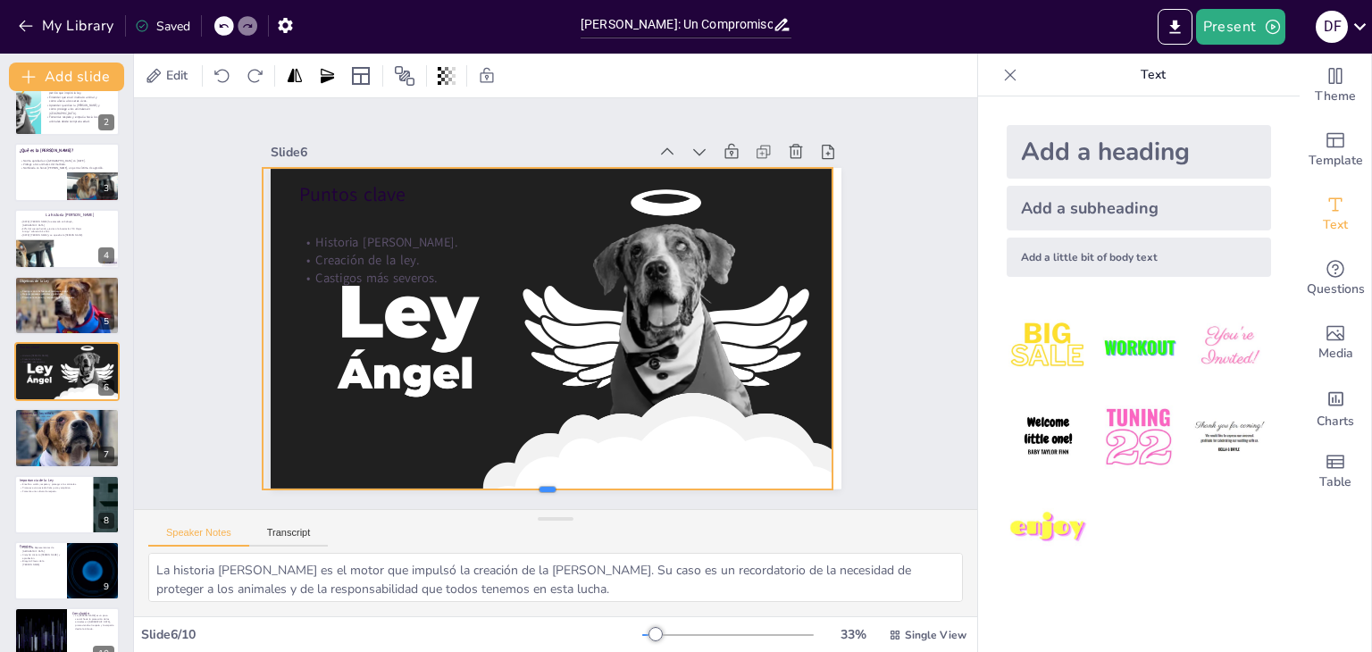
drag, startPoint x: 538, startPoint y: 459, endPoint x: 543, endPoint y: 484, distance: 25.6
click at [543, 489] on div at bounding box center [548, 496] width 571 height 14
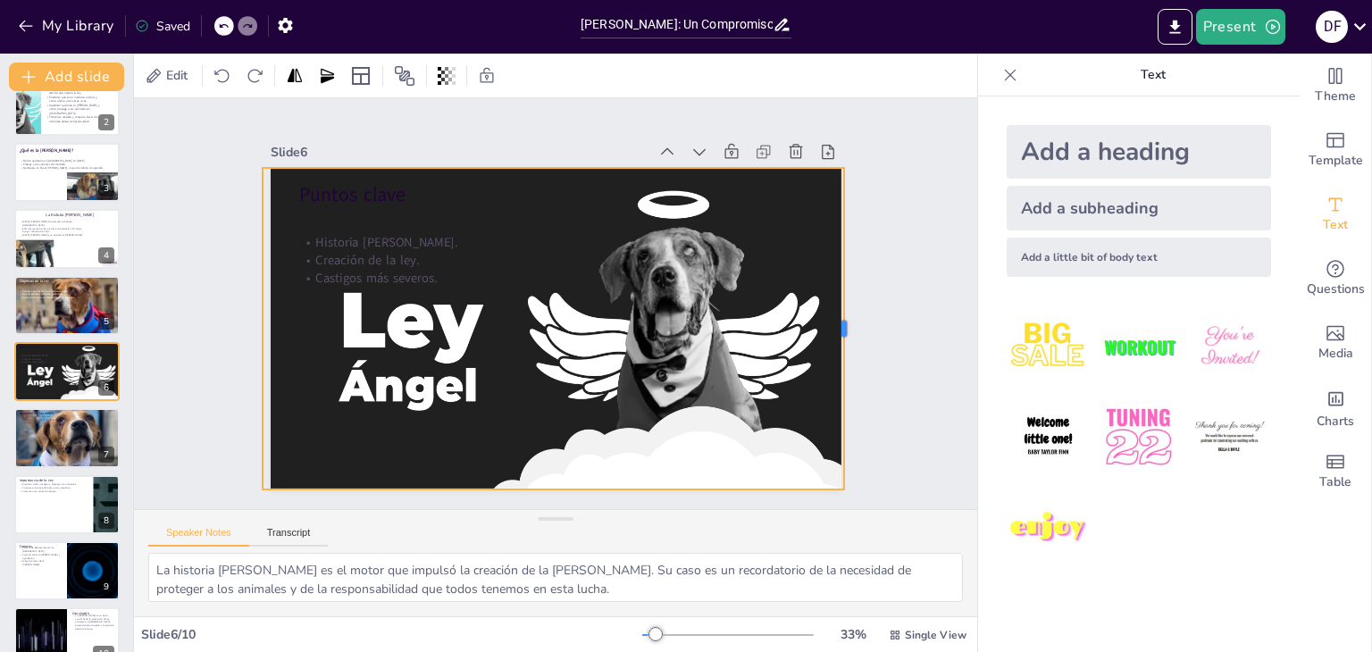
drag, startPoint x: 821, startPoint y: 319, endPoint x: 832, endPoint y: 316, distance: 11.9
click at [844, 316] on div at bounding box center [851, 328] width 14 height 321
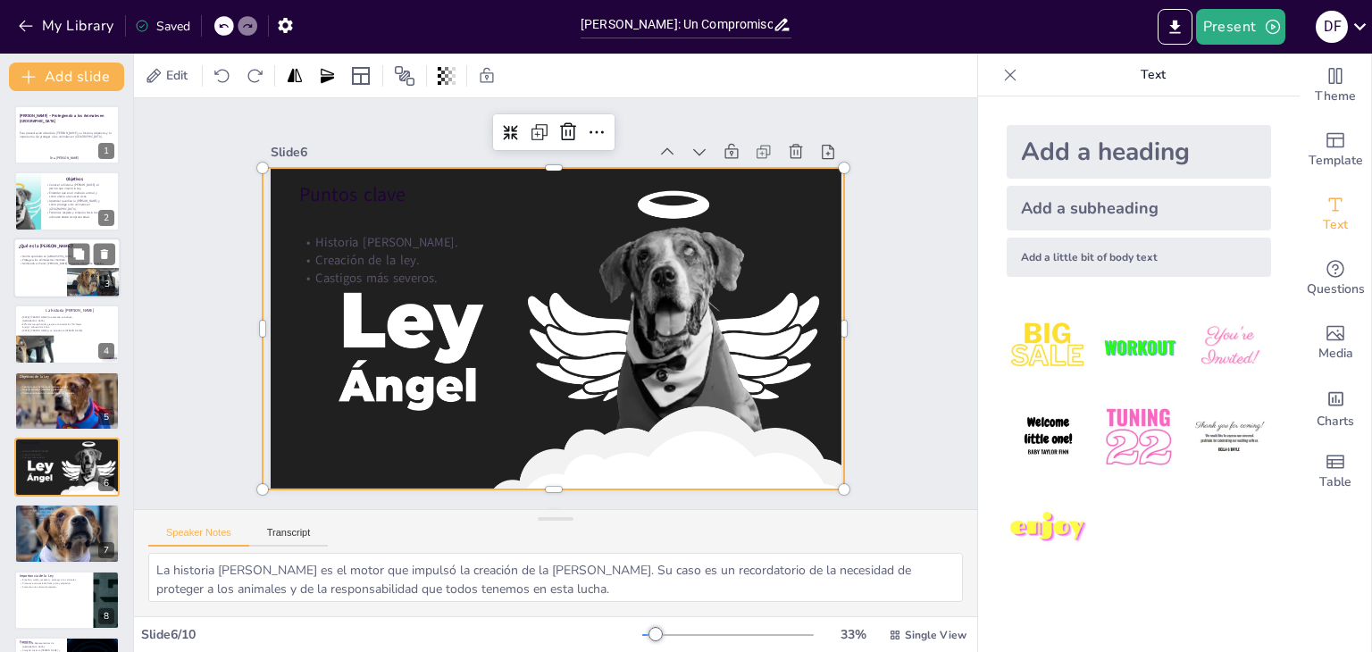
click at [57, 270] on div at bounding box center [66, 268] width 107 height 61
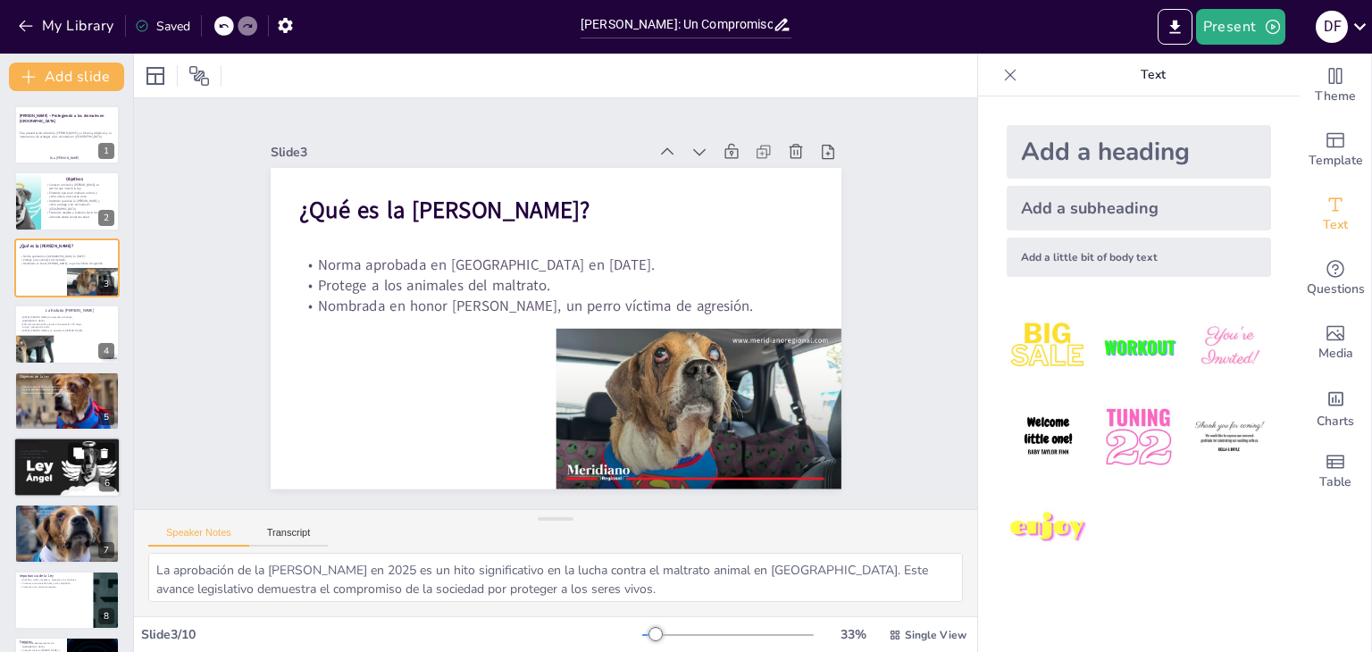
click at [59, 473] on div at bounding box center [67, 469] width 110 height 64
type textarea "La historia [PERSON_NAME] es el motor que impulsó la creación de la [PERSON_NAM…"
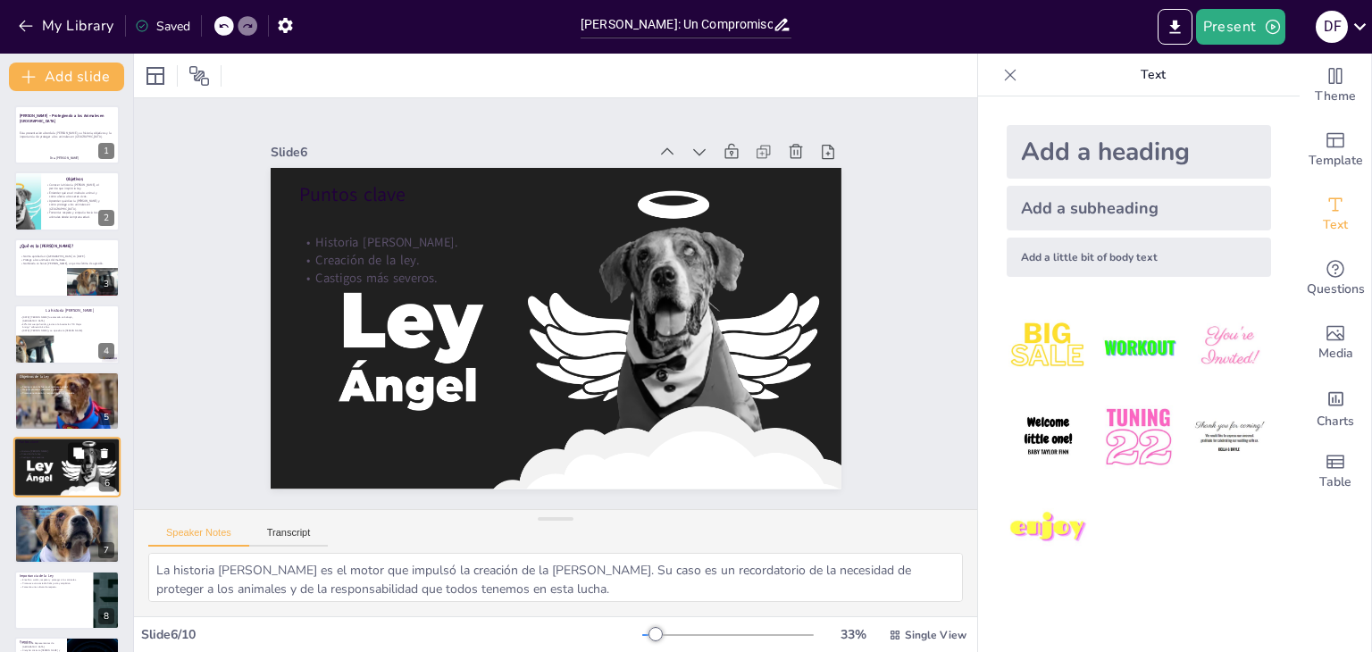
scroll to position [96, 0]
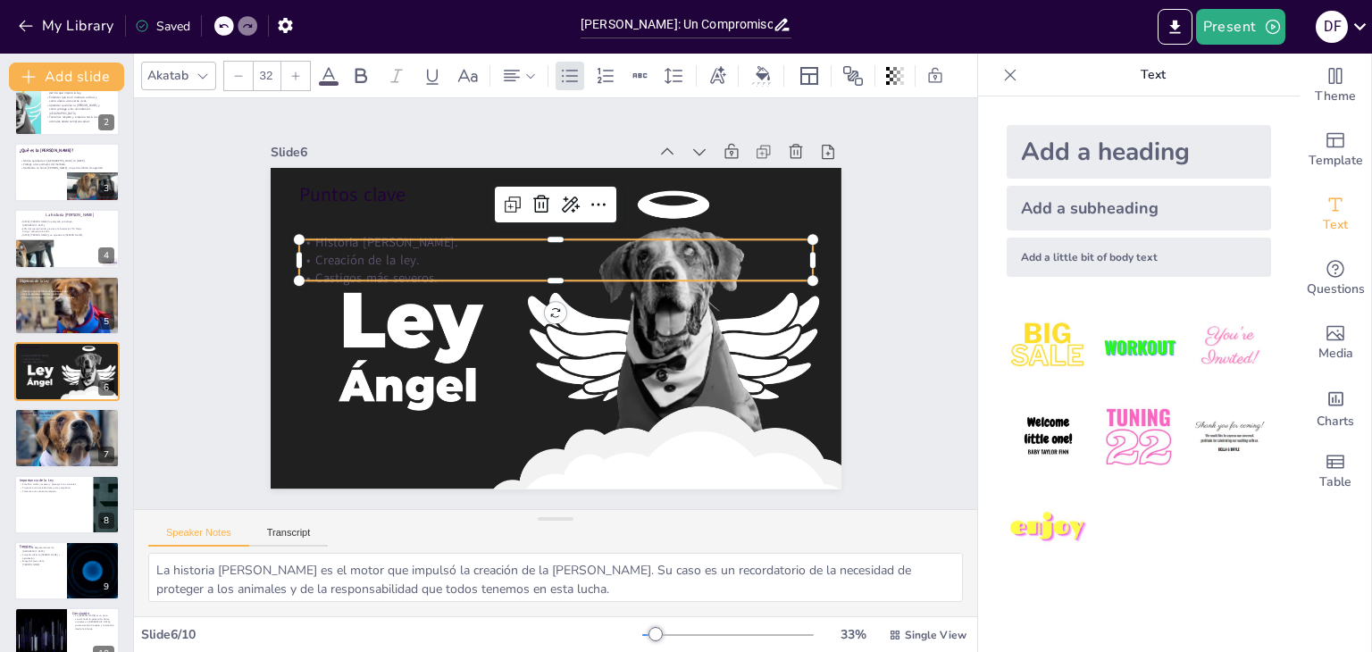
click at [330, 251] on p "Creación de la ley." at bounding box center [556, 260] width 514 height 18
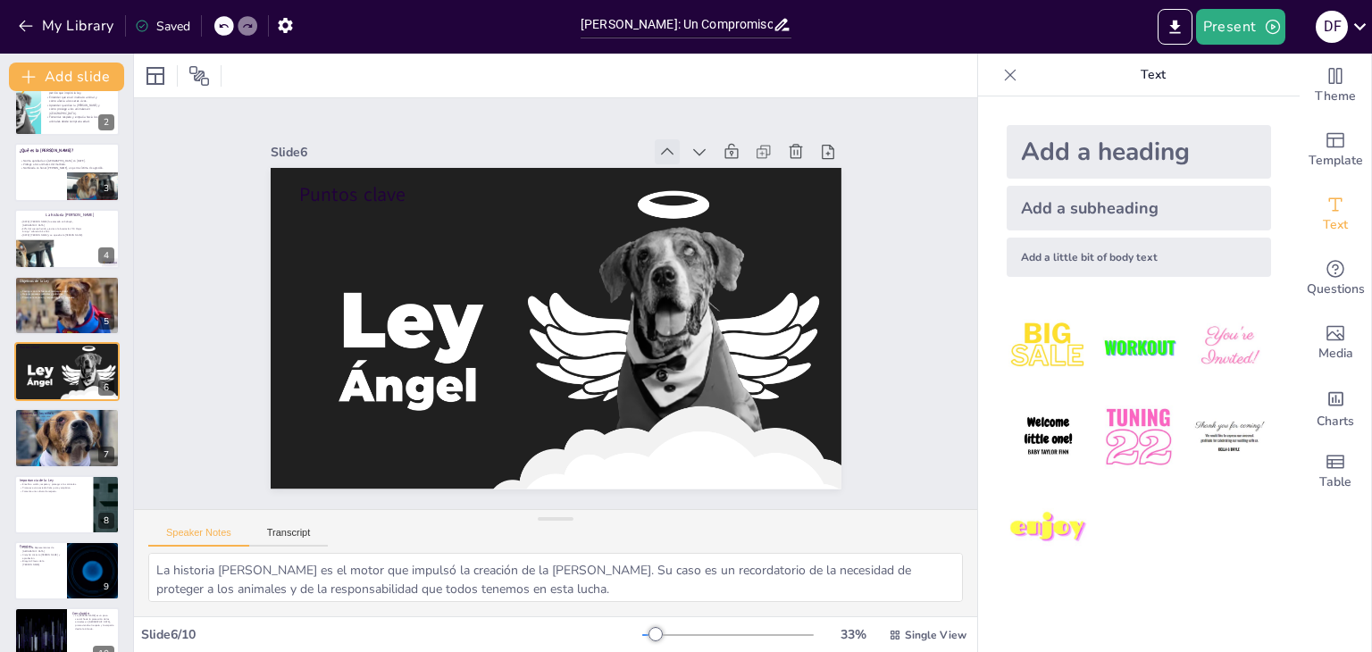
click at [673, 155] on icon at bounding box center [683, 165] width 20 height 20
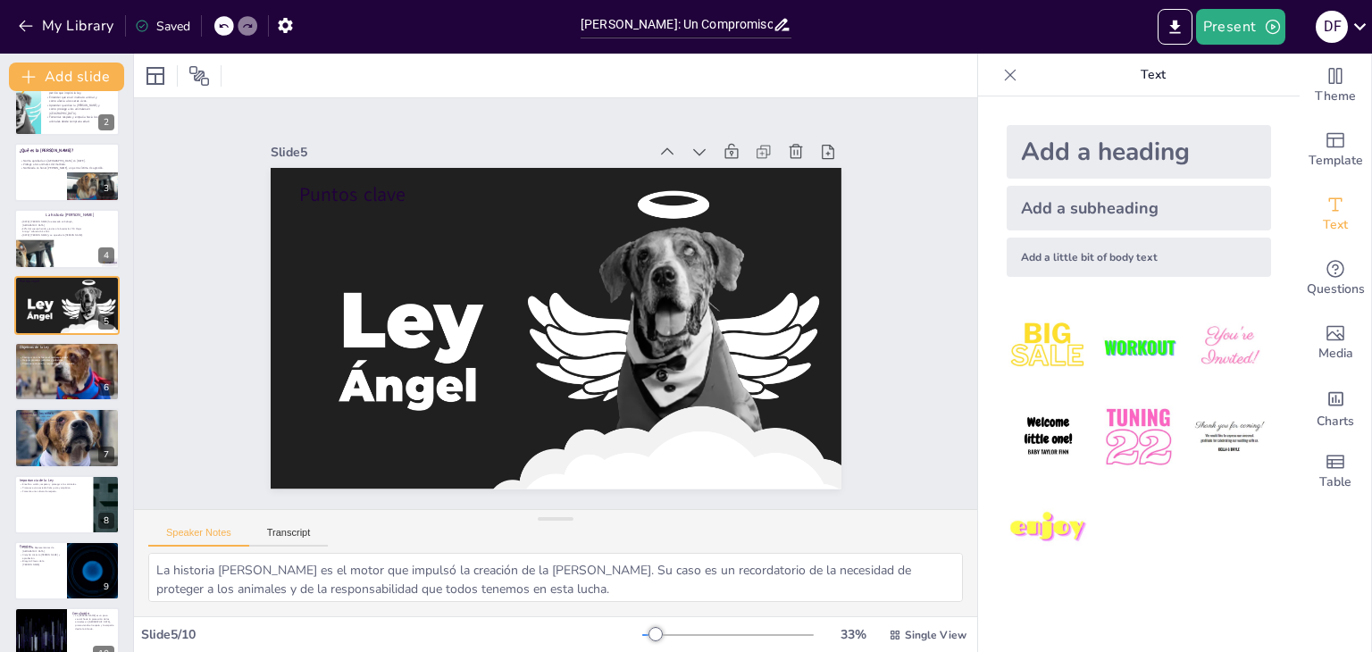
click at [661, 143] on icon at bounding box center [667, 152] width 18 height 18
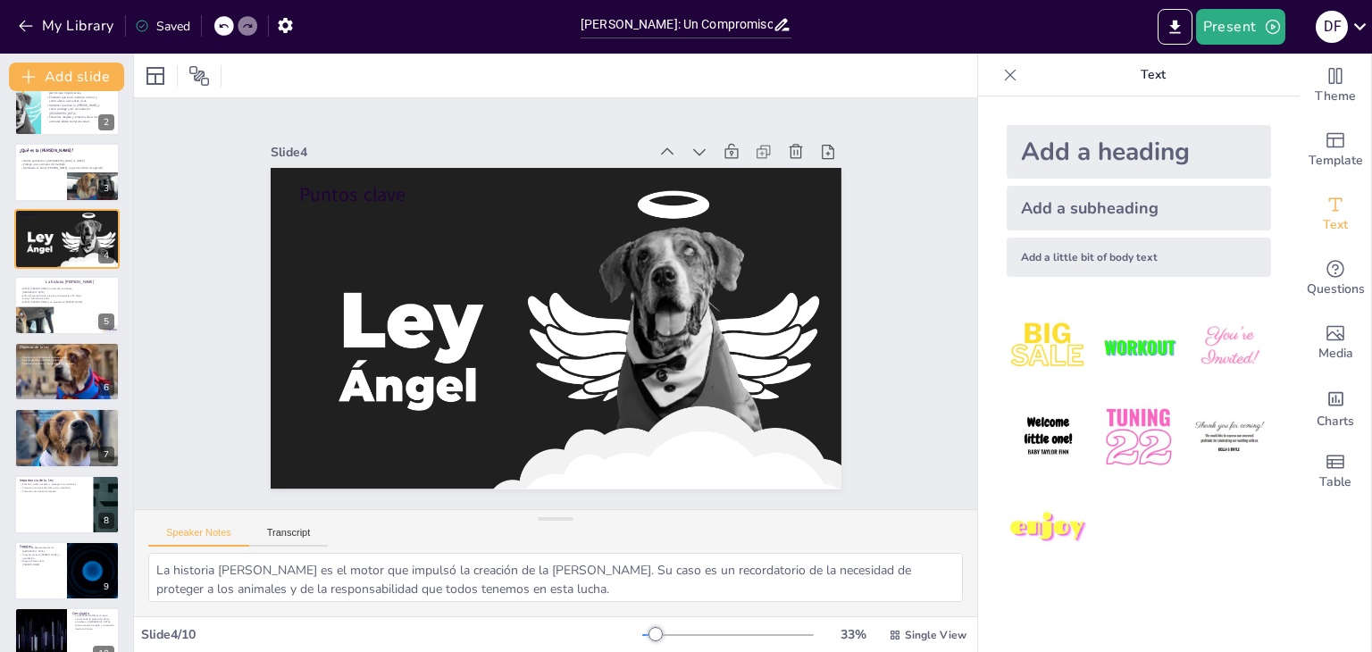
click at [661, 143] on icon at bounding box center [667, 152] width 18 height 18
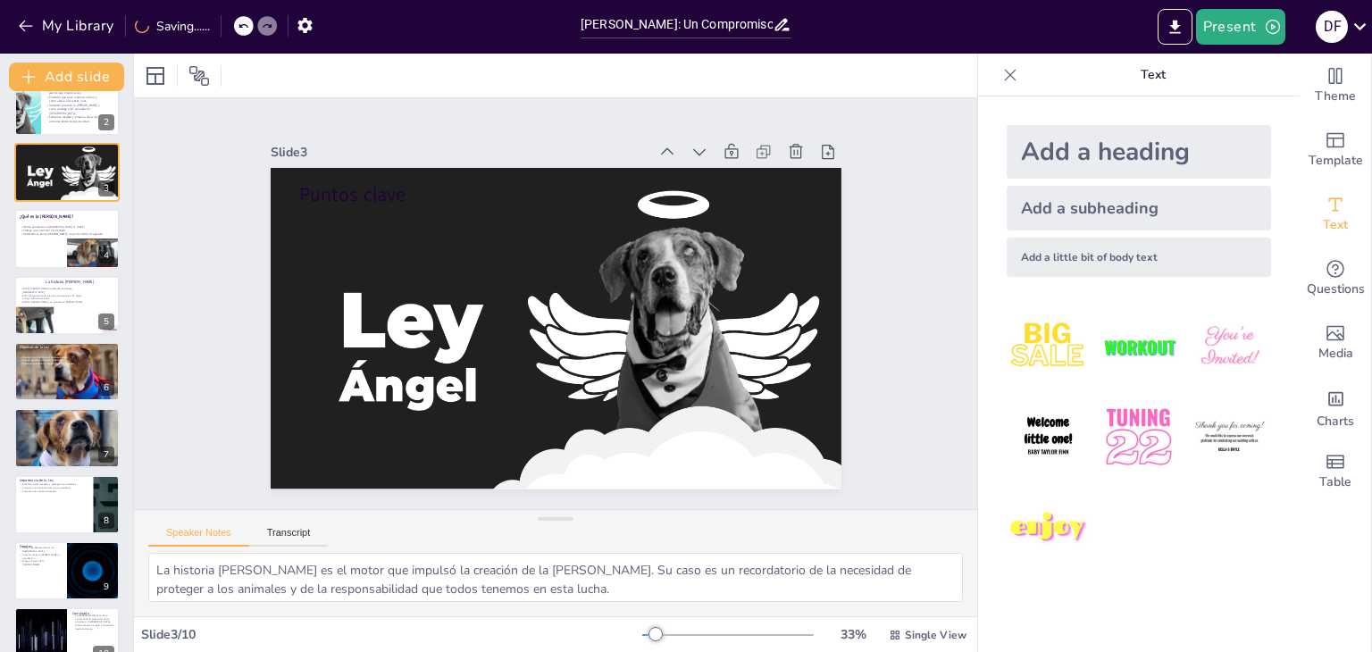
click at [661, 143] on icon at bounding box center [667, 152] width 18 height 18
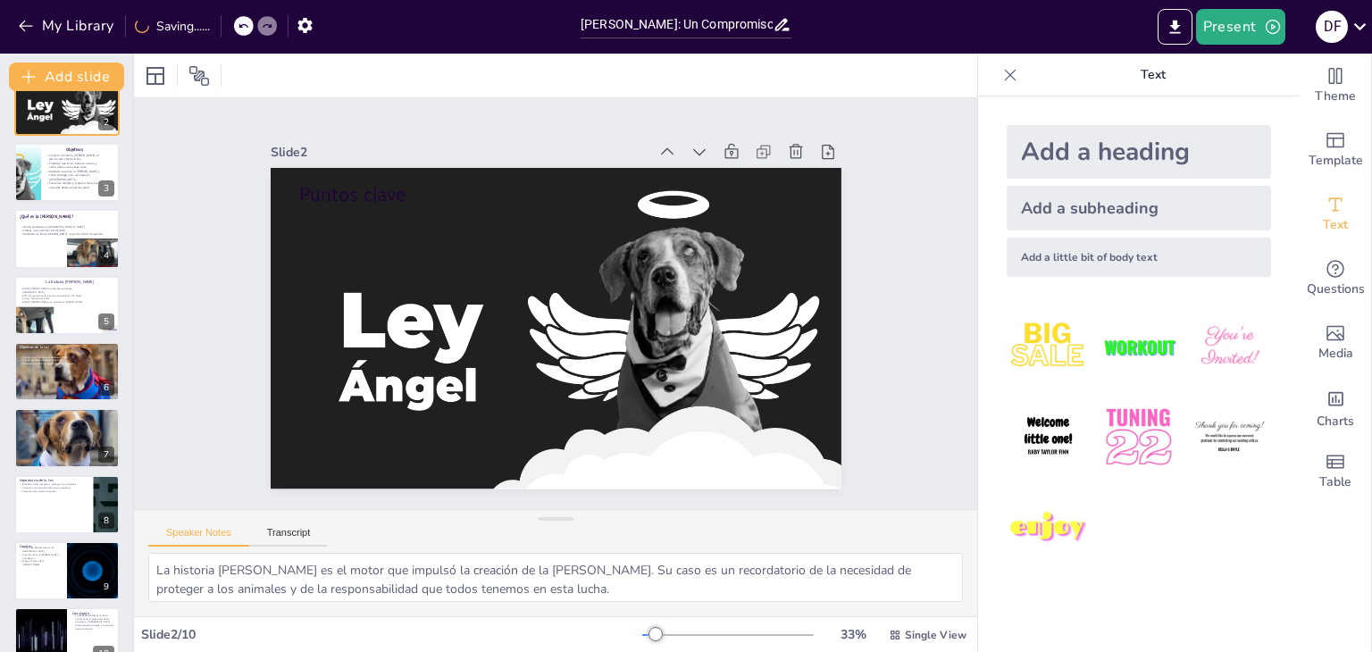
click at [661, 143] on icon at bounding box center [667, 152] width 18 height 18
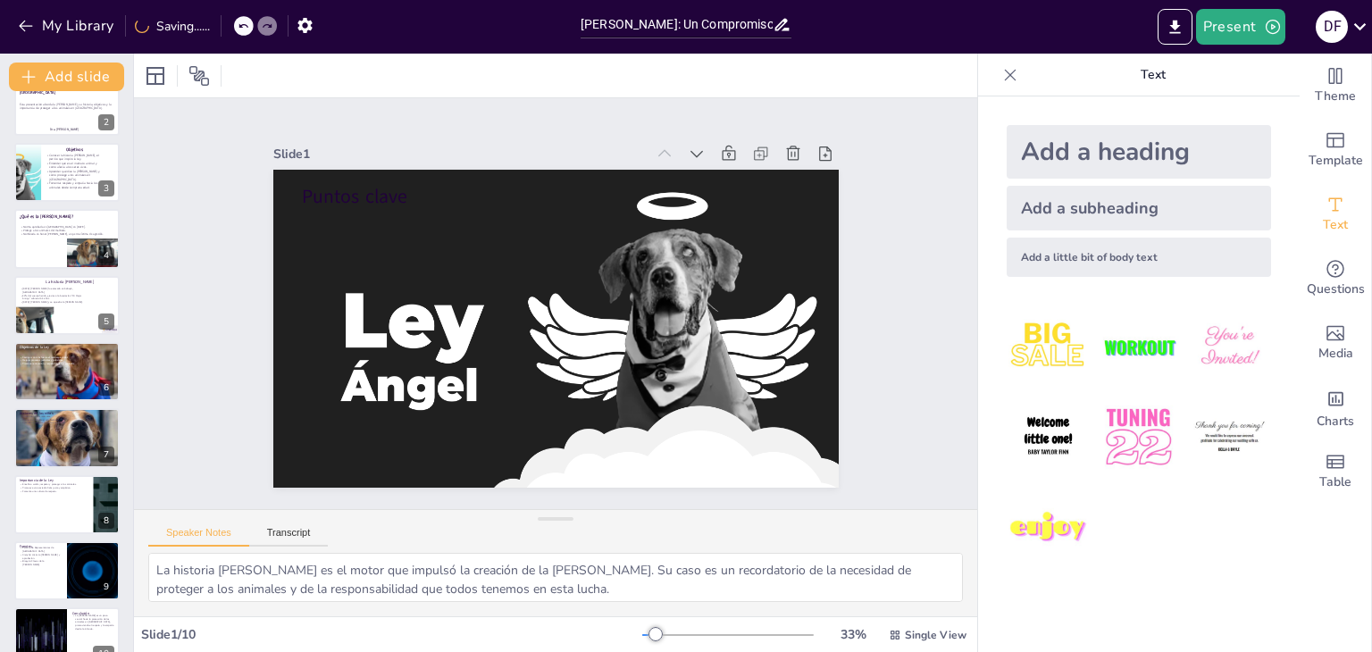
scroll to position [0, 0]
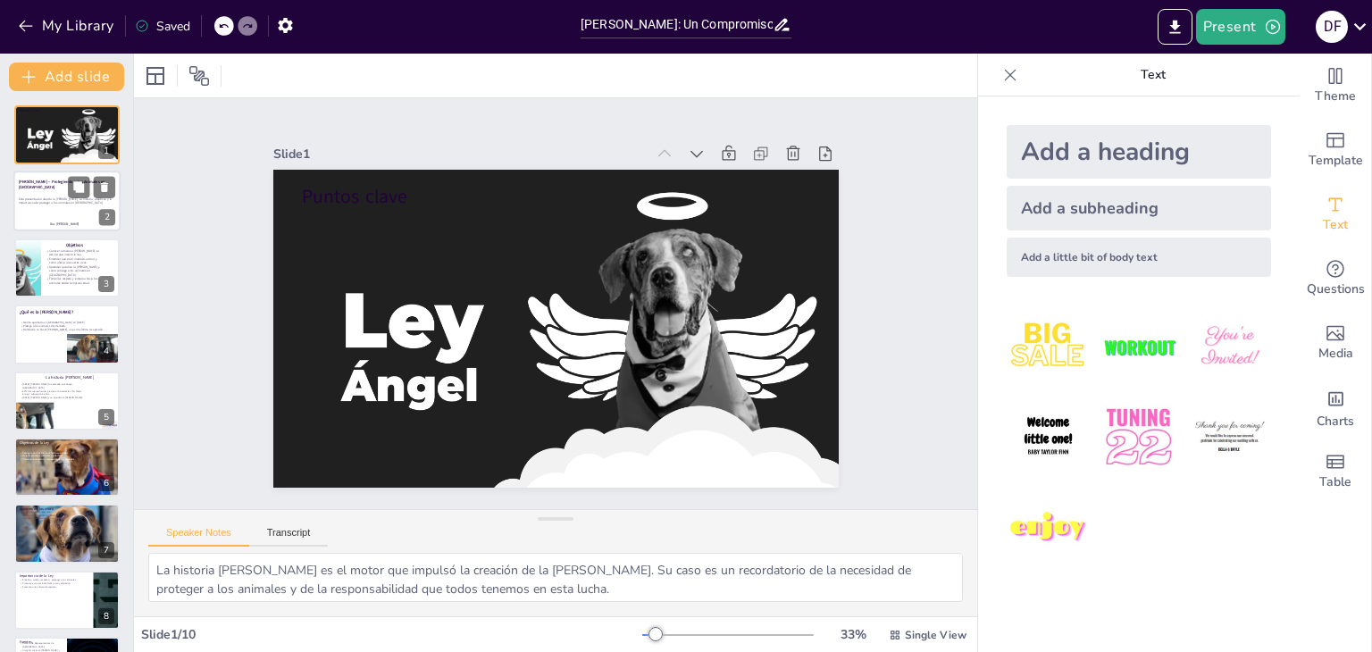
click at [57, 205] on p "Esta presentación aborda la [PERSON_NAME], su historia, objetivos y la importan…" at bounding box center [67, 201] width 96 height 8
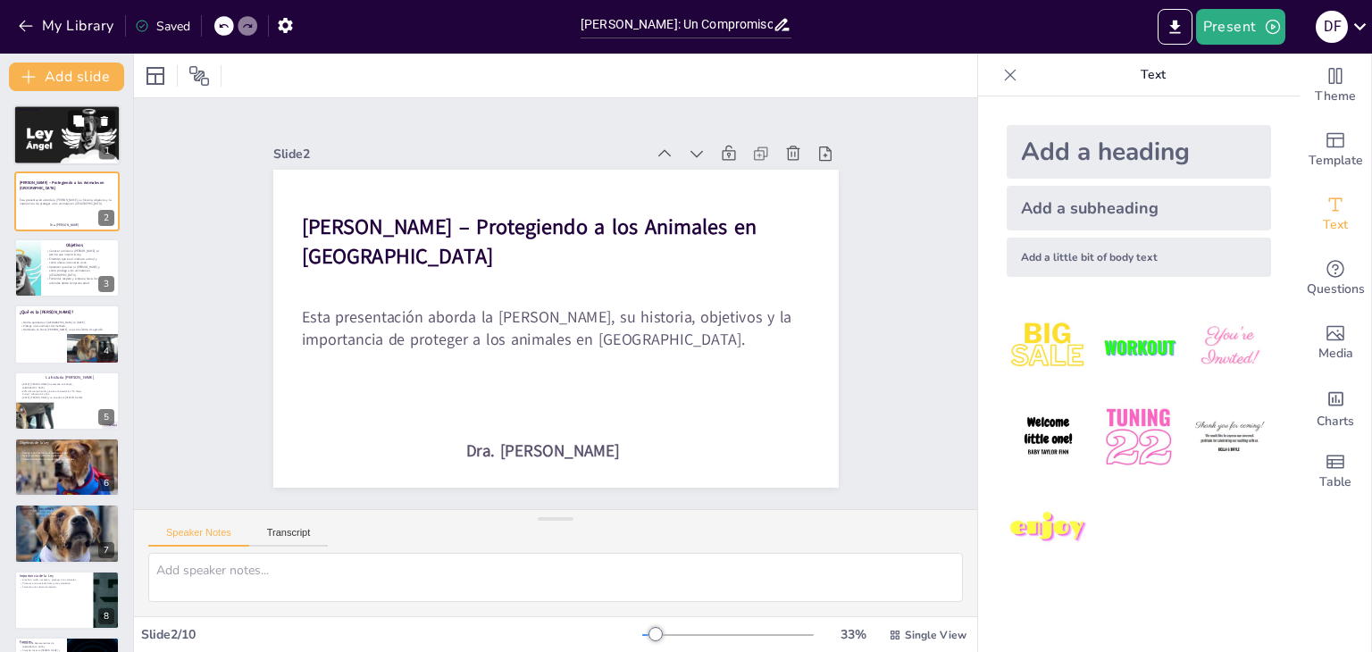
click at [56, 124] on div at bounding box center [67, 137] width 110 height 64
type textarea "La historia [PERSON_NAME] es el motor que impulsó la creación de la [PERSON_NAM…"
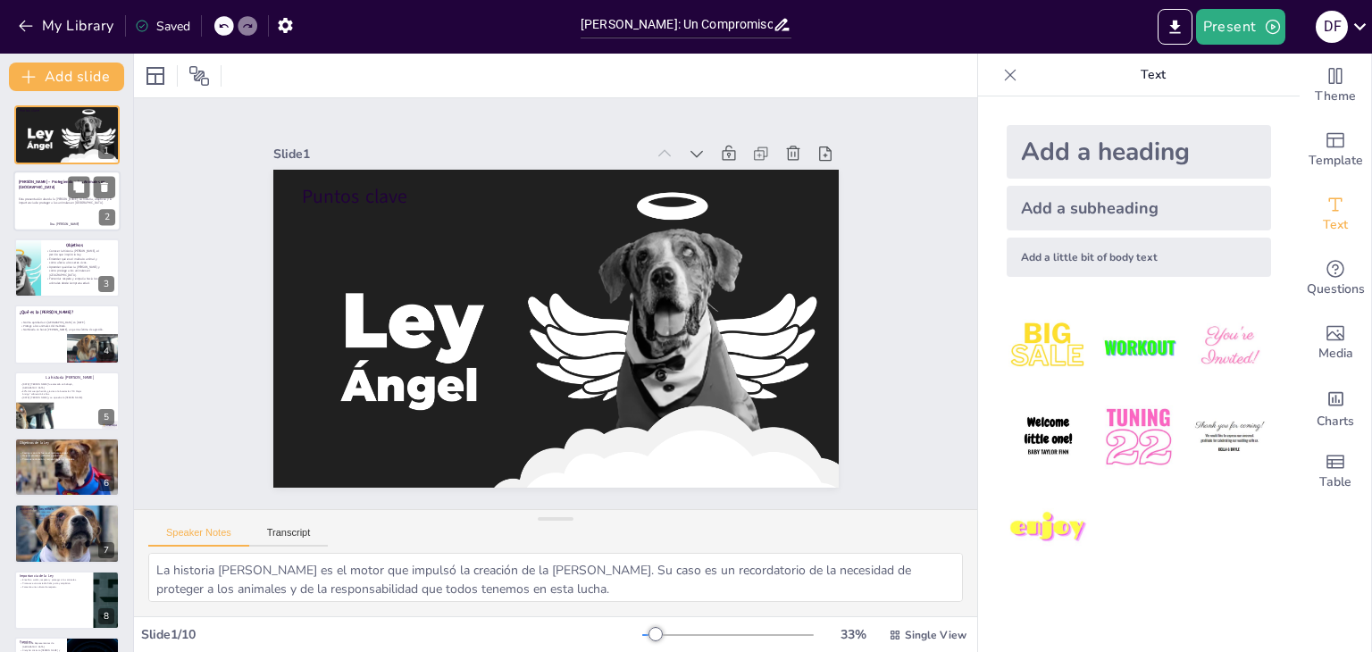
click at [64, 217] on p at bounding box center [67, 218] width 96 height 4
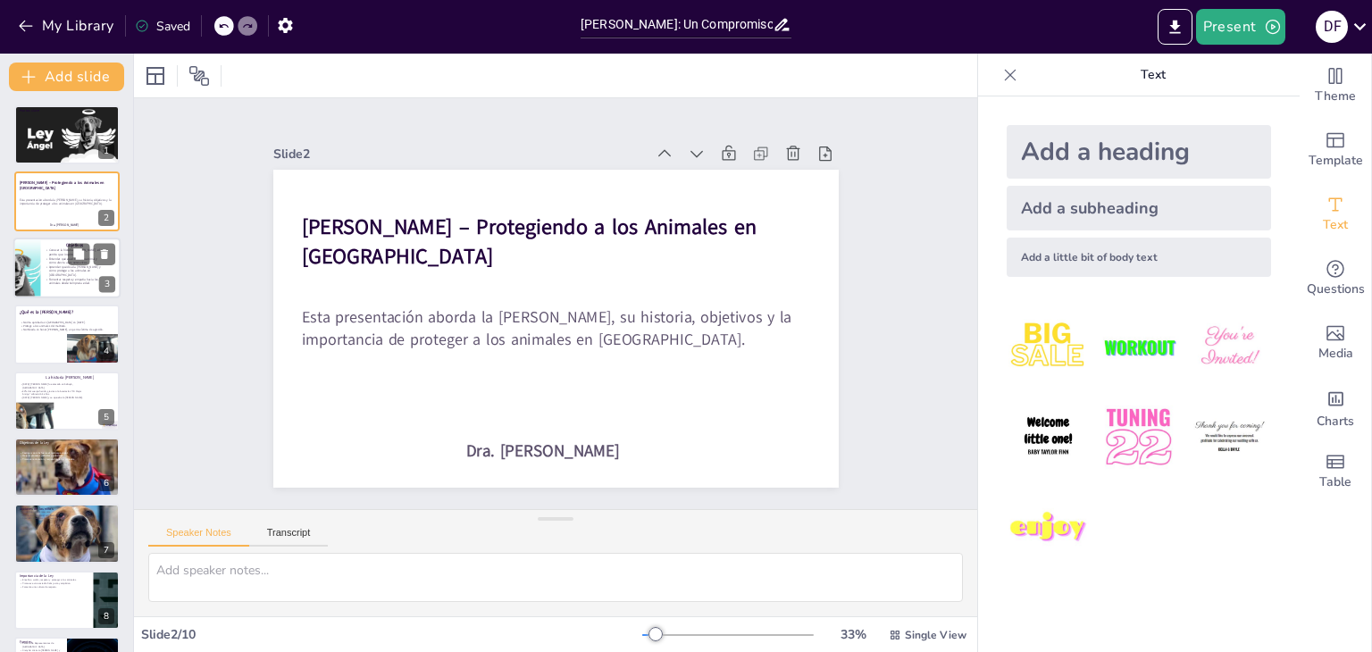
click at [47, 270] on p "Aprender qué dice la [PERSON_NAME] y cómo protege a los animales en [GEOGRAPHIC…" at bounding box center [75, 270] width 60 height 13
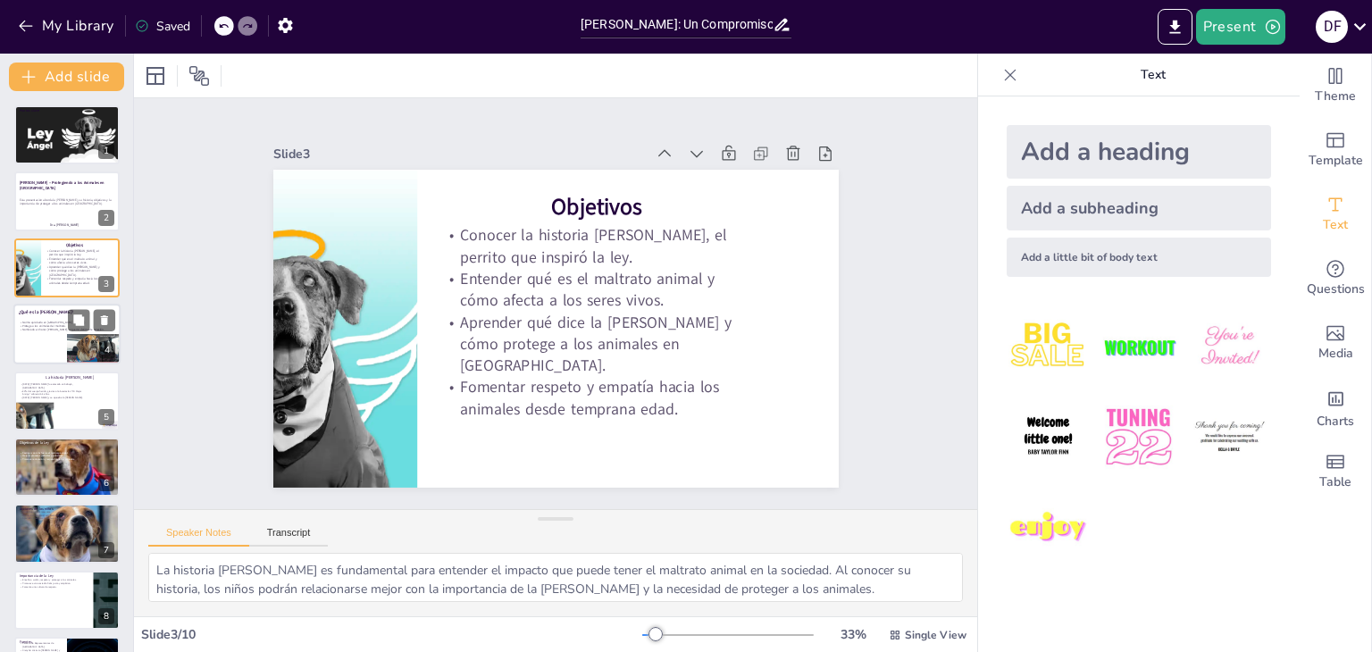
click at [44, 348] on div at bounding box center [66, 334] width 107 height 61
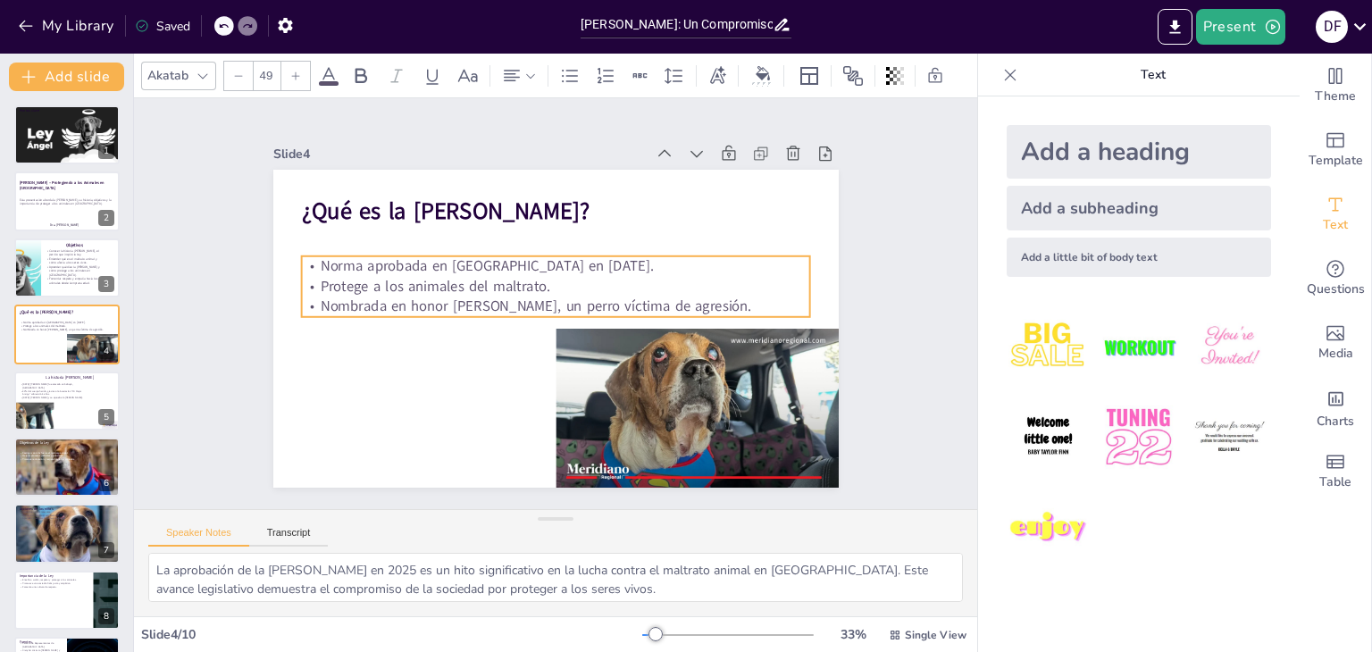
click at [322, 295] on span "Nombrada en honor [PERSON_NAME], un perro víctima de agresión." at bounding box center [535, 304] width 431 height 65
drag, startPoint x: 293, startPoint y: 390, endPoint x: 275, endPoint y: 381, distance: 20.4
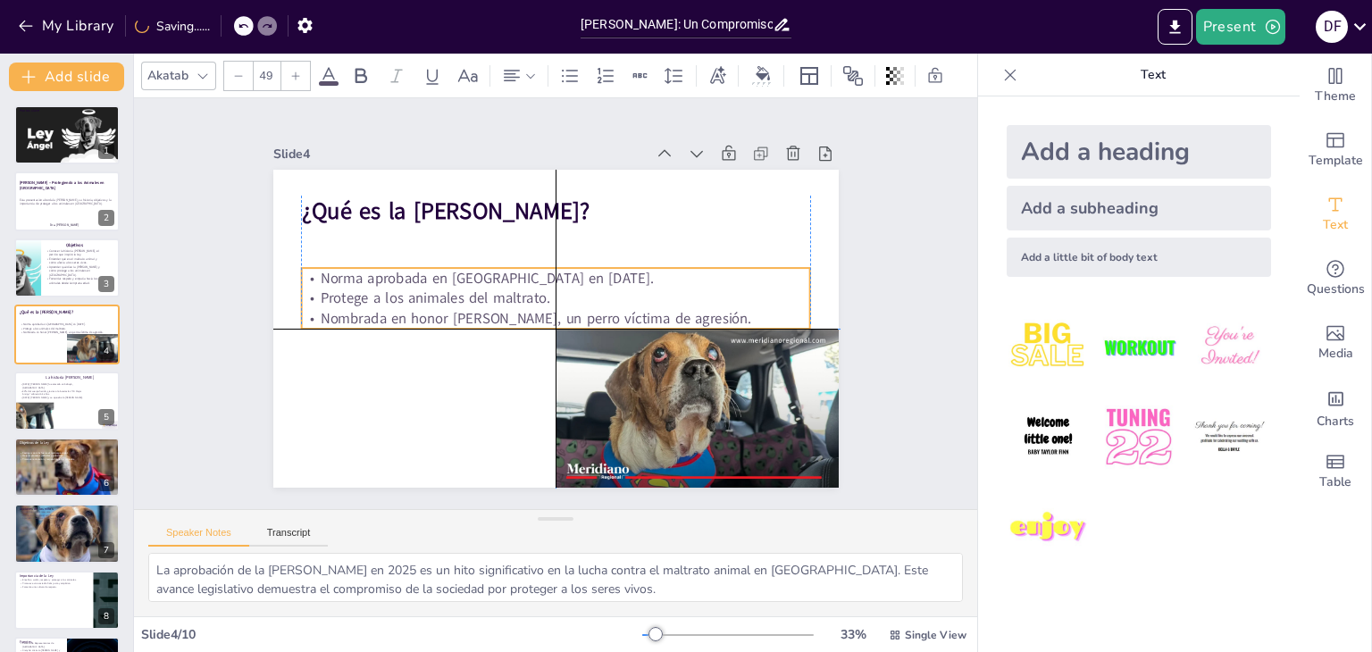
drag, startPoint x: 361, startPoint y: 277, endPoint x: 354, endPoint y: 284, distance: 10.1
click at [354, 289] on span "Protege a los animales del maltrato." at bounding box center [435, 299] width 230 height 20
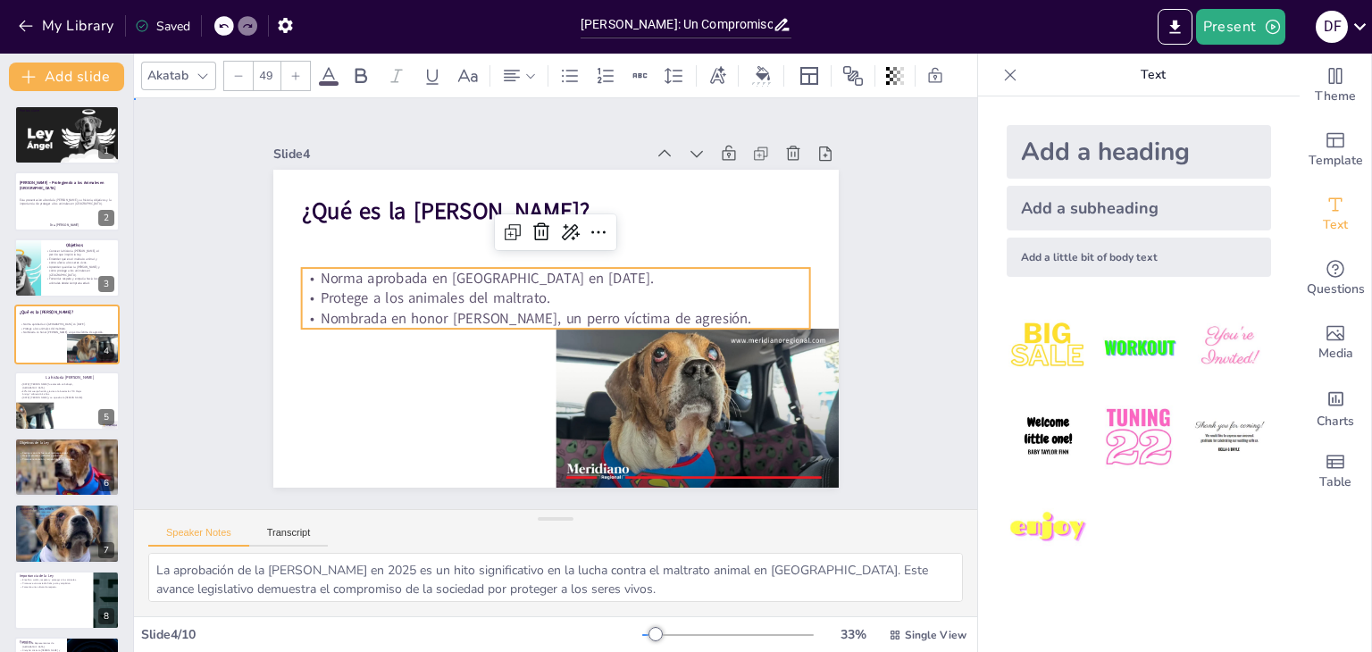
click at [230, 383] on div "Slide 1 Puntos clave Slide 2 [PERSON_NAME] – Protegiendo a los Animales en [GEO…" at bounding box center [555, 304] width 665 height 368
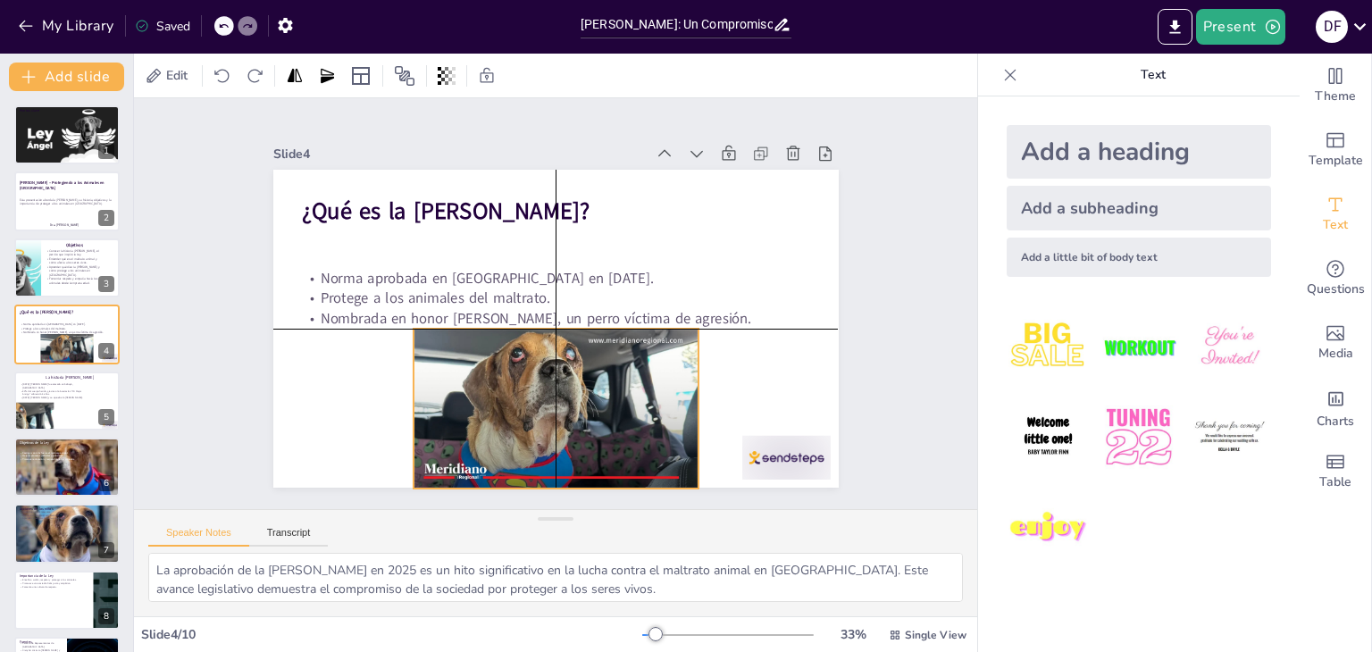
drag, startPoint x: 620, startPoint y: 385, endPoint x: 477, endPoint y: 383, distance: 142.9
click at [477, 383] on div at bounding box center [556, 409] width 285 height 160
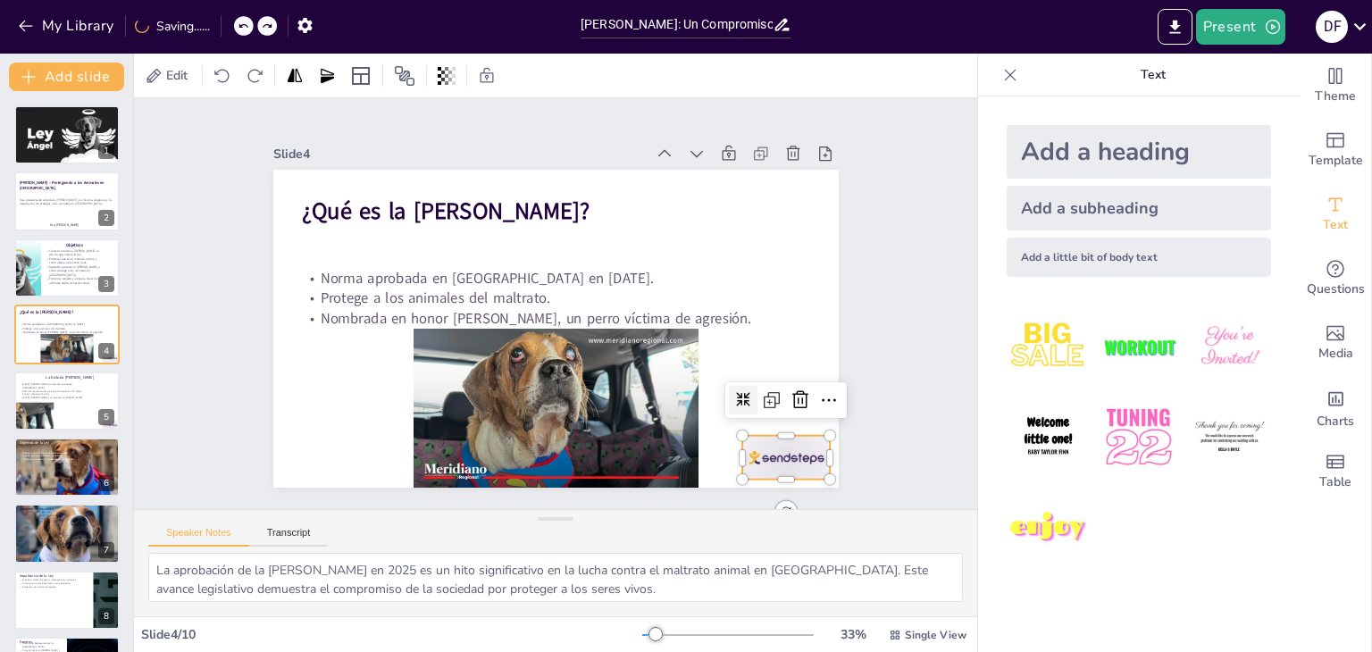
click at [779, 462] on div at bounding box center [786, 458] width 88 height 44
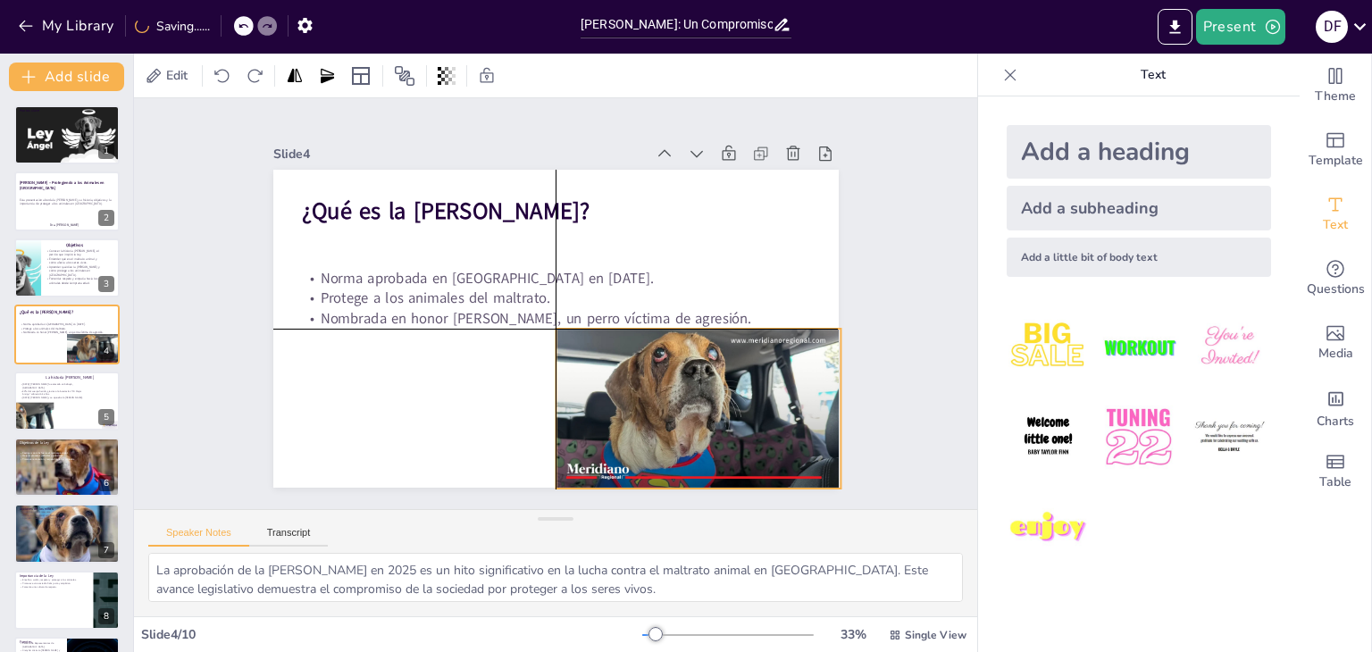
drag, startPoint x: 619, startPoint y: 426, endPoint x: 757, endPoint y: 427, distance: 138.5
click at [757, 427] on div at bounding box center [698, 409] width 285 height 160
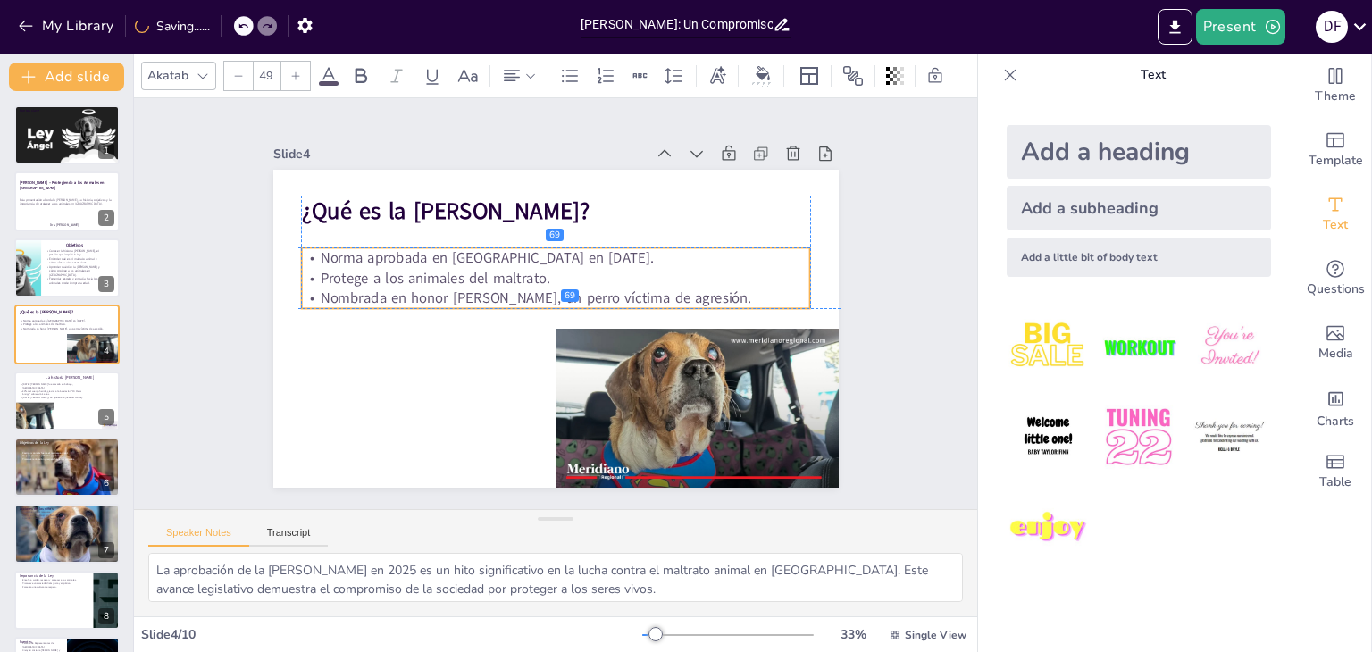
drag, startPoint x: 452, startPoint y: 301, endPoint x: 449, endPoint y: 280, distance: 20.7
click at [449, 289] on span "Nombrada en honor [PERSON_NAME], un perro víctima de agresión." at bounding box center [535, 299] width 431 height 20
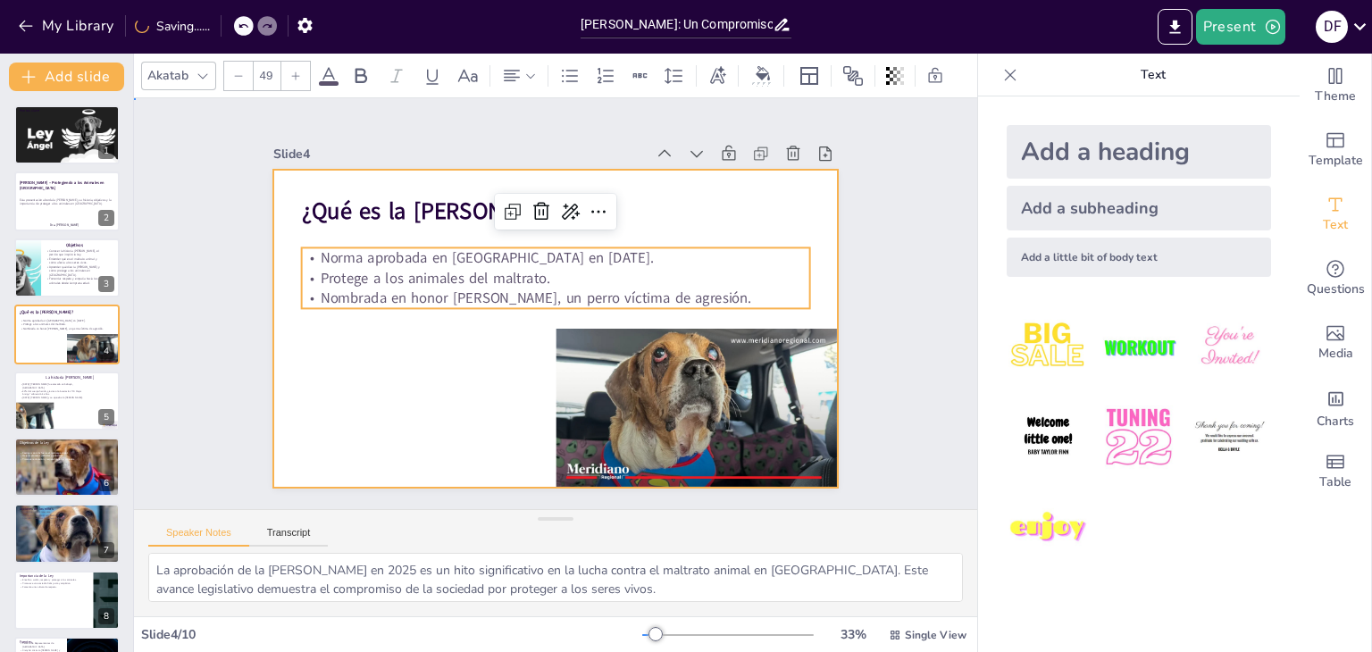
click at [431, 386] on div at bounding box center [553, 328] width 596 height 375
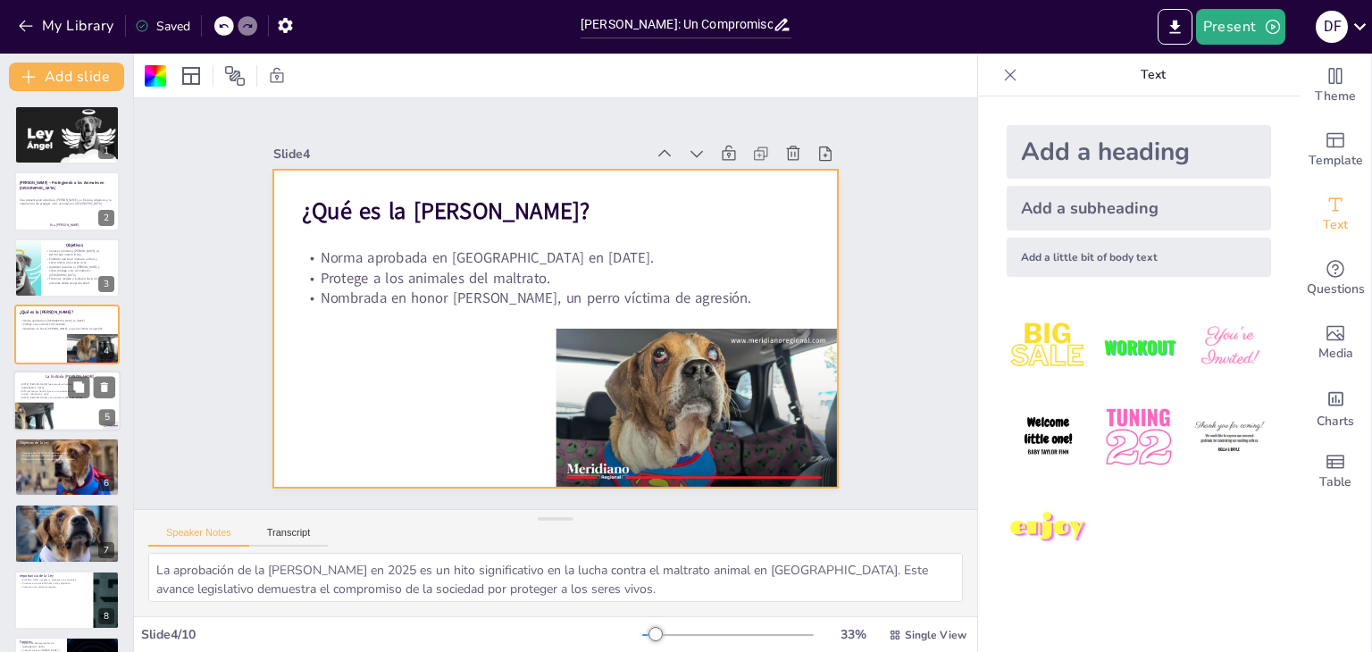
click at [82, 407] on div at bounding box center [66, 401] width 107 height 61
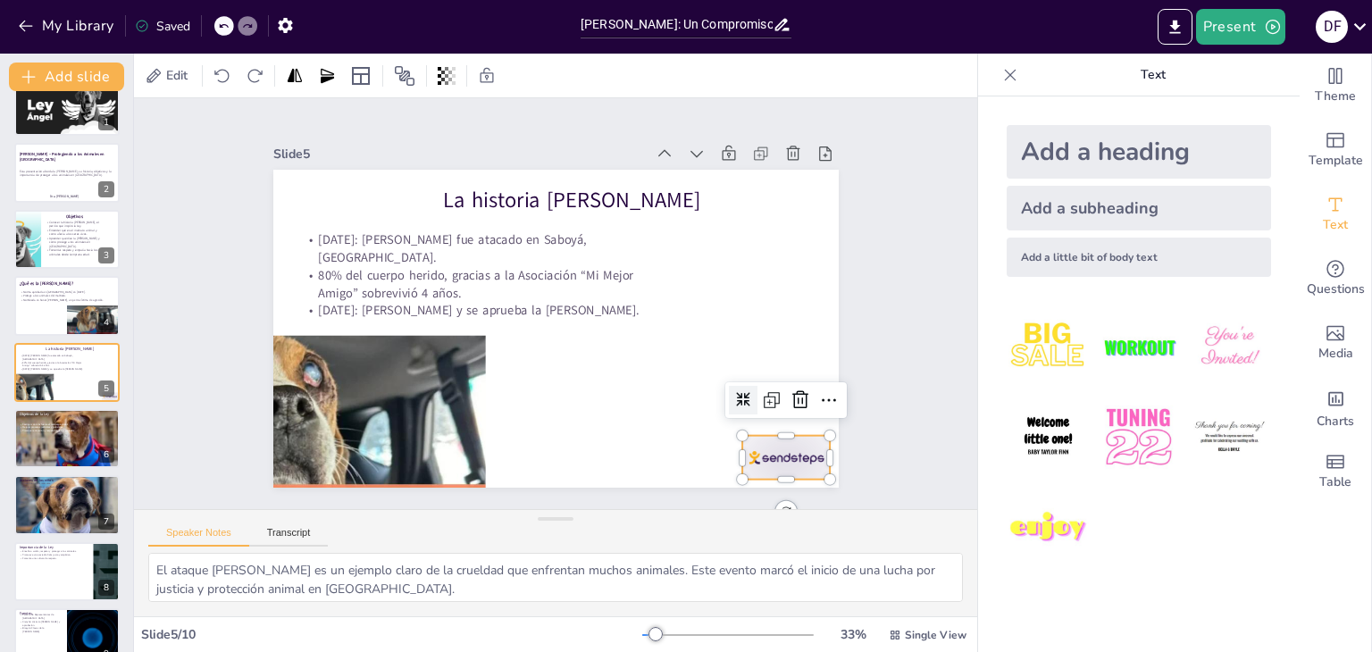
click at [769, 436] on div at bounding box center [786, 458] width 88 height 44
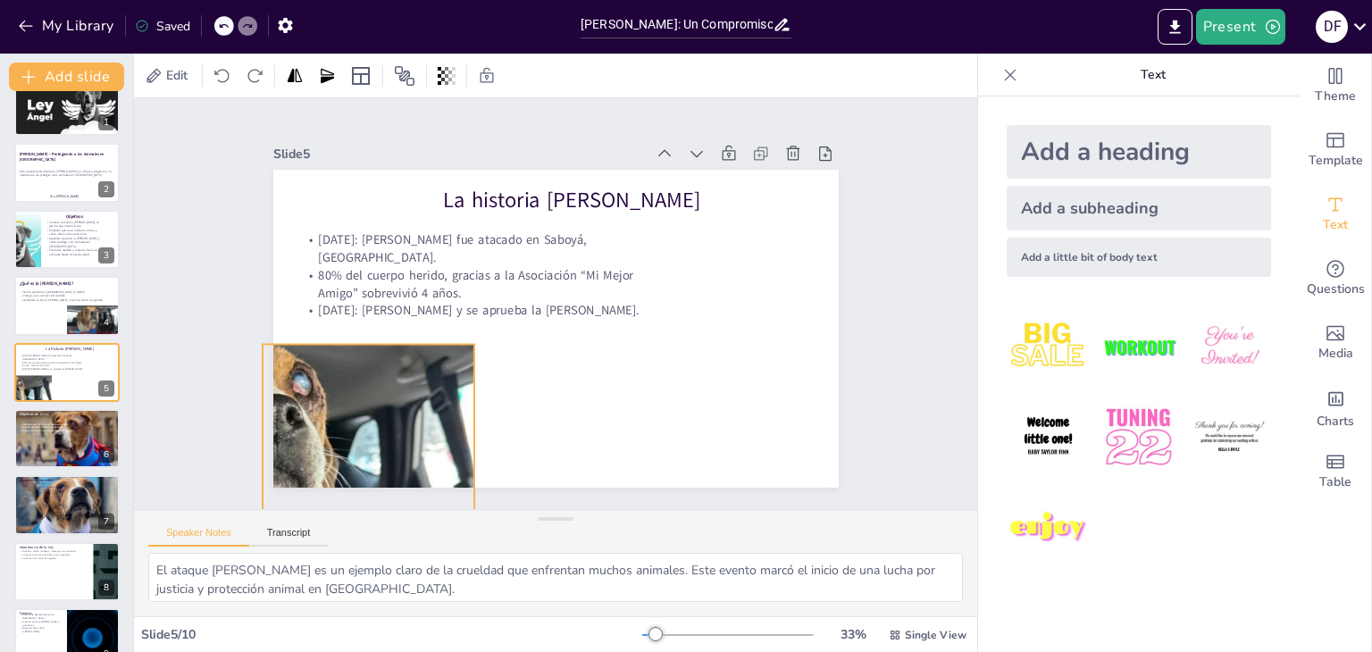
drag, startPoint x: 439, startPoint y: 420, endPoint x: 428, endPoint y: 427, distance: 12.9
click at [428, 427] on div at bounding box center [330, 496] width 305 height 305
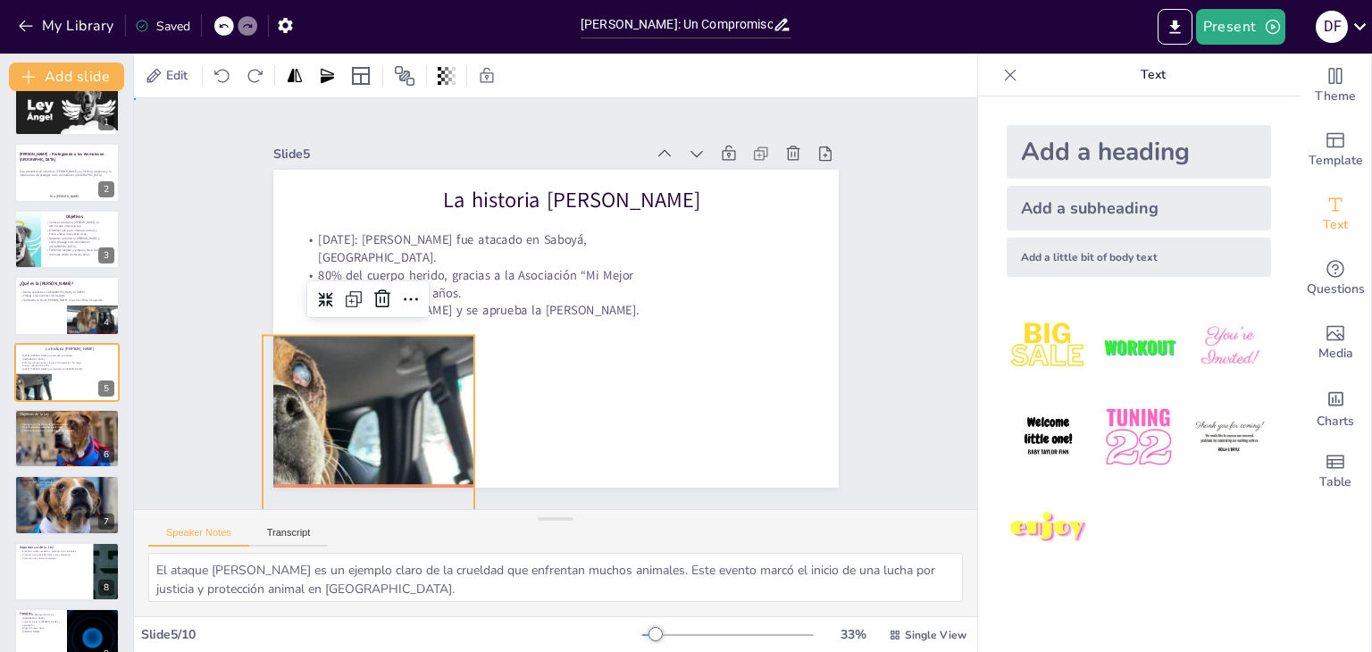
click at [146, 323] on div "Slide 1 Puntos clave Slide 2 [PERSON_NAME] – Protegiendo a los Animales en [GEO…" at bounding box center [555, 303] width 843 height 411
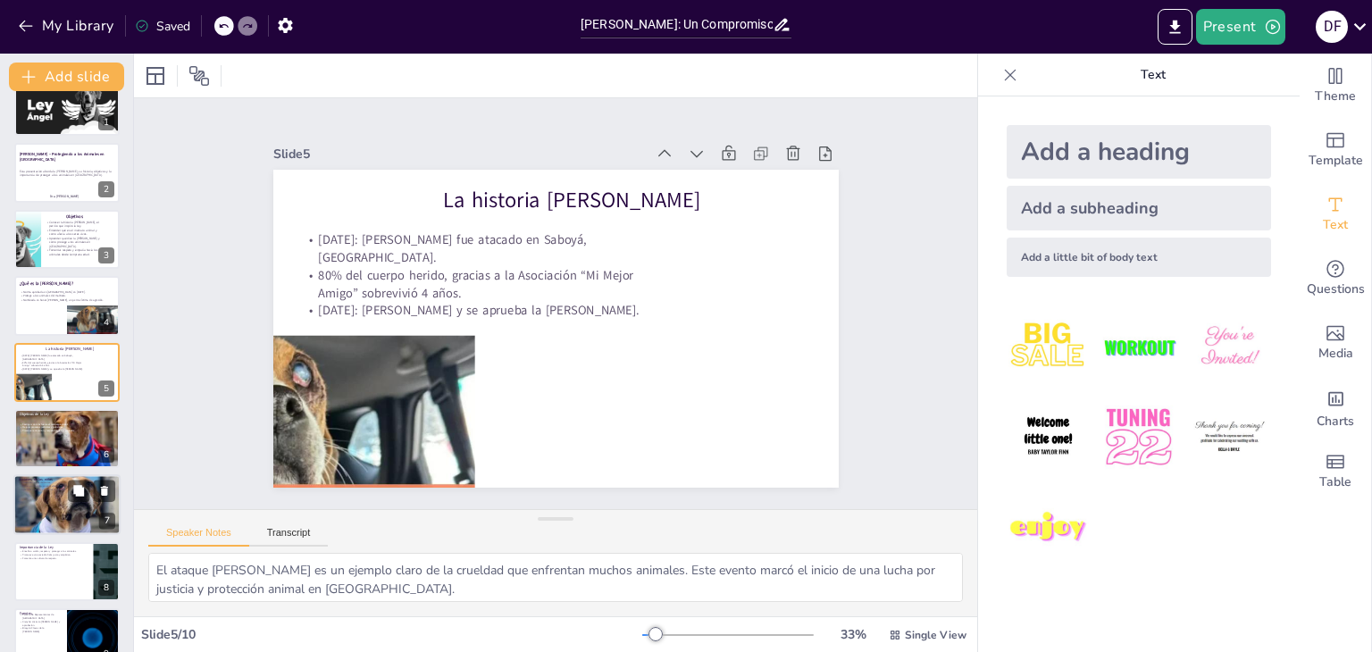
click at [50, 495] on div at bounding box center [67, 505] width 108 height 61
type textarea "Tratar bien a las mascotas es una responsabilidad que todos los niños deben asu…"
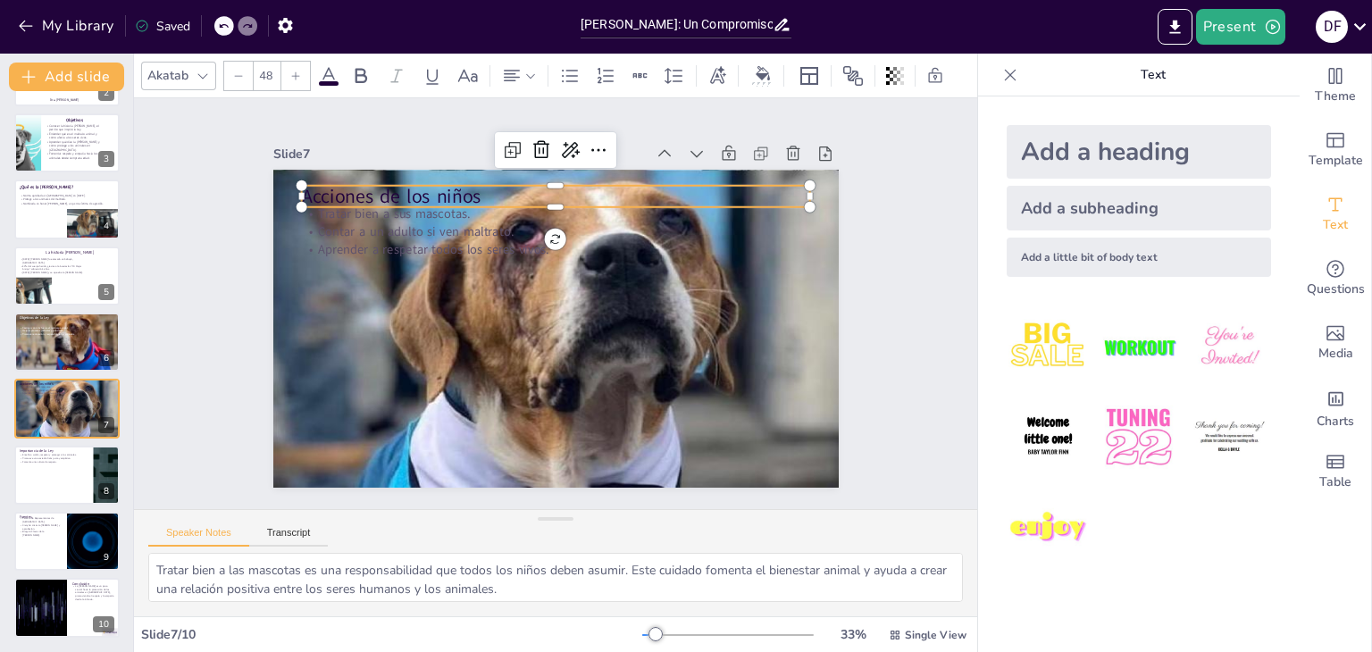
click at [381, 187] on p "Acciones de los niños" at bounding box center [555, 196] width 509 height 27
click at [381, 187] on p "Acciones de los niños" at bounding box center [567, 196] width 509 height 79
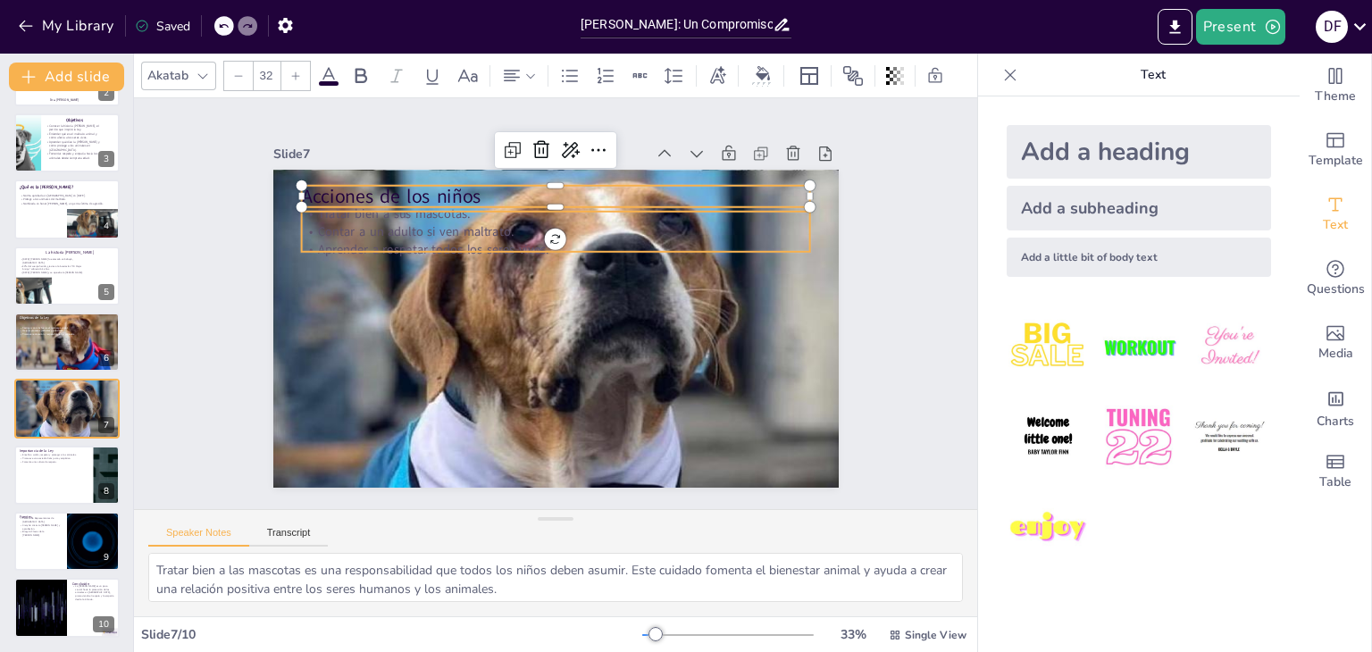
click at [367, 207] on p "Tratar bien a sus mascotas." at bounding box center [555, 214] width 509 height 18
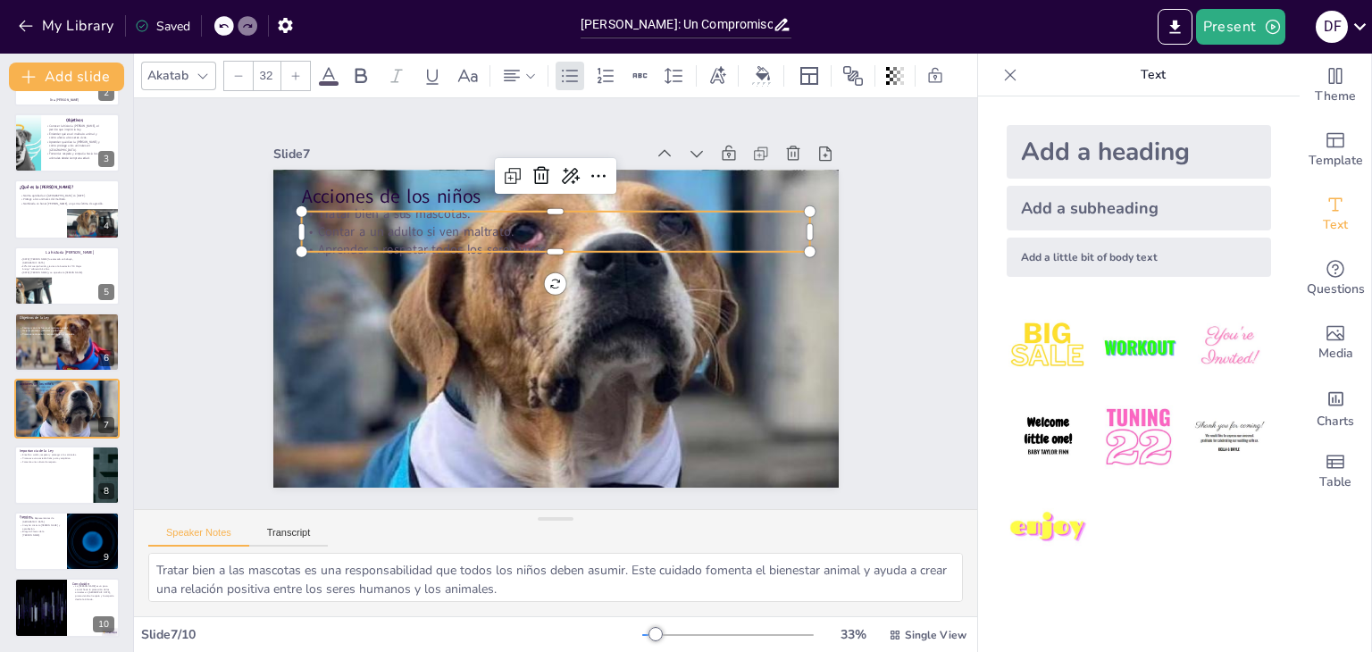
click at [367, 207] on p "Tratar bien a sus mascotas." at bounding box center [565, 215] width 508 height 71
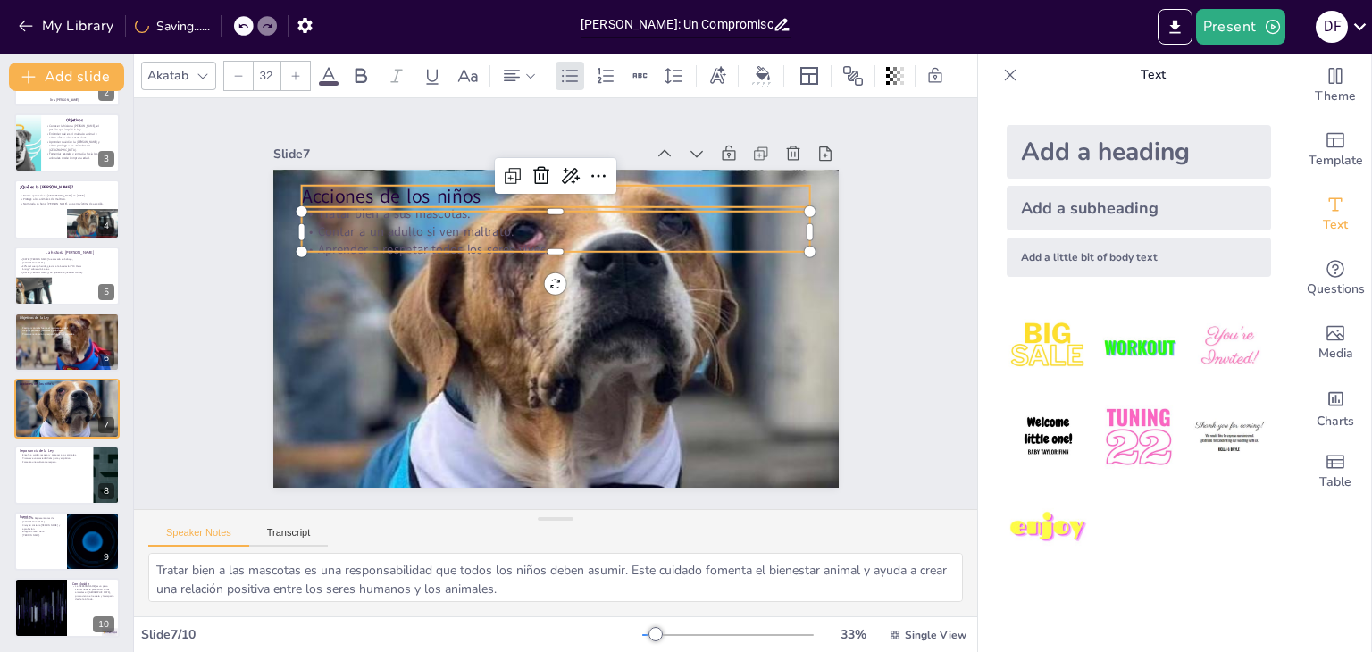
type input "48"
click at [329, 195] on p "Acciones de los niños" at bounding box center [555, 196] width 509 height 27
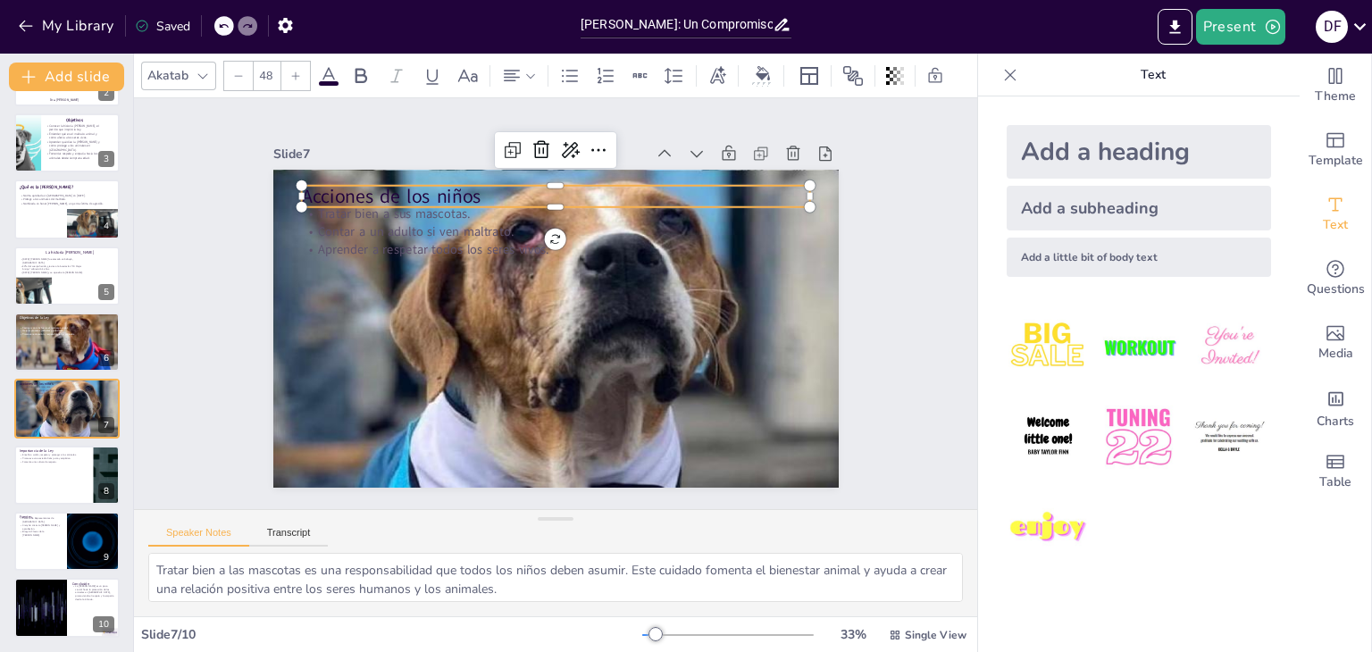
click at [329, 195] on p "Acciones de los niños" at bounding box center [567, 196] width 509 height 79
type input "32"
click at [460, 230] on p "Contar a un adulto si ven maltrato." at bounding box center [555, 232] width 509 height 18
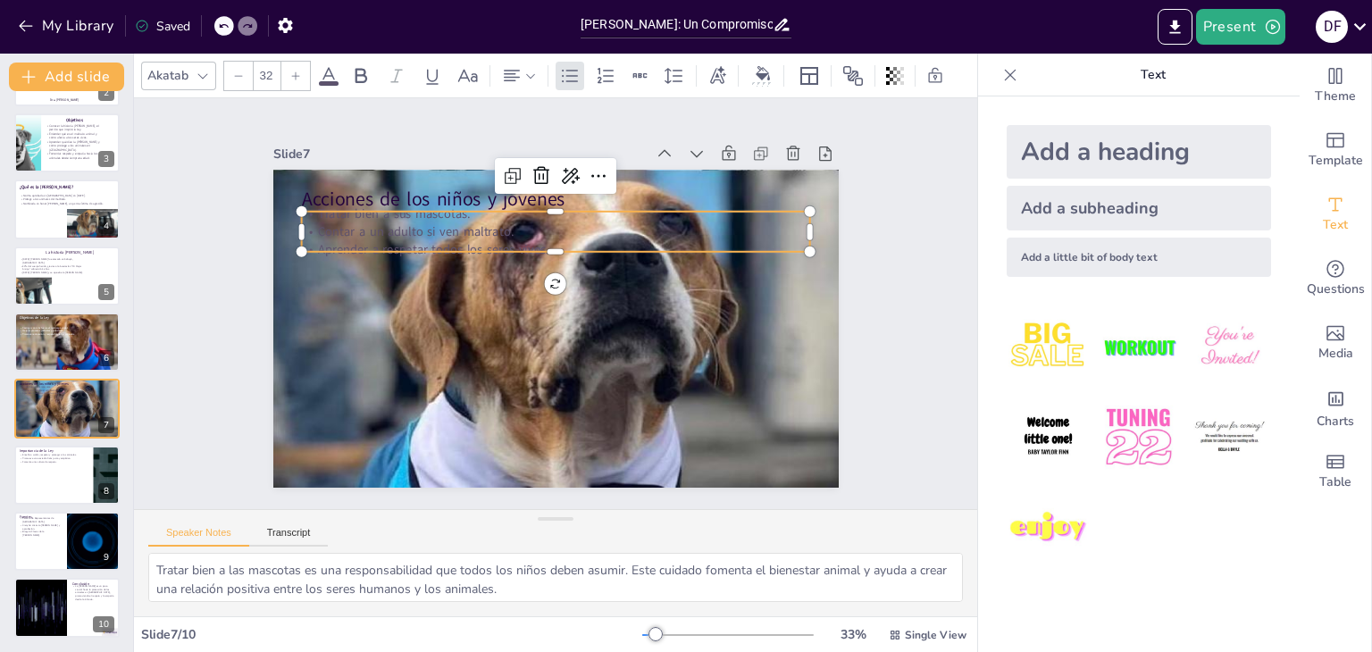
click at [460, 230] on p "Contar a un adulto si ven maltrato." at bounding box center [555, 232] width 509 height 18
click at [506, 241] on span "Aprender a respetar todos los seres vivos." at bounding box center [432, 248] width 231 height 17
click at [294, 208] on div at bounding box center [301, 212] width 14 height 14
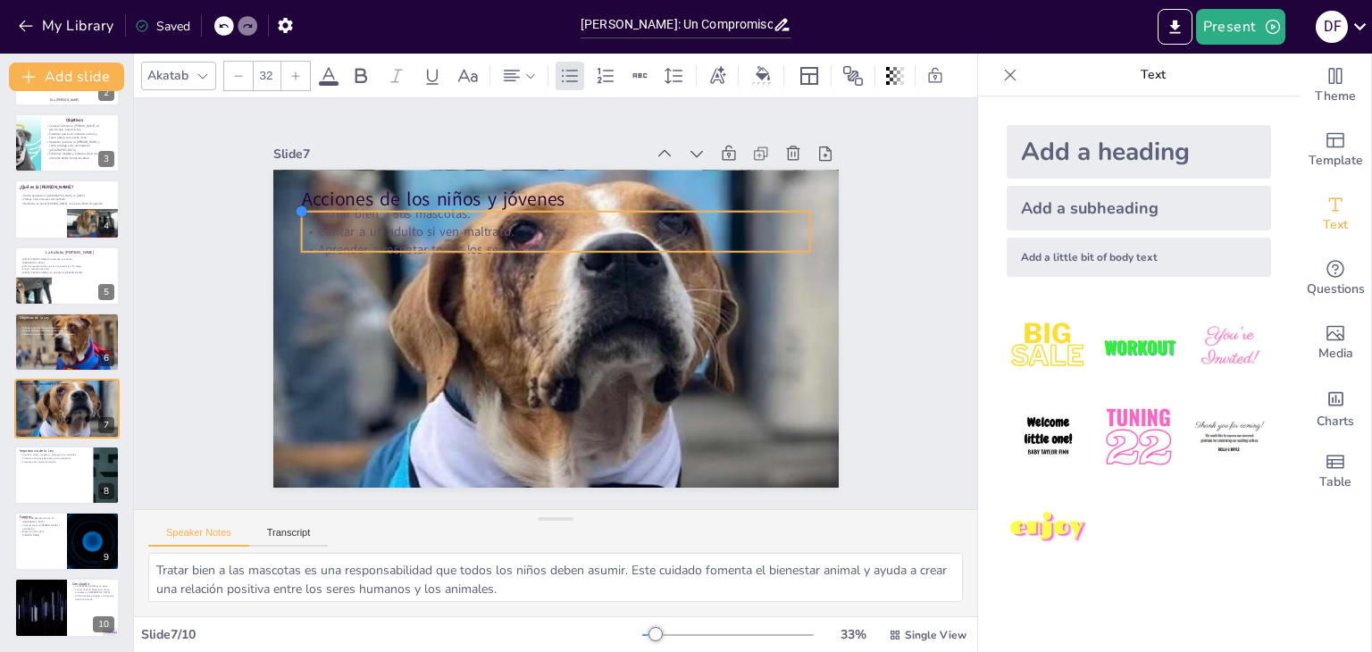
click at [305, 194] on div at bounding box center [313, 186] width 16 height 16
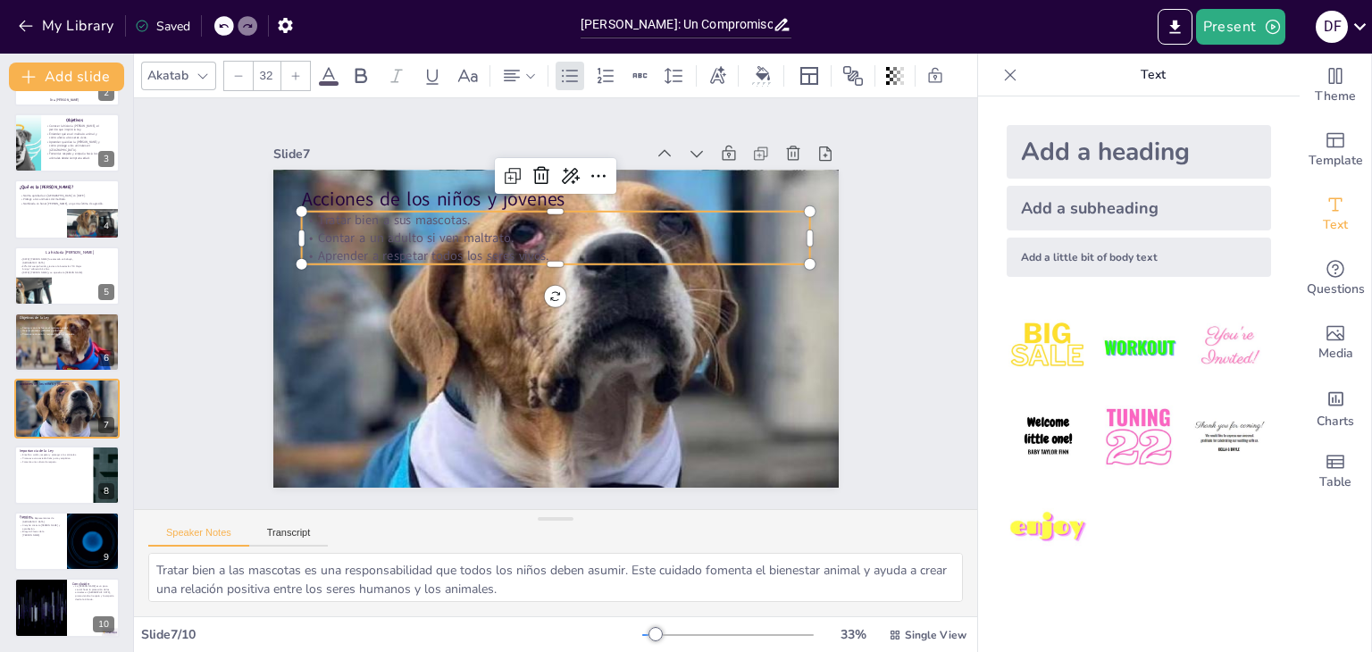
click at [301, 212] on p "Tratar bien a sus mascotas." at bounding box center [555, 221] width 509 height 18
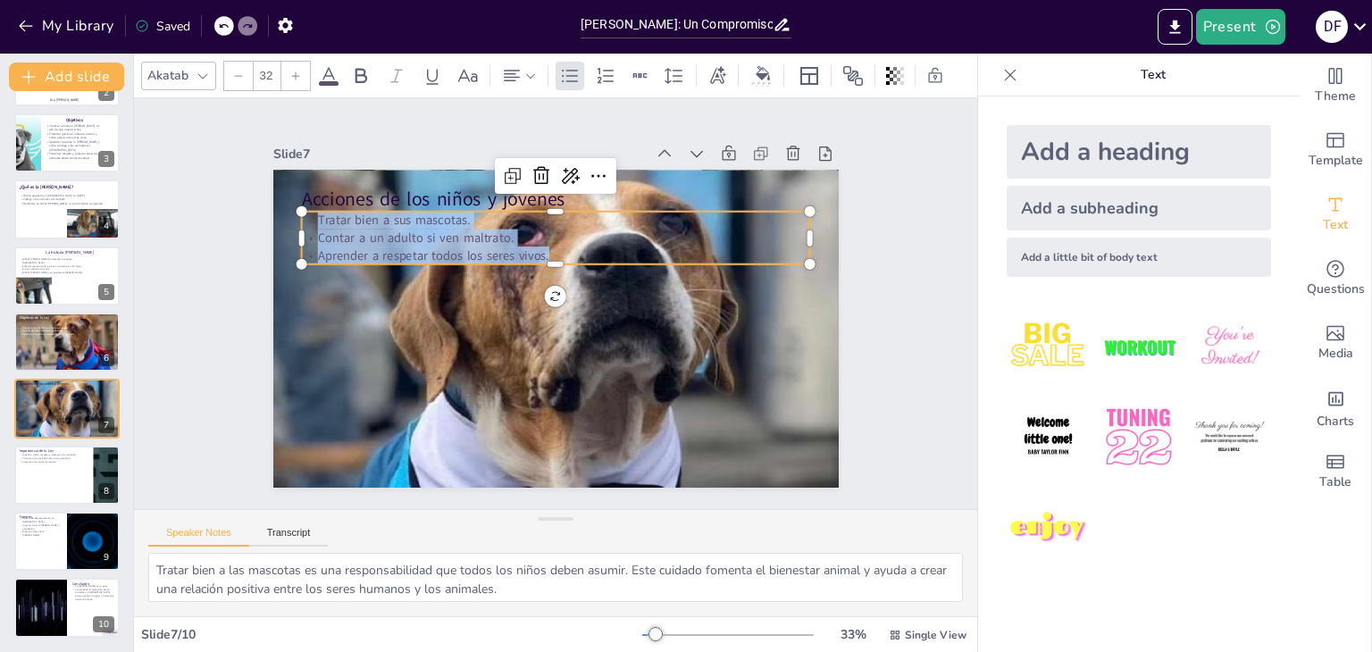
click at [326, 67] on icon at bounding box center [329, 75] width 16 height 17
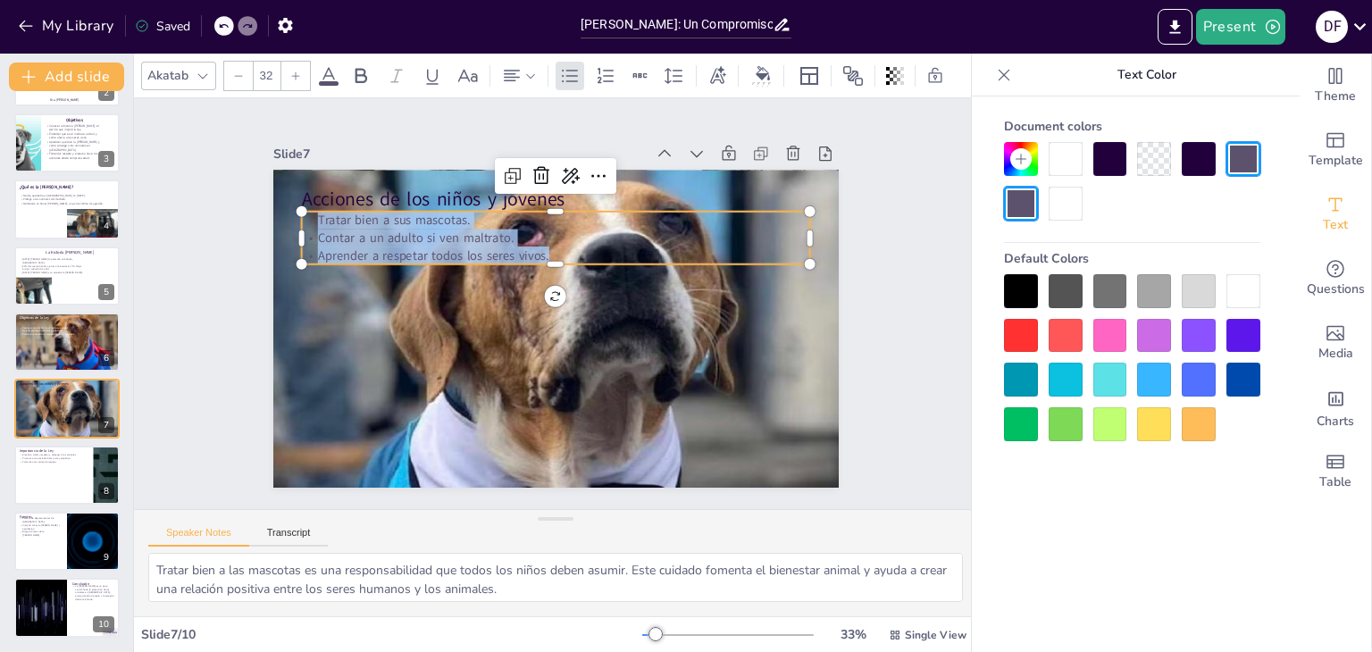
click at [1233, 294] on div at bounding box center [1243, 291] width 34 height 34
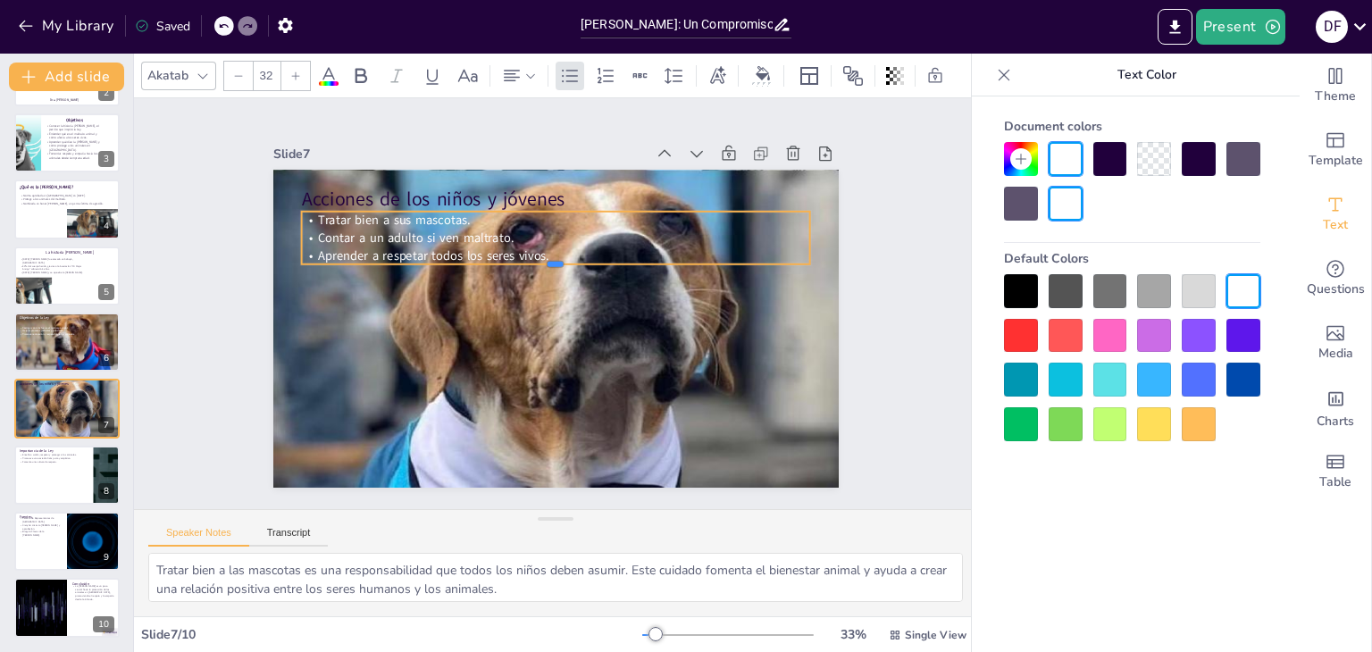
click at [629, 263] on div at bounding box center [558, 271] width 507 height 67
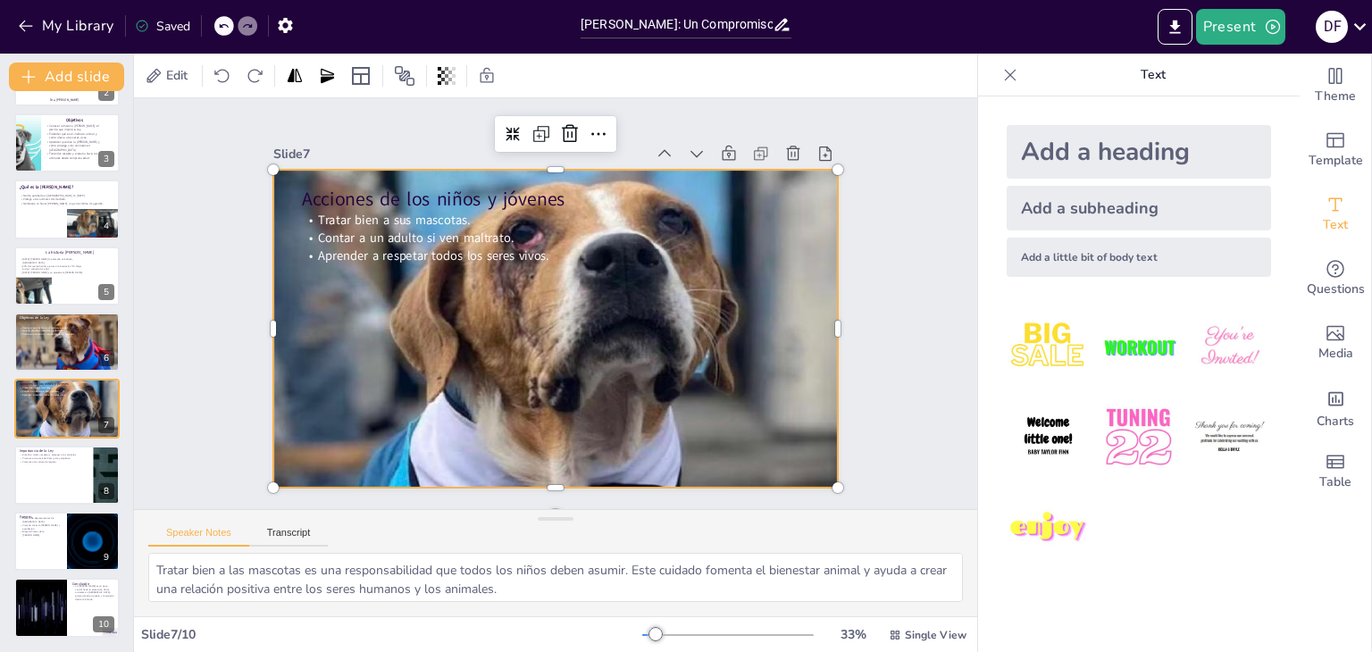
click at [347, 386] on div at bounding box center [555, 329] width 567 height 318
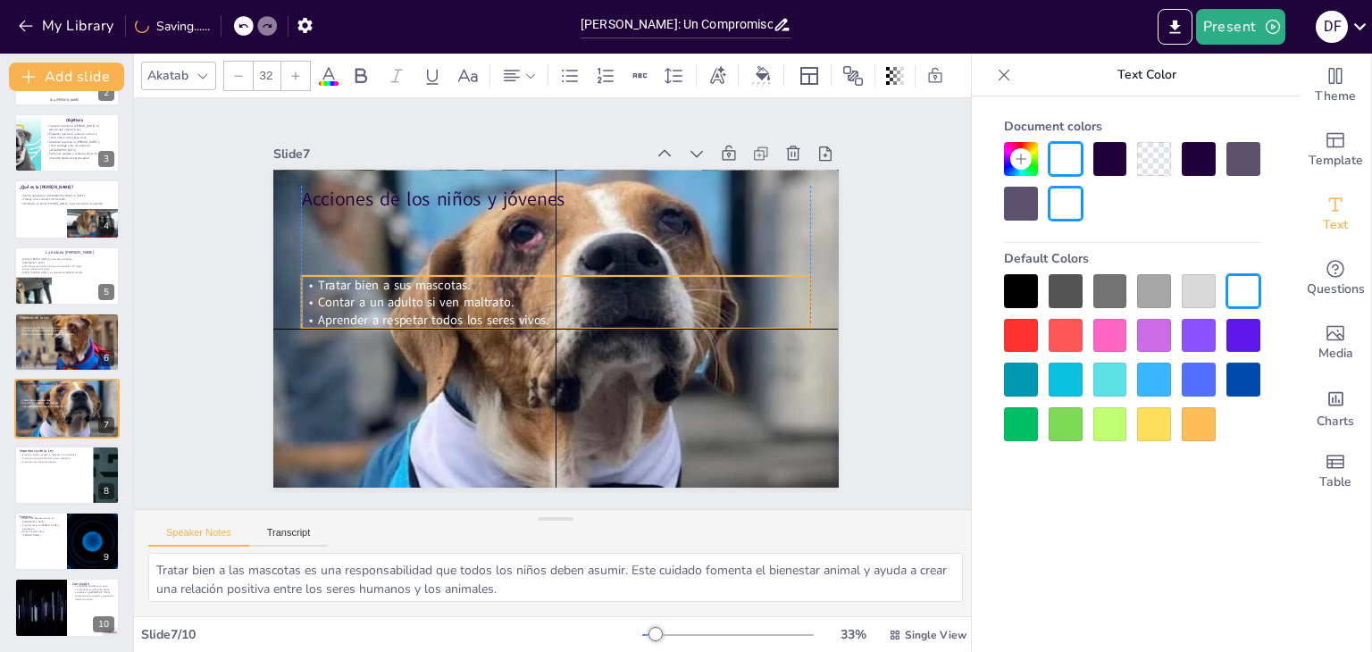
drag, startPoint x: 524, startPoint y: 212, endPoint x: 518, endPoint y: 271, distance: 59.3
click at [518, 276] on p "Tratar bien a sus mascotas." at bounding box center [555, 285] width 509 height 18
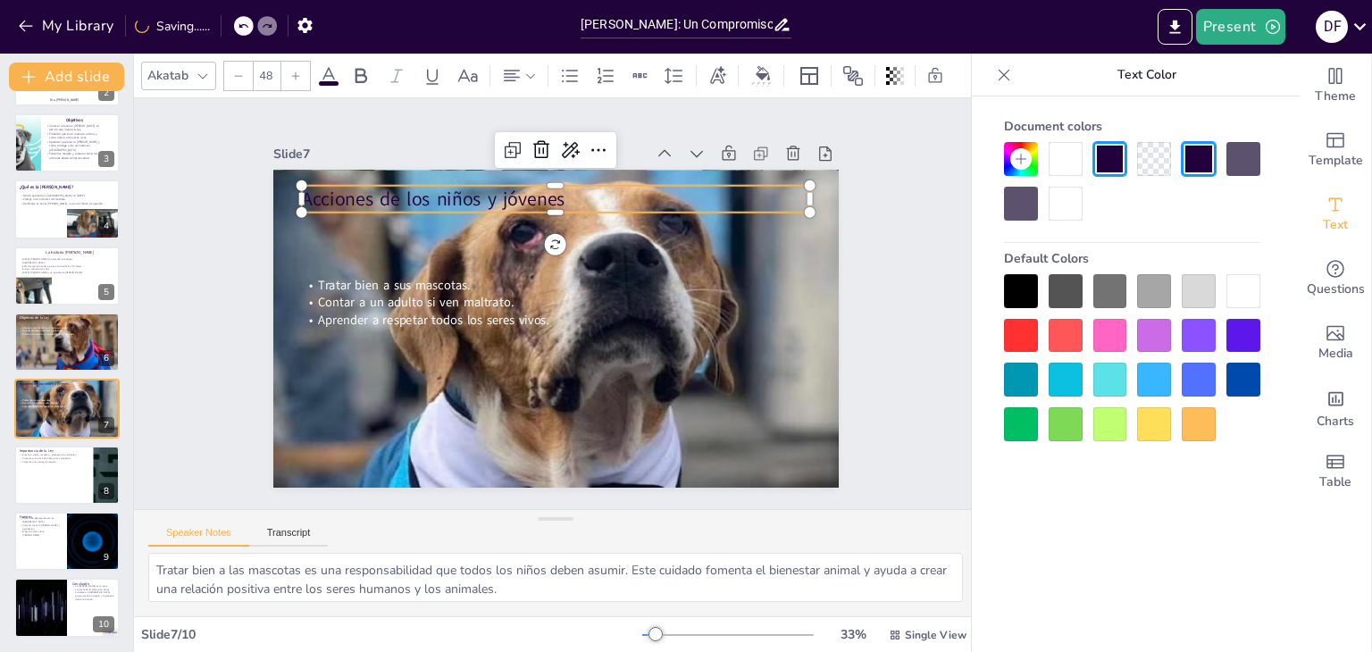
click at [398, 188] on span "Acciones de los niños y jóvenes" at bounding box center [432, 199] width 263 height 26
click at [1068, 210] on div at bounding box center [1066, 204] width 34 height 34
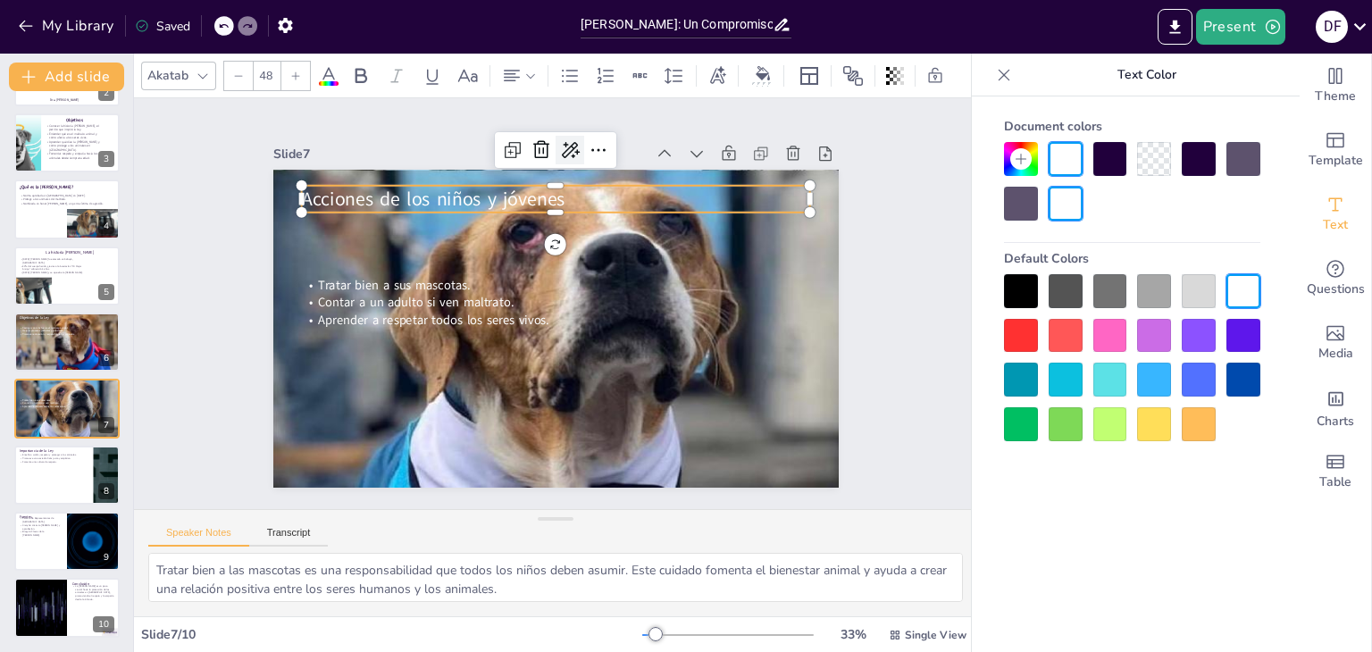
click at [562, 142] on icon at bounding box center [571, 150] width 18 height 16
click at [591, 148] on icon at bounding box center [598, 149] width 14 height 3
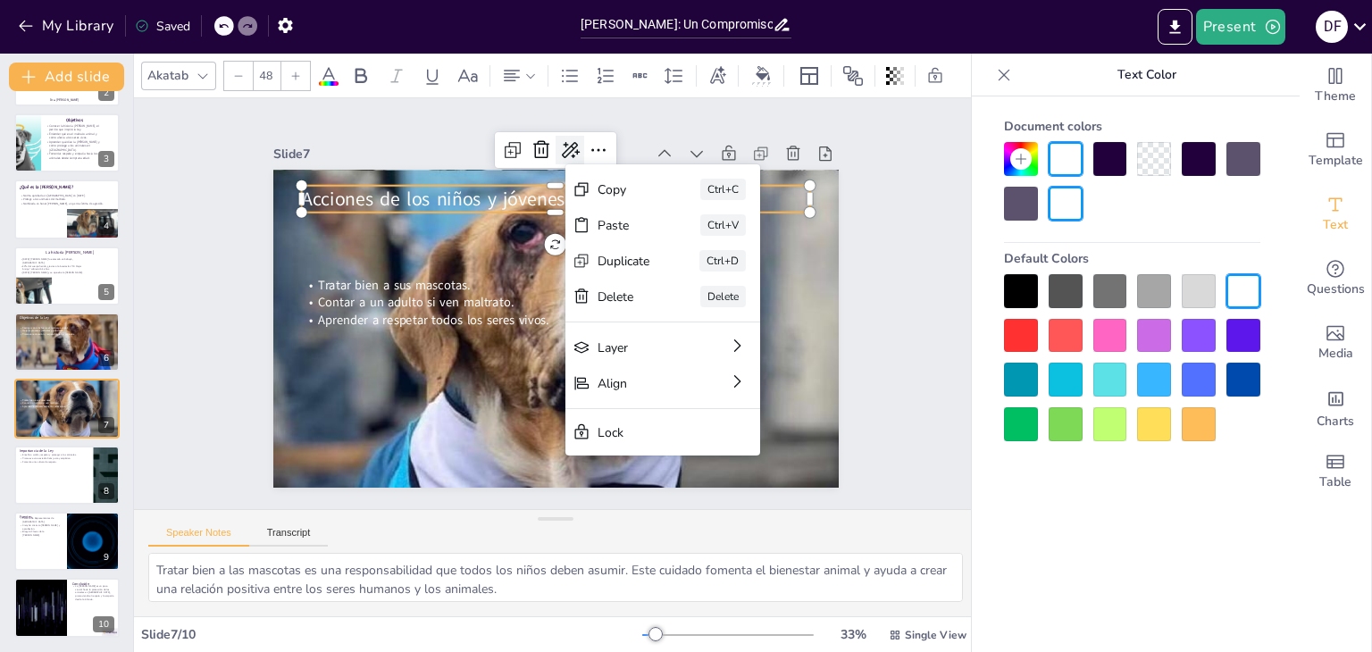
click at [556, 143] on div at bounding box center [570, 150] width 29 height 29
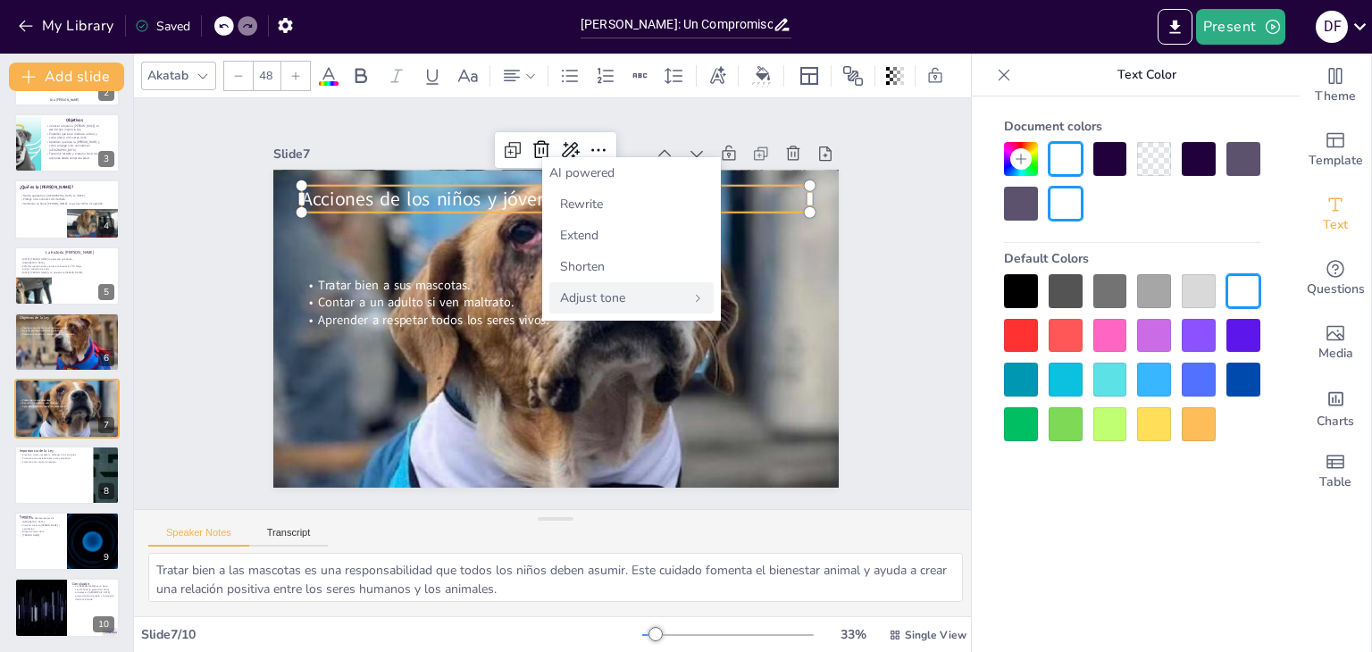
click at [603, 293] on span "Adjust tone" at bounding box center [592, 297] width 65 height 17
click at [572, 169] on span "Back" at bounding box center [577, 172] width 26 height 17
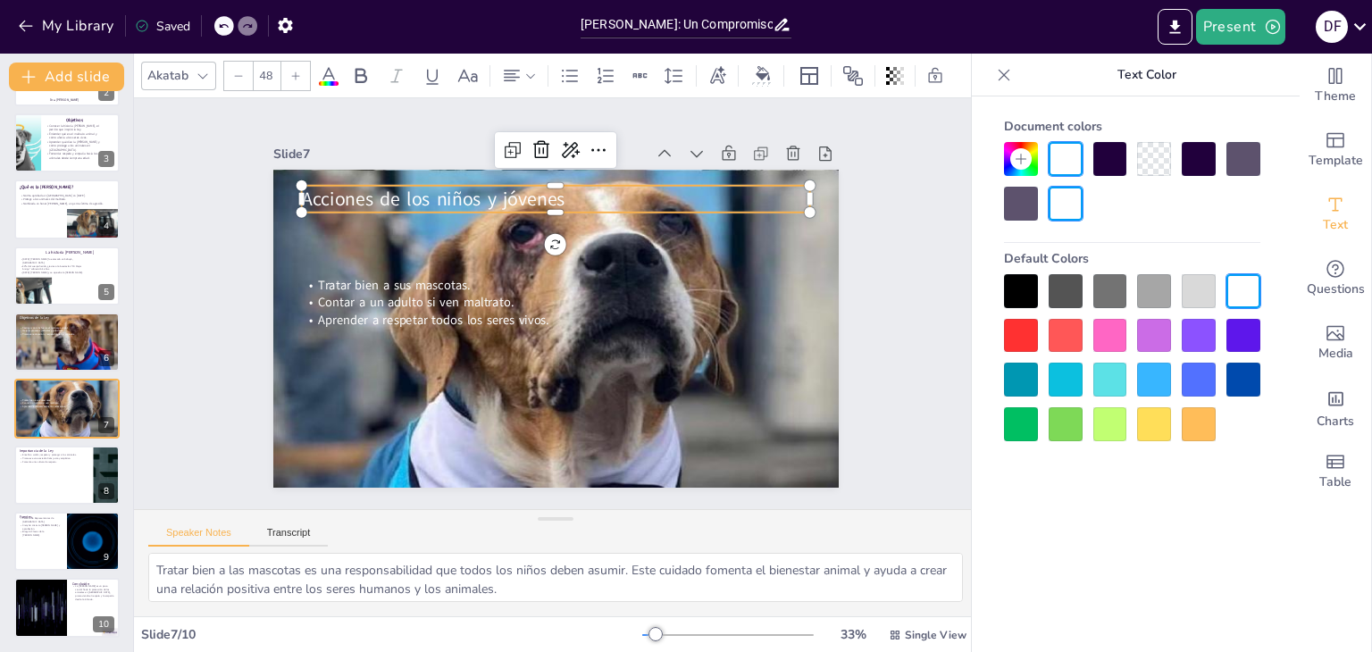
click at [300, 65] on div at bounding box center [295, 76] width 29 height 29
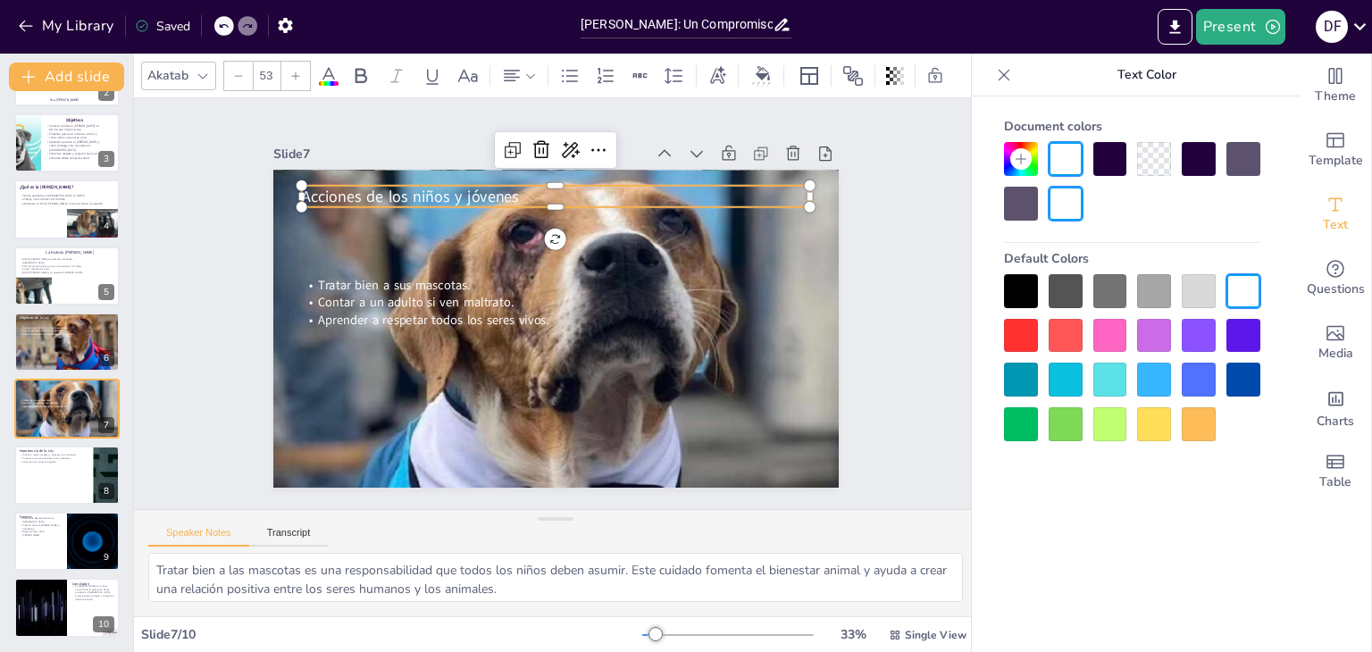
click at [300, 65] on div at bounding box center [295, 76] width 29 height 29
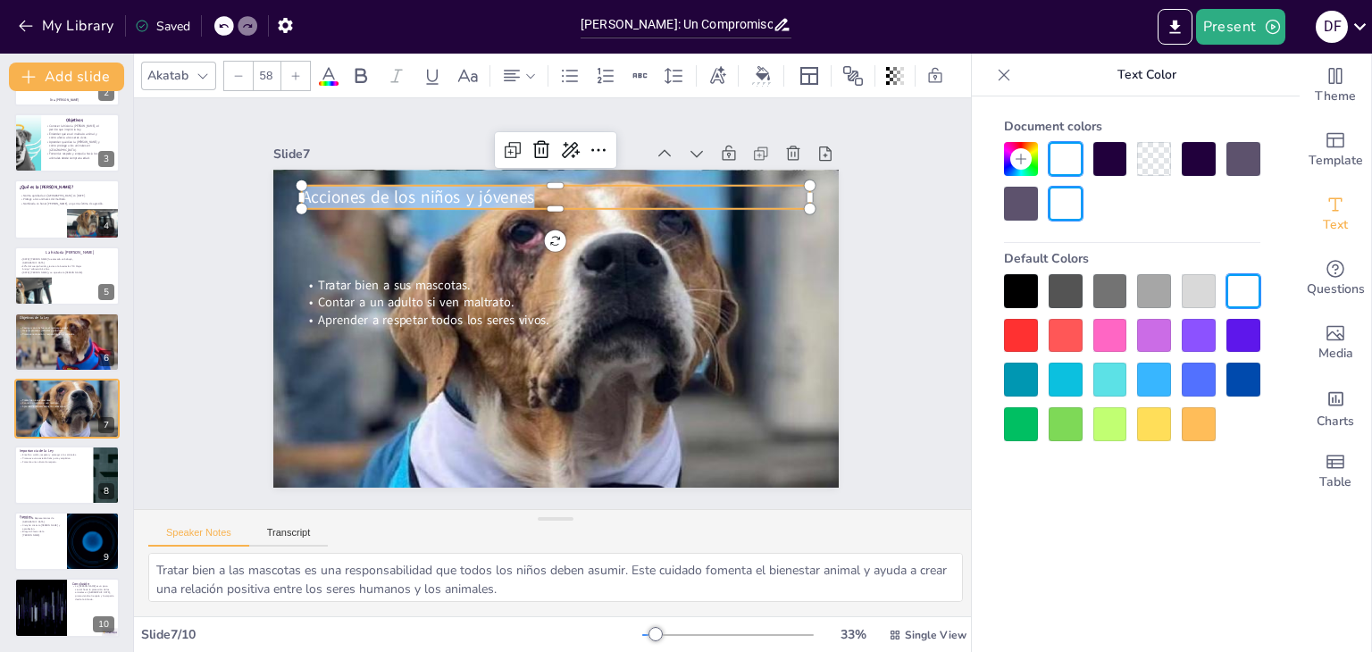
click at [300, 65] on div at bounding box center [295, 76] width 29 height 29
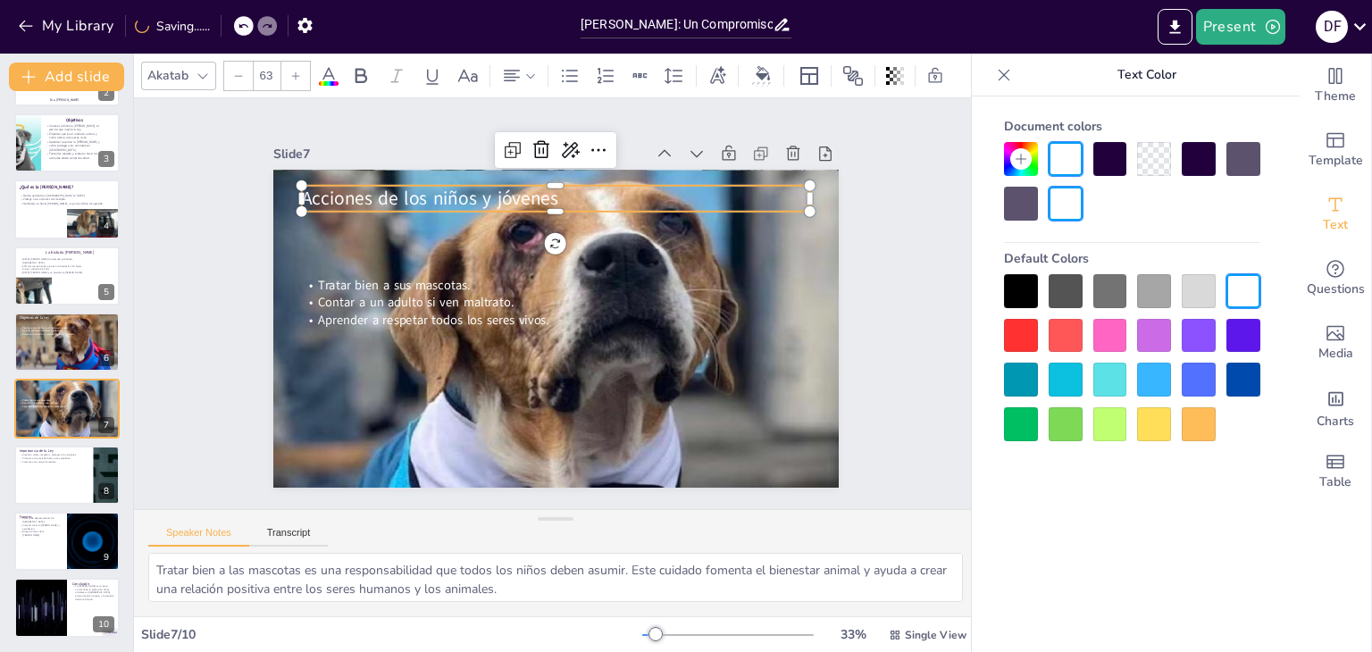
click at [300, 65] on div at bounding box center [295, 76] width 29 height 29
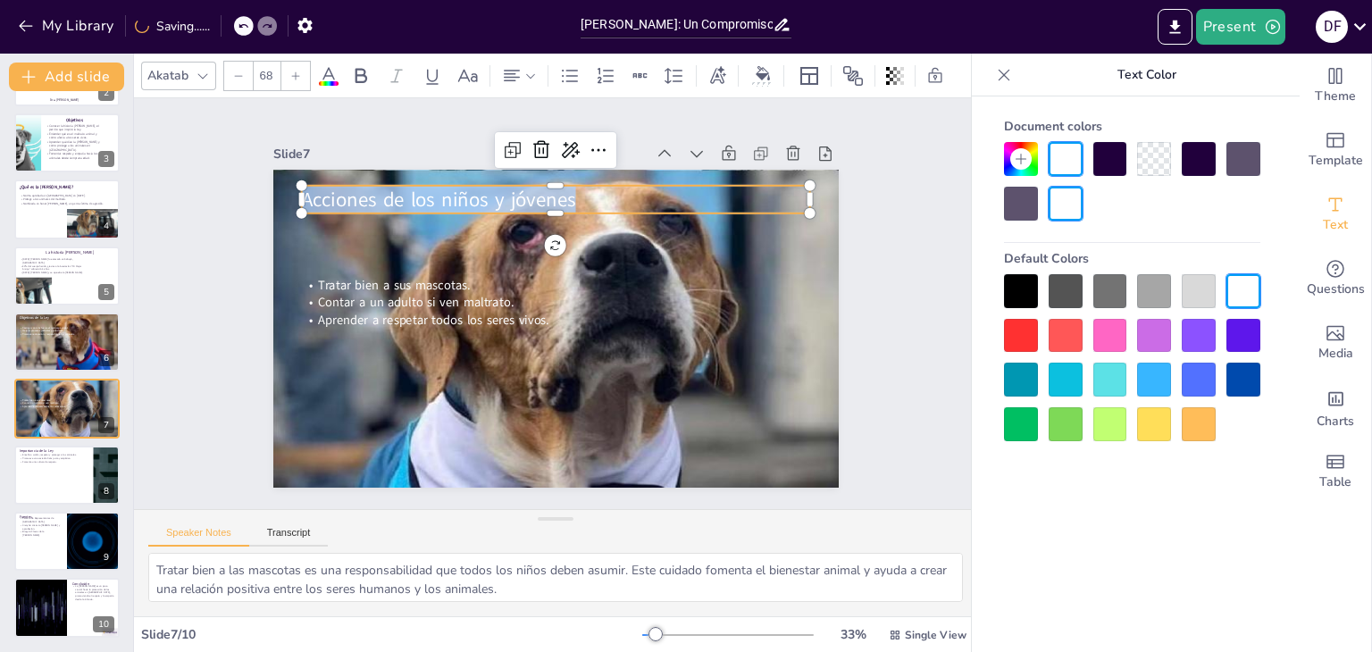
click at [300, 65] on div at bounding box center [295, 76] width 29 height 29
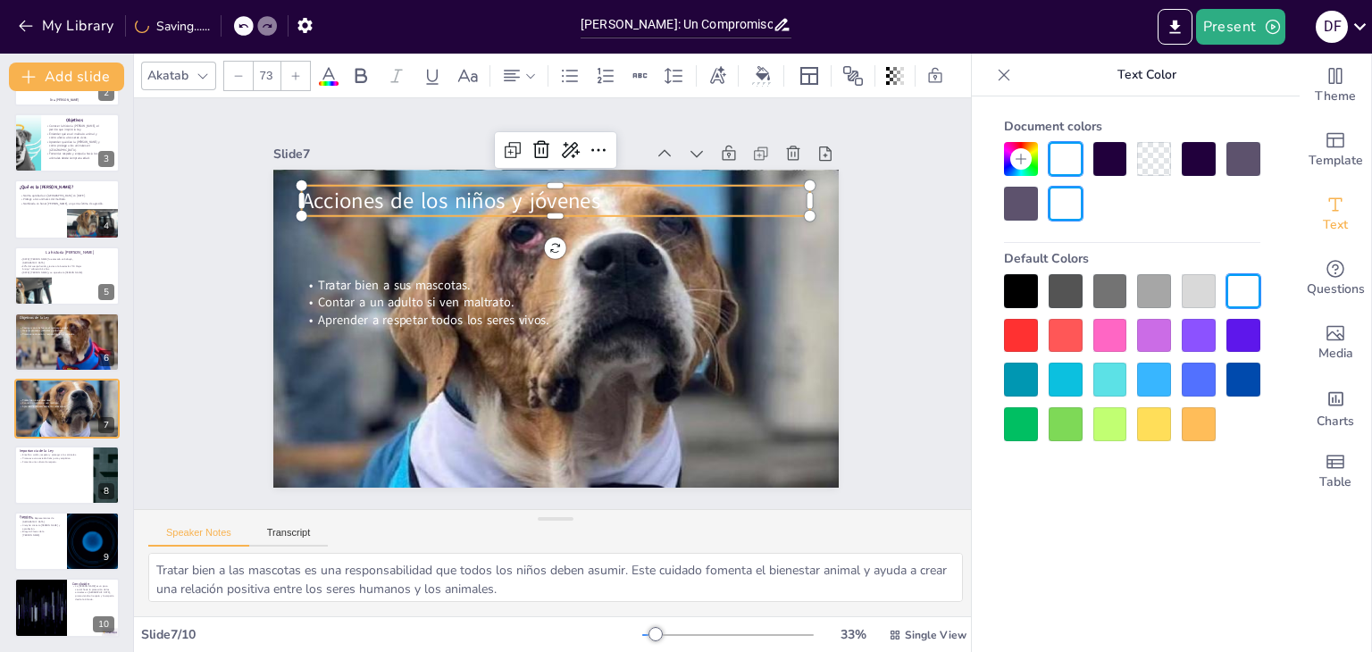
click at [300, 65] on div at bounding box center [295, 76] width 29 height 29
type input "76"
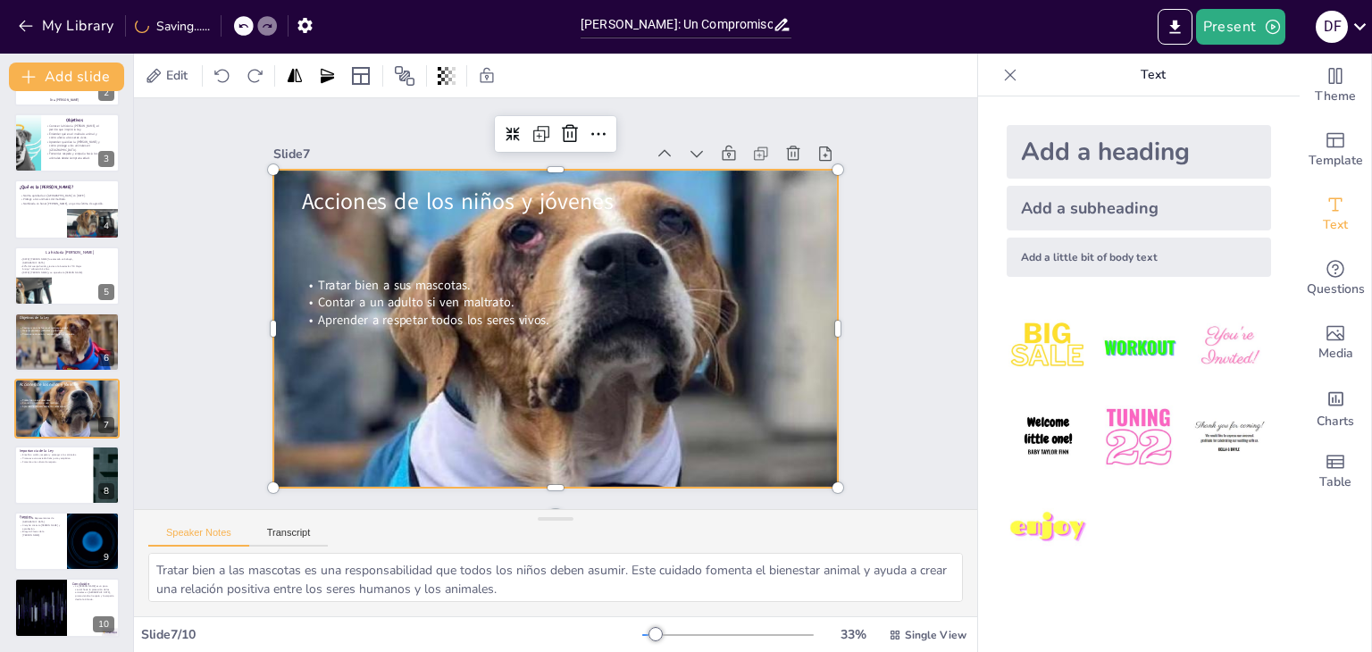
click at [463, 426] on div at bounding box center [554, 328] width 598 height 375
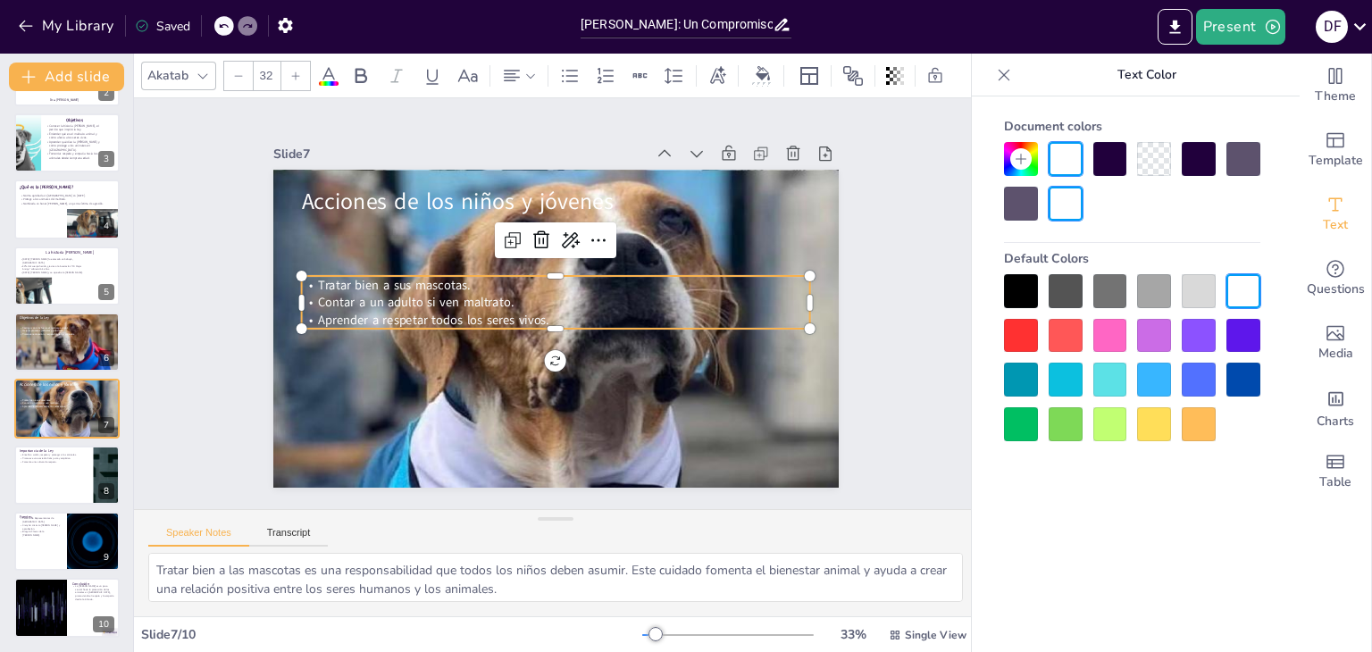
click at [346, 294] on span "Contar a un adulto si ven maltrato." at bounding box center [415, 302] width 196 height 17
click at [291, 74] on div at bounding box center [295, 76] width 29 height 29
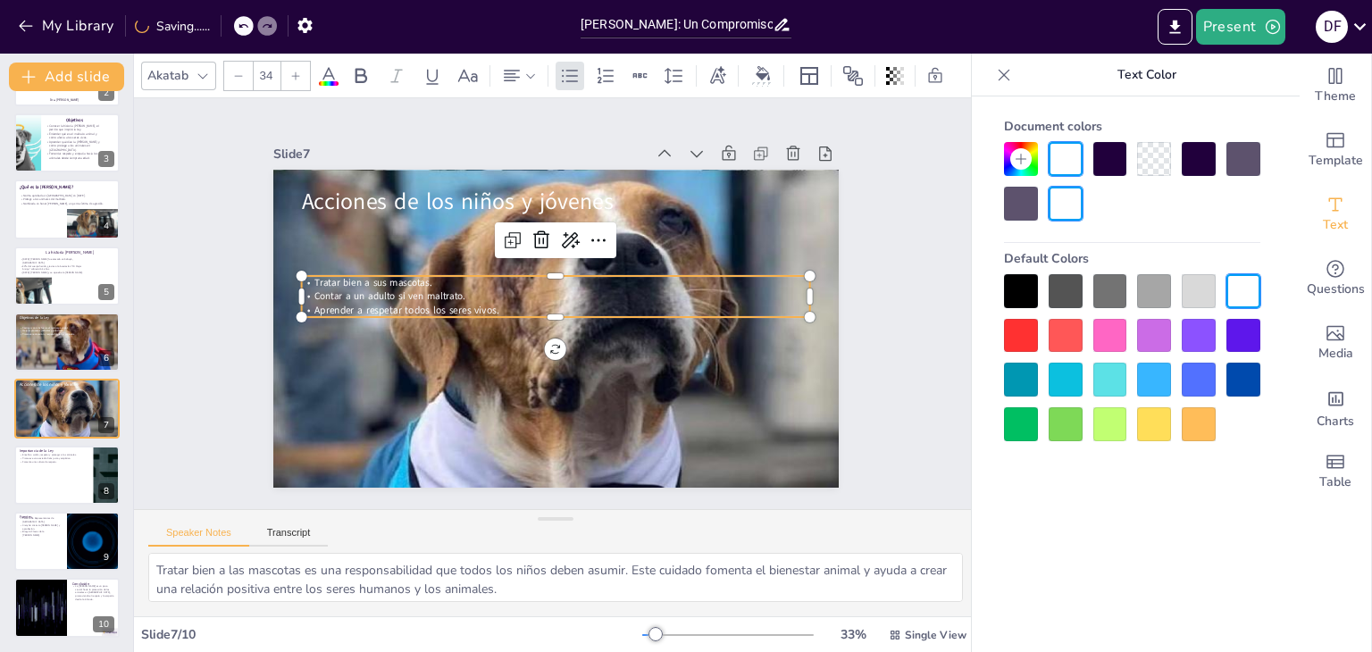
click at [291, 74] on div at bounding box center [295, 76] width 29 height 29
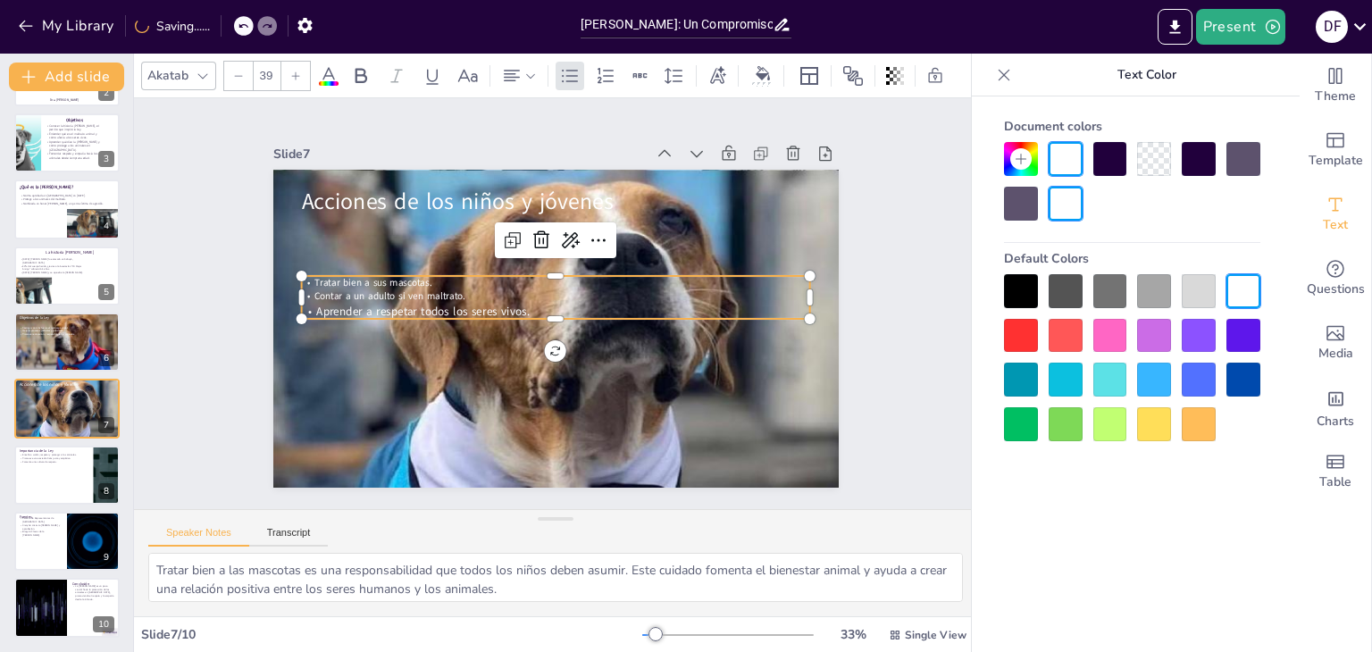
drag, startPoint x: 291, startPoint y: 74, endPoint x: 368, endPoint y: 283, distance: 222.7
click at [368, 283] on div "Akatab 39 Slide 1 Puntos clave Slide 2 Ley Ángel – Protegiendo a los Animales e…" at bounding box center [555, 353] width 843 height 598
click at [368, 289] on span "Contar a un adulto si ven maltrato." at bounding box center [389, 295] width 151 height 13
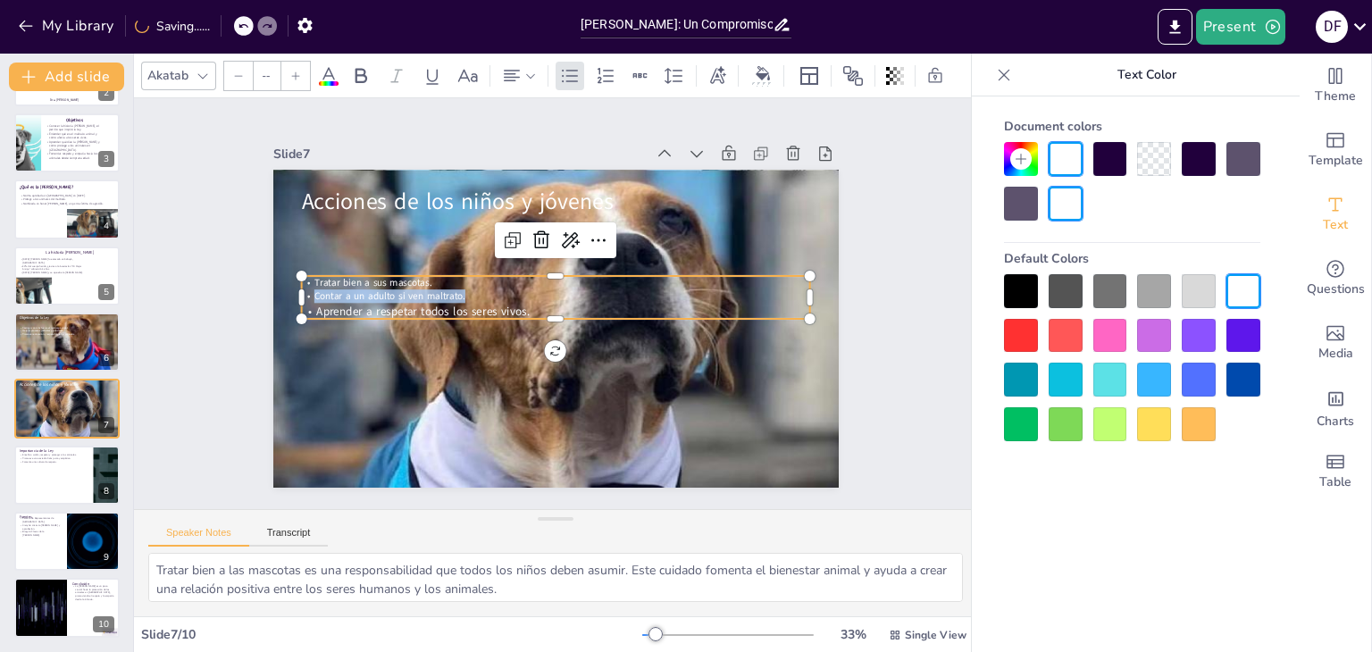
click at [368, 289] on span "Contar a un adulto si ven maltrato." at bounding box center [389, 295] width 151 height 13
click at [352, 277] on span "Tratar bien a sus mascotas." at bounding box center [373, 282] width 118 height 13
click at [352, 277] on span "Tratar bien a sus mascotas." at bounding box center [376, 264] width 118 height 26
click at [352, 277] on span "Tratar bien a sus mascotas." at bounding box center [373, 282] width 118 height 13
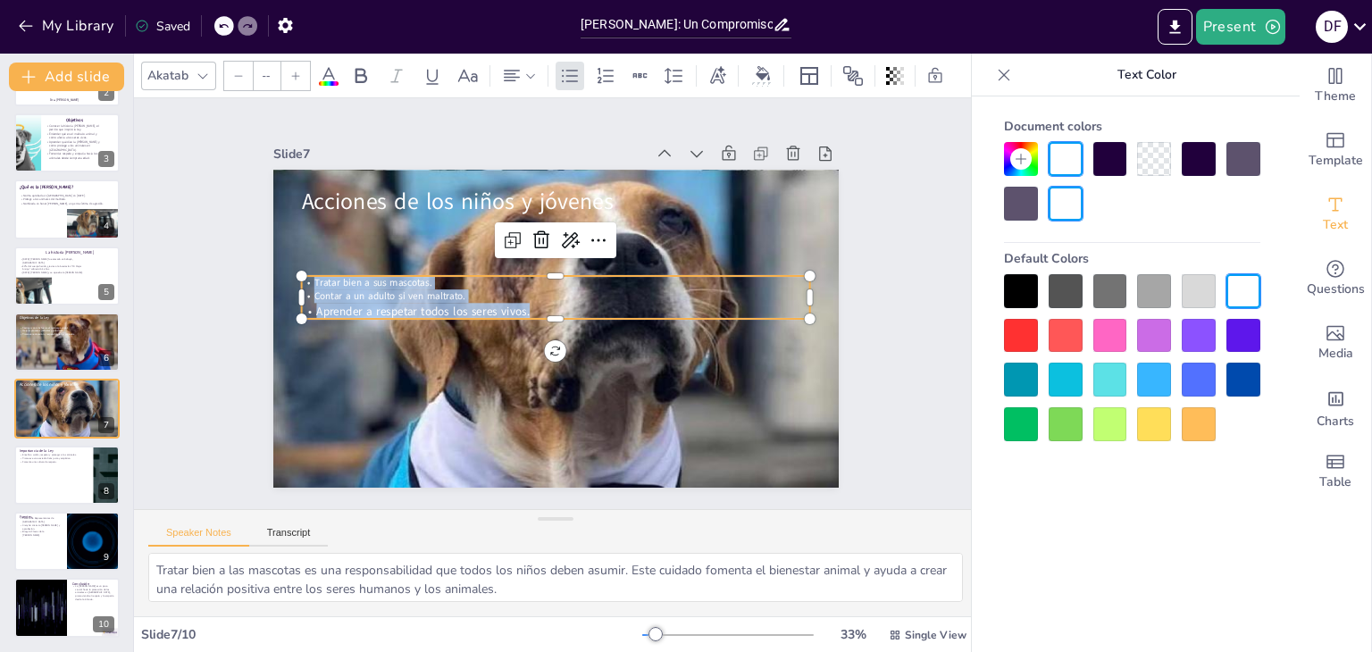
click at [297, 71] on icon at bounding box center [295, 76] width 11 height 11
click at [266, 66] on input "--" at bounding box center [266, 76] width 25 height 29
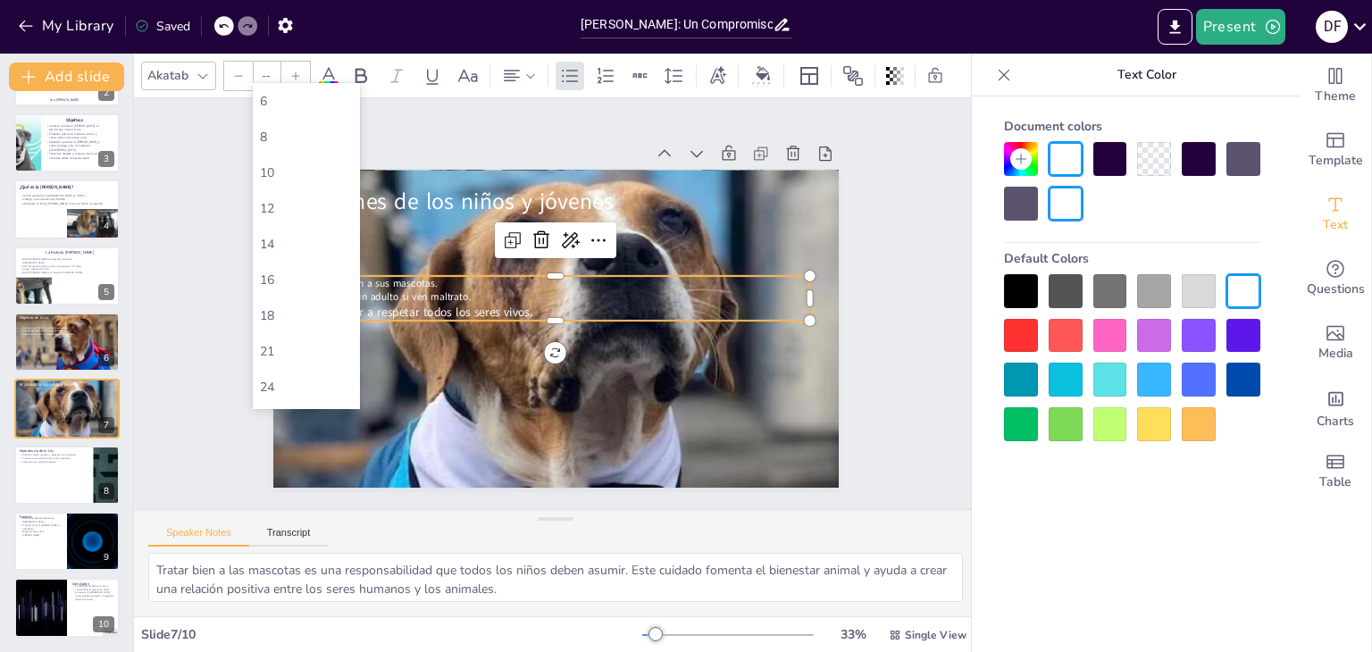
click at [266, 66] on input "--" at bounding box center [266, 76] width 25 height 29
click at [293, 112] on div "56" at bounding box center [306, 105] width 93 height 17
type input "56"
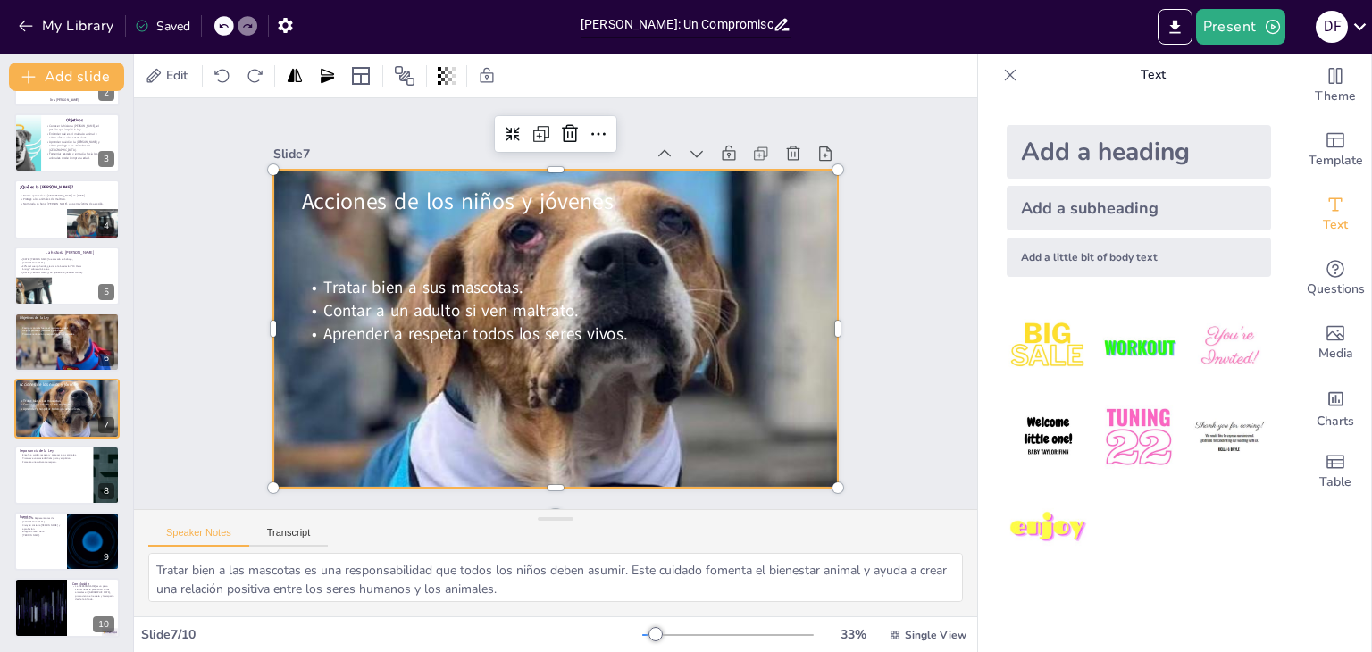
click at [322, 227] on div at bounding box center [555, 329] width 567 height 318
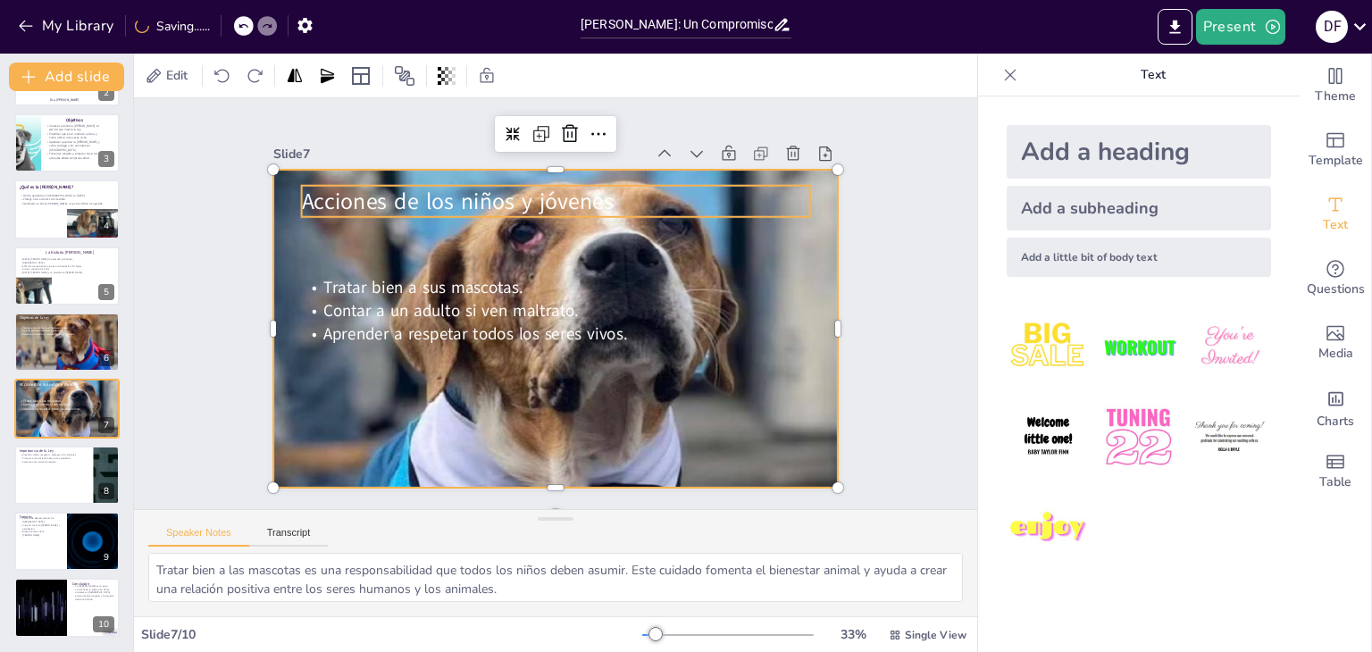
click at [337, 188] on span "Acciones de los niños y jóvenes" at bounding box center [457, 201] width 312 height 30
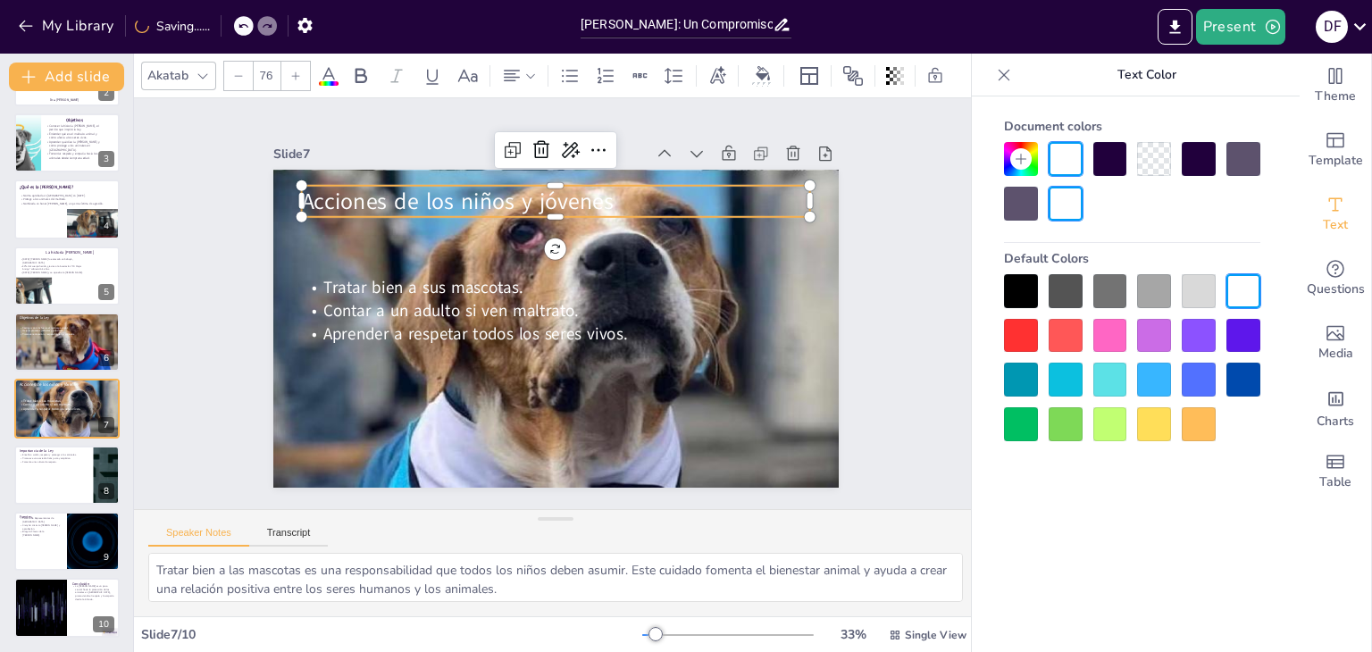
click at [337, 188] on span "Acciones de los niños y jóvenes" at bounding box center [469, 191] width 314 height 63
click at [337, 188] on span "Acciones de los niños y jóvenes" at bounding box center [457, 201] width 312 height 30
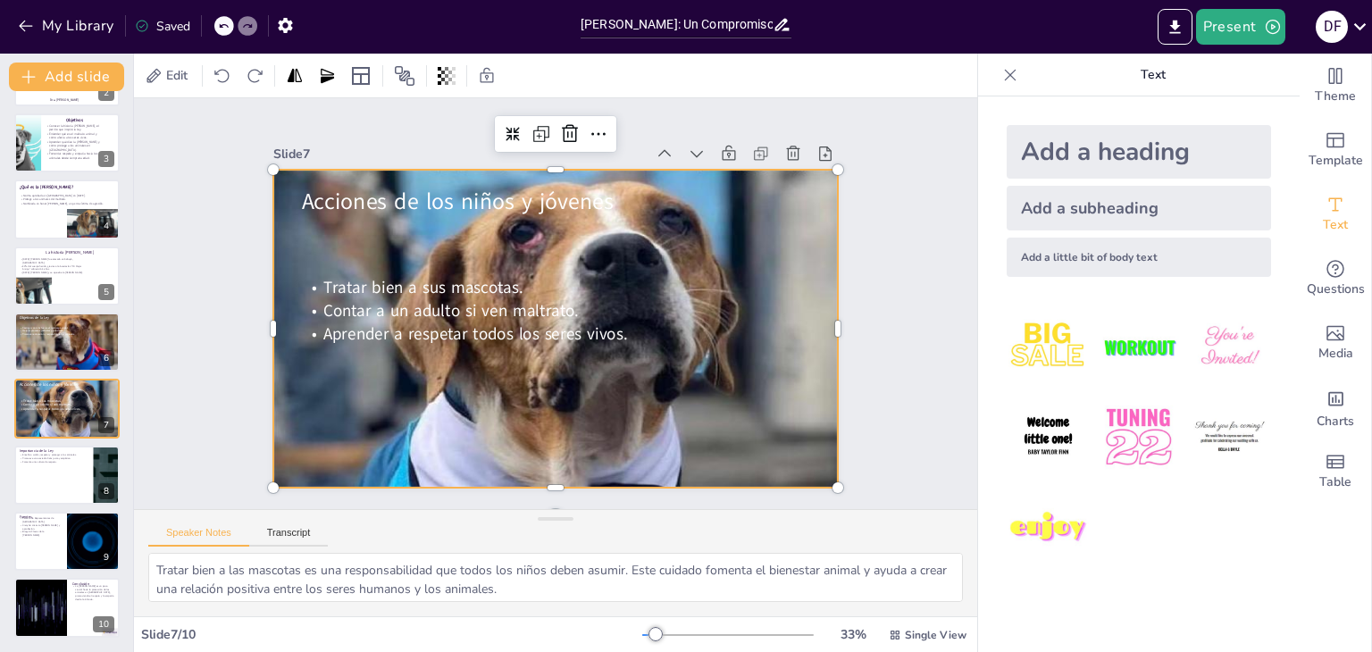
click at [389, 233] on div at bounding box center [555, 329] width 567 height 318
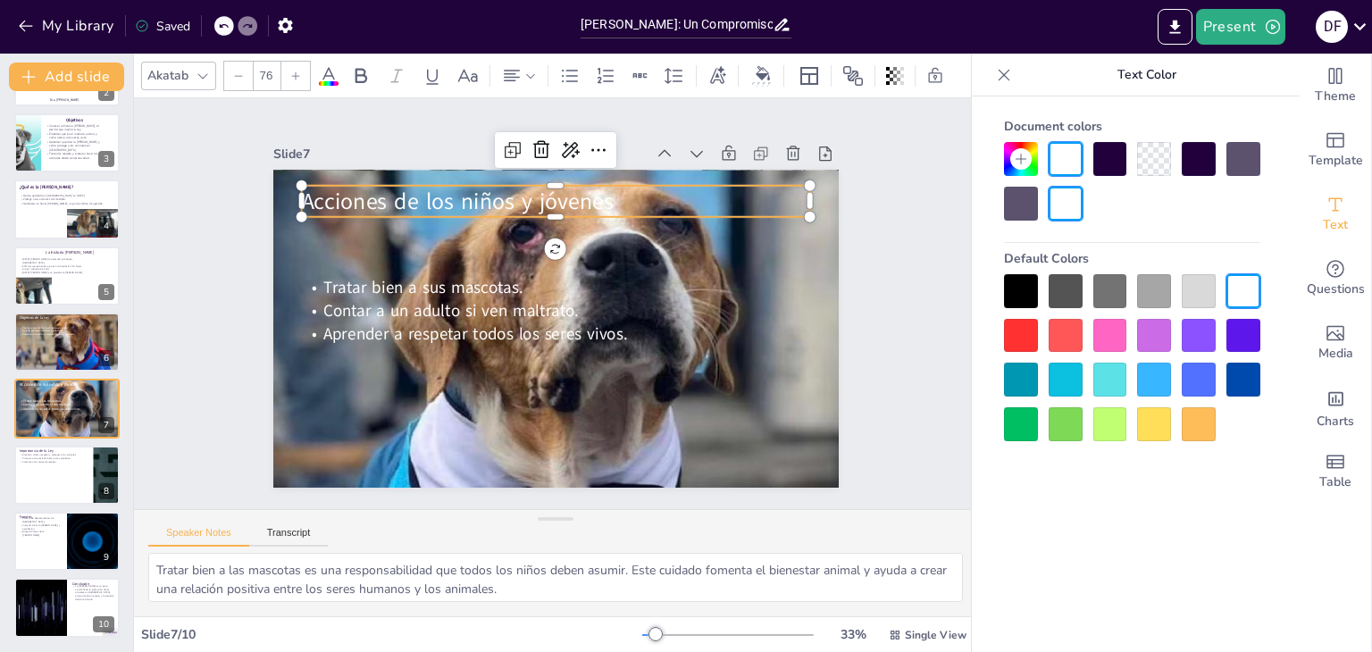
click at [395, 186] on span "Acciones de los niños y jóvenes" at bounding box center [457, 201] width 312 height 30
click at [293, 71] on icon at bounding box center [295, 76] width 11 height 11
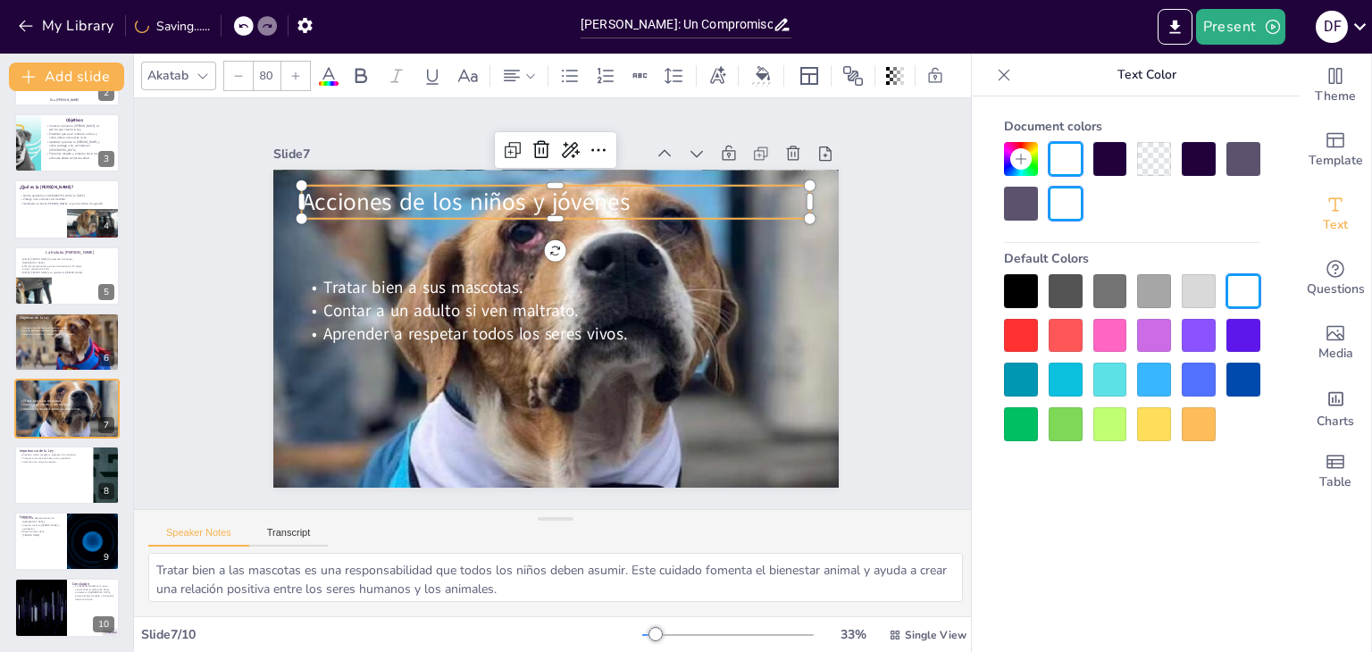
click at [293, 71] on icon at bounding box center [295, 76] width 11 height 11
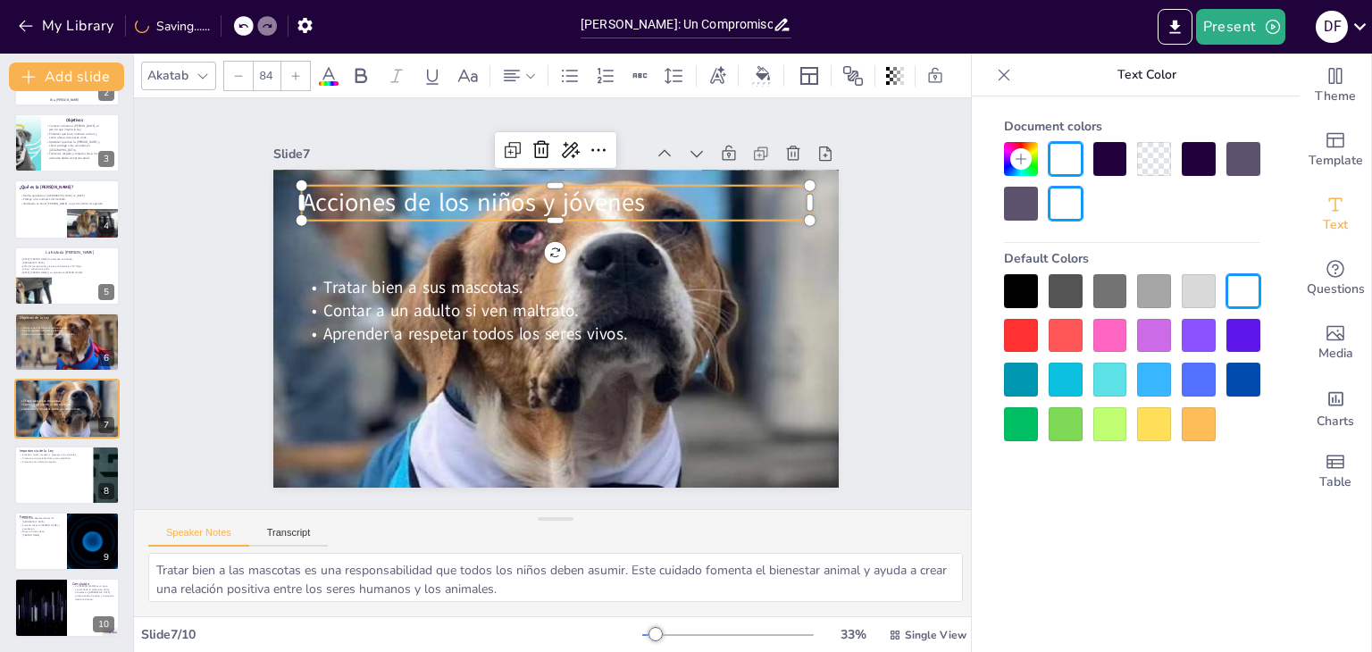
type input "85"
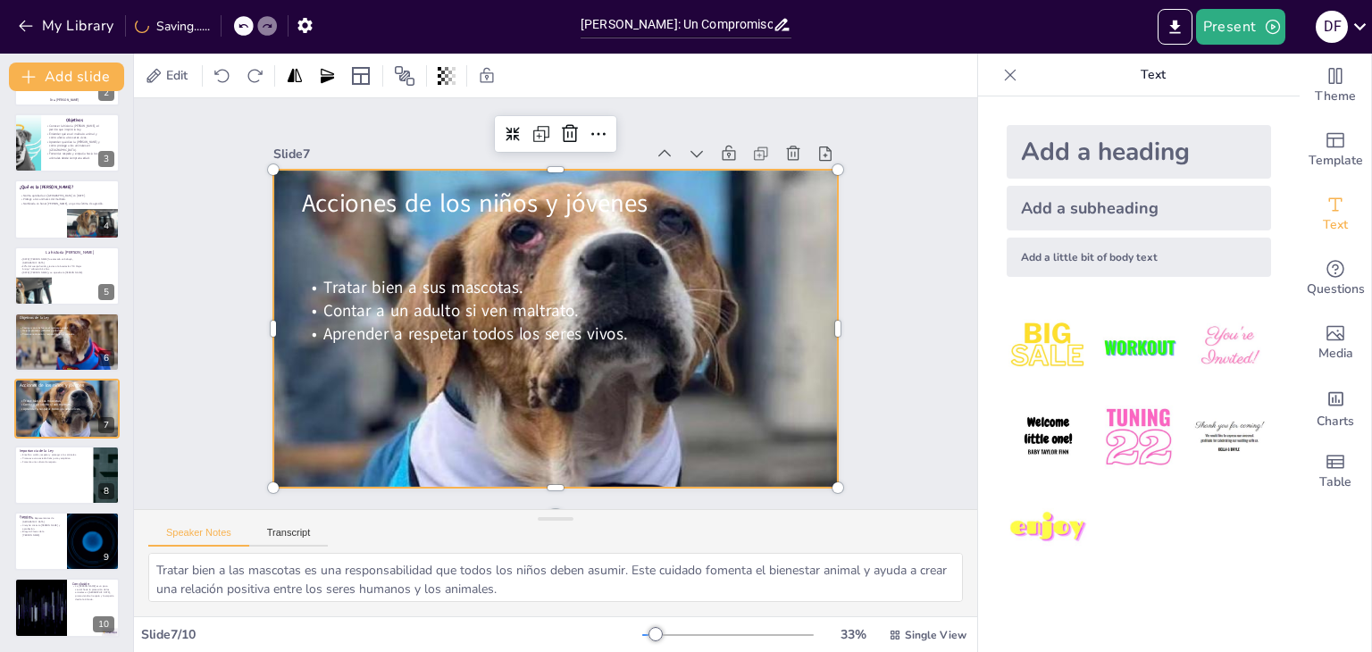
click at [338, 236] on div at bounding box center [553, 328] width 598 height 376
click at [53, 473] on div at bounding box center [66, 475] width 107 height 61
type textarea "La enseñanza sobre el cuidado y respeto hacia los animales es fundamental para …"
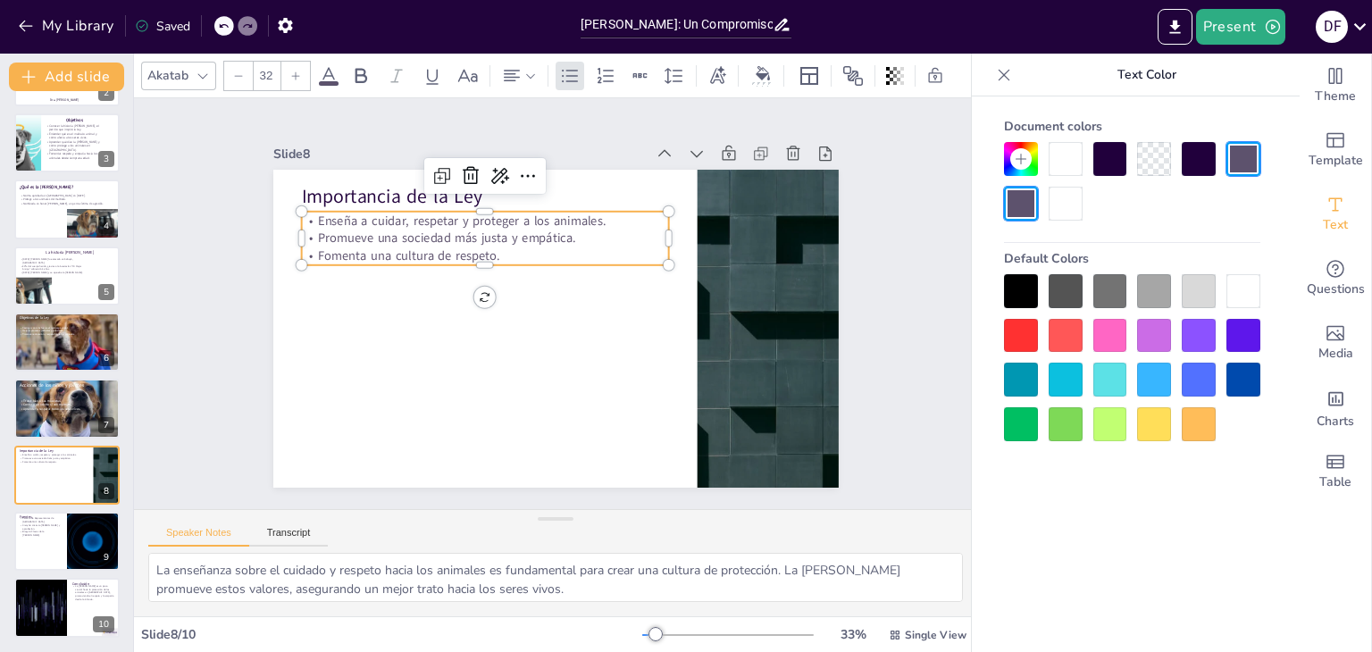
click at [352, 247] on p "Fomenta una cultura de respeto." at bounding box center [484, 256] width 367 height 18
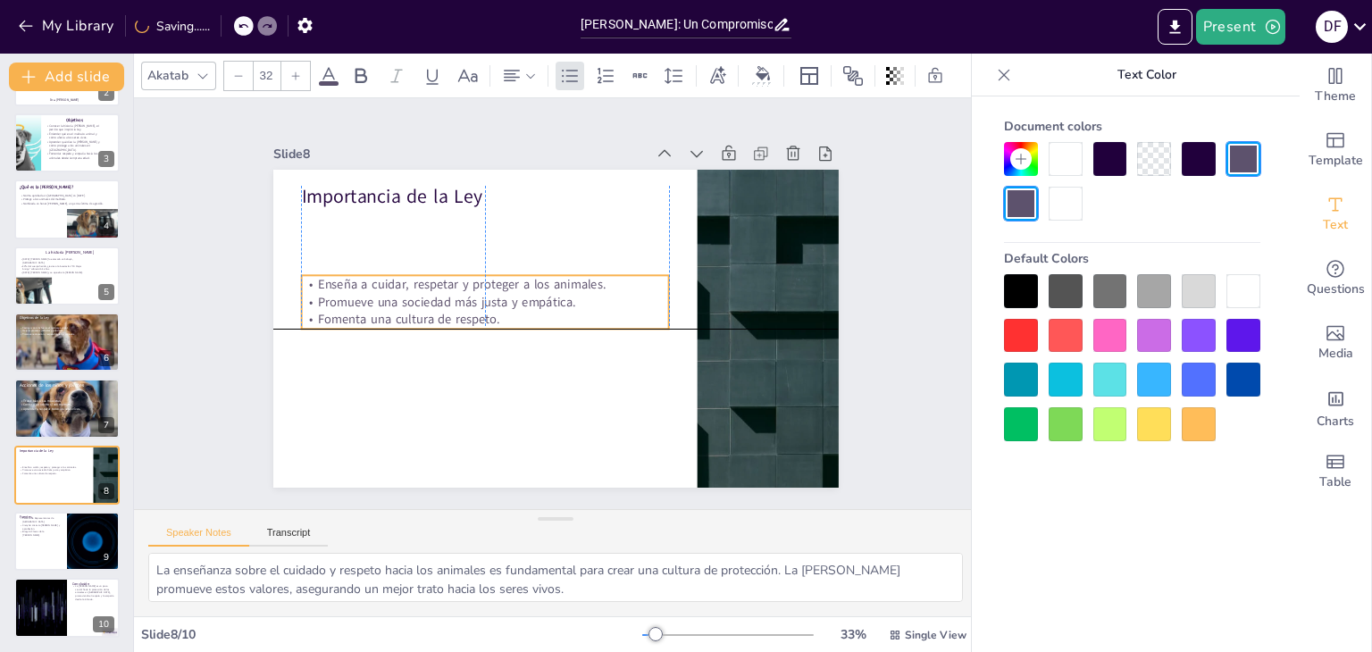
drag, startPoint x: 377, startPoint y: 222, endPoint x: 375, endPoint y: 284, distance: 61.7
click at [375, 284] on div "Enseña a cuidar, respetar y proteger a los animales. Promueve una sociedad más …" at bounding box center [484, 302] width 367 height 53
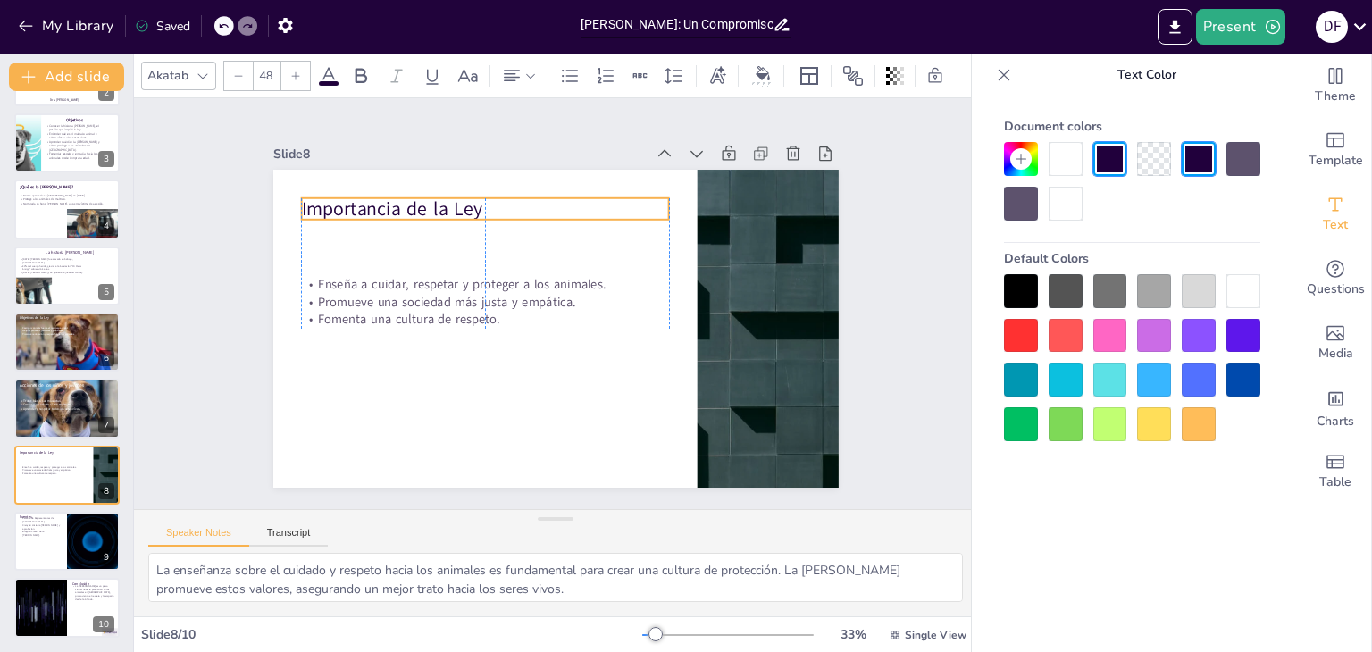
drag, startPoint x: 368, startPoint y: 192, endPoint x: 366, endPoint y: 205, distance: 12.6
click at [366, 205] on p "Importancia de la Ley" at bounding box center [484, 209] width 367 height 27
click at [296, 62] on div at bounding box center [295, 76] width 29 height 29
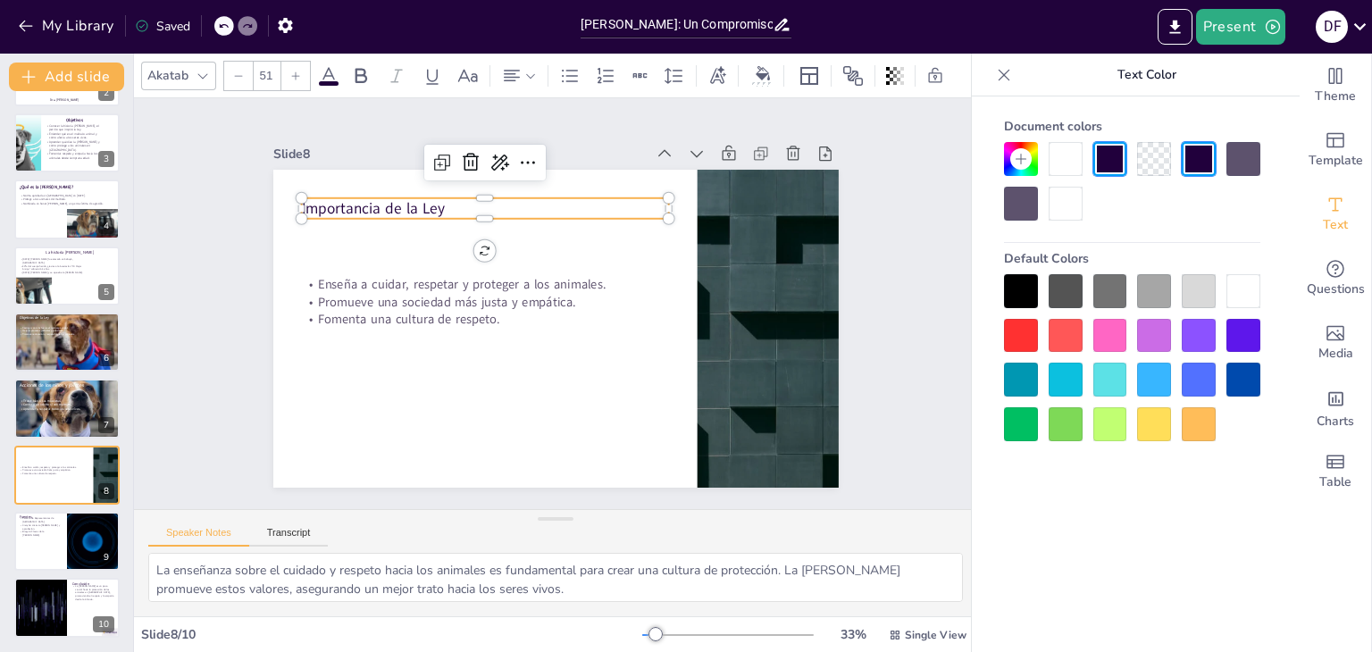
click at [296, 62] on div at bounding box center [295, 76] width 29 height 29
drag, startPoint x: 296, startPoint y: 62, endPoint x: 361, endPoint y: 69, distance: 65.6
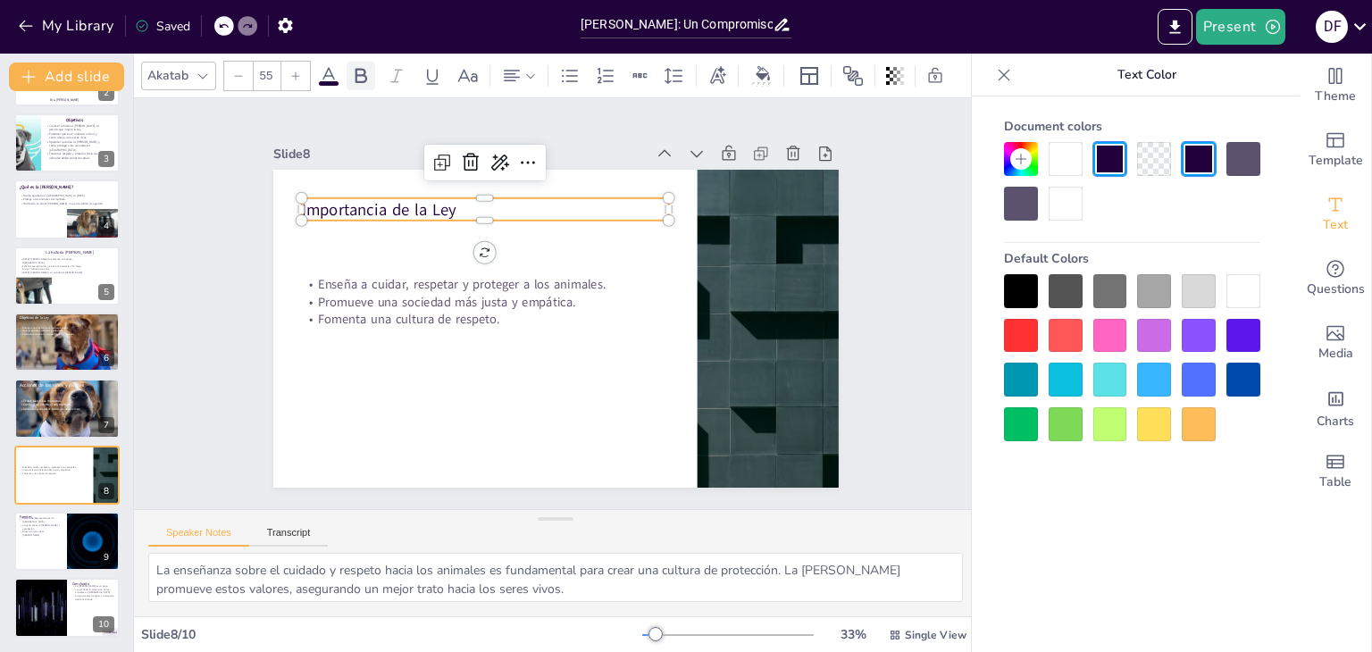
click at [361, 69] on div "Akatab 55" at bounding box center [553, 76] width 824 height 30
click at [377, 205] on span "Importancia de la Ley" at bounding box center [378, 209] width 155 height 22
click at [377, 205] on span "Importancia de la Ley" at bounding box center [390, 191] width 156 height 38
click at [354, 65] on icon at bounding box center [360, 75] width 21 height 21
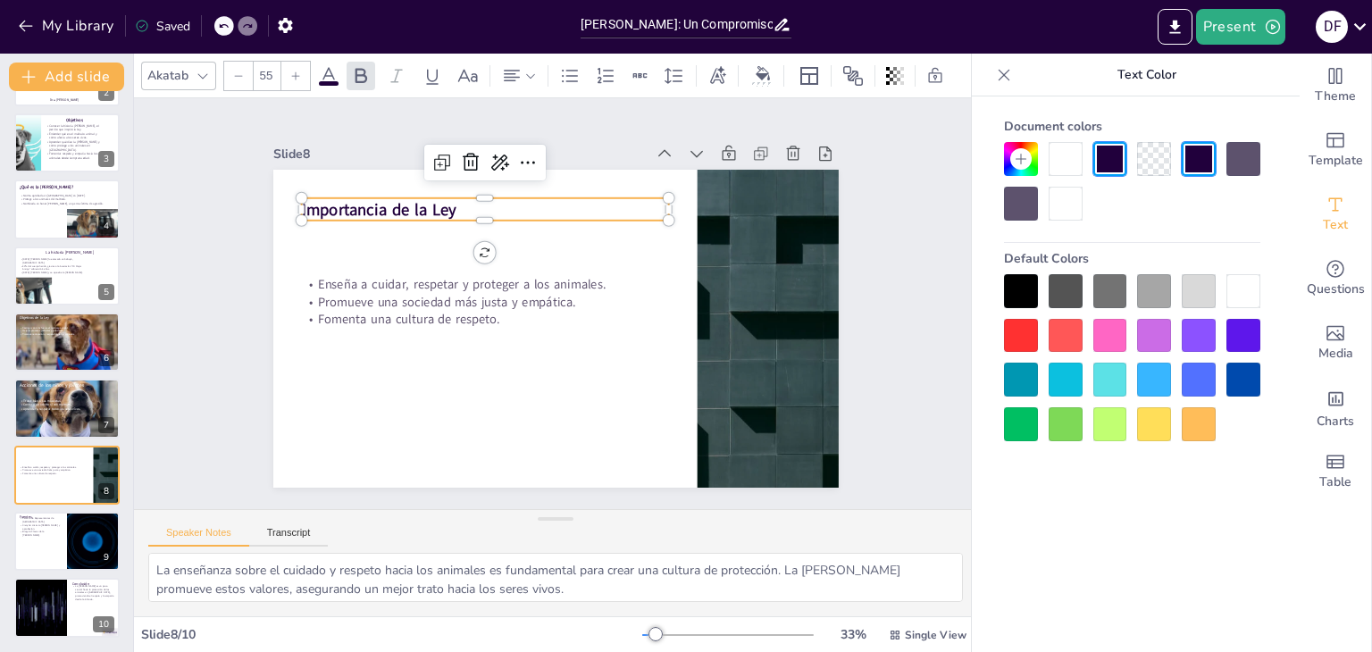
click at [295, 71] on icon at bounding box center [296, 75] width 8 height 8
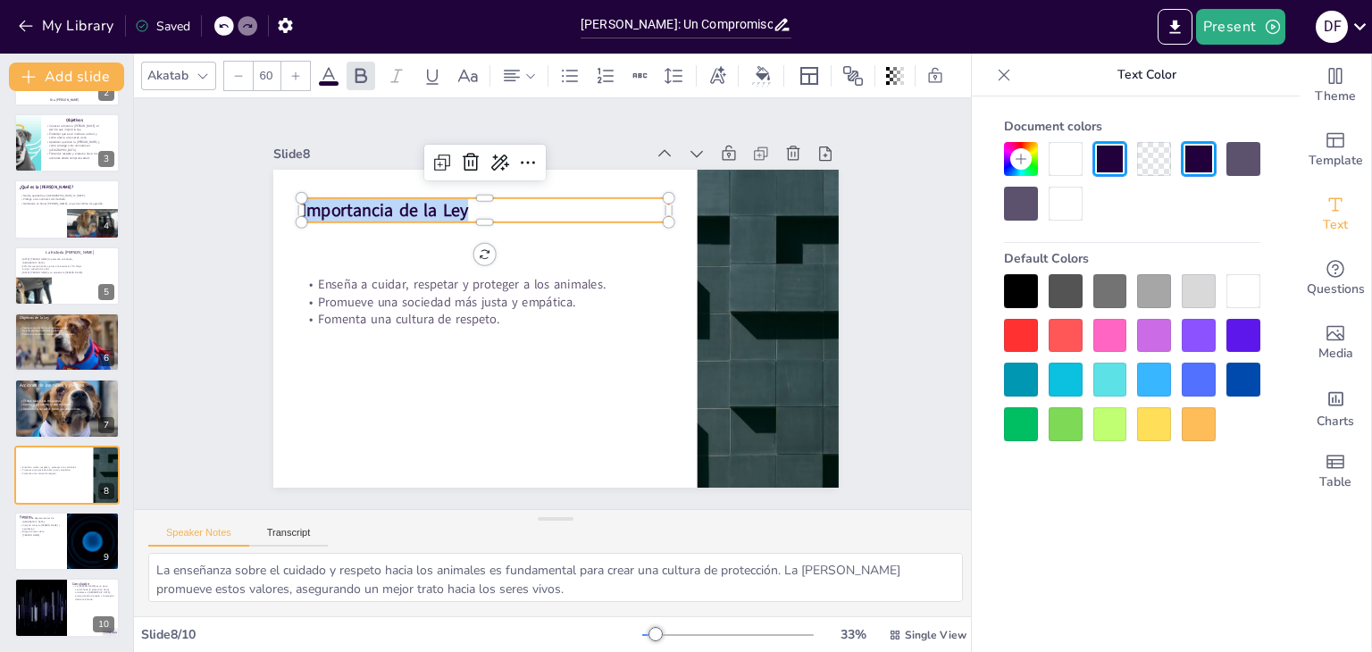
click at [295, 71] on icon at bounding box center [296, 75] width 8 height 8
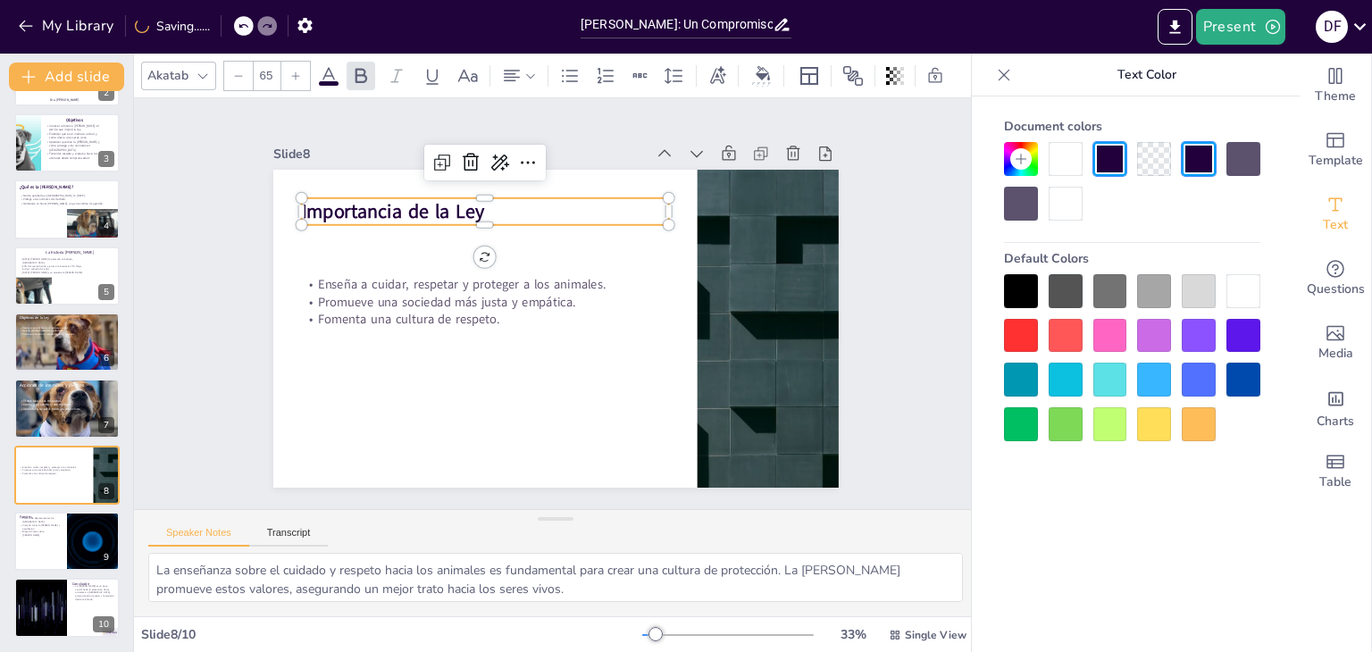
click at [295, 71] on icon at bounding box center [296, 75] width 8 height 8
type input "68"
drag, startPoint x: 295, startPoint y: 71, endPoint x: 91, endPoint y: 183, distance: 232.7
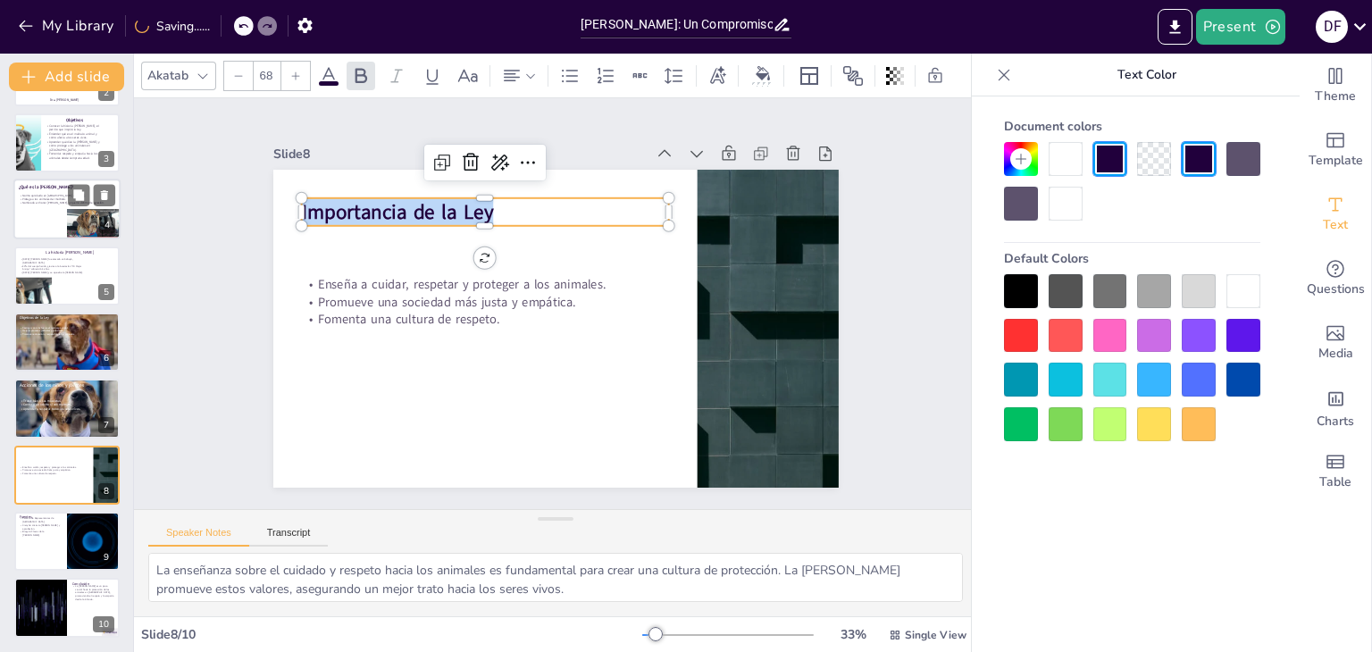
click at [91, 183] on div "Document fonts Akatab Recently used Mulish Popular fonts Lato Montserrat Open S…" at bounding box center [686, 353] width 1372 height 598
click at [91, 185] on div at bounding box center [91, 195] width 47 height 21
type textarea "La aprobación de la [PERSON_NAME] en 2025 es un hito significativo en la lucha …"
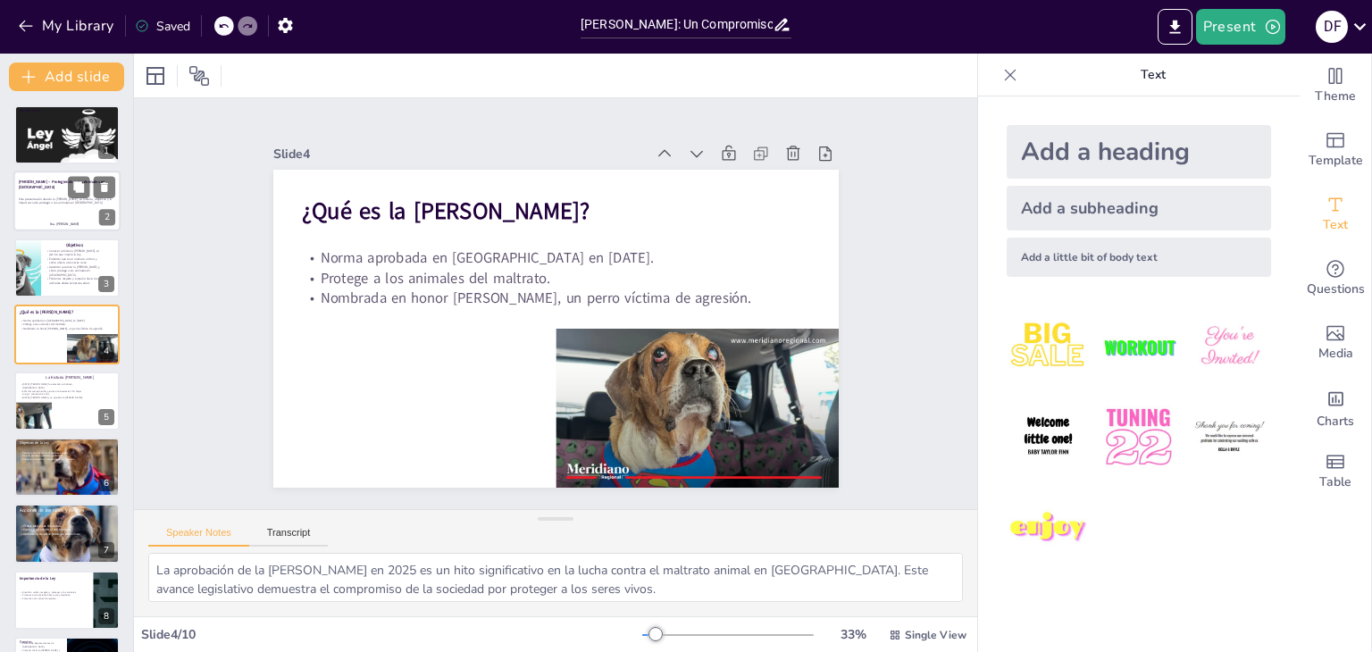
click at [35, 187] on strong "[PERSON_NAME] – Protegiendo a los Animales en [GEOGRAPHIC_DATA]" at bounding box center [62, 185] width 87 height 11
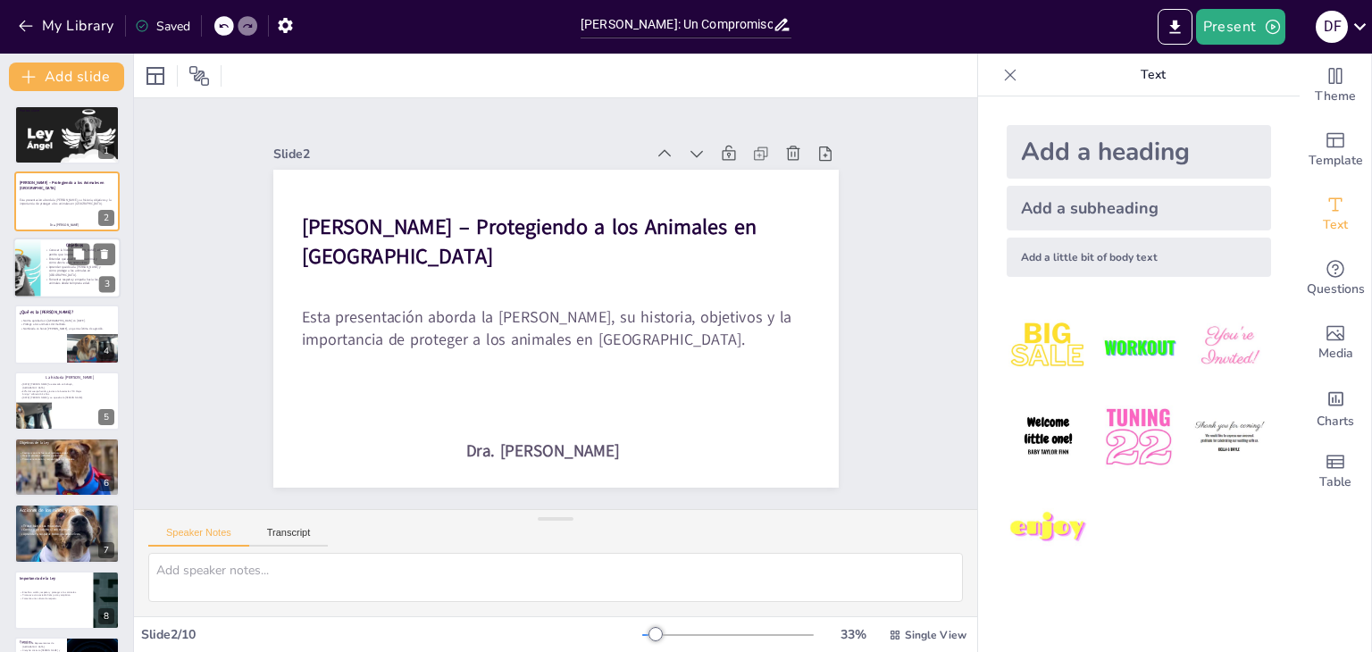
click at [43, 276] on div at bounding box center [66, 268] width 107 height 61
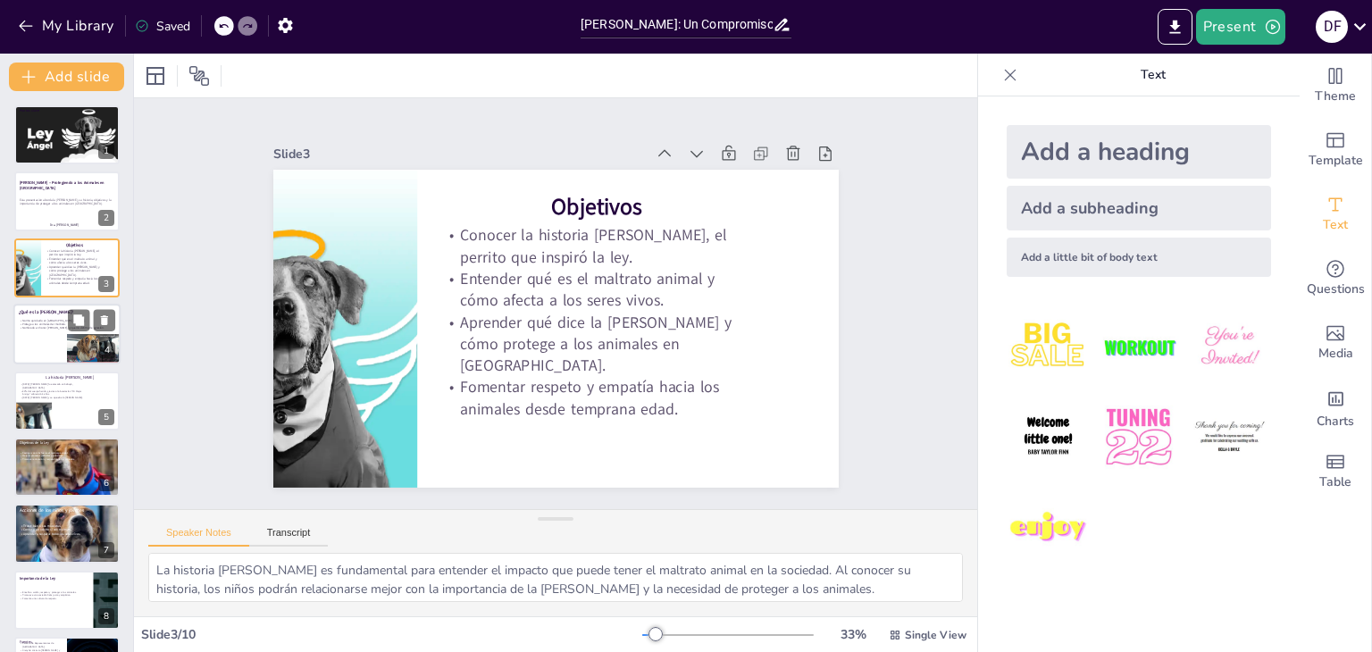
click at [43, 339] on div at bounding box center [66, 334] width 107 height 61
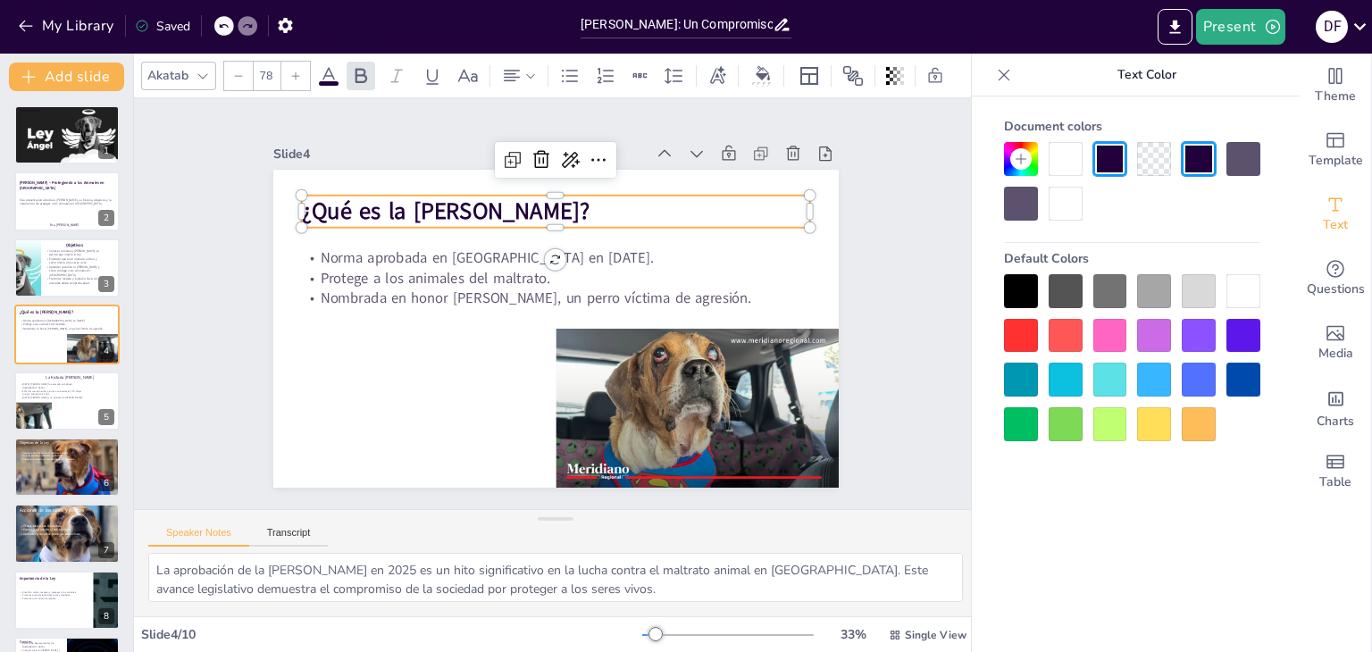
click at [354, 212] on strong "¿Qué es la [PERSON_NAME]?" at bounding box center [445, 211] width 288 height 31
click at [72, 405] on div at bounding box center [66, 401] width 107 height 61
type textarea "El ataque [PERSON_NAME] es un ejemplo claro de la crueldad que enfrentan muchos…"
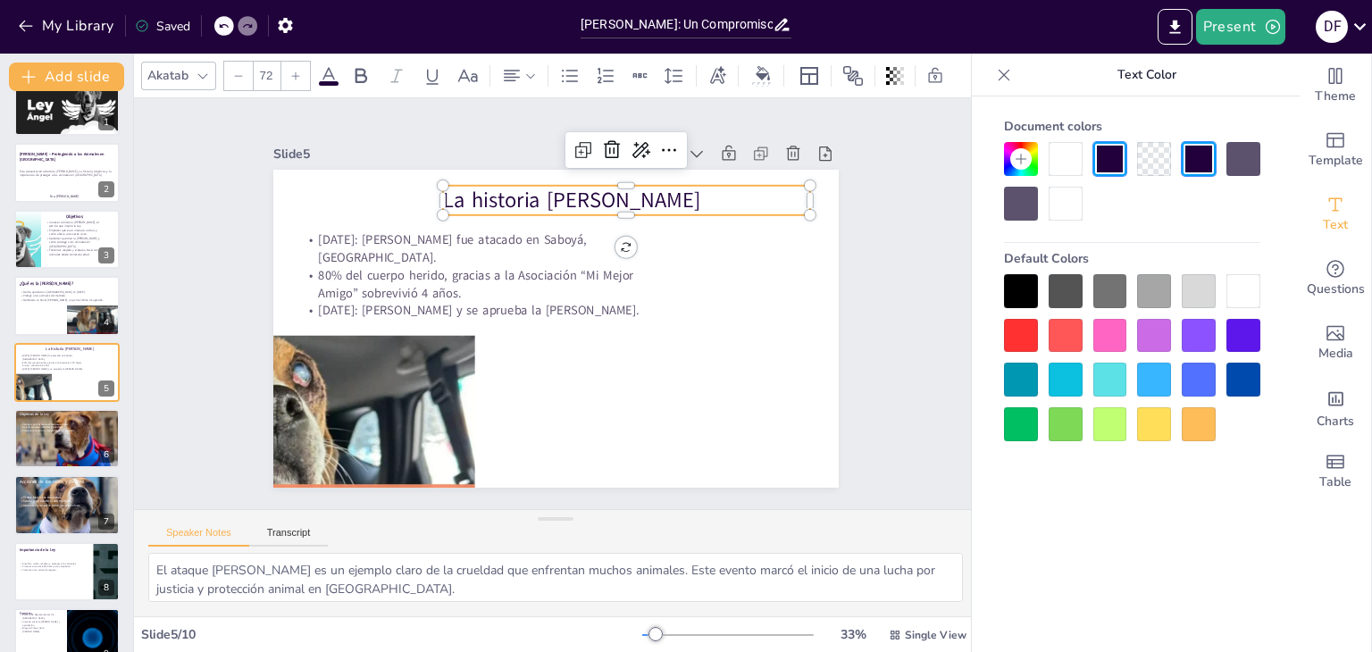
click at [460, 188] on span "La historia [PERSON_NAME]" at bounding box center [570, 200] width 257 height 29
click at [492, 197] on span "La historia [PERSON_NAME]" at bounding box center [582, 202] width 259 height 56
click at [492, 197] on span "La historia [PERSON_NAME]" at bounding box center [570, 200] width 257 height 29
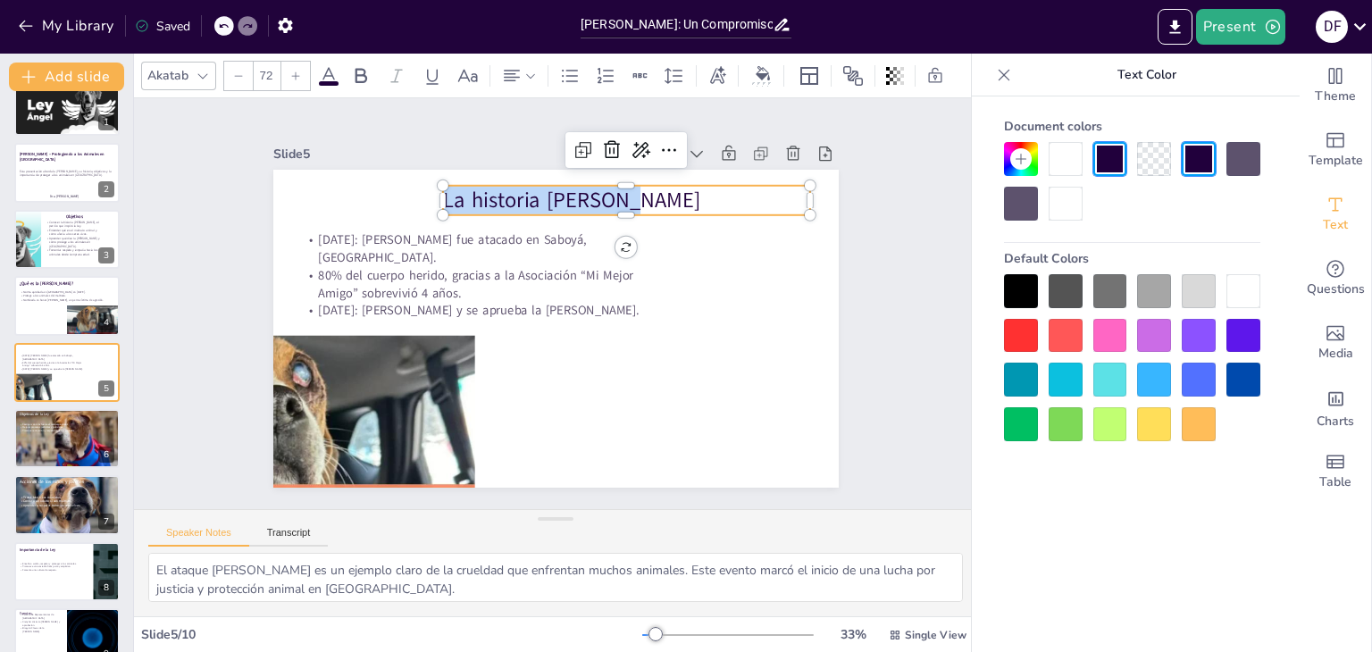
click at [300, 71] on icon at bounding box center [295, 76] width 11 height 11
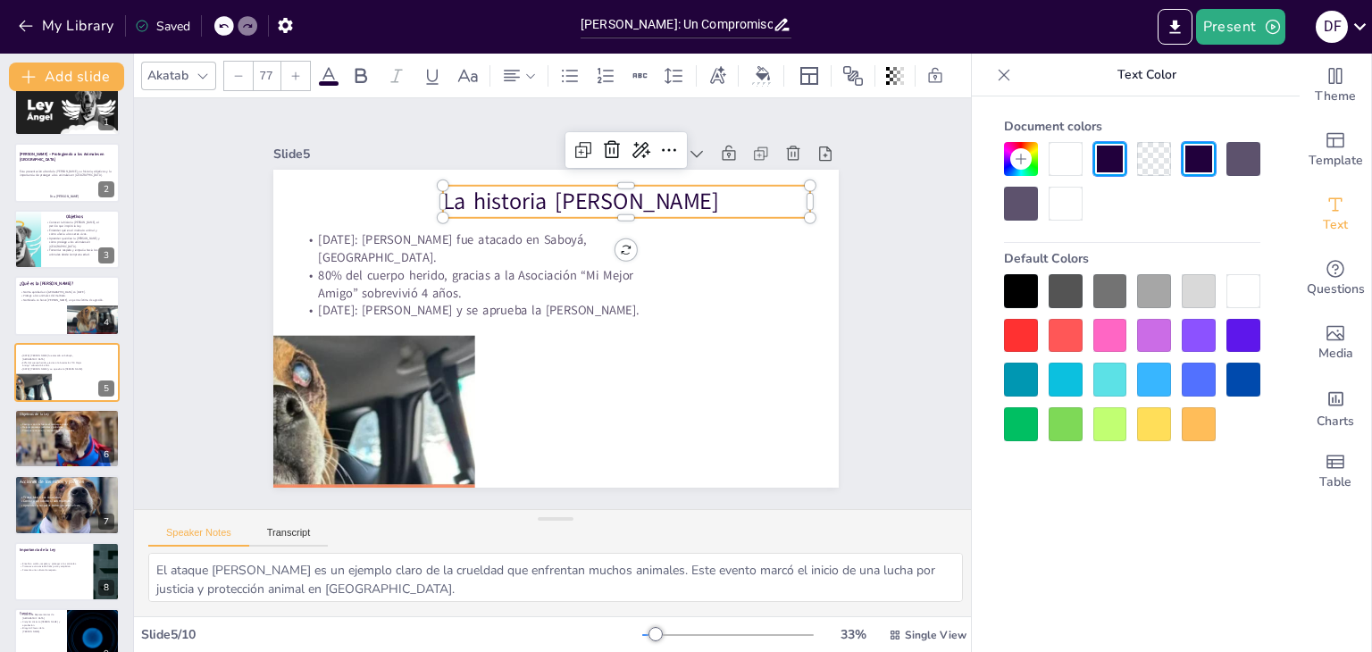
click at [300, 71] on icon at bounding box center [295, 76] width 11 height 11
type input "78"
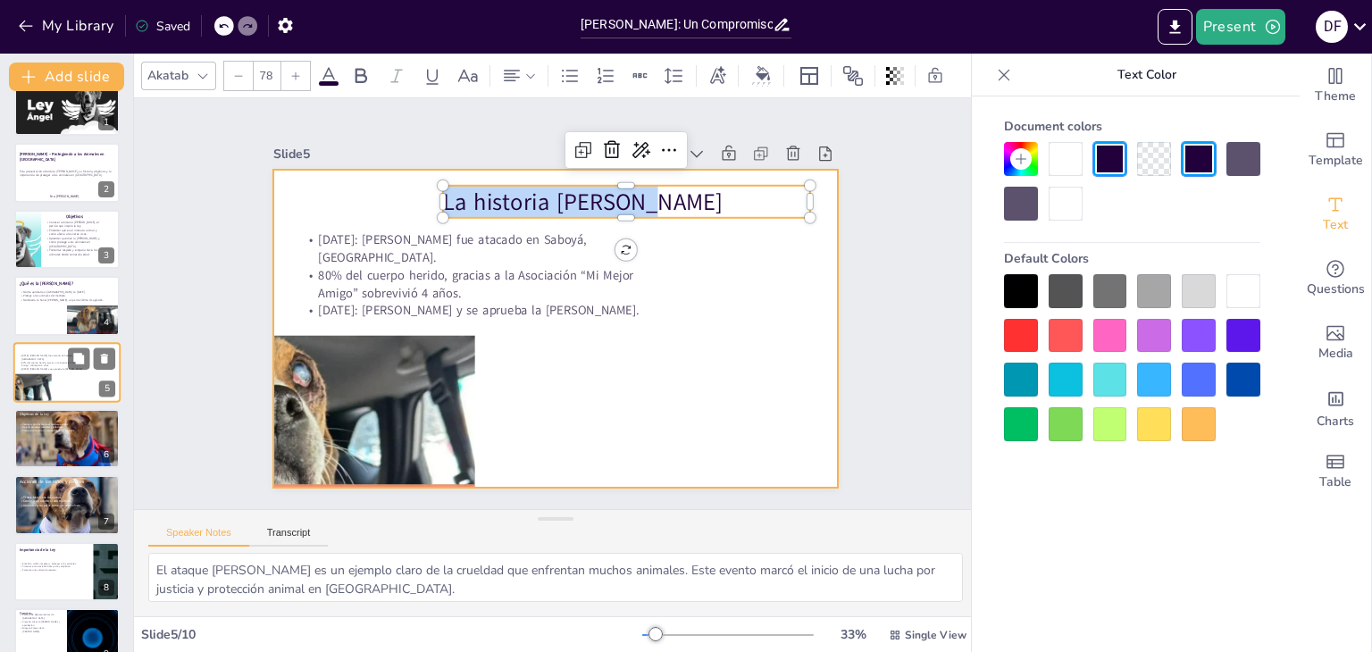
click at [57, 370] on div at bounding box center [66, 372] width 107 height 61
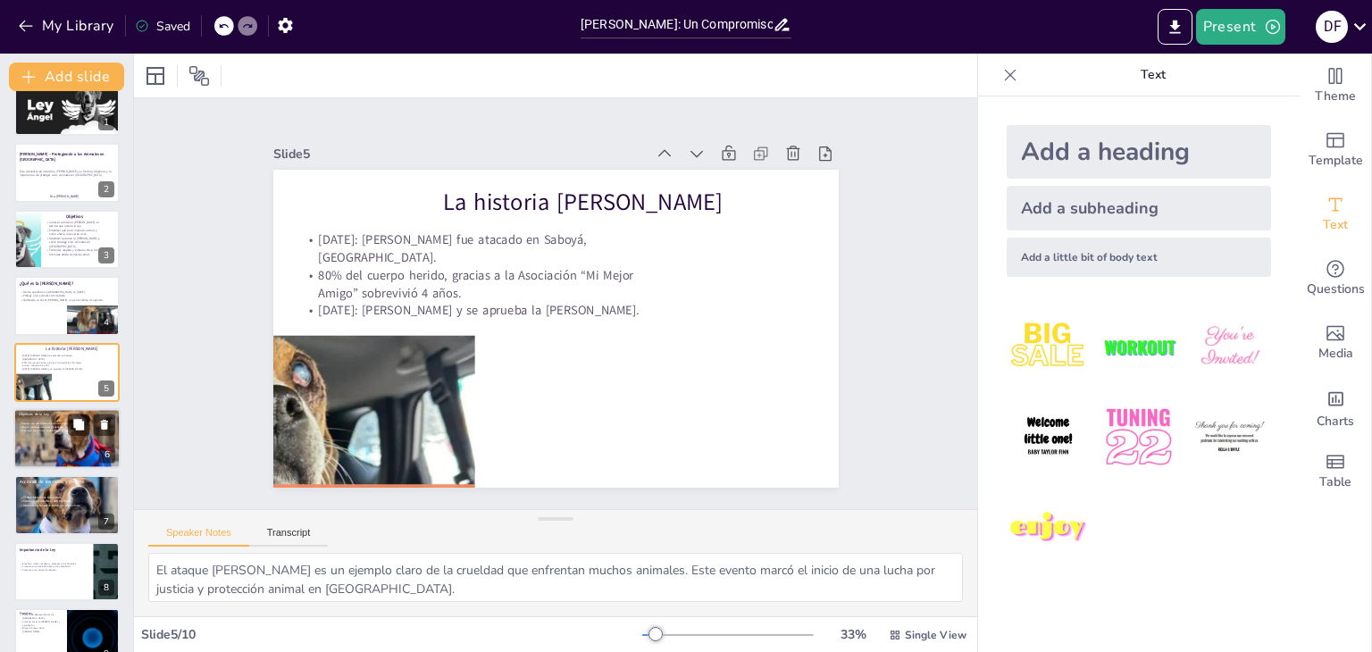
click at [61, 432] on div at bounding box center [67, 438] width 108 height 61
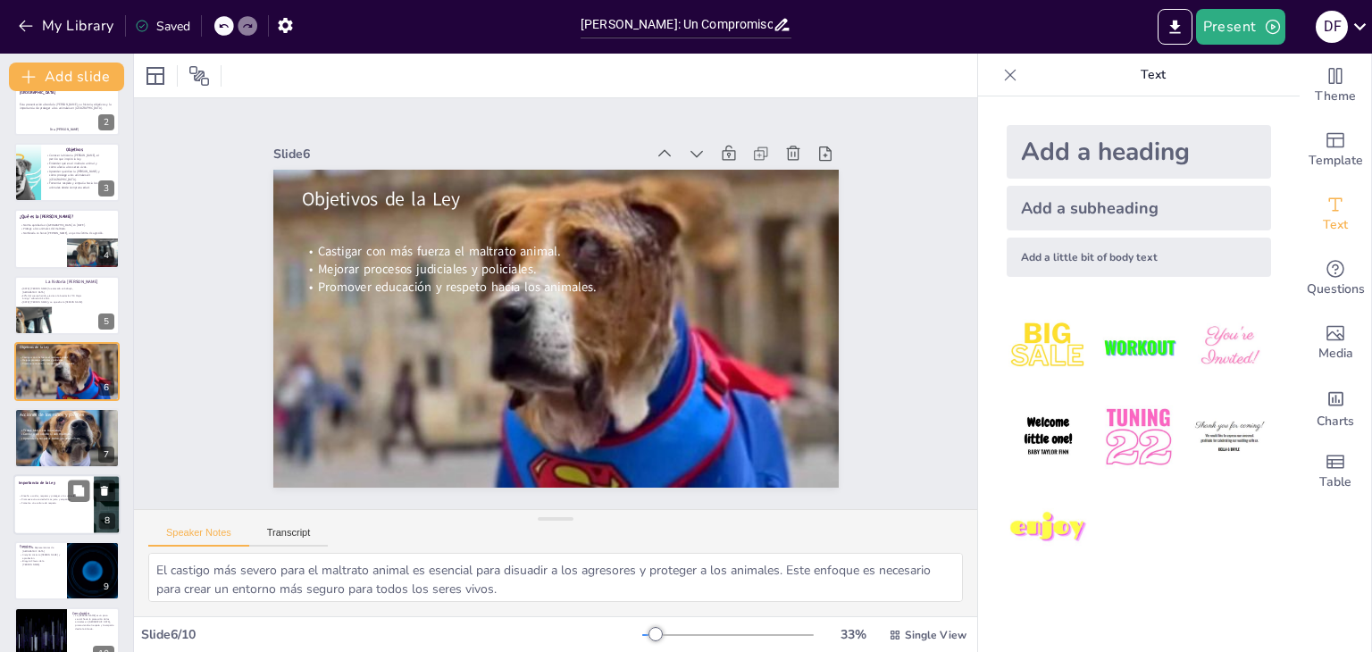
click at [47, 489] on div at bounding box center [66, 504] width 107 height 61
type textarea "La enseñanza sobre el cuidado y respeto hacia los animales es fundamental para …"
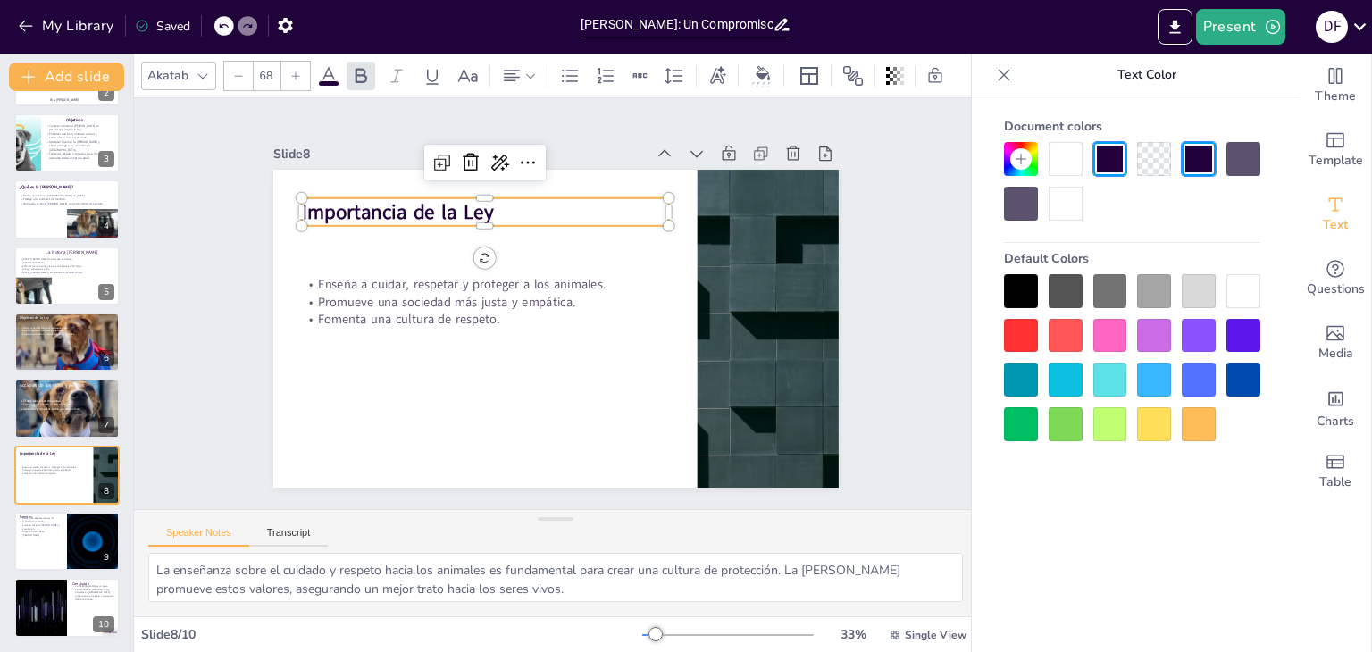
click at [347, 199] on span "Importancia de la Ley" at bounding box center [397, 212] width 192 height 28
click at [347, 199] on span "Importancia de la Ley" at bounding box center [408, 195] width 194 height 47
click at [347, 202] on span "Importancia de la Ley" at bounding box center [370, 212] width 138 height 20
click at [347, 199] on span "Importancia de la Ley" at bounding box center [380, 193] width 138 height 34
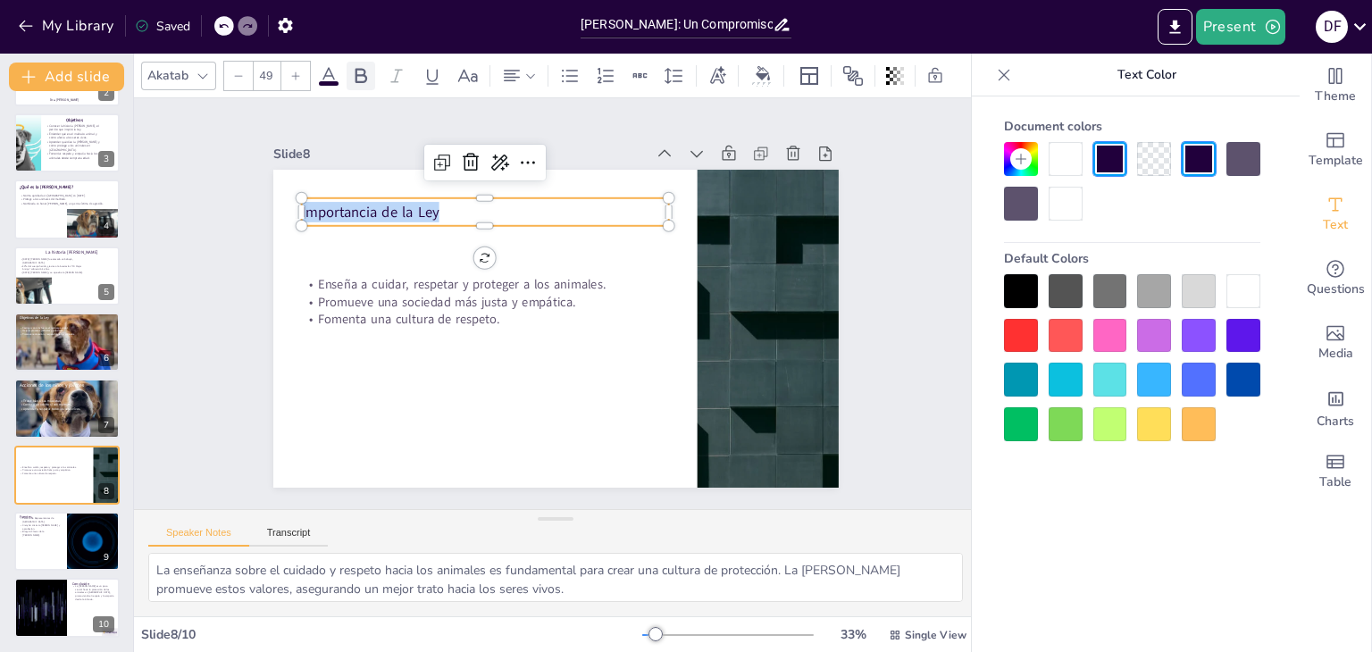
click at [368, 68] on icon at bounding box center [360, 75] width 21 height 21
click at [294, 71] on icon at bounding box center [295, 76] width 11 height 11
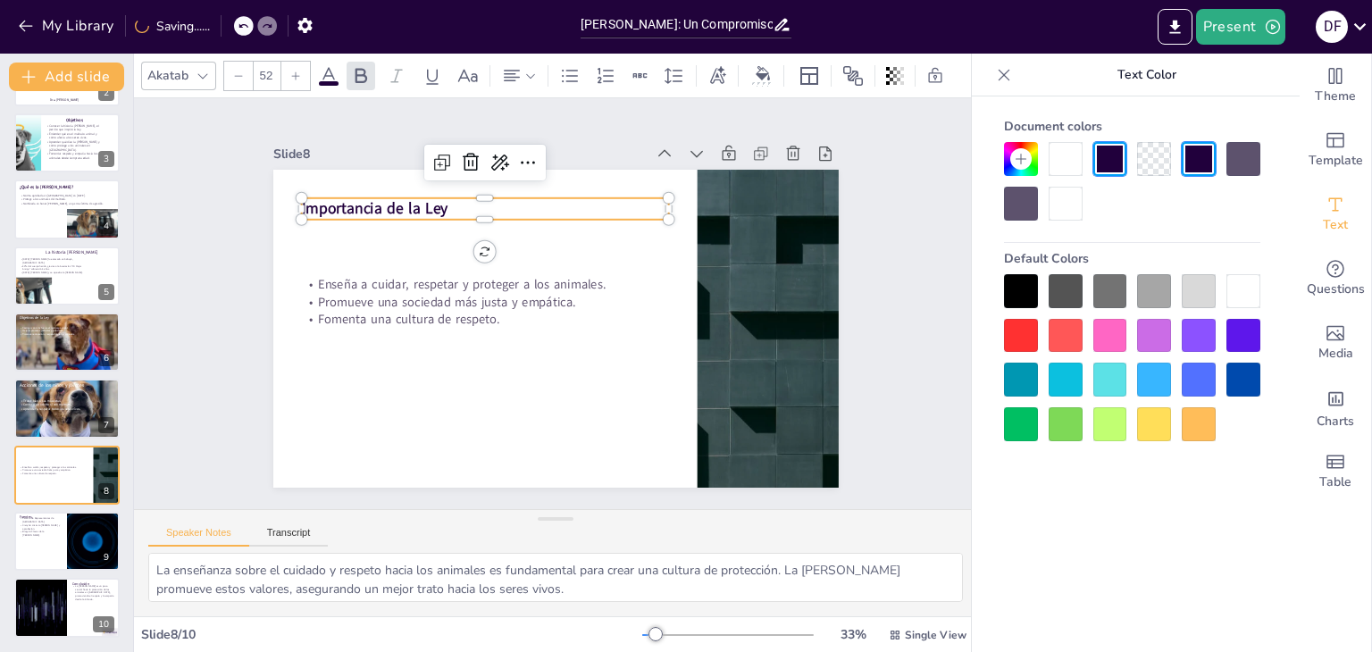
click at [294, 71] on icon at bounding box center [295, 76] width 11 height 11
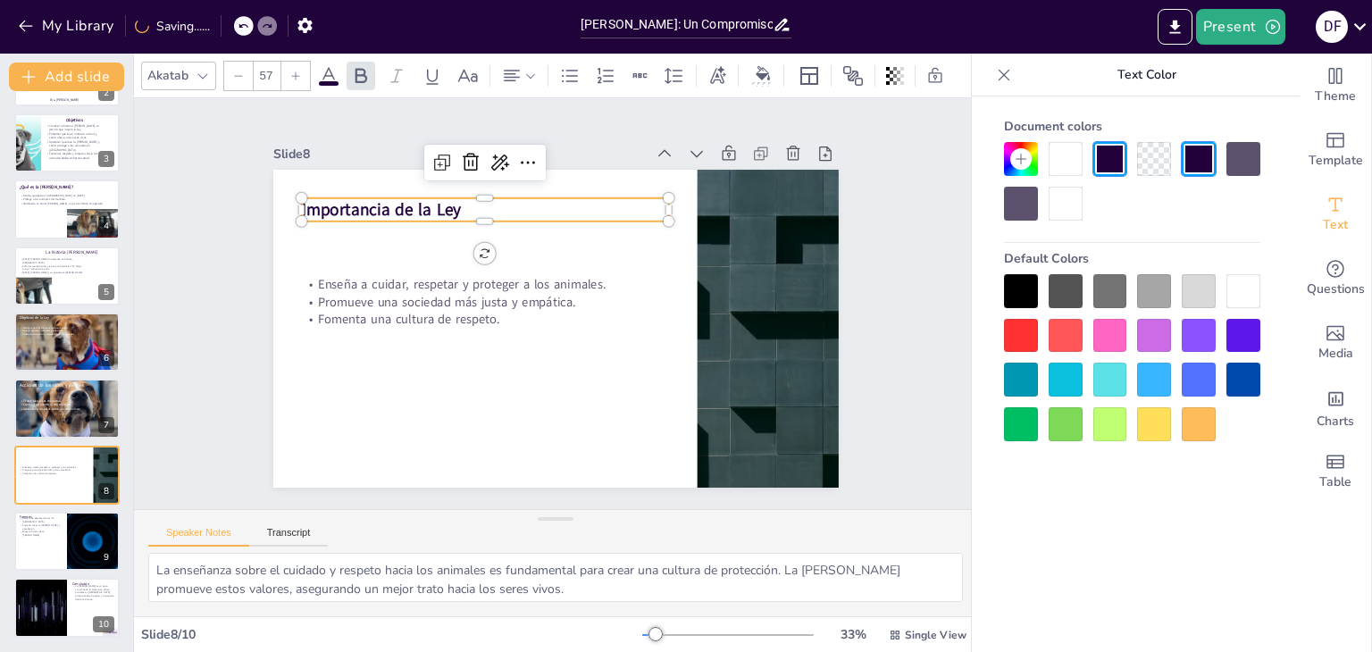
click at [294, 71] on icon at bounding box center [295, 76] width 11 height 11
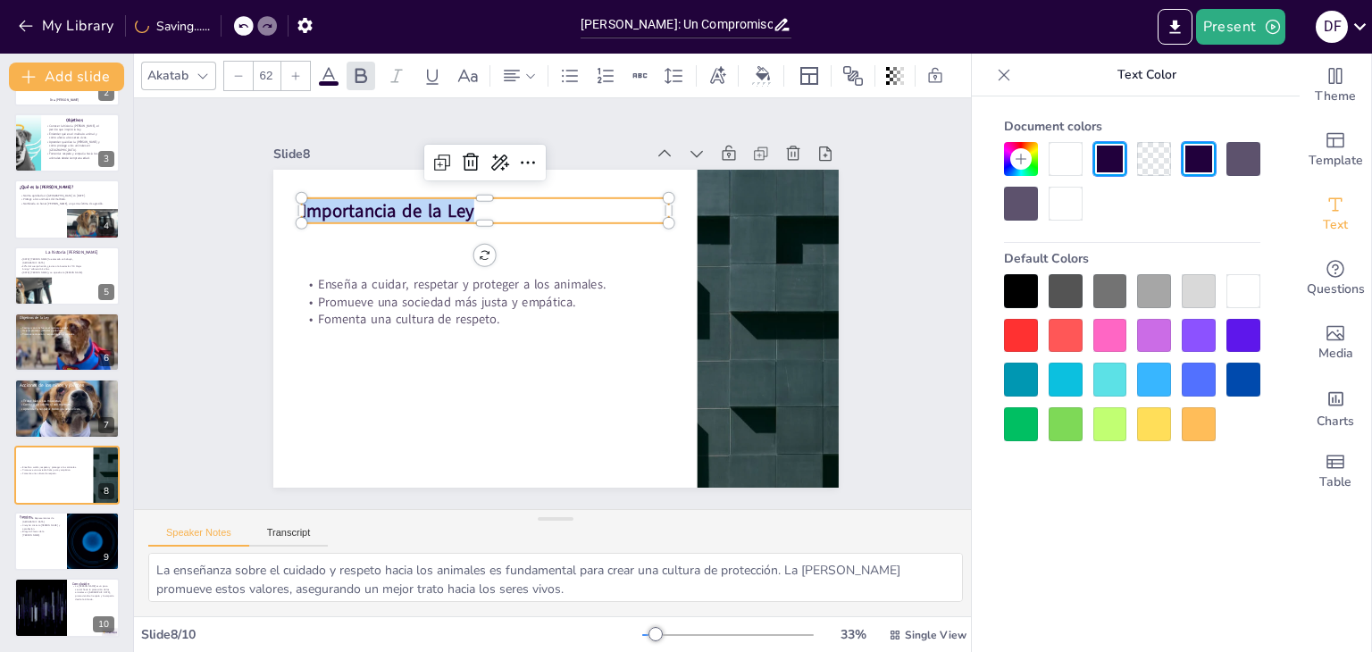
click at [294, 71] on icon at bounding box center [295, 76] width 11 height 11
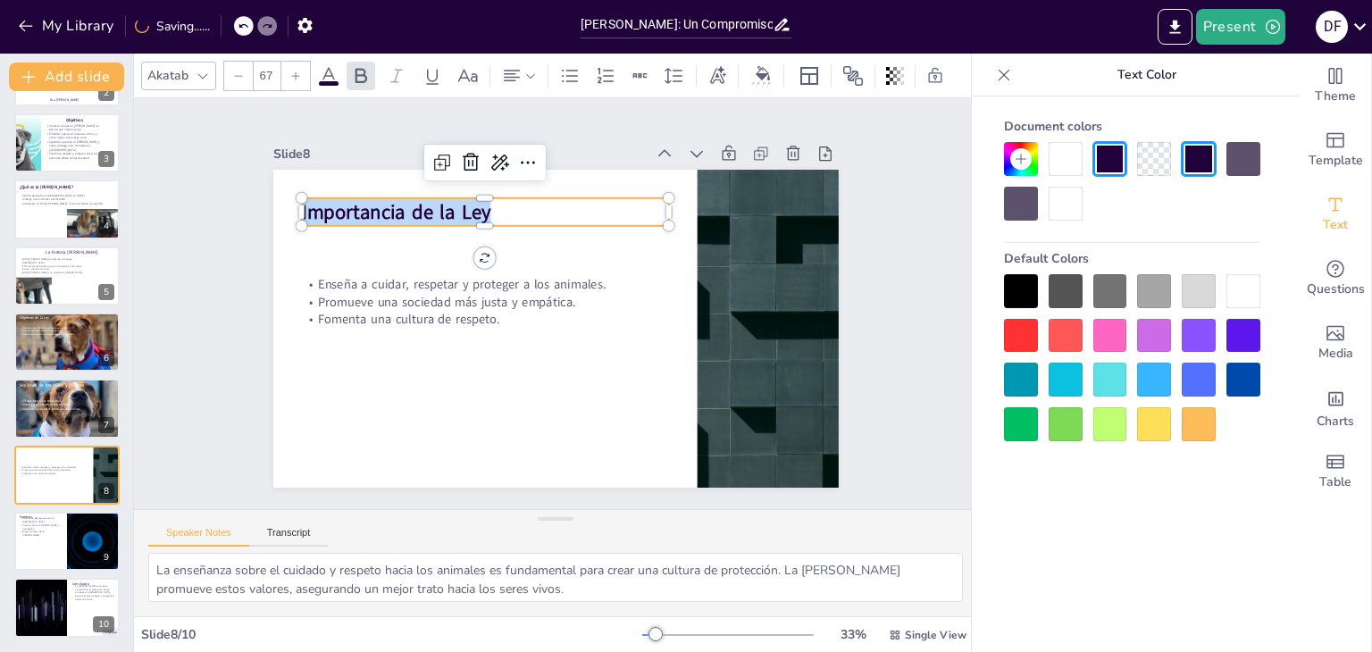
click at [294, 71] on icon at bounding box center [295, 76] width 11 height 11
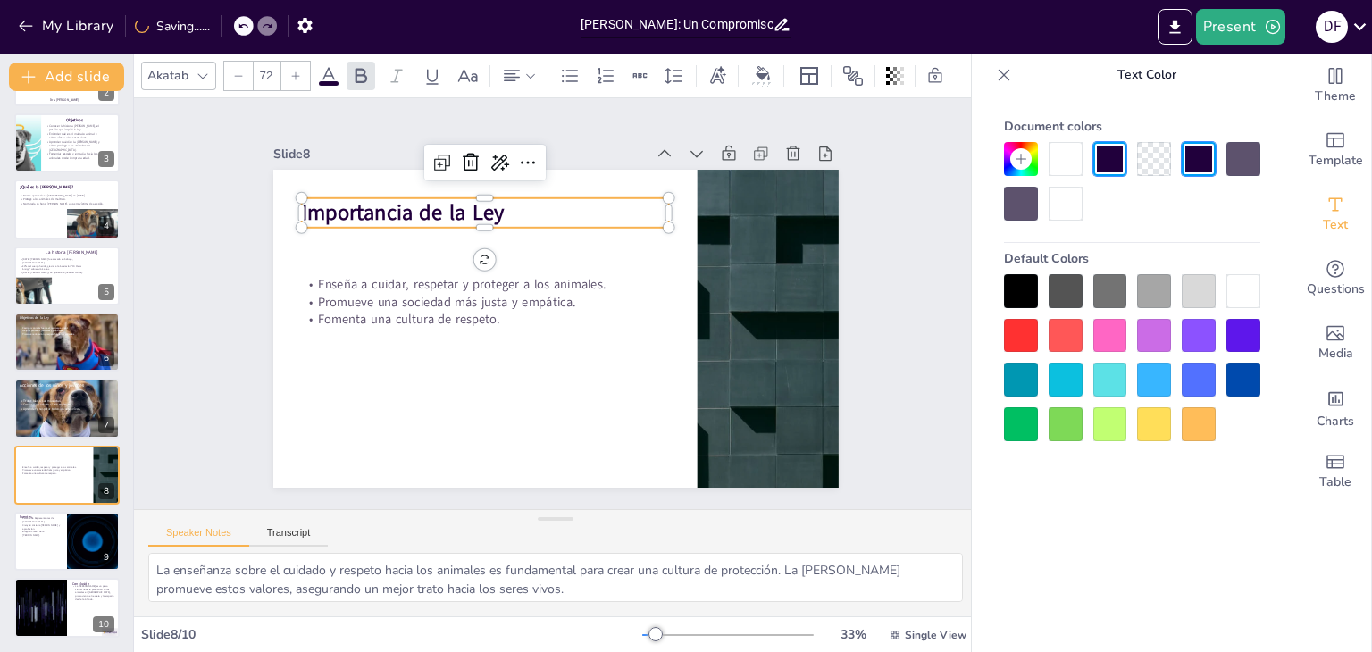
click at [294, 71] on icon at bounding box center [295, 76] width 11 height 11
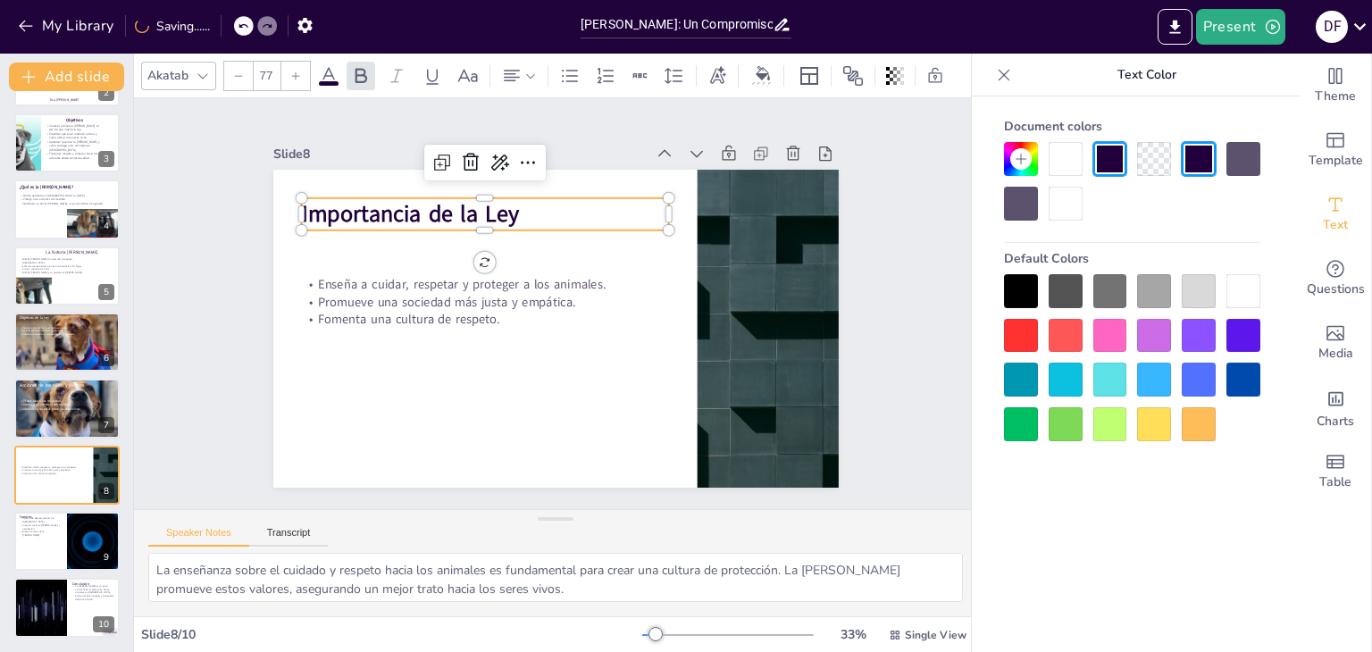
click at [294, 71] on icon at bounding box center [295, 76] width 11 height 11
type input "78"
click at [46, 540] on div at bounding box center [66, 541] width 107 height 61
type textarea "La Cámara de Representantes de Colombia es una fuente oficial y confiable para …"
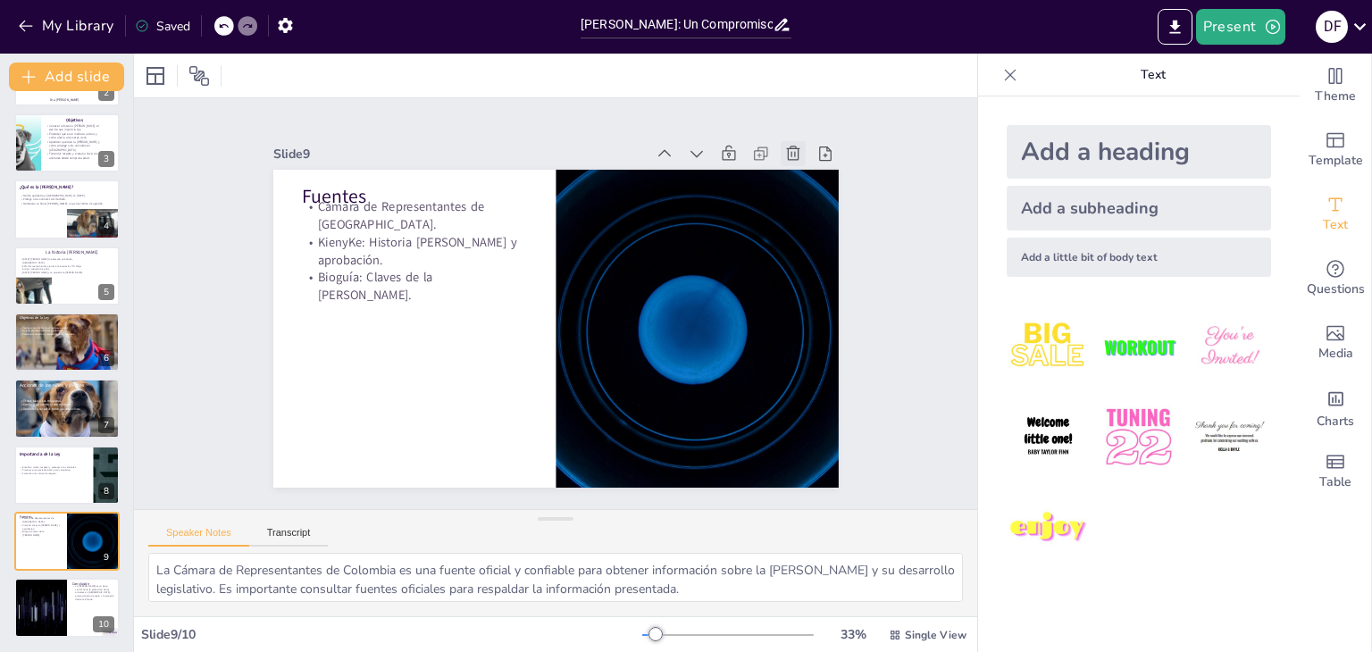
click at [787, 151] on icon at bounding box center [793, 153] width 13 height 14
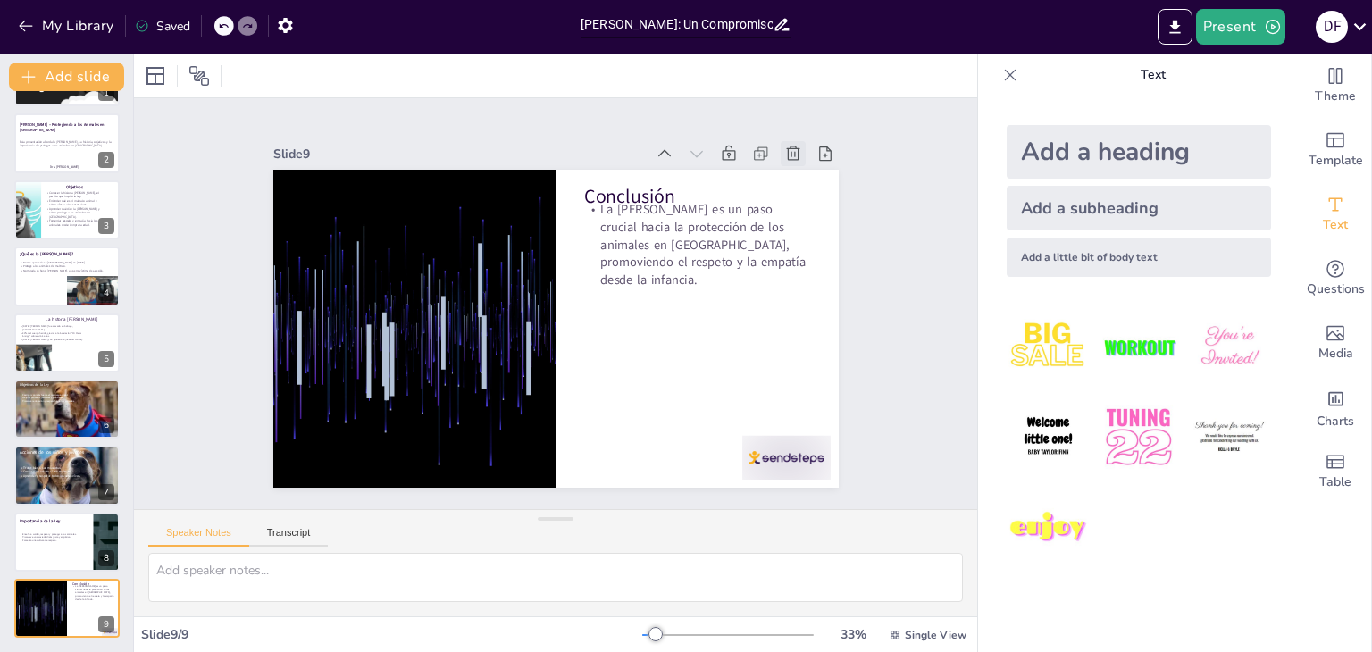
scroll to position [58, 0]
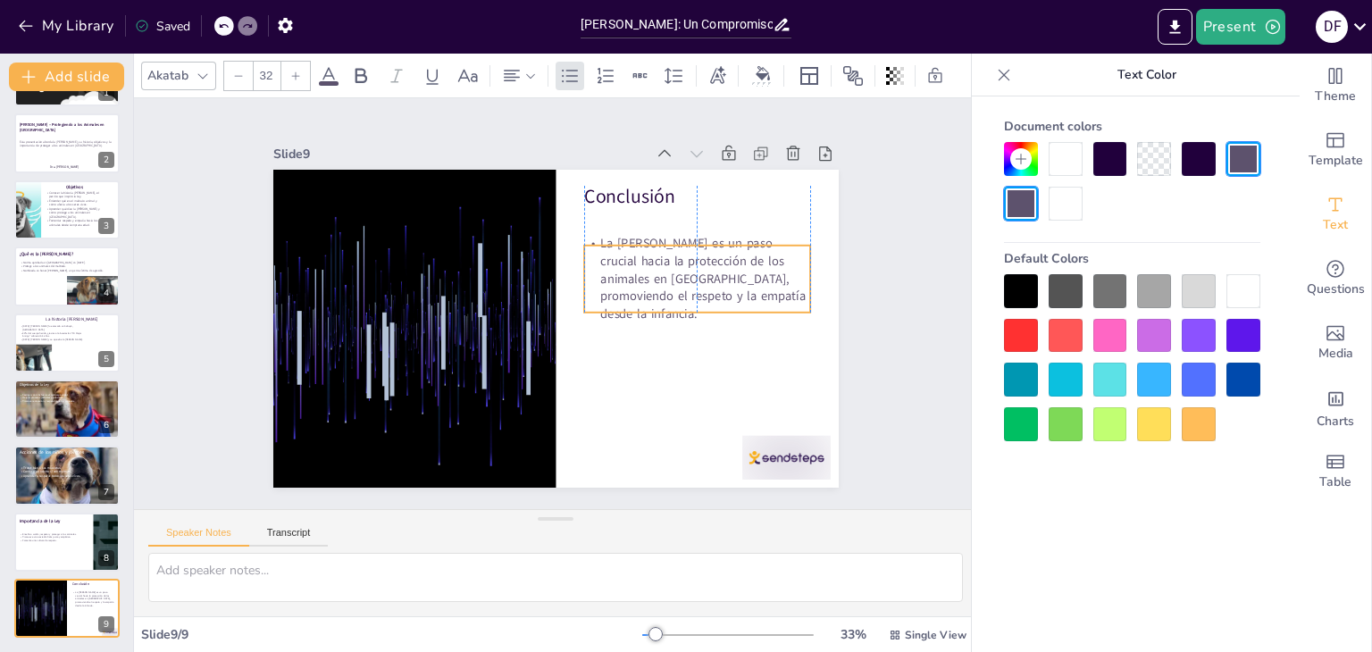
drag, startPoint x: 626, startPoint y: 260, endPoint x: 620, endPoint y: 297, distance: 38.0
click at [620, 297] on p "La [PERSON_NAME] es un paso crucial hacia la protección de los animales en [GEO…" at bounding box center [698, 293] width 234 height 111
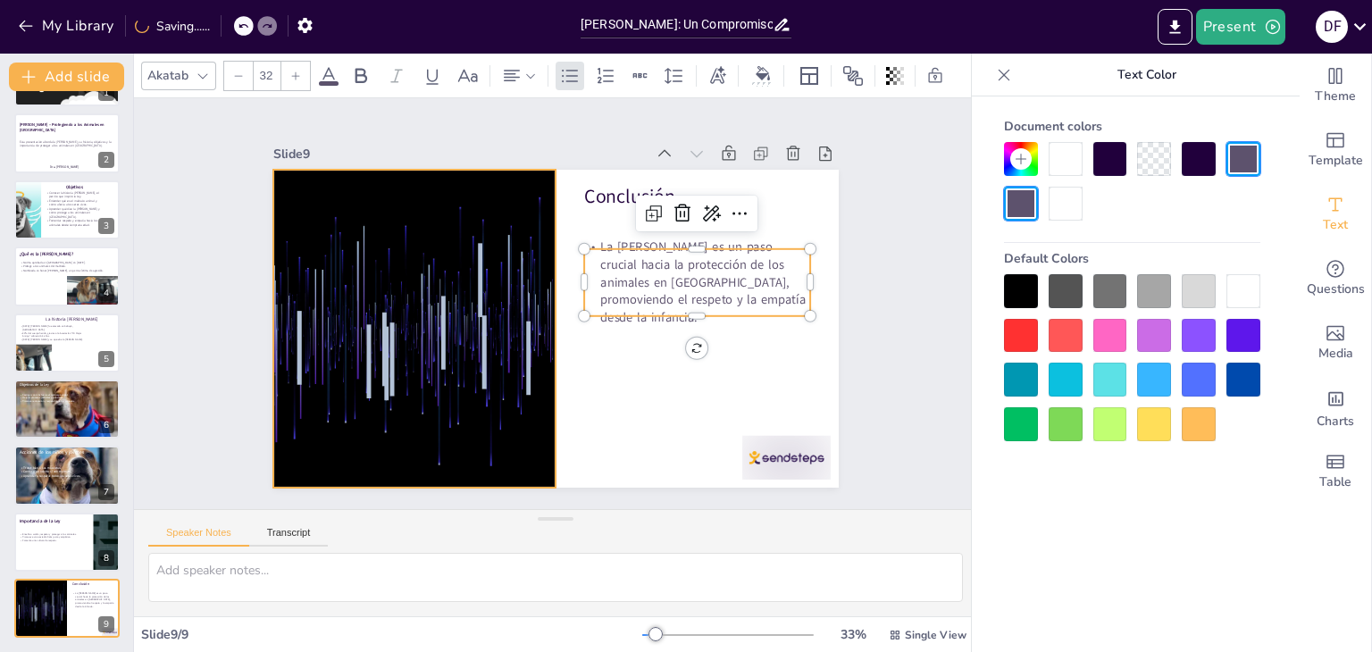
click at [381, 326] on div at bounding box center [412, 313] width 596 height 375
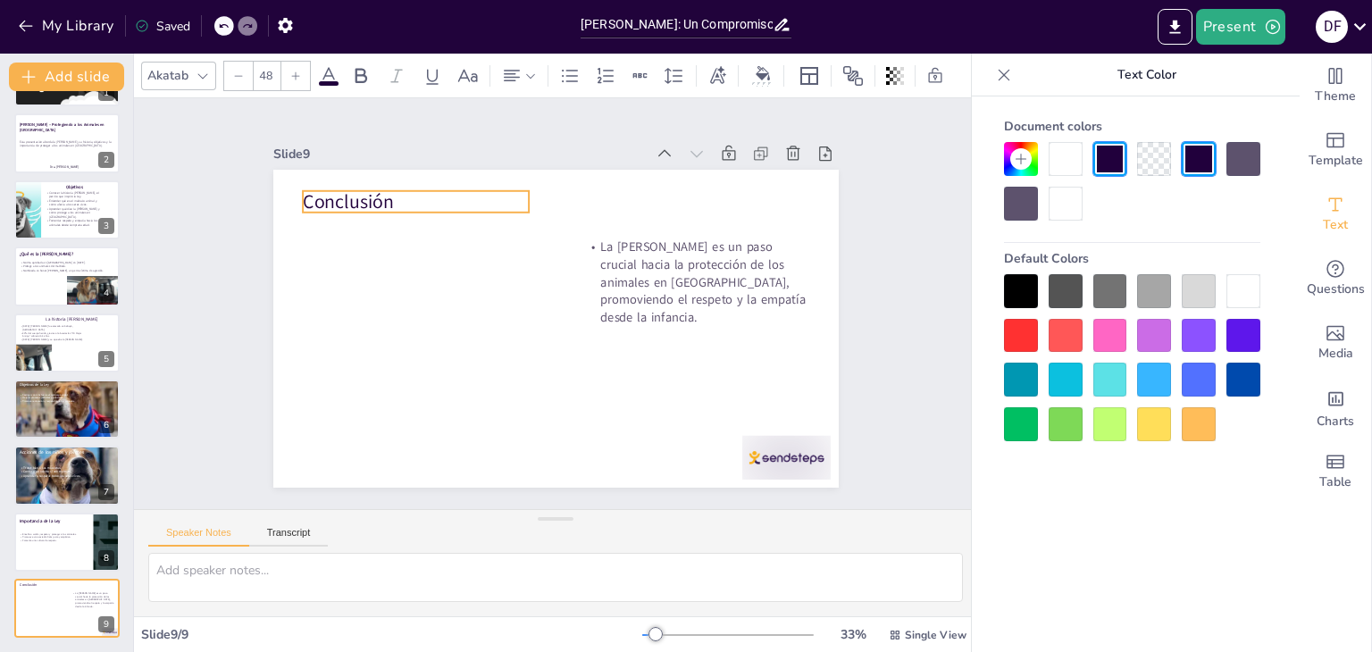
drag, startPoint x: 626, startPoint y: 191, endPoint x: 346, endPoint y: 197, distance: 280.5
click at [346, 197] on p "Conclusión" at bounding box center [416, 201] width 226 height 27
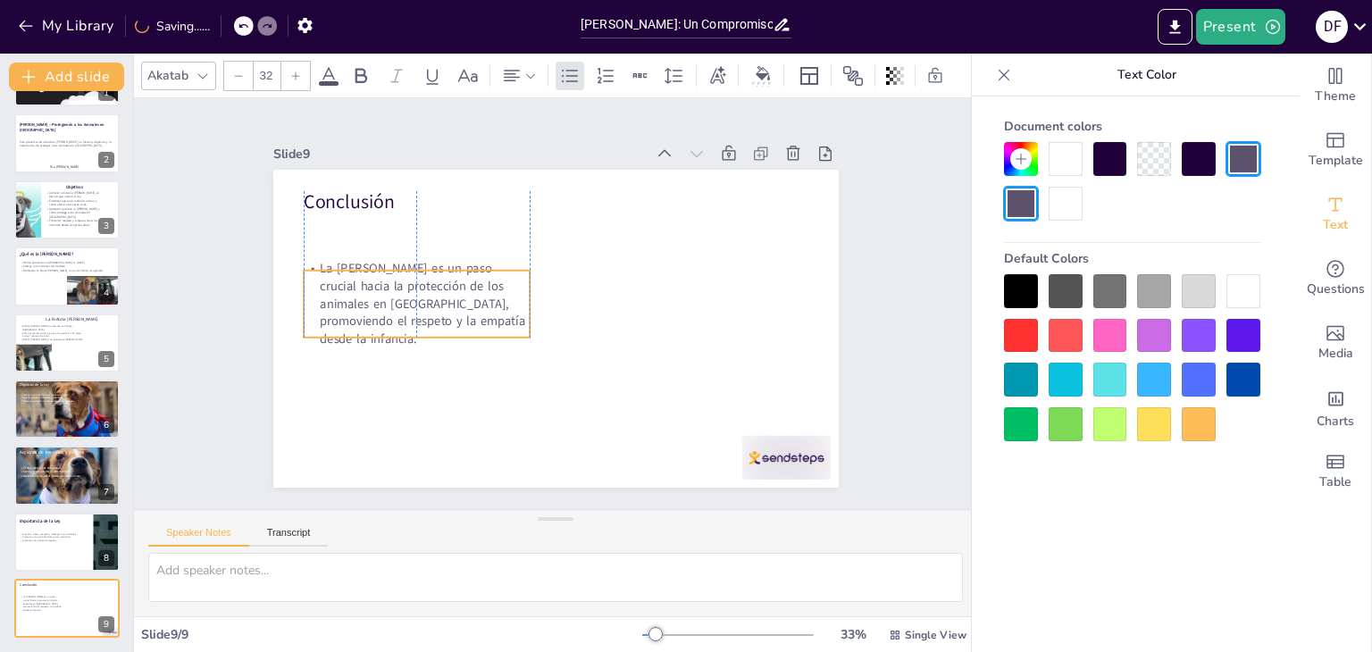
drag, startPoint x: 643, startPoint y: 260, endPoint x: 356, endPoint y: 281, distance: 287.5
click at [356, 281] on p "La [PERSON_NAME] es un paso crucial hacia la protección de los animales en [GEO…" at bounding box center [417, 304] width 226 height 88
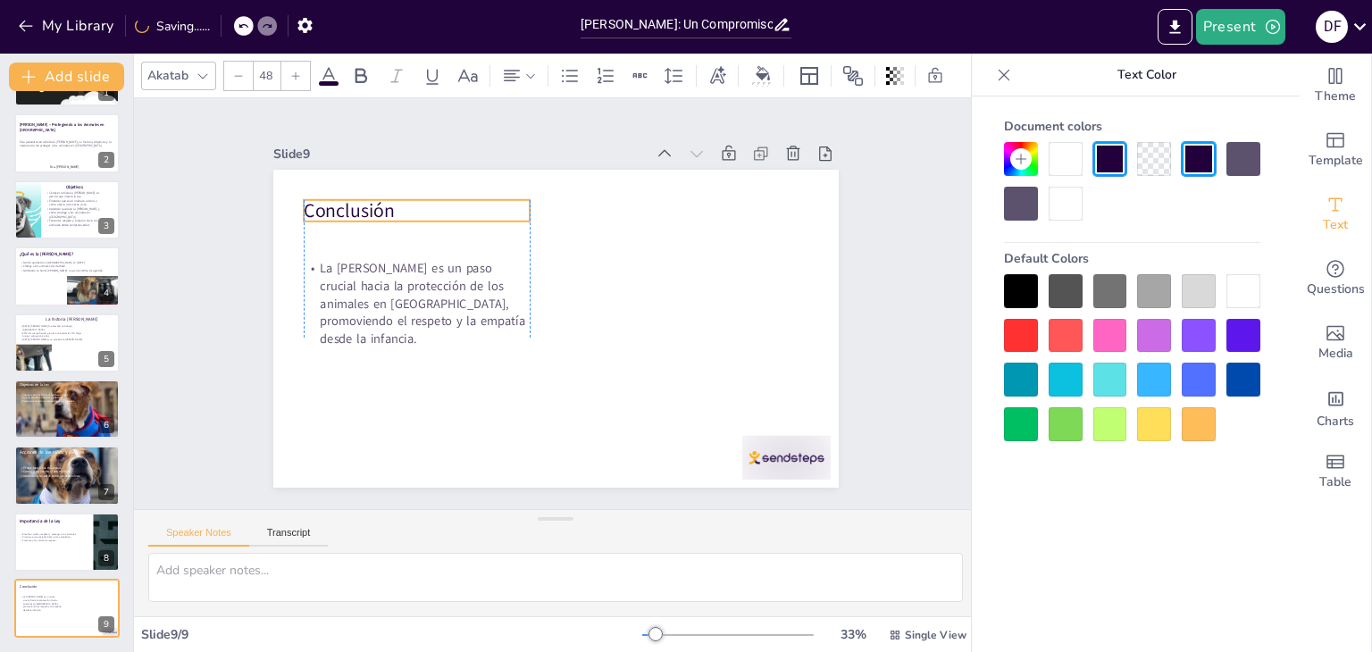
drag, startPoint x: 336, startPoint y: 195, endPoint x: 334, endPoint y: 204, distance: 9.1
click at [334, 204] on p "Conclusión" at bounding box center [417, 210] width 226 height 27
click at [300, 72] on icon at bounding box center [295, 76] width 11 height 11
click at [348, 200] on p "Conclusión" at bounding box center [417, 210] width 226 height 21
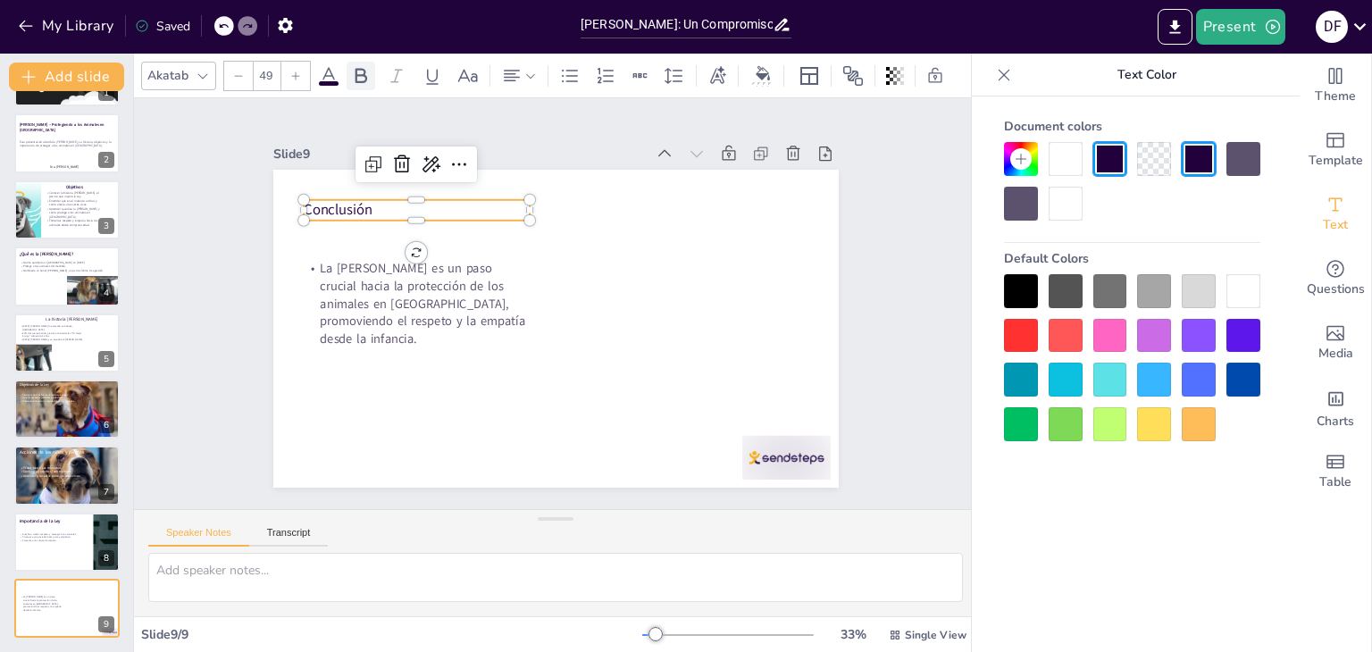
click at [350, 79] on div at bounding box center [361, 76] width 29 height 29
click at [361, 76] on icon at bounding box center [360, 75] width 21 height 21
click at [300, 74] on div at bounding box center [295, 76] width 29 height 29
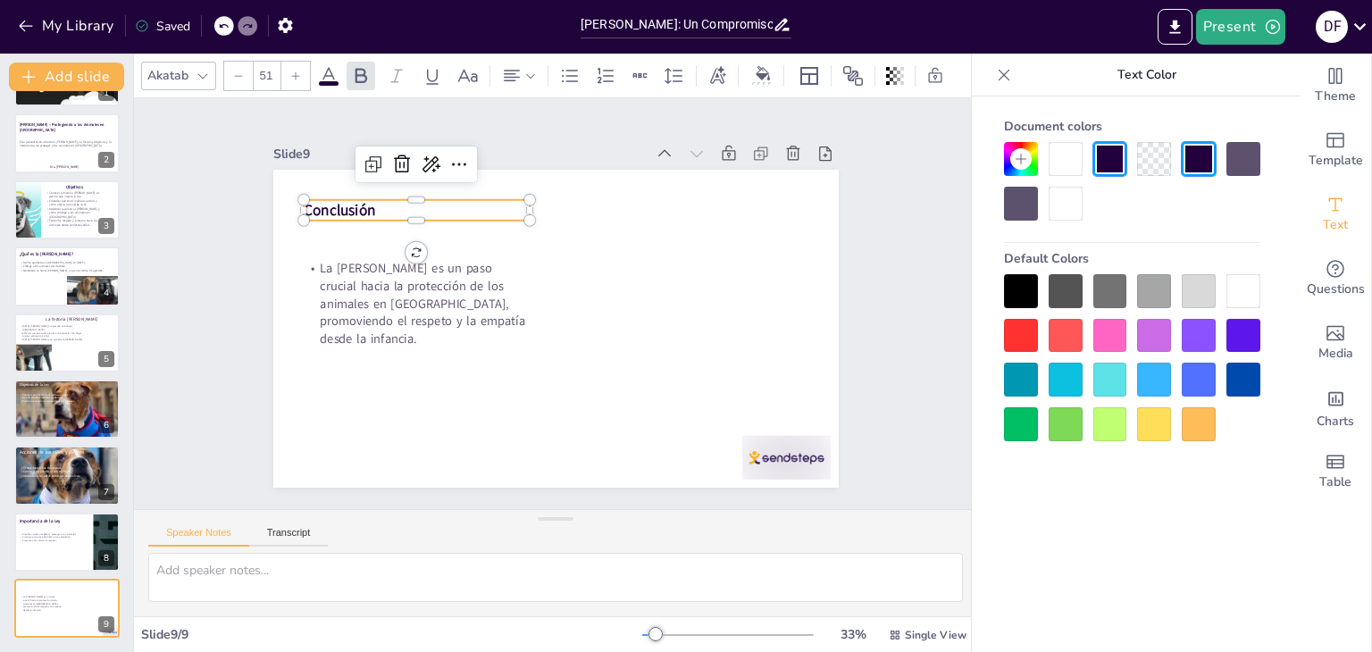
click at [300, 74] on div at bounding box center [295, 76] width 29 height 29
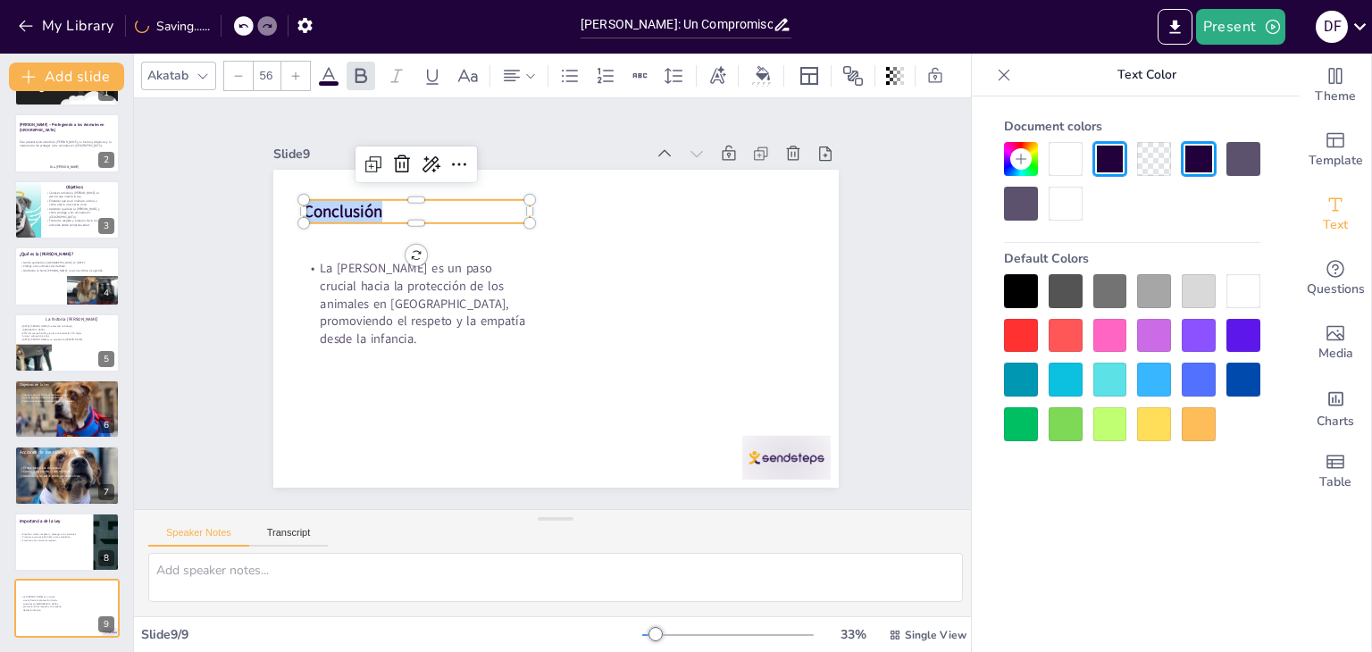
click at [300, 74] on div at bounding box center [295, 76] width 29 height 29
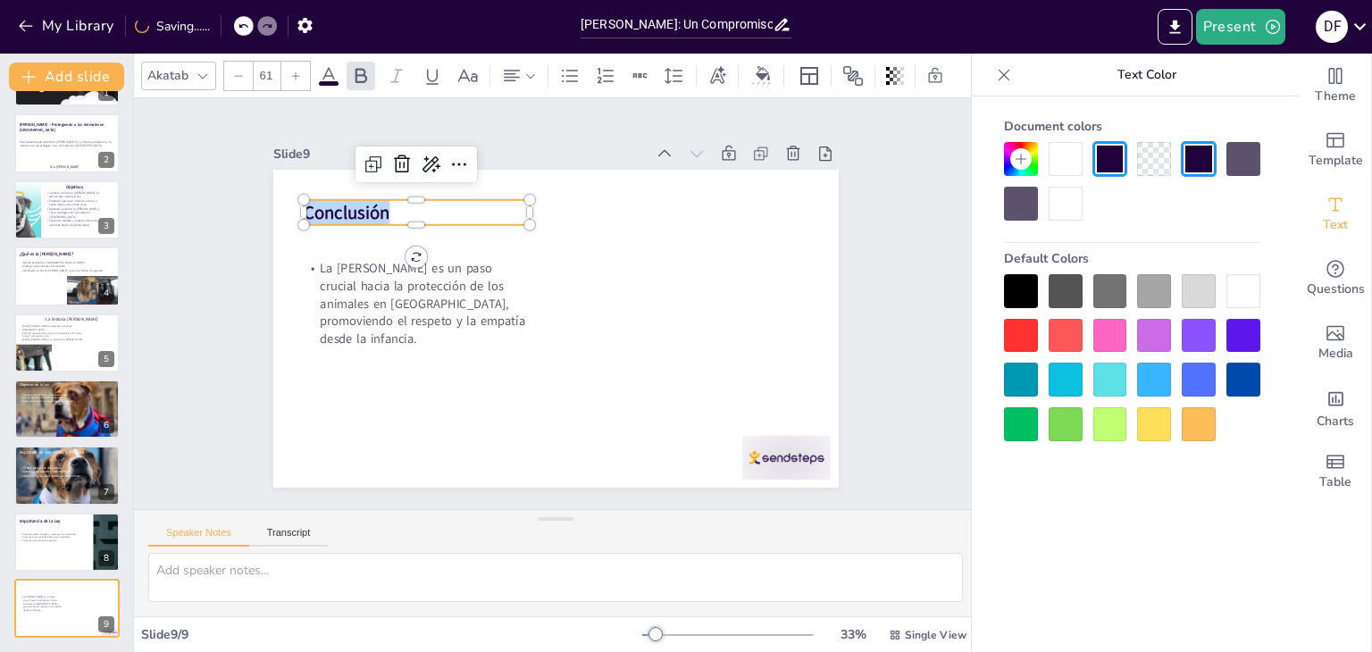
click at [300, 74] on div at bounding box center [295, 76] width 29 height 29
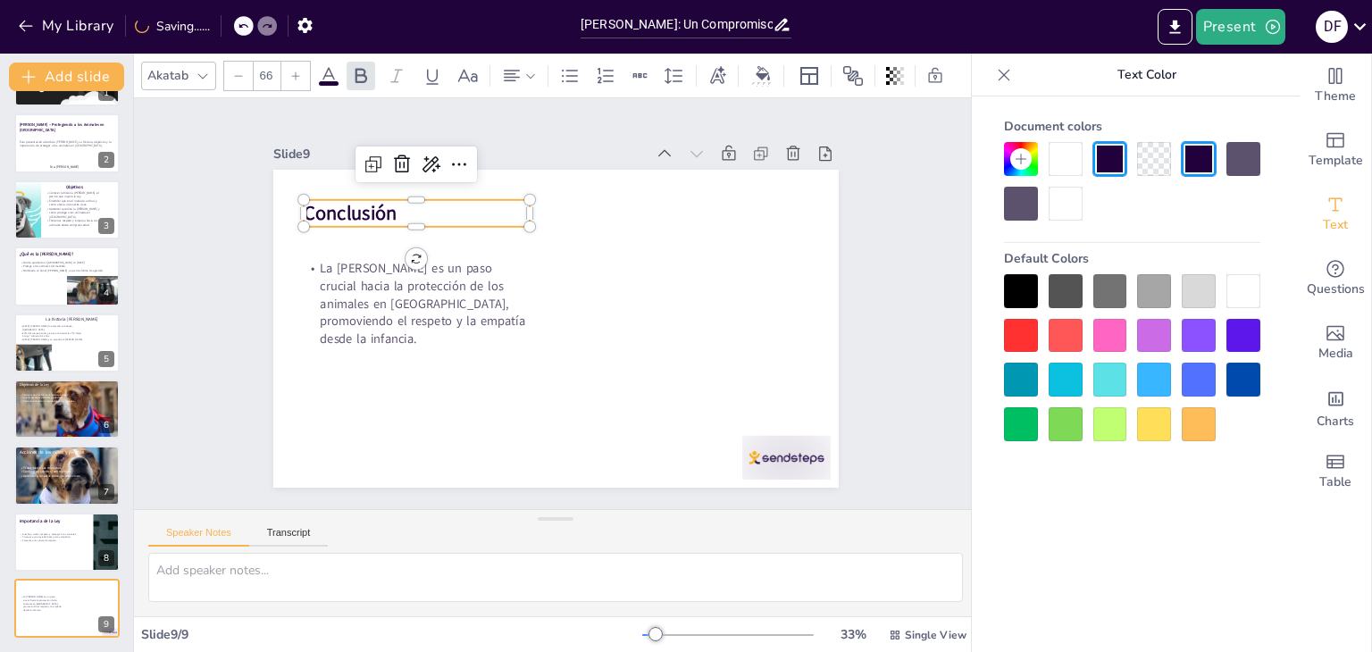
click at [300, 74] on div at bounding box center [295, 76] width 29 height 29
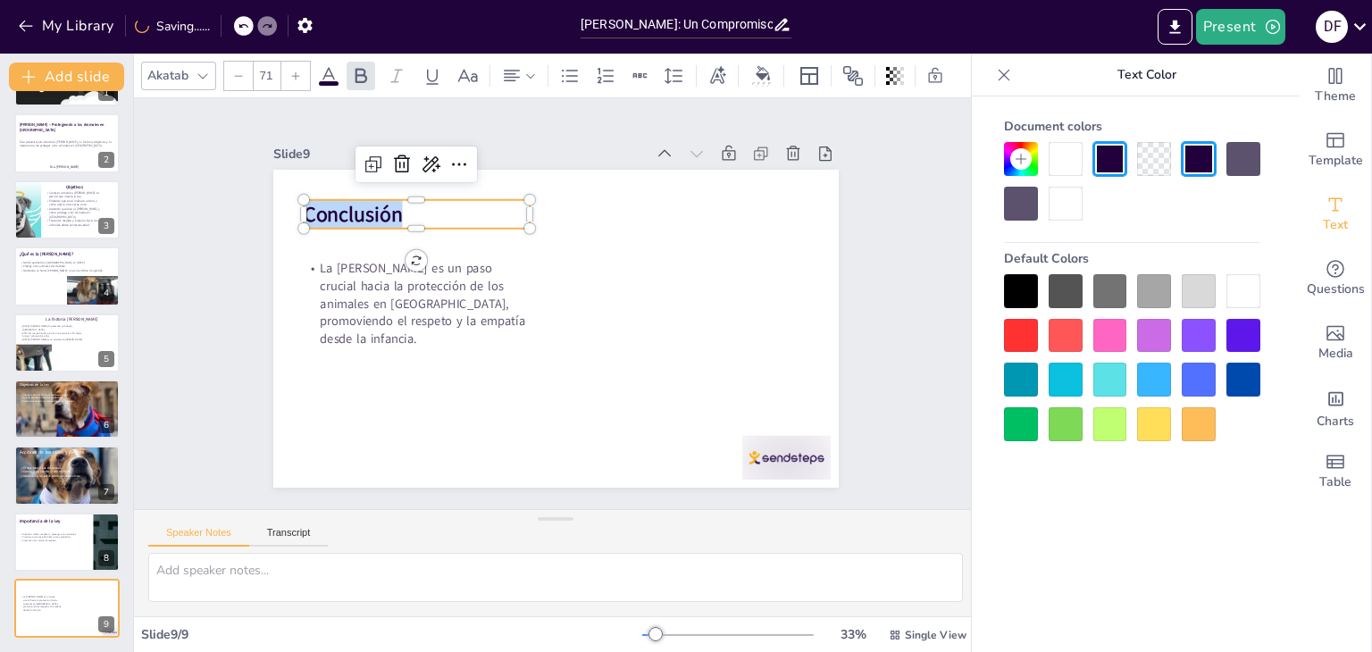
click at [300, 74] on div at bounding box center [295, 76] width 29 height 29
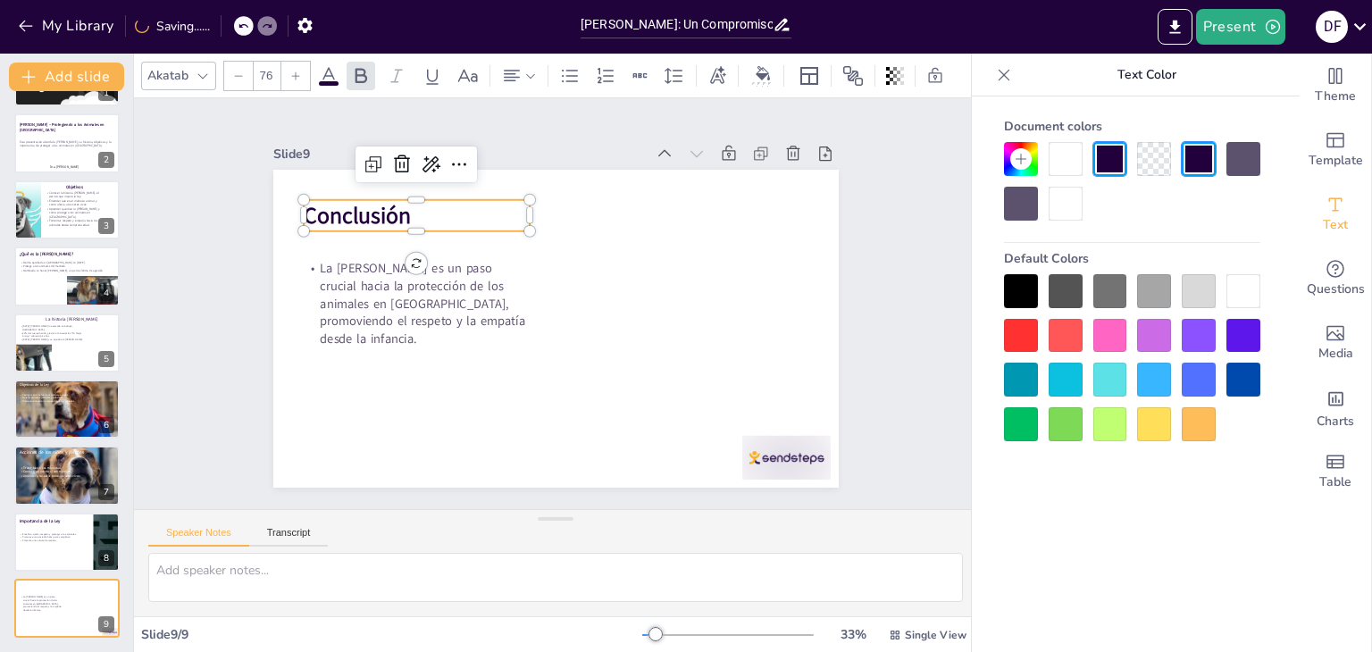
click at [300, 74] on div at bounding box center [295, 76] width 29 height 29
type input "32"
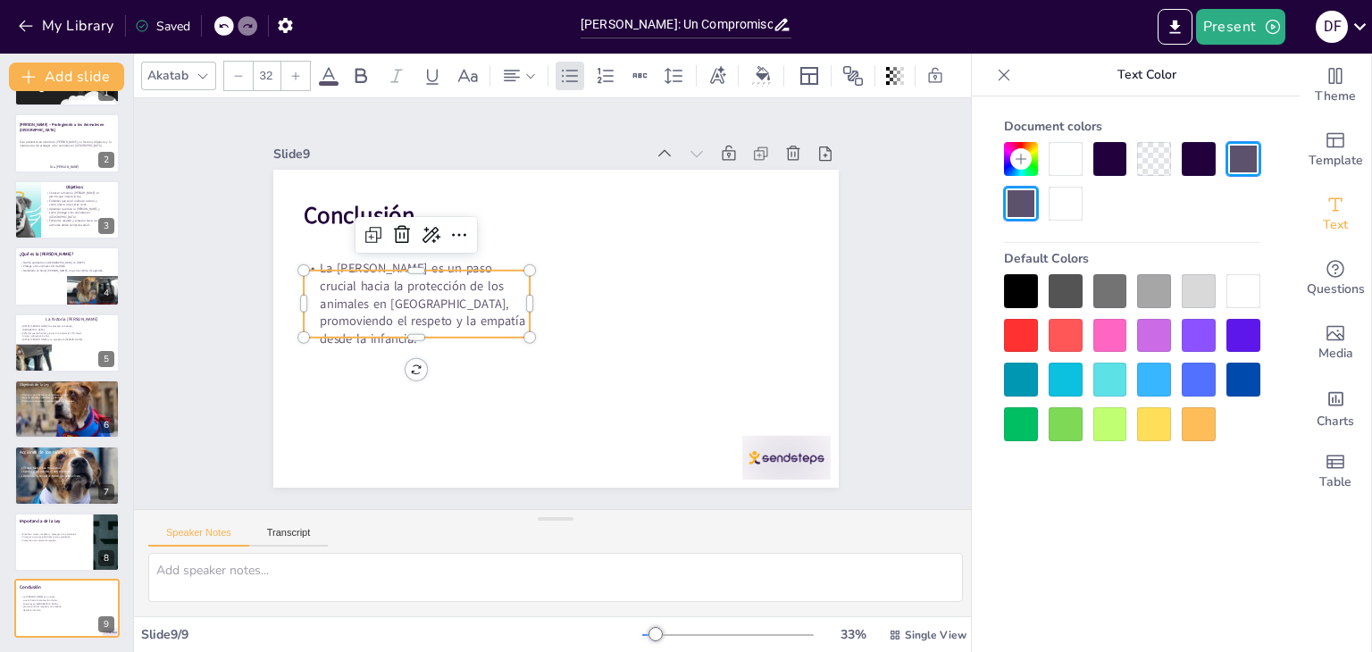
click at [491, 298] on p "La [PERSON_NAME] es un paso crucial hacia la protección de los animales en [GEO…" at bounding box center [417, 289] width 234 height 111
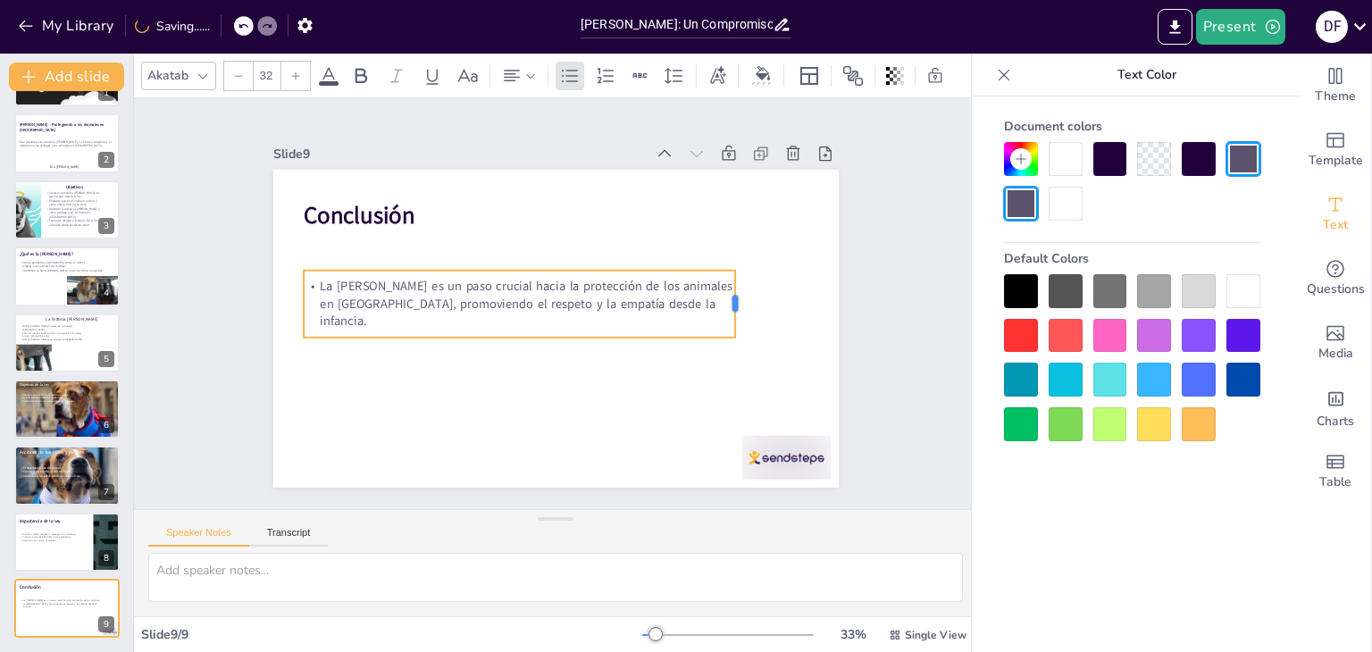
drag, startPoint x: 517, startPoint y: 290, endPoint x: 723, endPoint y: 263, distance: 207.2
click at [723, 263] on div "Conclusión La Ley Ángel es un paso crucial hacia la protección de los animales …" at bounding box center [552, 328] width 595 height 375
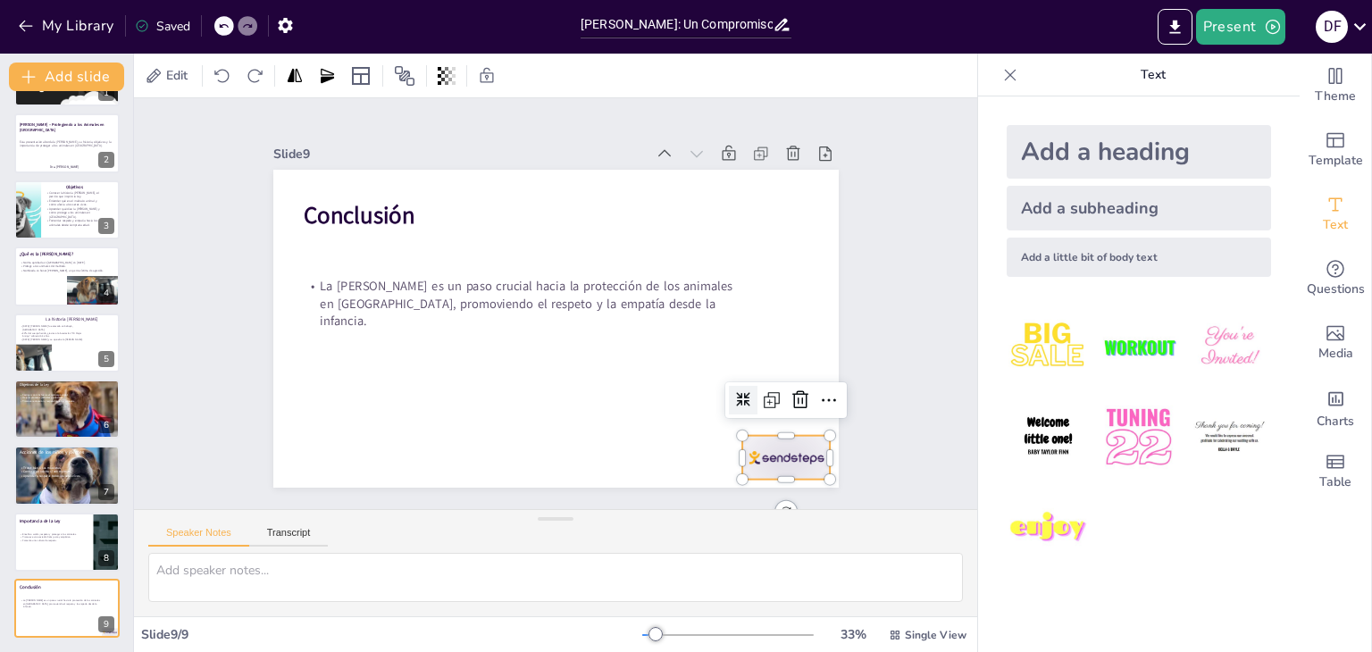
click at [759, 455] on div at bounding box center [769, 482] width 93 height 54
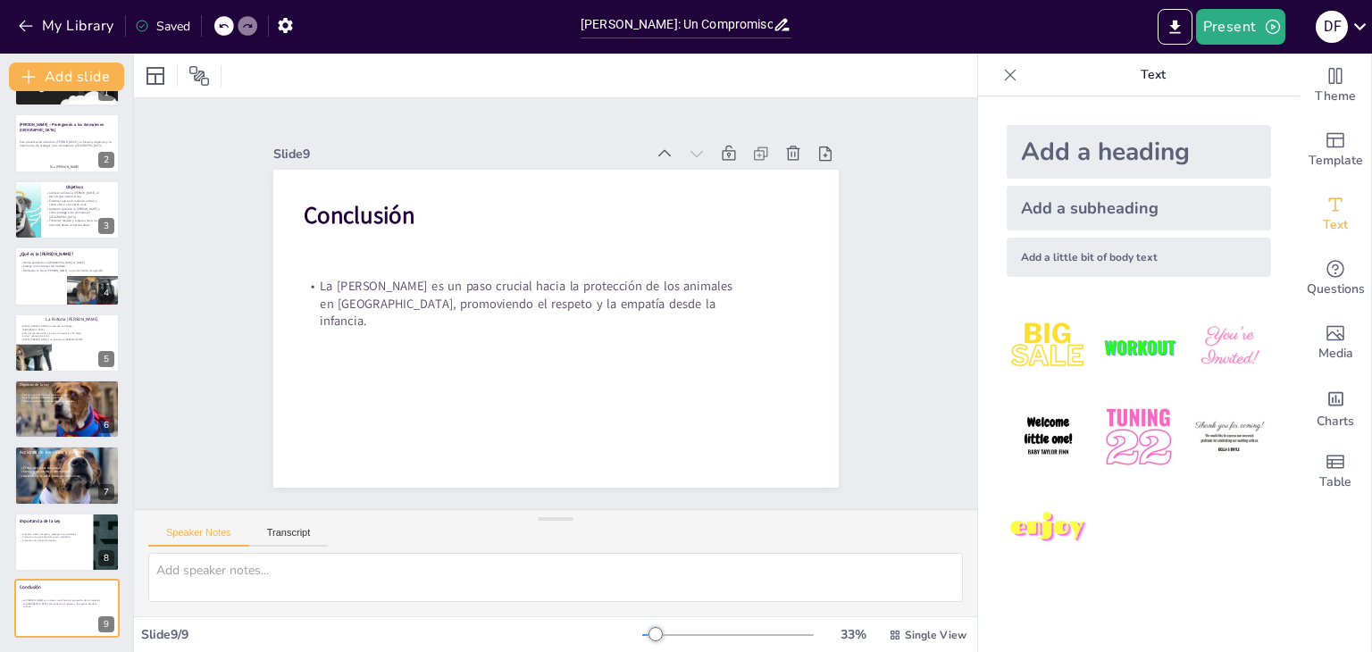
click at [1073, 201] on div "Add a subheading" at bounding box center [1139, 208] width 264 height 45
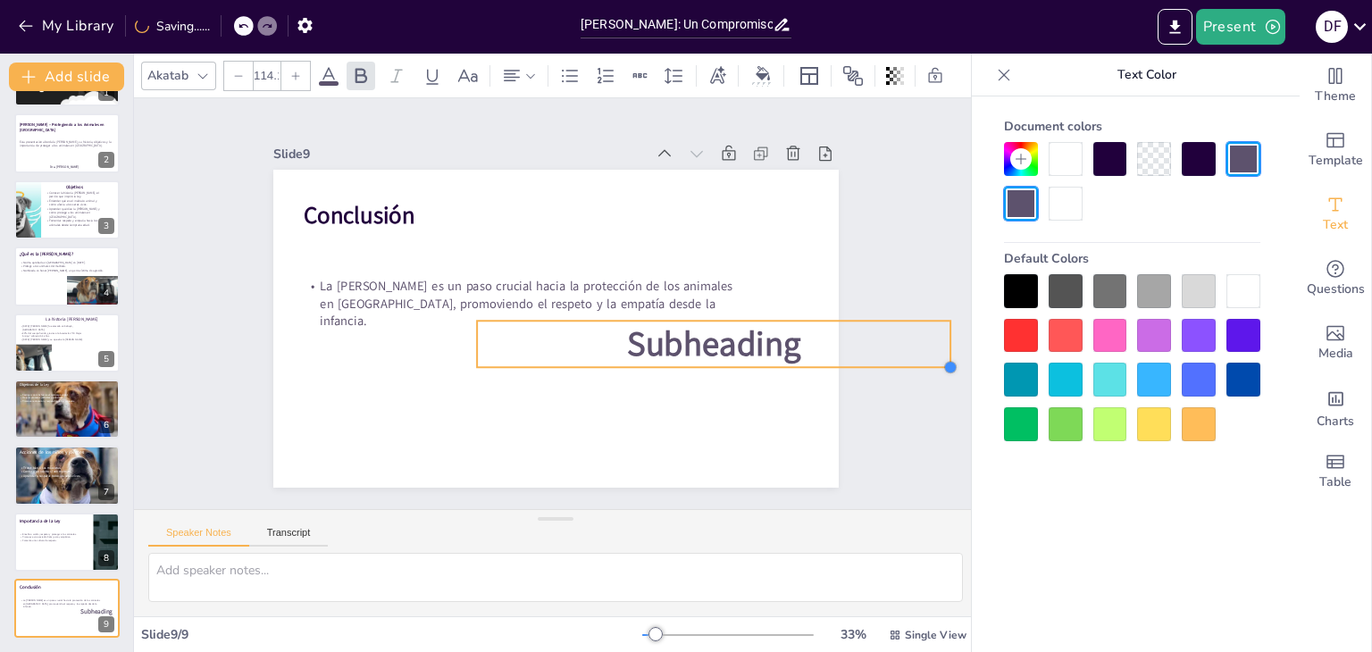
type input "116.3"
drag, startPoint x: 623, startPoint y: 328, endPoint x: 654, endPoint y: 360, distance: 44.8
click at [654, 360] on div "Conclusión La Ley Ángel es un paso crucial hacia la protección de los animales …" at bounding box center [555, 329] width 565 height 318
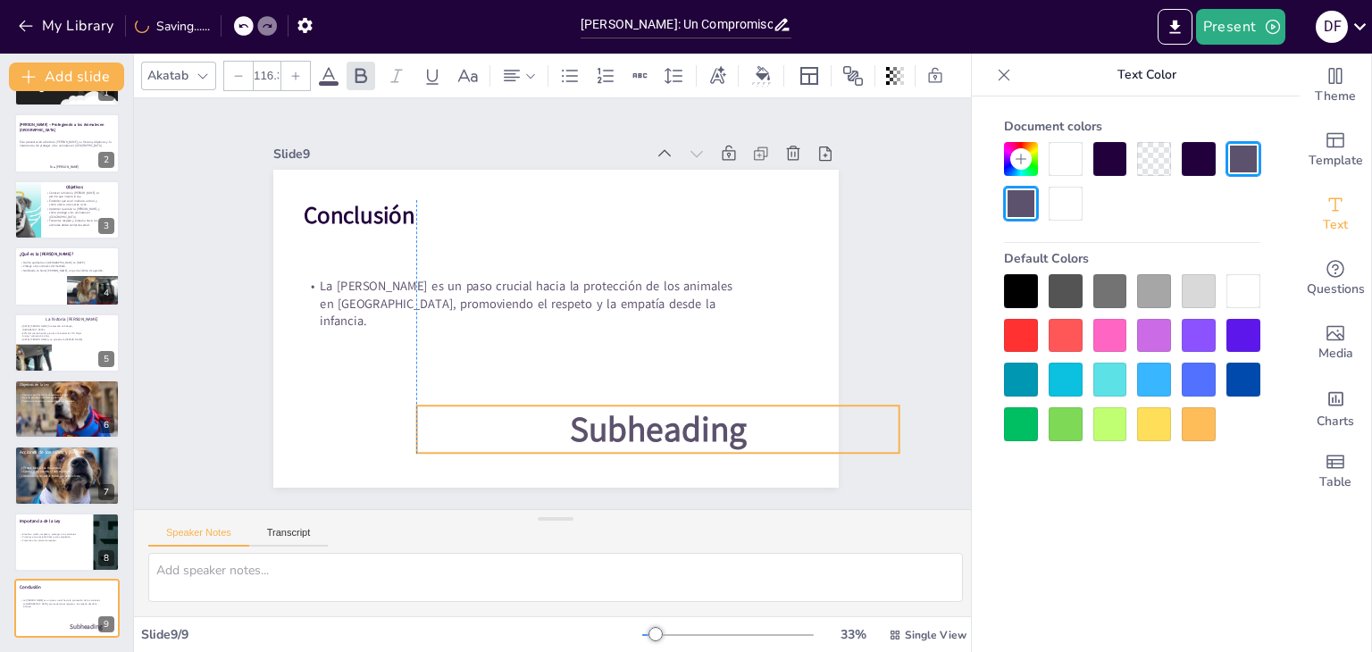
drag, startPoint x: 691, startPoint y: 333, endPoint x: 623, endPoint y: 420, distance: 110.1
click at [623, 420] on span "Subheading" at bounding box center [658, 429] width 178 height 46
click at [625, 426] on span "Subheading" at bounding box center [636, 439] width 181 height 65
click at [625, 426] on span "Subheading" at bounding box center [651, 430] width 178 height 46
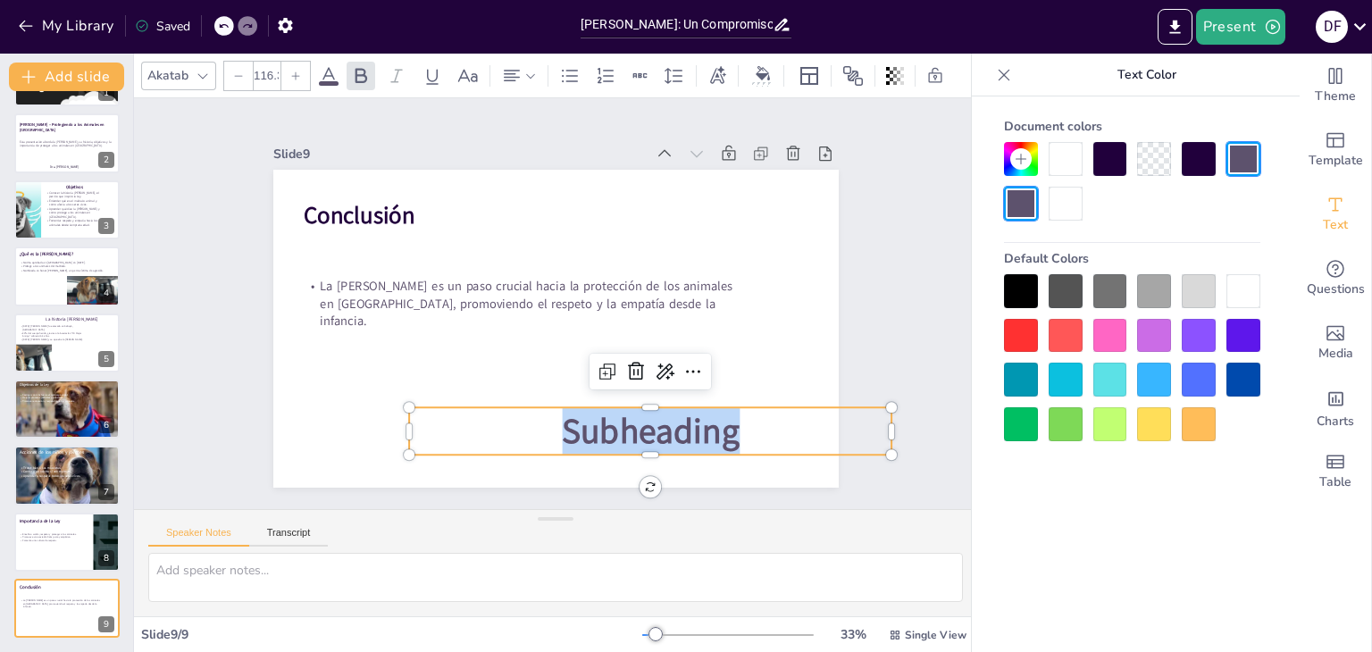
click at [625, 426] on span "Subheading" at bounding box center [651, 430] width 178 height 46
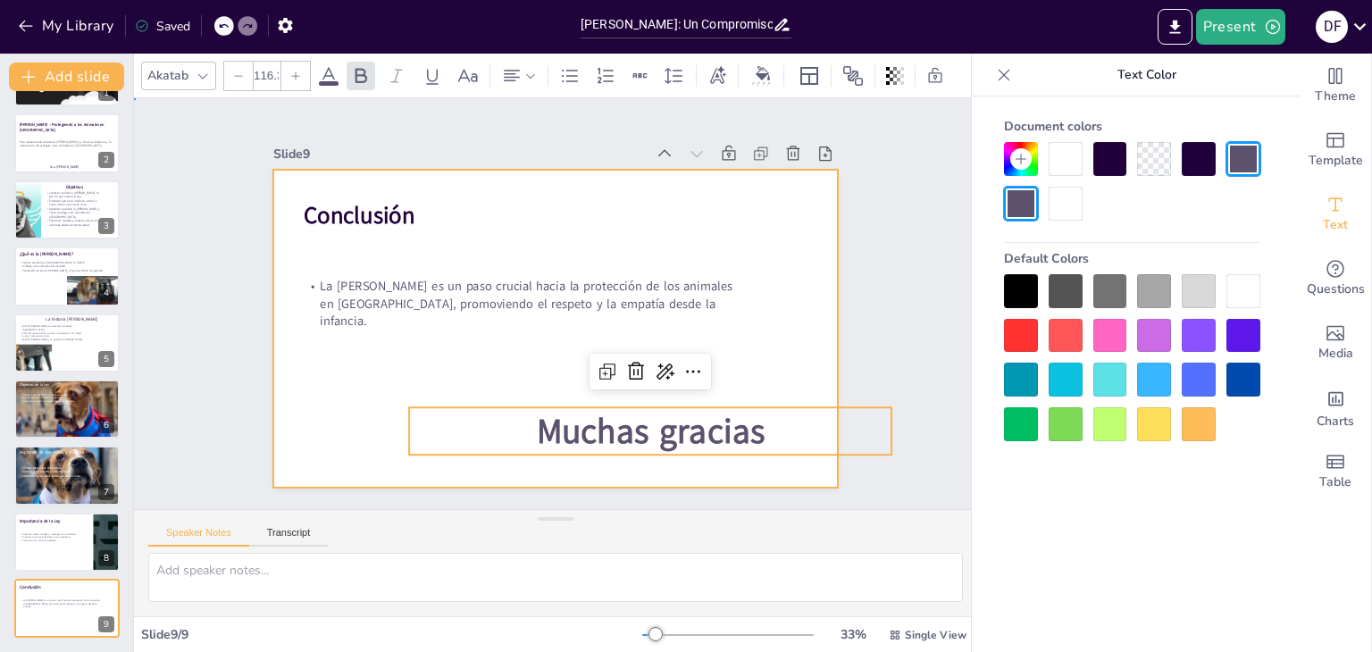
click at [392, 381] on div at bounding box center [555, 329] width 565 height 318
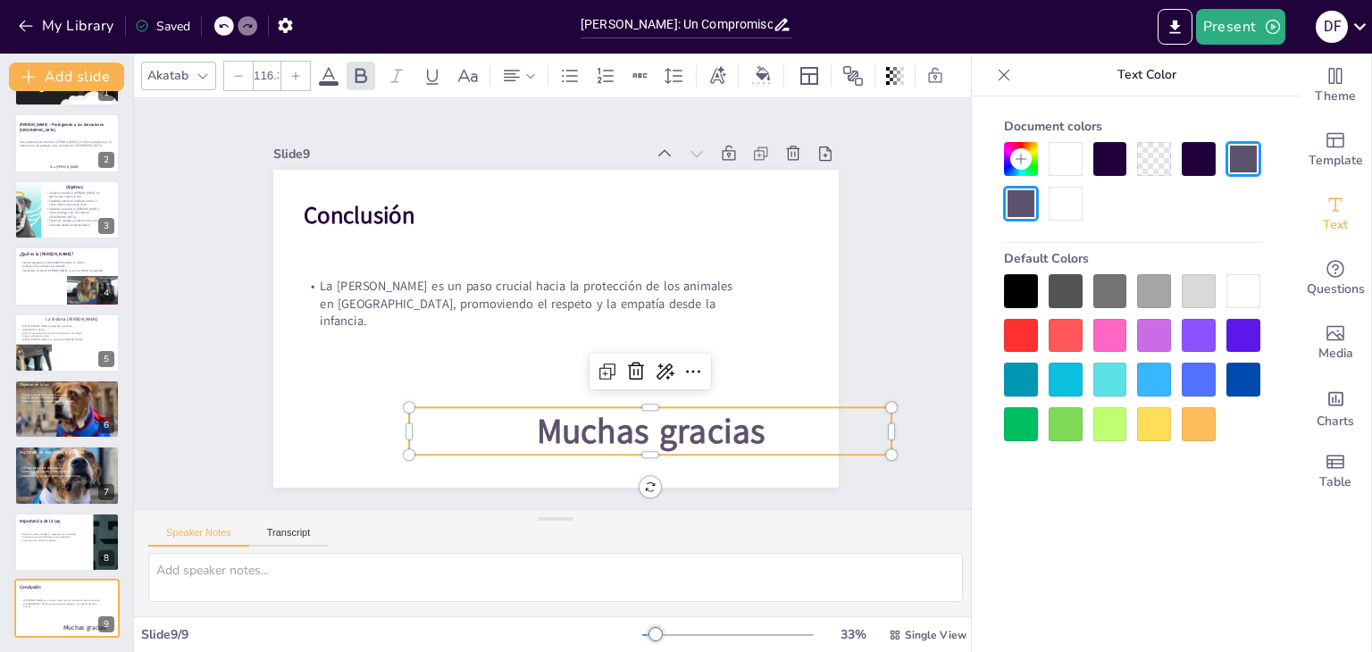
click at [555, 422] on span "Muchas gracias" at bounding box center [650, 430] width 228 height 46
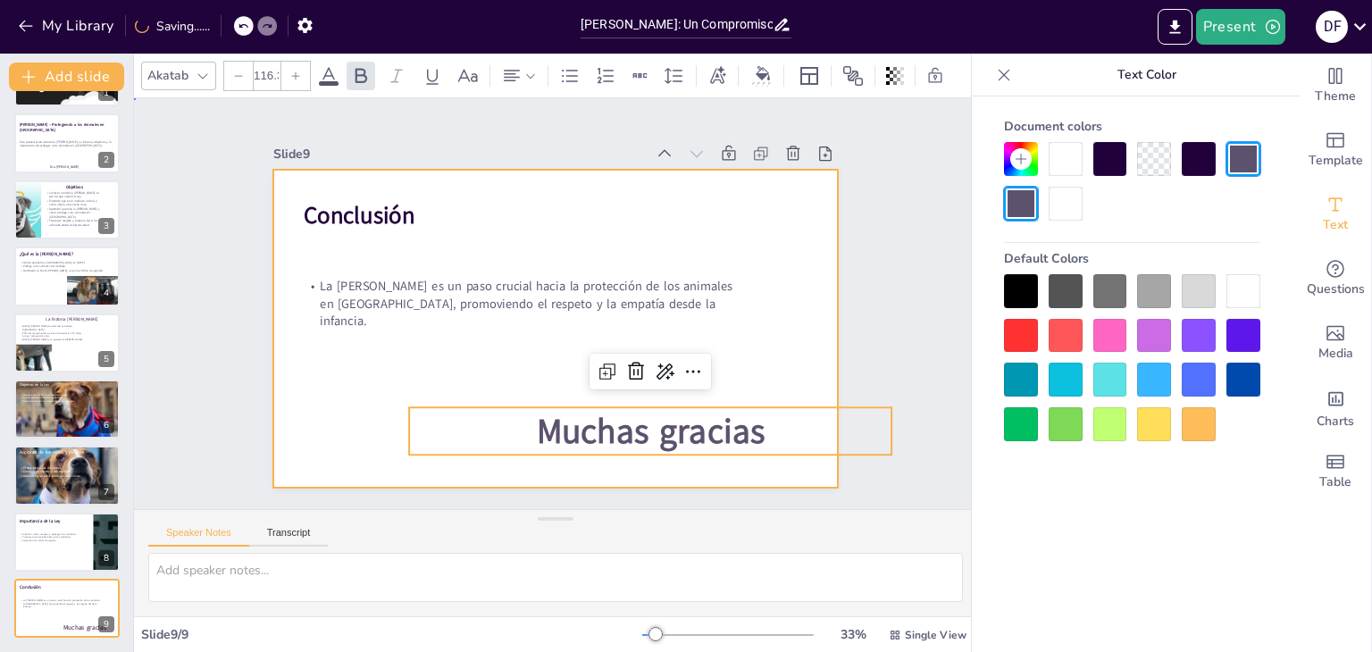
click at [393, 391] on div at bounding box center [553, 328] width 596 height 375
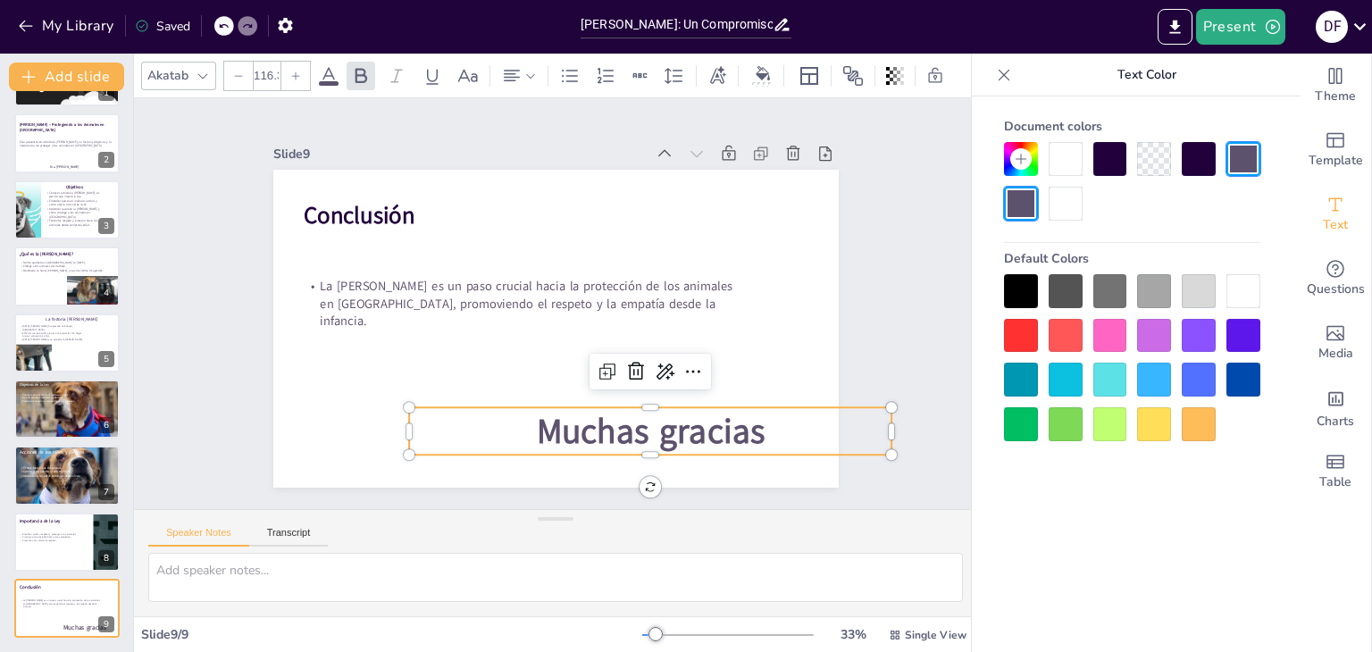
click at [583, 407] on span "Muchas gracias" at bounding box center [650, 430] width 228 height 46
click at [409, 407] on p "Muchas gracias" at bounding box center [650, 431] width 483 height 48
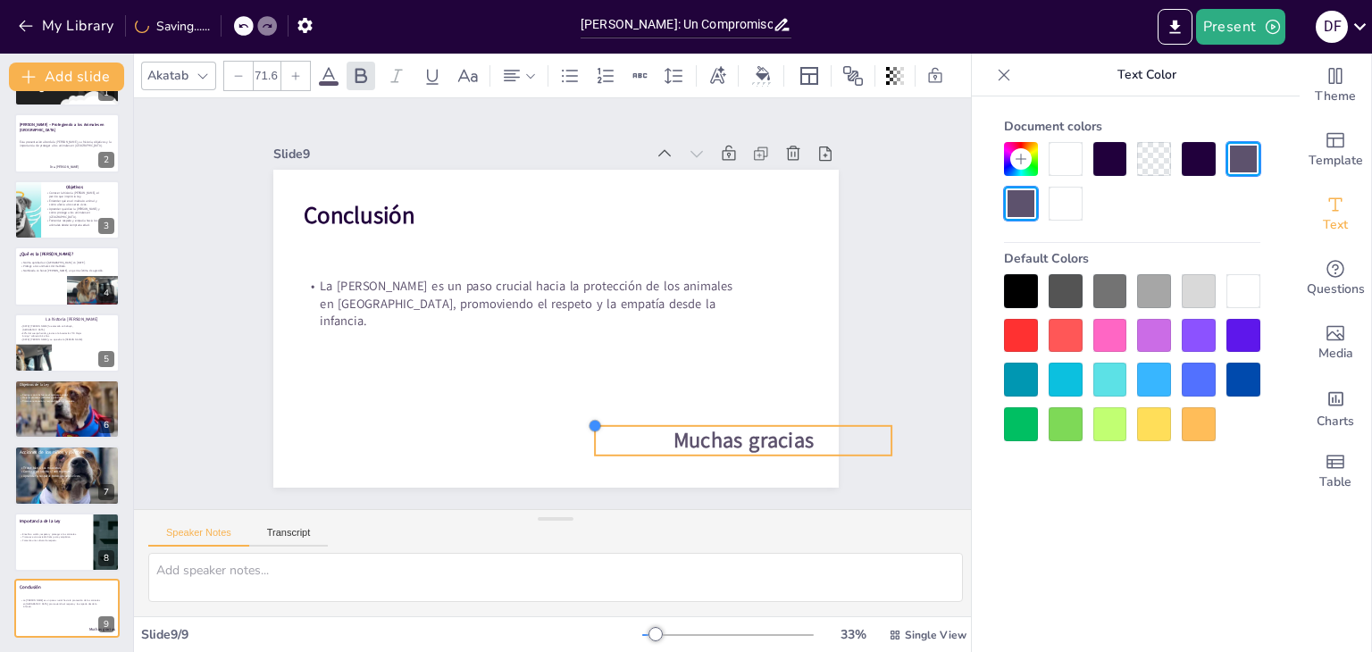
drag, startPoint x: 389, startPoint y: 400, endPoint x: 575, endPoint y: 435, distance: 189.0
click at [575, 435] on div "Conclusión La Ley Ángel es un paso crucial hacia la protección de los animales …" at bounding box center [555, 329] width 565 height 318
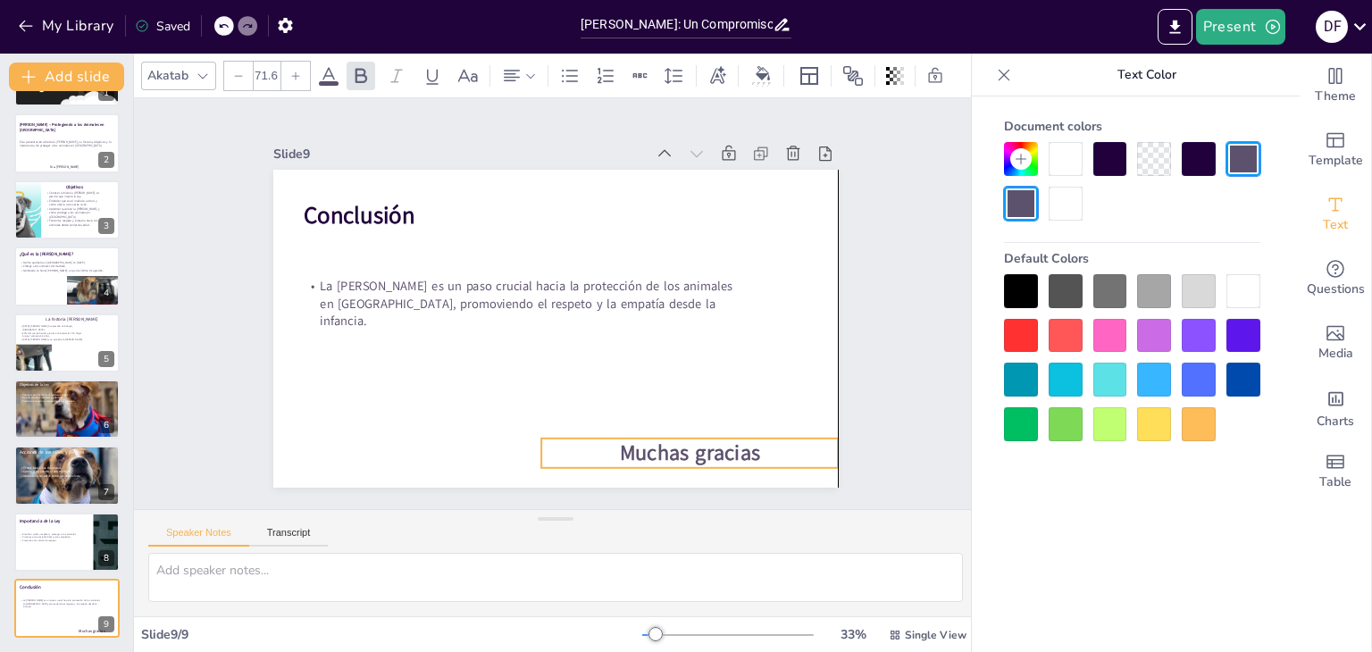
drag, startPoint x: 765, startPoint y: 439, endPoint x: 714, endPoint y: 451, distance: 52.4
click at [714, 451] on span "Muchas gracias" at bounding box center [690, 453] width 140 height 29
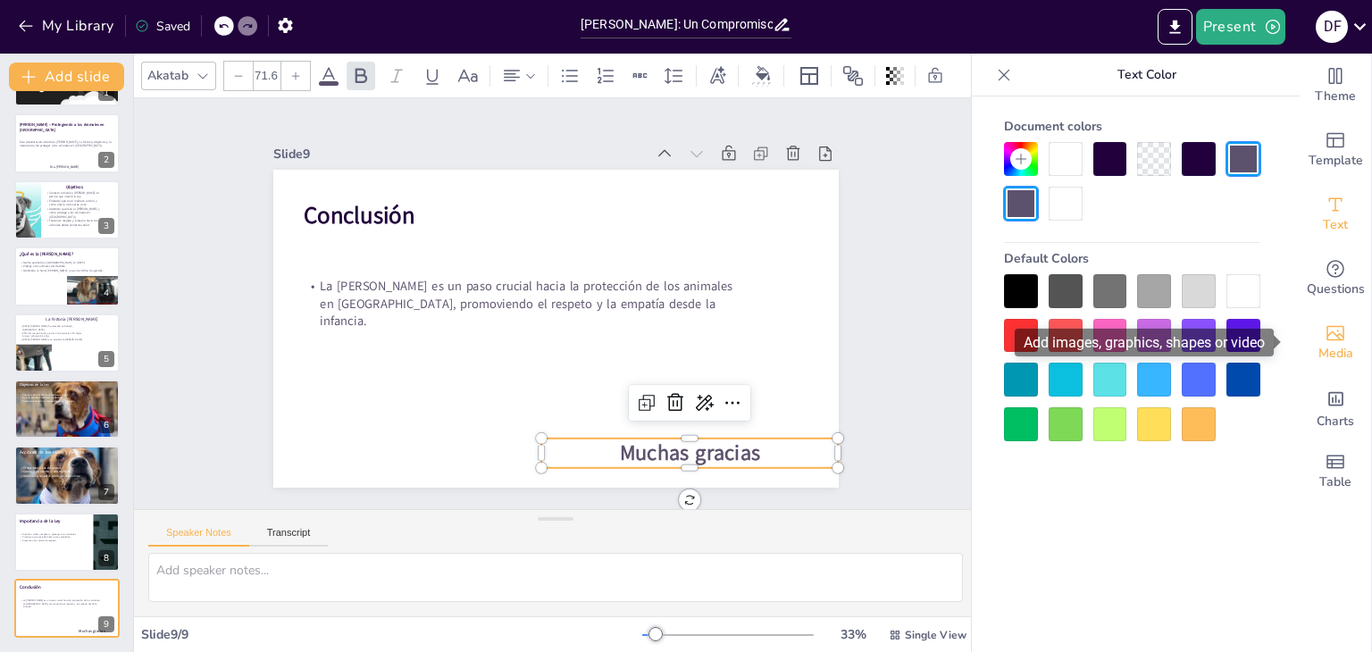
click at [1328, 344] on span "Media" at bounding box center [1335, 354] width 35 height 20
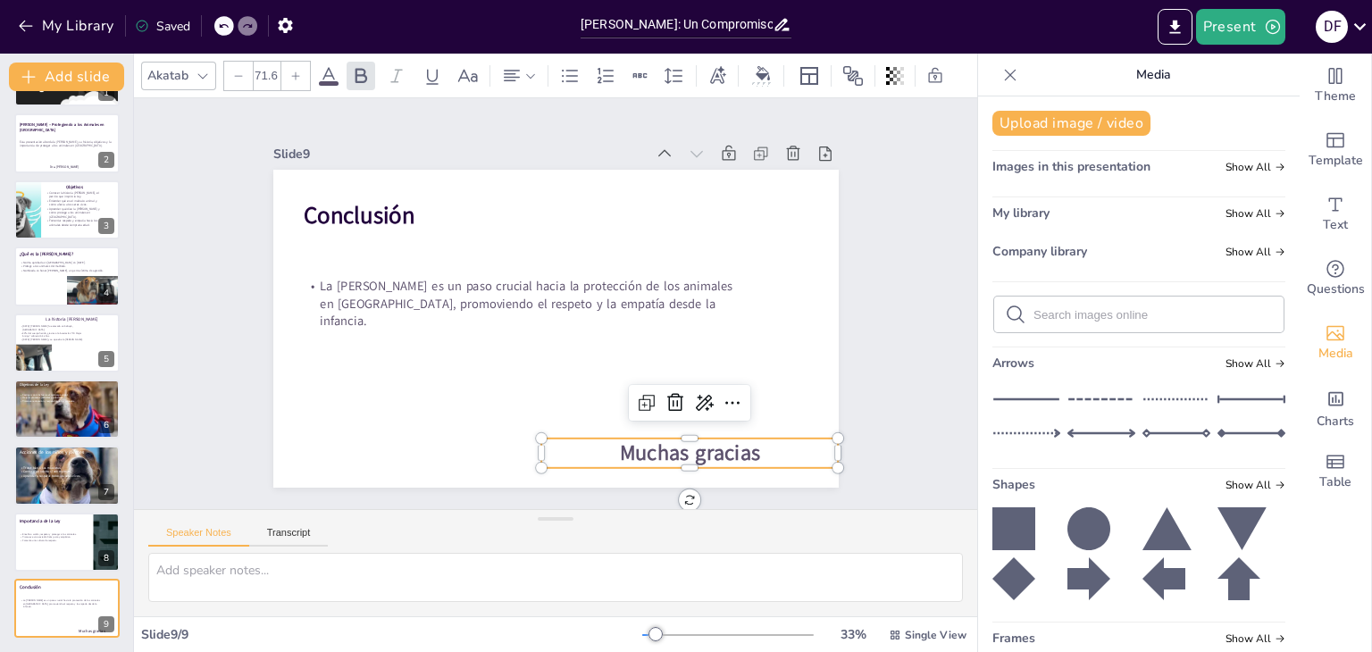
click at [1276, 583] on div "Upload image / video Images in this presentation Show All My library Show All C…" at bounding box center [1139, 374] width 322 height 556
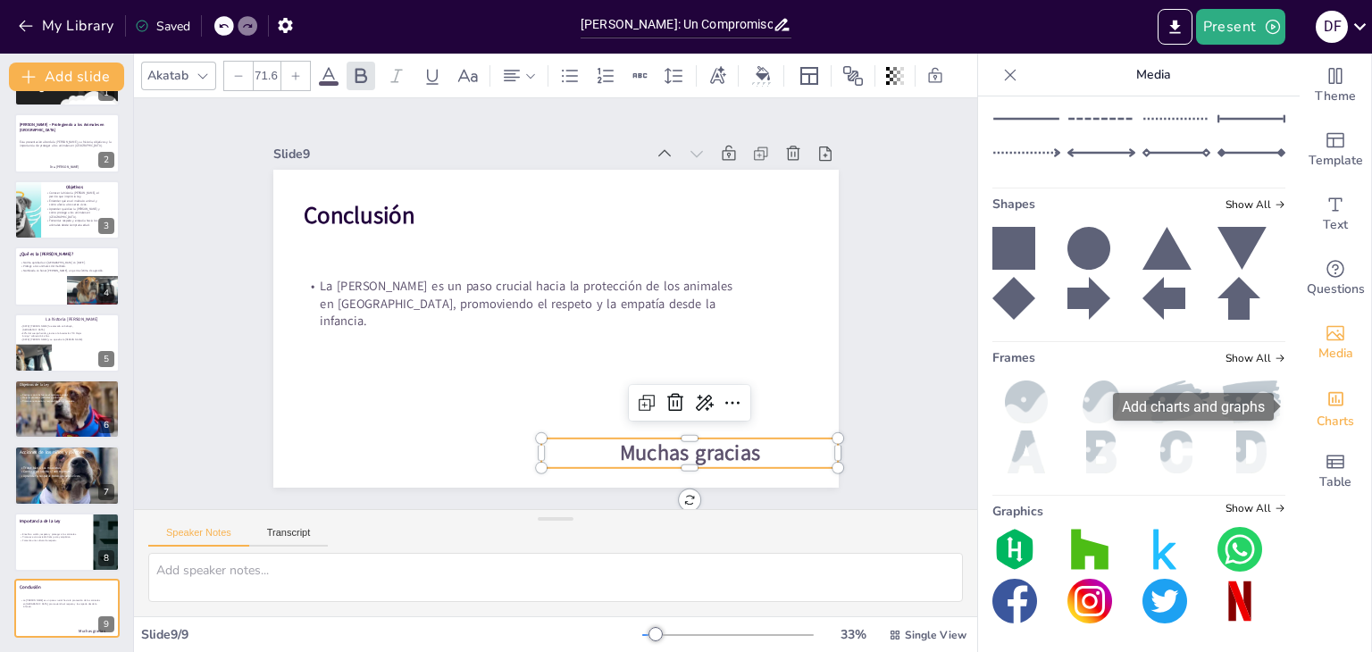
click at [1322, 417] on span "Charts" at bounding box center [1336, 422] width 38 height 20
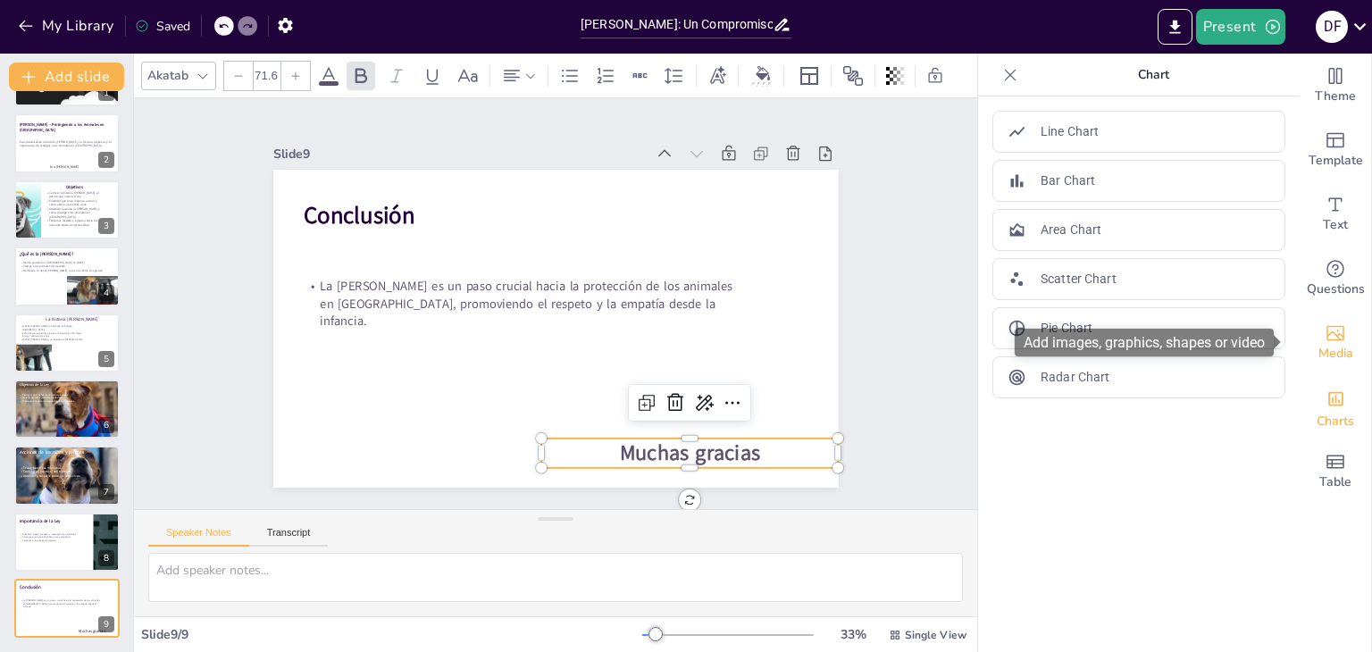
click at [1329, 339] on icon "Add images, graphics, shapes or video" at bounding box center [1335, 332] width 21 height 21
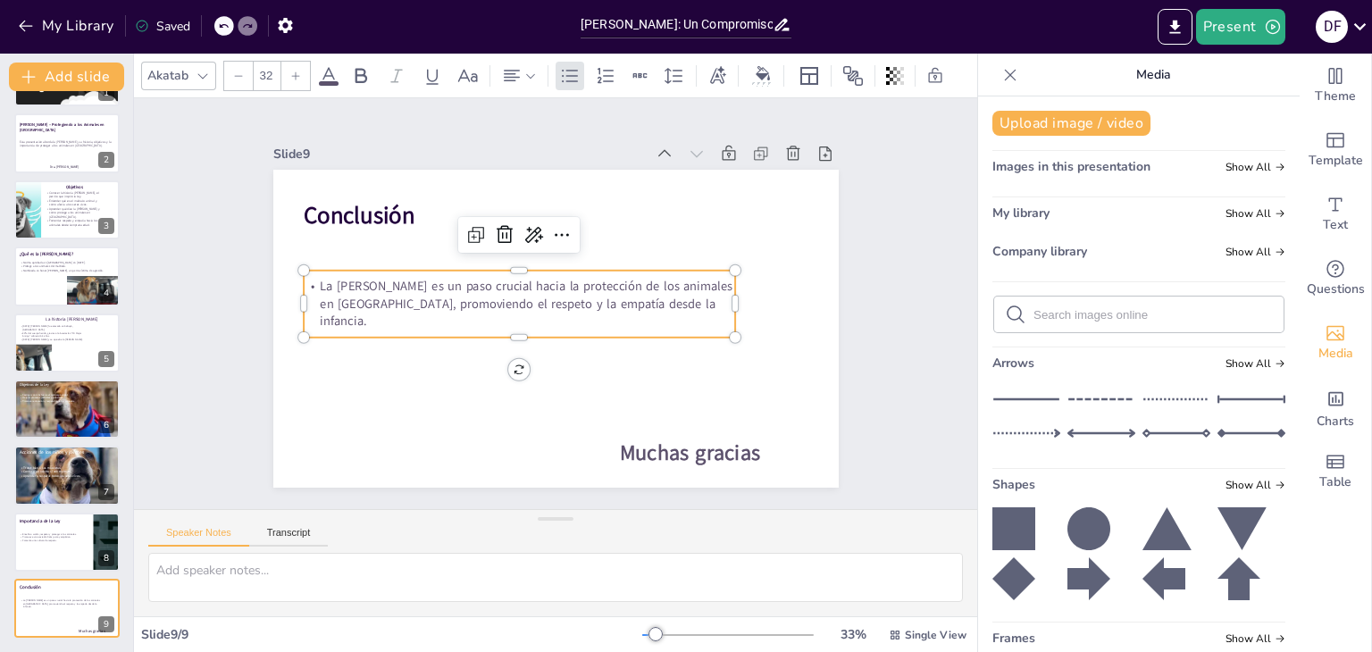
click at [411, 308] on p "La [PERSON_NAME] es un paso crucial hacia la protección de los animales en [GEO…" at bounding box center [519, 299] width 435 height 97
click at [301, 66] on div at bounding box center [295, 76] width 29 height 29
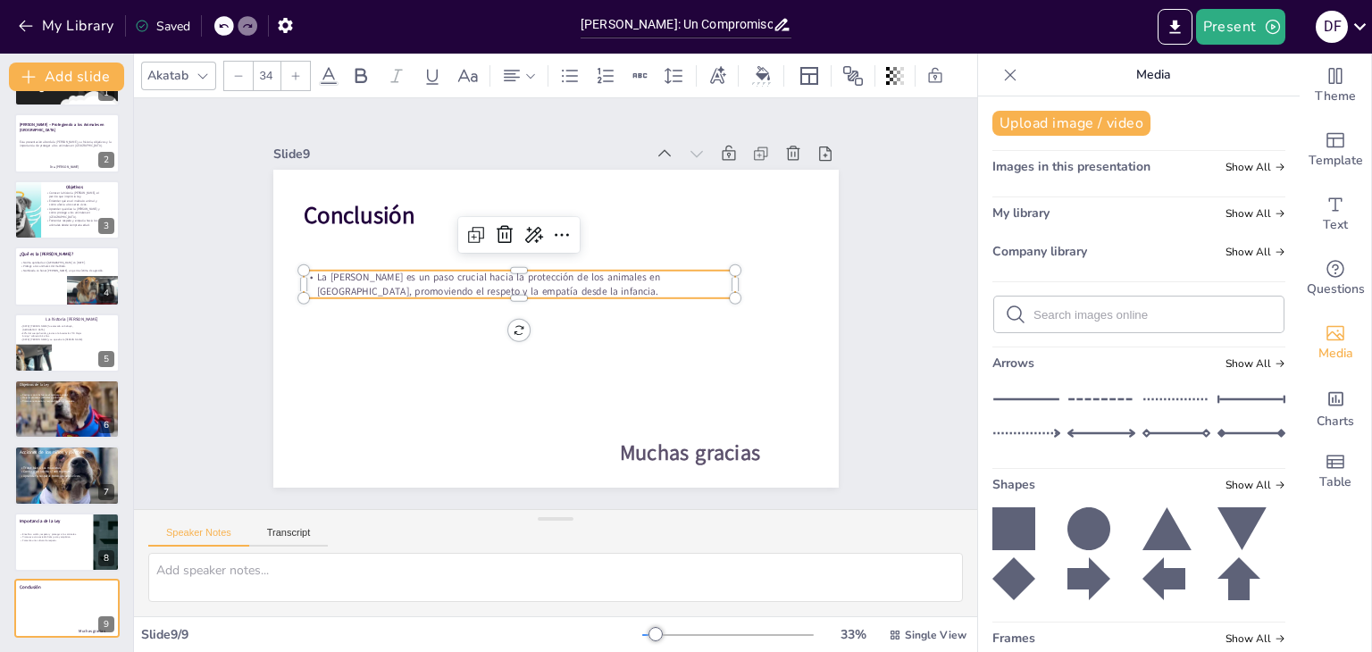
click at [301, 66] on div at bounding box center [295, 76] width 29 height 29
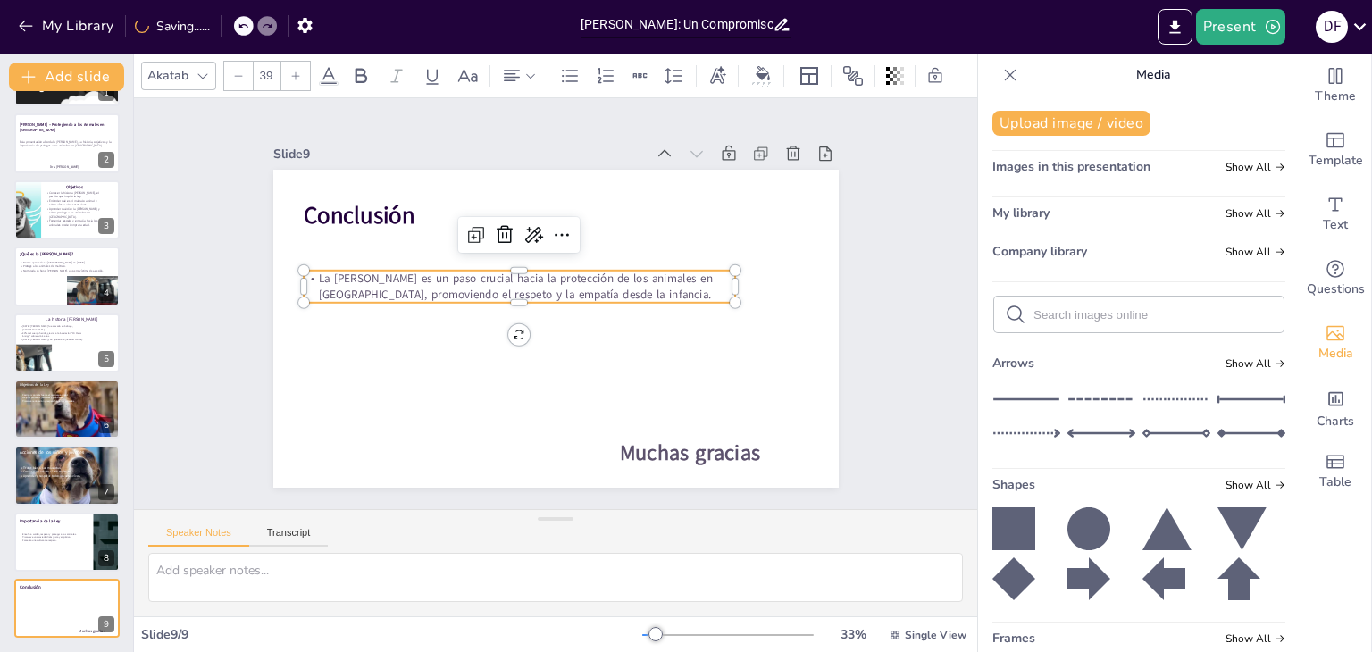
click at [301, 66] on div at bounding box center [295, 76] width 29 height 29
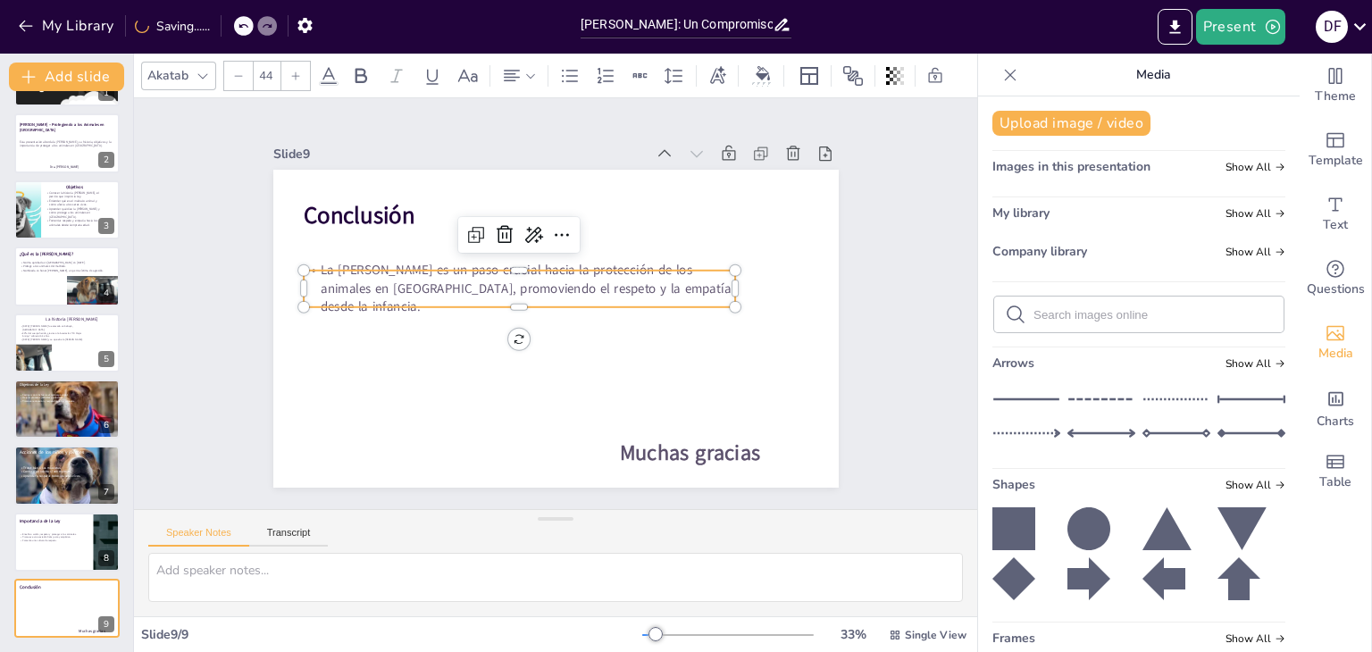
click at [301, 66] on div at bounding box center [295, 76] width 29 height 29
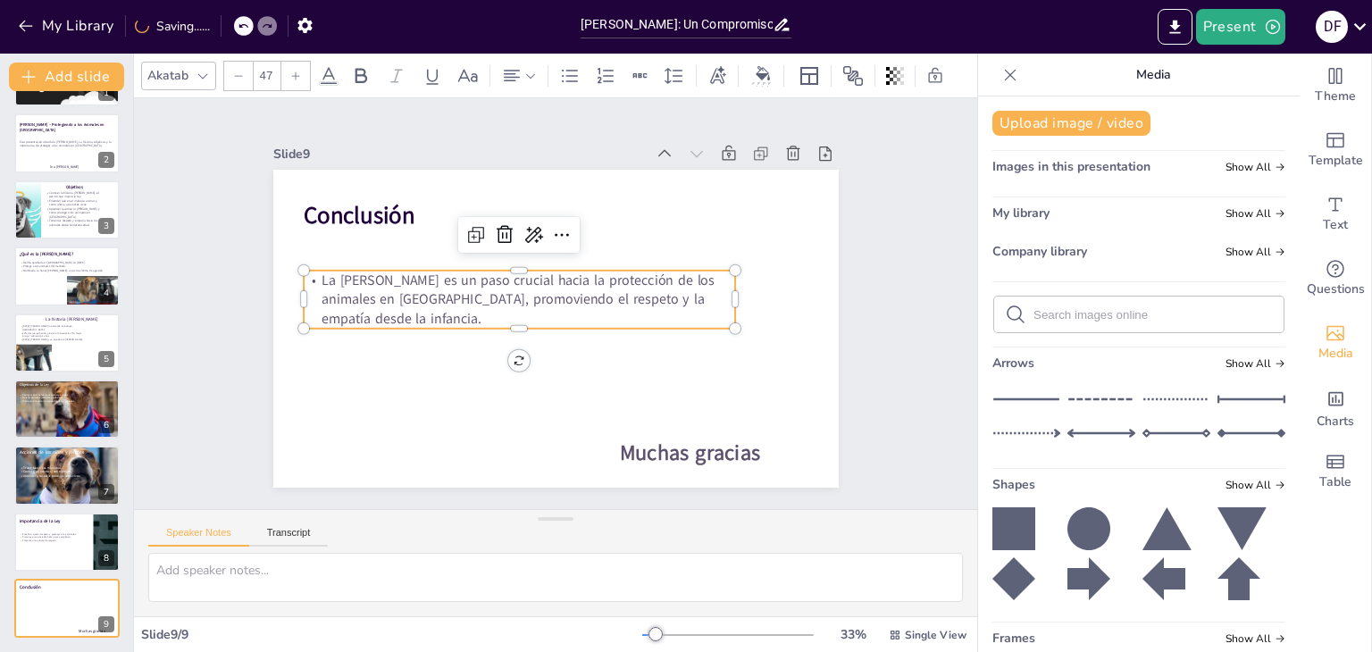
click at [301, 66] on div at bounding box center [295, 76] width 29 height 29
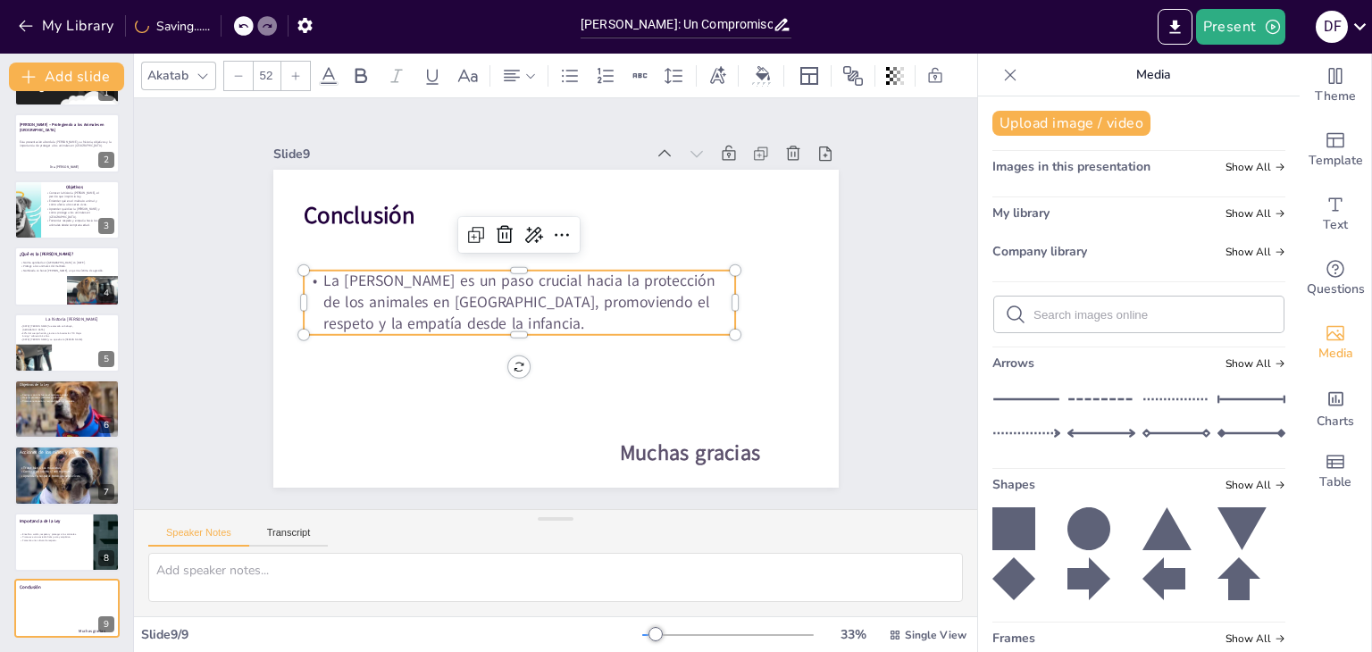
click at [301, 66] on div at bounding box center [295, 76] width 29 height 29
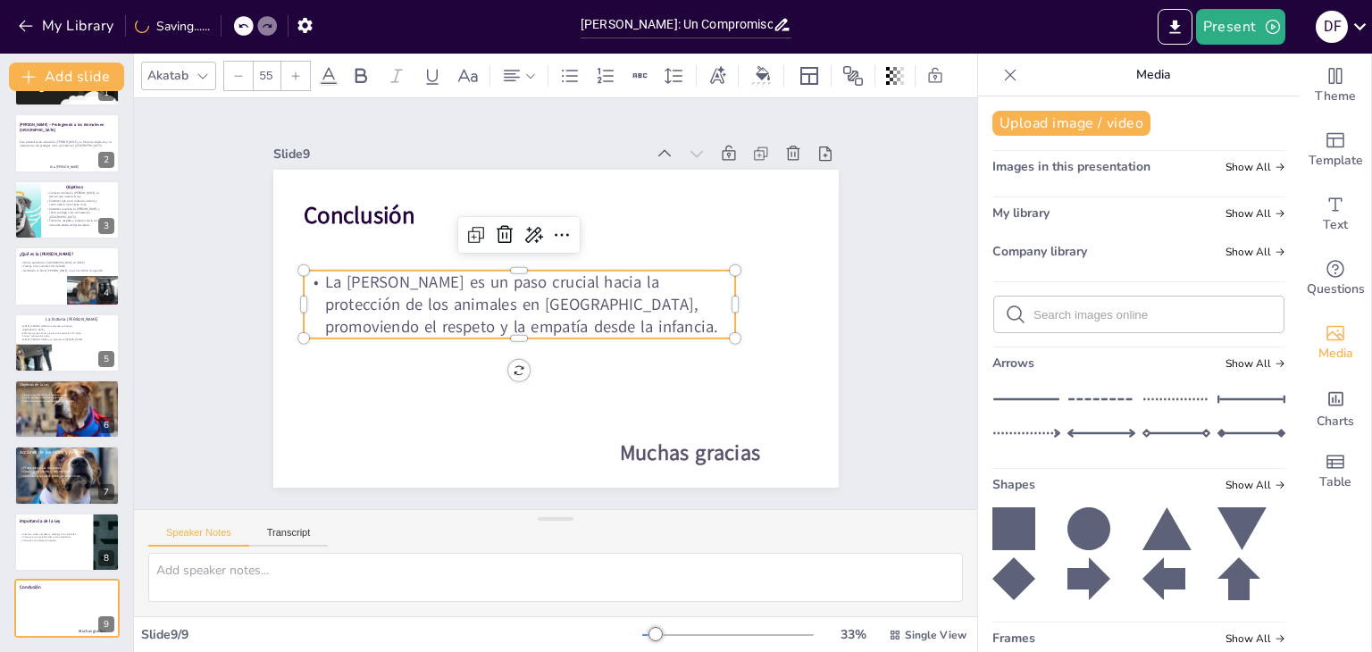
click at [301, 66] on div at bounding box center [295, 76] width 29 height 29
type input "57"
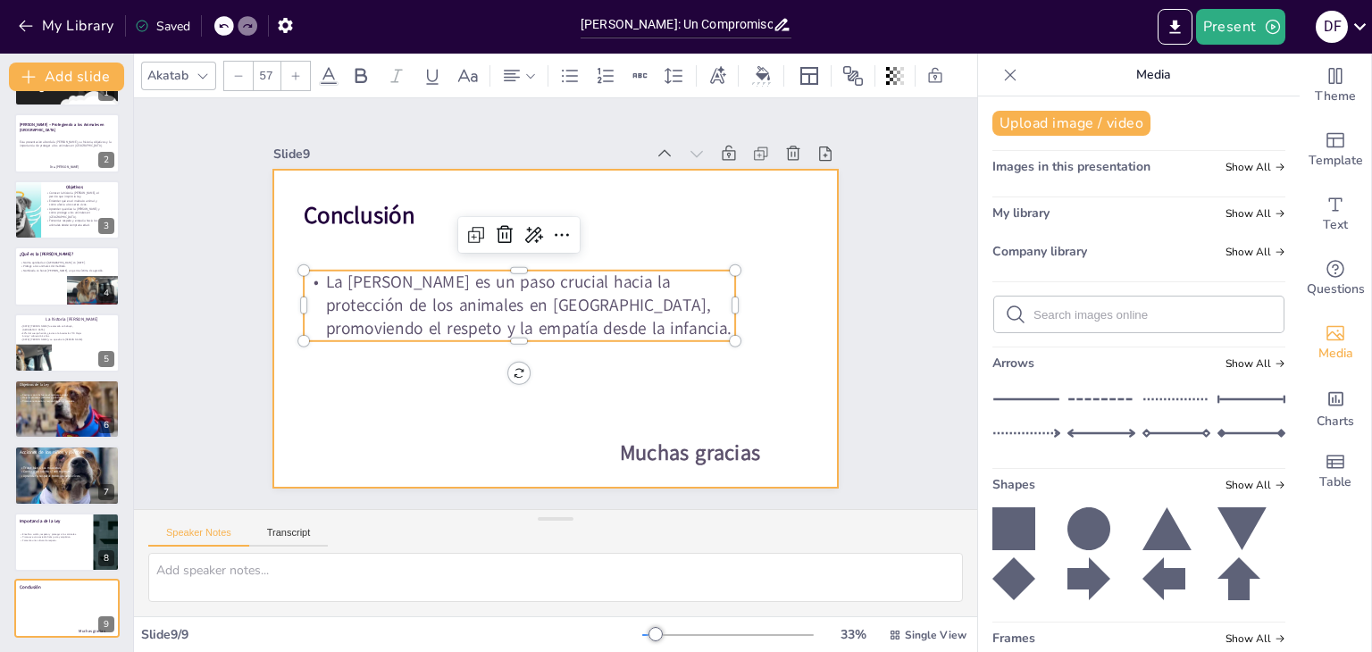
drag, startPoint x: 506, startPoint y: 331, endPoint x: 506, endPoint y: 347, distance: 16.1
click at [506, 347] on div "Conclusión Muchas gracias La Ley Ángel es un paso crucial hacia la protección d…" at bounding box center [555, 329] width 565 height 318
click at [525, 367] on div at bounding box center [555, 329] width 565 height 318
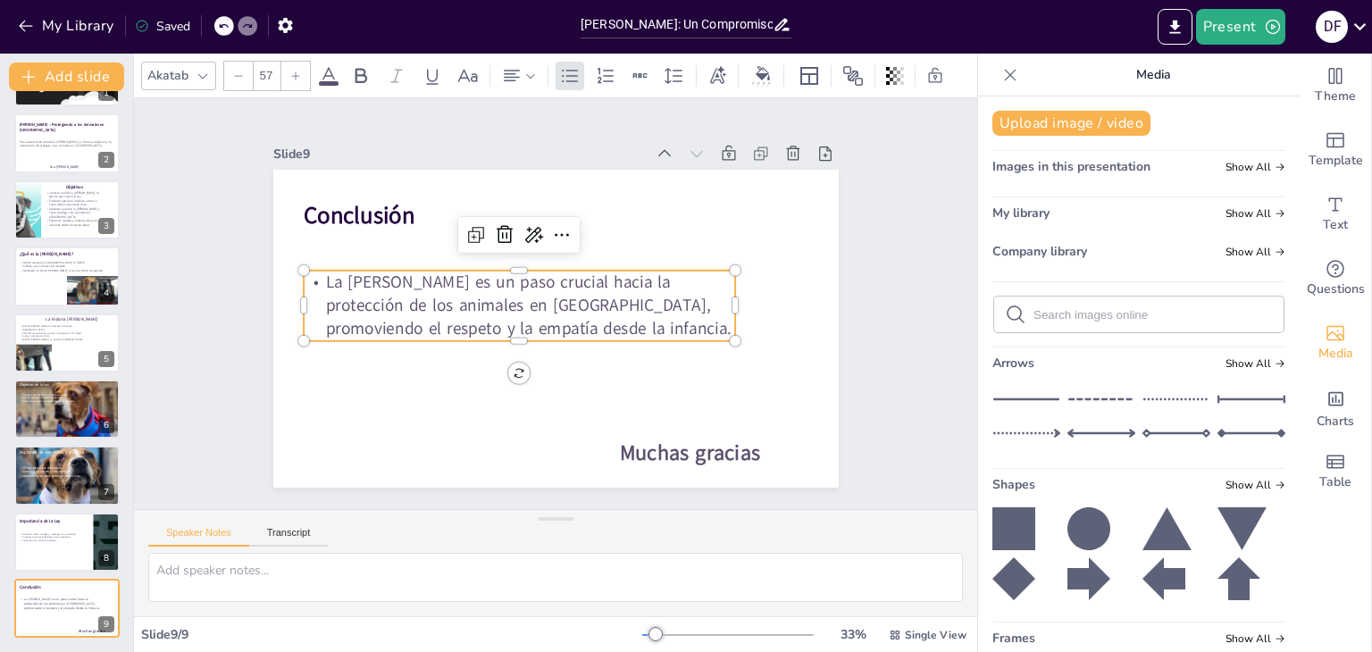
click at [532, 322] on p "La [PERSON_NAME] es un paso crucial hacia la protección de los animales en [GEO…" at bounding box center [519, 306] width 431 height 71
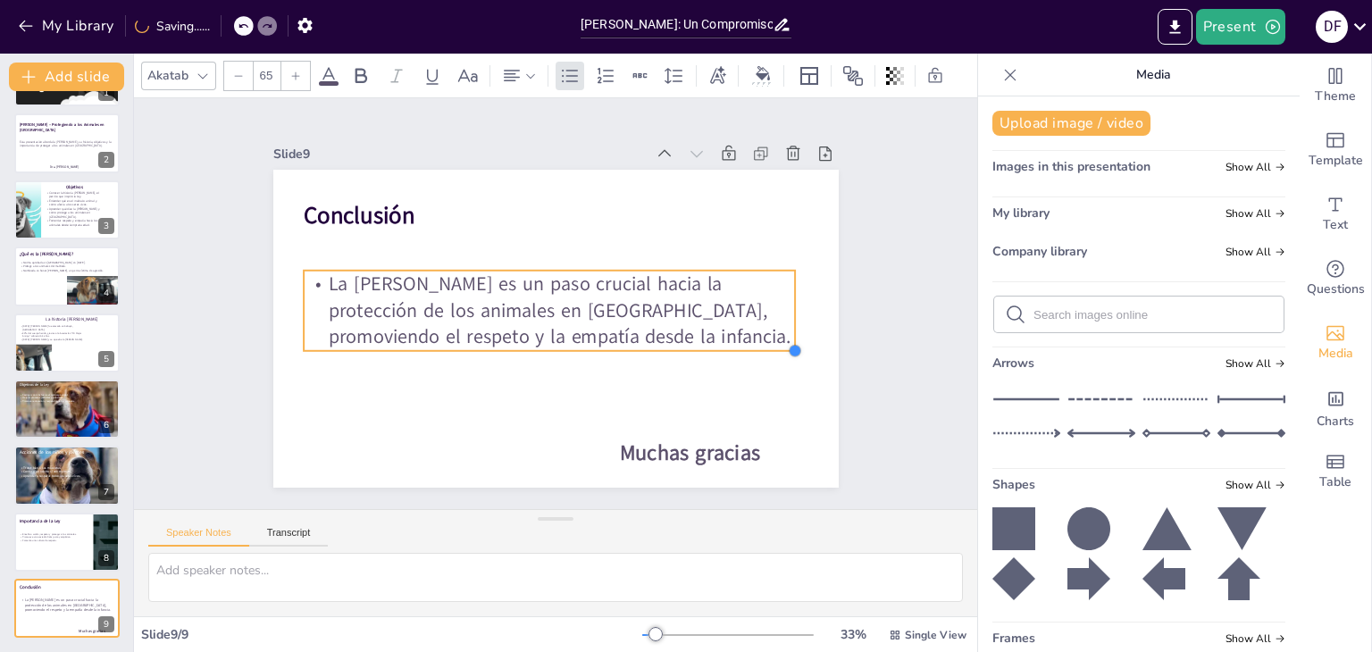
type input "64.2"
drag, startPoint x: 718, startPoint y: 333, endPoint x: 651, endPoint y: 342, distance: 67.6
click at [651, 342] on div "Conclusión La Ley Ángel es un paso crucial hacia la protección de los animales …" at bounding box center [555, 329] width 565 height 318
click at [314, 276] on p "La [PERSON_NAME] es un paso crucial hacia la protección de los animales en [GEO…" at bounding box center [544, 306] width 477 height 271
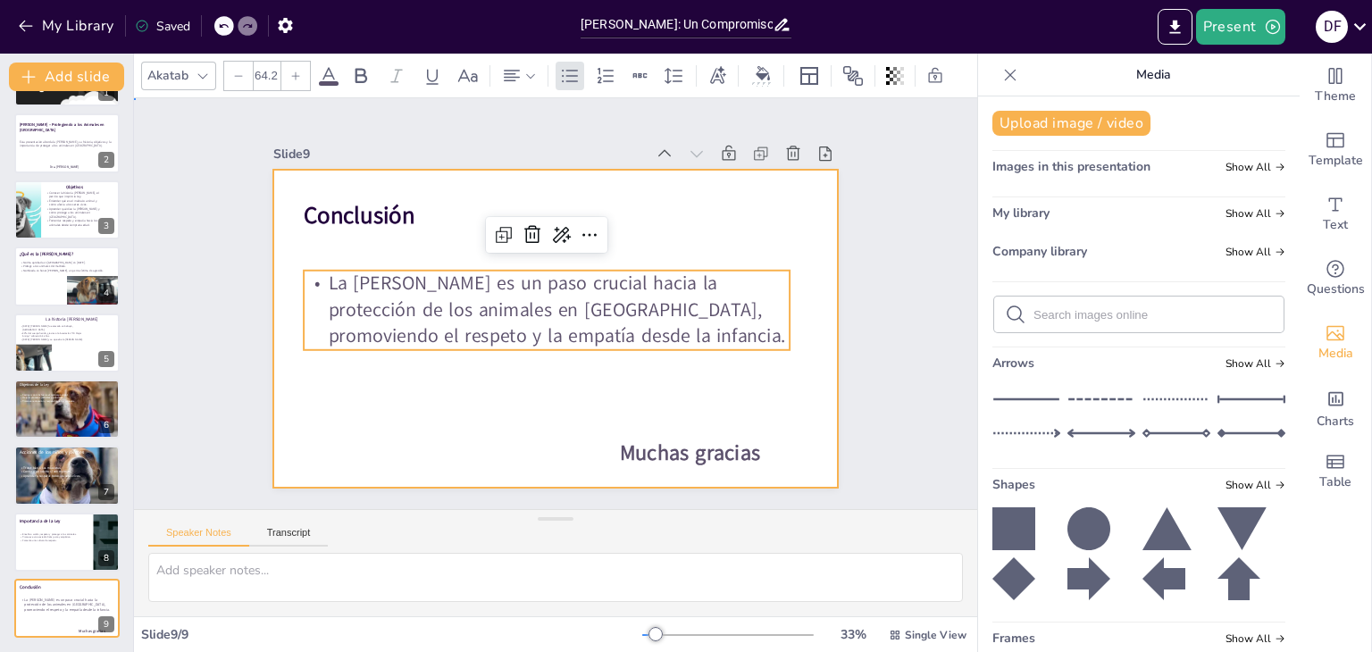
click at [358, 356] on div at bounding box center [553, 328] width 596 height 375
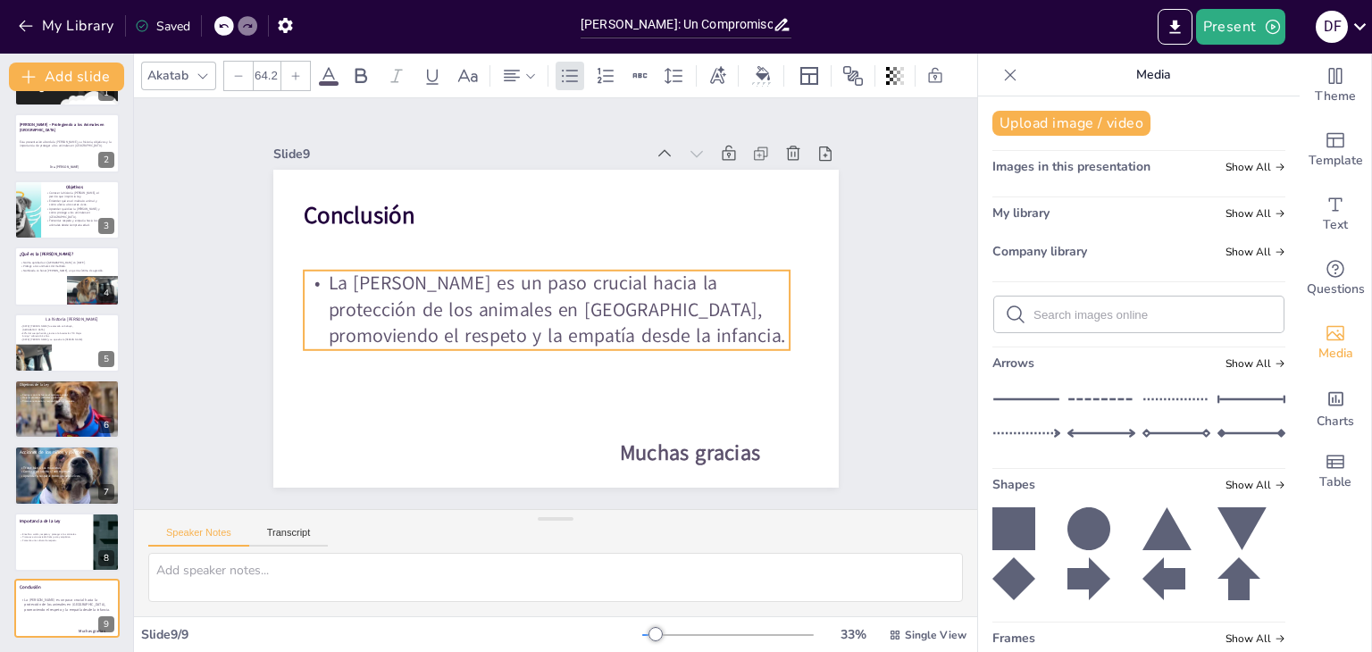
click at [324, 288] on p "La [PERSON_NAME] es un paso crucial hacia la protección de los animales en [GEO…" at bounding box center [544, 306] width 477 height 271
click at [318, 277] on p "La [PERSON_NAME] es un paso crucial hacia la protección de los animales en [GEO…" at bounding box center [546, 310] width 492 height 130
click at [318, 277] on p "La [PERSON_NAME] es un paso crucial hacia la protección de los animales en [GEO…" at bounding box center [547, 310] width 486 height 79
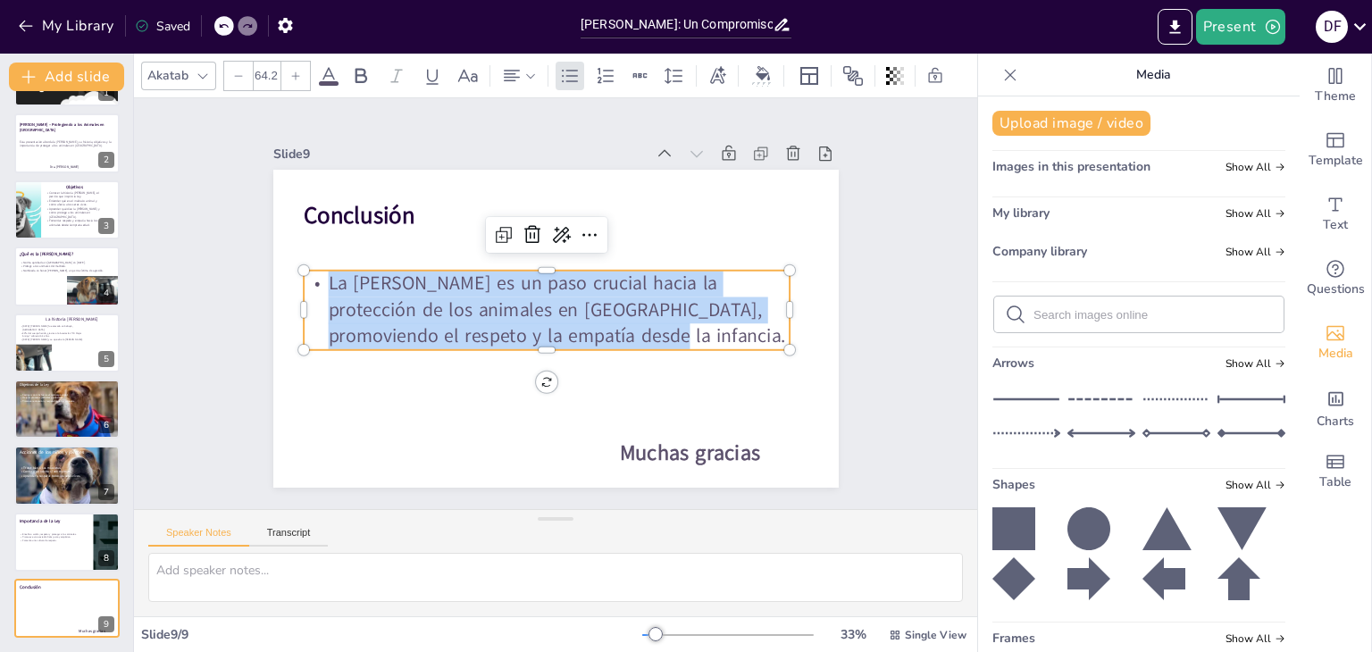
click at [318, 277] on p "La [PERSON_NAME] es un paso crucial hacia la protección de los animales en [GEO…" at bounding box center [546, 309] width 492 height 130
click at [318, 277] on p "La [PERSON_NAME] es un paso crucial hacia la protección de los animales en [GEO…" at bounding box center [547, 310] width 486 height 79
click at [315, 277] on p "La [PERSON_NAME] es un paso crucial hacia la protección de los animales en [GEO…" at bounding box center [546, 309] width 492 height 130
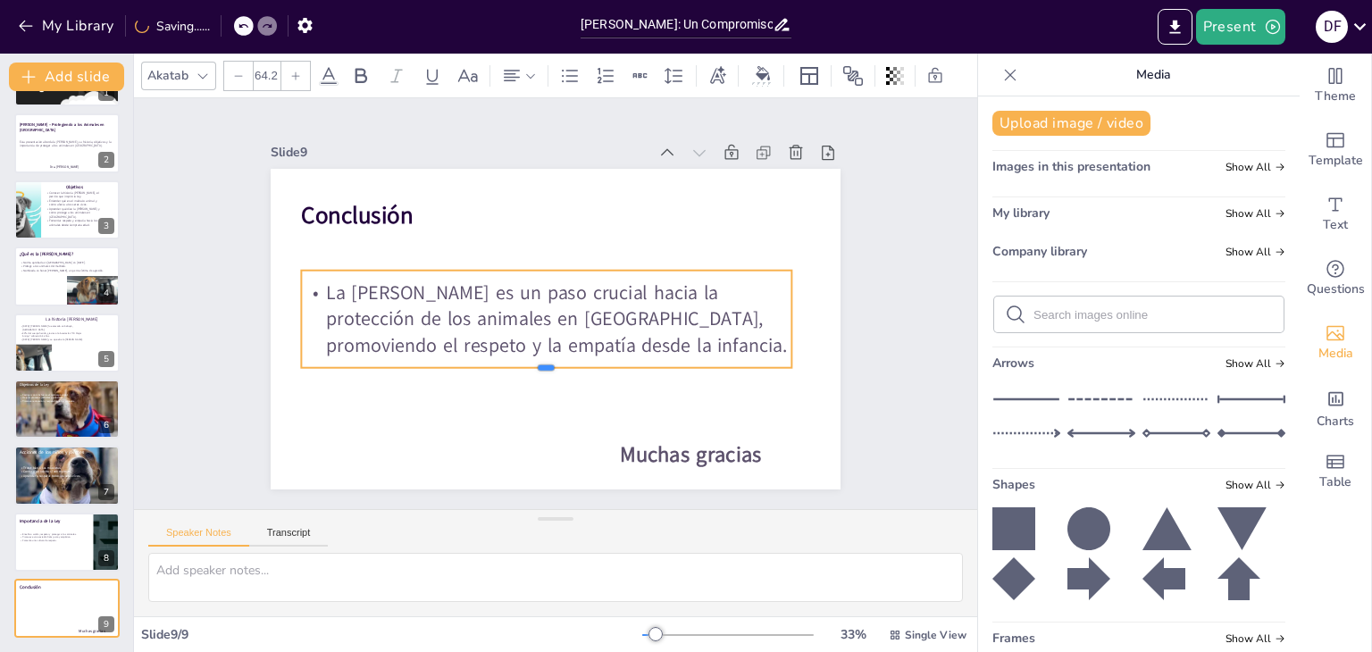
drag, startPoint x: 525, startPoint y: 346, endPoint x: 525, endPoint y: 364, distance: 17.9
click at [525, 364] on div at bounding box center [539, 373] width 489 height 65
click at [33, 554] on div at bounding box center [66, 542] width 107 height 61
type textarea "La enseñanza sobre el cuidado y respeto hacia los animales es fundamental para …"
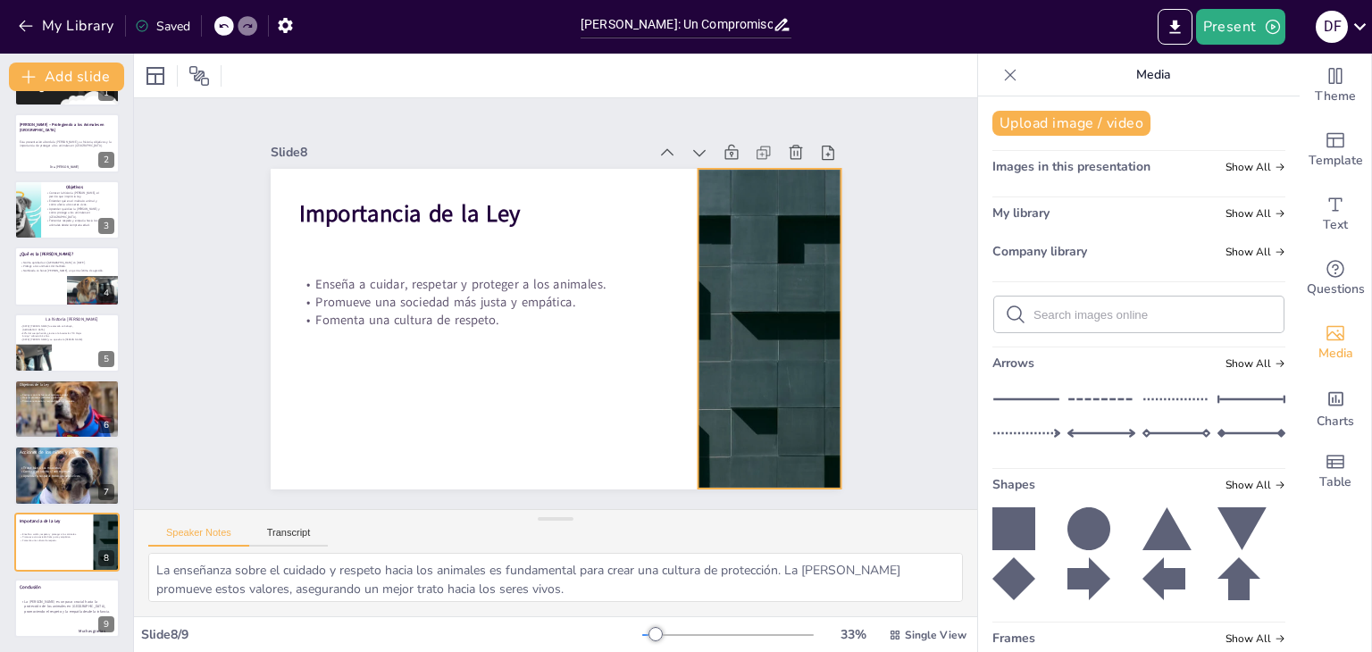
click at [761, 234] on div at bounding box center [769, 329] width 570 height 321
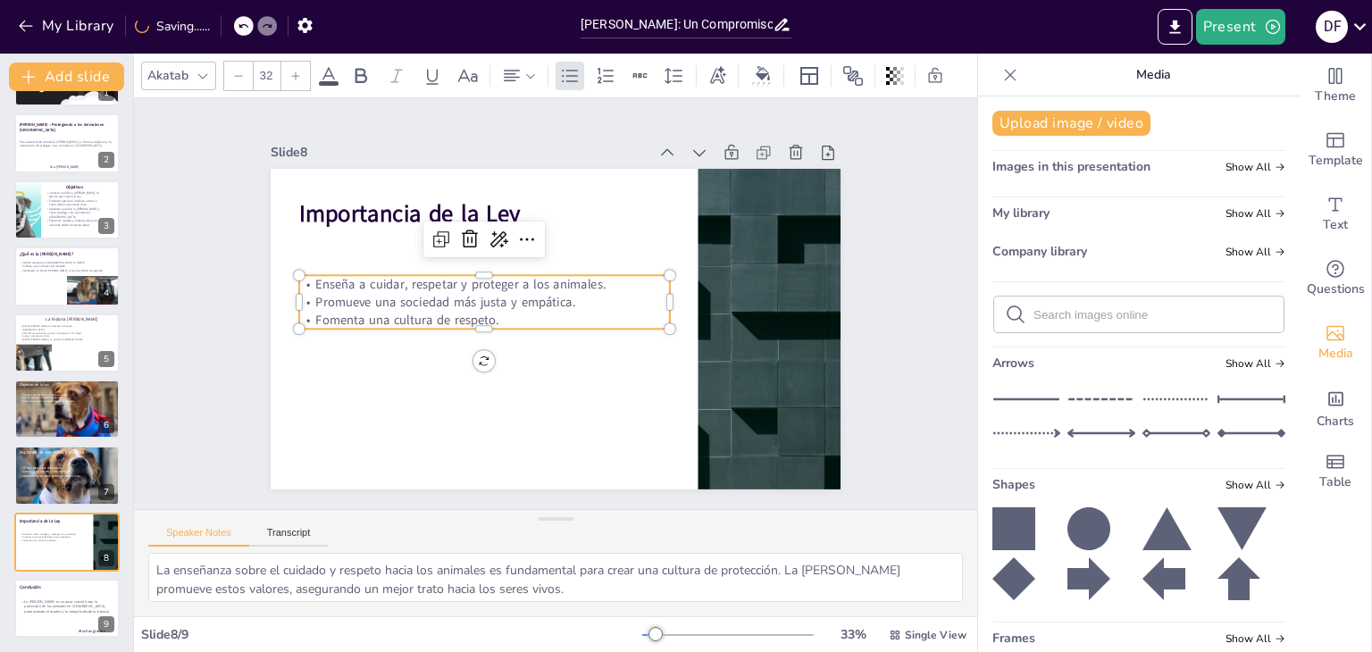
click at [410, 307] on p "Fomenta una cultura de respeto." at bounding box center [482, 304] width 366 height 95
click at [297, 71] on icon at bounding box center [295, 76] width 11 height 11
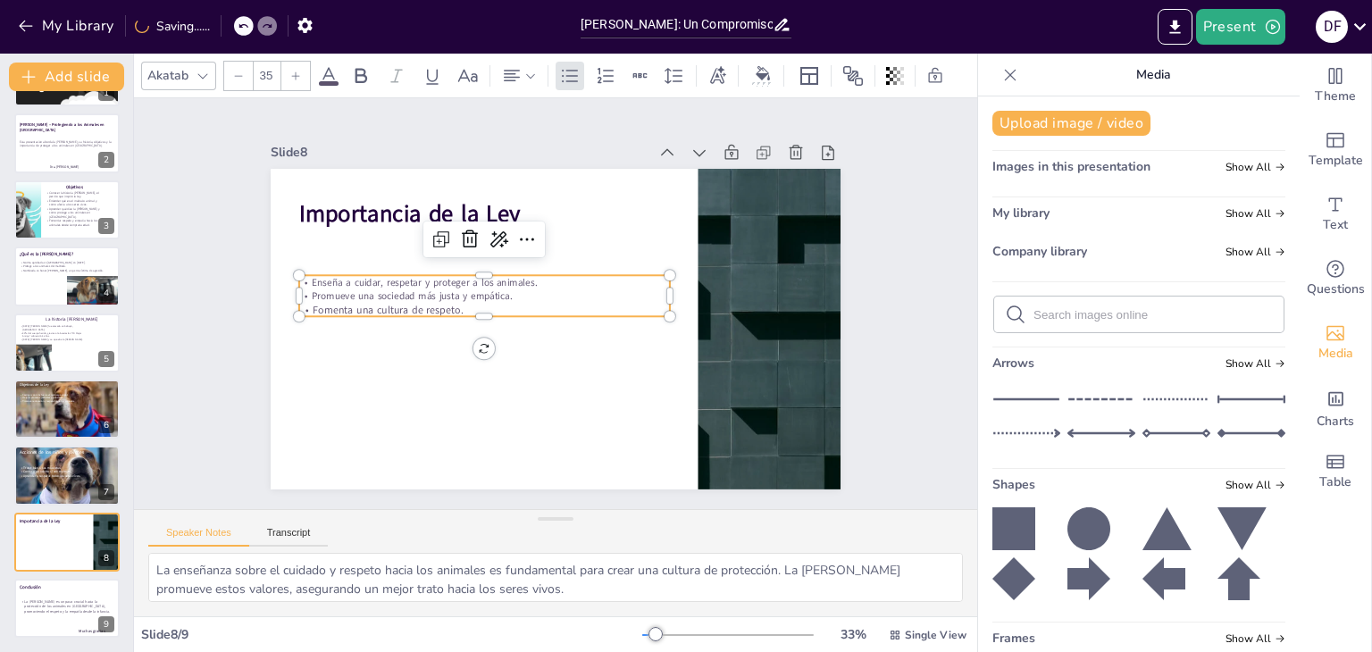
click at [297, 71] on icon at bounding box center [295, 76] width 11 height 11
drag, startPoint x: 297, startPoint y: 70, endPoint x: 398, endPoint y: 269, distance: 223.7
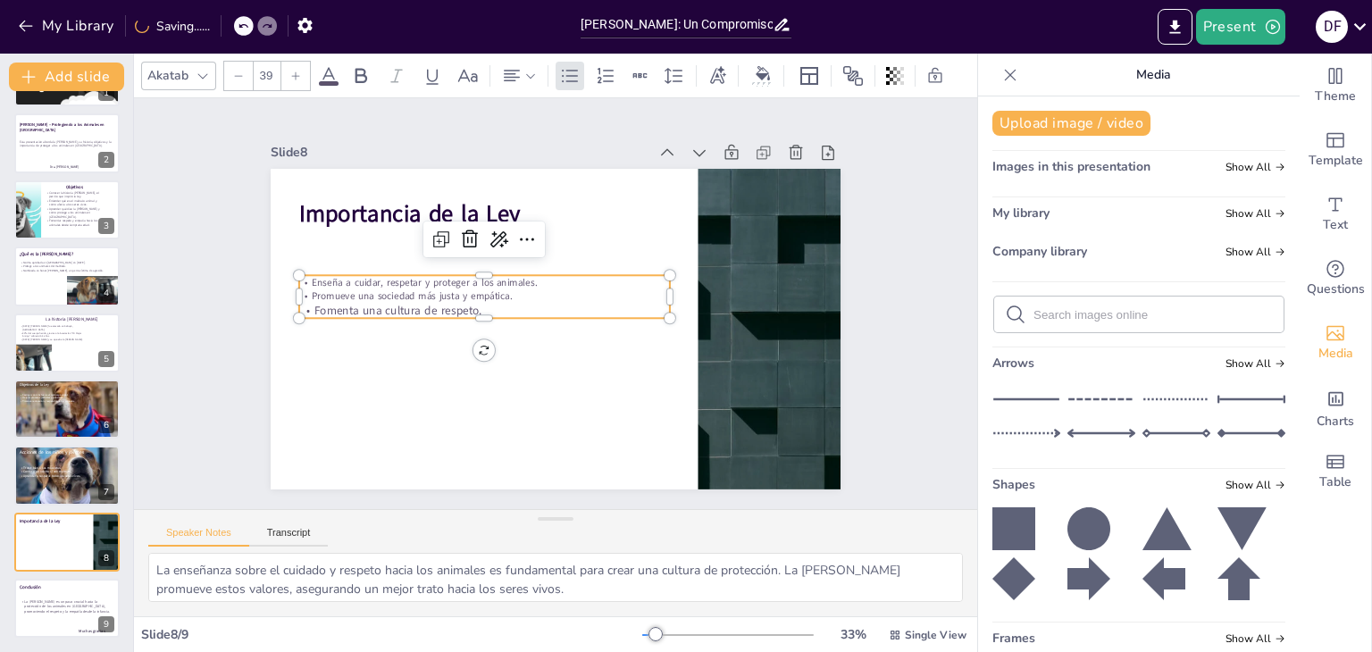
click at [398, 269] on div "Akatab 39 Slide 1 Puntos clave Slide 2 Ley Ángel – Protegiendo a los Animales e…" at bounding box center [555, 353] width 843 height 598
click at [361, 289] on span "Promueve una sociedad más justa y empática." at bounding box center [412, 295] width 200 height 13
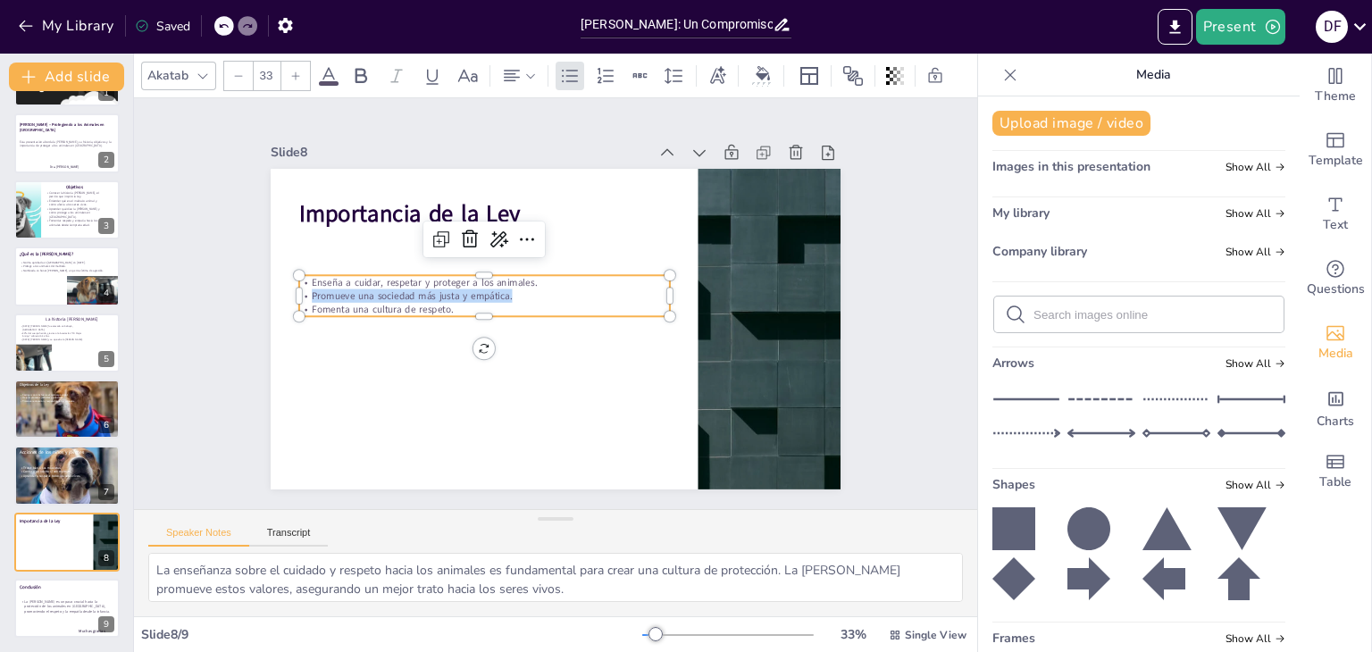
click at [361, 289] on span "Promueve una sociedad más justa y empática." at bounding box center [412, 295] width 200 height 13
click at [457, 290] on span "Promueve una sociedad más justa y empática." at bounding box center [412, 295] width 200 height 13
click at [447, 303] on p "Fomenta una cultura de respeto." at bounding box center [484, 309] width 371 height 13
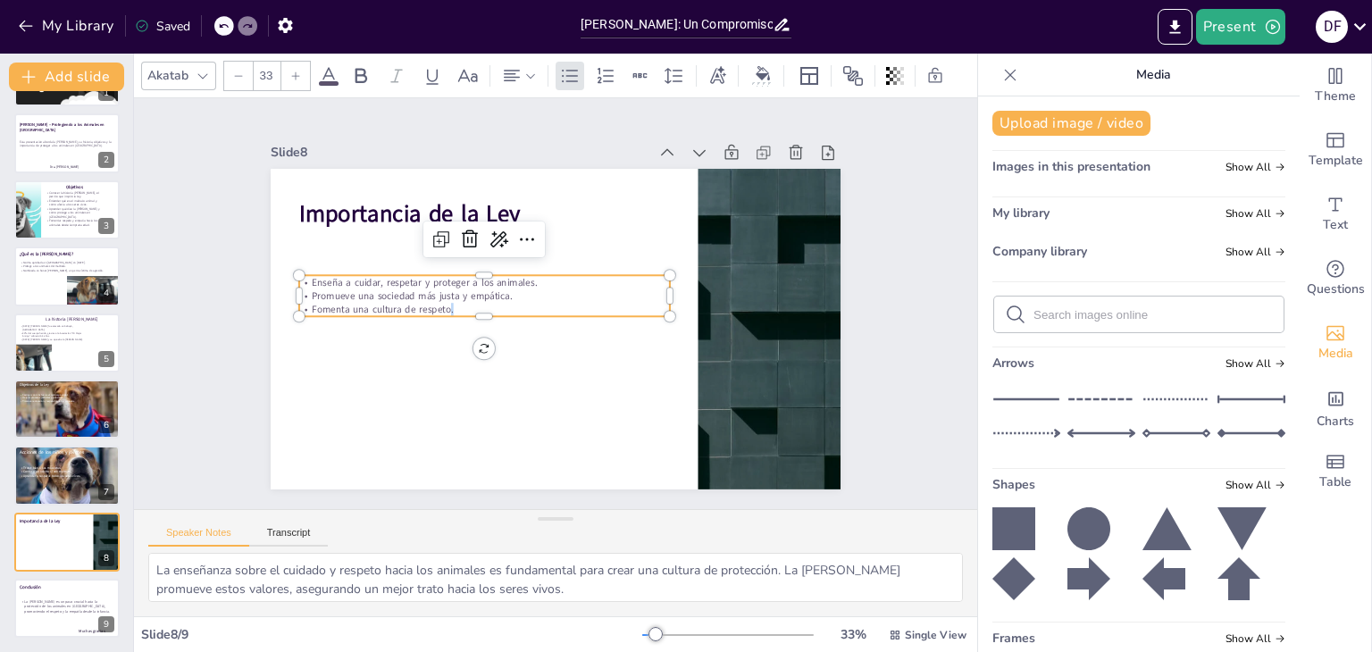
click at [447, 297] on p "Fomenta una cultura de respeto." at bounding box center [484, 302] width 370 height 53
click at [447, 303] on p "Fomenta una cultura de respeto." at bounding box center [484, 309] width 371 height 13
click at [297, 73] on icon at bounding box center [295, 76] width 11 height 11
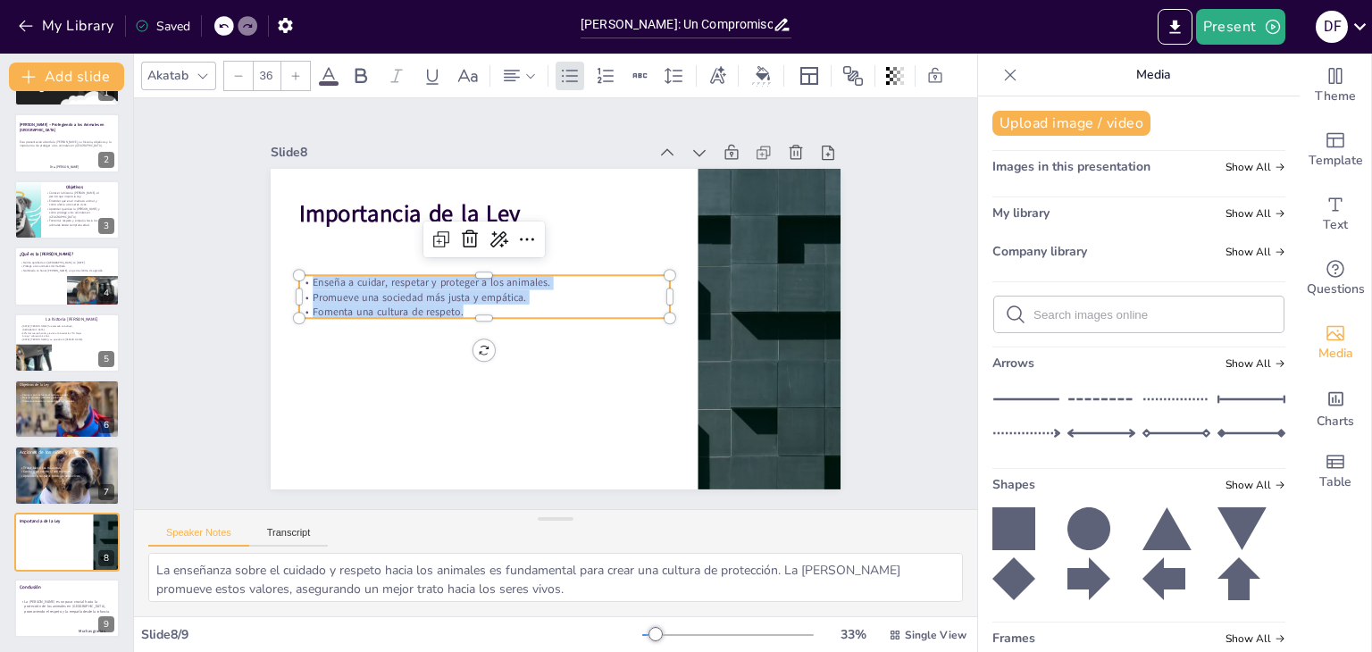
click at [297, 73] on icon at bounding box center [295, 76] width 11 height 11
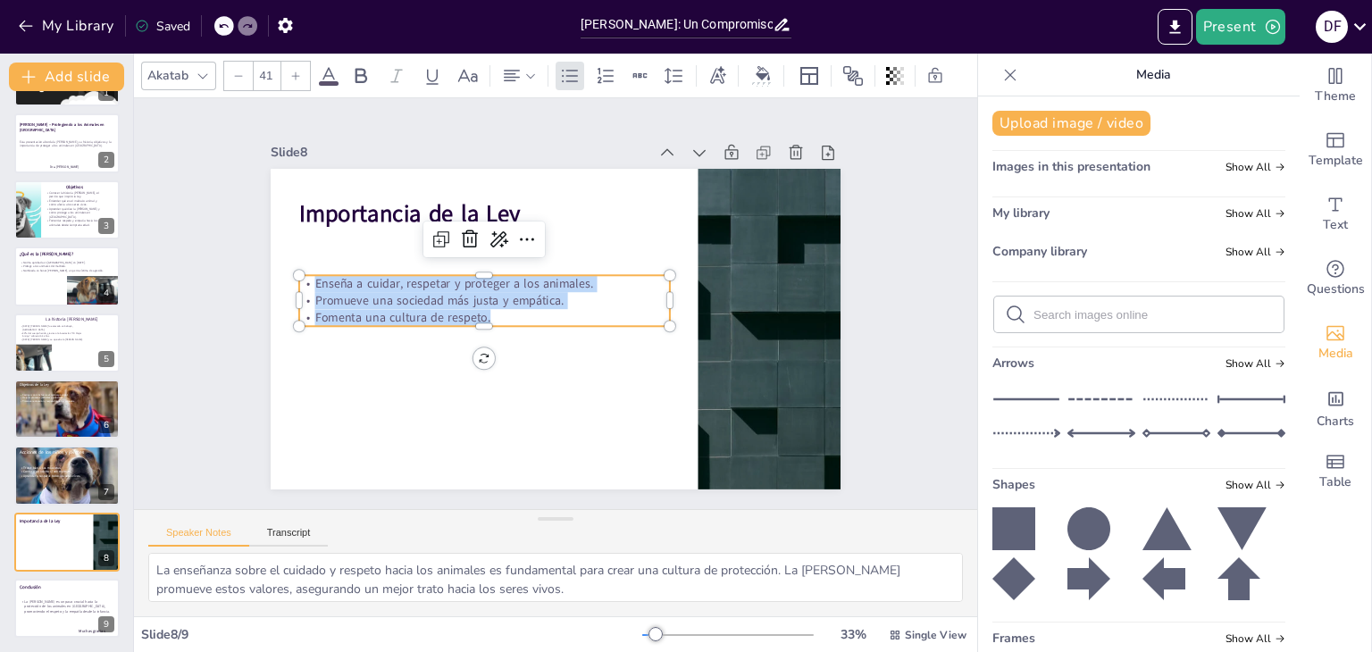
click
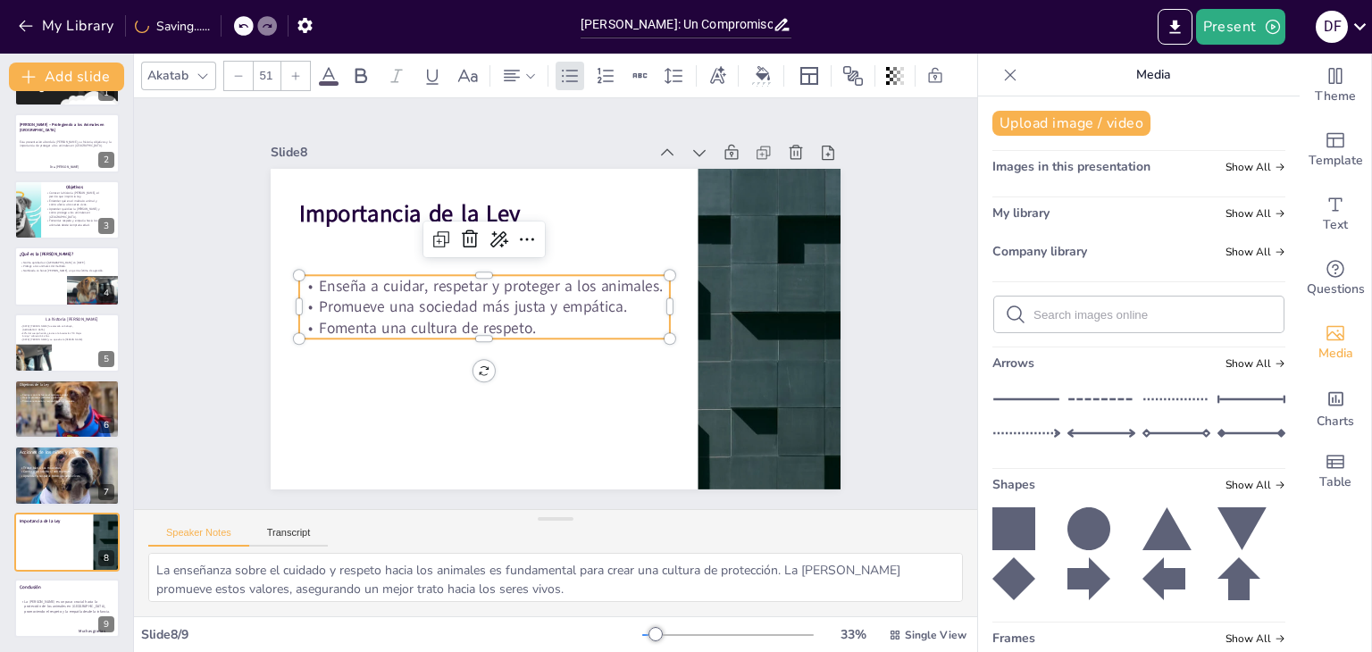
type input "52"
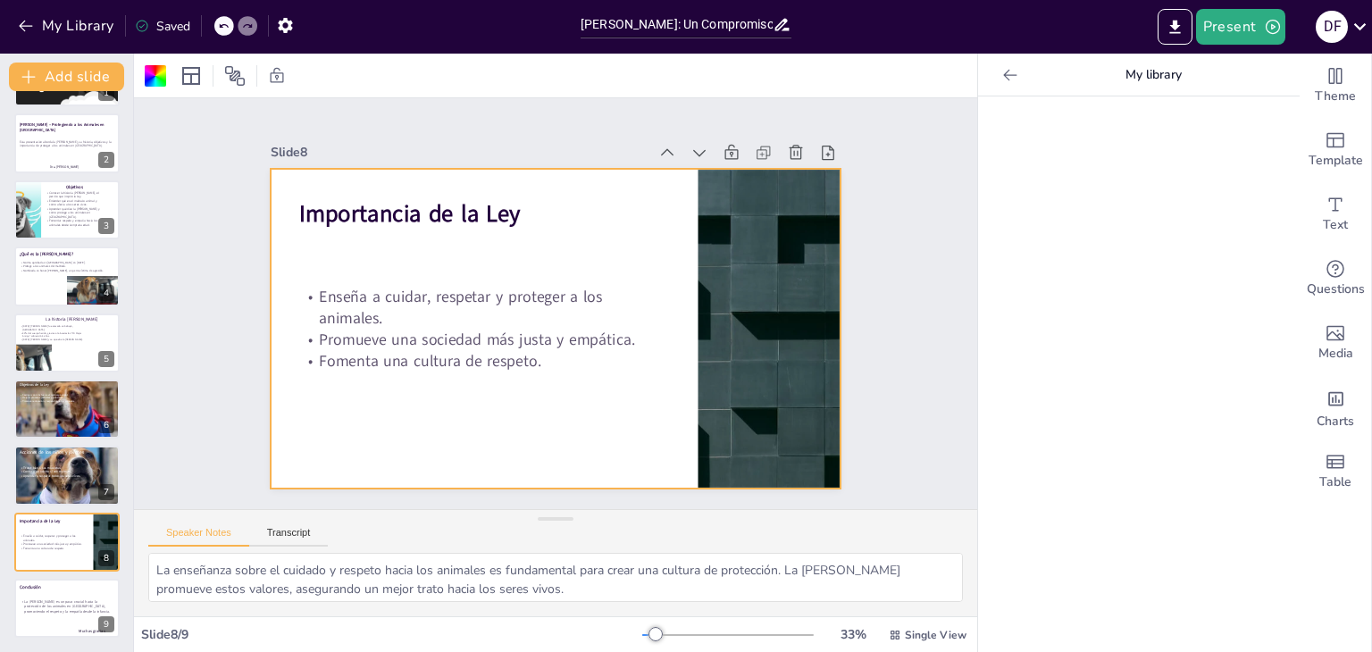
scroll to position [0, 0]
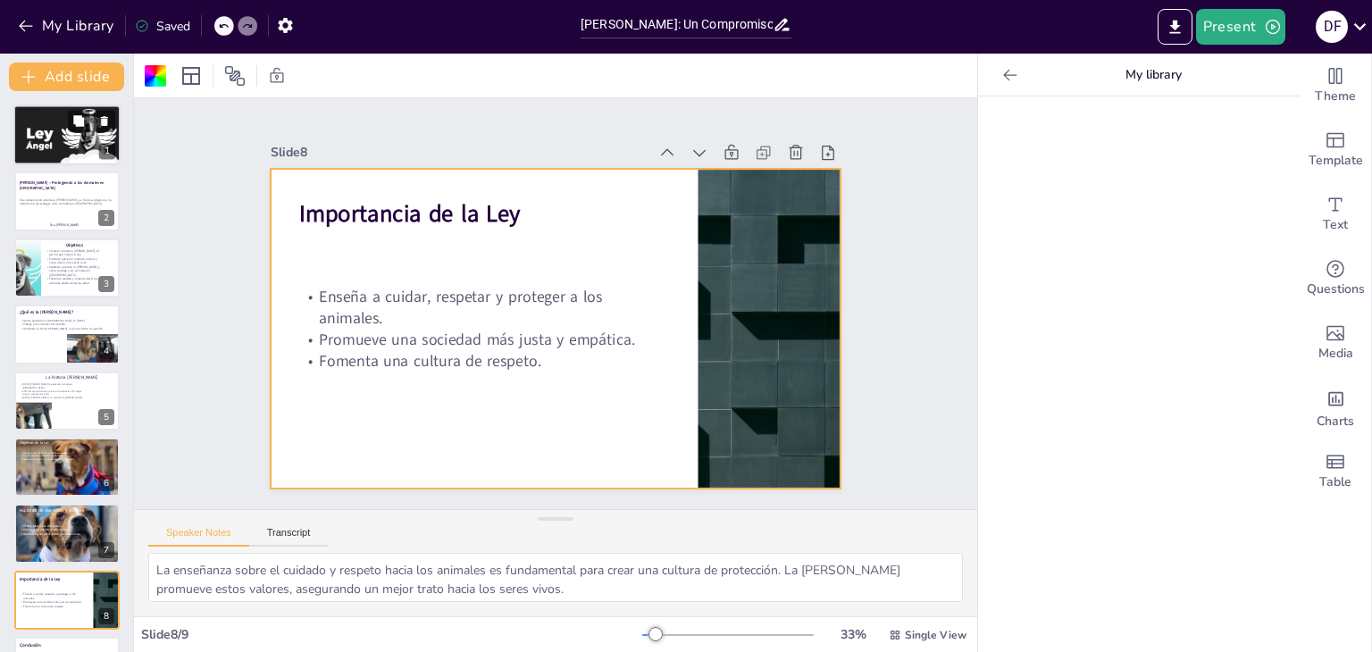
type textarea "La historia [PERSON_NAME] es el motor que impulsó la creación de la [PERSON_NAM…"
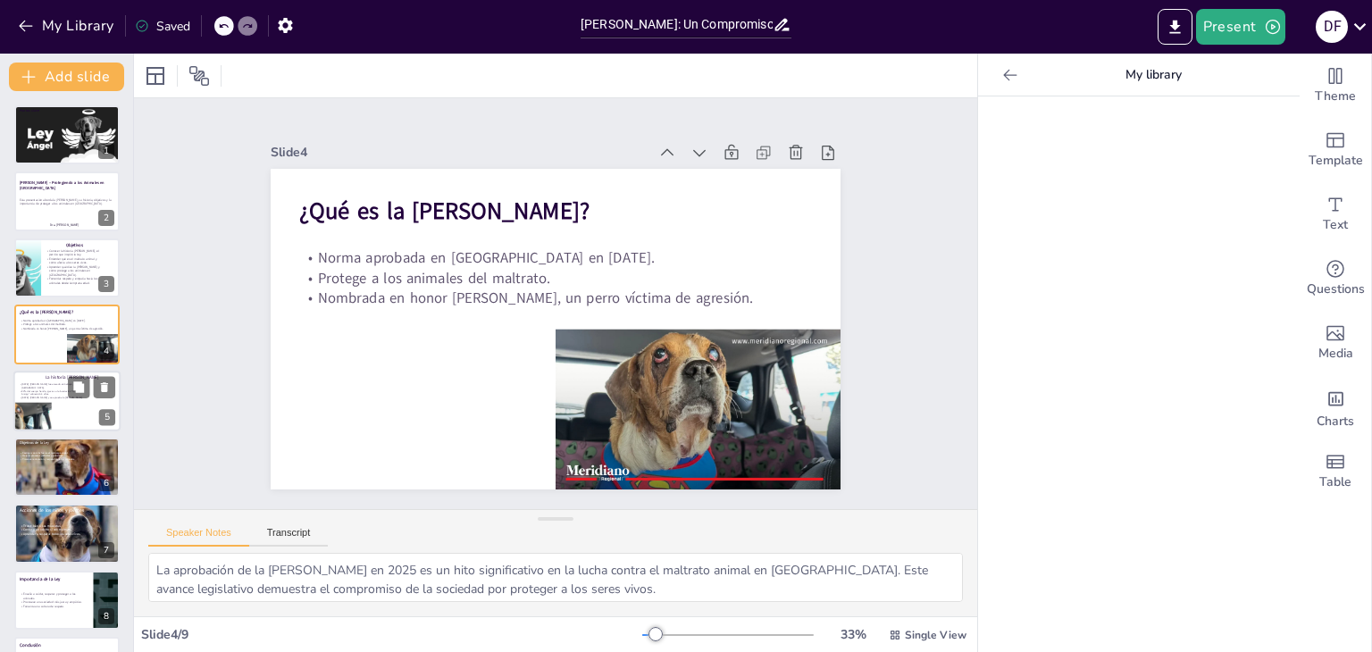
type textarea "El ataque [PERSON_NAME] es un ejemplo claro de la crueldad que enfrentan muchos…"
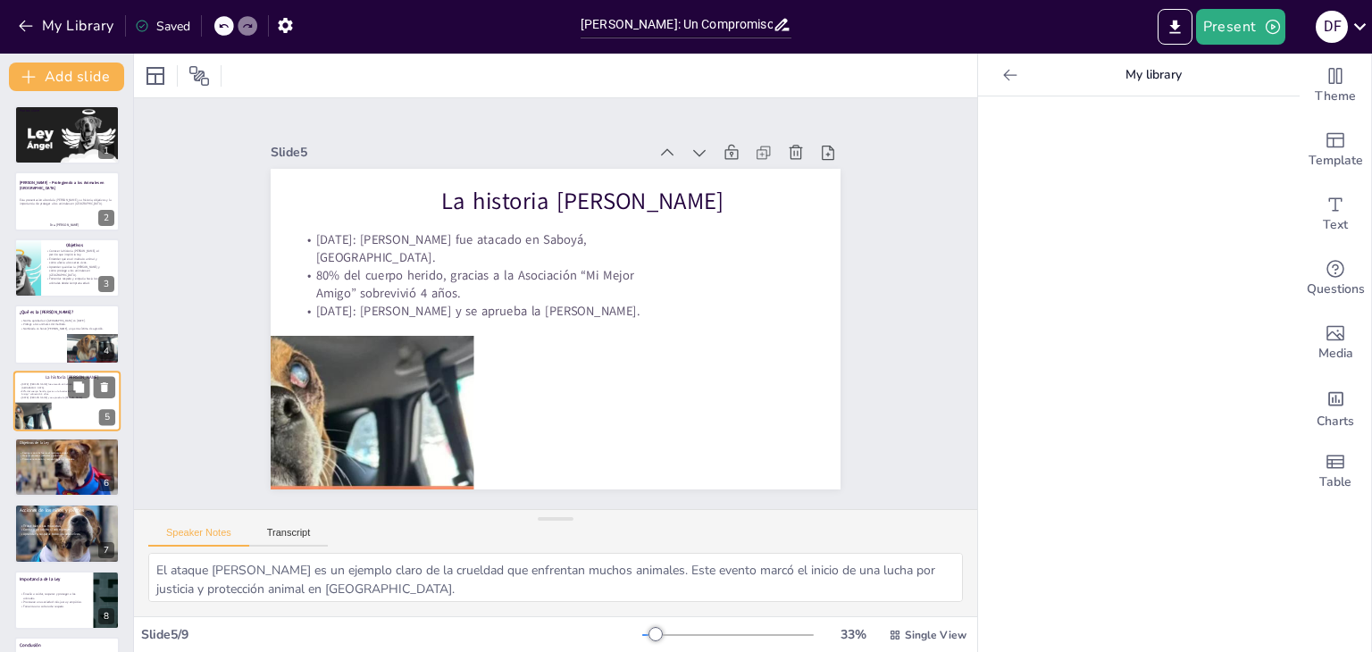
scroll to position [29, 0]
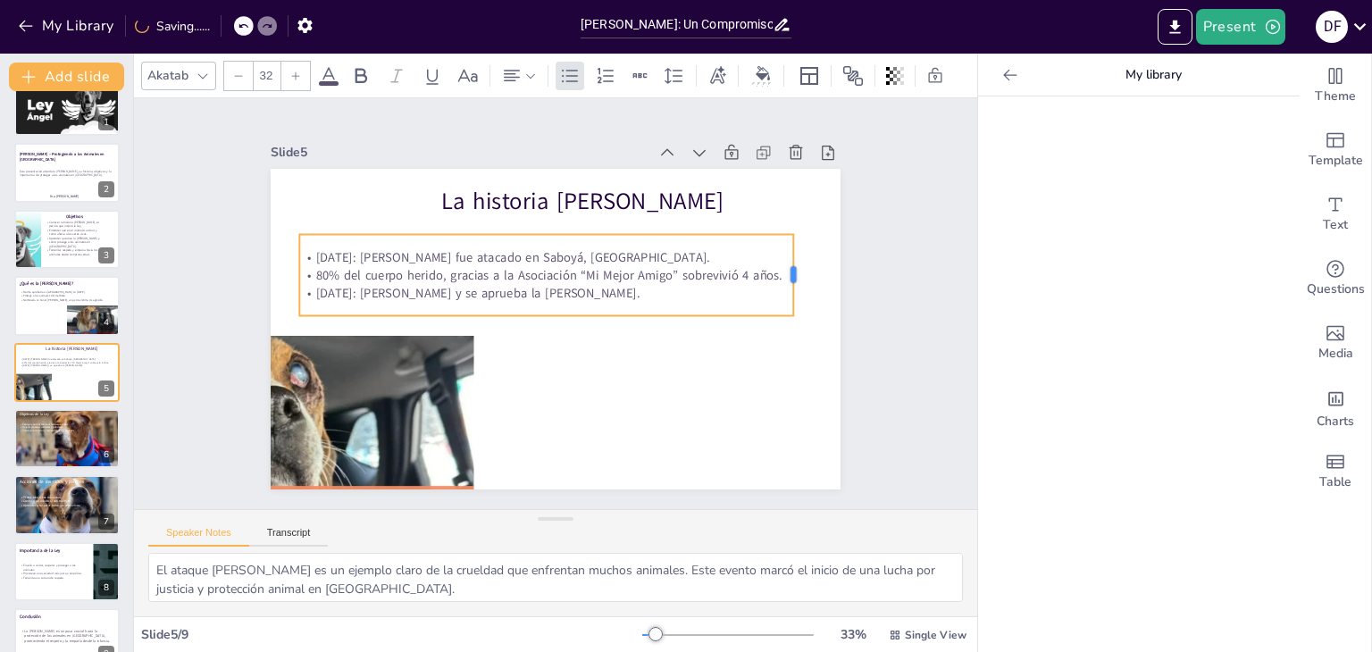
drag, startPoint x: 659, startPoint y: 268, endPoint x: 782, endPoint y: 262, distance: 123.4
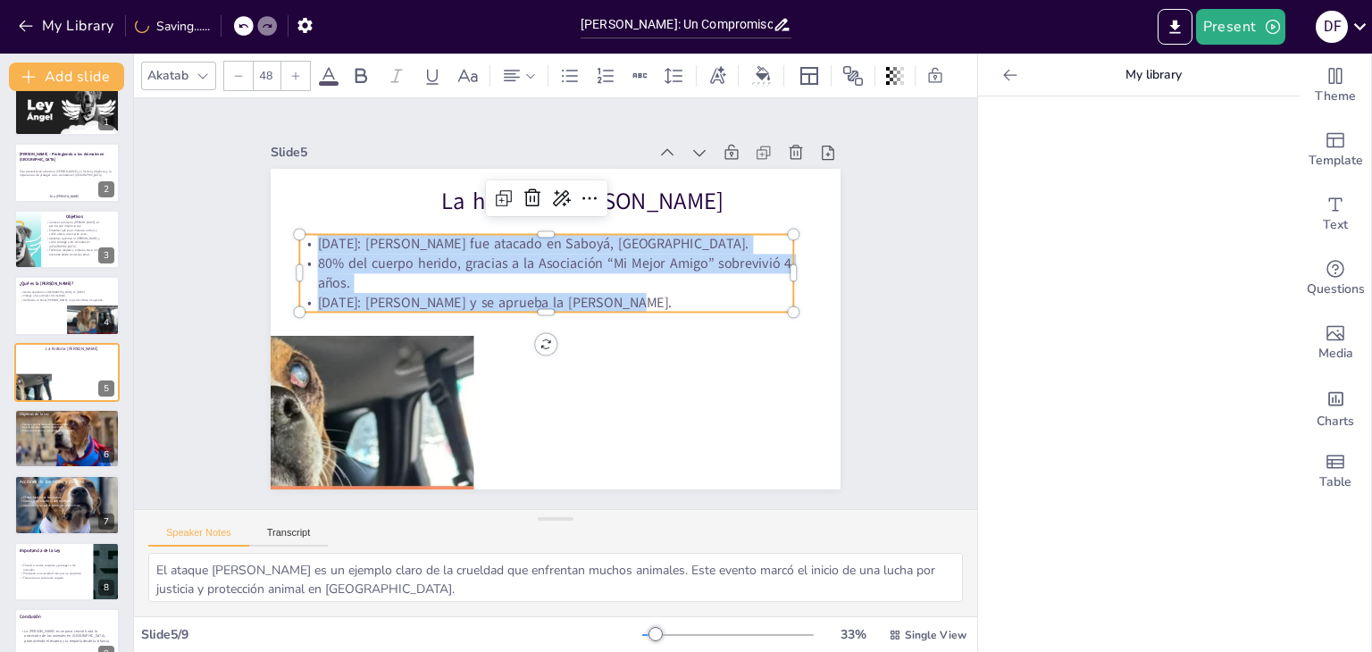
type input "49"
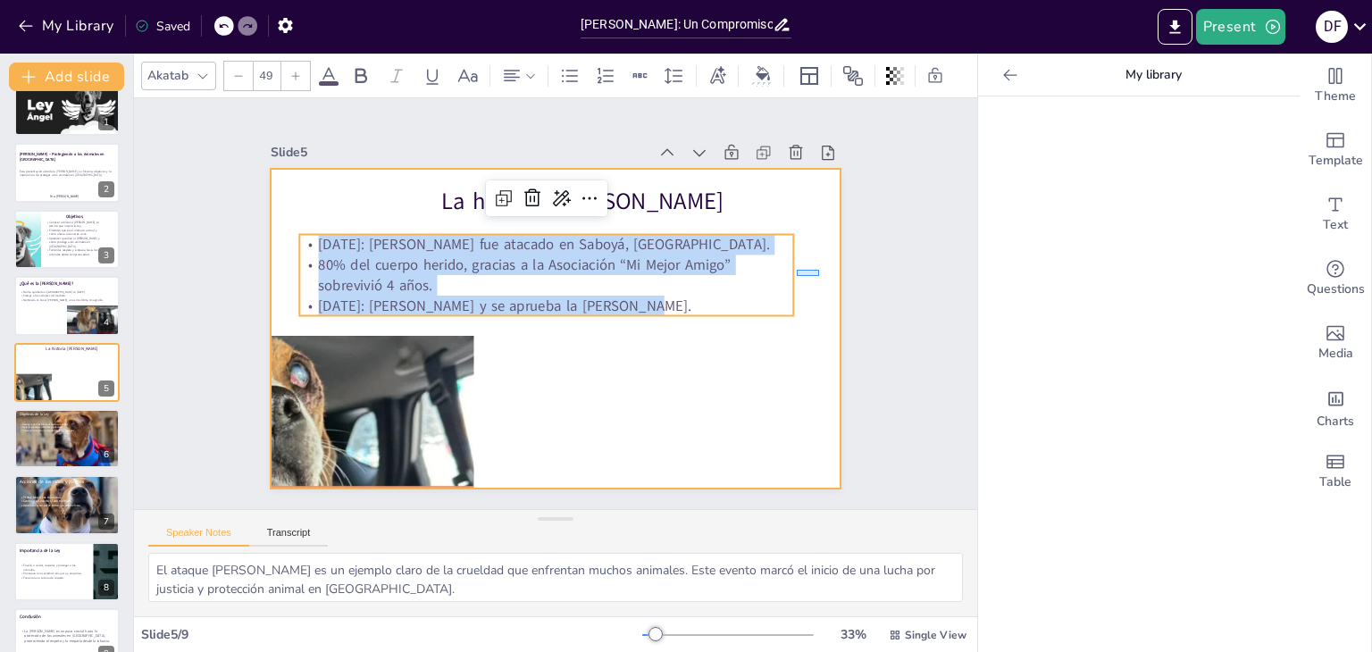
drag, startPoint x: 797, startPoint y: 276, endPoint x: 819, endPoint y: 270, distance: 23.2
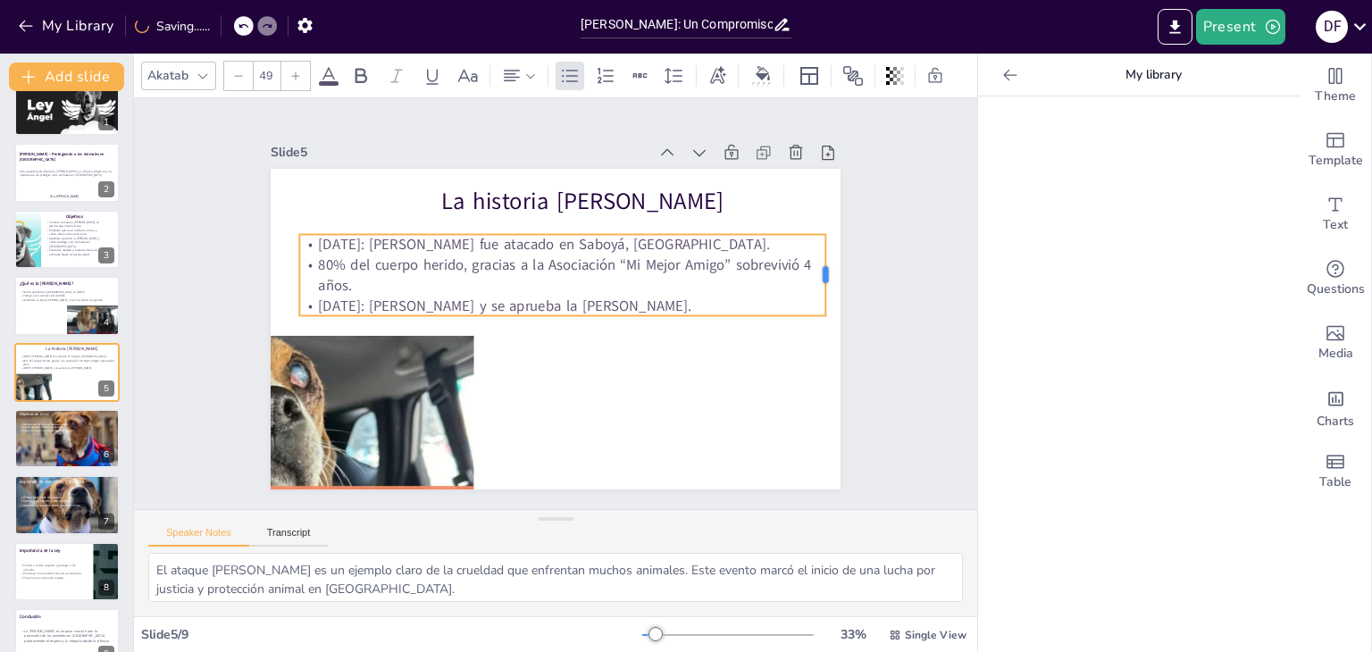
drag, startPoint x: 786, startPoint y: 269, endPoint x: 818, endPoint y: 261, distance: 33.1
drag, startPoint x: 286, startPoint y: 265, endPoint x: 266, endPoint y: 269, distance: 20.0
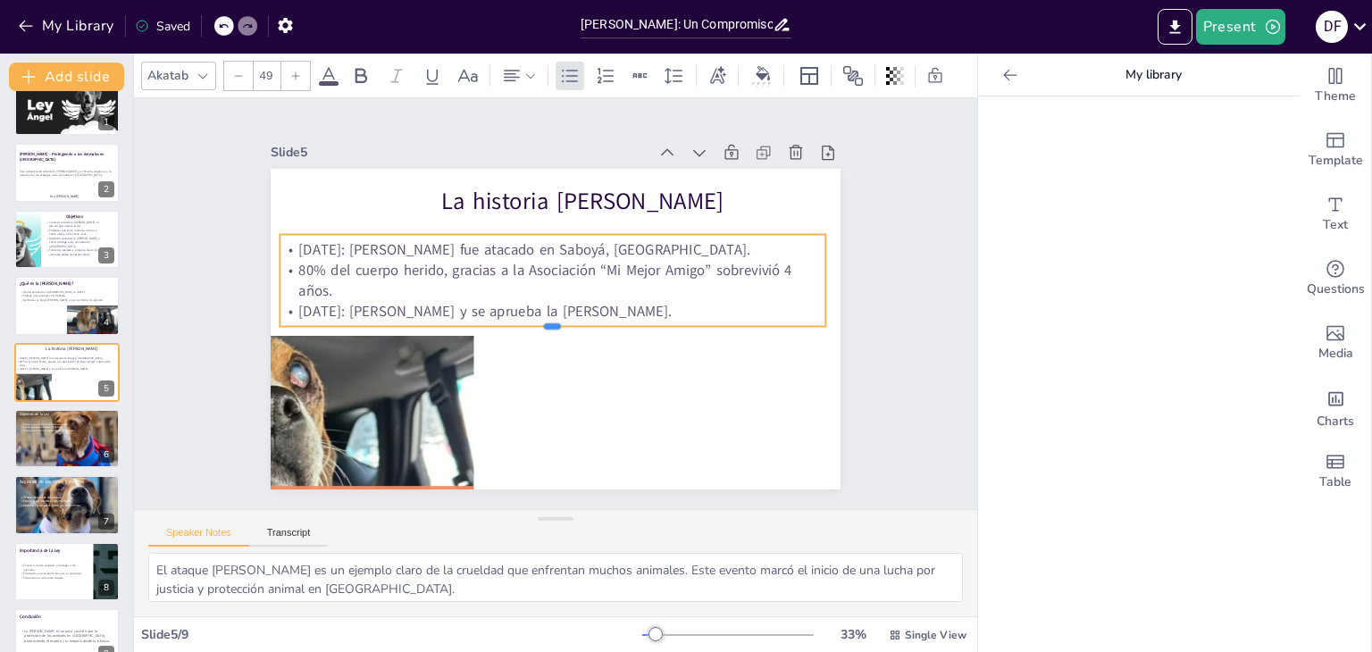
drag, startPoint x: 531, startPoint y: 311, endPoint x: 529, endPoint y: 322, distance: 10.9
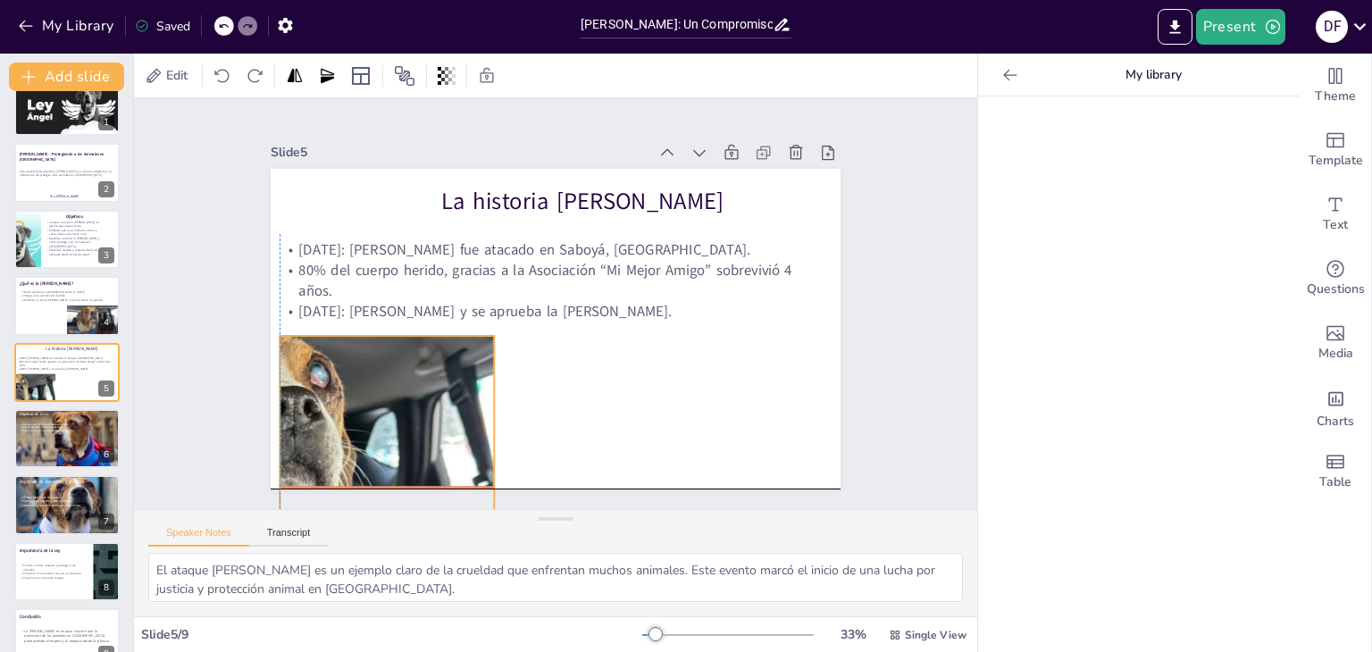
drag, startPoint x: 428, startPoint y: 365, endPoint x: 446, endPoint y: 370, distance: 18.4
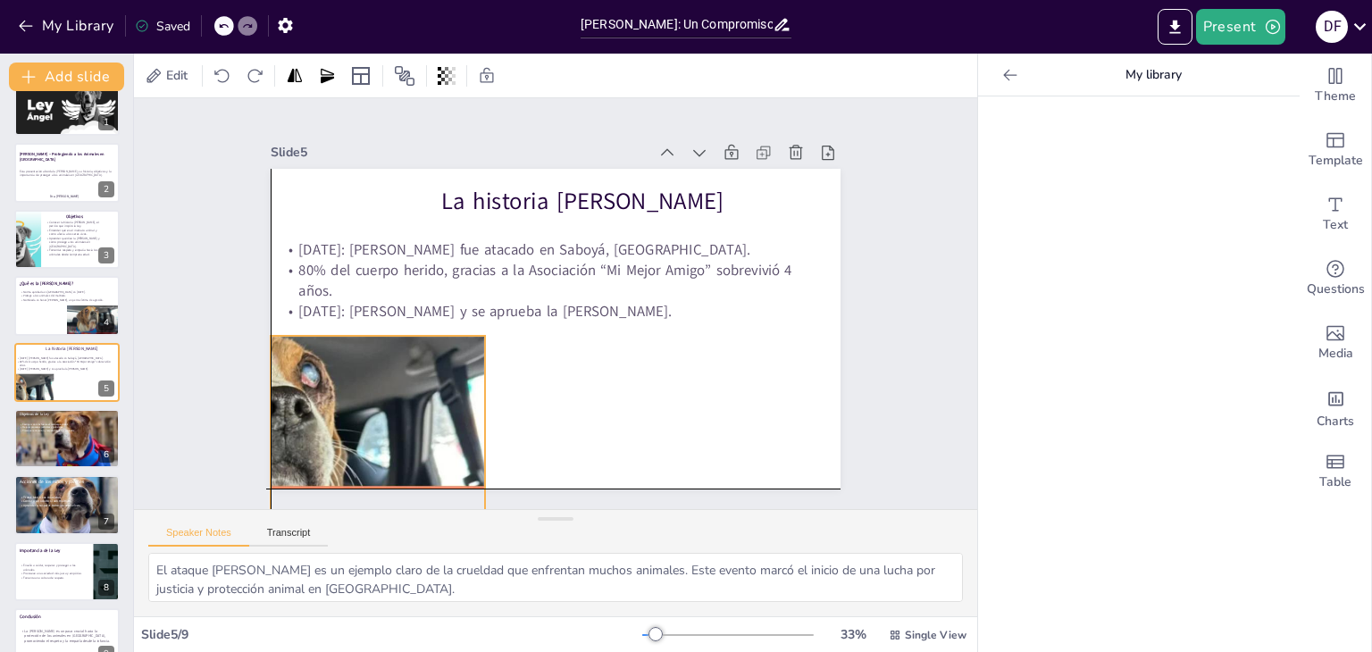
drag, startPoint x: 379, startPoint y: 397, endPoint x: 365, endPoint y: 398, distance: 13.5
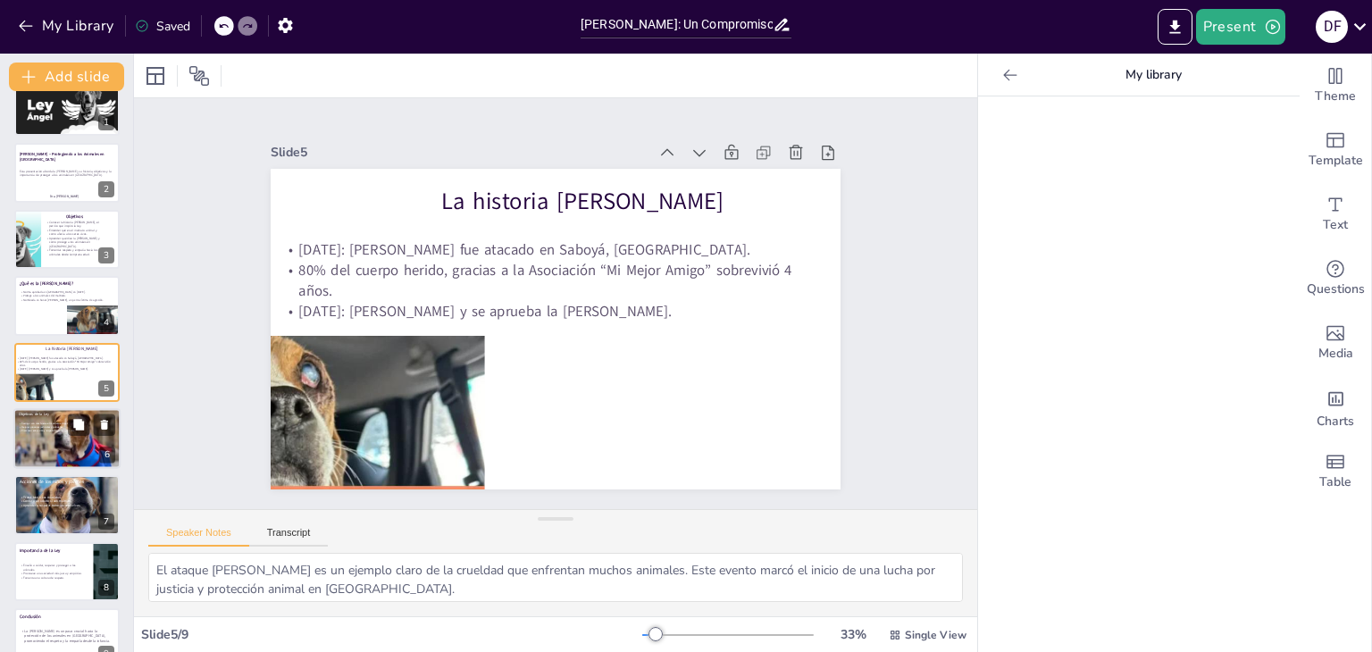
type textarea "El castigo más severo para el maltrato animal es esencial para disuadir a los a…"
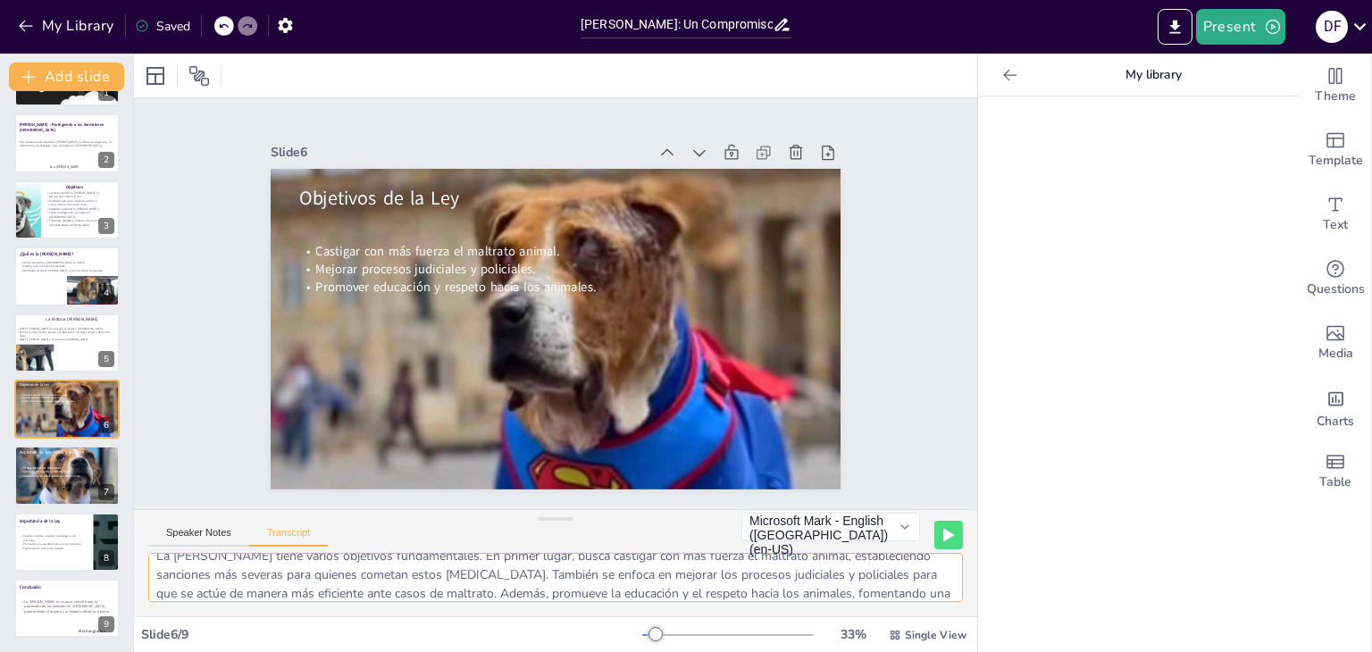
scroll to position [33, 0]
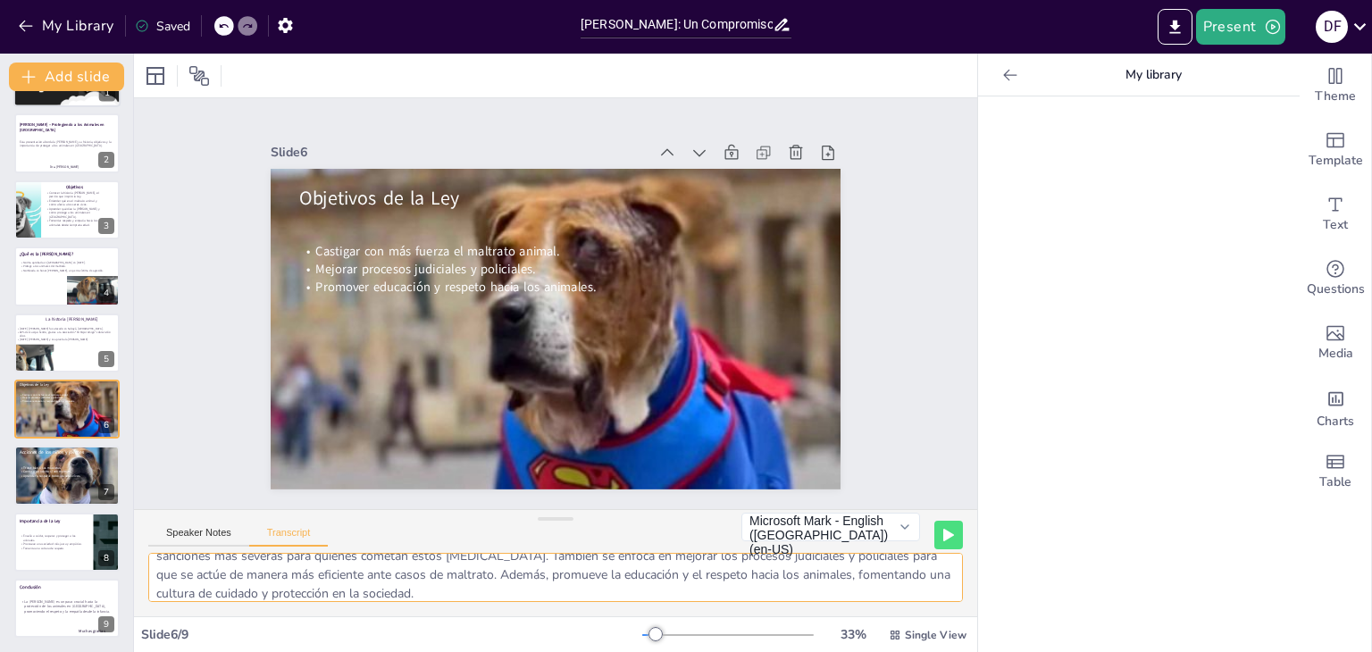
type textarea "En esta sección, abordaremos los puntos clave de la Ley Ángel. Uno de los temas…"
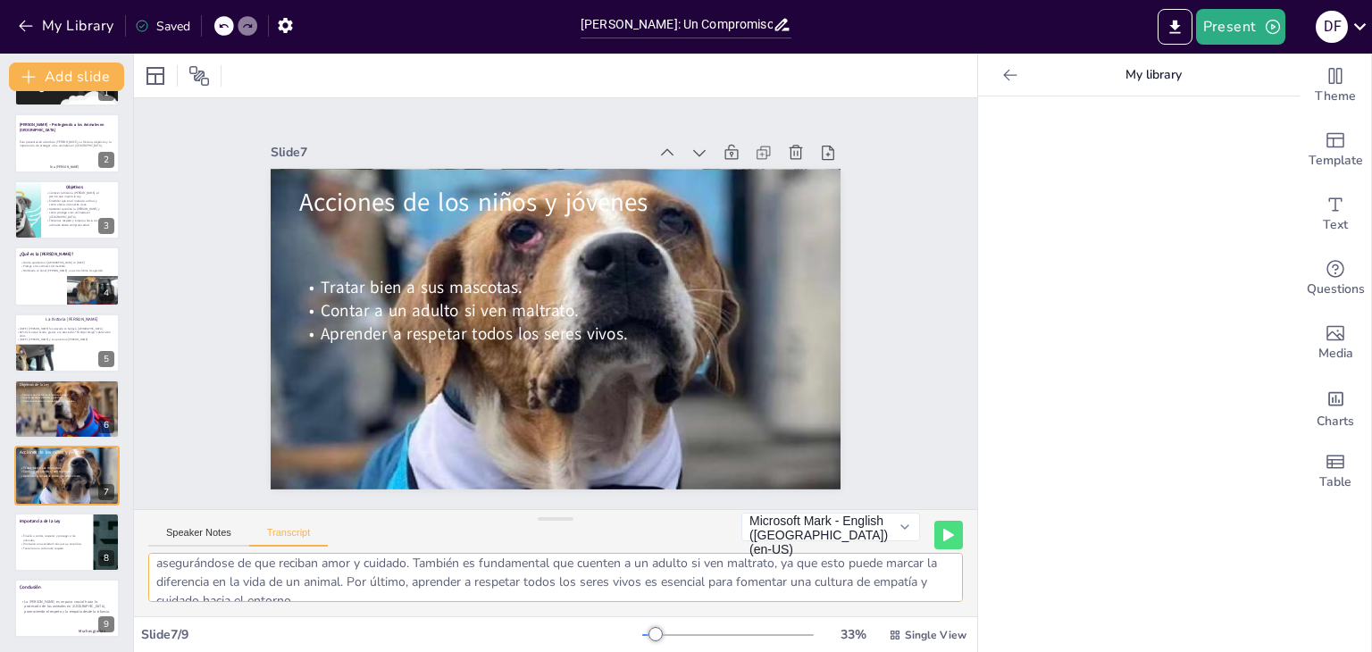
scroll to position [7, 0]
type textarea "La Ley Ángel es vital para la protección de los animales en Colombia. Enseña a …"
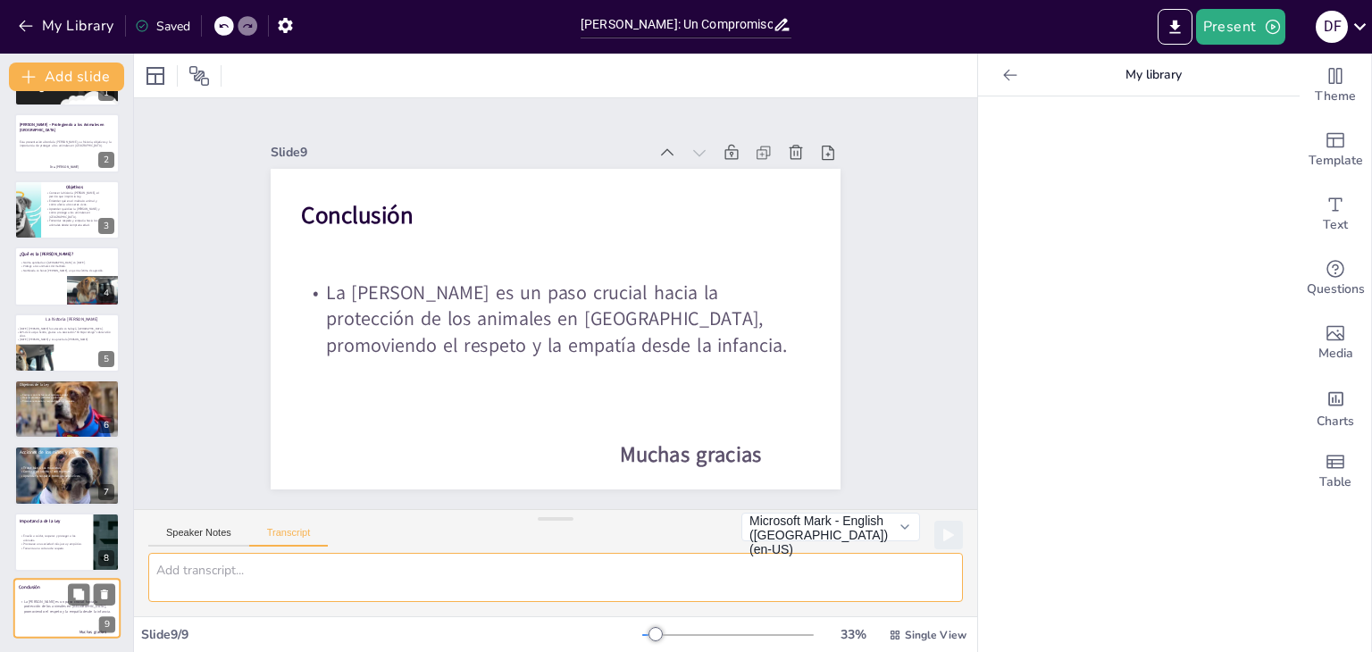
scroll to position [0, 0]
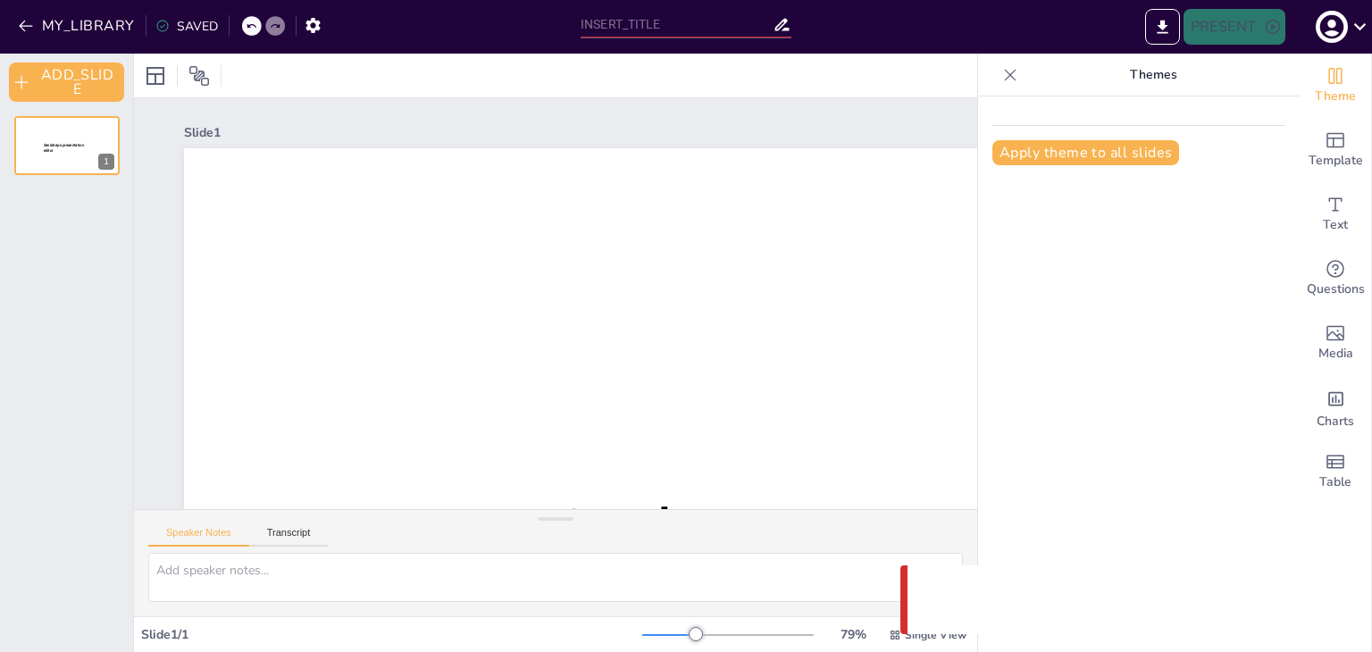
type input "[PERSON_NAME]: Un Compromiso con la Protección Animal en [GEOGRAPHIC_DATA]"
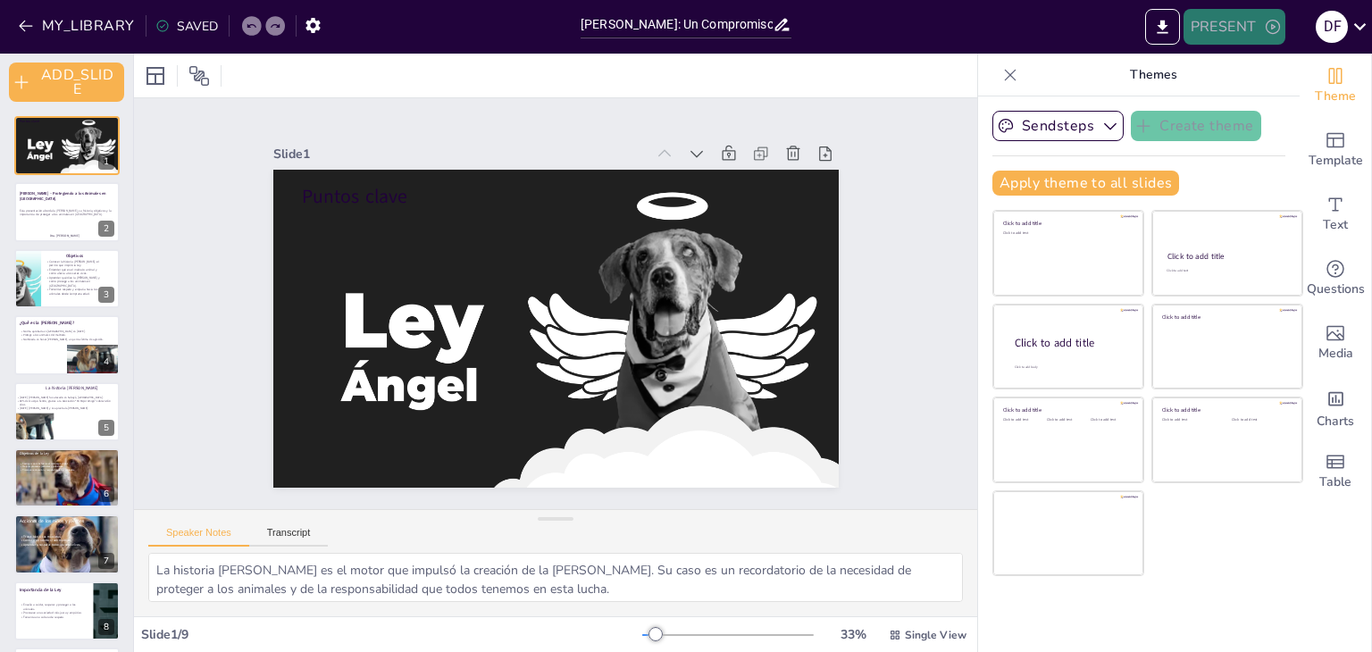
click at [1254, 21] on button "PRESENT" at bounding box center [1235, 27] width 102 height 36
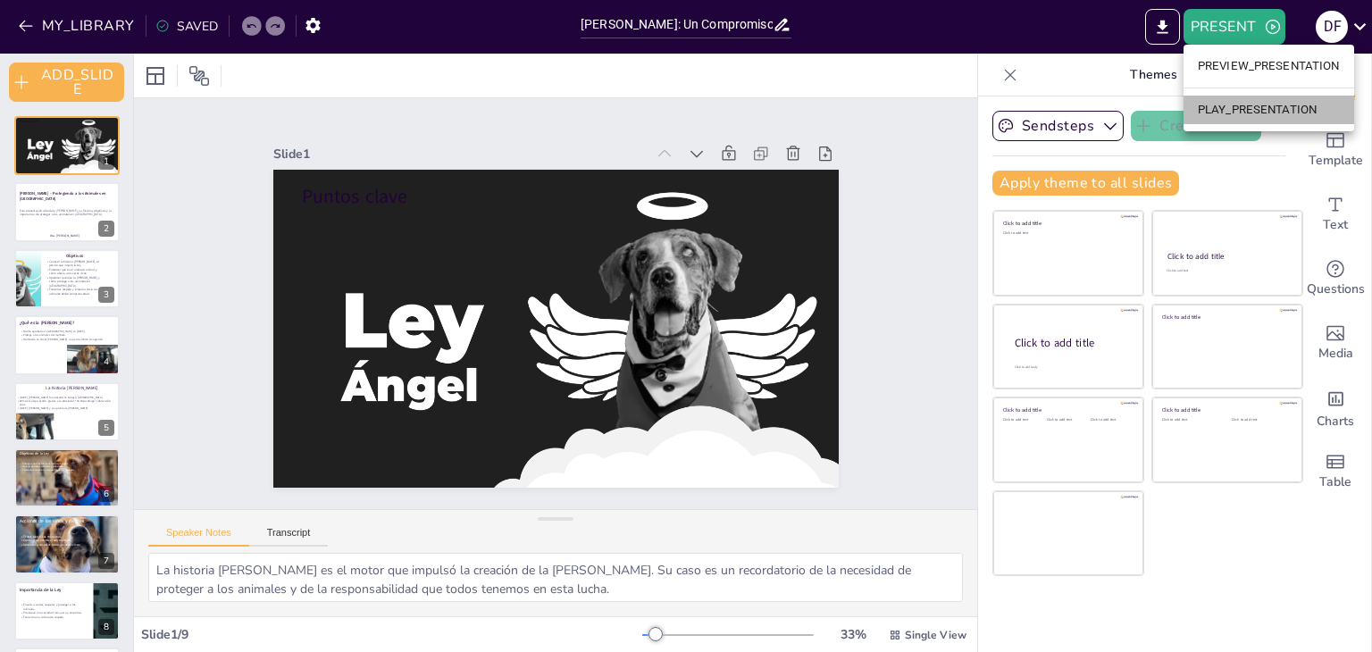
click at [1237, 104] on li "PLAY_PRESENTATION" at bounding box center [1269, 110] width 171 height 29
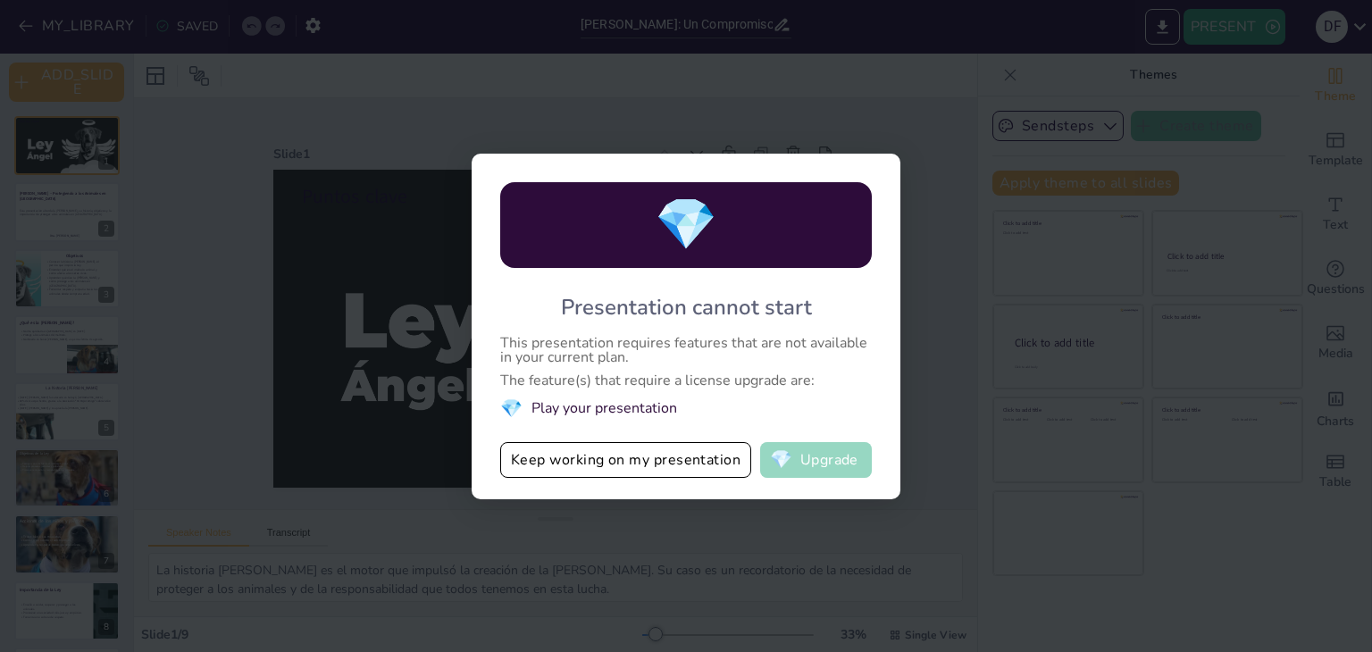
click at [797, 457] on button "💎 Upgrade" at bounding box center [816, 460] width 112 height 36
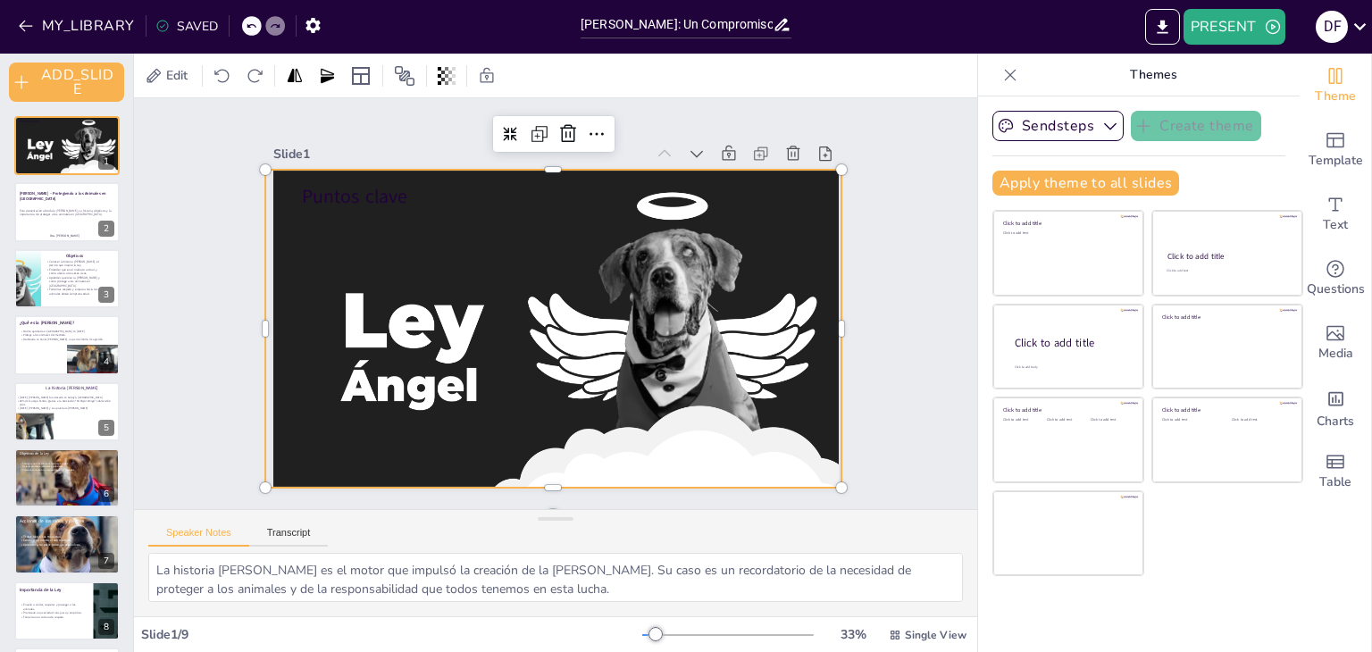
click at [456, 231] on div at bounding box center [553, 339] width 577 height 338
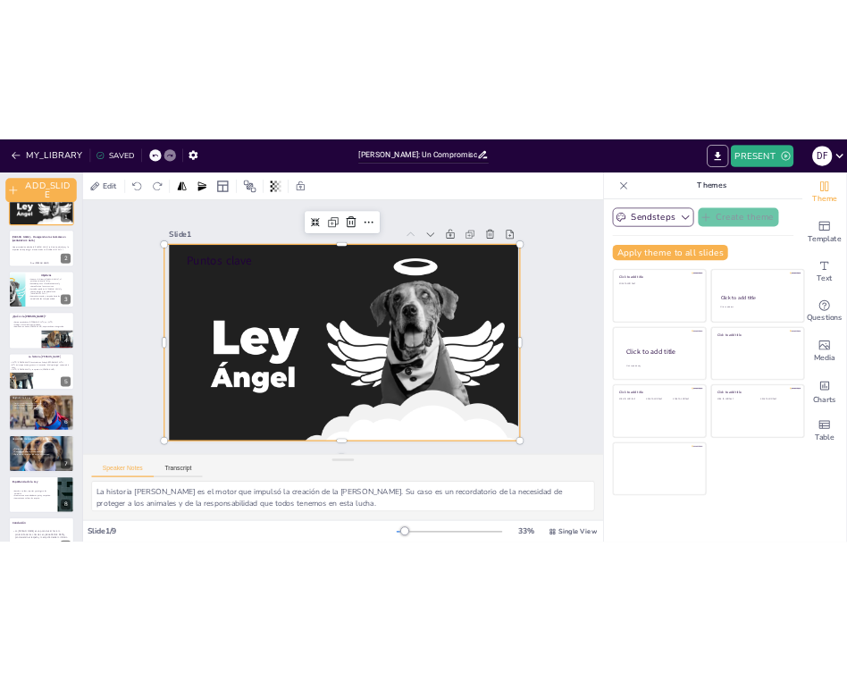
scroll to position [69, 0]
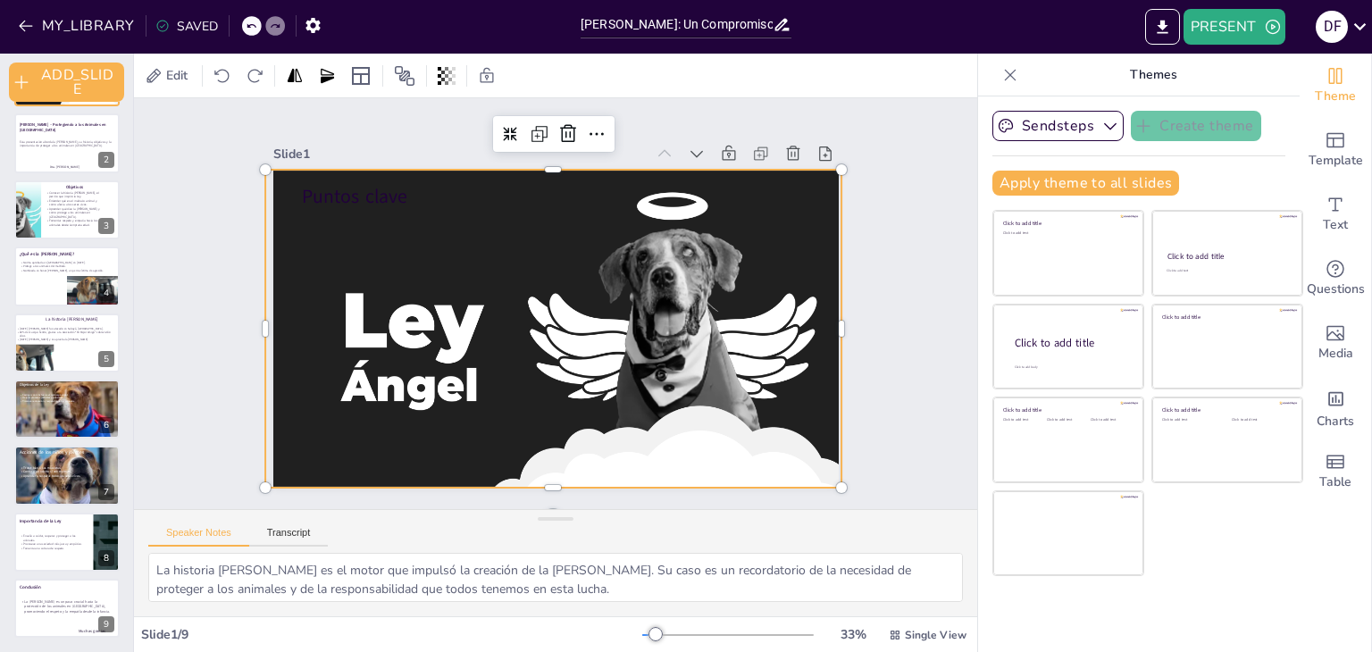
click at [341, 229] on div at bounding box center [553, 339] width 577 height 338
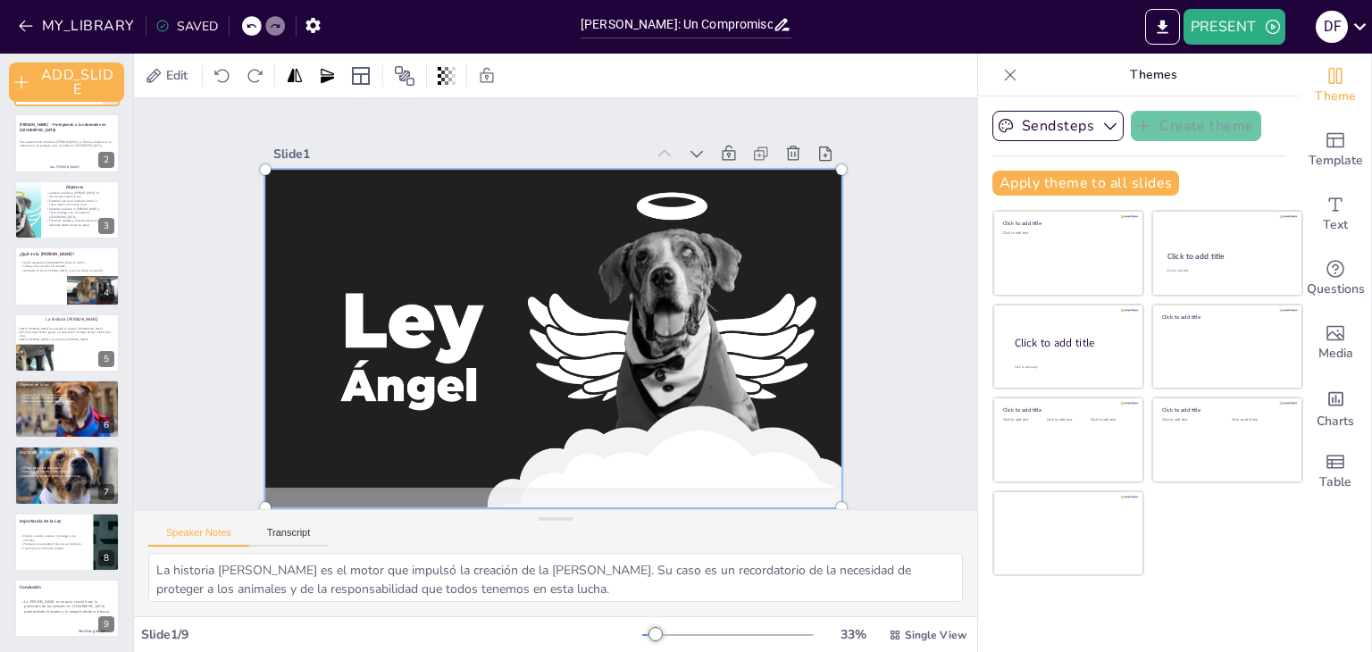
drag, startPoint x: 350, startPoint y: 239, endPoint x: 275, endPoint y: 219, distance: 77.8
click at [275, 219] on div at bounding box center [554, 338] width 598 height 359
drag, startPoint x: 297, startPoint y: 224, endPoint x: 361, endPoint y: 213, distance: 65.4
click at [361, 213] on div at bounding box center [554, 338] width 598 height 359
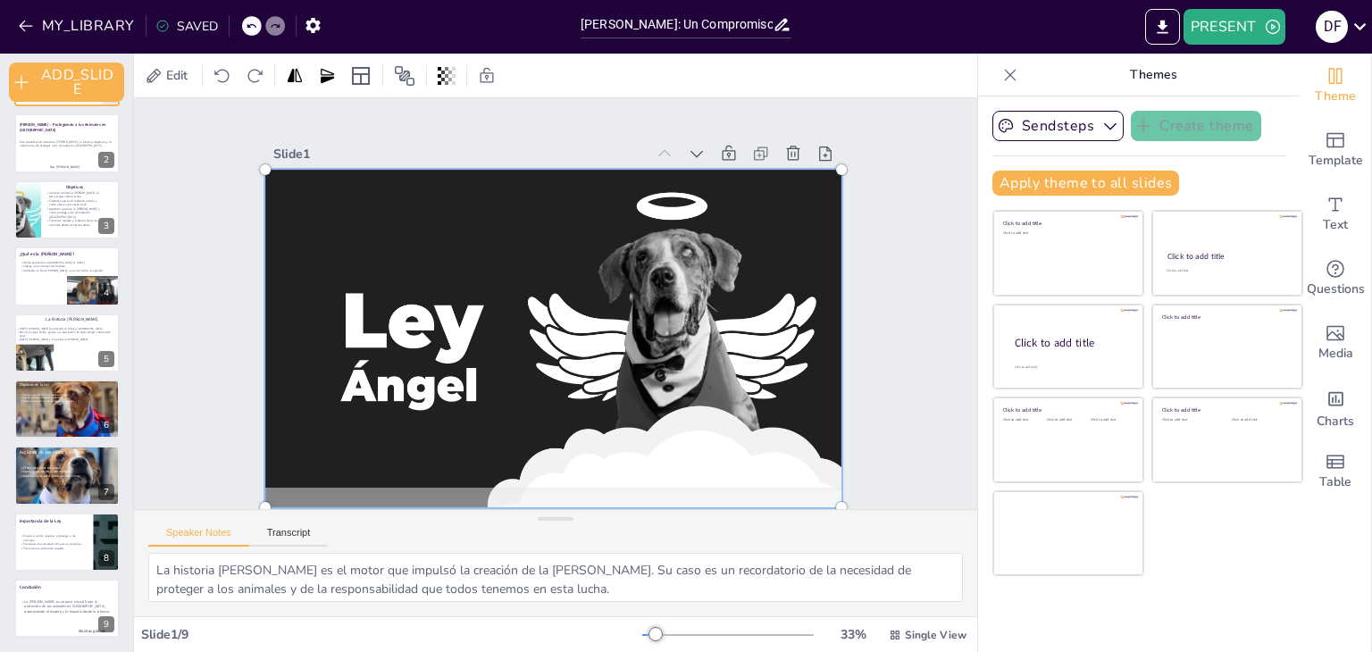
click at [426, 220] on div at bounding box center [554, 338] width 598 height 359
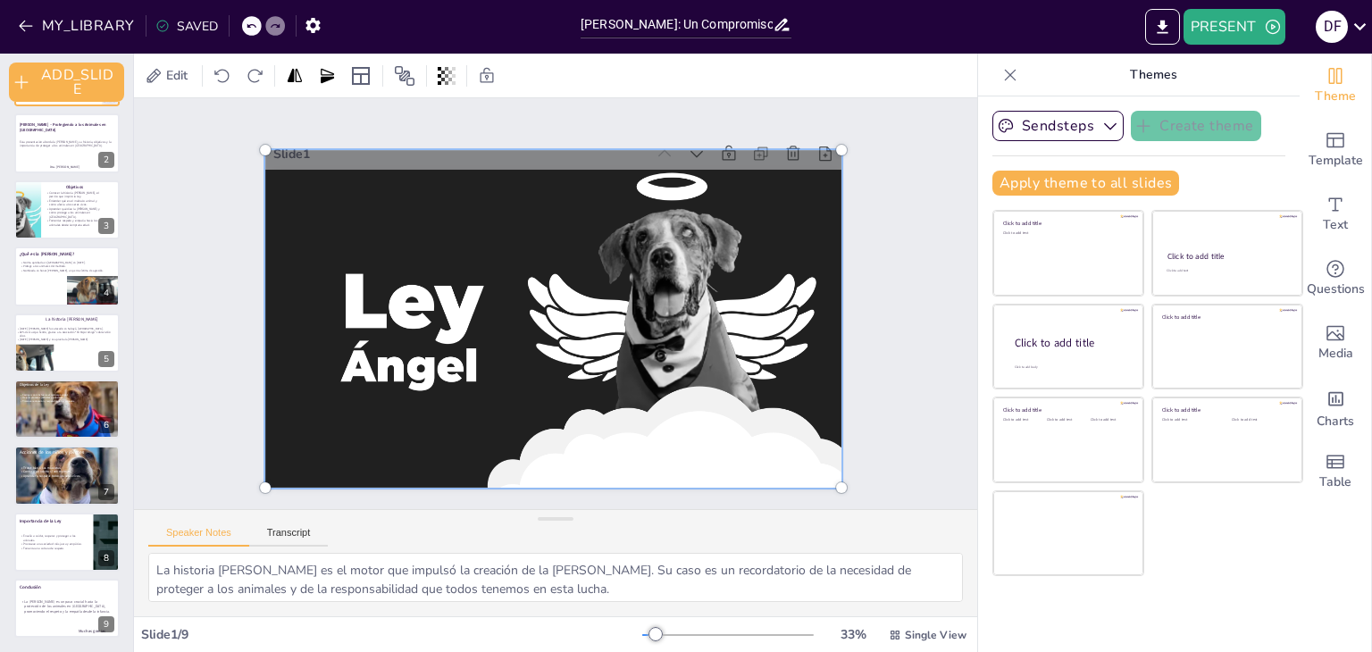
drag, startPoint x: 481, startPoint y: 222, endPoint x: 588, endPoint y: 212, distance: 107.7
click at [588, 212] on div at bounding box center [554, 318] width 598 height 359
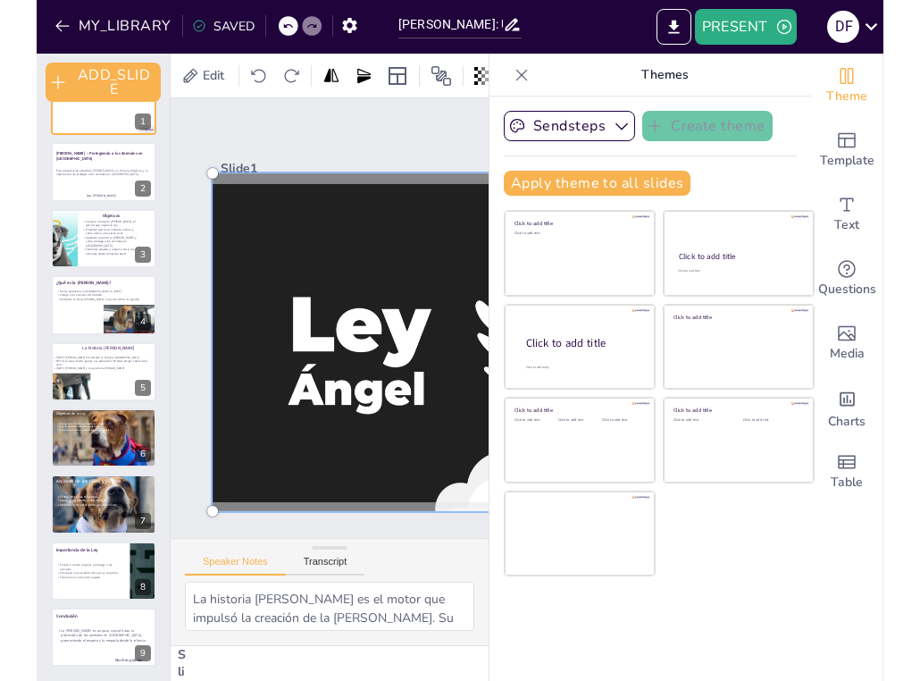
scroll to position [40, 0]
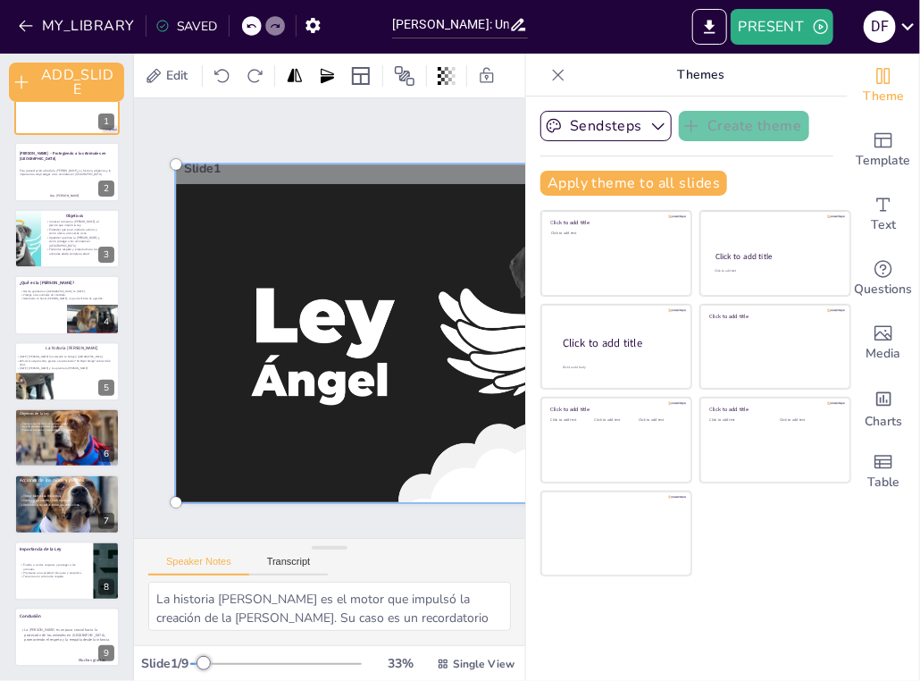
drag, startPoint x: 388, startPoint y: 314, endPoint x: 1008, endPoint y: 244, distance: 623.9
click at [920, 244] on html "MY_LIBRARY SAVED Ley Ángel: Un Compromiso con la Protección Animal en Colombia …" at bounding box center [460, 340] width 920 height 681
drag, startPoint x: 418, startPoint y: 249, endPoint x: 1041, endPoint y: 243, distance: 622.6
click at [920, 243] on html "MY_LIBRARY SAVED Ley Ángel: Un Compromiso con la Protección Animal en Colombia …" at bounding box center [460, 340] width 920 height 681
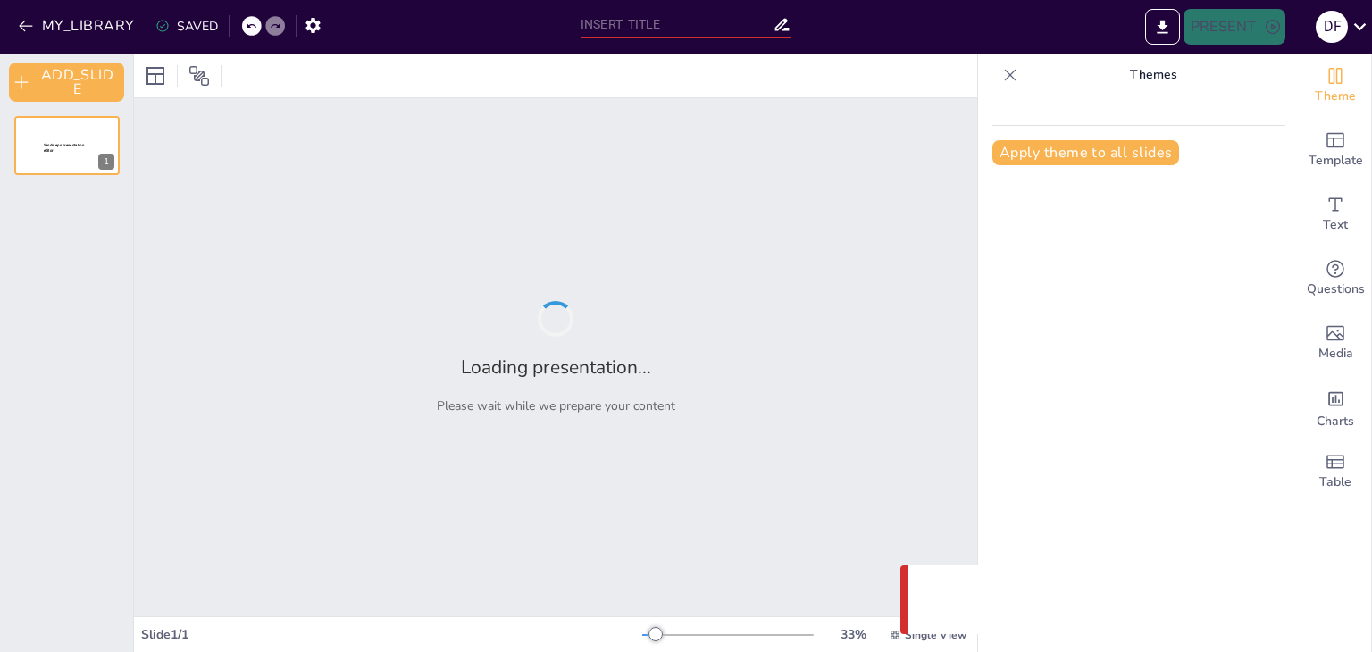
type input "[PERSON_NAME]: Un Compromiso con la Protección Animal en [GEOGRAPHIC_DATA]"
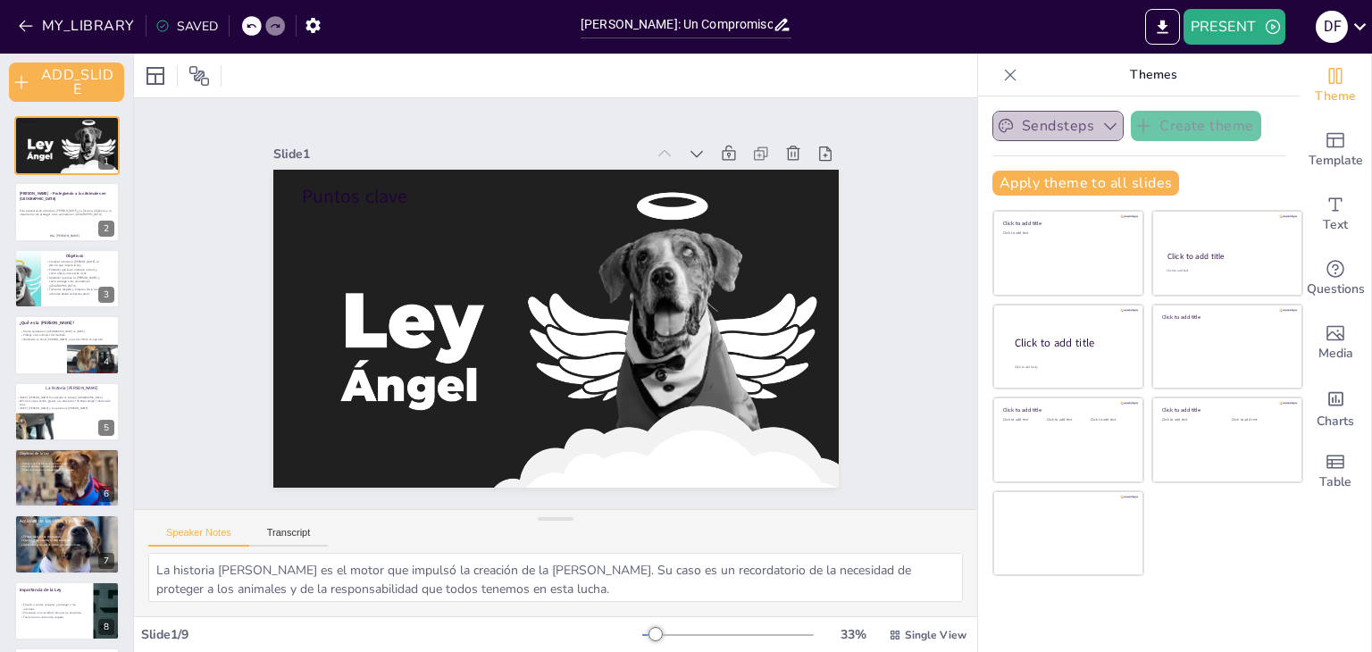
click at [919, 138] on button "Sendsteps" at bounding box center [1057, 126] width 131 height 30
click at [919, 33] on button "PRESENT" at bounding box center [1235, 27] width 102 height 36
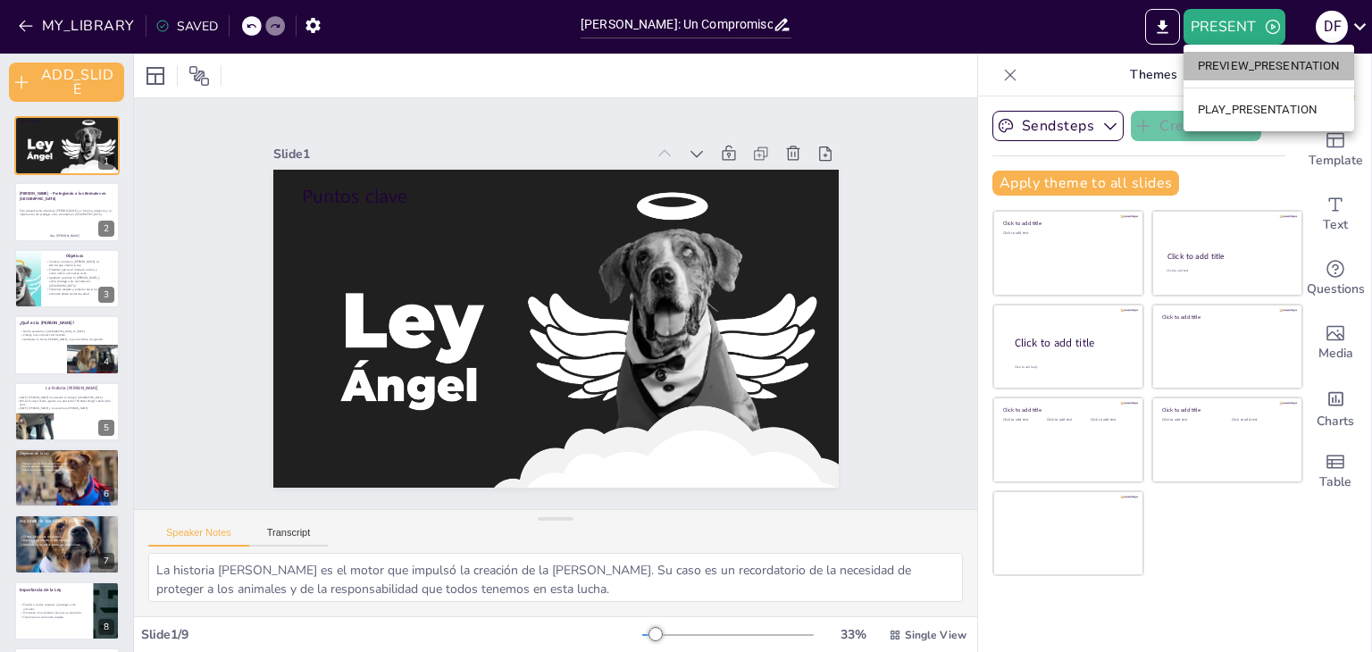
click at [919, 75] on li "PREVIEW_PRESENTATION" at bounding box center [1269, 66] width 171 height 29
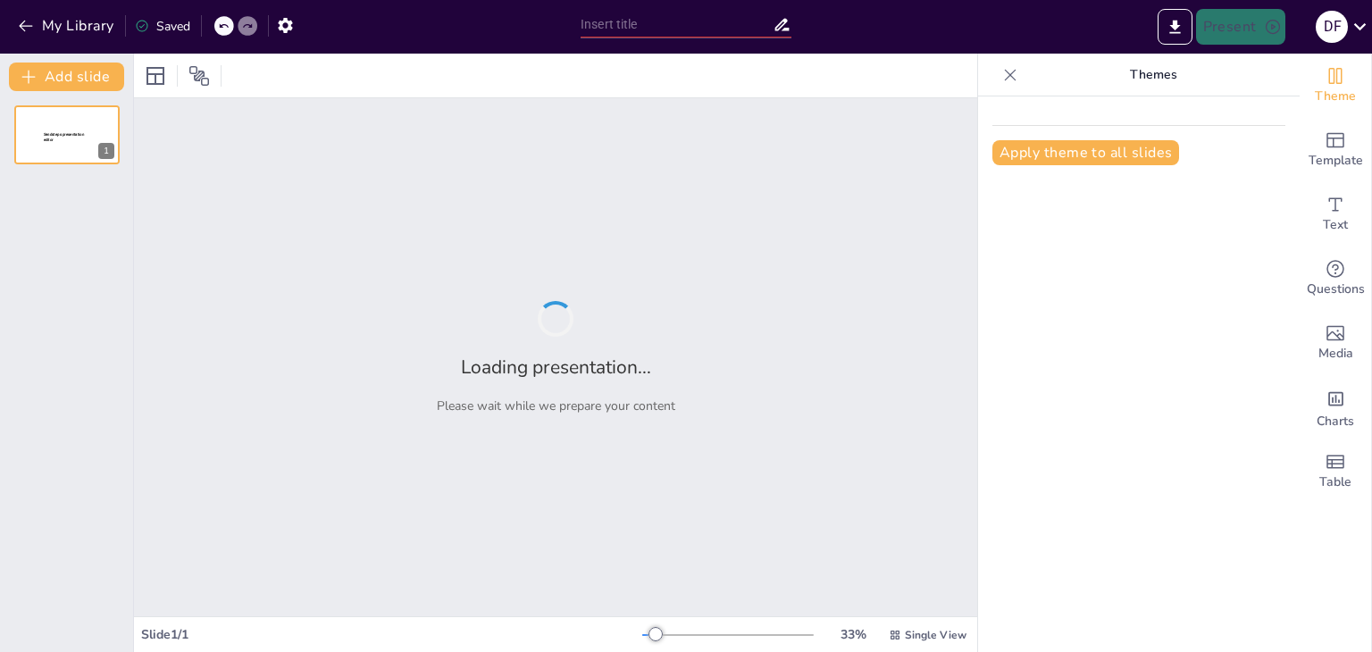
type input "[PERSON_NAME]: Un Compromiso con la Protección Animal en [GEOGRAPHIC_DATA]"
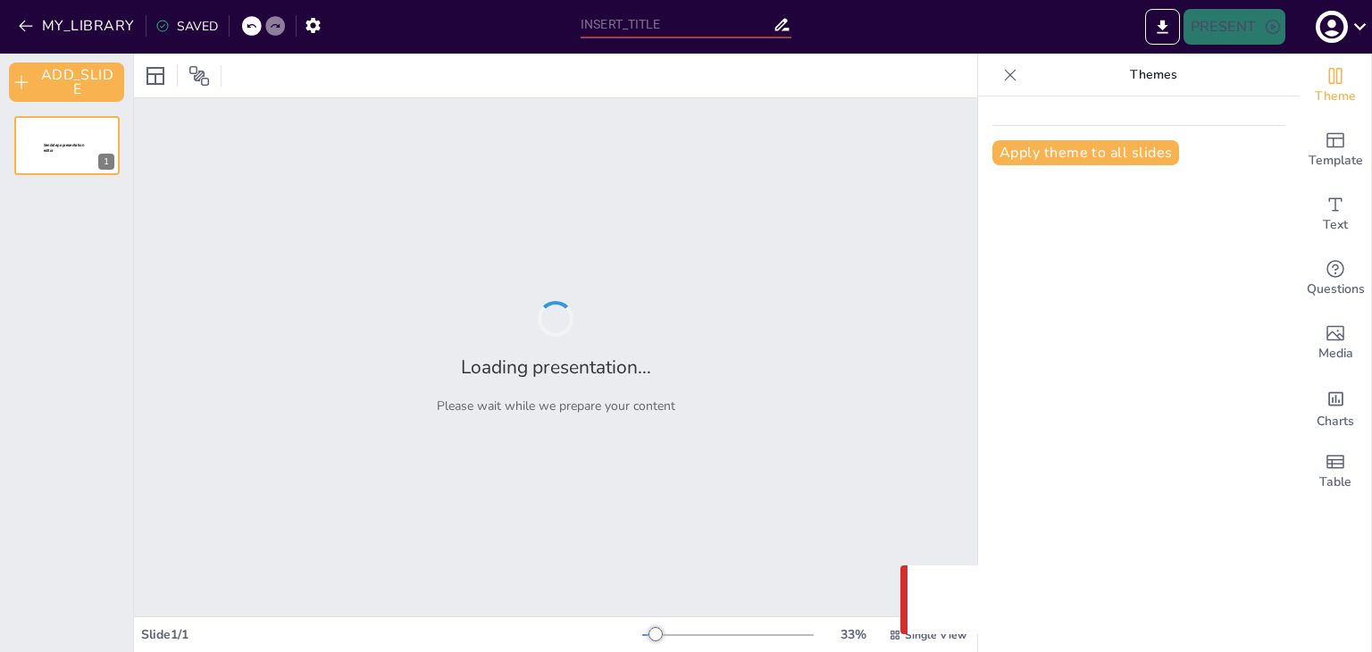
type input "[PERSON_NAME]: Un Compromiso con la Protección Animal en [GEOGRAPHIC_DATA]"
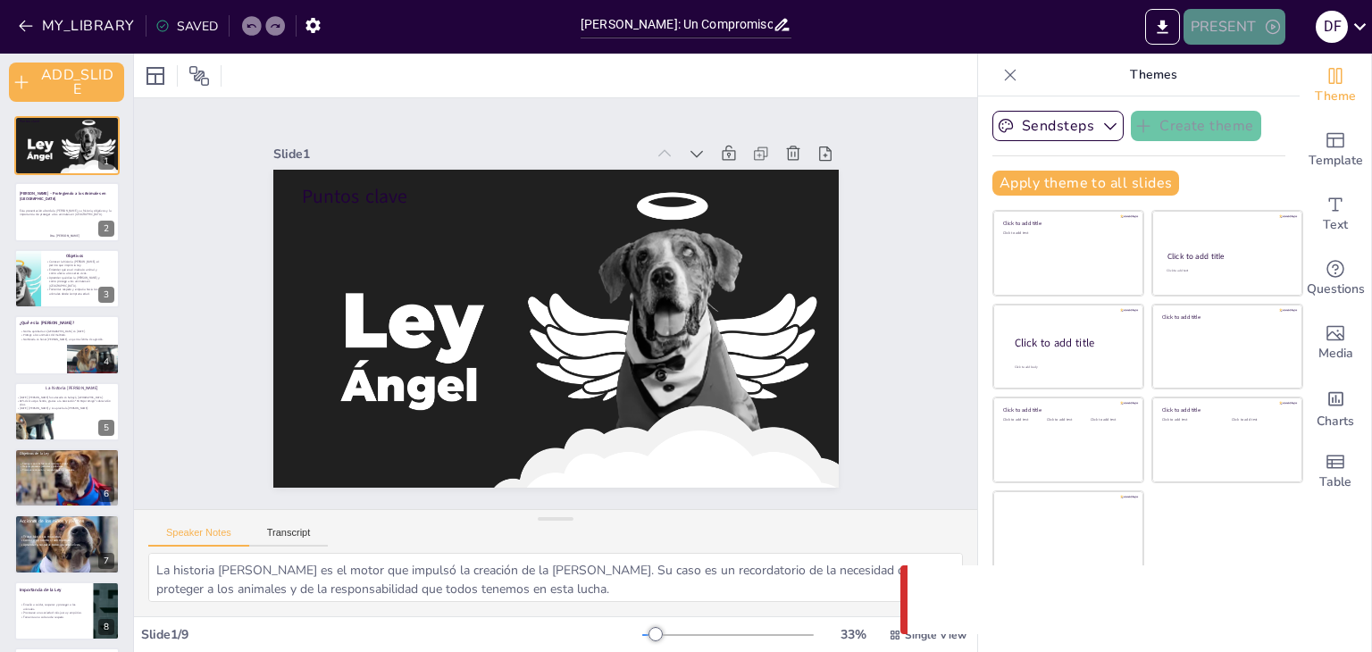
click at [1244, 25] on button "PRESENT" at bounding box center [1235, 27] width 102 height 36
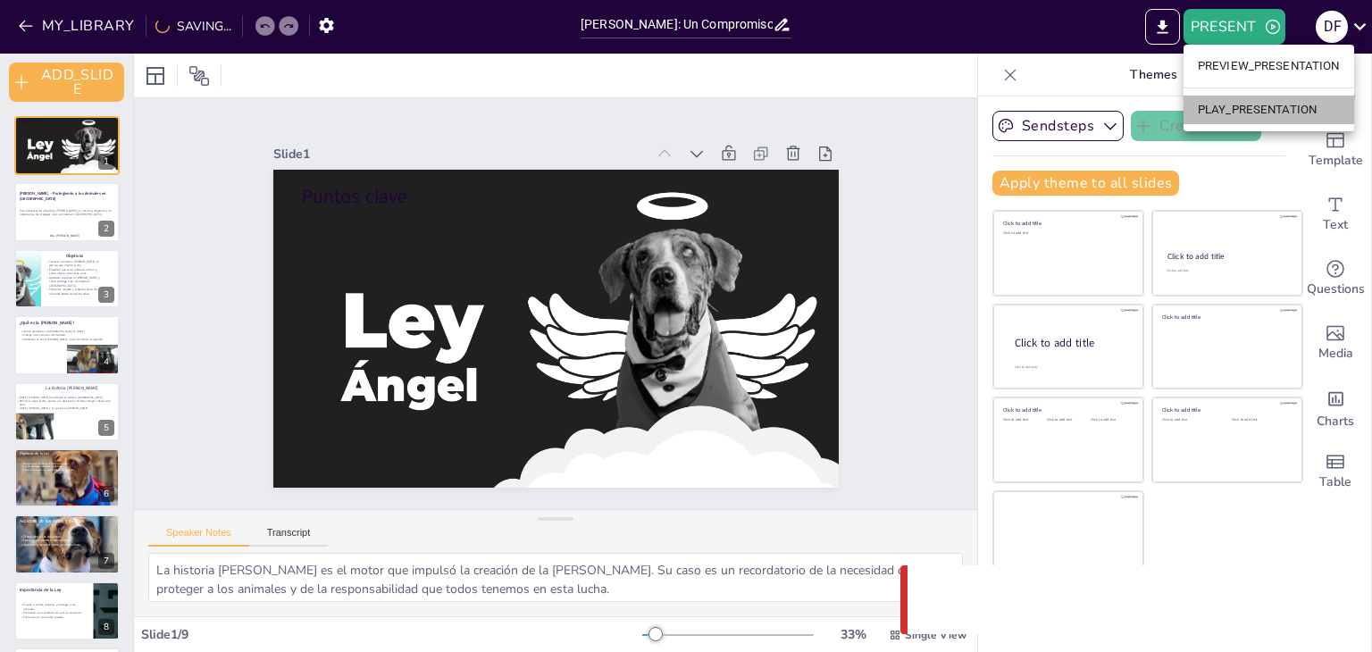
click at [1207, 116] on li "PLAY_PRESENTATION" at bounding box center [1269, 110] width 171 height 29
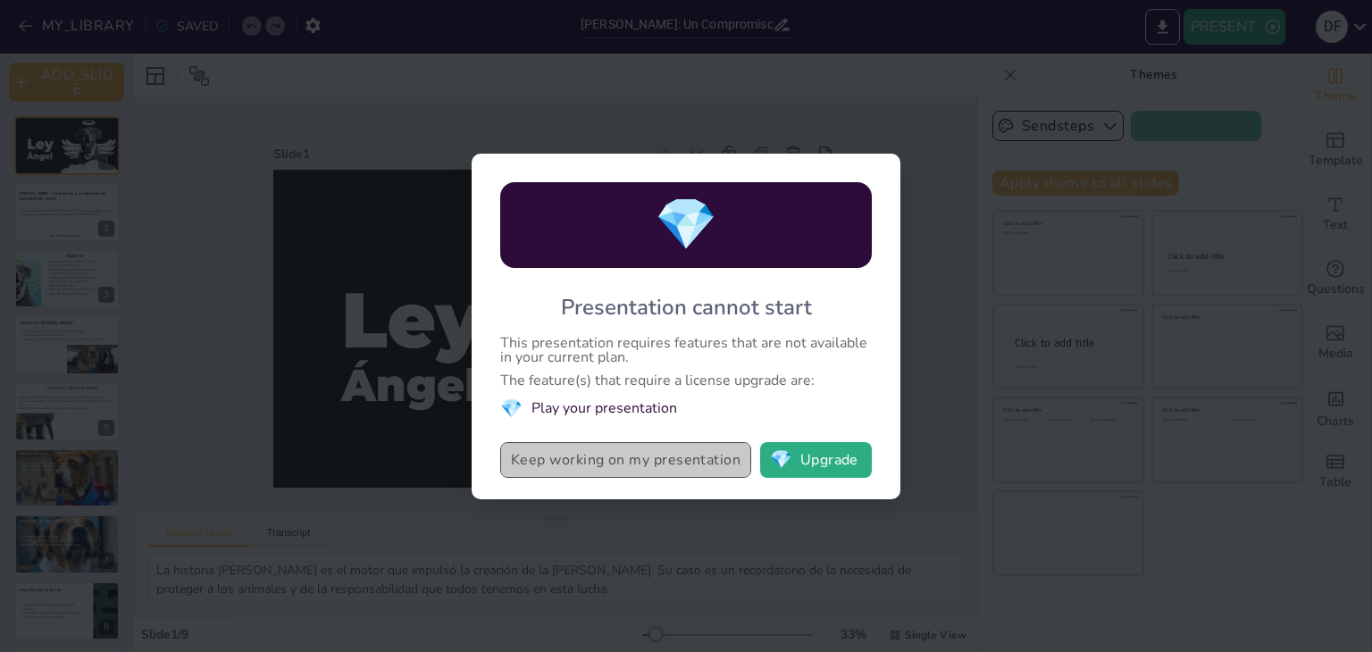
click at [640, 467] on button "Keep working on my presentation" at bounding box center [625, 460] width 251 height 36
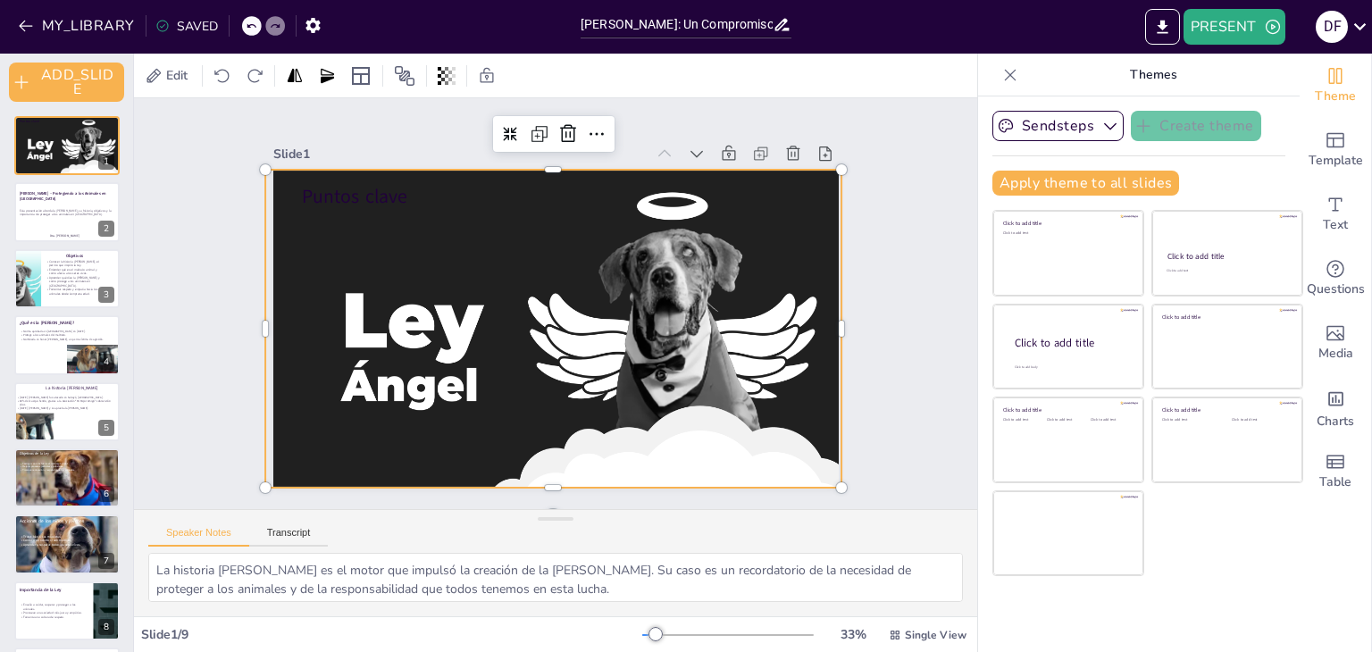
click at [615, 438] on div at bounding box center [553, 339] width 577 height 338
click at [478, 268] on div at bounding box center [550, 338] width 609 height 396
click at [479, 262] on div at bounding box center [550, 338] width 609 height 397
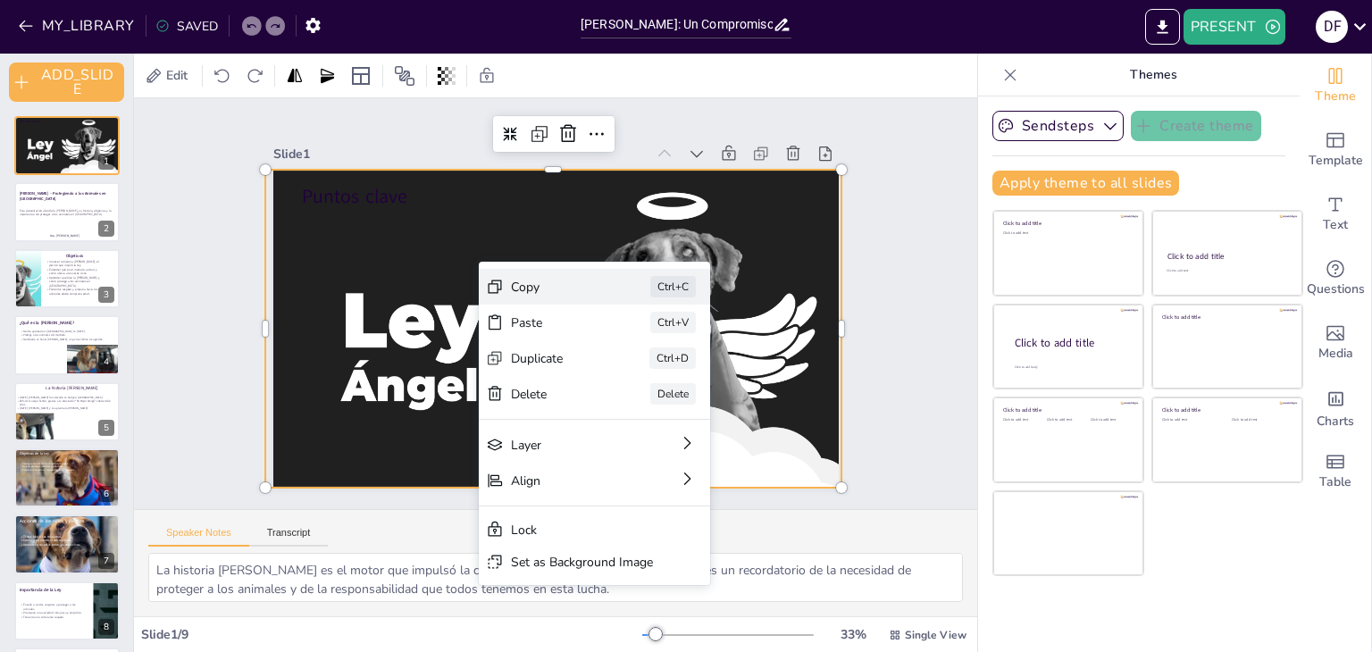
click at [635, 386] on div "Copy" at bounding box center [680, 399] width 90 height 26
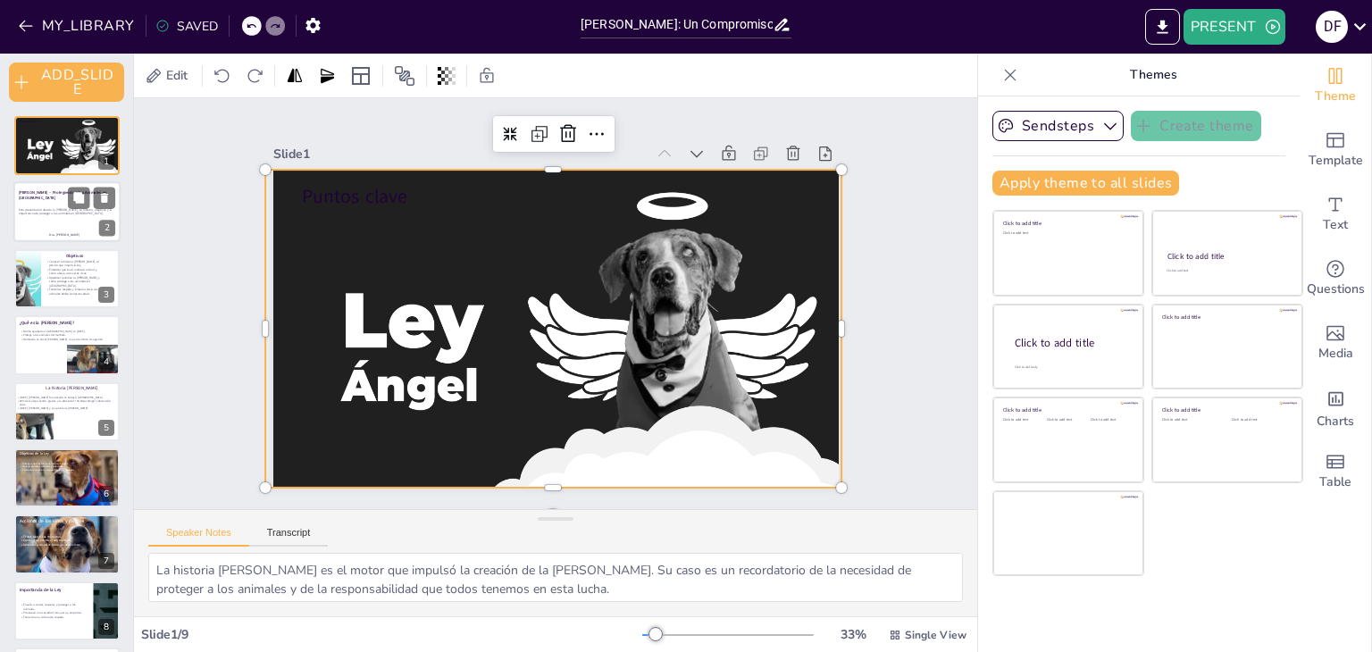
click at [80, 214] on p "Esta presentación aborda la [PERSON_NAME], su historia, objetivos y la importan…" at bounding box center [67, 212] width 96 height 8
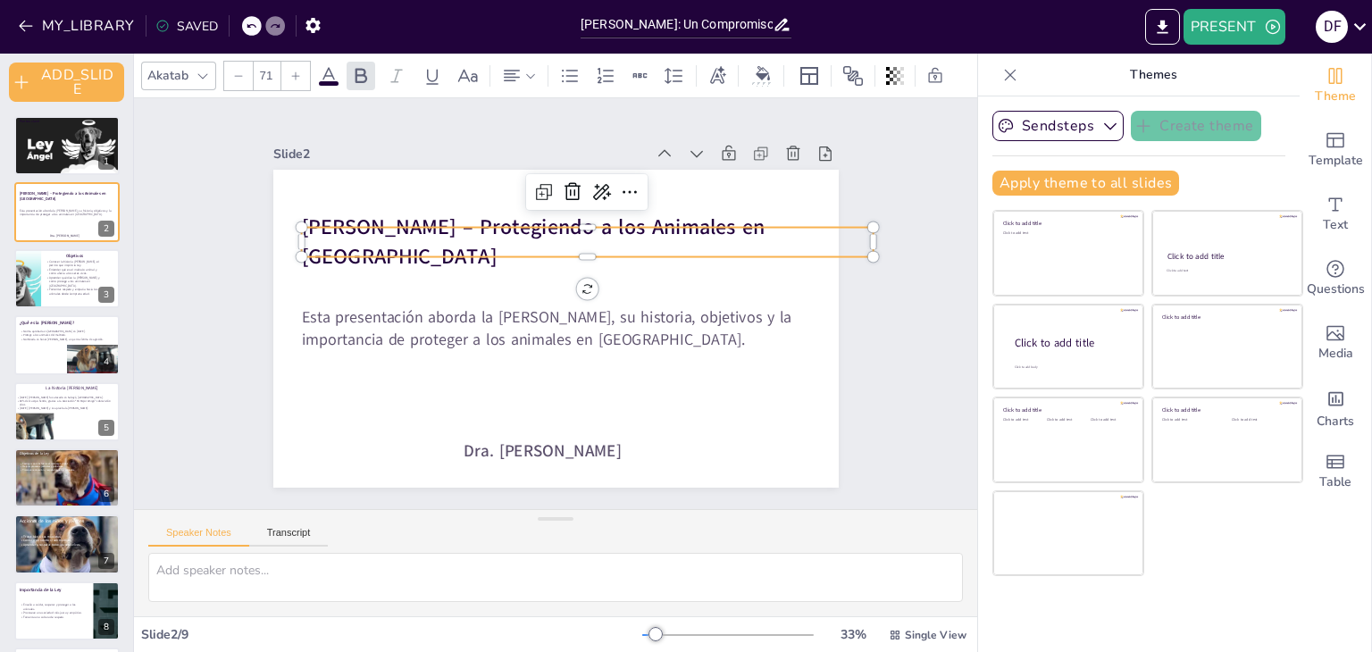
click at [301, 236] on strong "[PERSON_NAME] – Protegiendo a los Animales en [GEOGRAPHIC_DATA]" at bounding box center [533, 242] width 464 height 58
click at [306, 236] on strong "[PERSON_NAME] – Protegiendo a los Animales en [GEOGRAPHIC_DATA]" at bounding box center [539, 226] width 467 height 79
click at [331, 235] on strong "[PERSON_NAME] – Protegiendo a los Animales en [GEOGRAPHIC_DATA]" at bounding box center [539, 226] width 467 height 79
click at [331, 235] on strong "[PERSON_NAME] – Protegiendo a los Animales en [GEOGRAPHIC_DATA]" at bounding box center [533, 242] width 464 height 58
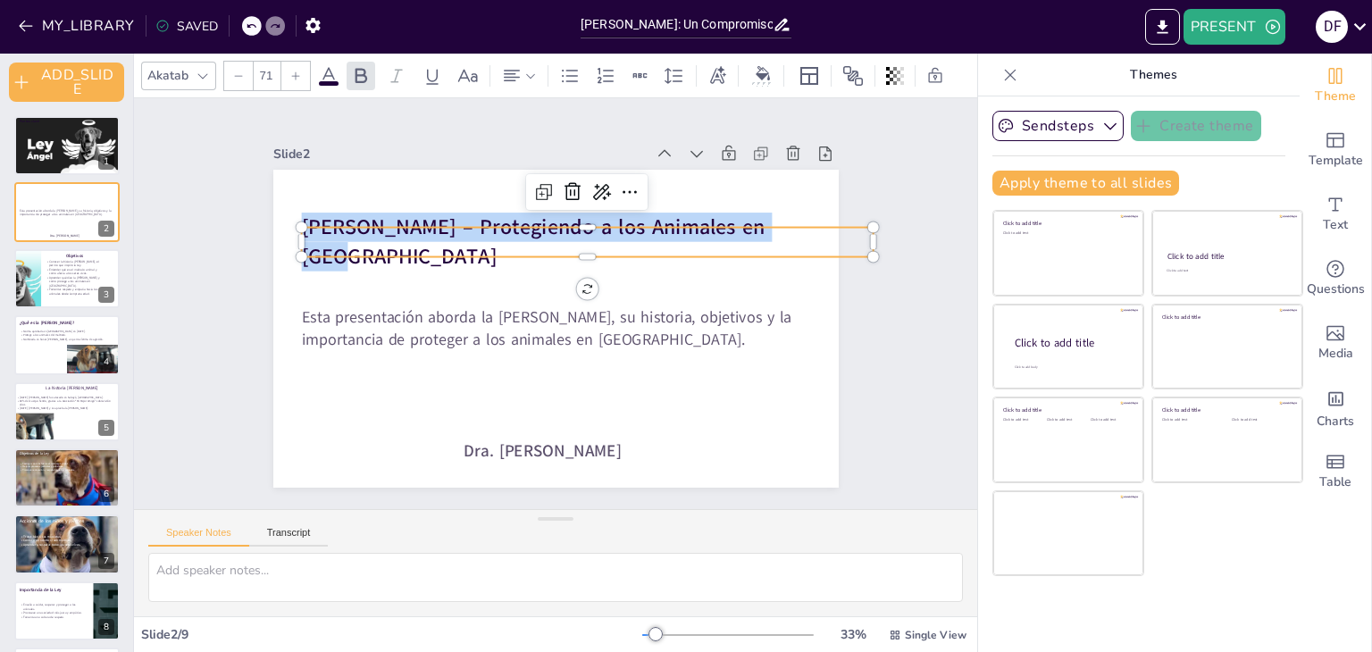
click at [331, 235] on strong "[PERSON_NAME] – Protegiendo a los Animales en [GEOGRAPHIC_DATA]" at bounding box center [539, 226] width 467 height 79
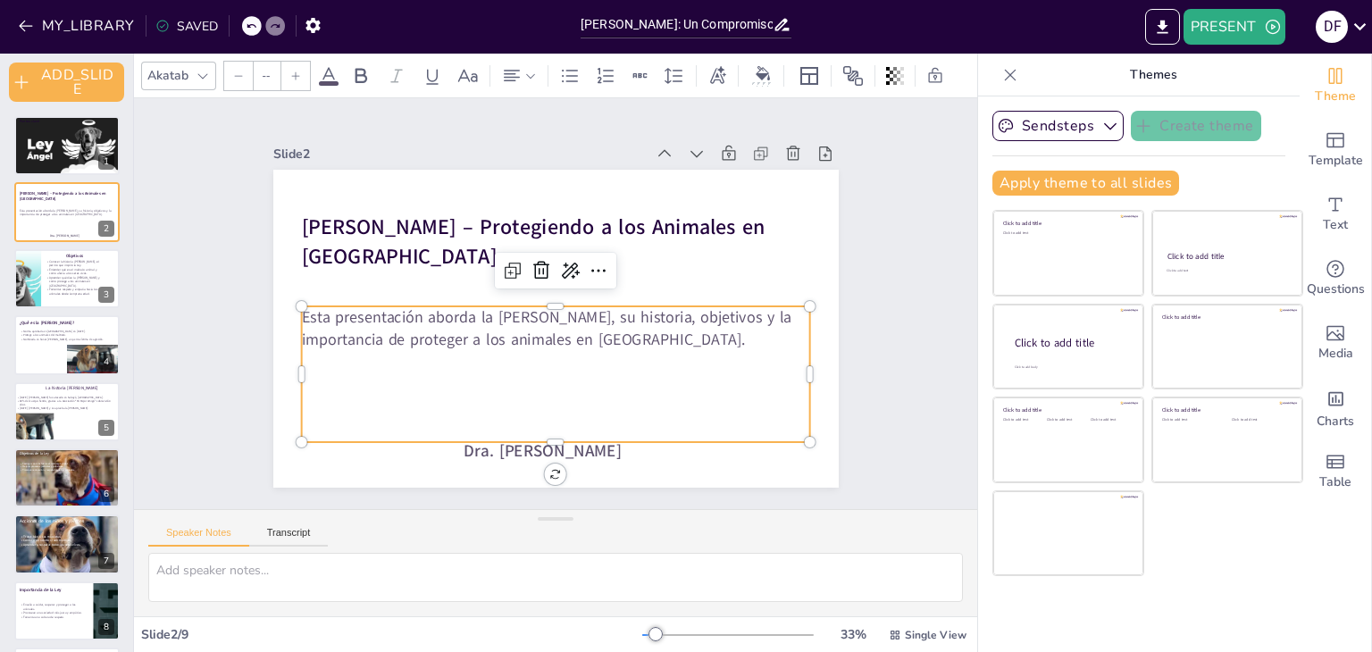
click at [320, 324] on p "Esta presentación aborda la [PERSON_NAME], su historia, objetivos y la importan…" at bounding box center [550, 328] width 506 height 148
click at [636, 333] on p "Esta presentación aborda la [PERSON_NAME], su historia, objetivos y la importan…" at bounding box center [550, 328] width 506 height 148
click at [636, 333] on p "Esta presentación aborda la [PERSON_NAME], su historia, objetivos y la importan…" at bounding box center [552, 328] width 511 height 96
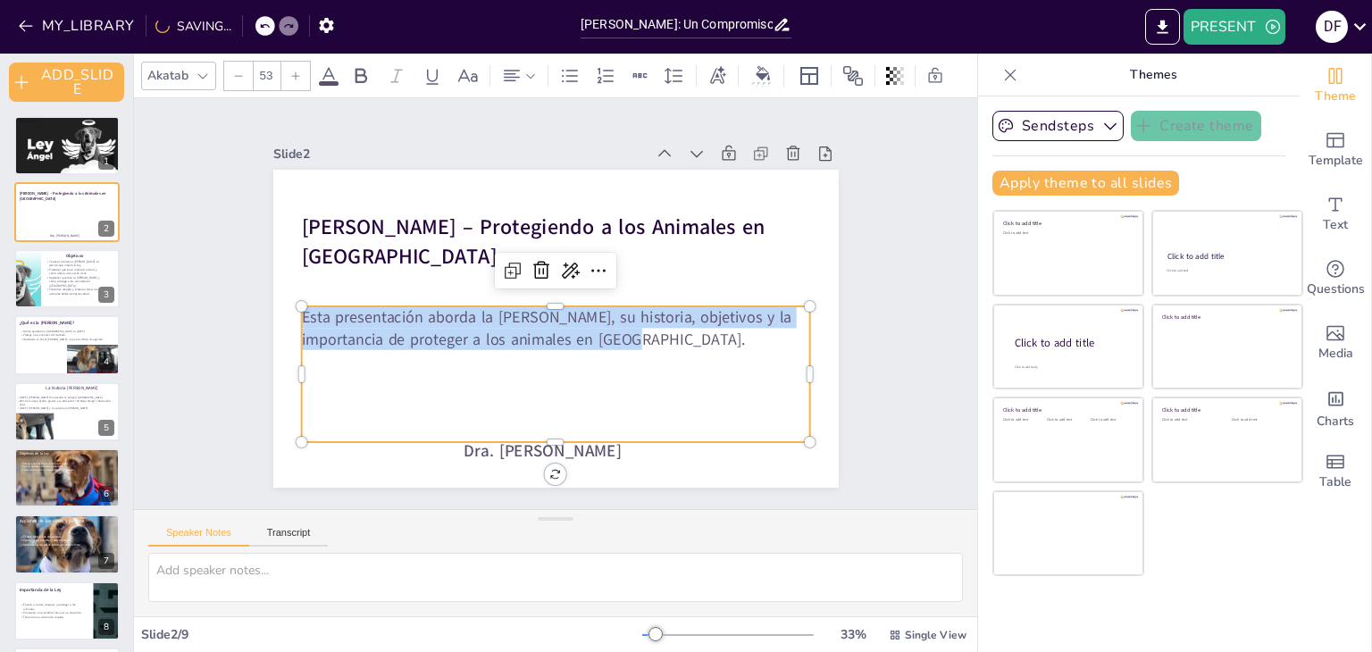
click at [636, 333] on p "Esta presentación aborda la [PERSON_NAME], su historia, objetivos y la importan…" at bounding box center [552, 328] width 511 height 96
copy p "Esta presentación aborda la [PERSON_NAME], su historia, objetivos y la importan…"
click at [508, 440] on div at bounding box center [540, 448] width 507 height 67
click at [508, 440] on div at bounding box center [540, 449] width 507 height 68
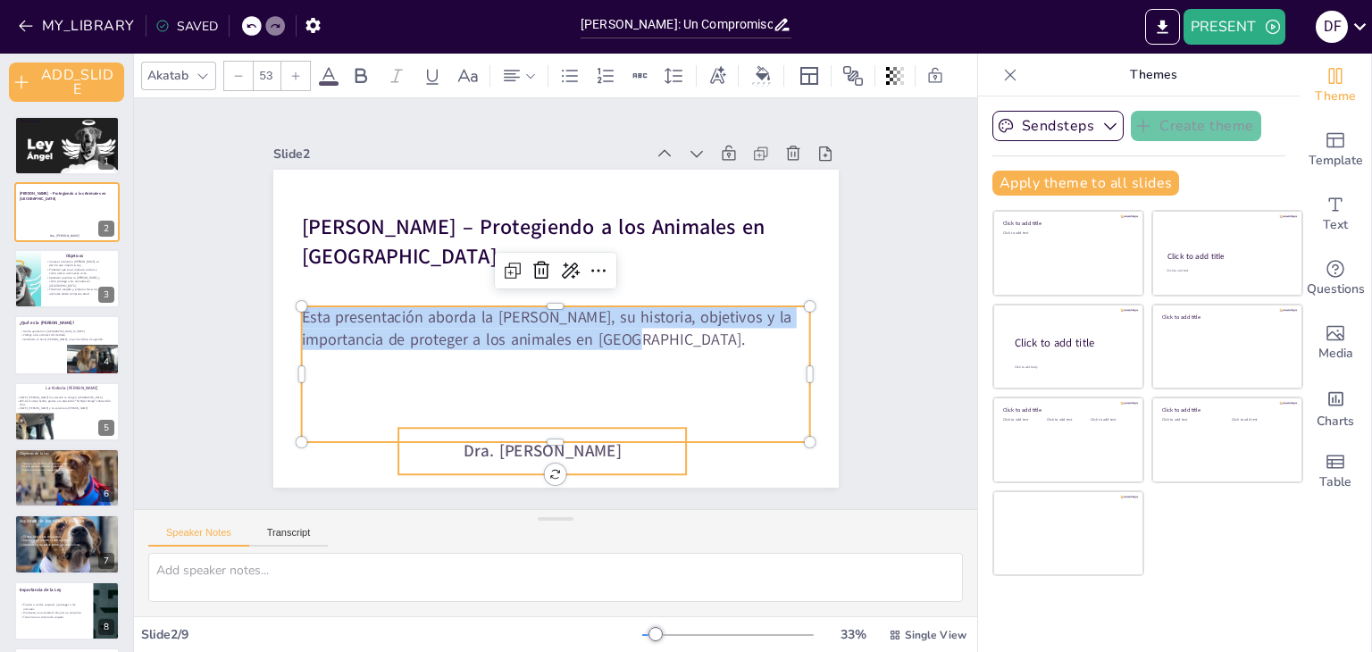
type input "56"
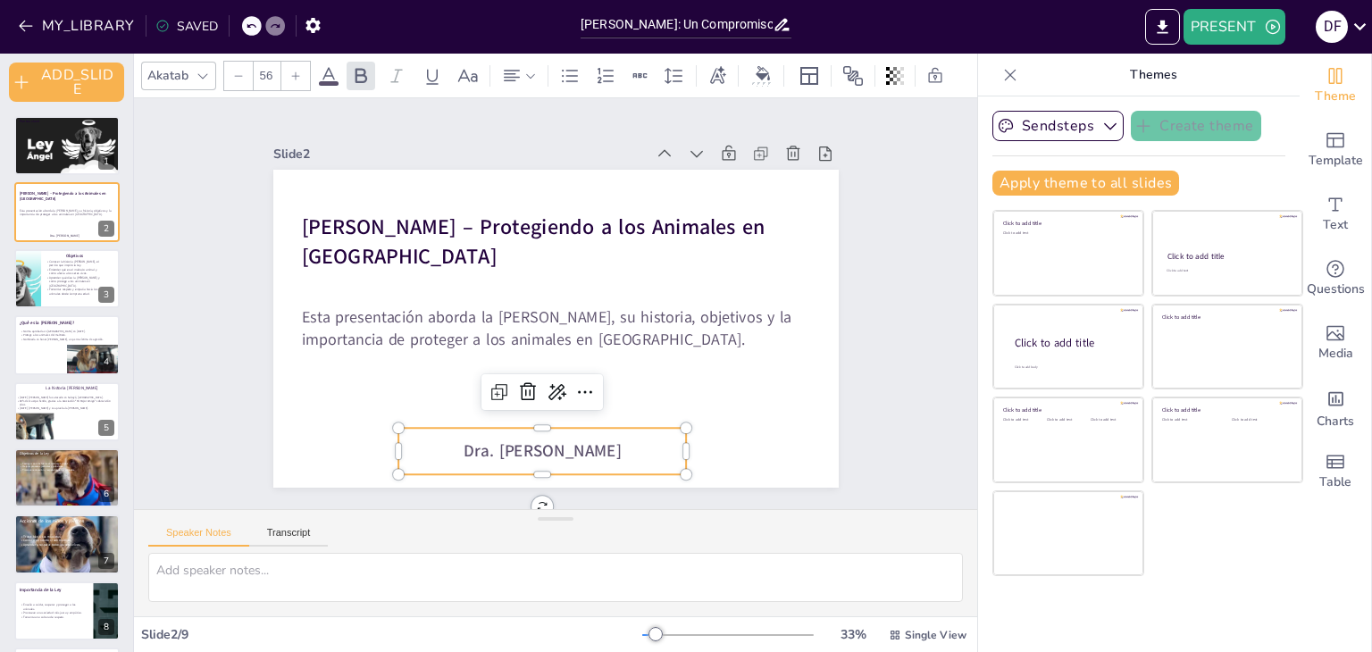
click at [505, 448] on span "Dra. [PERSON_NAME]" at bounding box center [483, 433] width 153 height 84
click at [505, 448] on span "Dra. [PERSON_NAME]" at bounding box center [526, 449] width 159 height 38
click at [505, 448] on span "Dra. [PERSON_NAME]" at bounding box center [542, 451] width 157 height 22
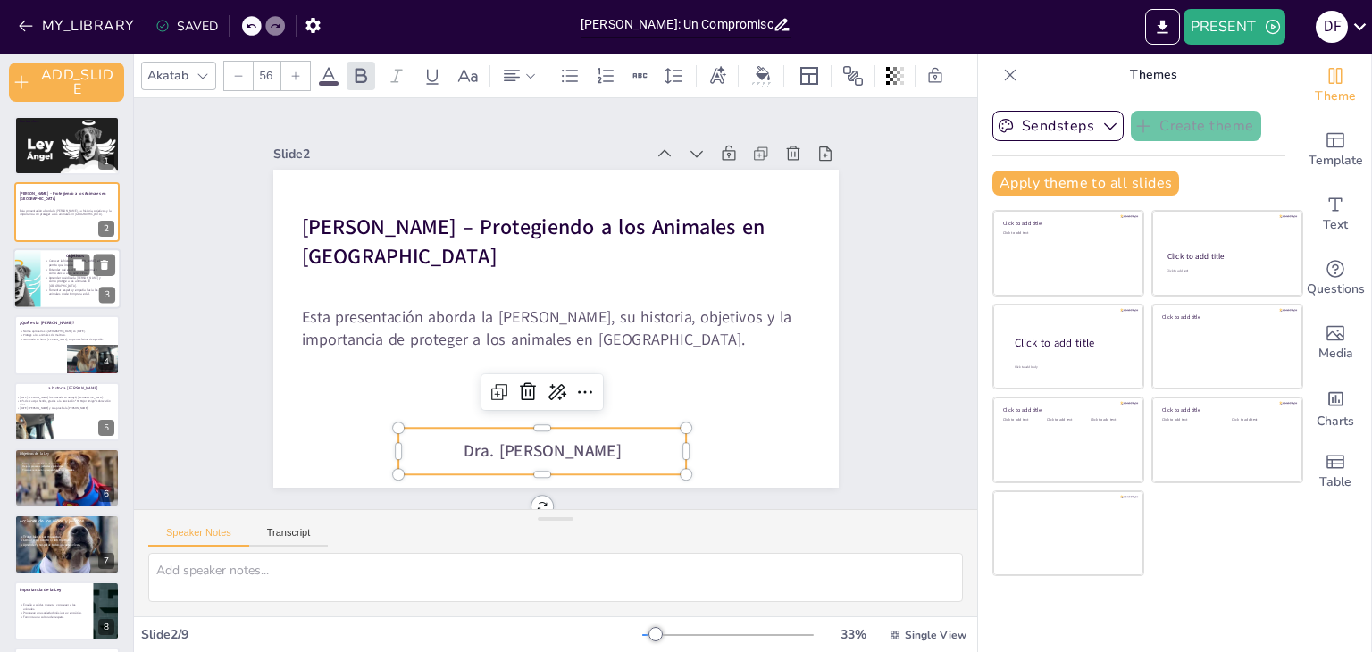
click at [46, 288] on p "Fomentar respeto y empatía hacia los animales desde temprana edad." at bounding box center [75, 292] width 60 height 8
type textarea "La historia [PERSON_NAME] es fundamental para entender el impacto que puede ten…"
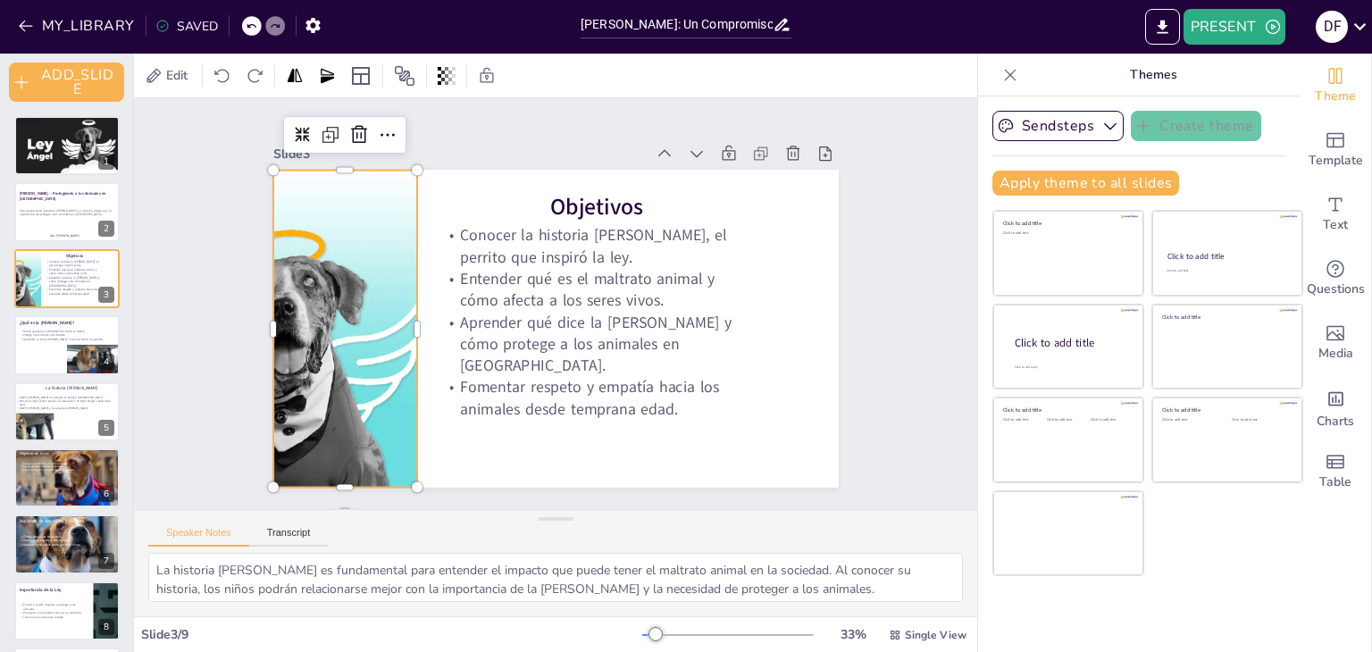
click at [263, 244] on div at bounding box center [392, 312] width 556 height 371
click at [263, 244] on div at bounding box center [399, 262] width 610 height 504
click at [600, 198] on strong "Objetivos" at bounding box center [596, 206] width 93 height 30
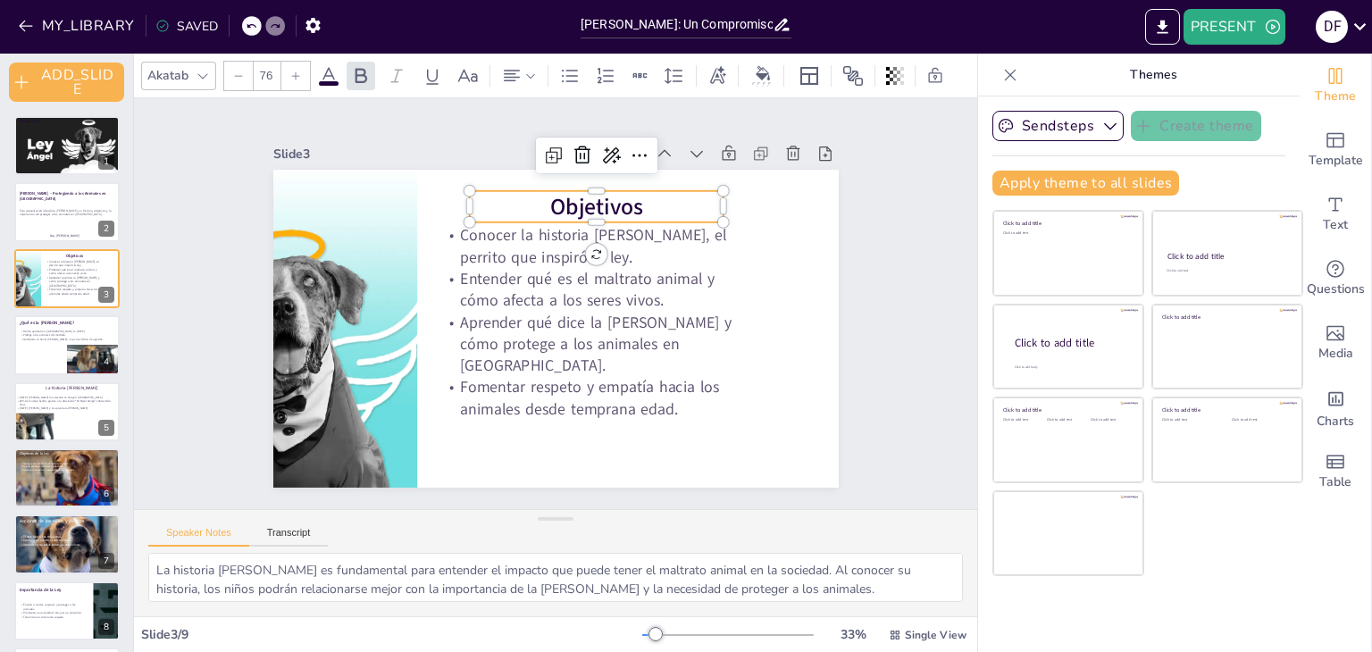
click at [600, 198] on strong "Objetivos" at bounding box center [606, 211] width 96 height 40
click at [600, 198] on strong "Objetivos" at bounding box center [596, 206] width 93 height 30
click at [600, 198] on strong "Objetivos" at bounding box center [606, 211] width 96 height 40
click at [600, 198] on strong "Objetivos" at bounding box center [596, 206] width 93 height 30
click at [600, 198] on strong "Objetivos" at bounding box center [631, 231] width 97 height 66
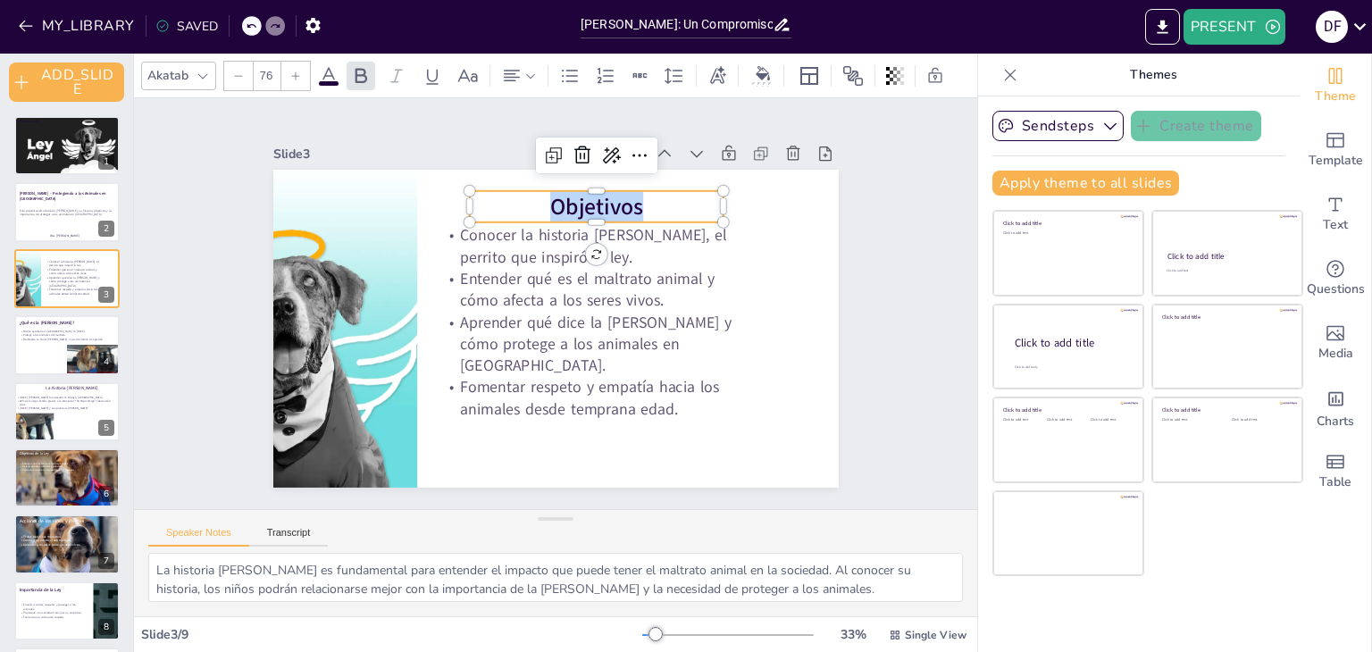
copy strong "Objetivos"
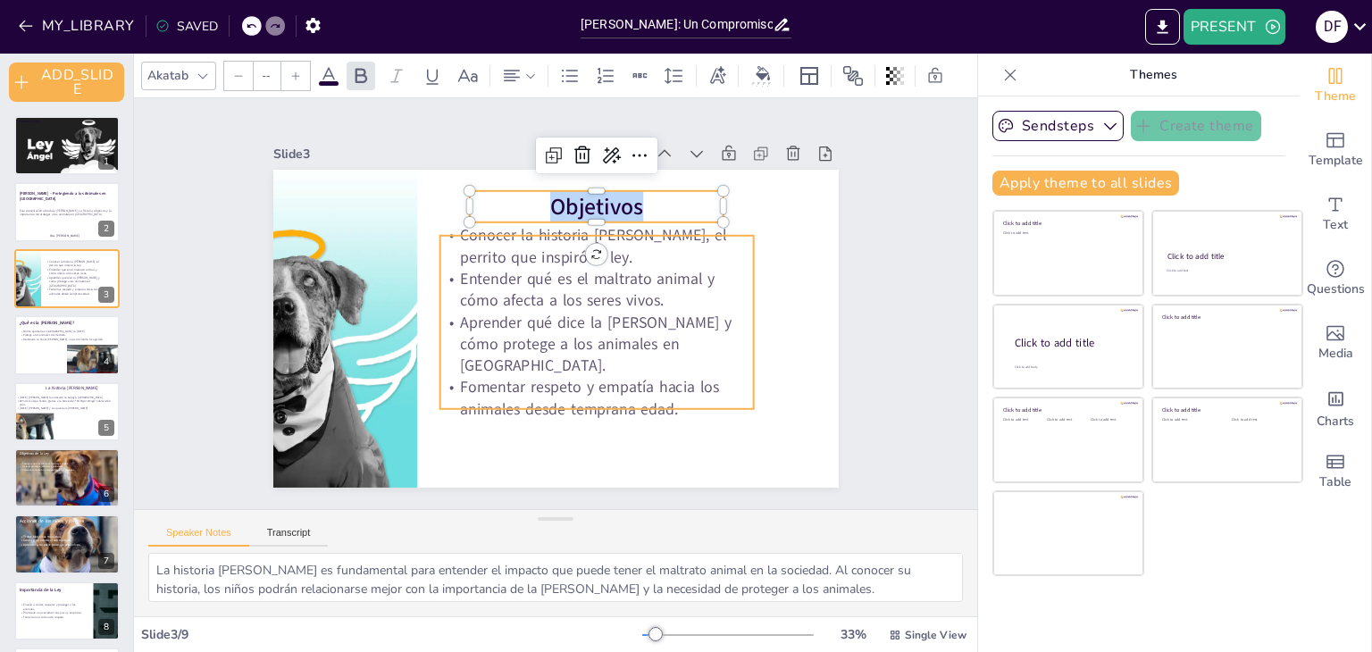
type input "39.4"
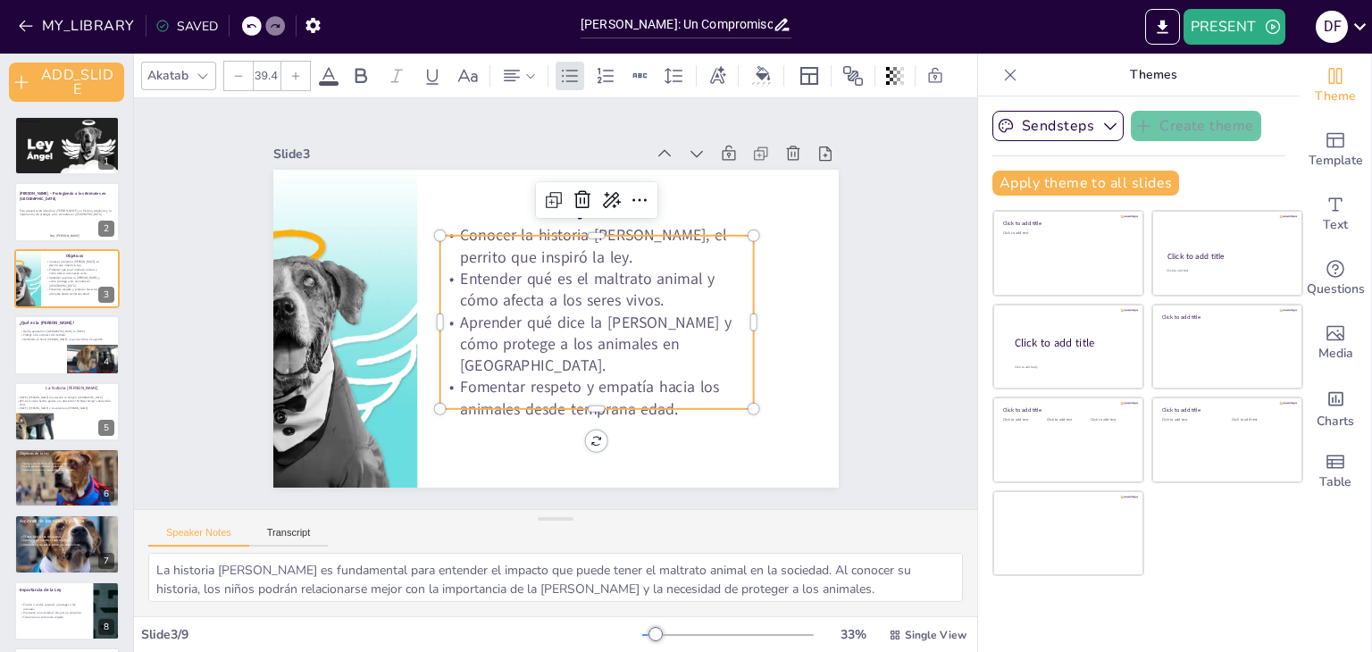
click at [526, 319] on p "Aprender qué dice la [PERSON_NAME] y cómo protege a los animales en [GEOGRAPHIC…" at bounding box center [587, 352] width 320 height 129
click at [526, 319] on p "Aprender qué dice la [PERSON_NAME] y cómo protege a los animales en [GEOGRAPHIC…" at bounding box center [591, 347] width 319 height 97
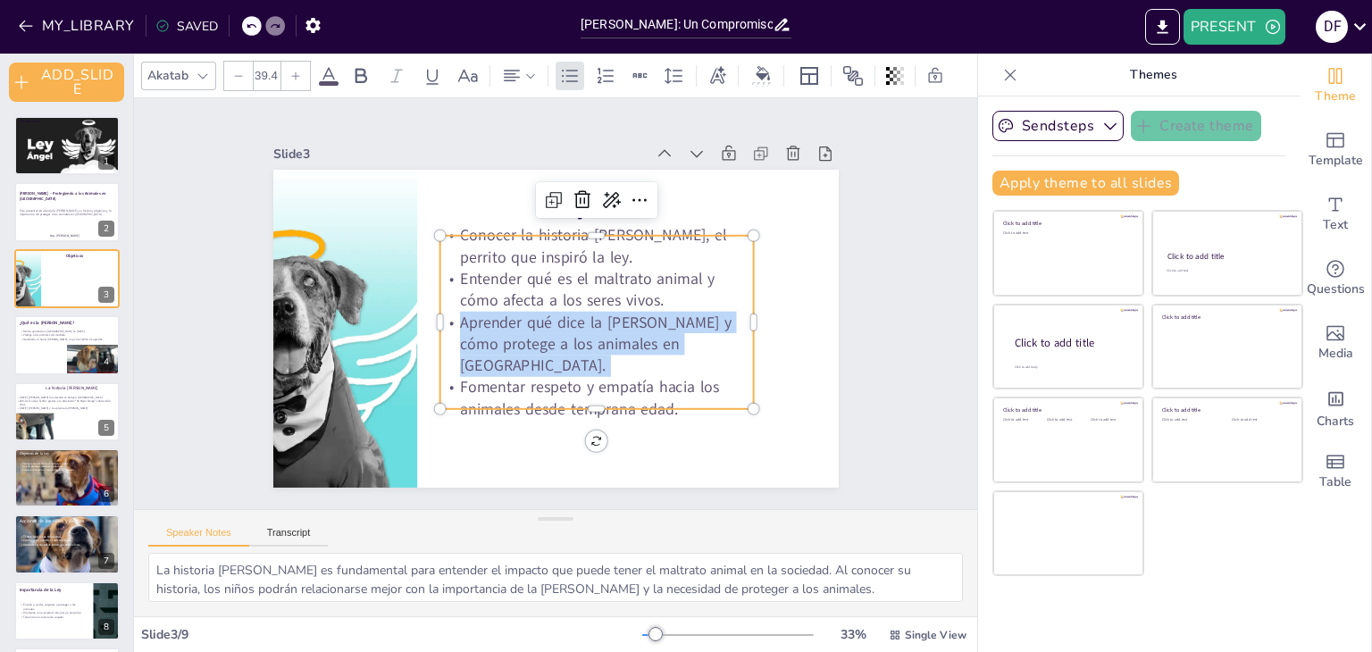
click at [526, 319] on p "Aprender qué dice la [PERSON_NAME] y cómo protege a los animales en [GEOGRAPHIC…" at bounding box center [591, 347] width 319 height 97
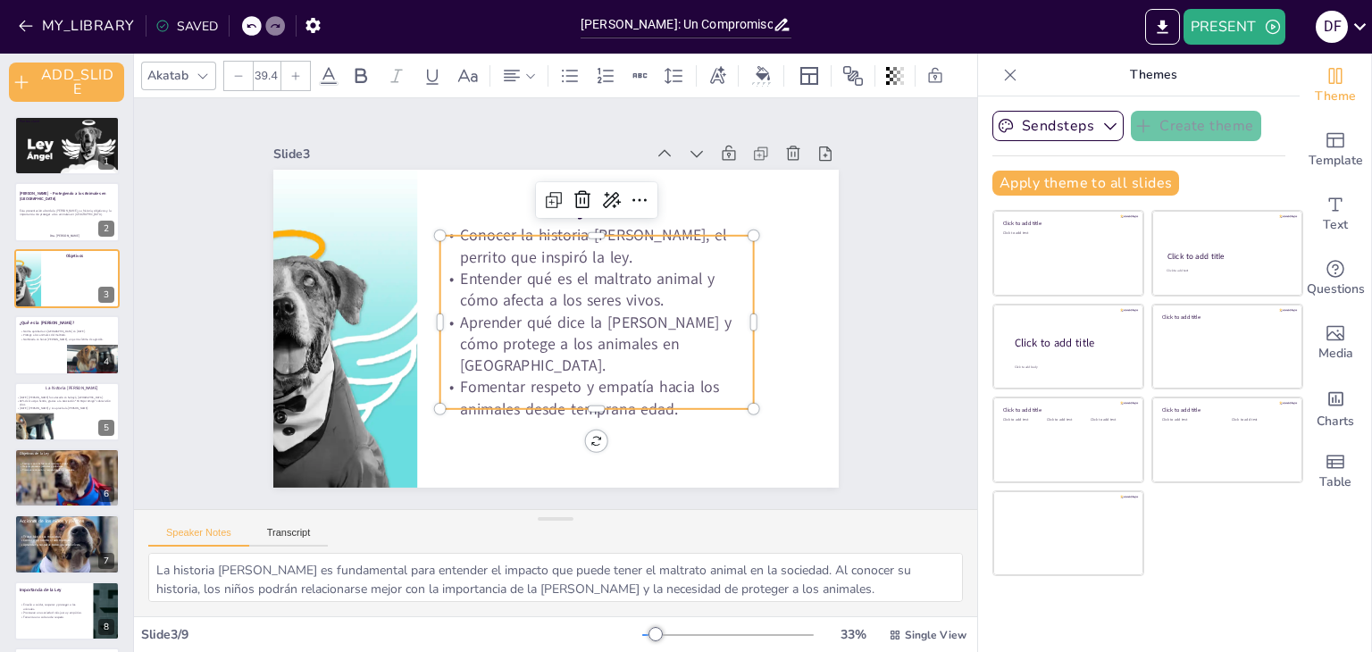
click at [665, 386] on p "Fomentar respeto y empatía hacia los animales desde temprana edad." at bounding box center [586, 402] width 316 height 76
click at [665, 386] on p "Fomentar respeto y empatía hacia los animales desde temprana edad." at bounding box center [575, 404] width 315 height 107
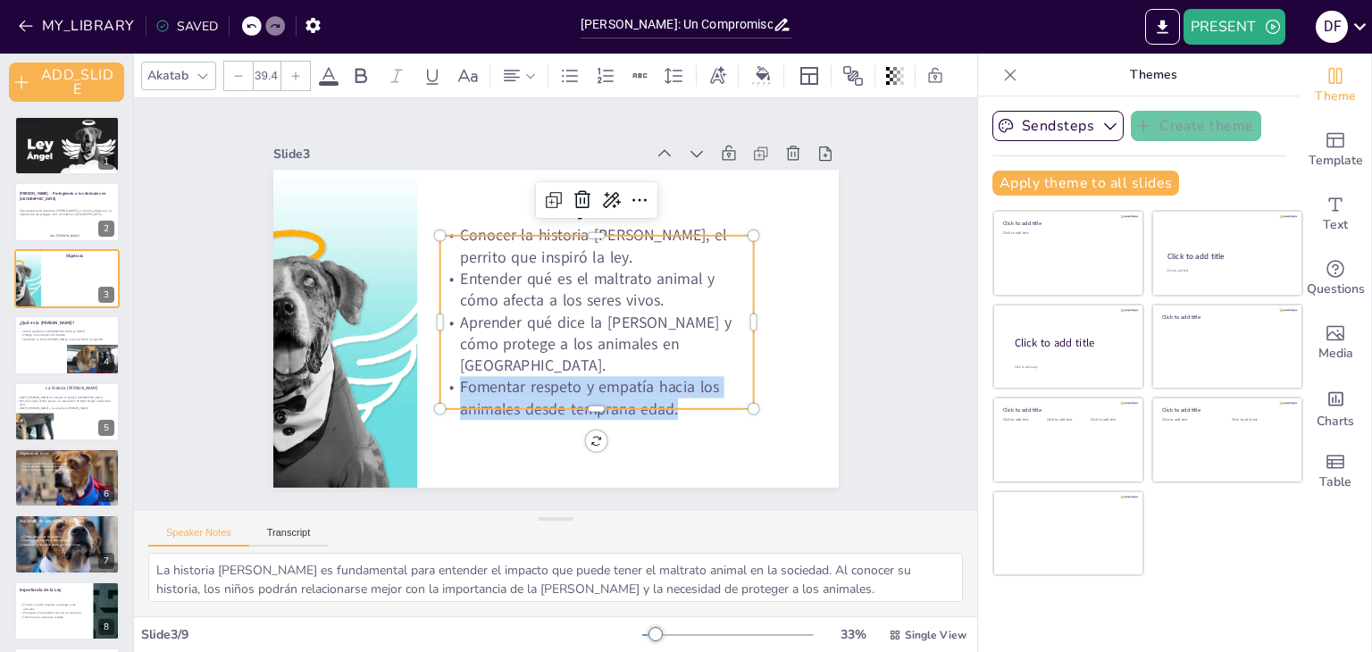
click at [665, 386] on p "Fomentar respeto y empatía hacia los animales desde temprana edad." at bounding box center [586, 402] width 316 height 76
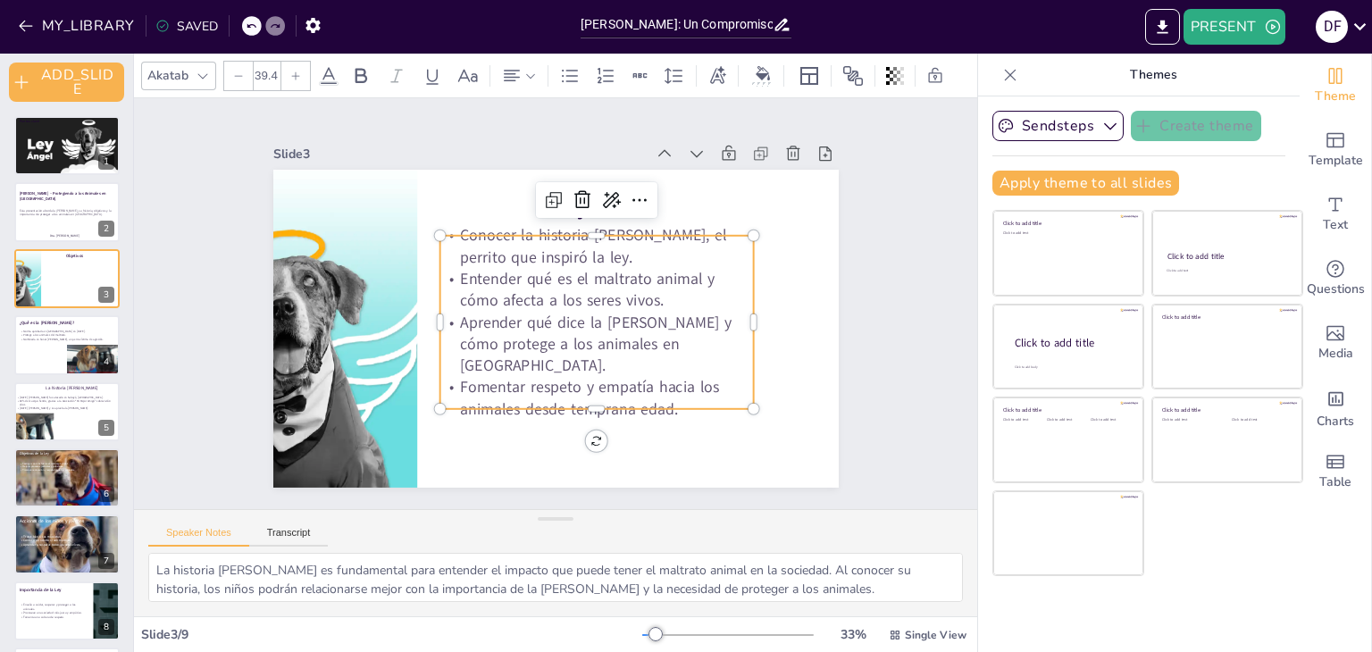
click at [664, 388] on p "Fomentar respeto y empatía hacia los animales desde temprana edad." at bounding box center [586, 402] width 316 height 76
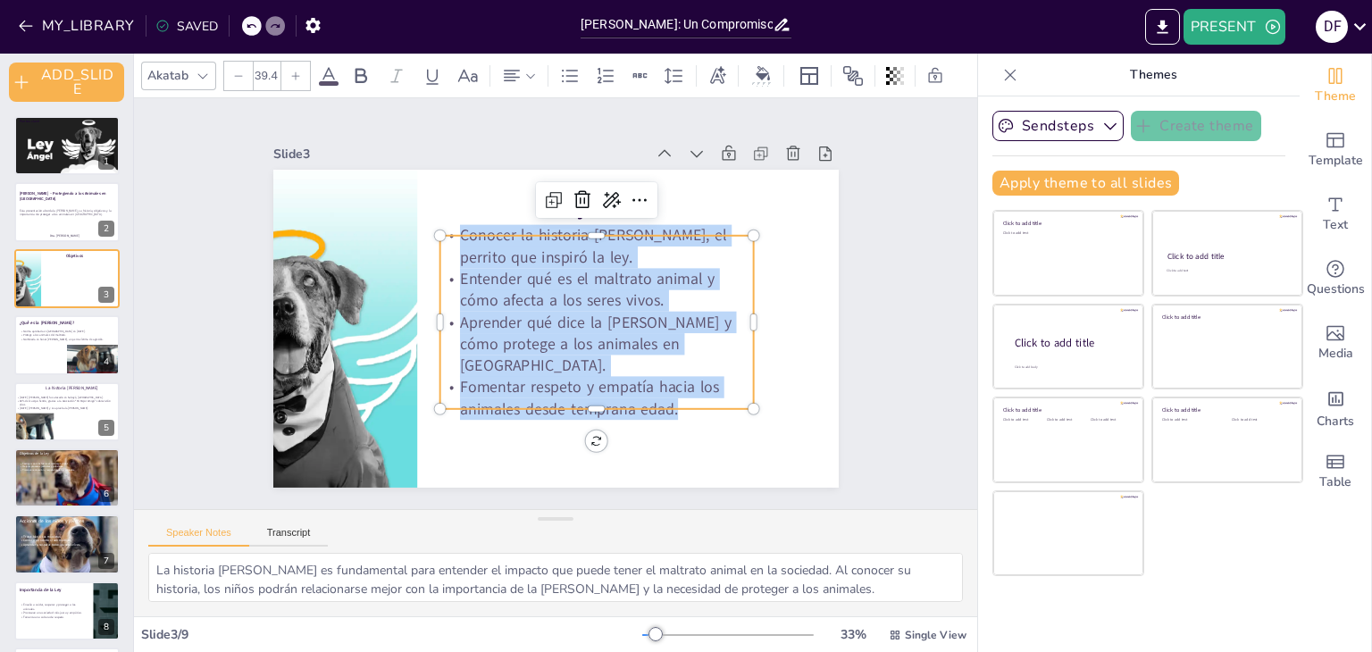
copy div "Conocer la historia [PERSON_NAME], el perrito que inspiró la ley. Entender qué …"
drag, startPoint x: 406, startPoint y: 39, endPoint x: 729, endPoint y: -65, distance: 339.8
click at [729, 0] on html "MY_LIBRARY SAVED [PERSON_NAME]: Un Compromiso con la Protección Animal en [GEOG…" at bounding box center [686, 326] width 1372 height 652
click at [34, 349] on div at bounding box center [66, 344] width 107 height 61
type textarea "La aprobación de la [PERSON_NAME] en 2025 es un hito significativo en la lucha …"
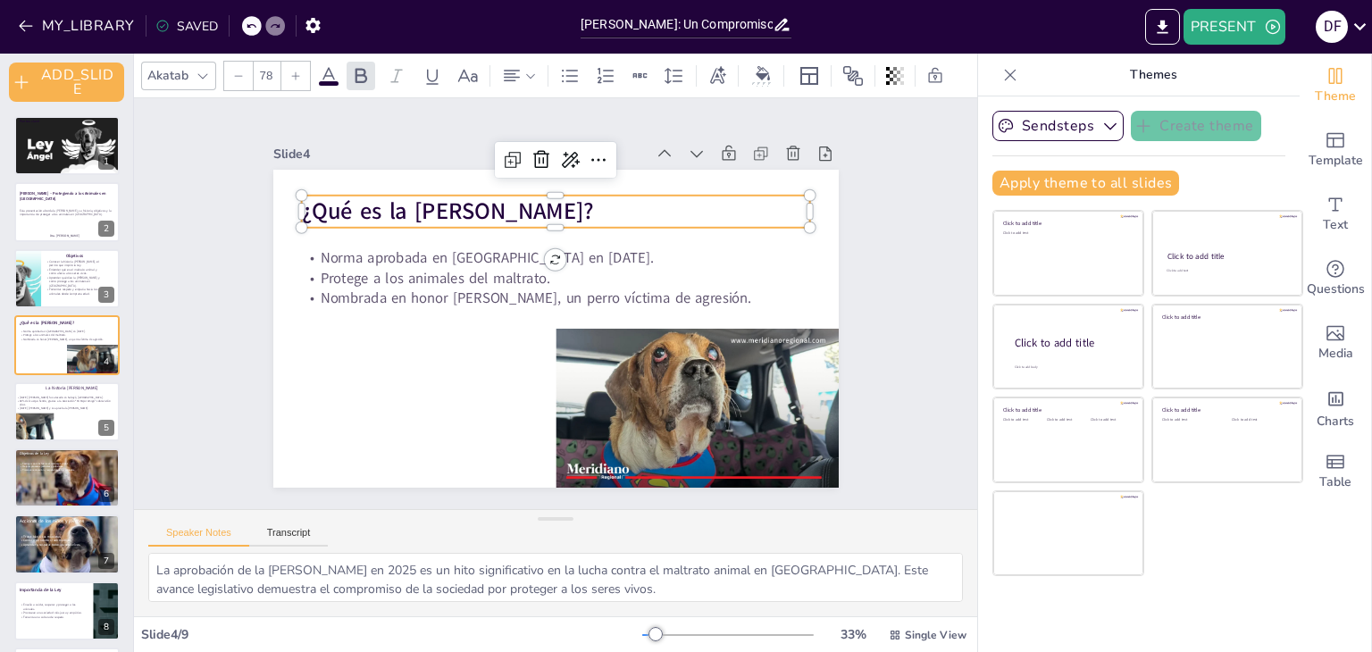
click at [464, 206] on strong "¿Qué es la [PERSON_NAME]?" at bounding box center [458, 201] width 294 height 62
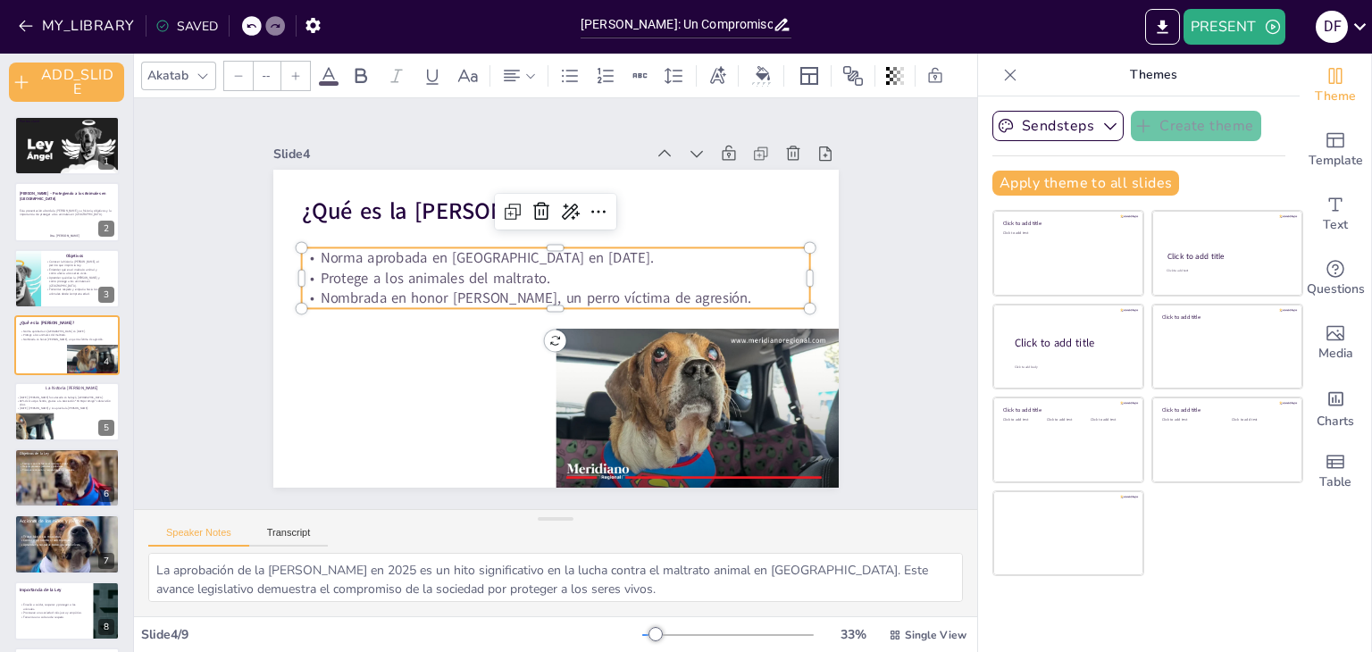
type input "49"
click at [306, 253] on p "Norma aprobada en [GEOGRAPHIC_DATA] en [DATE]." at bounding box center [560, 258] width 508 height 73
click at [56, 426] on div at bounding box center [66, 411] width 107 height 61
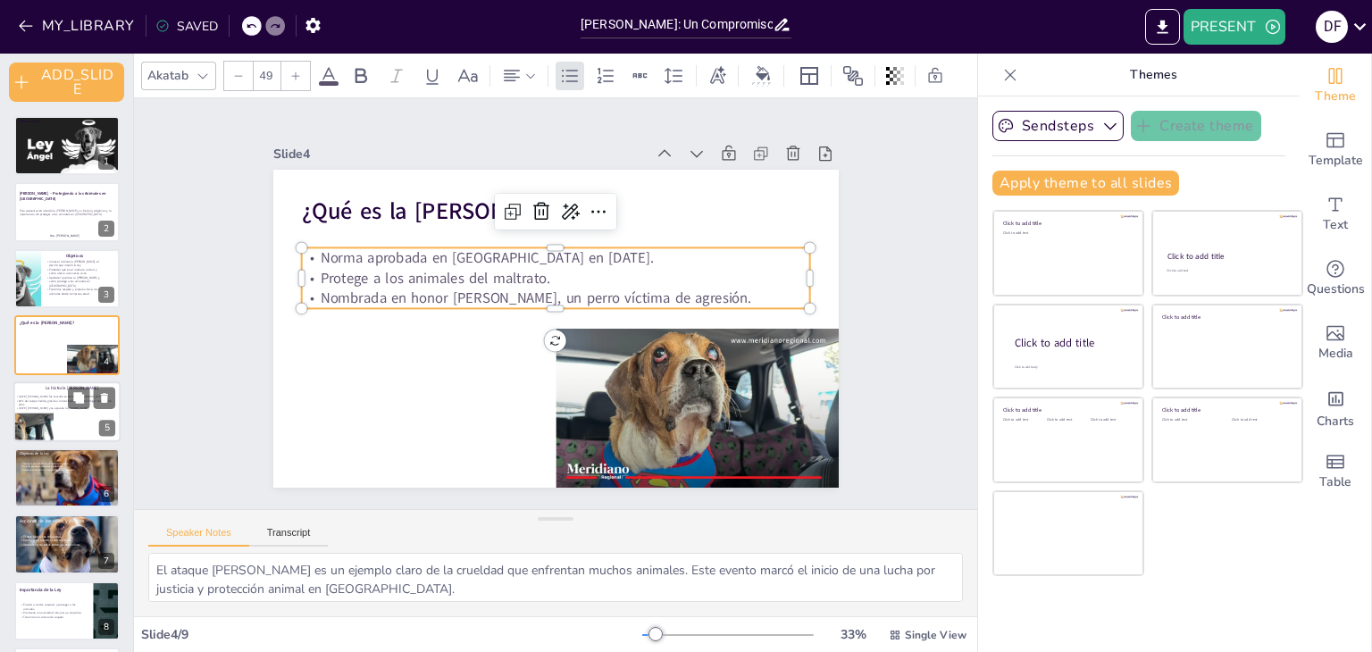
scroll to position [35, 0]
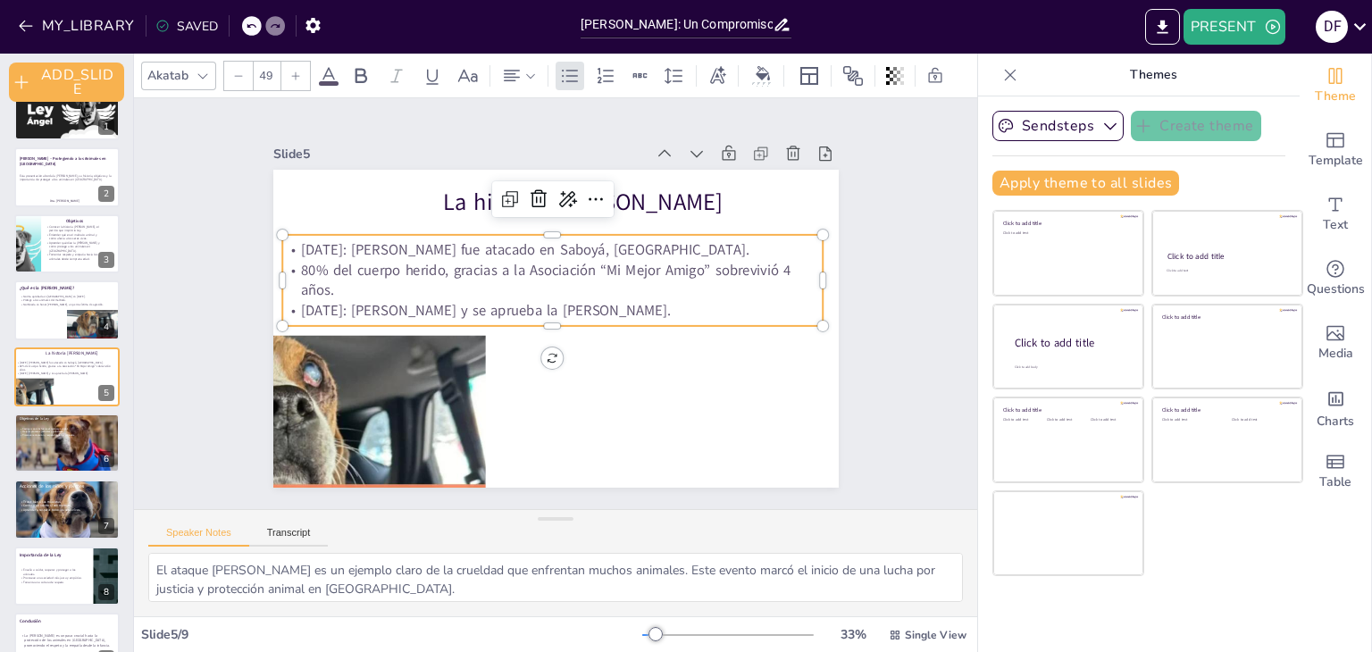
click at [400, 244] on p "[DATE]: [PERSON_NAME] fue atacado en Saboyá, [GEOGRAPHIC_DATA]." at bounding box center [559, 250] width 540 height 77
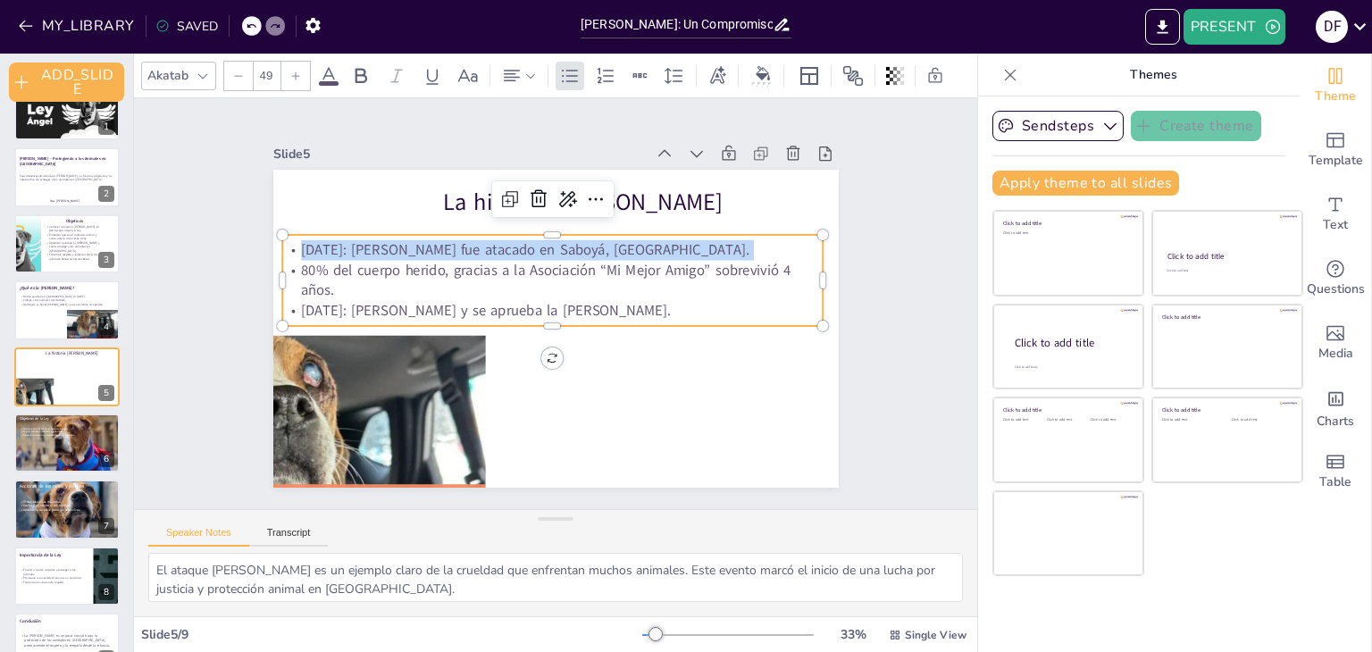
click at [400, 244] on p "[DATE]: [PERSON_NAME] fue atacado en Saboyá, [GEOGRAPHIC_DATA]." at bounding box center [552, 250] width 541 height 21
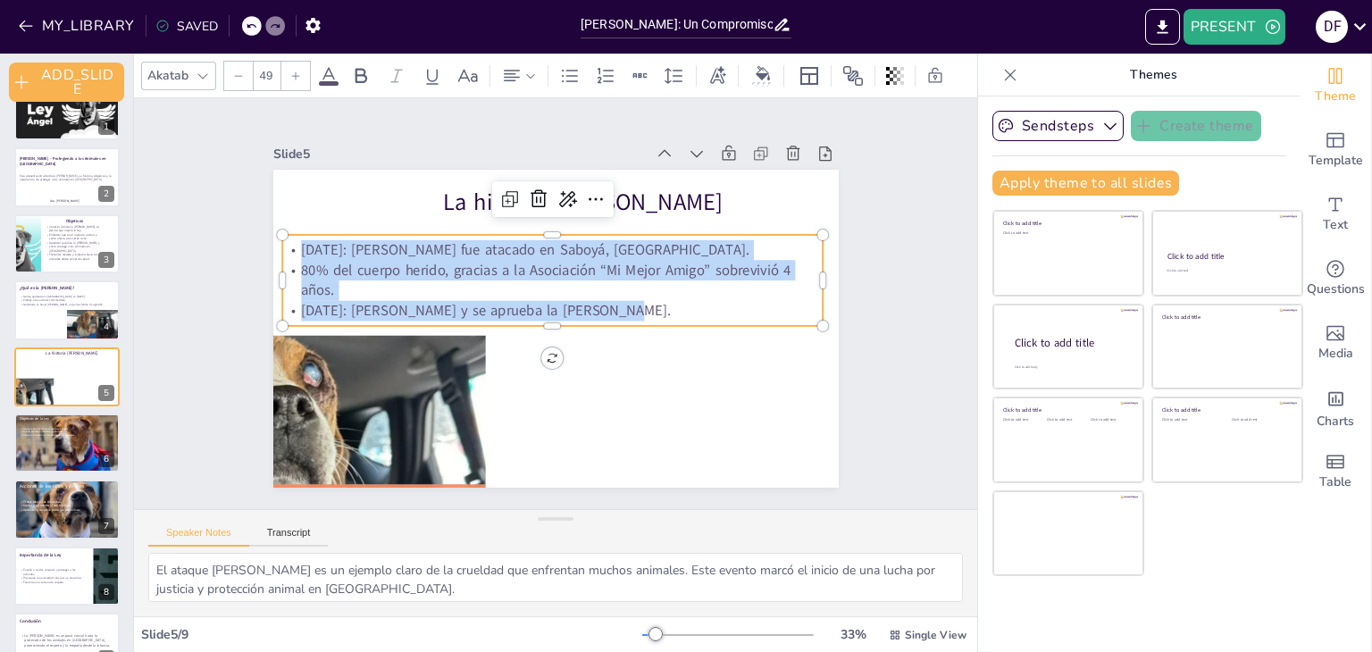
copy div "[DATE]: [PERSON_NAME] fue atacado en Saboyá, [GEOGRAPHIC_DATA]. 80% del cuerpo …"
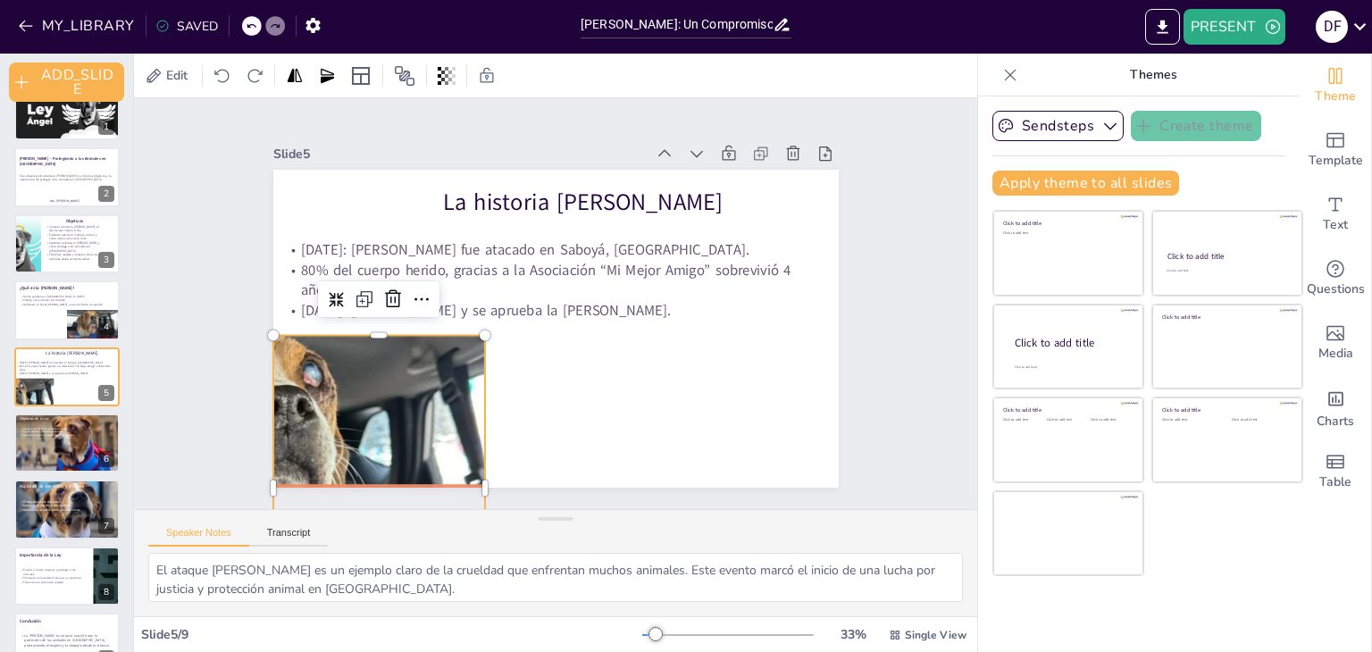
click at [403, 387] on div at bounding box center [340, 487] width 305 height 305
click at [39, 456] on div at bounding box center [67, 443] width 108 height 61
type textarea "El castigo más severo para el maltrato animal es esencial para disuadir a los a…"
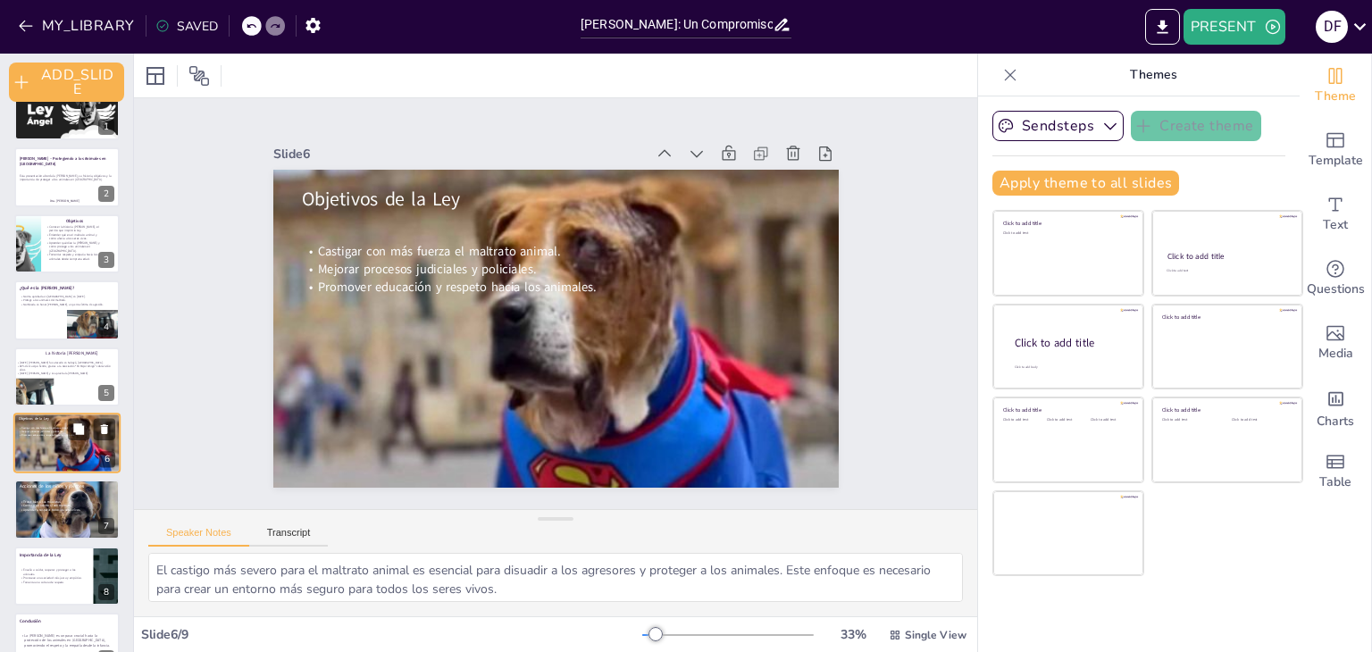
scroll to position [69, 0]
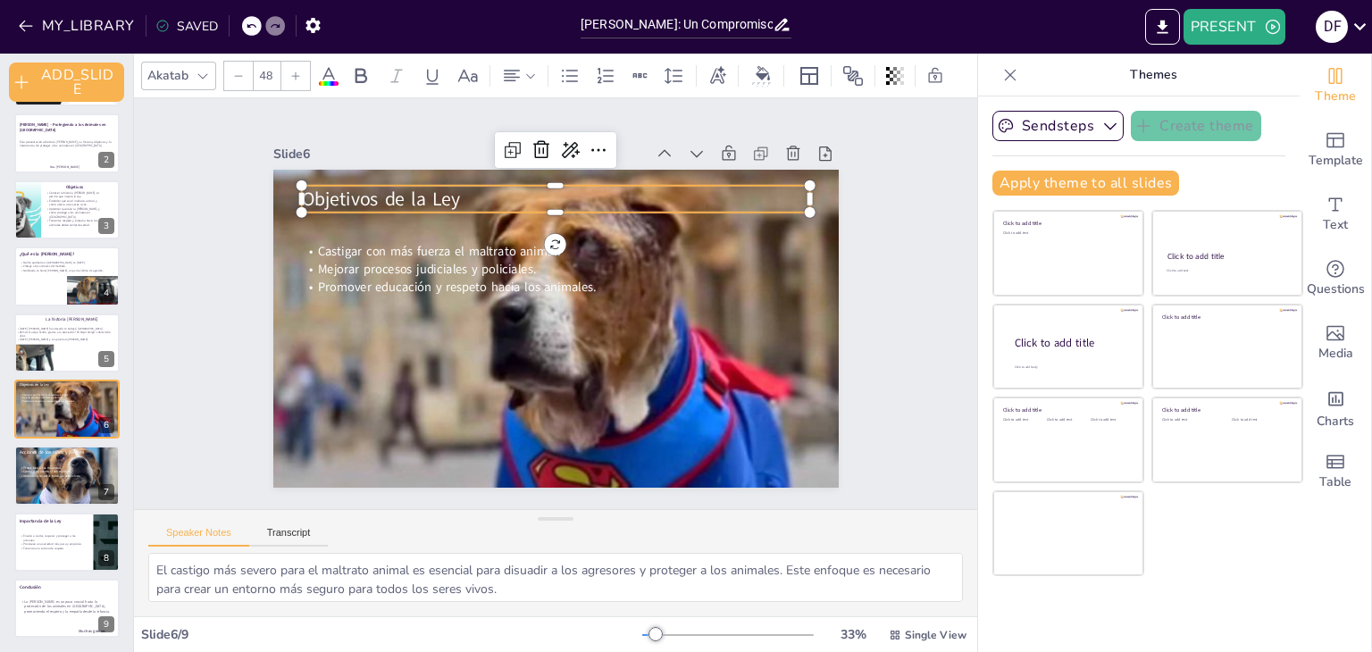
click at [357, 188] on span "Objetivos de la Ley" at bounding box center [393, 181] width 161 height 42
click at [357, 188] on span "Objetivos de la Ley" at bounding box center [406, 165] width 161 height 58
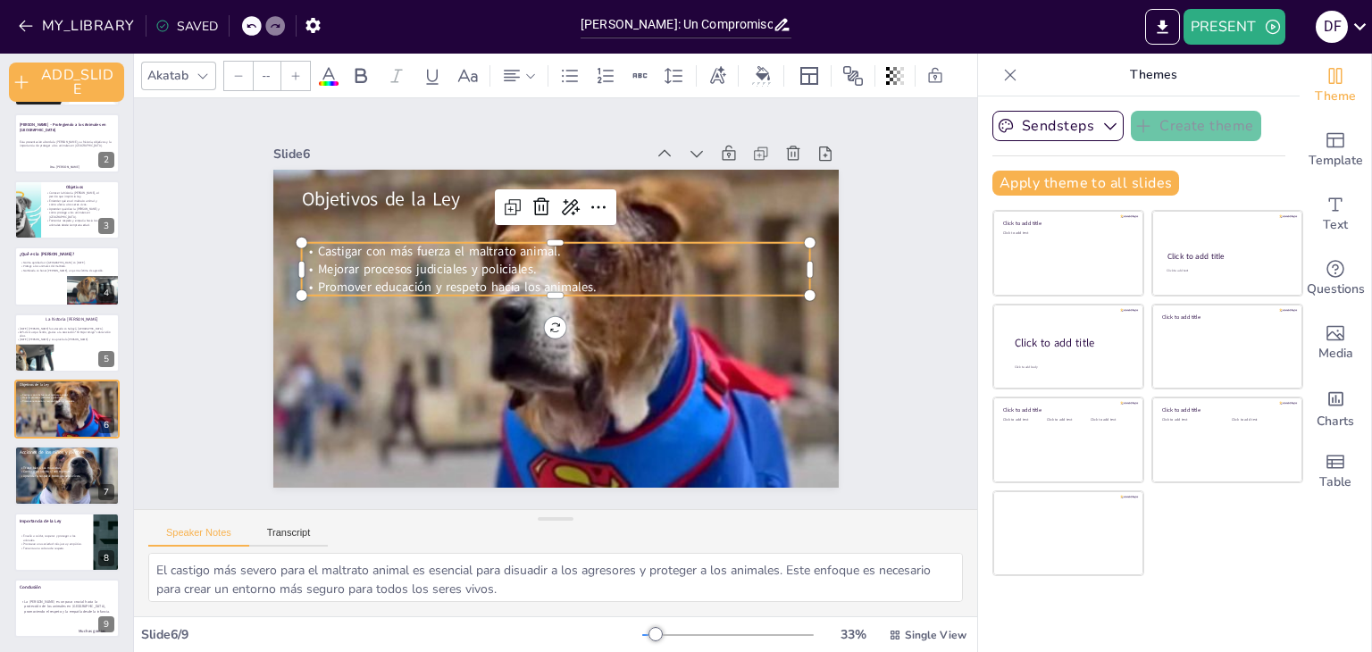
type input "32"
click at [339, 270] on span "Mejorar procesos judiciales y policiales." at bounding box center [431, 256] width 219 height 40
click at [339, 270] on span "Mejorar procesos judiciales y policiales." at bounding box center [436, 243] width 217 height 63
click at [339, 270] on span "Mejorar procesos judiciales y policiales." at bounding box center [426, 268] width 218 height 17
click at [339, 270] on span "Mejorar procesos judiciales y policiales." at bounding box center [431, 256] width 219 height 40
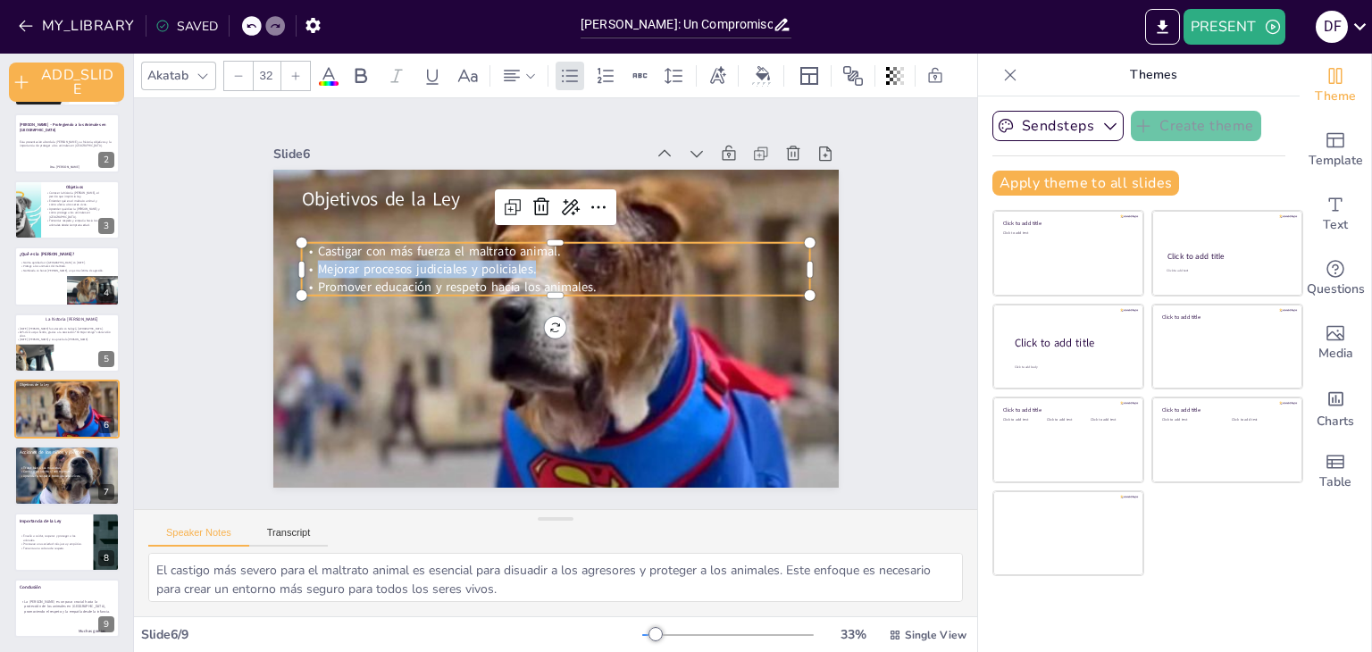
click at [339, 270] on span "Mejorar procesos judiciales y policiales." at bounding box center [431, 256] width 219 height 40
click at [578, 280] on span "Promover educación y respeto hacia los animales." at bounding box center [456, 286] width 279 height 17
click at [578, 280] on span "Promover educación y respeto hacia los animales." at bounding box center [459, 276] width 279 height 46
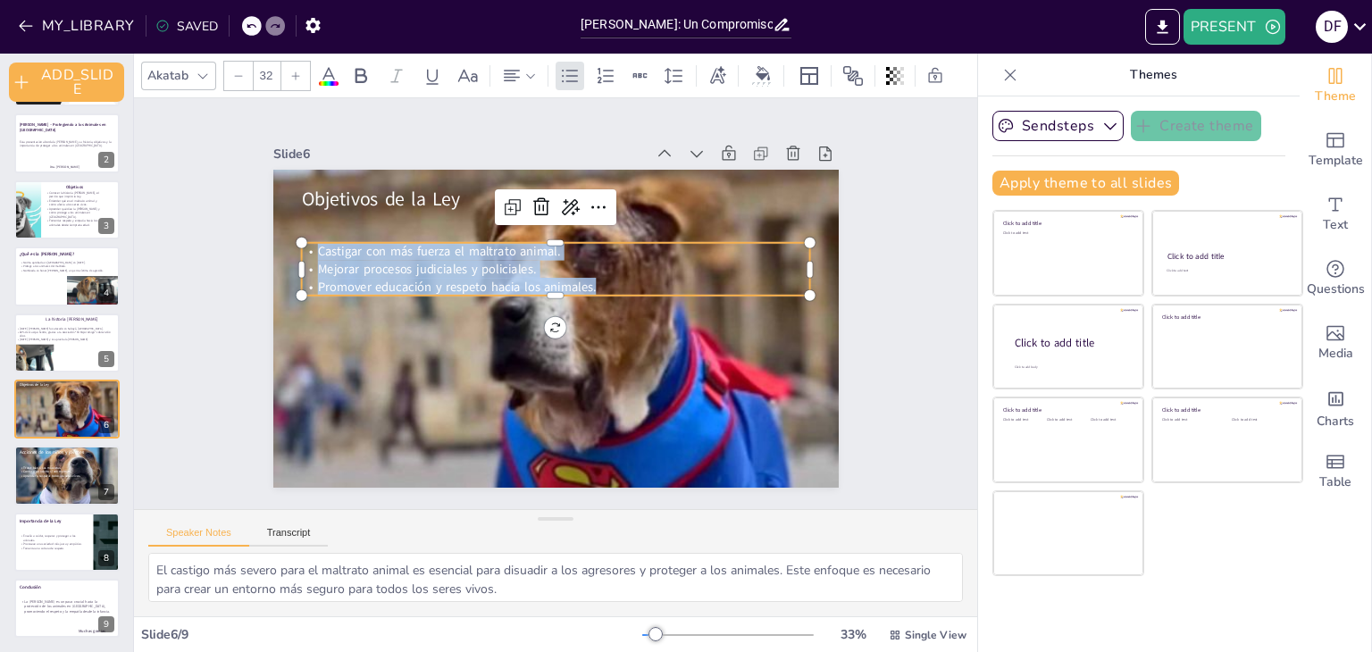
copy div "Castigar con más fuerza el maltrato animal. Mejorar procesos judiciales y polic…"
click at [86, 469] on button at bounding box center [78, 461] width 21 height 21
type textarea "Tratar bien a las mascotas es una responsabilidad que todos los niños deben asu…"
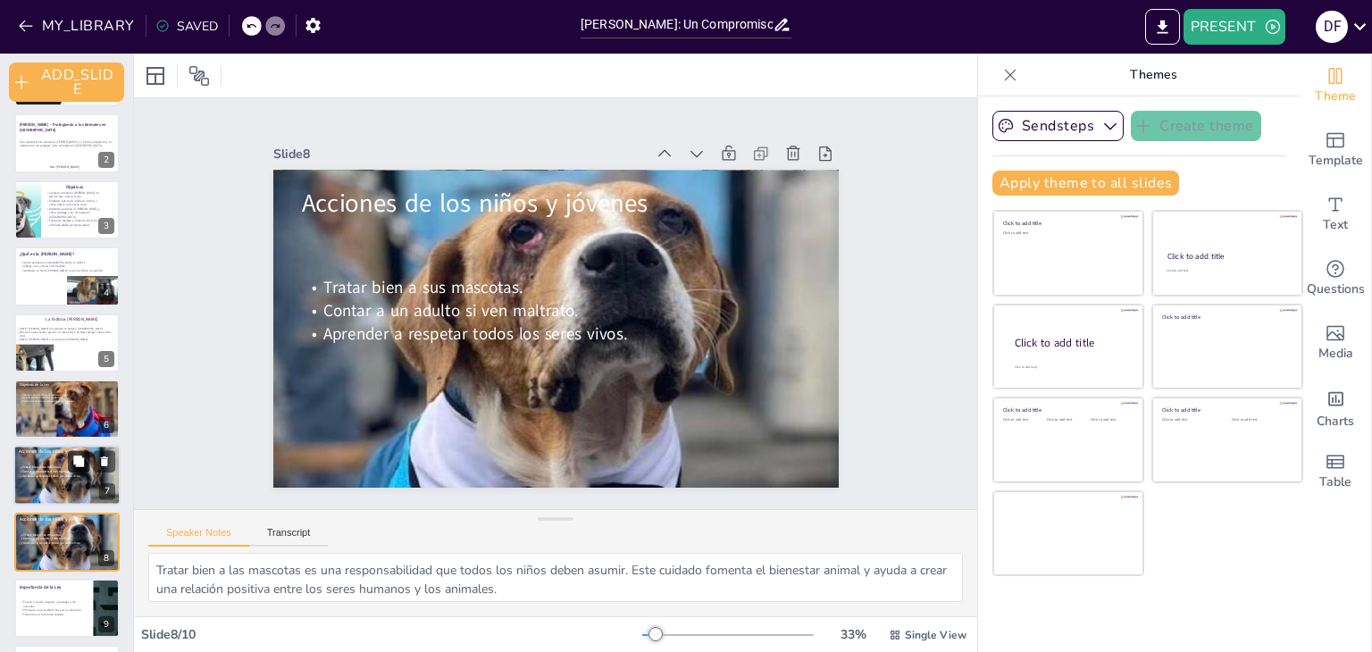
scroll to position [136, 0]
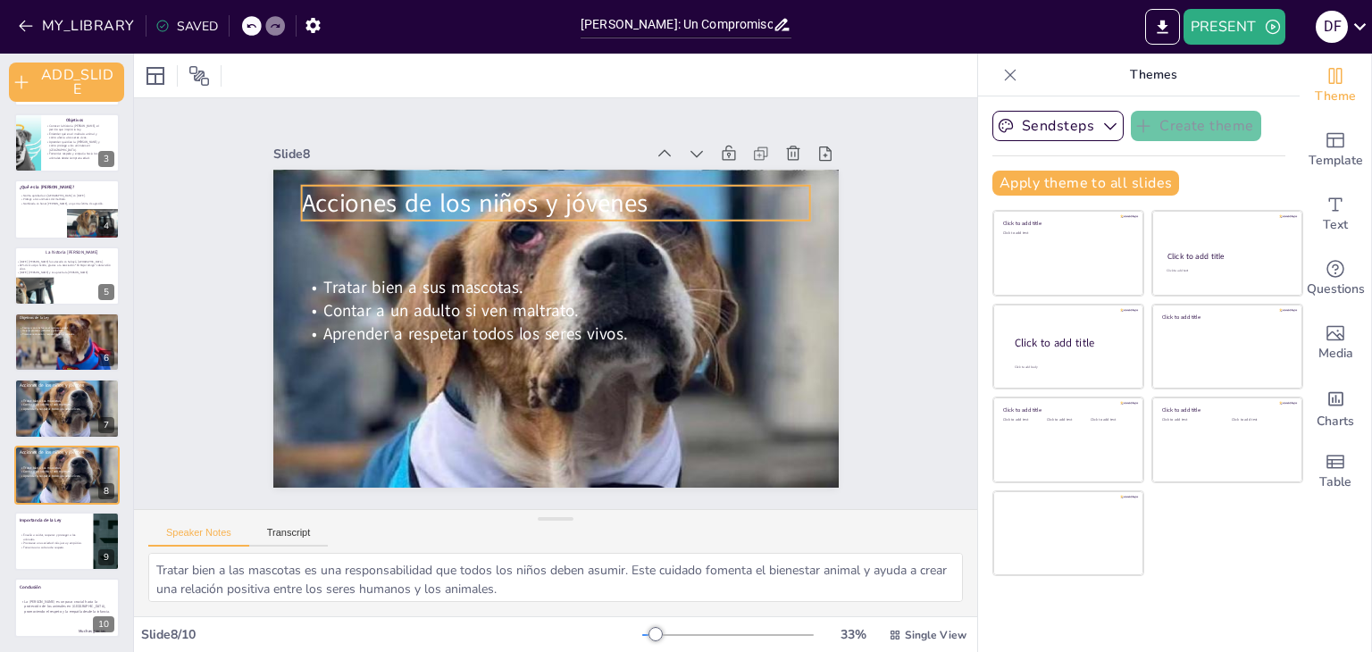
click at [350, 205] on span "Acciones de los niños y jóvenes" at bounding box center [486, 195] width 348 height 71
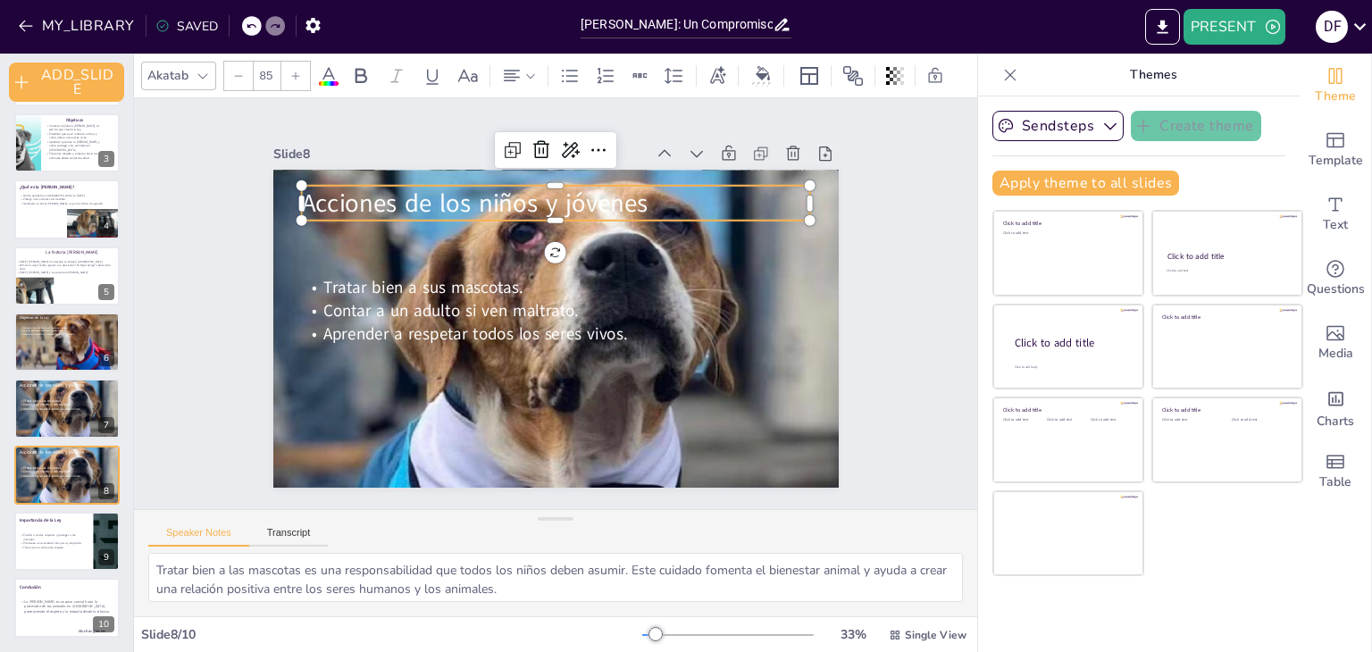
click at [350, 205] on span "Acciones de los niños y jóvenes" at bounding box center [486, 195] width 348 height 71
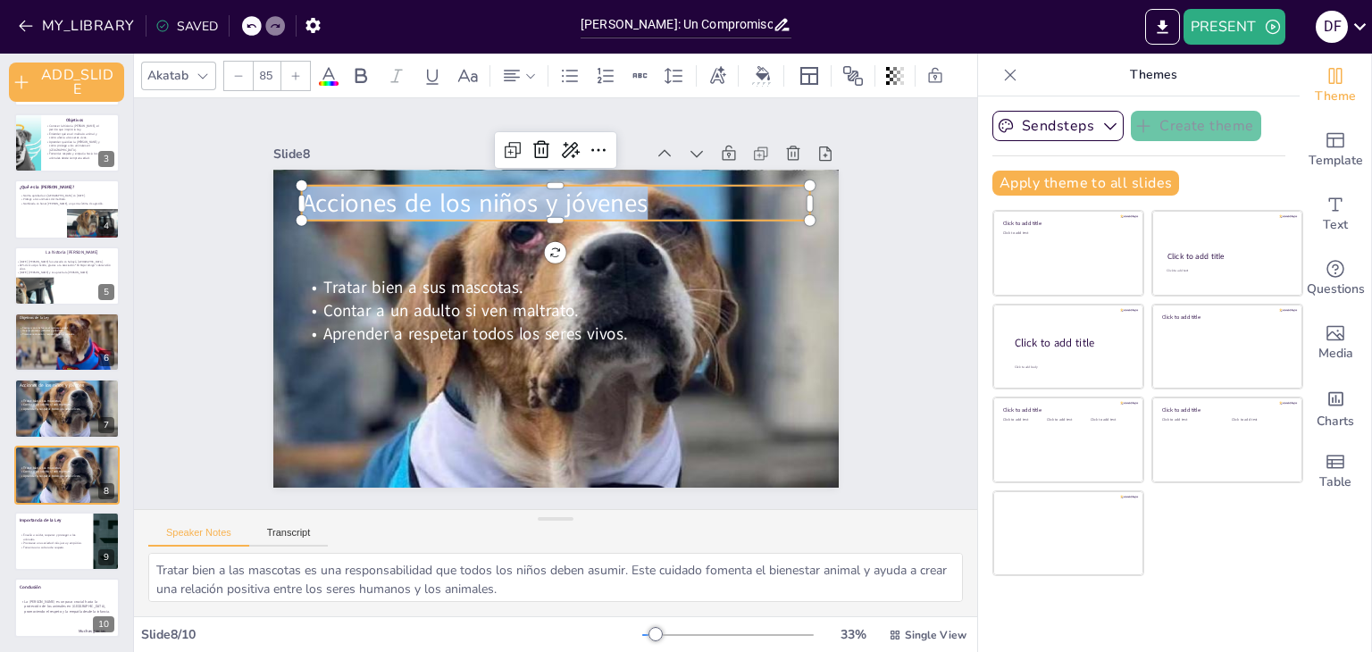
click at [350, 205] on span "Acciones de los niños y jóvenes" at bounding box center [474, 203] width 347 height 35
copy span "Acciones de los niños y jóvenes"
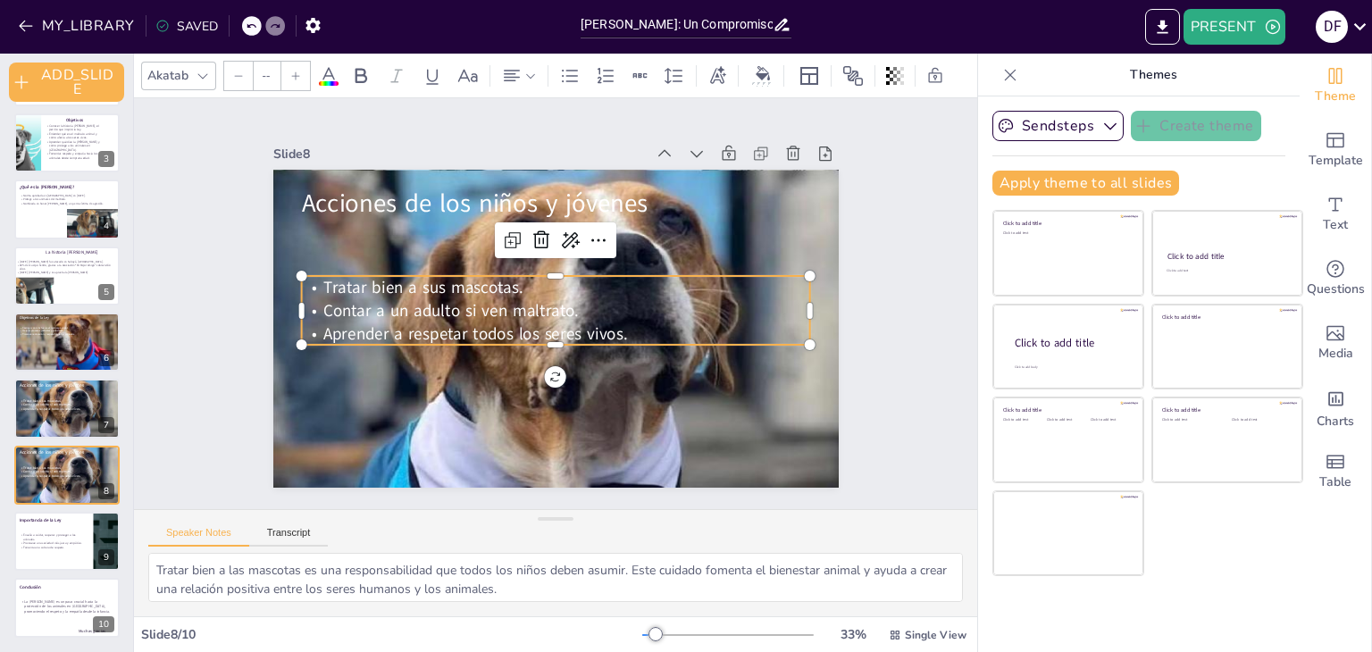
type input "56"
click at [450, 302] on span "Contar a un adulto si ven maltrato." at bounding box center [450, 299] width 256 height 49
click at [607, 330] on span "Aprender a respetar todos los seres vivos." at bounding box center [474, 333] width 305 height 22
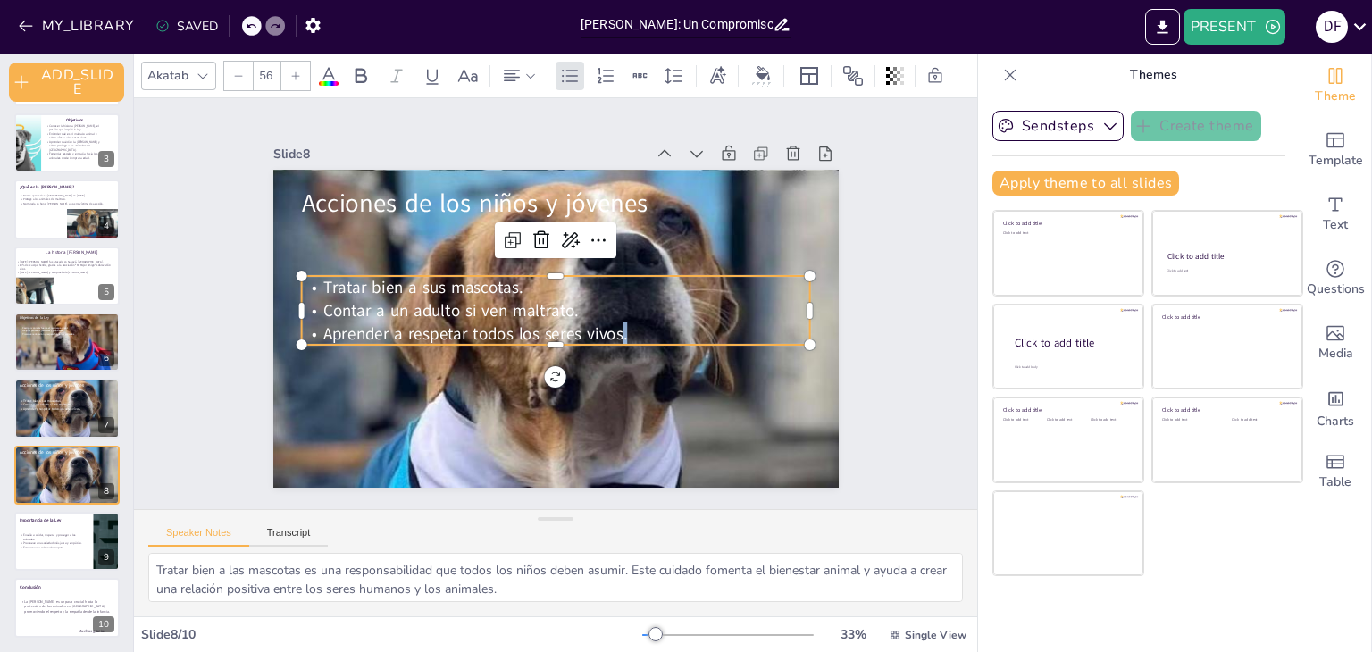
click at [607, 330] on span "Aprender a respetar todos los seres vivos." at bounding box center [472, 324] width 305 height 54
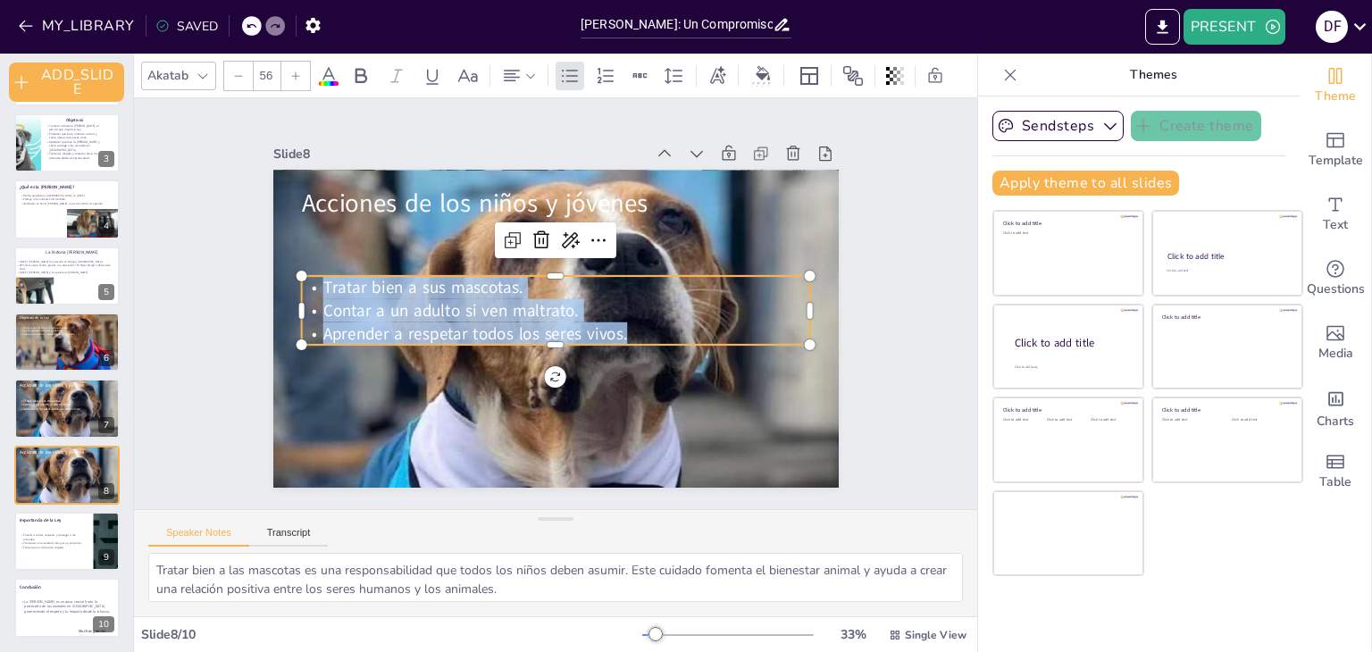
copy div "Tratar bien a sus mascotas. Contar a un adulto si ven maltrato. Aprender a resp…"
click at [82, 552] on div at bounding box center [66, 541] width 107 height 61
type textarea "La enseñanza sobre el cuidado y respeto hacia los animales es fundamental para …"
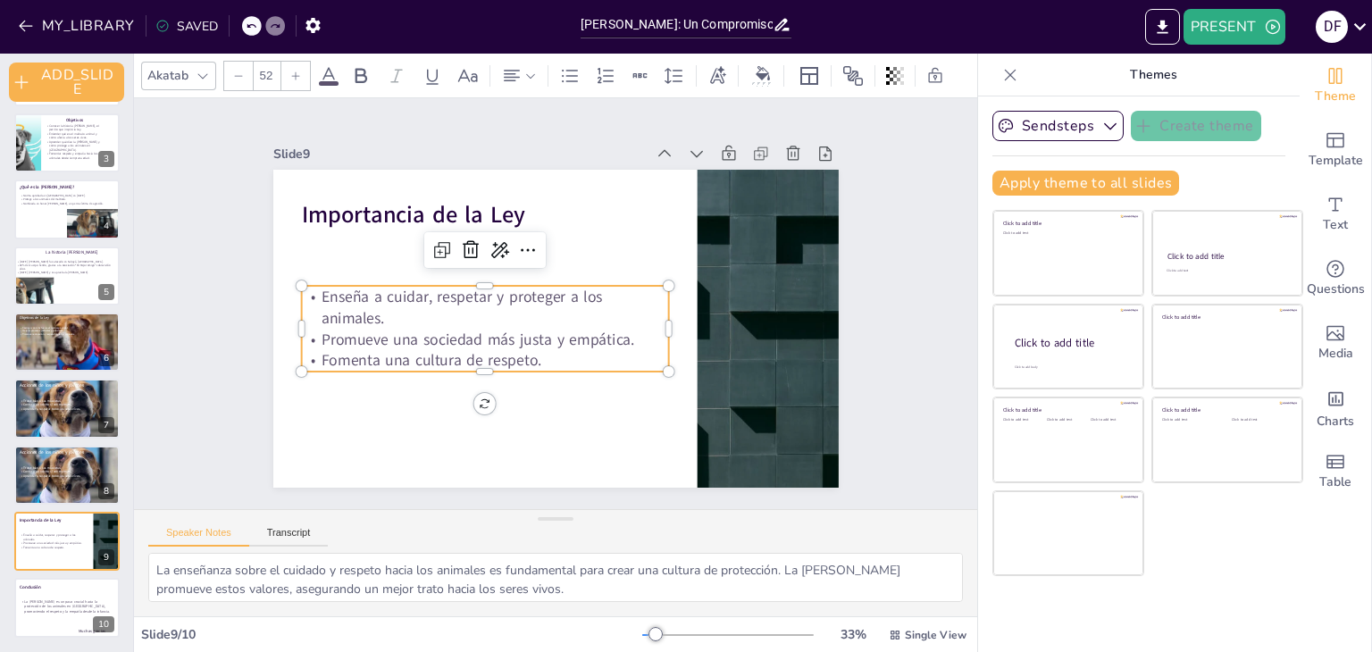
click at [380, 304] on p "Enseña a cuidar, respetar y proteger a los animales." at bounding box center [484, 307] width 367 height 43
click at [380, 304] on p "Enseña a cuidar, respetar y proteger a los animales." at bounding box center [485, 299] width 370 height 81
click at [529, 347] on p "Fomenta una cultura de respeto." at bounding box center [480, 353] width 368 height 60
click at [529, 350] on p "Fomenta una cultura de respeto." at bounding box center [484, 360] width 367 height 21
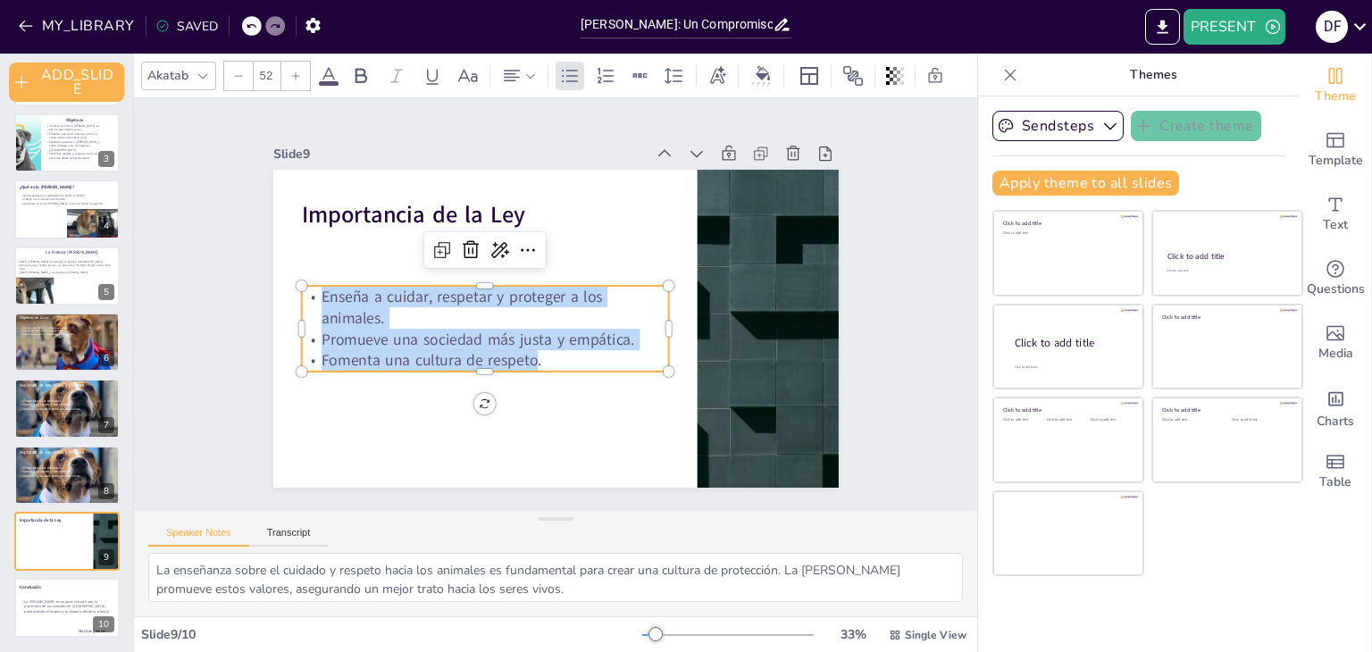
copy div "Enseña a cuidar, respetar y proteger a los animales. Promueve una sociedad más …"
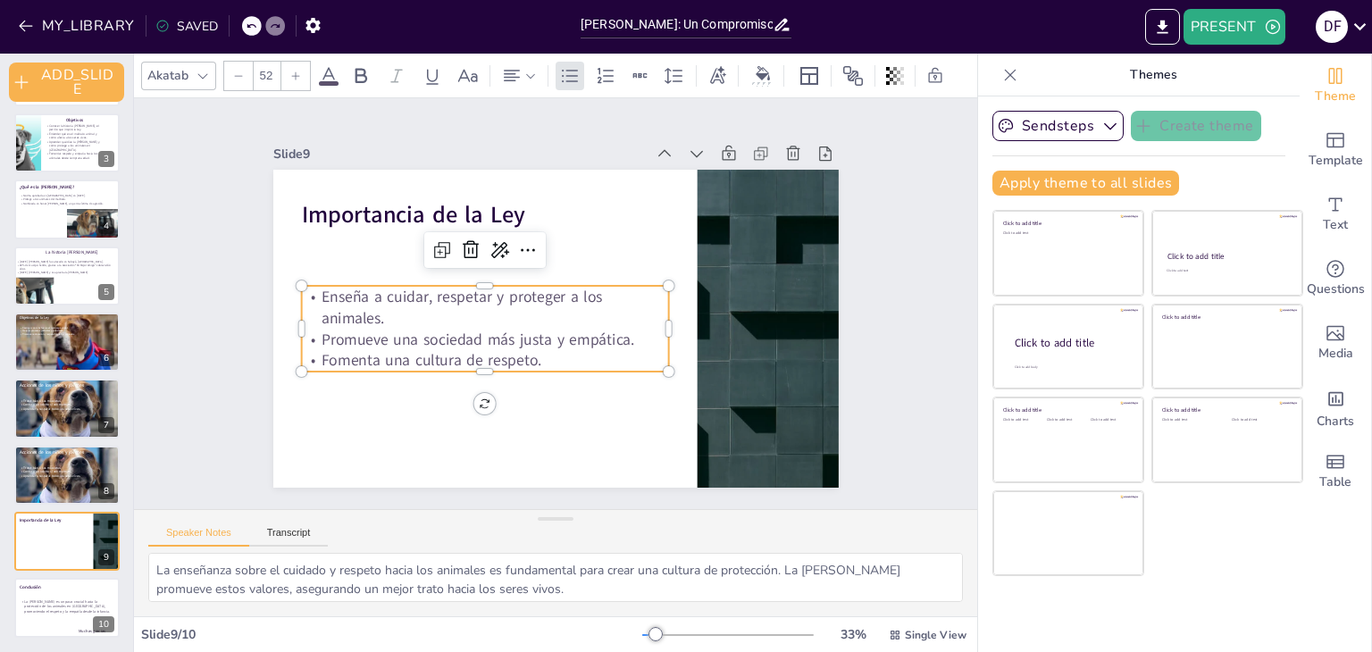
click at [529, 350] on p "Fomenta una cultura de respeto." at bounding box center [484, 360] width 367 height 21
click at [43, 605] on p "La [PERSON_NAME] es un paso crucial hacia la protección de los animales en [GEO…" at bounding box center [65, 605] width 93 height 15
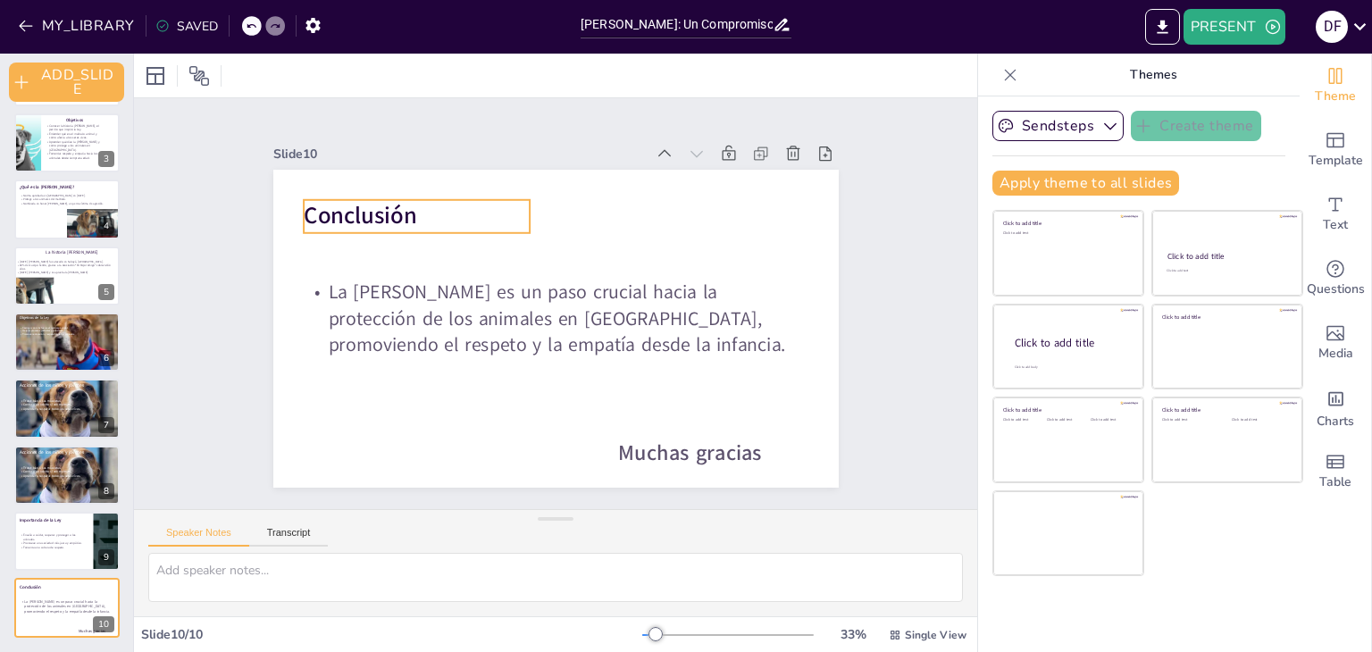
click at [325, 213] on strong "Conclusión" at bounding box center [371, 196] width 116 height 44
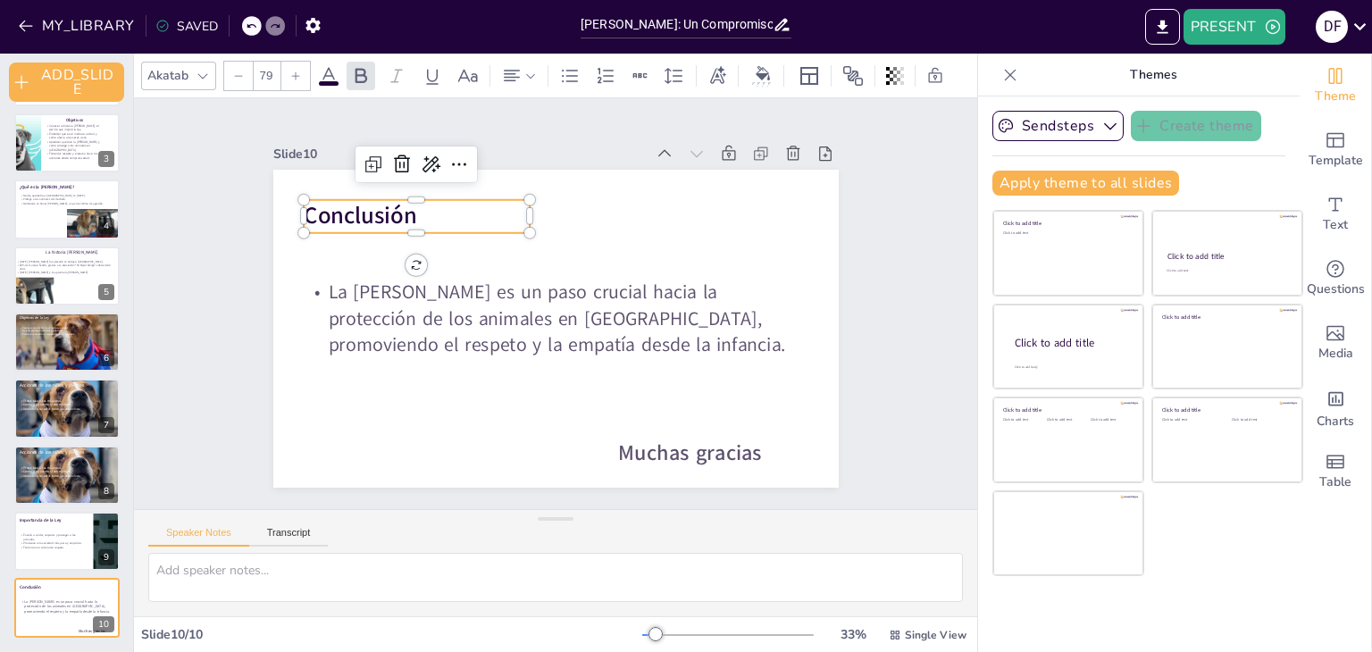
click at [325, 213] on strong "Conclusión" at bounding box center [360, 216] width 113 height 32
click at [347, 209] on strong "Conclusión" at bounding box center [360, 216] width 113 height 32
copy strong "Conclusión"
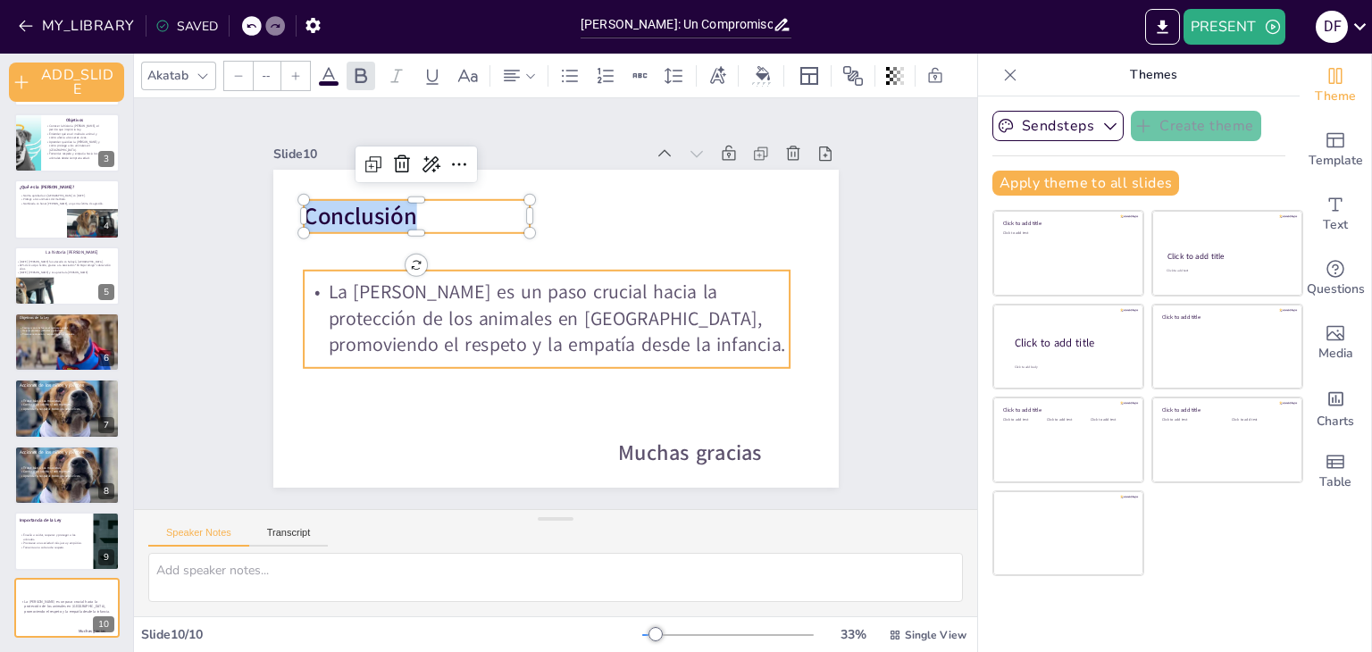
type input "64.2"
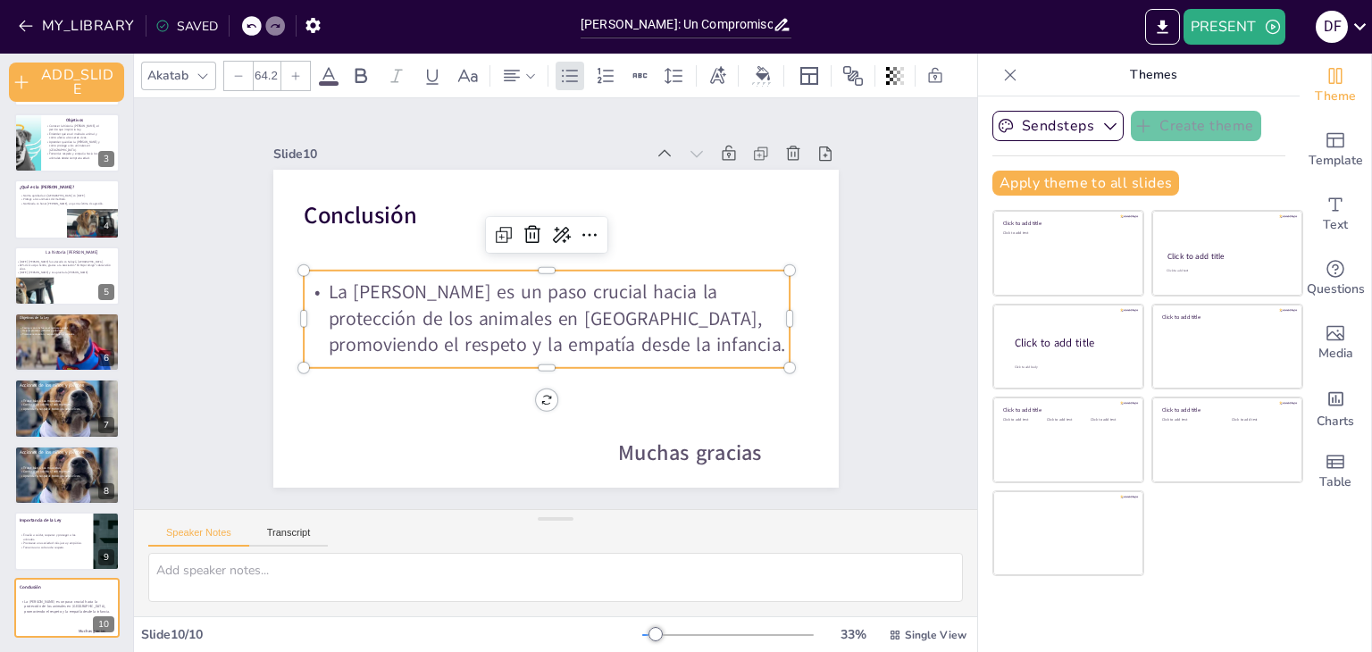
click at [436, 347] on p "La [PERSON_NAME] es un paso crucial hacia la protección de los animales en [GEO…" at bounding box center [547, 319] width 486 height 79
